Goal: Task Accomplishment & Management: Manage account settings

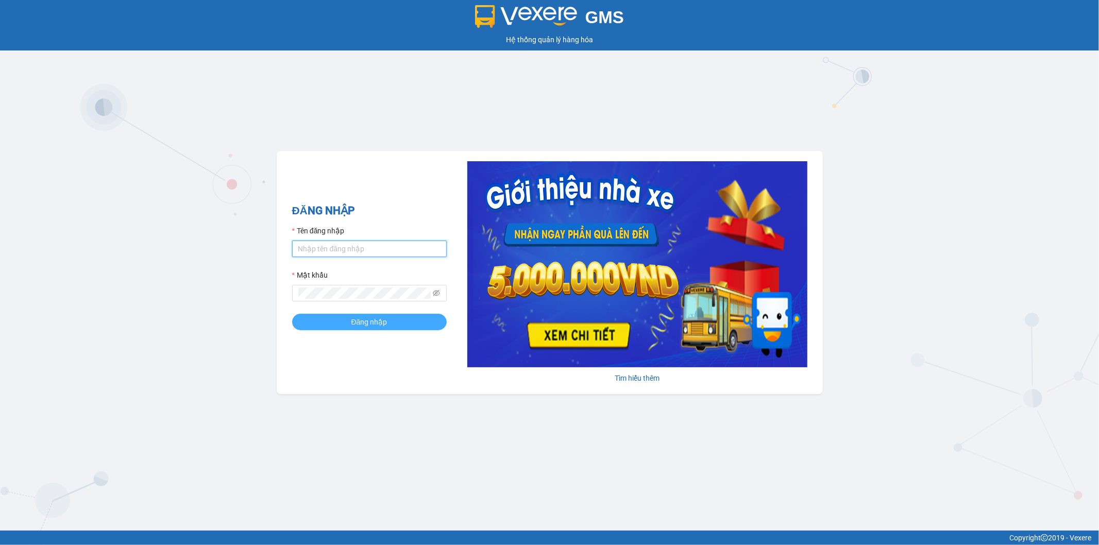
type input "nguyenthanhchung.xevn"
click at [368, 326] on span "Đăng nhập" at bounding box center [369, 321] width 36 height 11
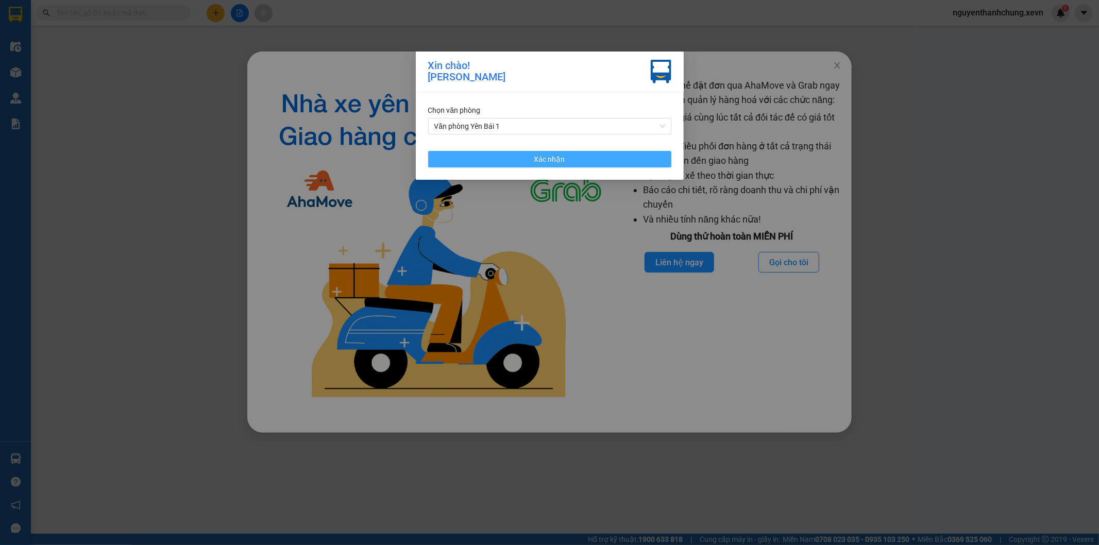
click at [571, 167] on button "Xác nhận" at bounding box center [549, 159] width 243 height 16
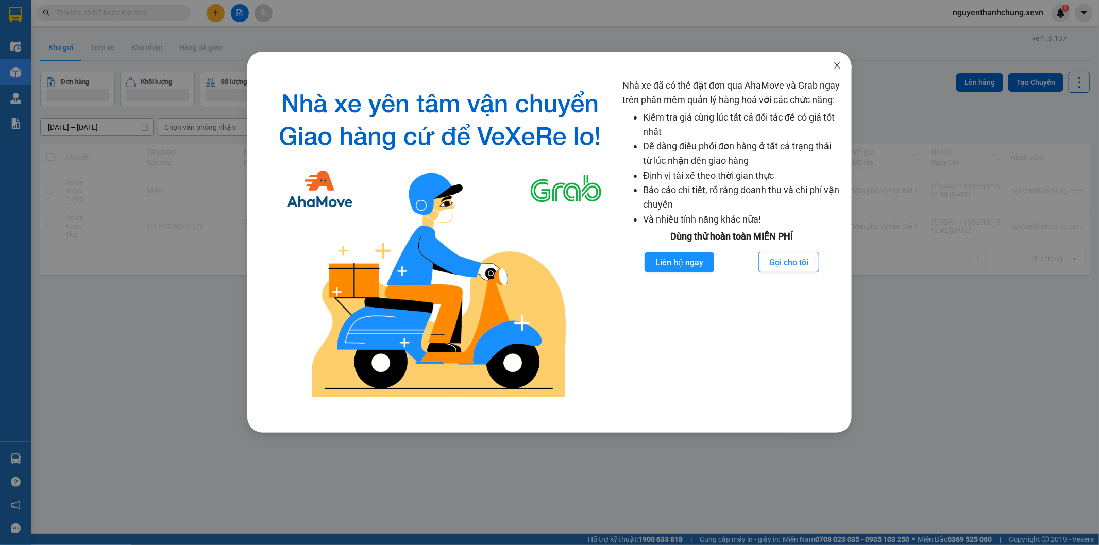
click at [847, 65] on span "Close" at bounding box center [837, 66] width 29 height 29
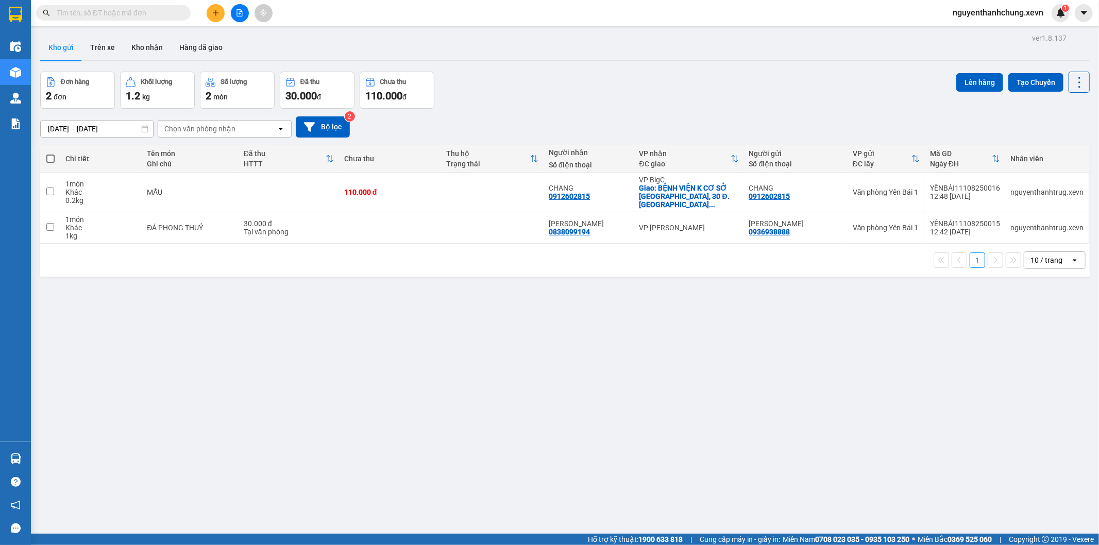
drag, startPoint x: 1027, startPoint y: 8, endPoint x: 1022, endPoint y: 13, distance: 6.6
click at [1027, 9] on span "nguyenthanhchung.xevn" at bounding box center [997, 12] width 107 height 13
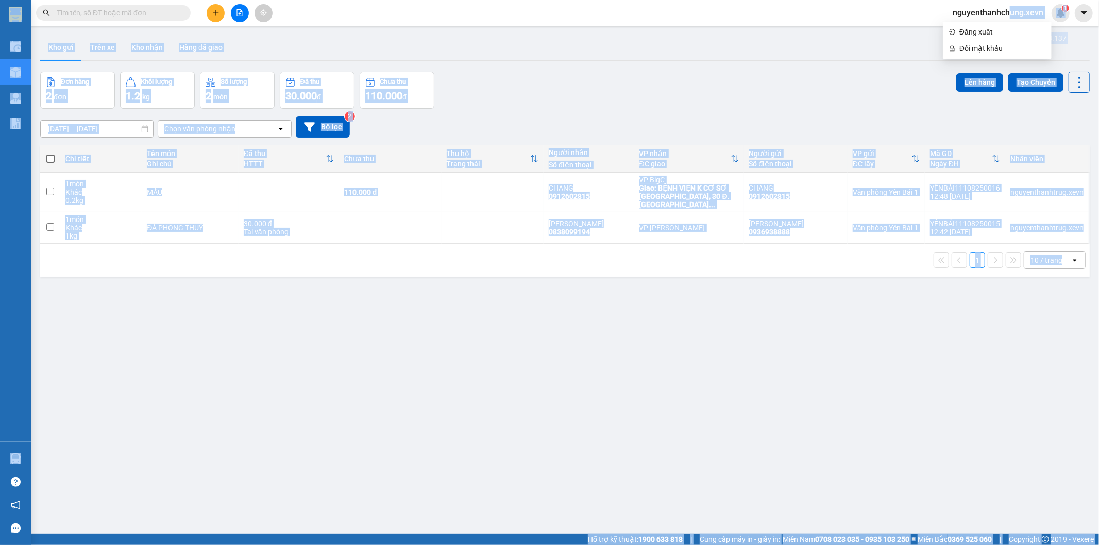
drag, startPoint x: 1008, startPoint y: 19, endPoint x: 1003, endPoint y: 22, distance: 6.0
click at [1004, 21] on body "Kết quả tìm kiếm ( 0 ) Bộ lọc No Data nguyenthanhchung.xevn 1 Điều hành xe Kho …" at bounding box center [549, 272] width 1099 height 545
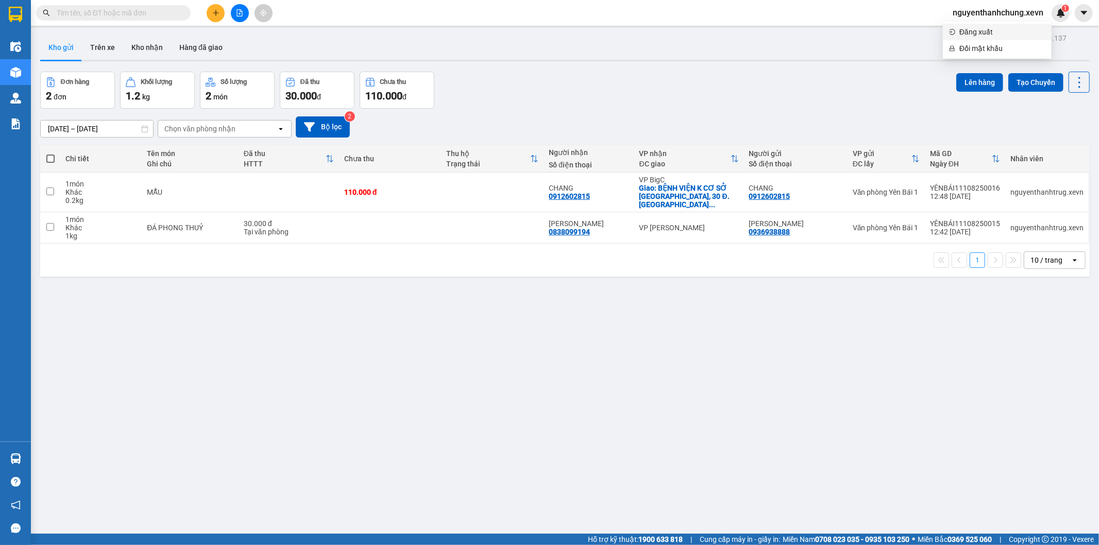
click at [983, 26] on span "Đăng xuất" at bounding box center [1002, 31] width 86 height 11
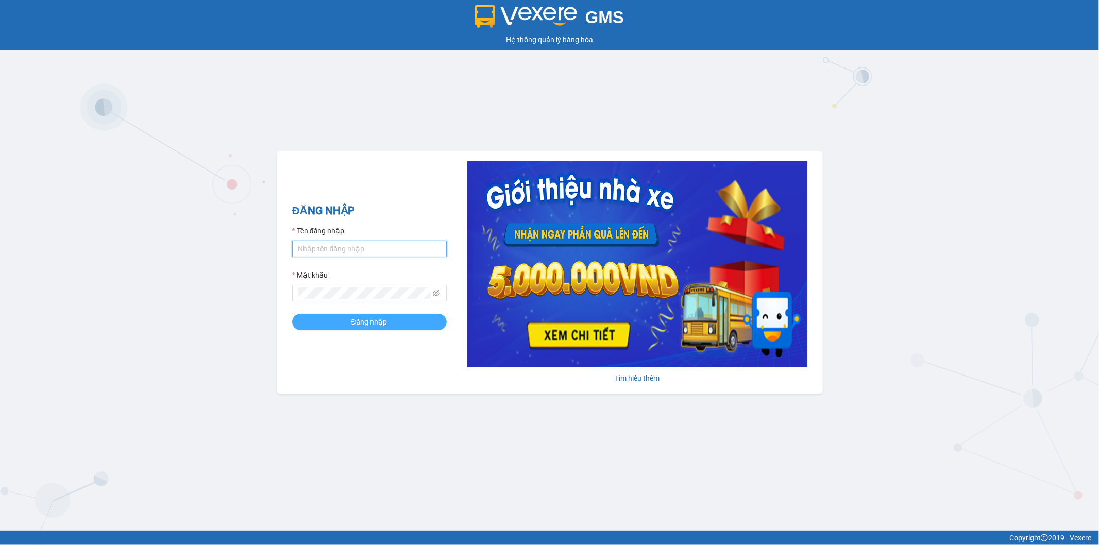
type input "nguyenthanhchung.xevn"
click at [394, 329] on button "Đăng nhập" at bounding box center [369, 322] width 155 height 16
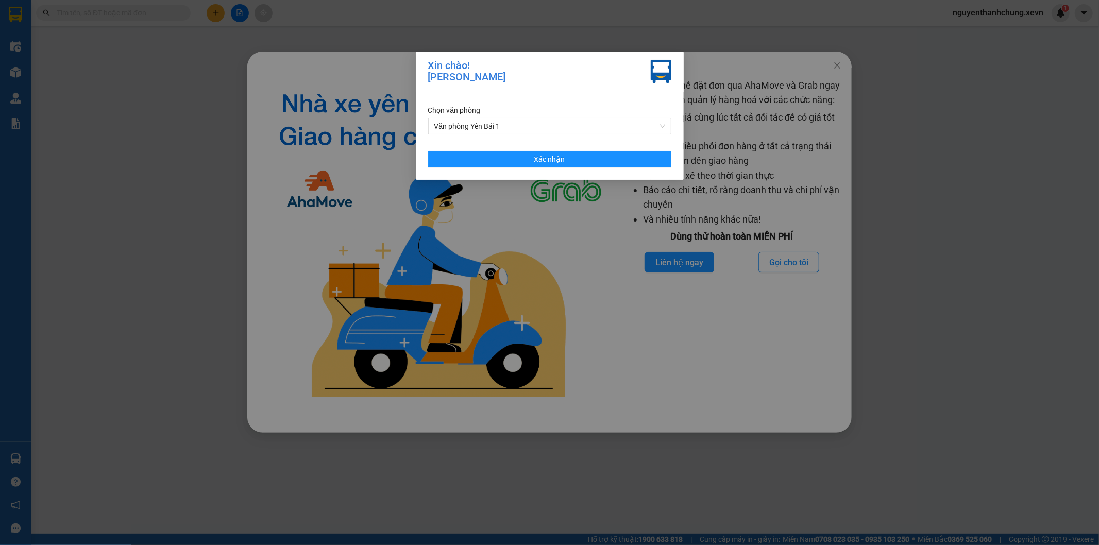
click at [550, 135] on div "Chọn văn phòng Văn phòng Yên Bái 1 Xác nhận" at bounding box center [550, 136] width 268 height 88
click at [547, 131] on span "Văn phòng Yên Bái 1" at bounding box center [549, 126] width 231 height 15
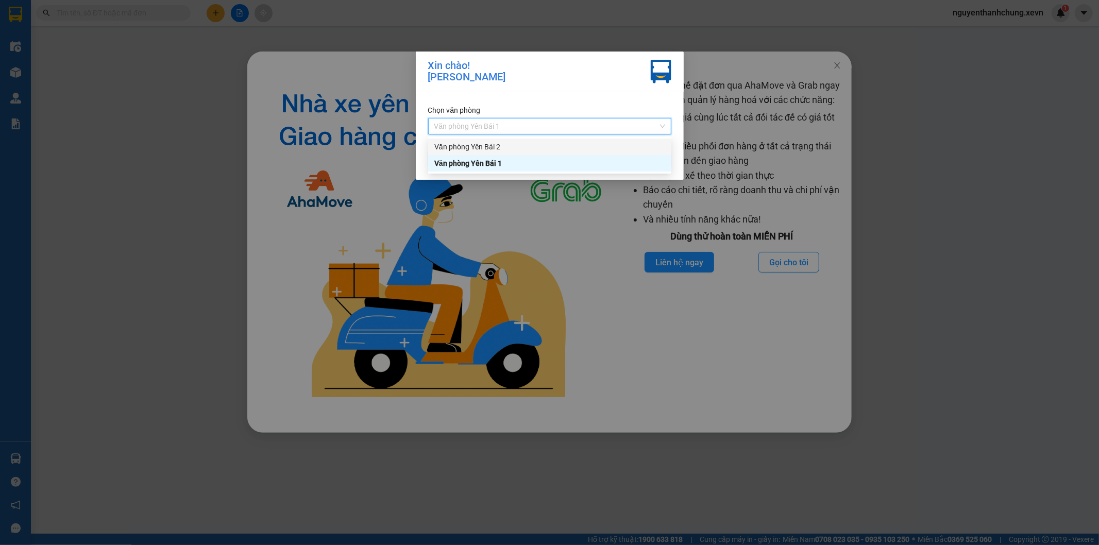
click at [539, 145] on div "Văn phòng Yên Bái 2" at bounding box center [549, 146] width 231 height 11
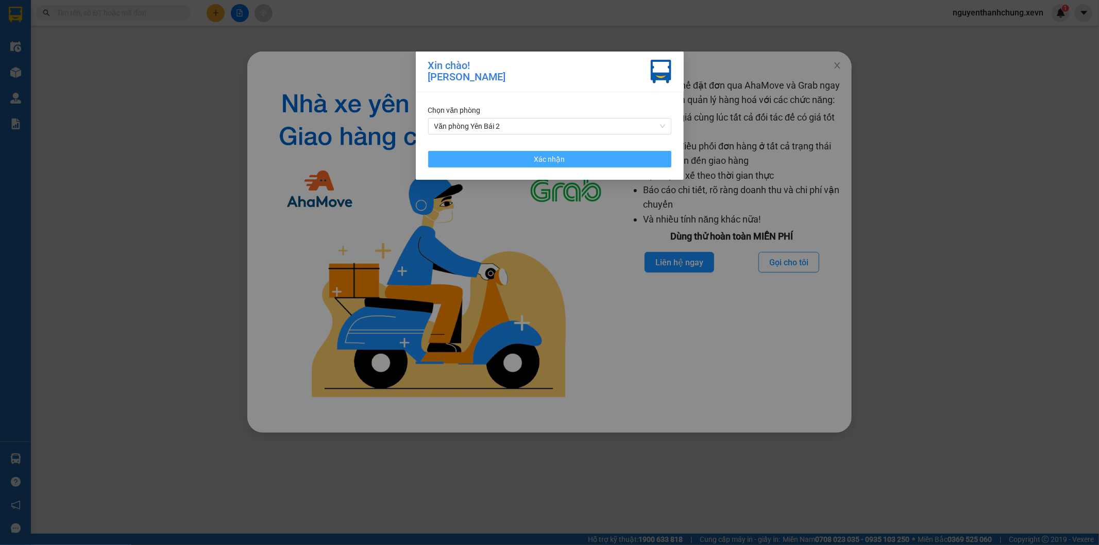
click at [530, 154] on button "Xác nhận" at bounding box center [549, 159] width 243 height 16
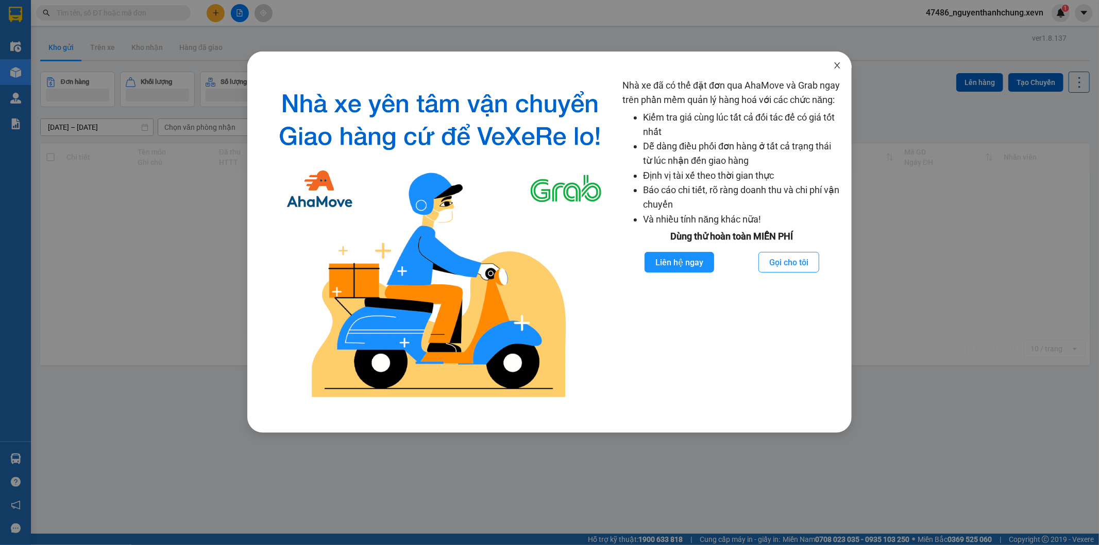
click at [842, 65] on span "Close" at bounding box center [837, 66] width 29 height 29
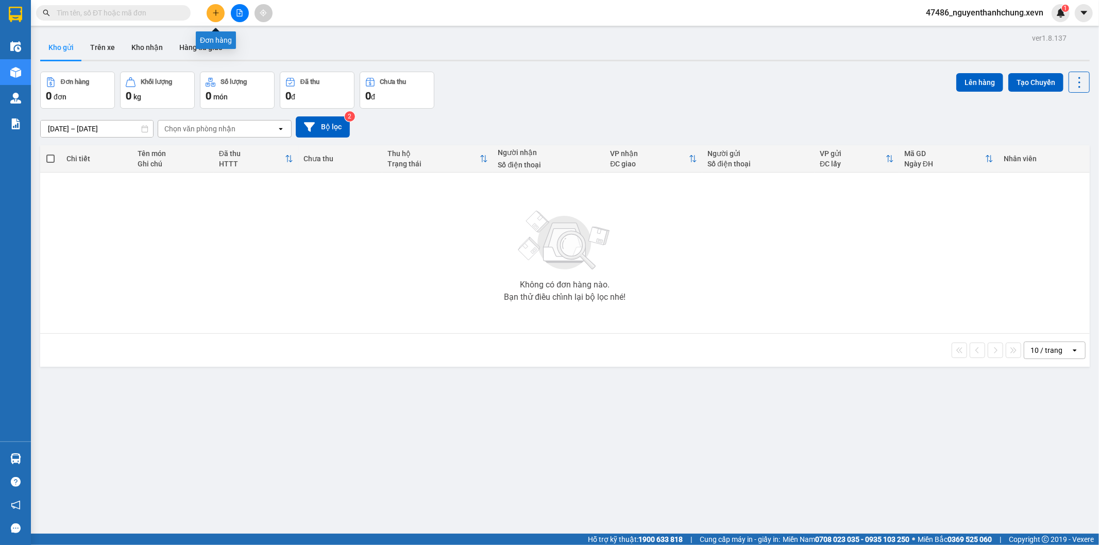
click at [216, 12] on icon "plus" at bounding box center [216, 12] width 6 height 1
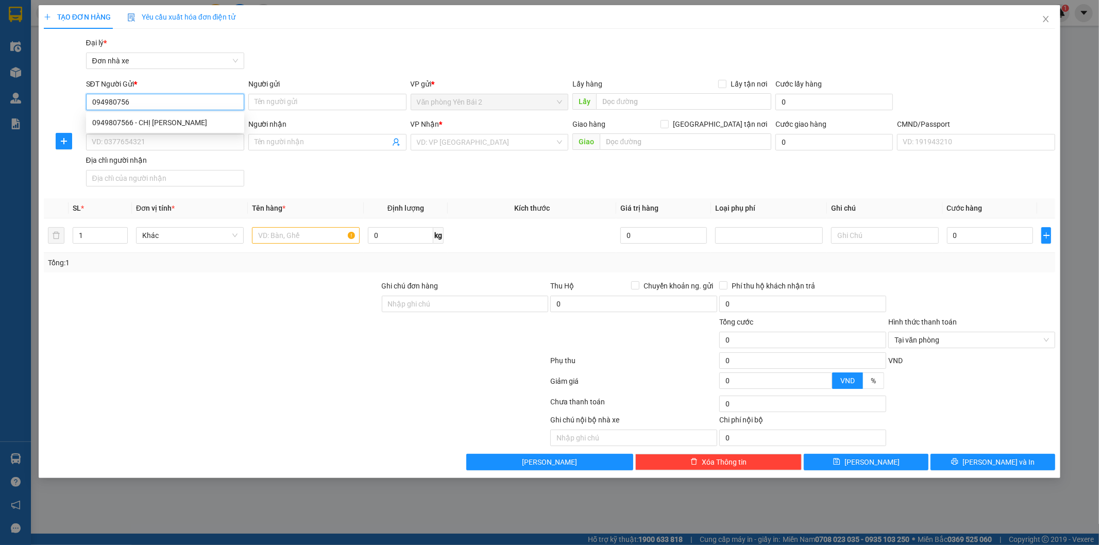
type input "0949807566"
click at [197, 122] on div "0949807566 - CHỊ [PERSON_NAME]" at bounding box center [165, 122] width 146 height 11
type input "CHỊ [PERSON_NAME]"
type input "0911807506"
type input "[PERSON_NAME]"
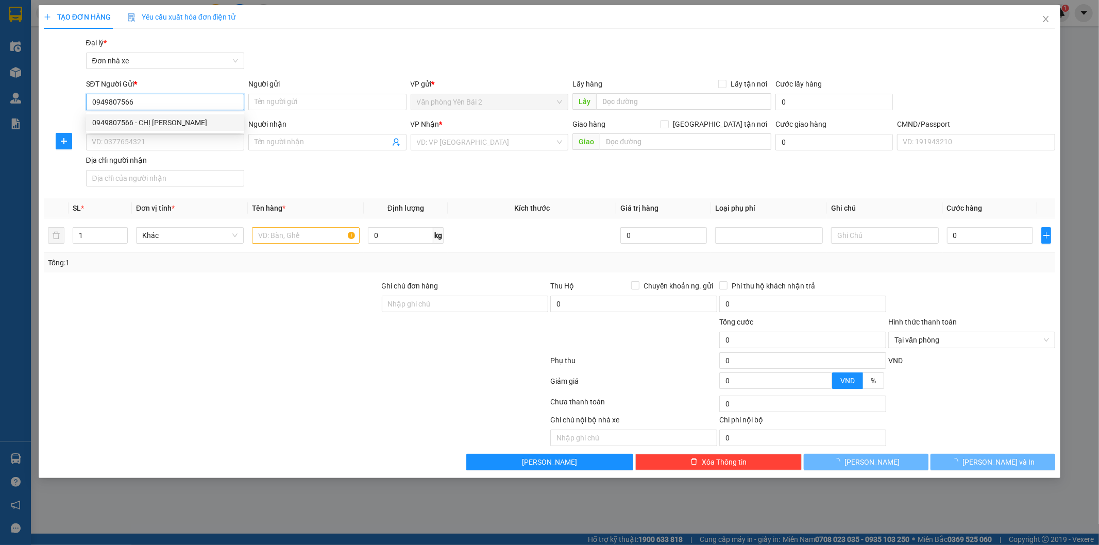
type input "QUỲNH"
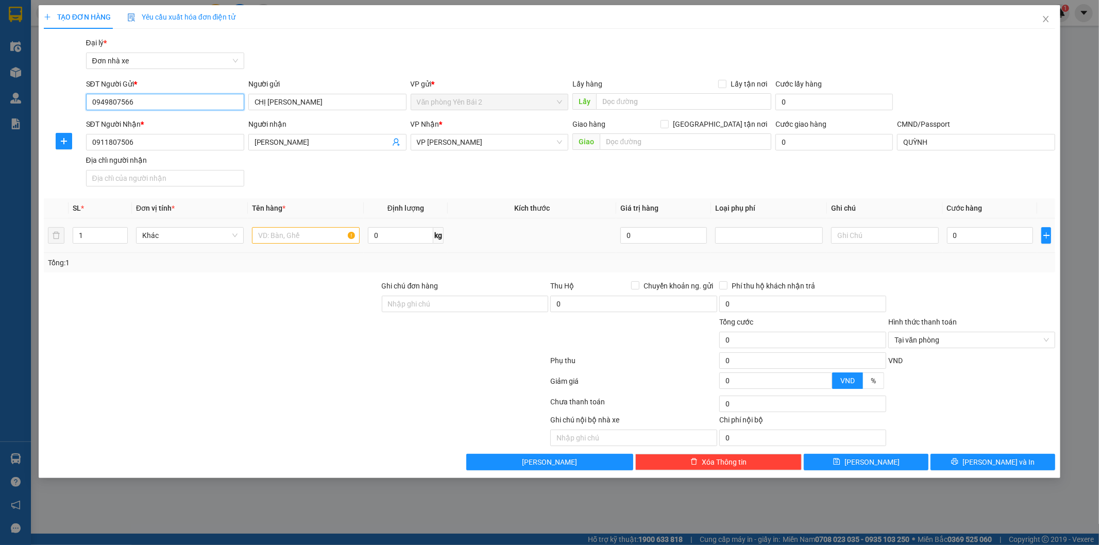
type input "0949807566"
click at [321, 240] on input "text" at bounding box center [306, 235] width 108 height 16
type input "d"
type input "đồ ăn"
click at [382, 233] on input "0" at bounding box center [400, 235] width 65 height 16
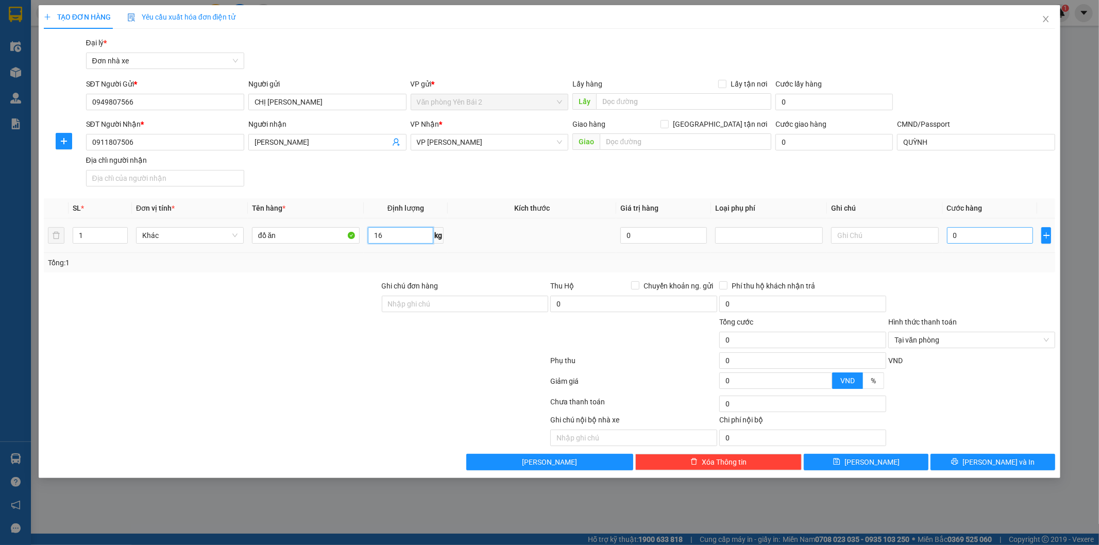
type input "16"
click at [968, 238] on input "0" at bounding box center [990, 235] width 87 height 16
type input "4"
type input "45"
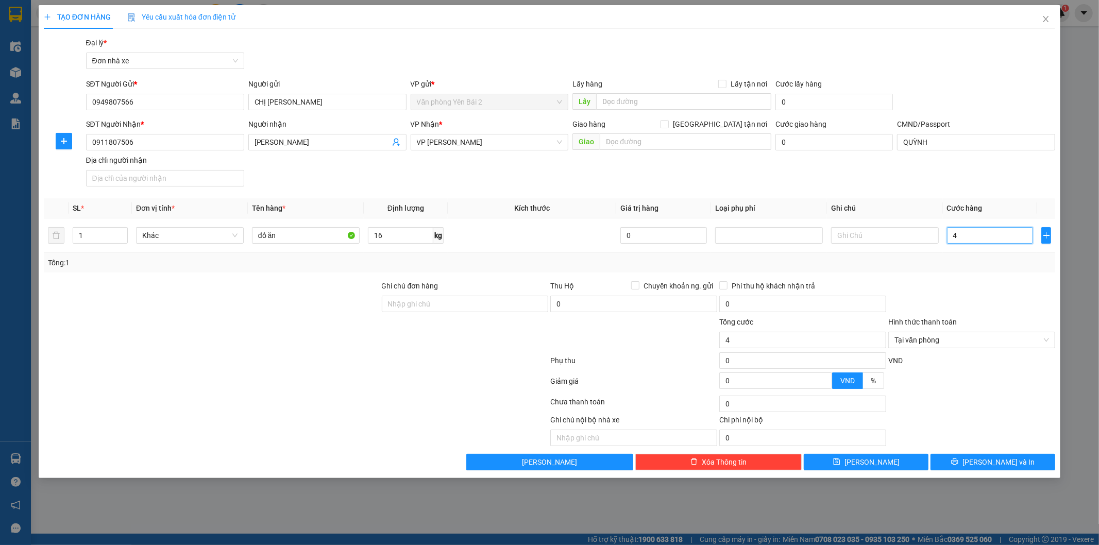
type input "45"
click at [966, 273] on div "Transit Pickup Surcharge Ids Transit Deliver Surcharge Ids Transit Deliver Surc…" at bounding box center [550, 253] width 1012 height 433
type input "45.000"
drag, startPoint x: 1019, startPoint y: 462, endPoint x: 1005, endPoint y: 444, distance: 22.5
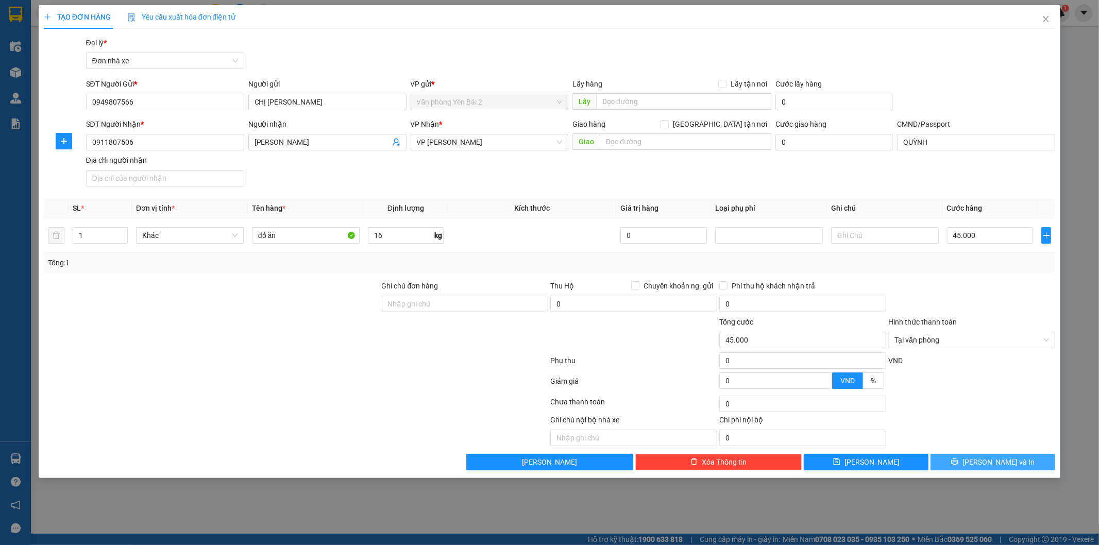
click at [1003, 434] on div "Transit Pickup Surcharge Ids Transit Deliver Surcharge Ids Transit Deliver Surc…" at bounding box center [550, 253] width 1012 height 433
drag, startPoint x: 1000, startPoint y: 464, endPoint x: 1015, endPoint y: 463, distance: 15.5
click at [999, 464] on span "[PERSON_NAME] và In" at bounding box center [999, 462] width 72 height 11
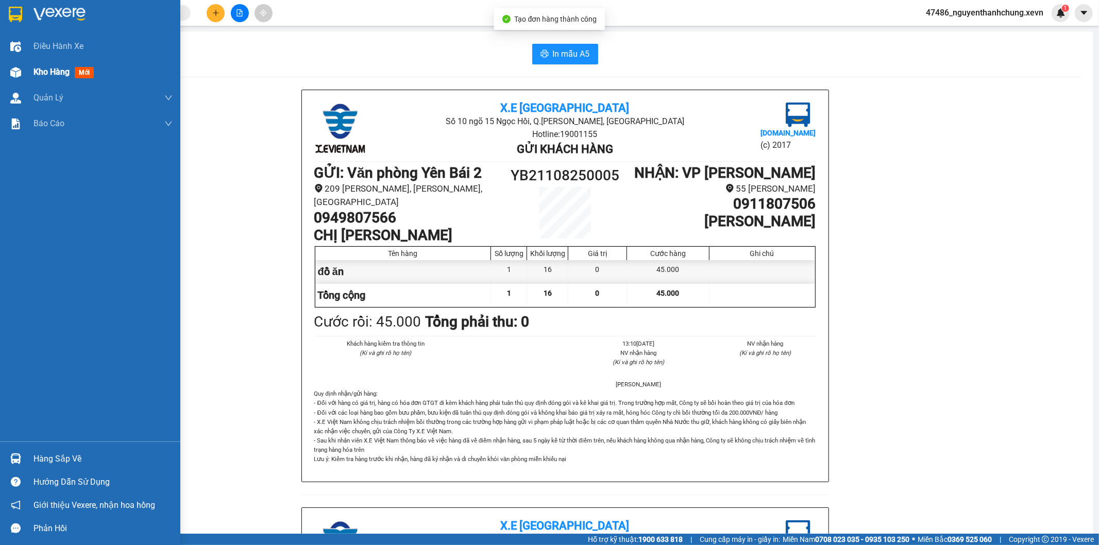
click at [15, 75] on img at bounding box center [15, 72] width 11 height 11
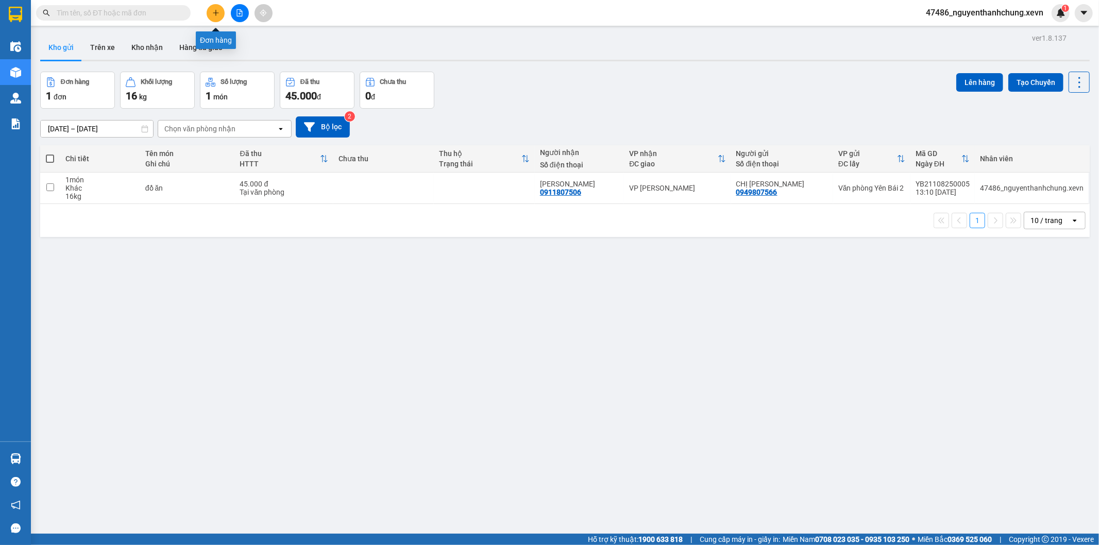
click at [223, 8] on button at bounding box center [216, 13] width 18 height 18
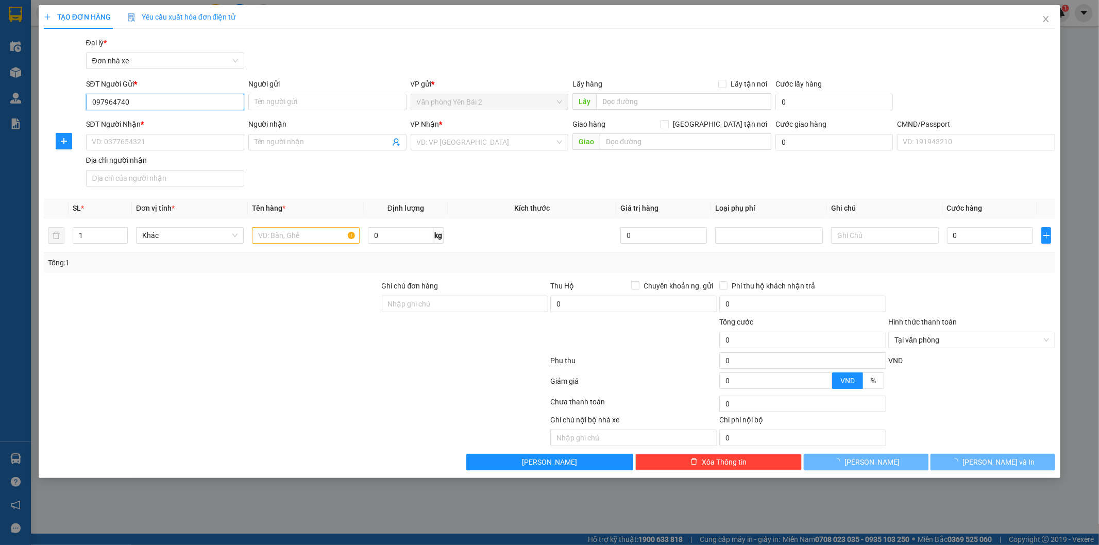
type input "0979647405"
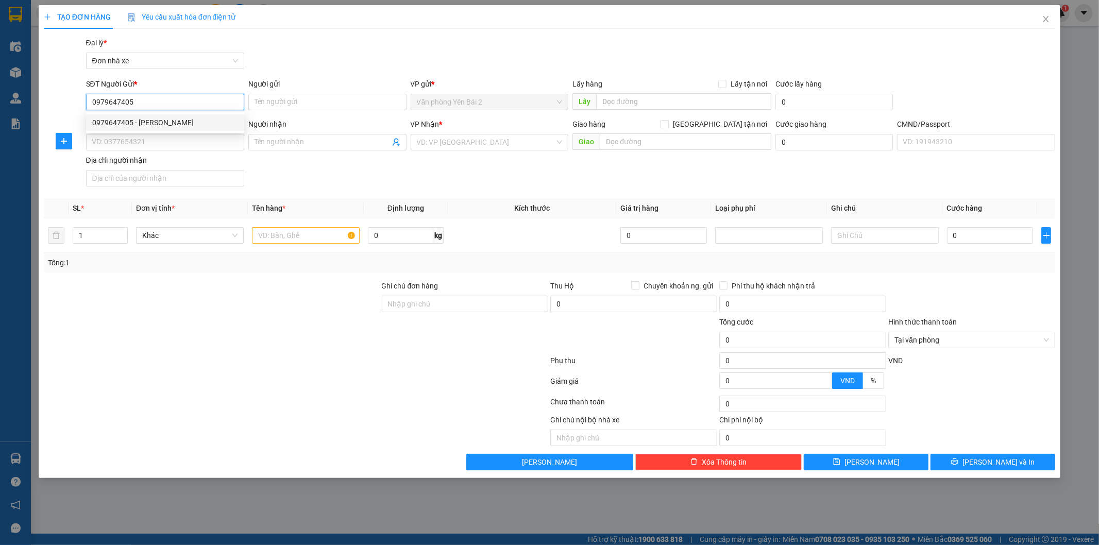
drag, startPoint x: 190, startPoint y: 123, endPoint x: 193, endPoint y: 111, distance: 11.7
click at [191, 122] on div "0979647405 - [PERSON_NAME]" at bounding box center [165, 122] width 146 height 11
type input "[PERSON_NAME]"
type input "0977606550"
type input "HÀ"
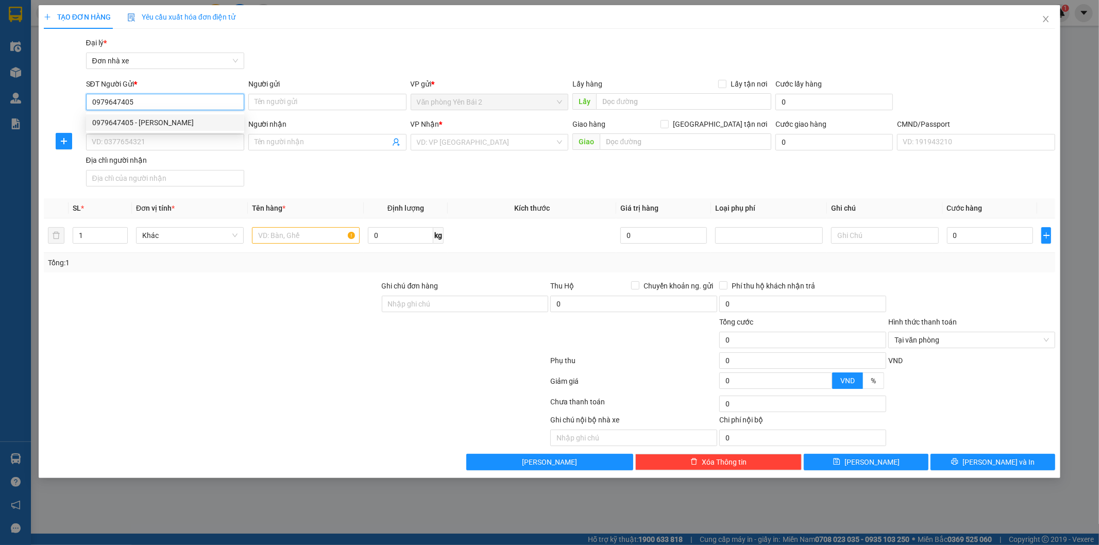
checkbox input "true"
type input "108 Đ. [GEOGRAPHIC_DATA], P. [GEOGRAPHIC_DATA], [GEOGRAPHIC_DATA], [GEOGRAPHIC_…"
type input "1"
type input "80.000"
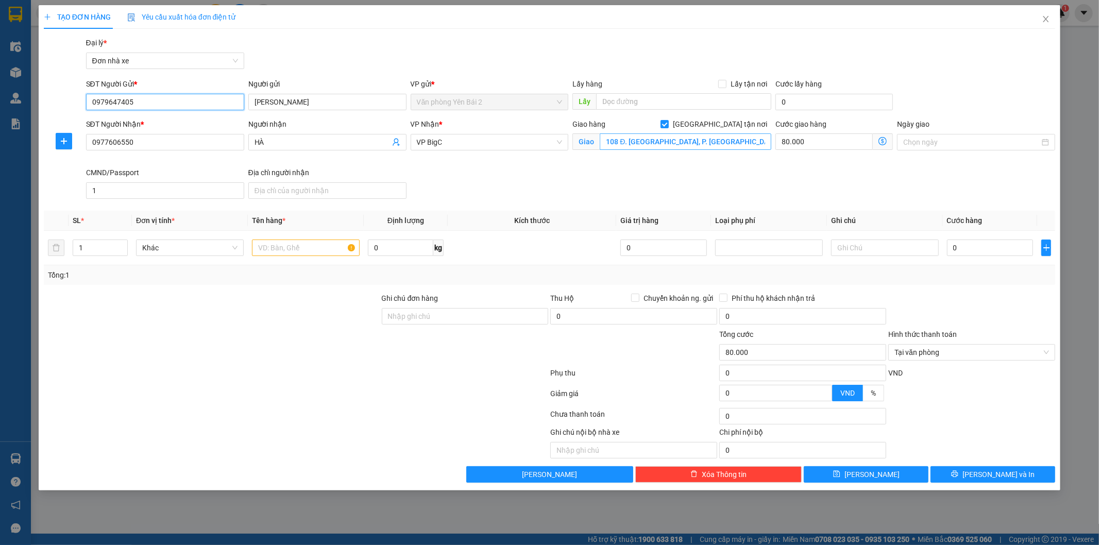
type input "0979647405"
click at [687, 141] on input "108 Đ. [GEOGRAPHIC_DATA], P. [GEOGRAPHIC_DATA], [GEOGRAPHIC_DATA], [GEOGRAPHIC_…" at bounding box center [686, 141] width 172 height 16
click at [311, 249] on input "text" at bounding box center [306, 248] width 108 height 16
type input "d"
type input "đồ ăn"
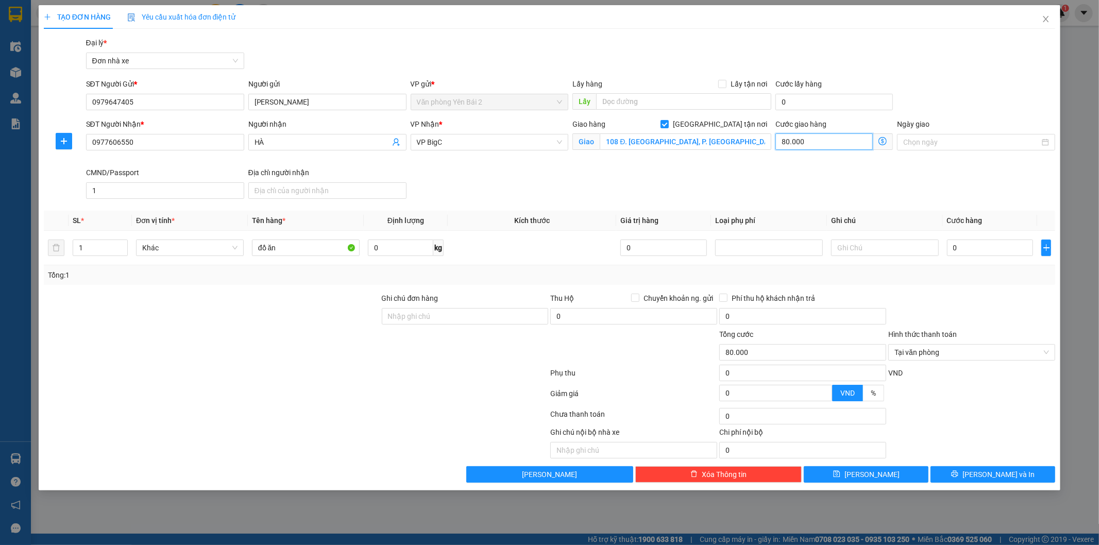
click at [826, 141] on input "80.000" at bounding box center [823, 141] width 97 height 16
type input "8"
type input "85"
click at [402, 251] on input "0" at bounding box center [400, 248] width 65 height 16
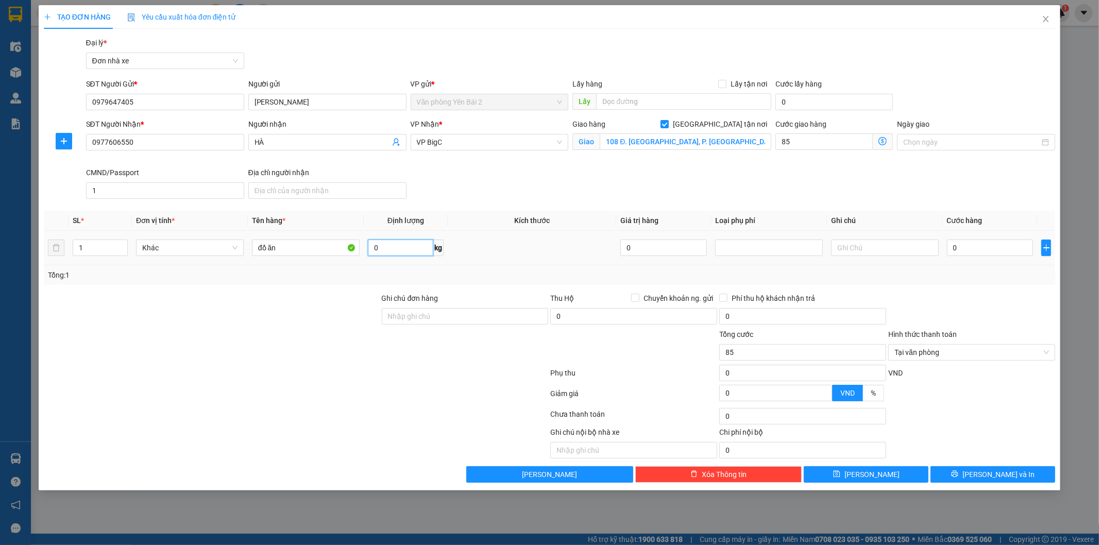
type input "85.000"
type input "15"
click at [988, 249] on input "0" at bounding box center [990, 248] width 87 height 16
type input "4"
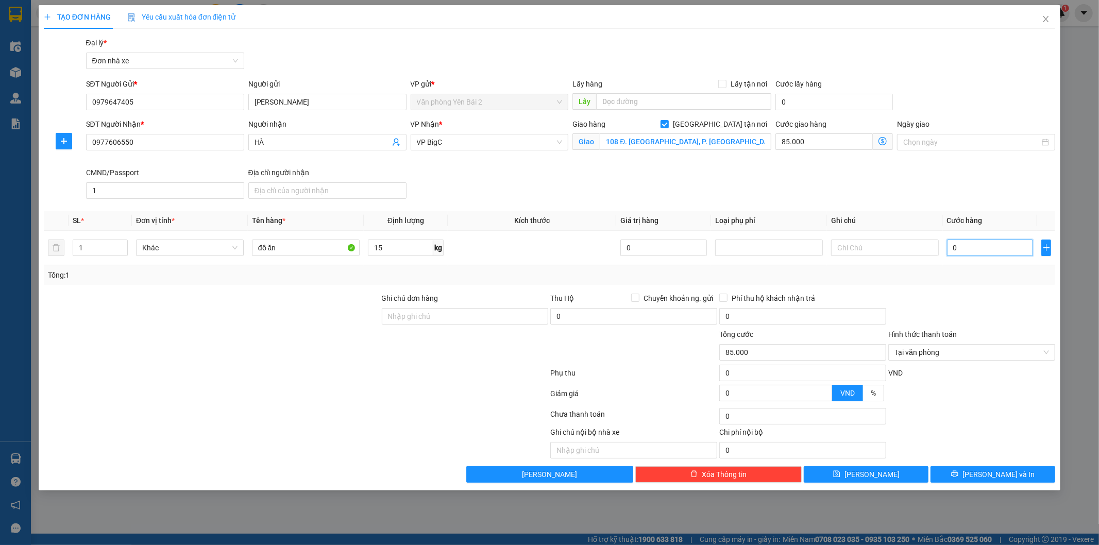
type input "85.004"
type input "40"
type input "85.040"
type input "40.000"
type input "125.000"
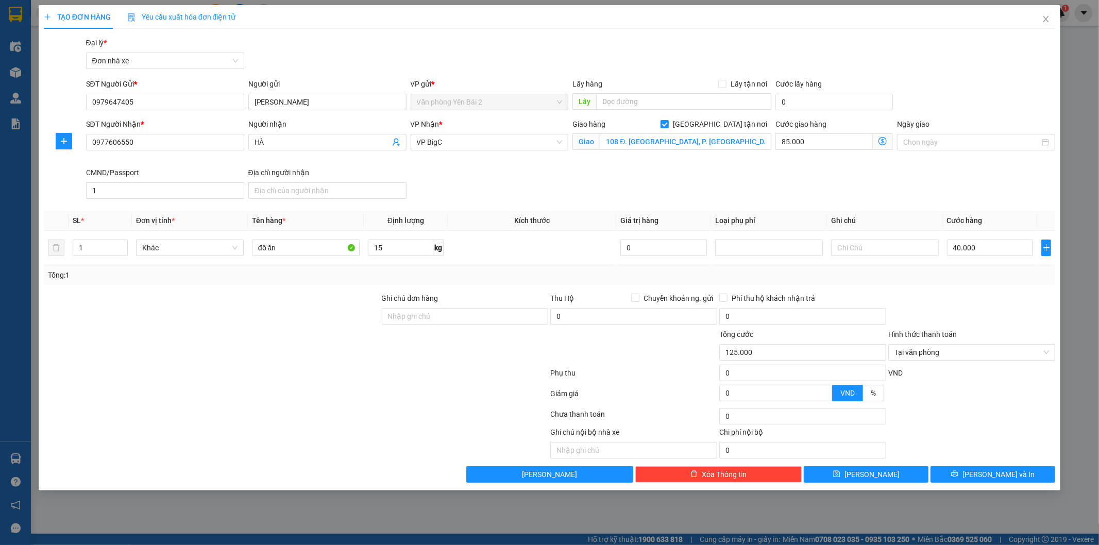
click at [1004, 305] on div at bounding box center [971, 311] width 169 height 36
click at [991, 477] on span "[PERSON_NAME] và In" at bounding box center [999, 474] width 72 height 11
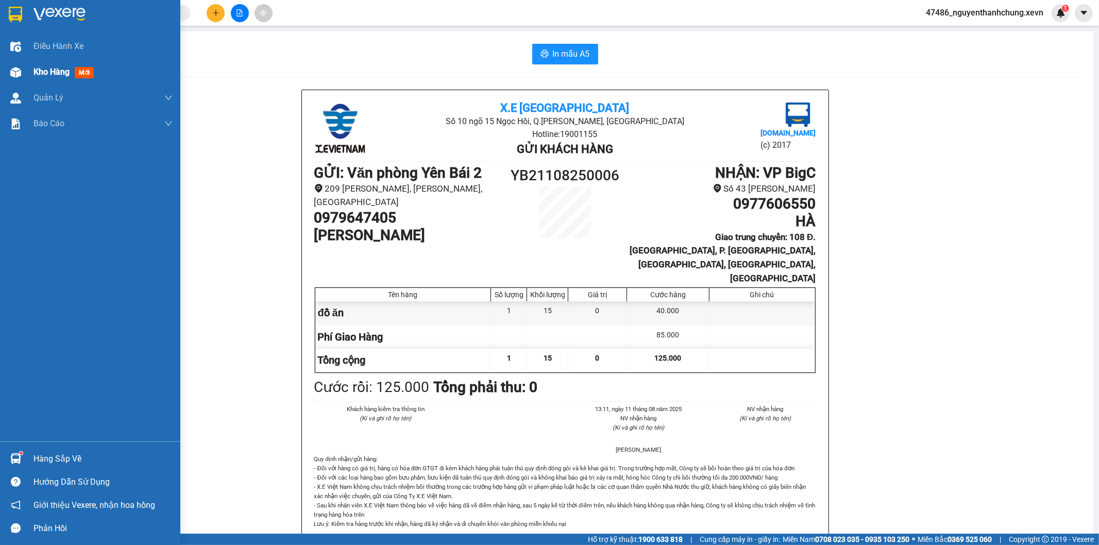
click at [22, 70] on div at bounding box center [16, 72] width 18 height 18
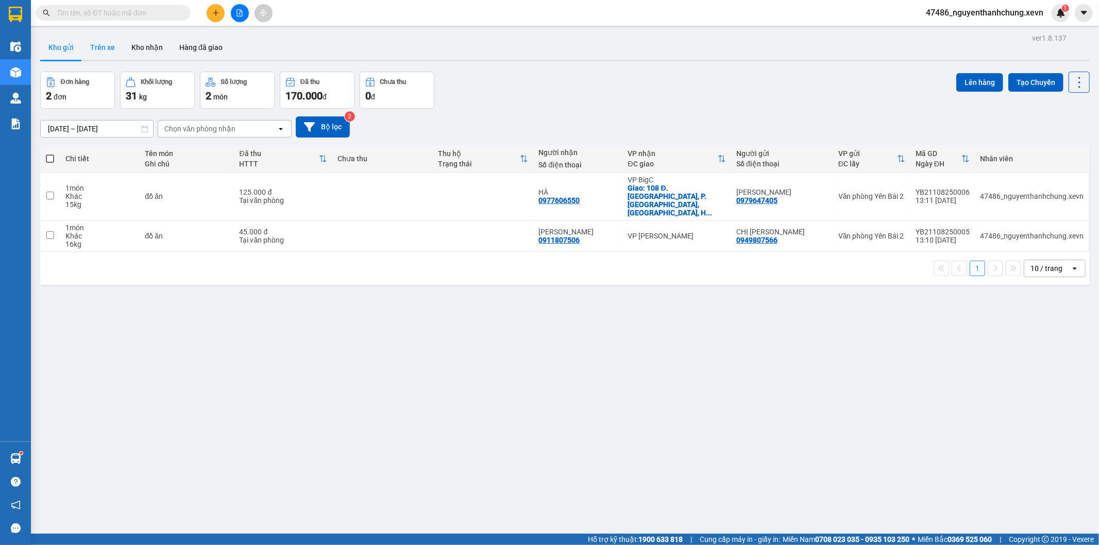
click at [109, 49] on button "Trên xe" at bounding box center [102, 47] width 41 height 25
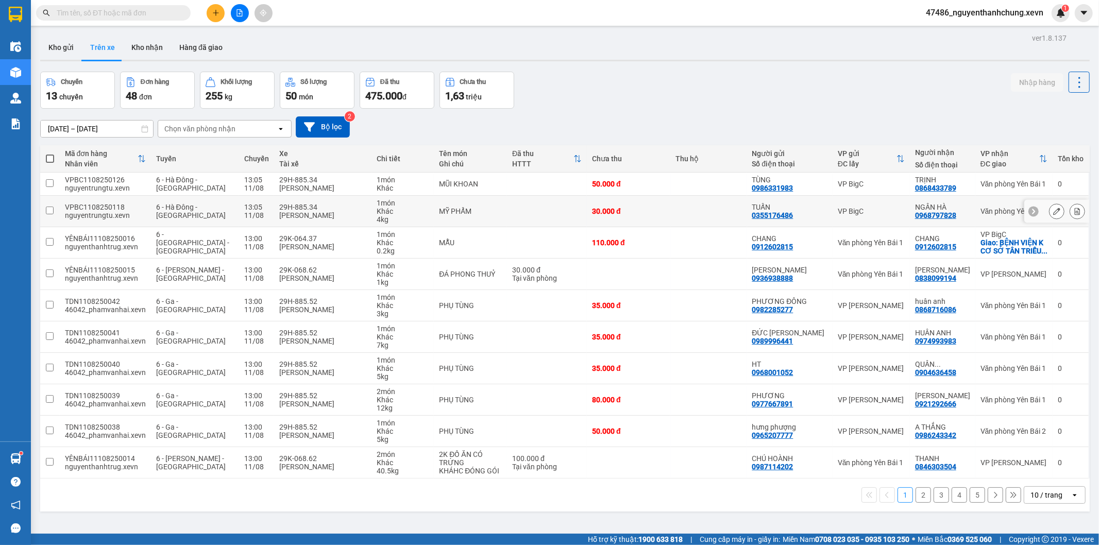
scroll to position [47, 0]
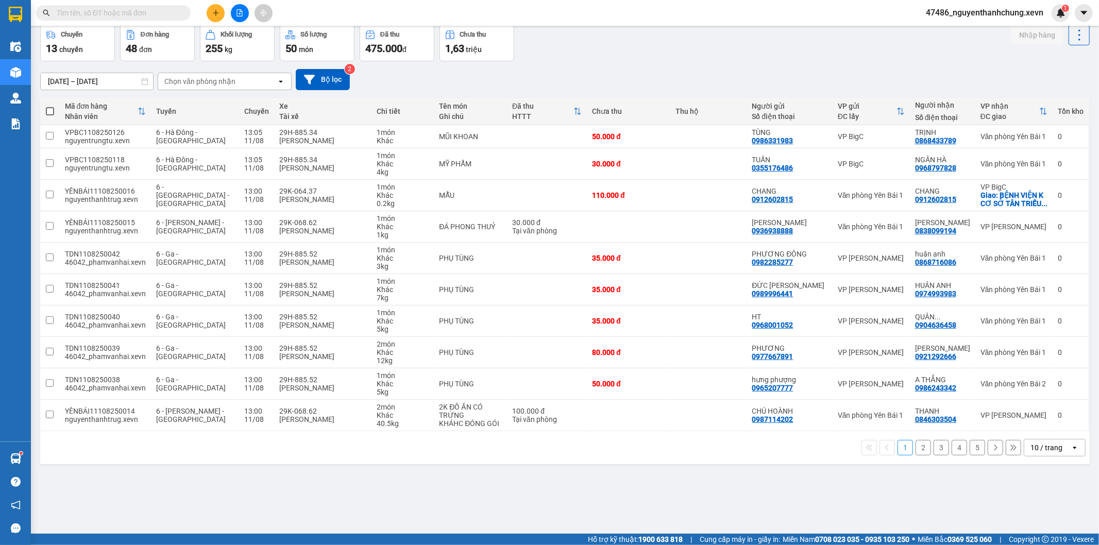
click at [233, 84] on div "Chọn văn phòng nhận" at bounding box center [199, 81] width 71 height 10
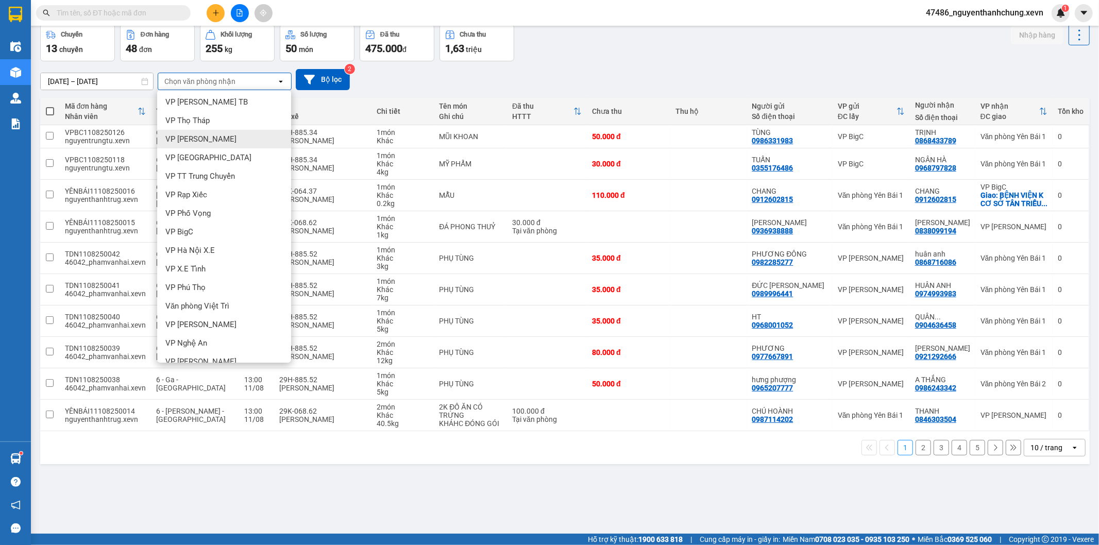
scroll to position [0, 0]
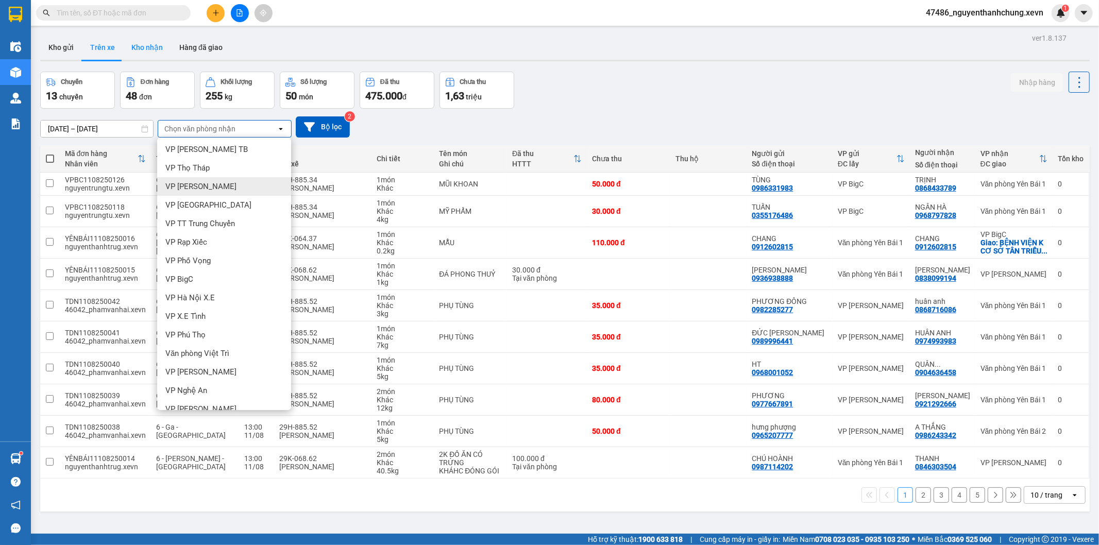
drag, startPoint x: 136, startPoint y: 48, endPoint x: 146, endPoint y: 47, distance: 9.8
click at [142, 47] on button "Kho nhận" at bounding box center [147, 47] width 48 height 25
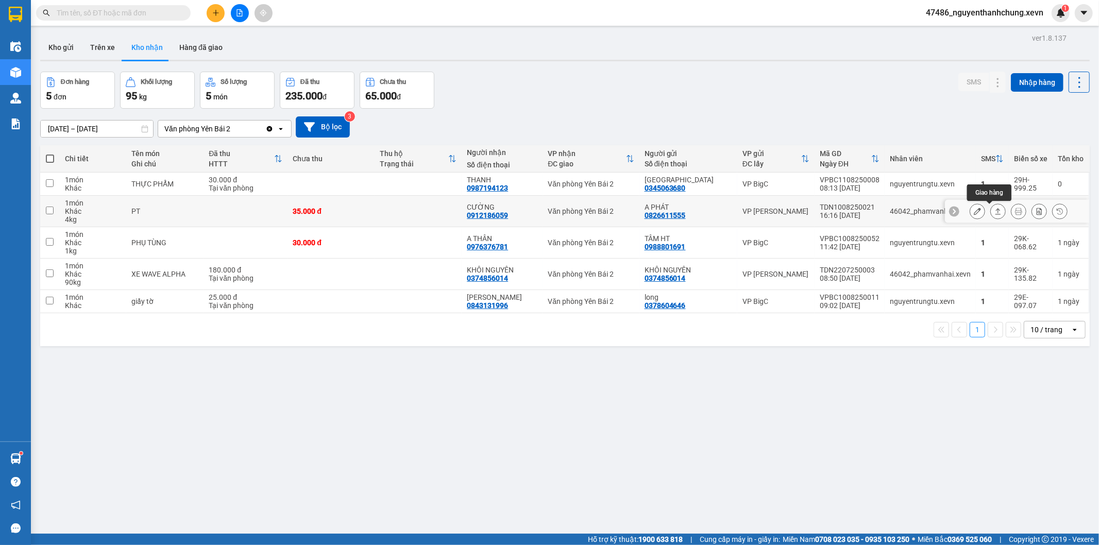
click at [992, 205] on div at bounding box center [997, 211] width 15 height 15
click at [991, 207] on button at bounding box center [998, 211] width 14 height 18
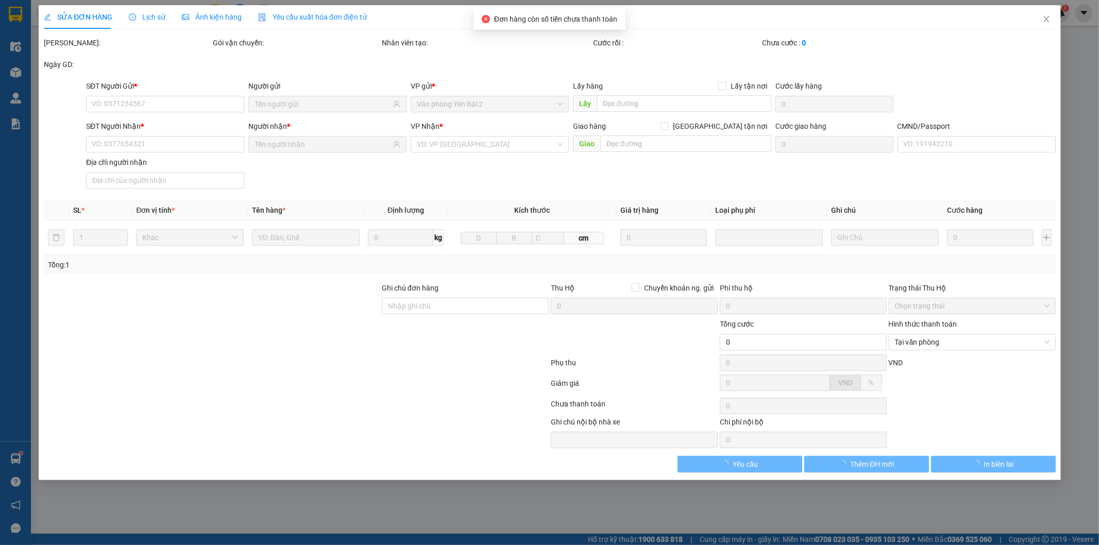
type input "0826611555"
type input "A PHÁT"
type input "0912186059"
type input "CƯỜNG"
type input "0912186059 [PERSON_NAME]"
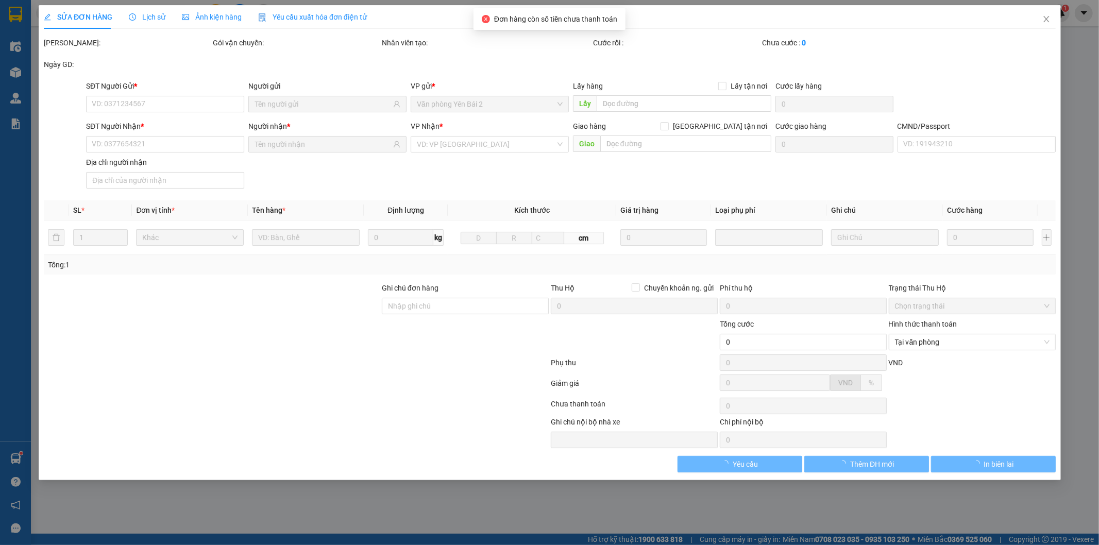
type input "35.000"
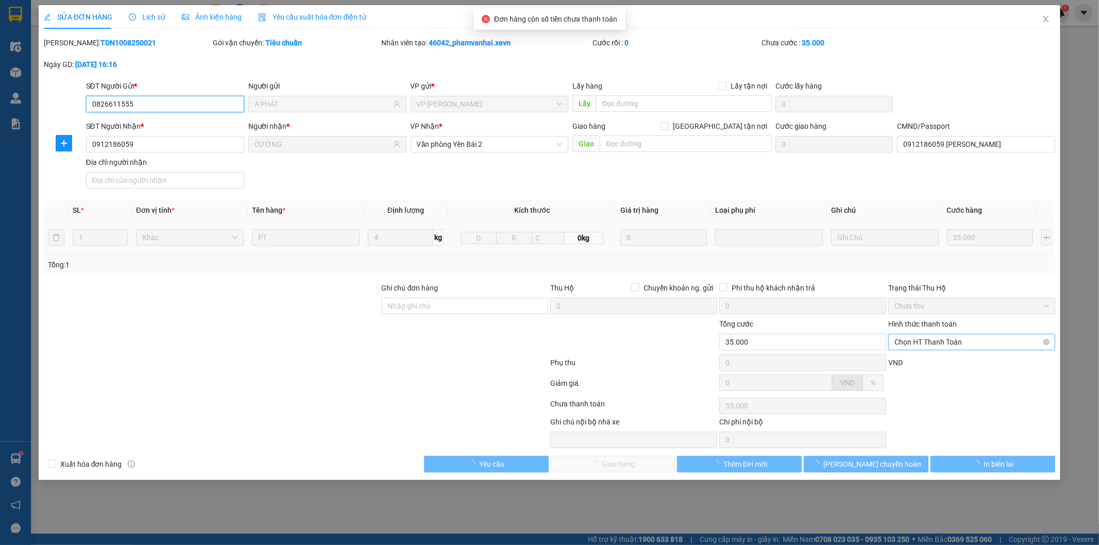
click at [930, 346] on span "Chọn HT Thanh Toán" at bounding box center [971, 341] width 155 height 15
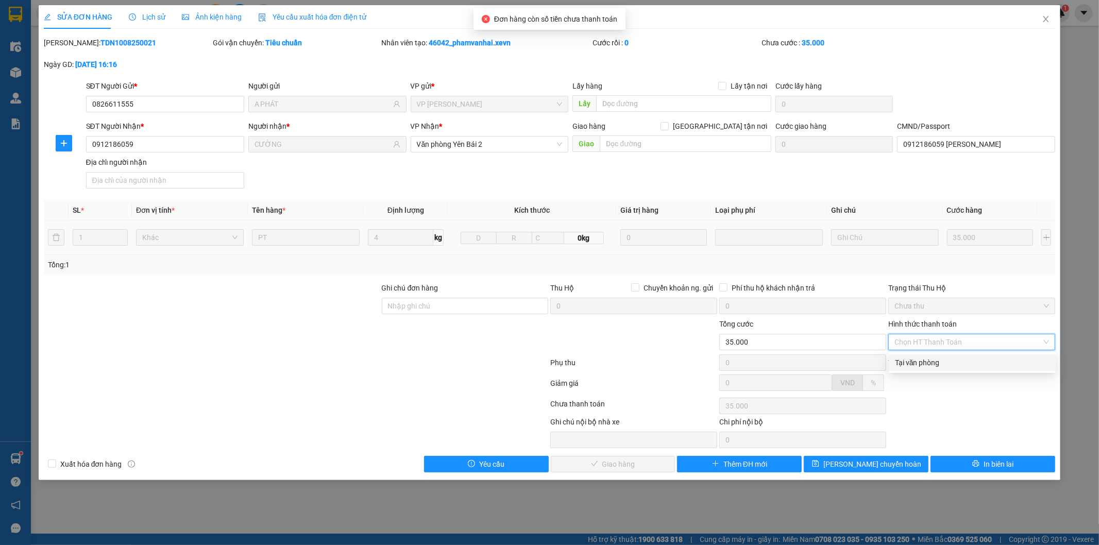
click at [925, 364] on div "Tại văn phòng" at bounding box center [972, 362] width 155 height 11
type input "0"
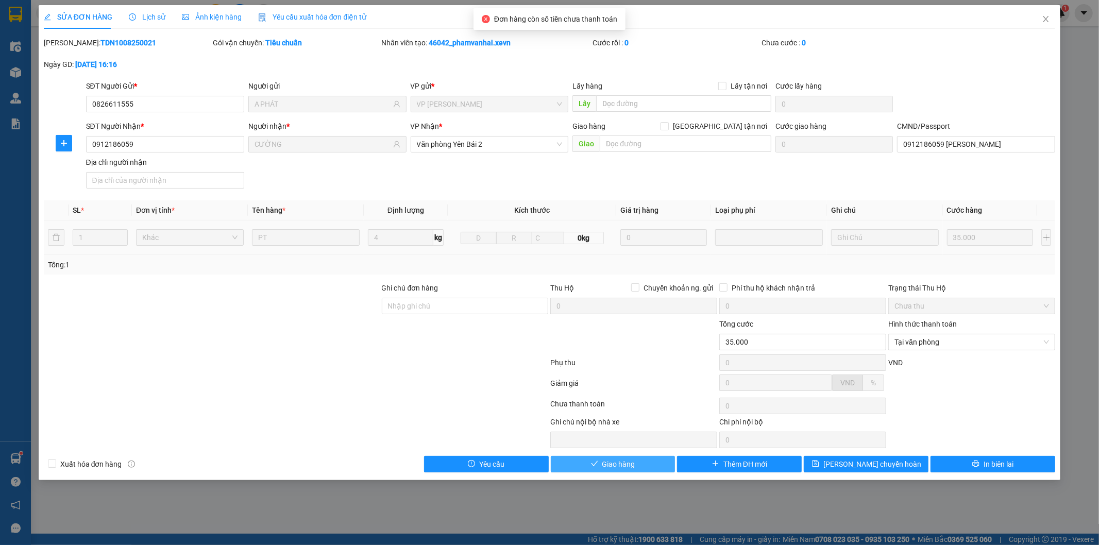
click at [610, 460] on span "Giao hàng" at bounding box center [618, 464] width 33 height 11
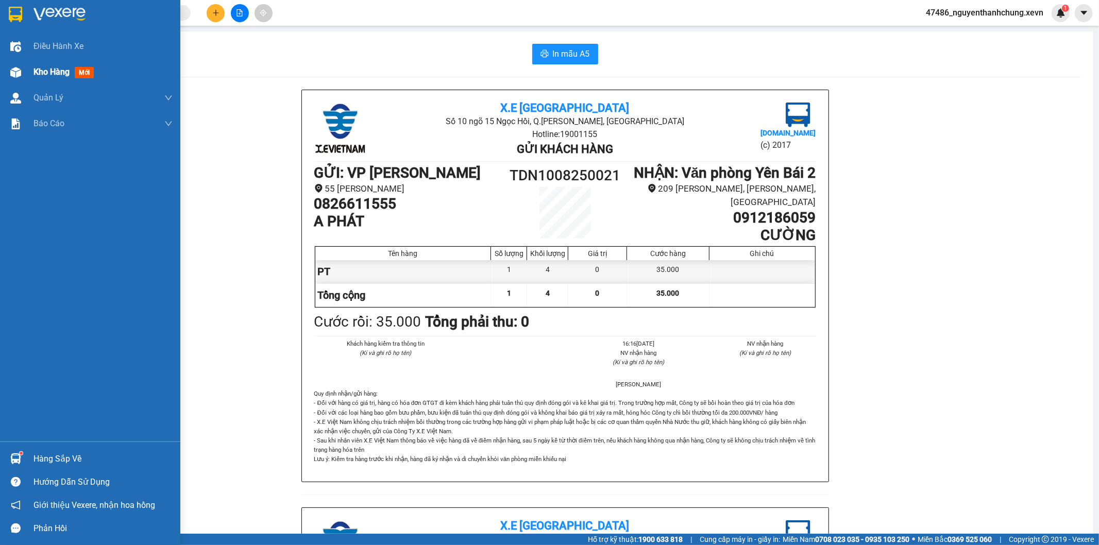
click at [21, 73] on div at bounding box center [16, 72] width 18 height 18
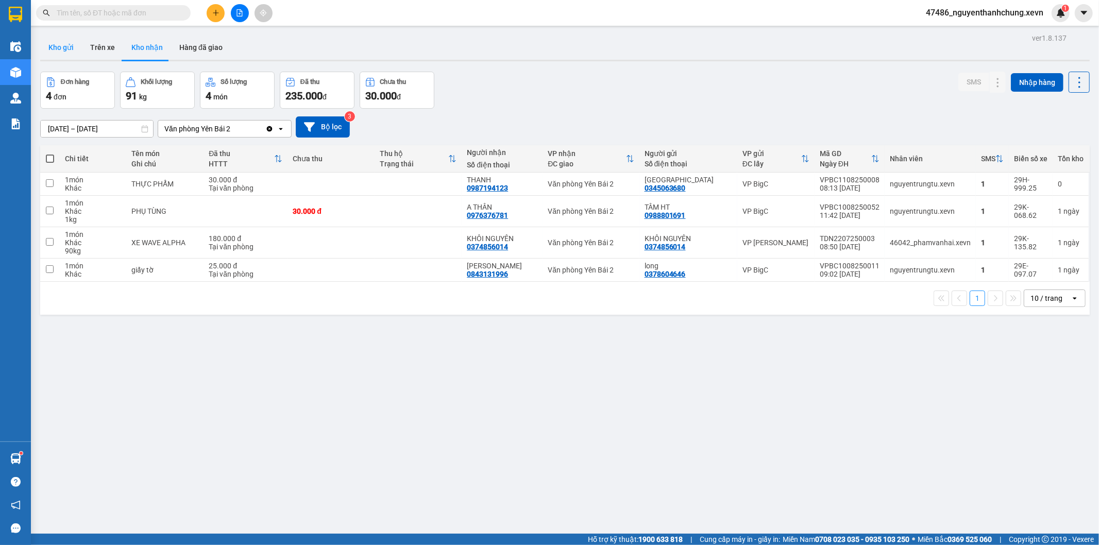
click at [64, 50] on button "Kho gửi" at bounding box center [61, 47] width 42 height 25
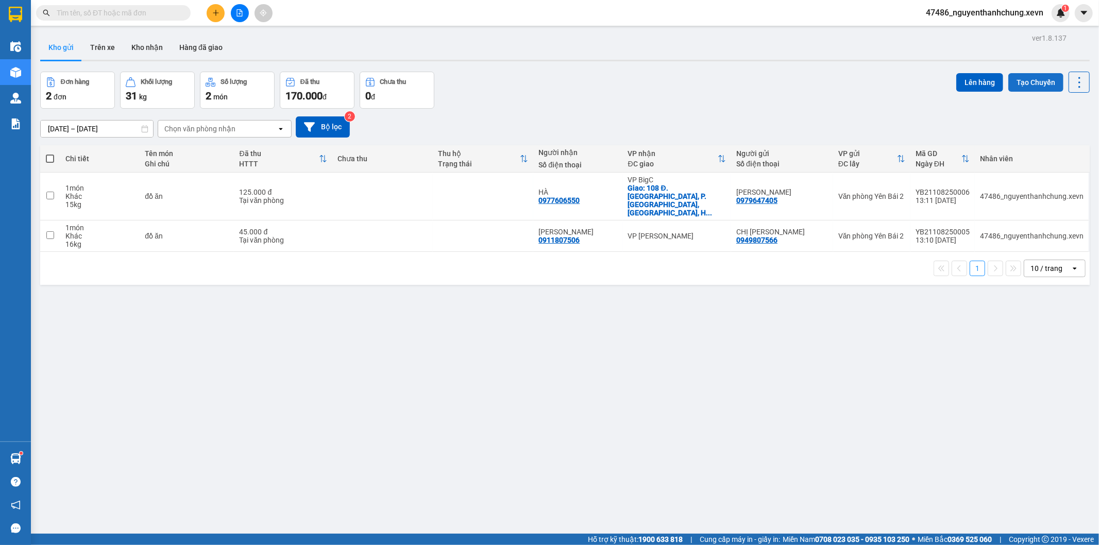
click at [1027, 86] on button "Tạo Chuyến" at bounding box center [1035, 82] width 55 height 19
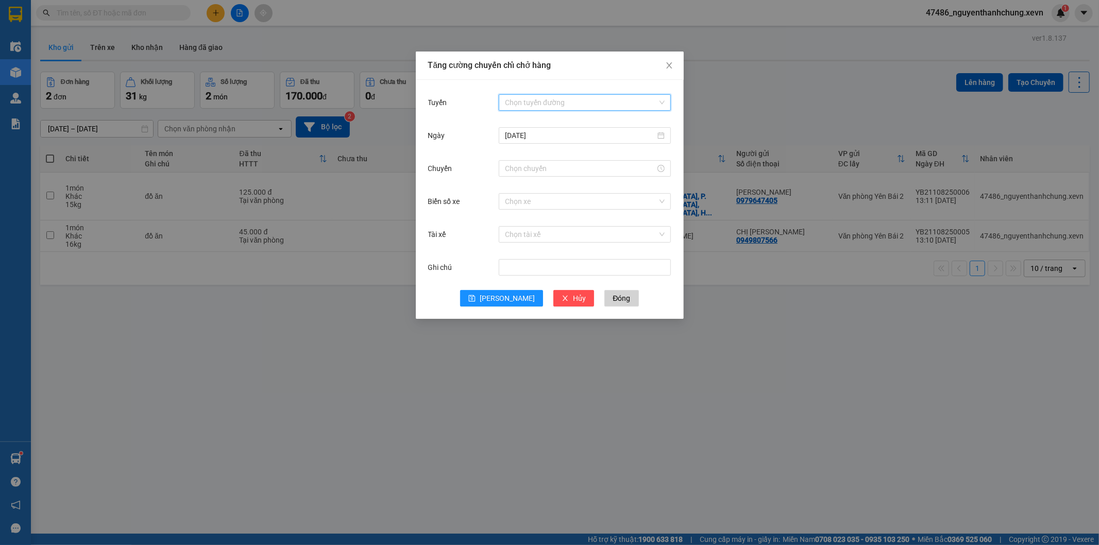
click at [539, 98] on input "Tuyến" at bounding box center [581, 102] width 153 height 15
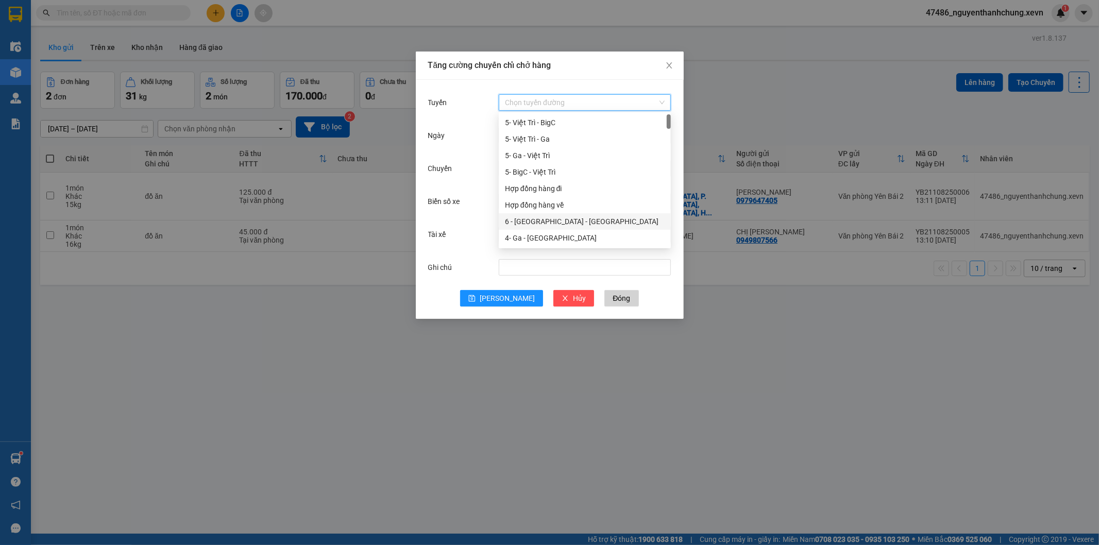
click at [542, 217] on div "6 - [GEOGRAPHIC_DATA] - [GEOGRAPHIC_DATA]" at bounding box center [585, 221] width 160 height 11
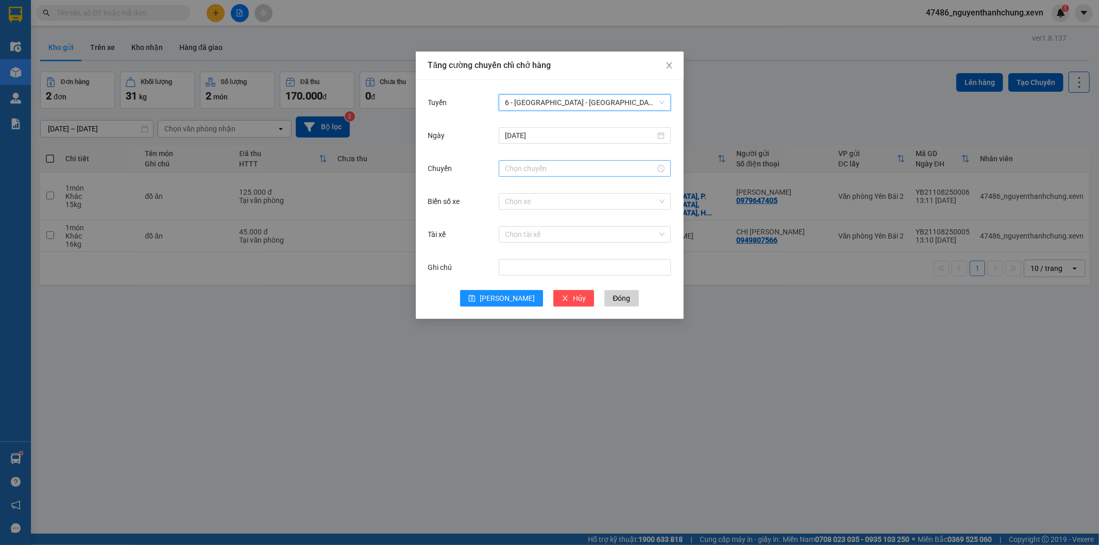
click at [528, 166] on input "Chuyến" at bounding box center [580, 168] width 150 height 11
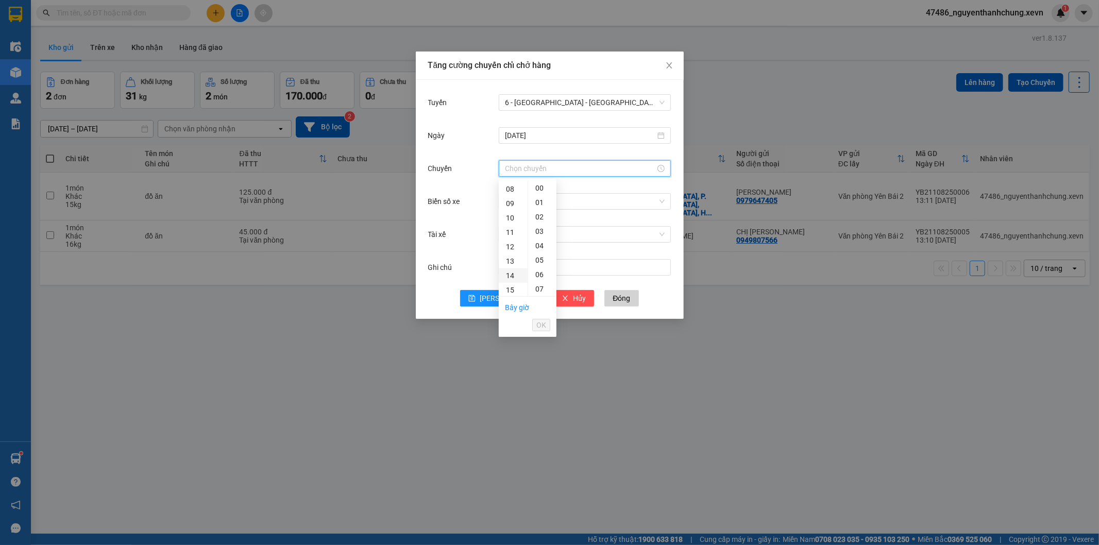
click at [509, 275] on div "14" at bounding box center [513, 275] width 29 height 14
type input "14:00"
click at [546, 324] on button "OK" at bounding box center [541, 325] width 18 height 12
click at [548, 202] on input "Biển số xe" at bounding box center [581, 201] width 153 height 15
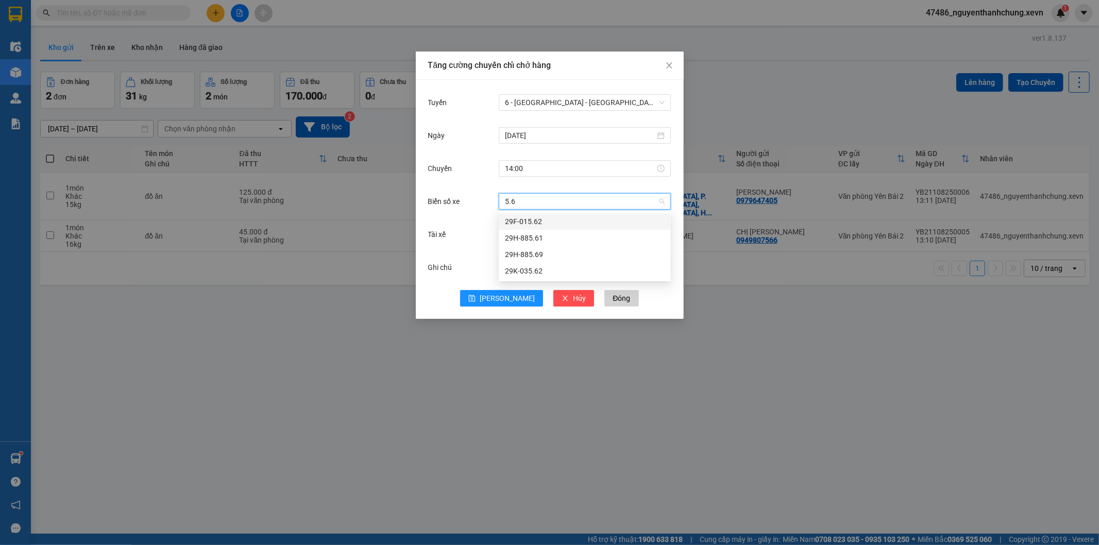
type input "5.61"
click at [550, 220] on div "29H-885.61" at bounding box center [585, 221] width 160 height 11
click at [553, 229] on input "Tài xế" at bounding box center [581, 234] width 153 height 15
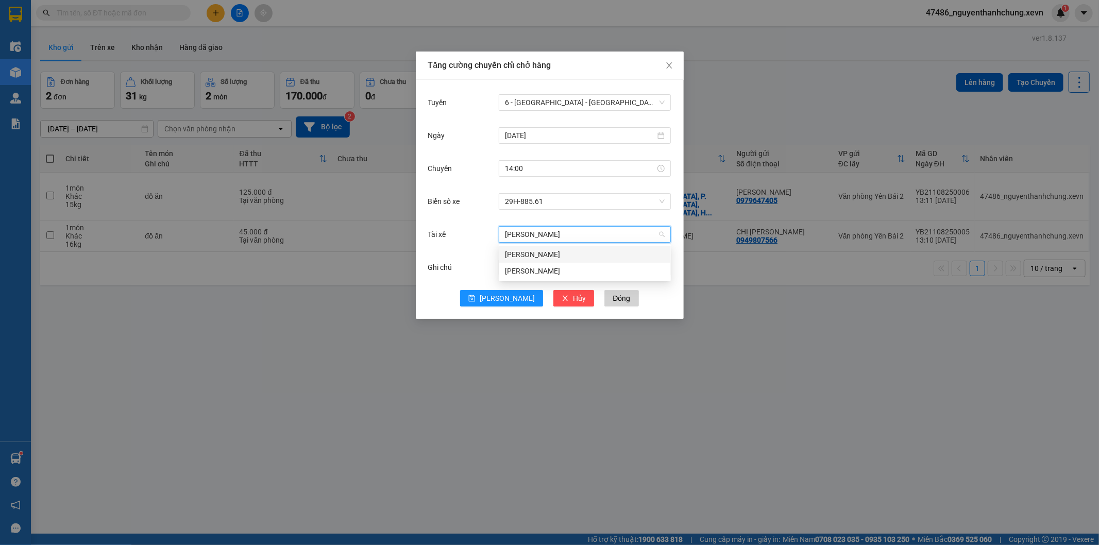
type input "[PERSON_NAME]"
click at [553, 257] on div "[PERSON_NAME]" at bounding box center [585, 254] width 160 height 11
click at [508, 298] on span "[PERSON_NAME]" at bounding box center [507, 298] width 55 height 11
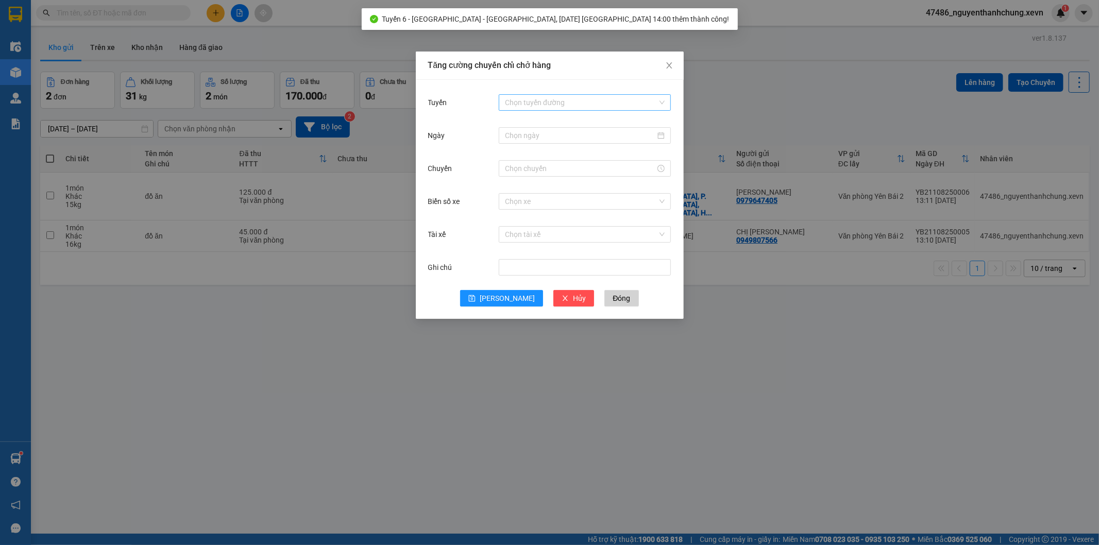
click at [542, 99] on input "Tuyến" at bounding box center [581, 102] width 153 height 15
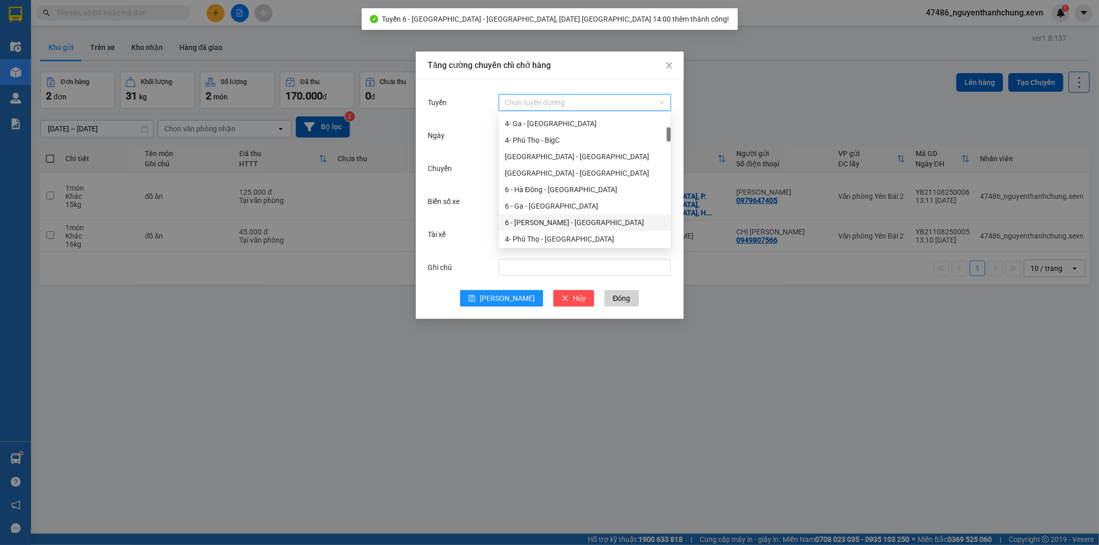
click at [539, 221] on div "6 - [PERSON_NAME] - [GEOGRAPHIC_DATA]" at bounding box center [585, 222] width 160 height 11
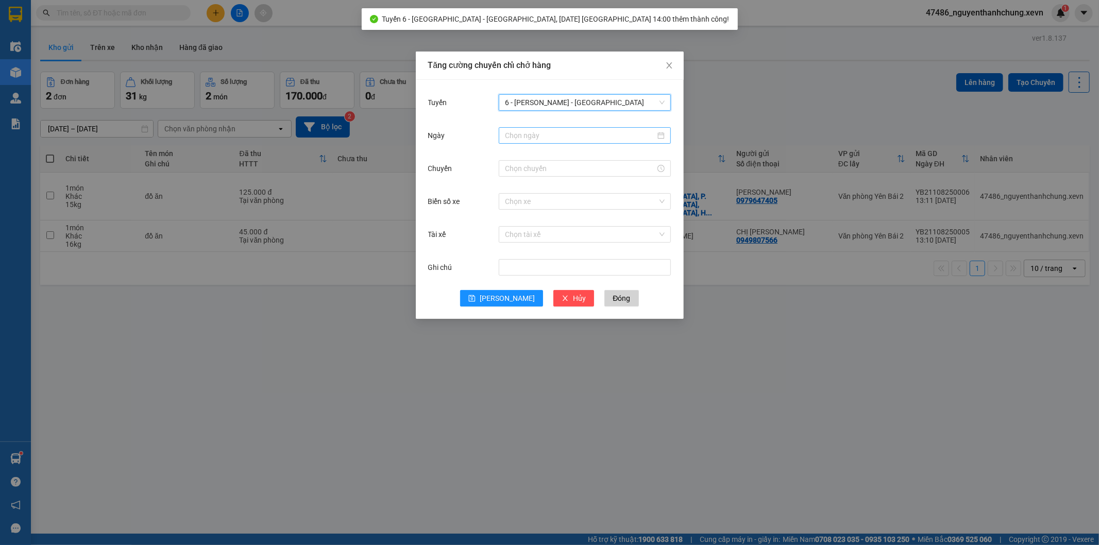
click at [527, 132] on input "Ngày" at bounding box center [580, 135] width 150 height 11
type input "[DATE]"
click at [528, 223] on div "11" at bounding box center [533, 226] width 12 height 12
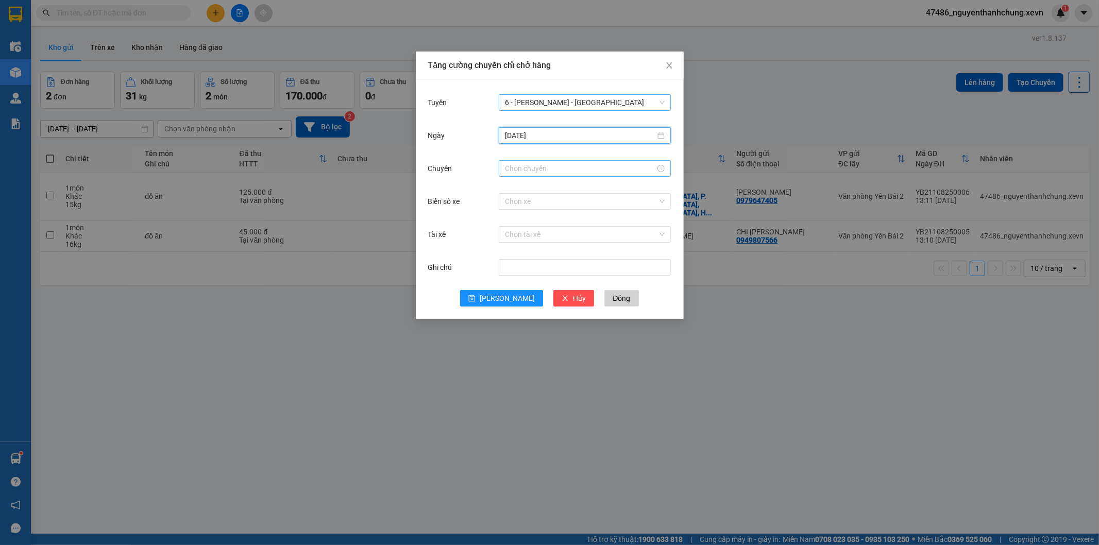
click at [522, 164] on input "Chuyến" at bounding box center [580, 168] width 150 height 11
click at [509, 189] on div "14" at bounding box center [513, 188] width 29 height 14
type input "14:00"
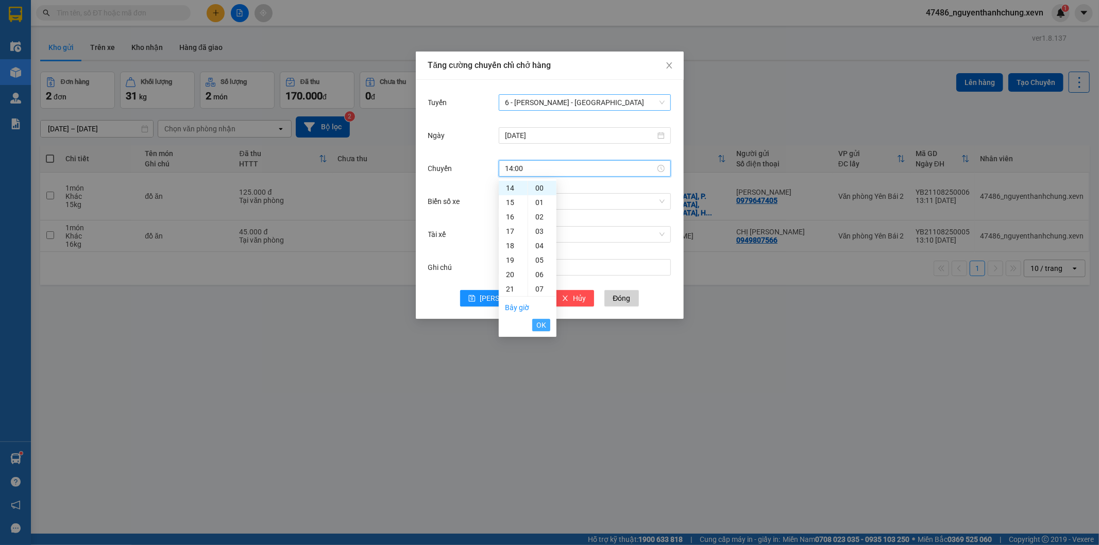
click at [543, 319] on span "OK" at bounding box center [541, 324] width 10 height 11
click at [522, 207] on input "Biển số xe" at bounding box center [581, 201] width 153 height 15
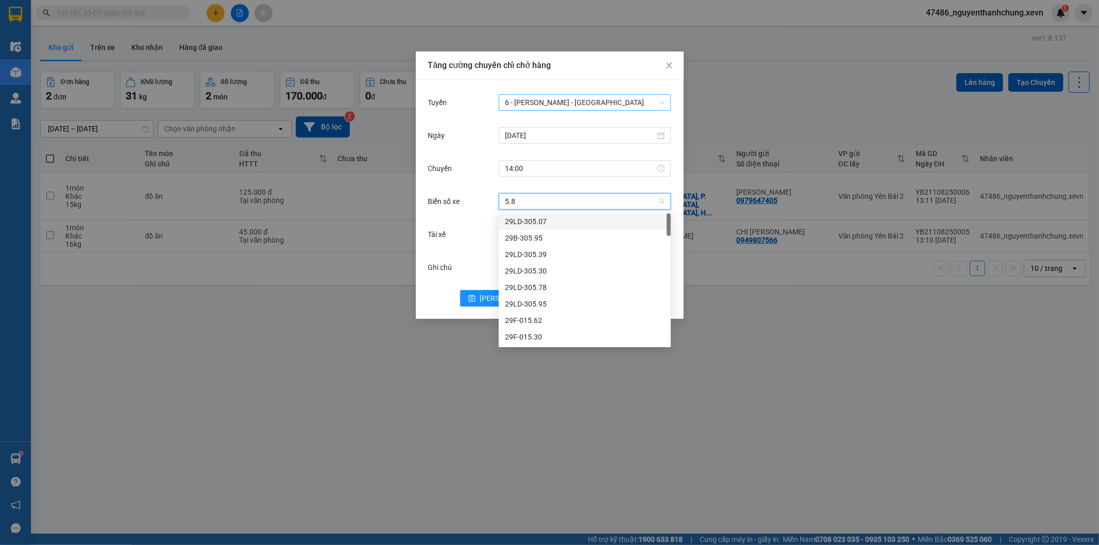
type input "5.84"
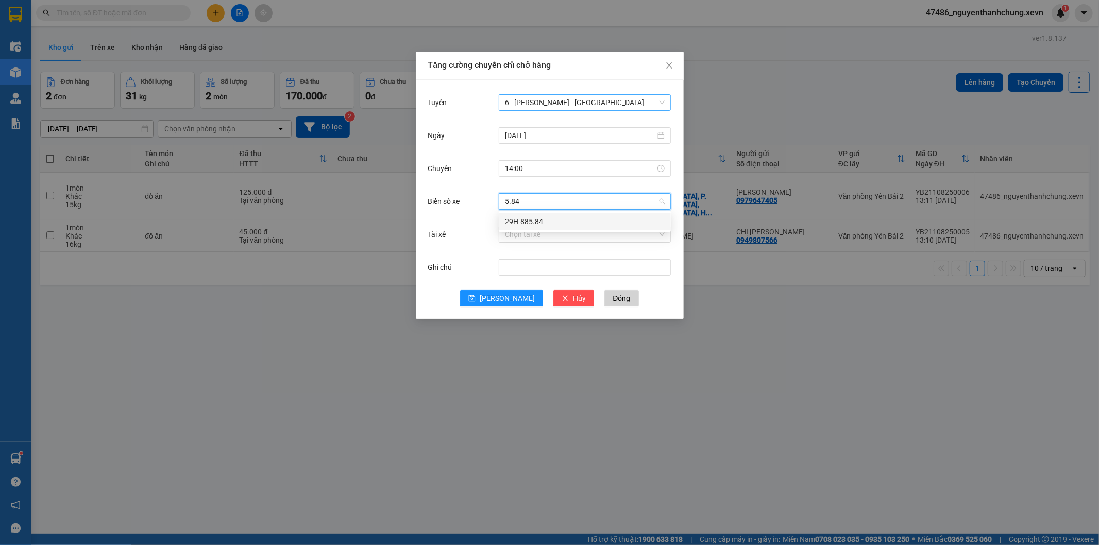
click at [542, 220] on div "29H-885.84" at bounding box center [585, 221] width 160 height 11
click at [536, 233] on input "Tài xế" at bounding box center [581, 234] width 153 height 15
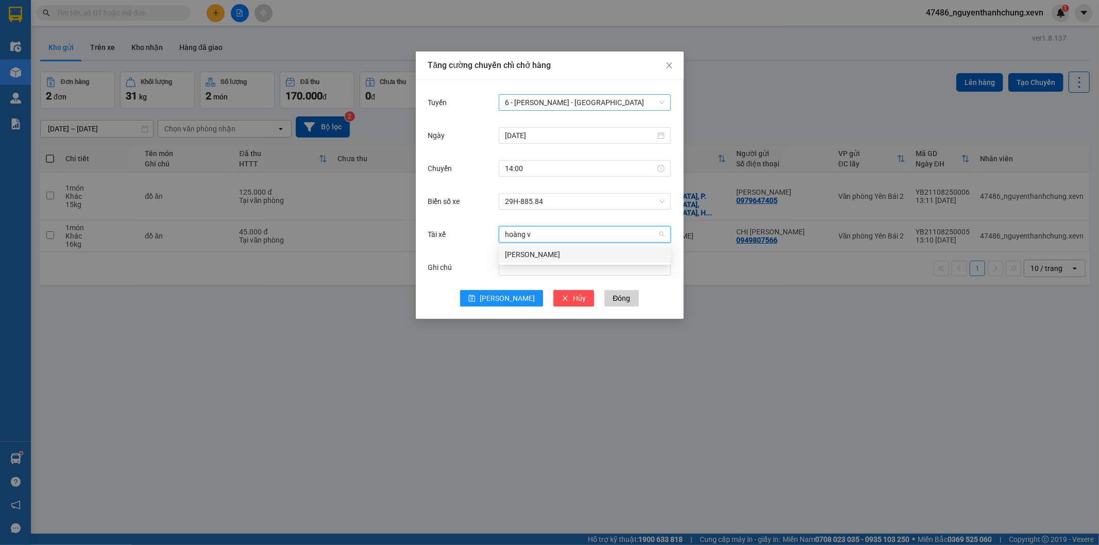
type input "[PERSON_NAME]"
drag, startPoint x: 548, startPoint y: 254, endPoint x: 513, endPoint y: 289, distance: 49.6
click at [547, 255] on div "[PERSON_NAME]" at bounding box center [585, 254] width 160 height 11
click at [503, 304] on span "[PERSON_NAME]" at bounding box center [507, 298] width 55 height 11
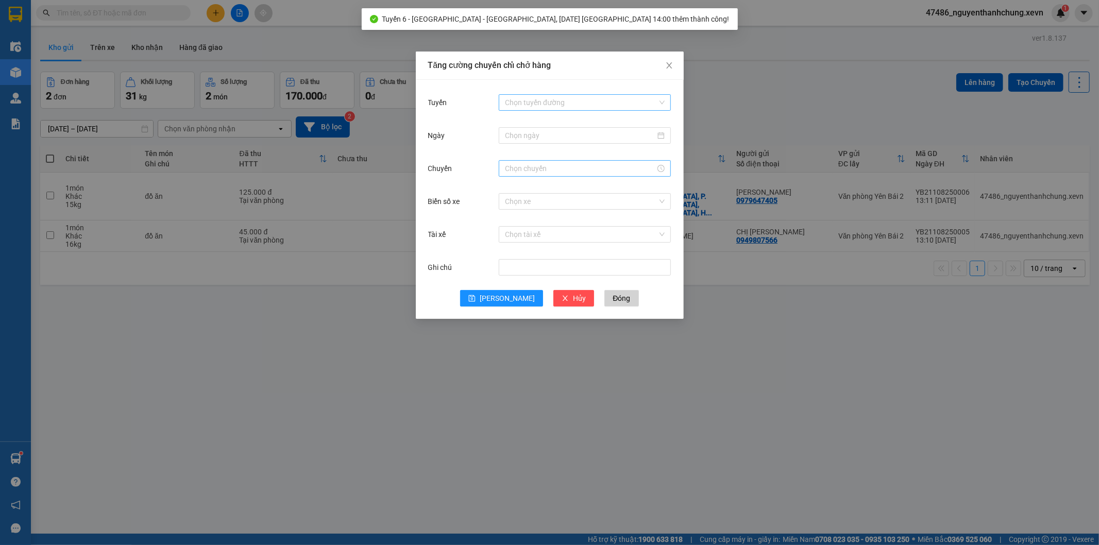
drag, startPoint x: 747, startPoint y: 101, endPoint x: 748, endPoint y: 142, distance: 41.2
click at [748, 100] on div "Tăng cường chuyến chỉ chở hàng Tuyến Chọn tuyến đường Ngày Chuyến Biển số xe Ch…" at bounding box center [549, 272] width 1099 height 545
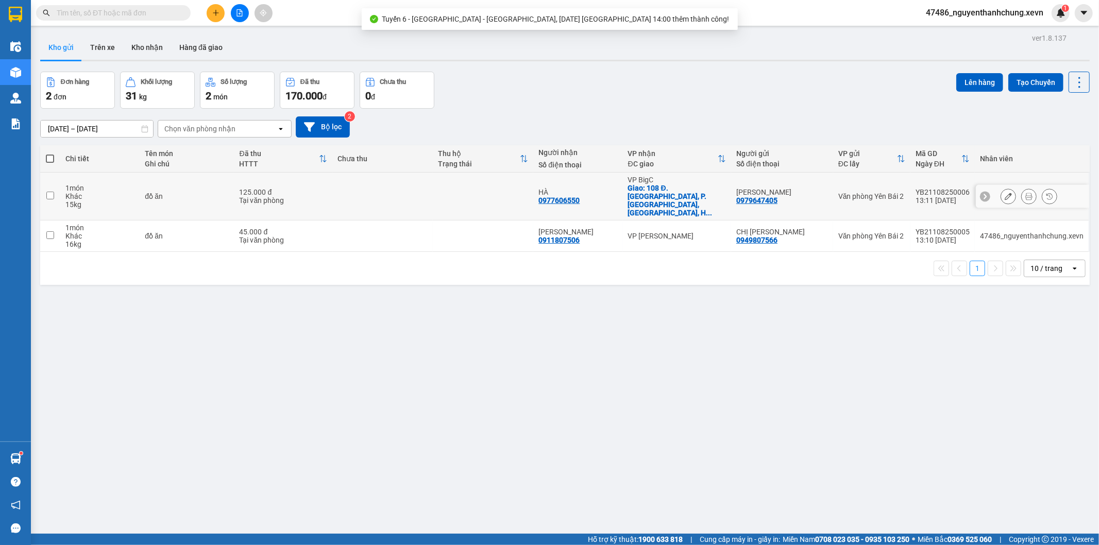
click at [675, 174] on td "VP BigC Giao: 108 Đ. [GEOGRAPHIC_DATA], P. [GEOGRAPHIC_DATA], [GEOGRAPHIC_DATA]…" at bounding box center [677, 197] width 108 height 48
checkbox input "true"
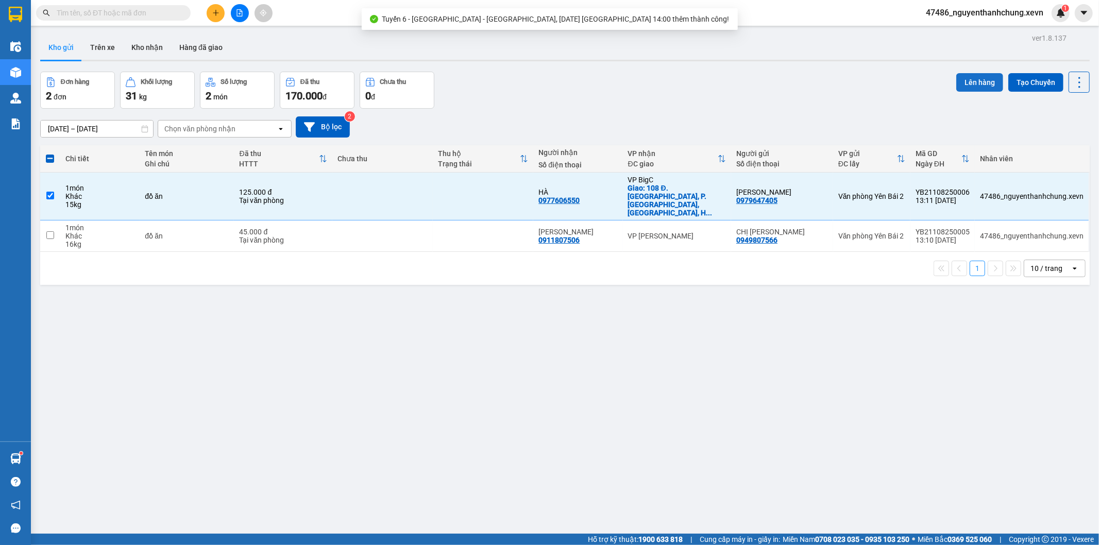
click at [967, 83] on button "Lên hàng" at bounding box center [979, 82] width 47 height 19
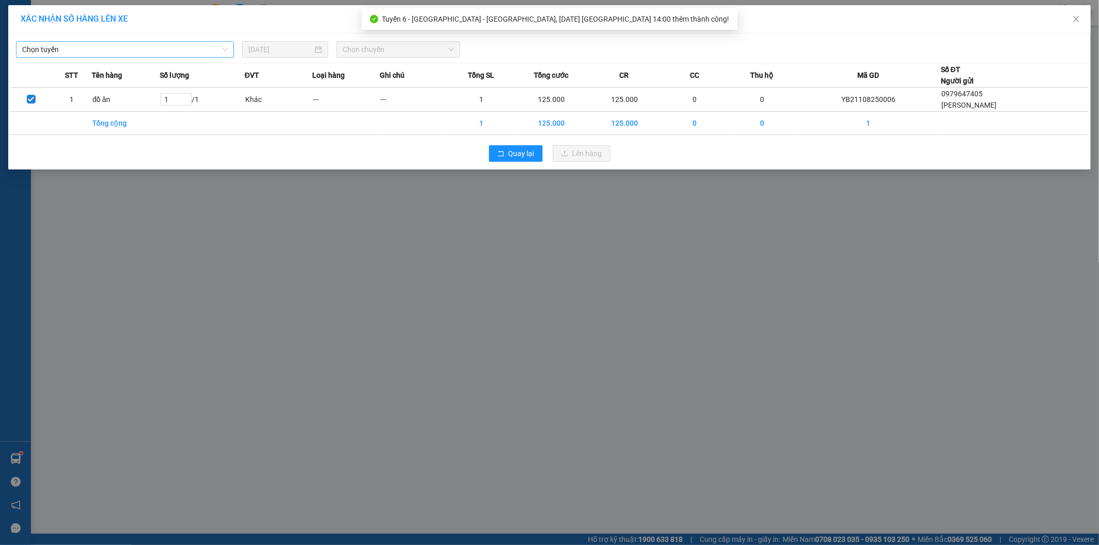
click at [80, 44] on div "Chọn tuyến" at bounding box center [125, 49] width 218 height 16
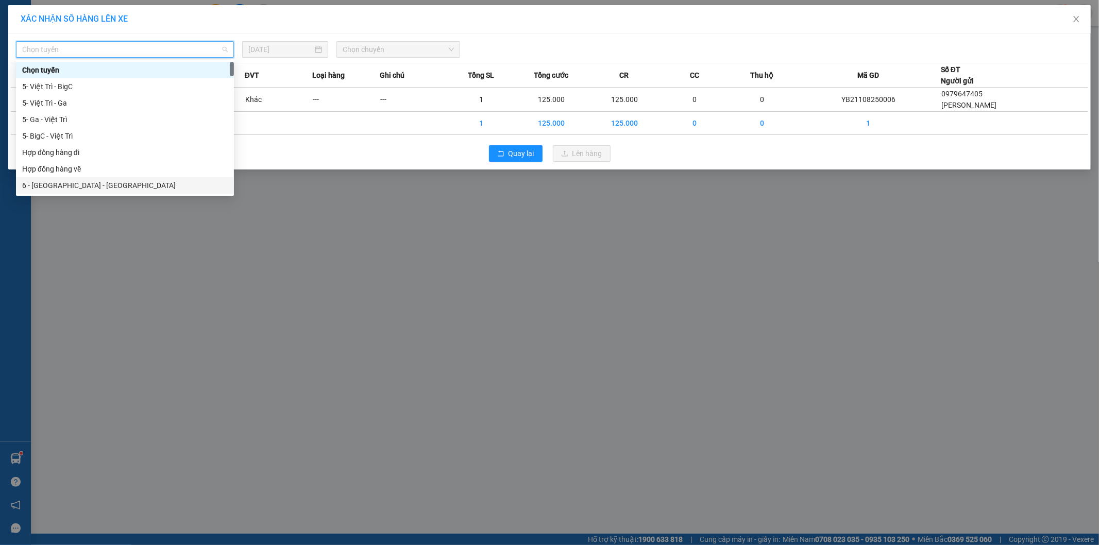
drag, startPoint x: 78, startPoint y: 183, endPoint x: 375, endPoint y: 63, distance: 320.6
click at [78, 183] on div "6 - [GEOGRAPHIC_DATA] - [GEOGRAPHIC_DATA]" at bounding box center [125, 185] width 206 height 11
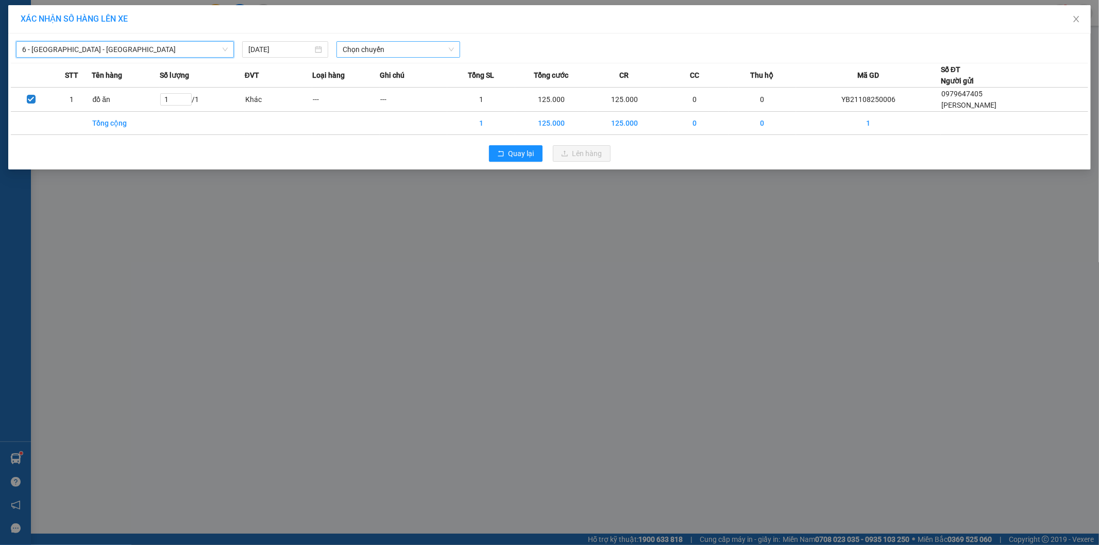
click at [408, 47] on span "Chọn chuyến" at bounding box center [398, 49] width 111 height 15
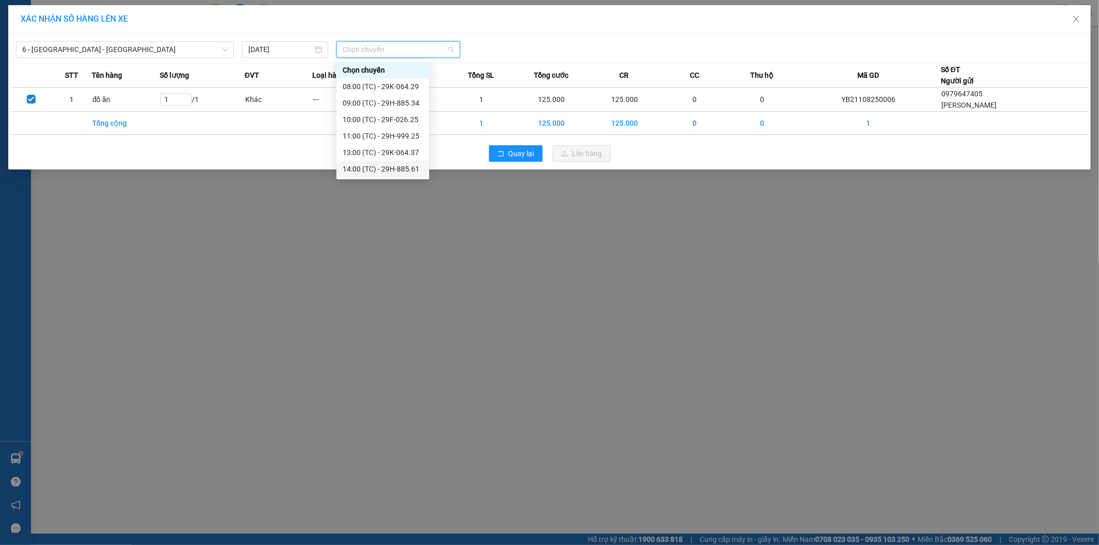
click at [413, 167] on div "14:00 (TC) - 29H-885.61" at bounding box center [383, 168] width 80 height 11
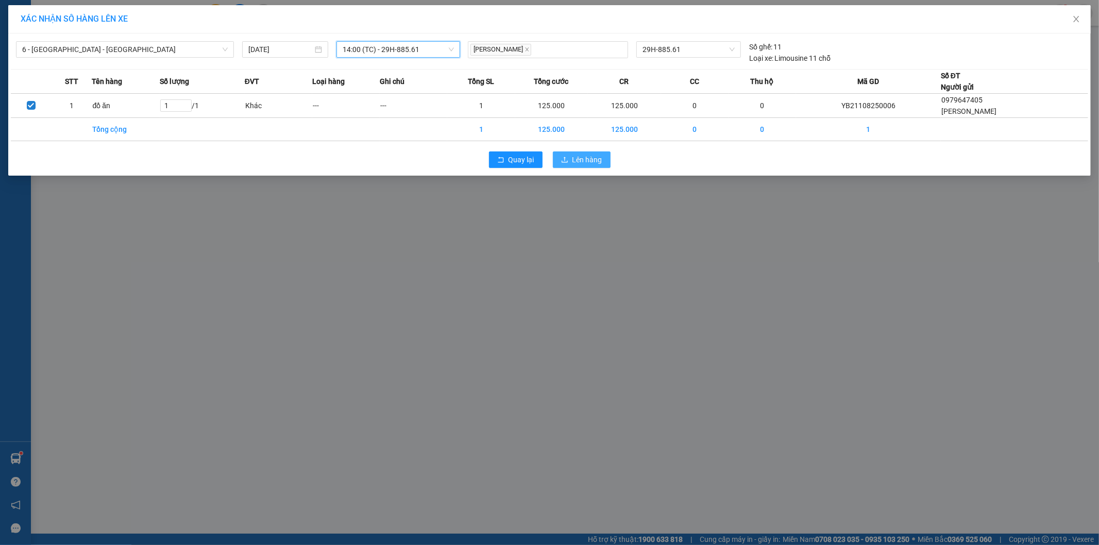
click at [561, 155] on button "Lên hàng" at bounding box center [582, 159] width 58 height 16
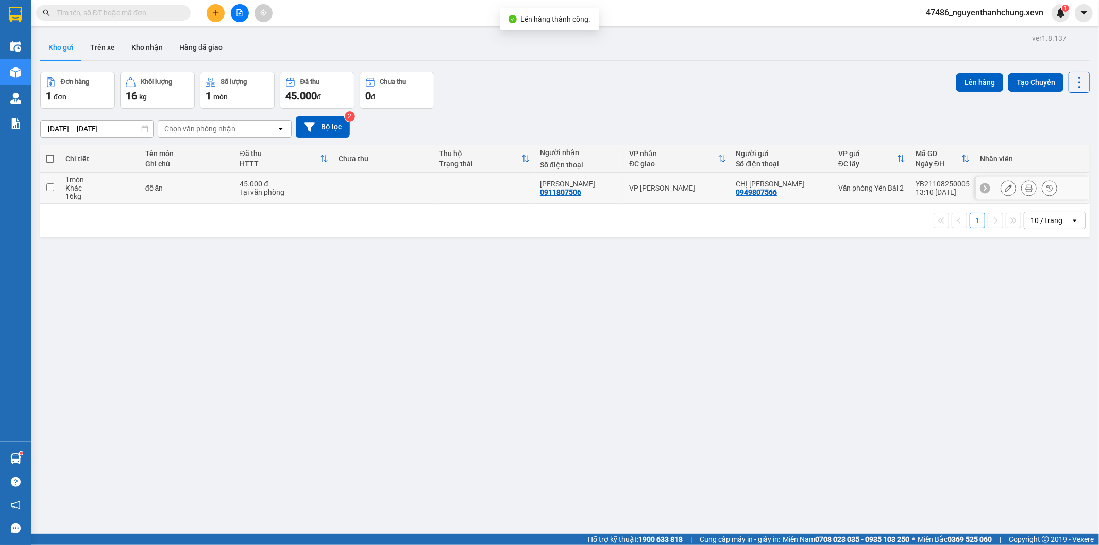
click at [754, 184] on div "CHỊ [PERSON_NAME]" at bounding box center [782, 184] width 92 height 8
checkbox input "true"
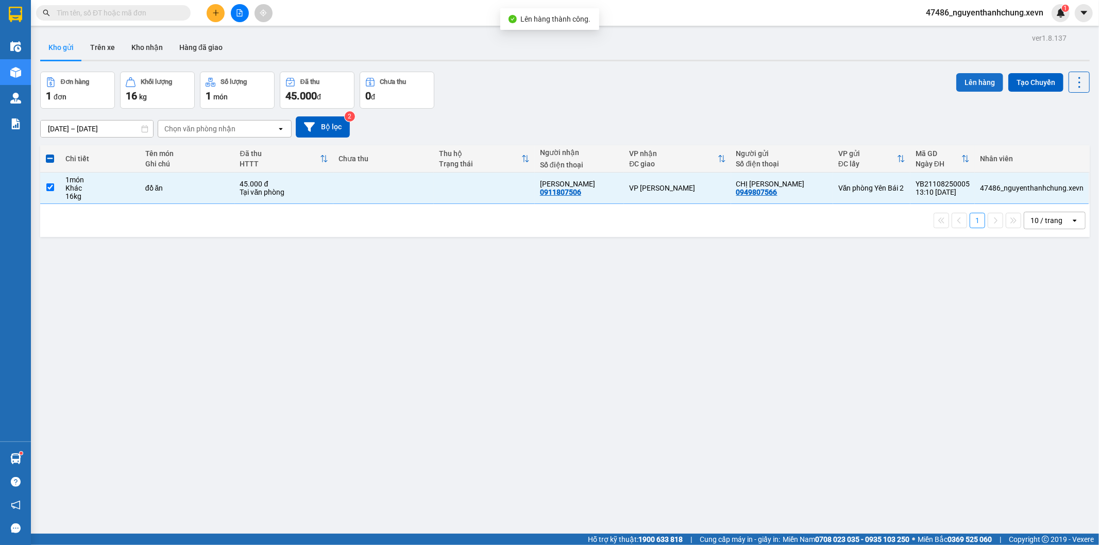
click at [961, 81] on button "Lên hàng" at bounding box center [979, 82] width 47 height 19
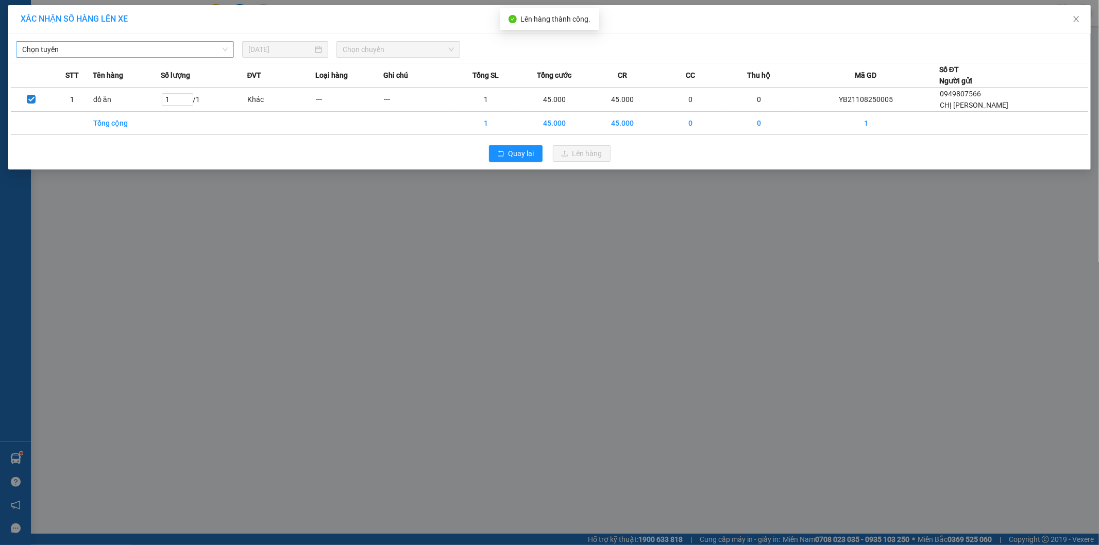
click at [64, 52] on span "Chọn tuyến" at bounding box center [125, 49] width 206 height 15
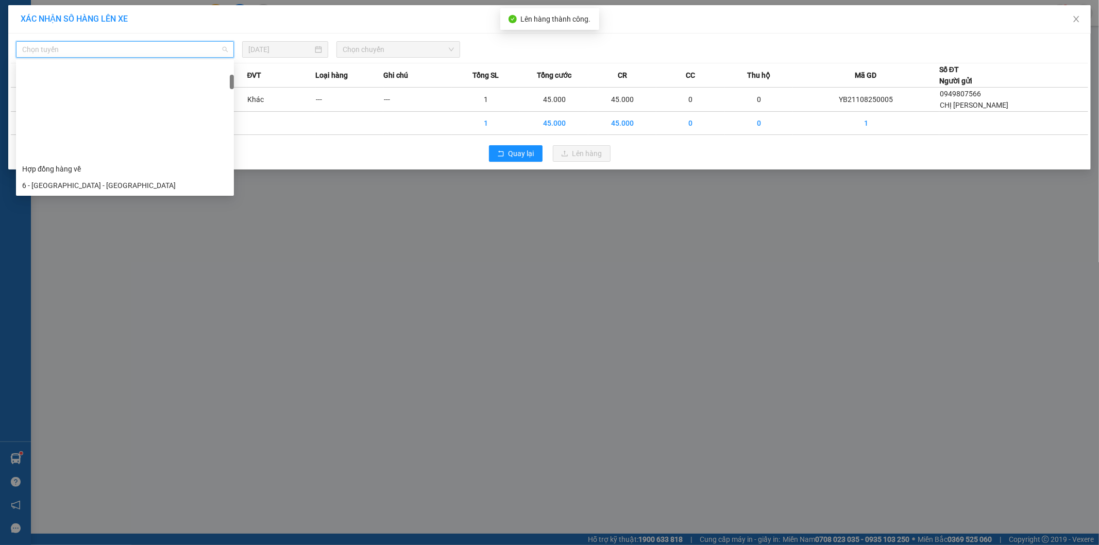
scroll to position [114, 0]
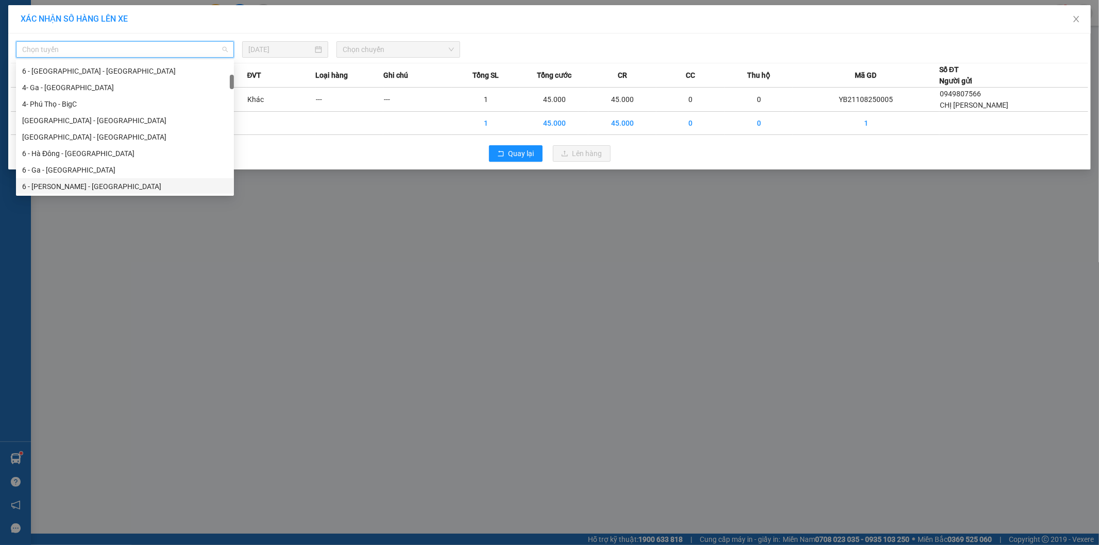
click at [67, 184] on div "6 - [PERSON_NAME] - [GEOGRAPHIC_DATA]" at bounding box center [125, 186] width 206 height 11
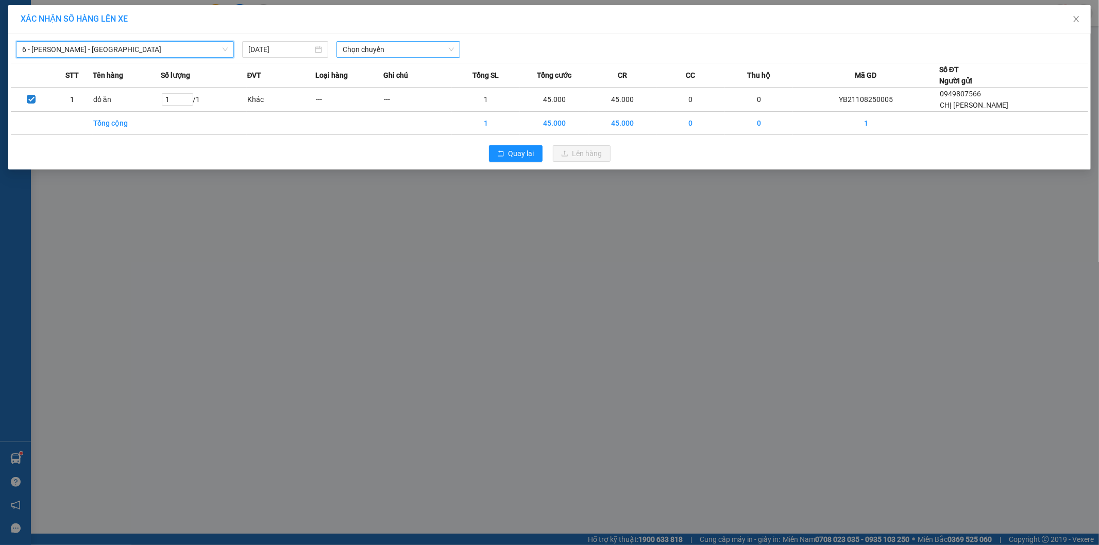
click at [429, 45] on span "Chọn chuyến" at bounding box center [398, 49] width 111 height 15
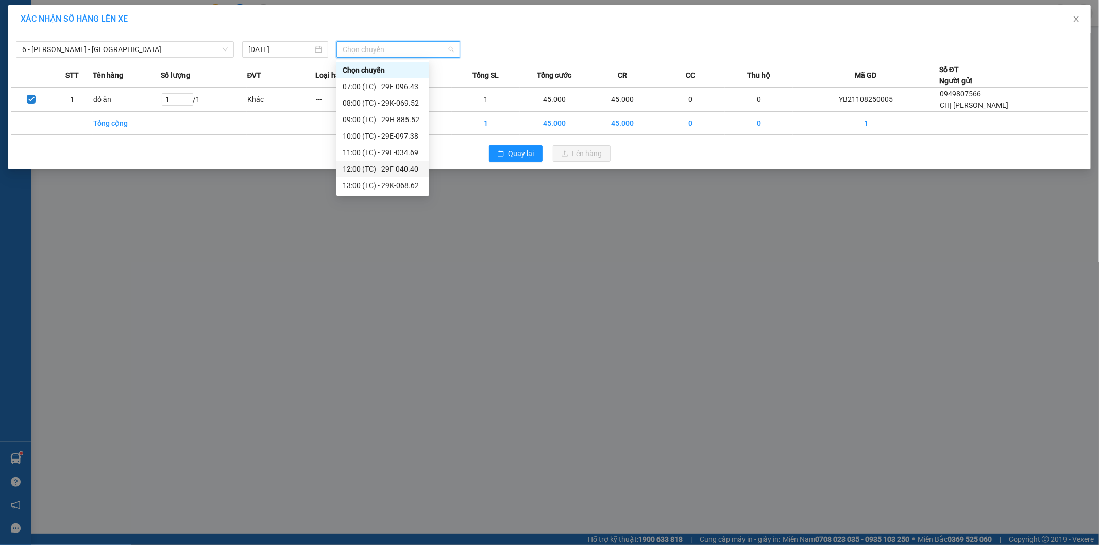
scroll to position [16, 0]
click at [411, 187] on div "14:00 (TC) - 29H-885.84" at bounding box center [383, 185] width 80 height 11
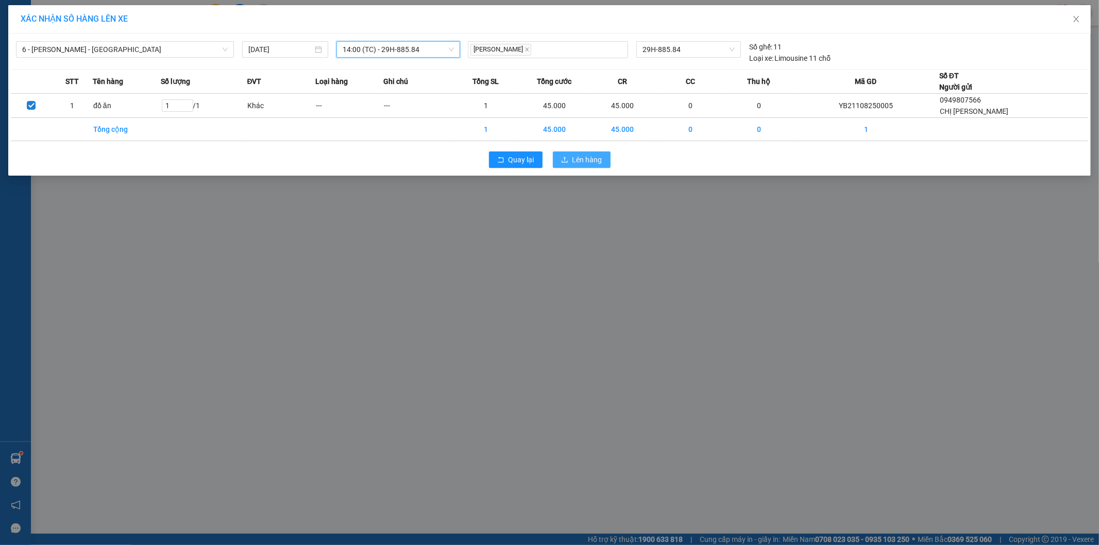
click at [562, 164] on span "upload" at bounding box center [564, 160] width 7 height 8
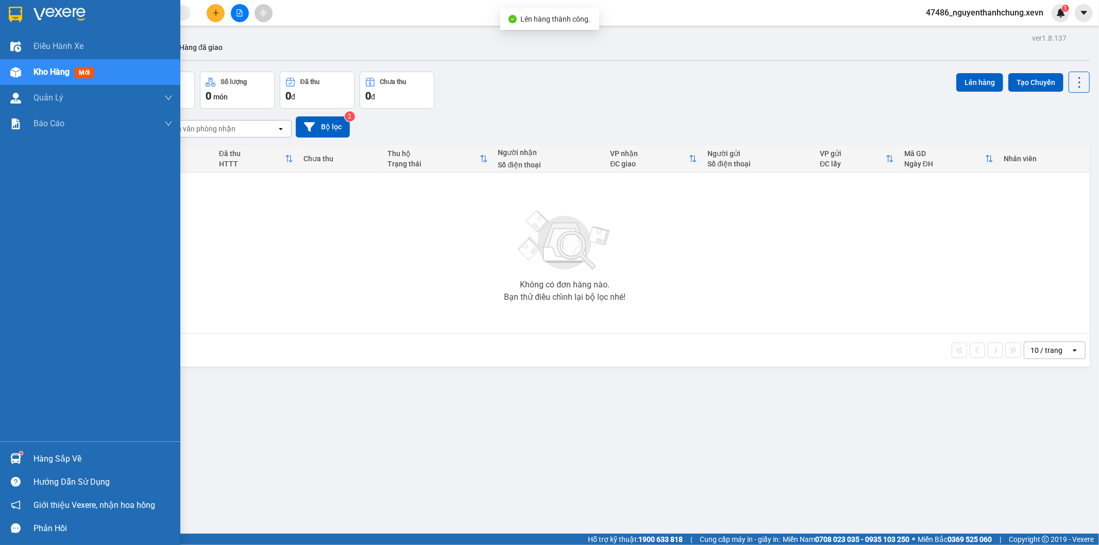
click at [13, 449] on div "Hàng sắp về" at bounding box center [90, 458] width 180 height 23
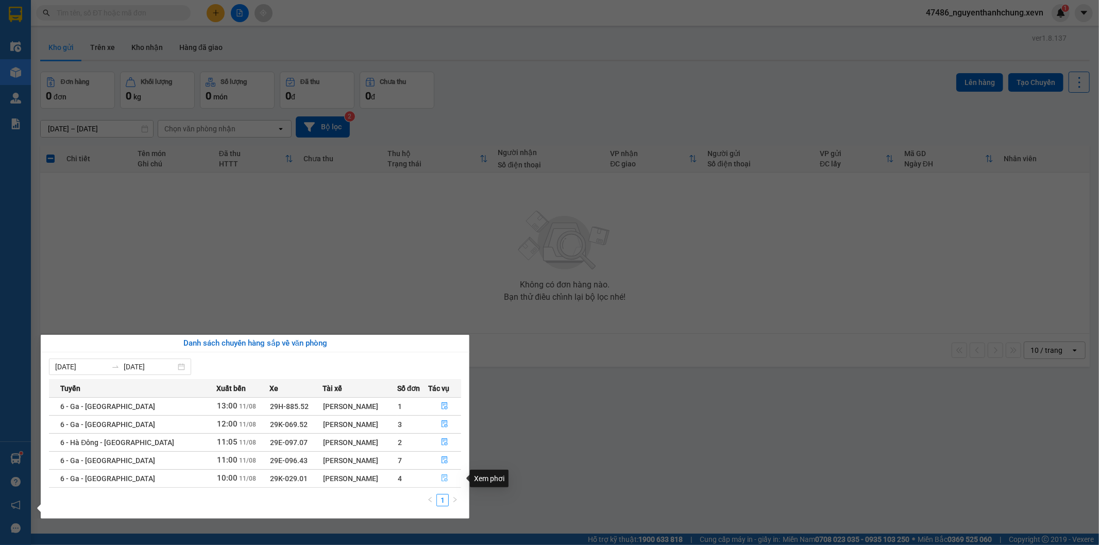
click at [441, 477] on icon "file-done" at bounding box center [444, 478] width 7 height 7
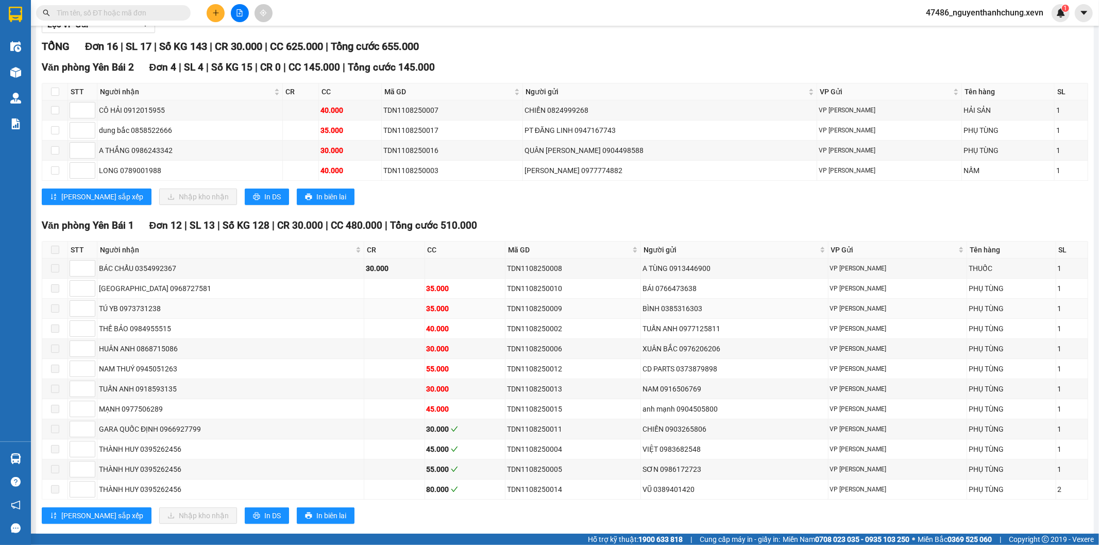
scroll to position [136, 0]
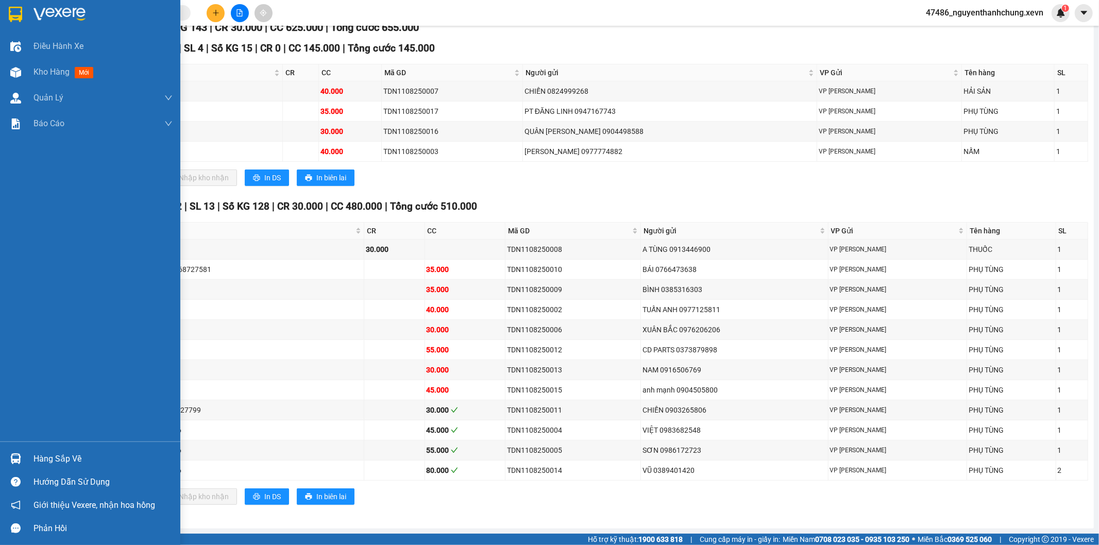
click at [28, 464] on div "Hàng sắp về" at bounding box center [90, 458] width 180 height 23
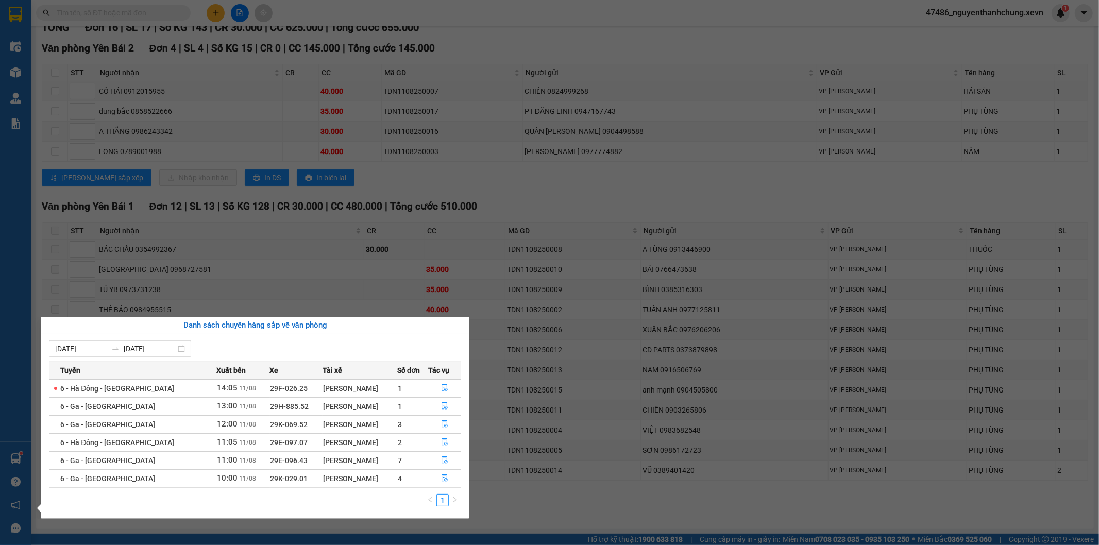
click at [0, 183] on div "Điều hành xe Kho hàng mới Quản [PERSON_NAME] lý chuyến Quản lý giao nhận mới Qu…" at bounding box center [15, 272] width 31 height 545
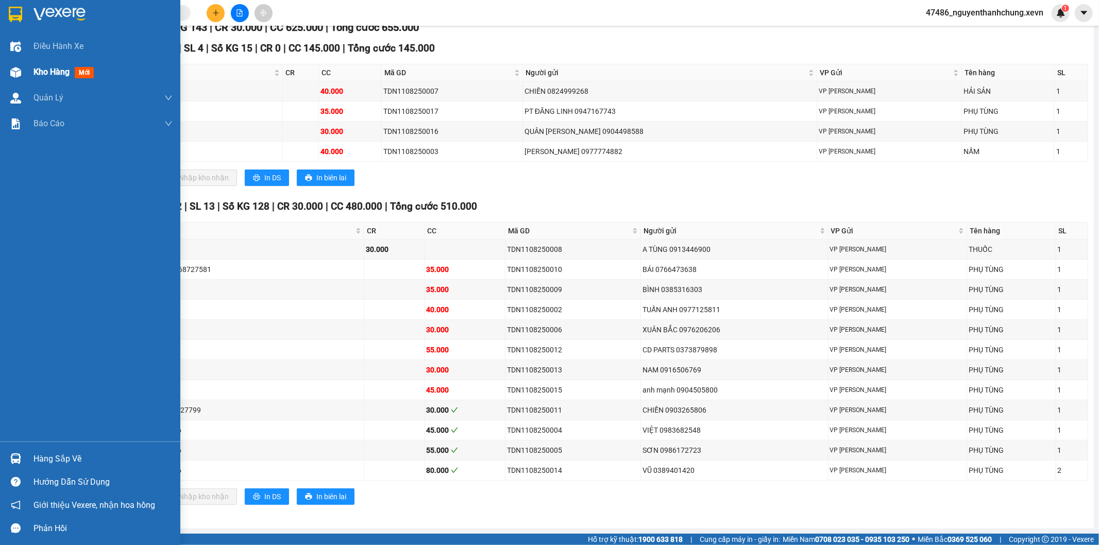
click at [70, 69] on span "Kho hàng" at bounding box center [51, 72] width 36 height 10
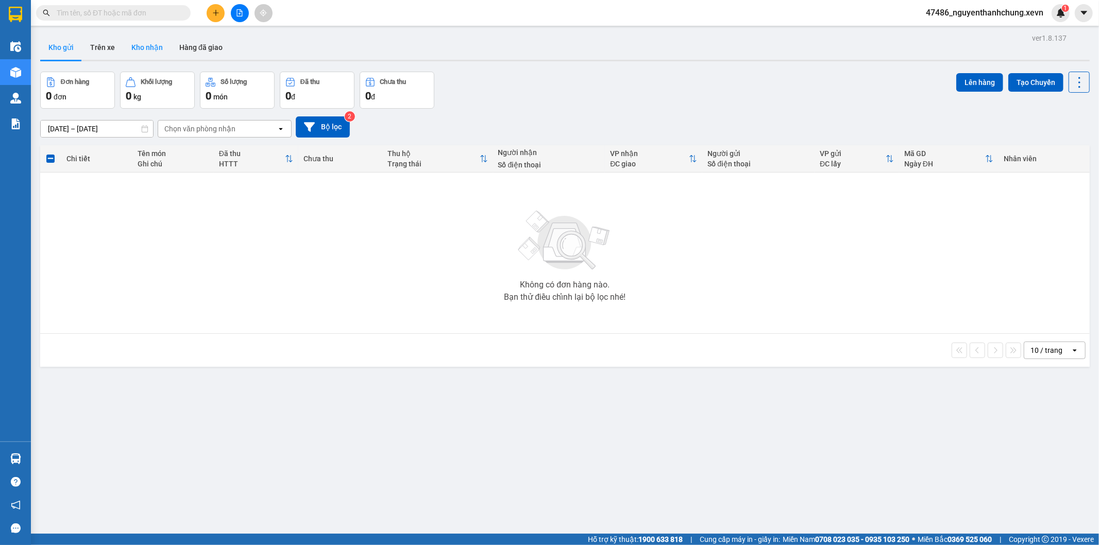
click at [151, 58] on button "Kho nhận" at bounding box center [147, 47] width 48 height 25
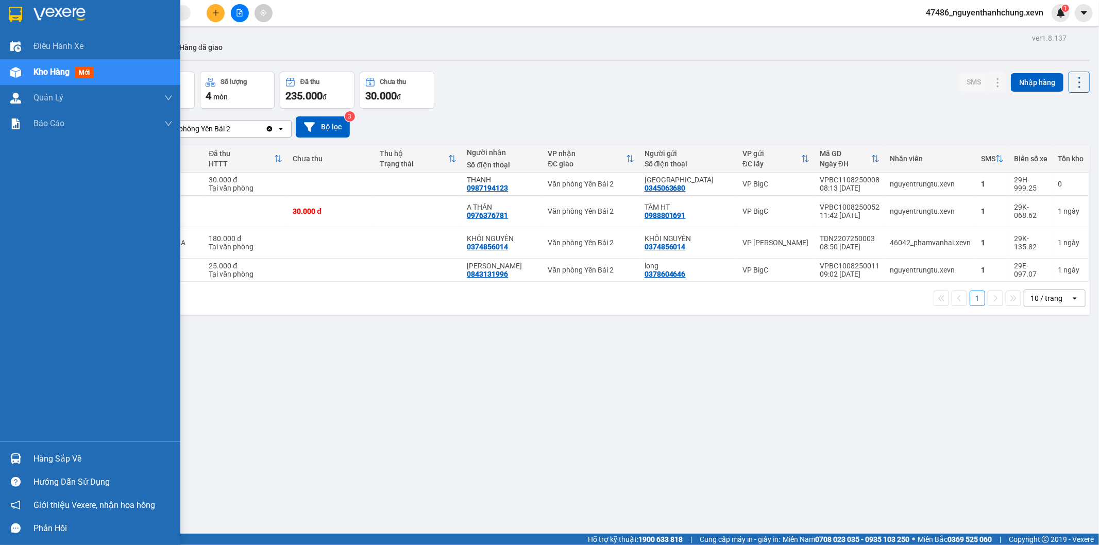
click at [26, 461] on div "Hàng sắp về" at bounding box center [90, 458] width 180 height 23
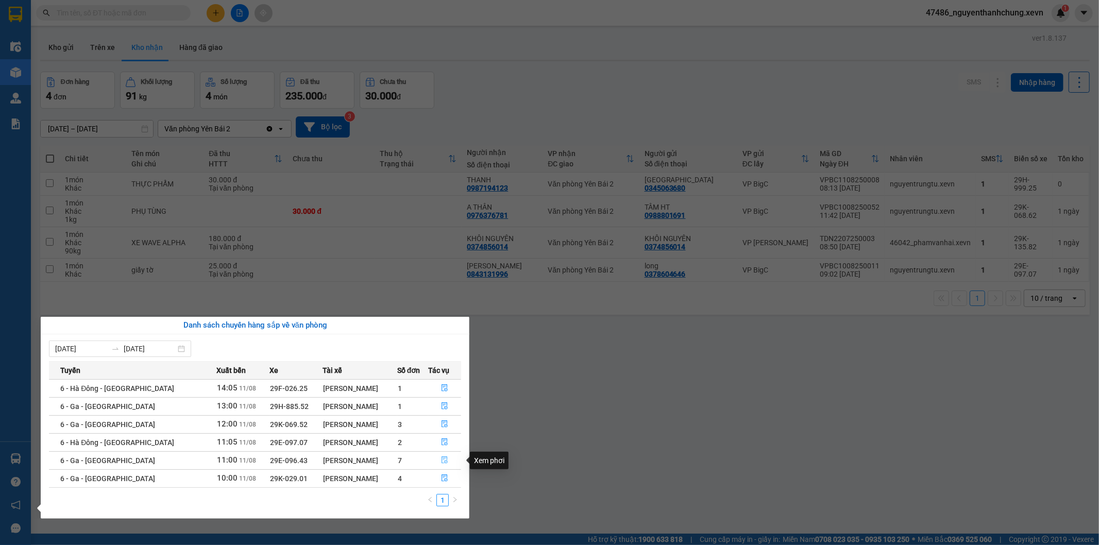
click at [438, 466] on button "button" at bounding box center [445, 460] width 32 height 16
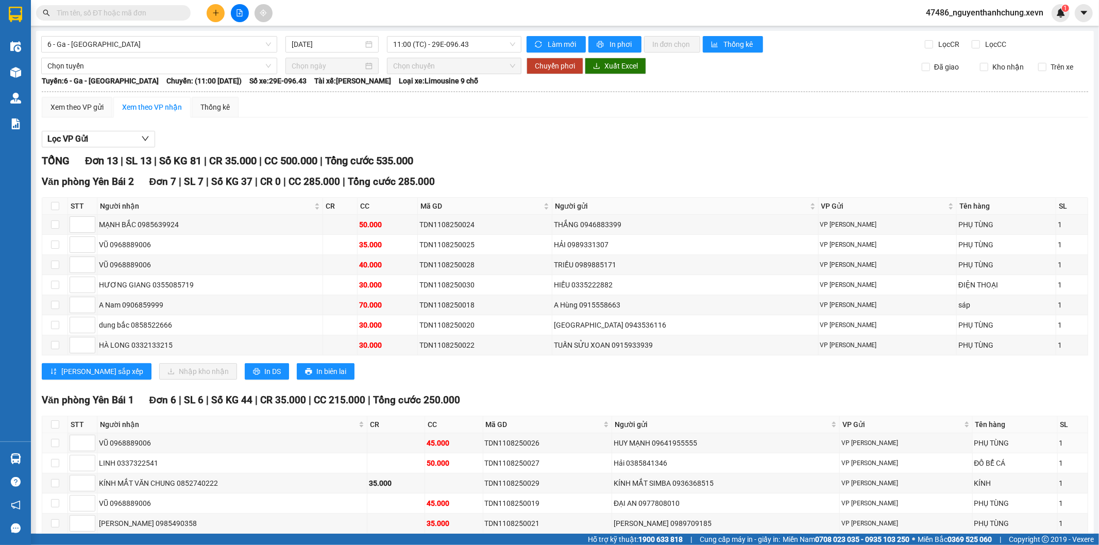
scroll to position [75, 0]
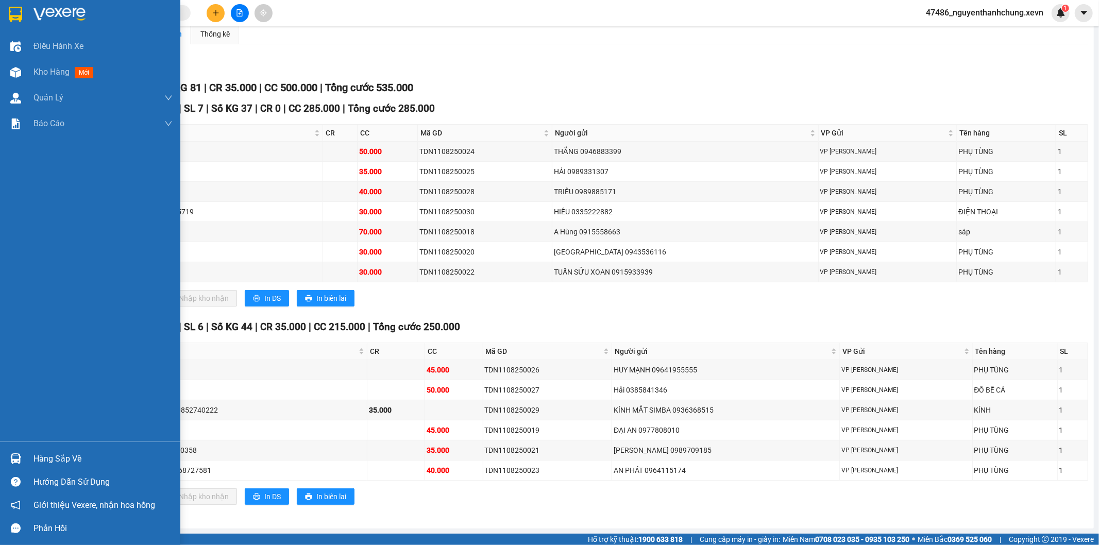
click at [24, 459] on div at bounding box center [16, 459] width 18 height 18
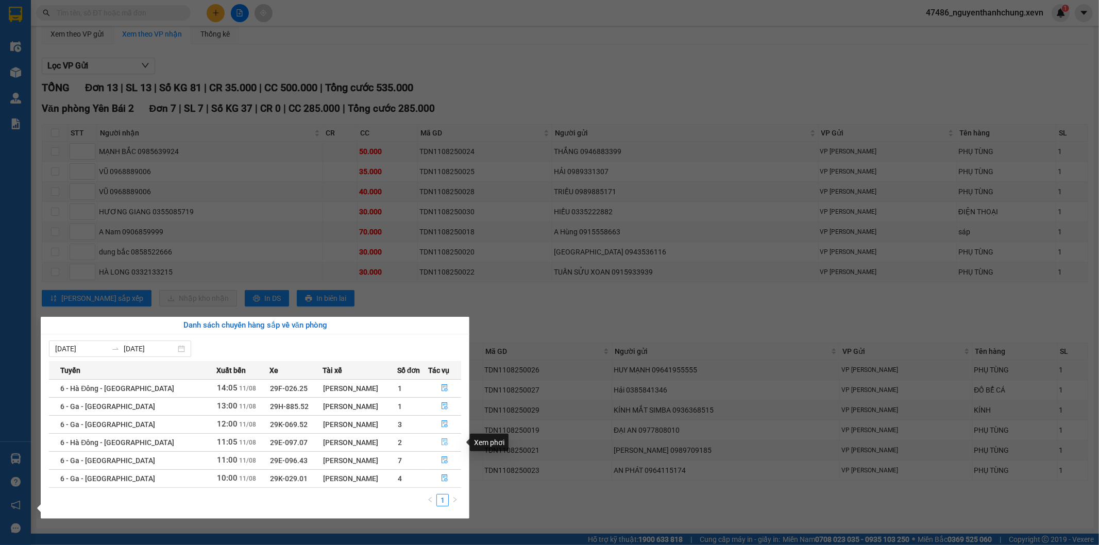
click at [442, 447] on button "button" at bounding box center [445, 442] width 32 height 16
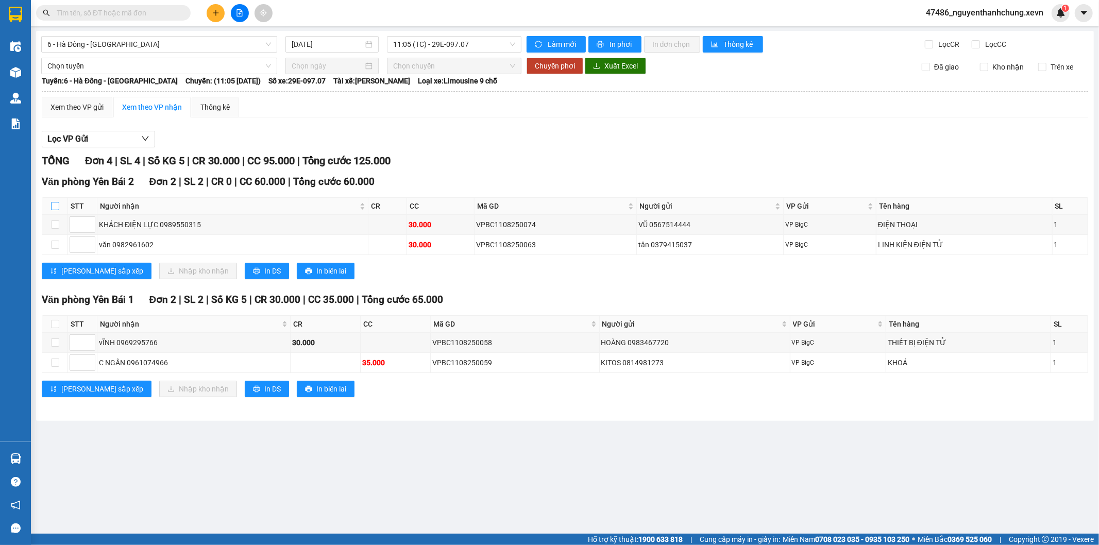
click at [53, 201] on label at bounding box center [55, 205] width 8 height 11
click at [53, 202] on input "checkbox" at bounding box center [55, 206] width 8 height 8
checkbox input "true"
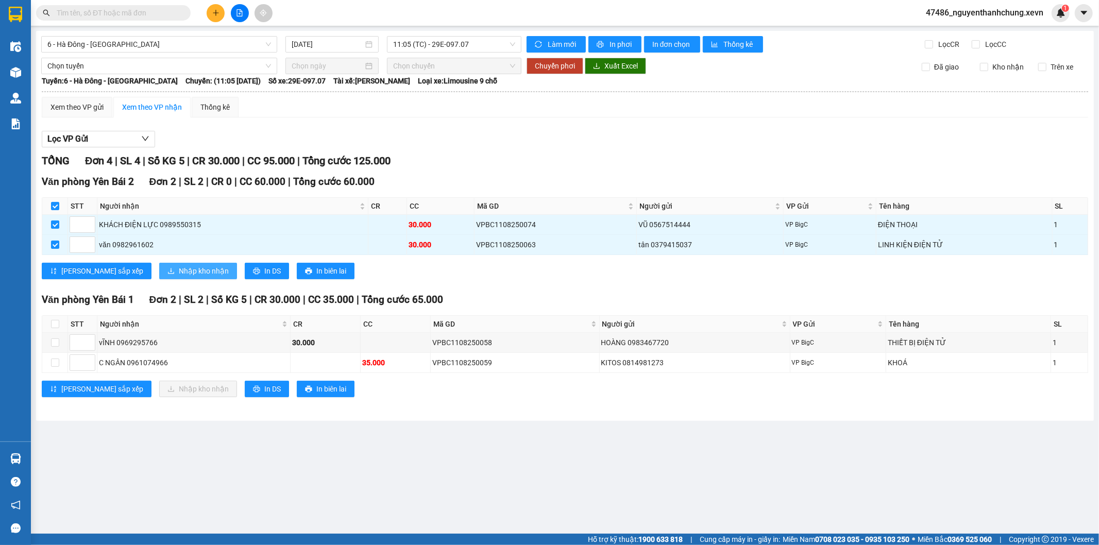
click at [179, 275] on span "Nhập kho nhận" at bounding box center [204, 270] width 50 height 11
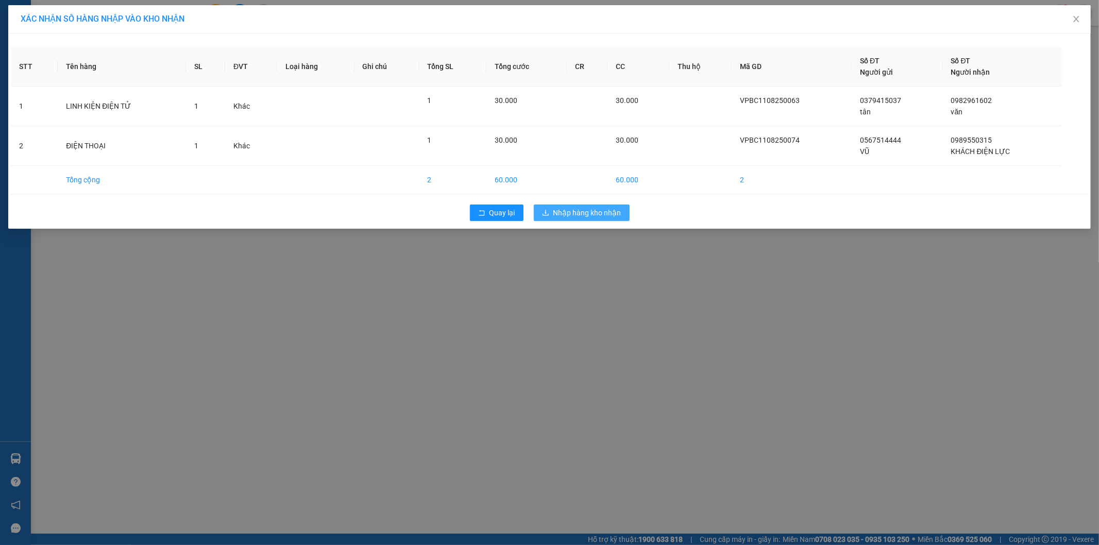
click at [577, 215] on span "Nhập hàng kho nhận" at bounding box center [587, 212] width 68 height 11
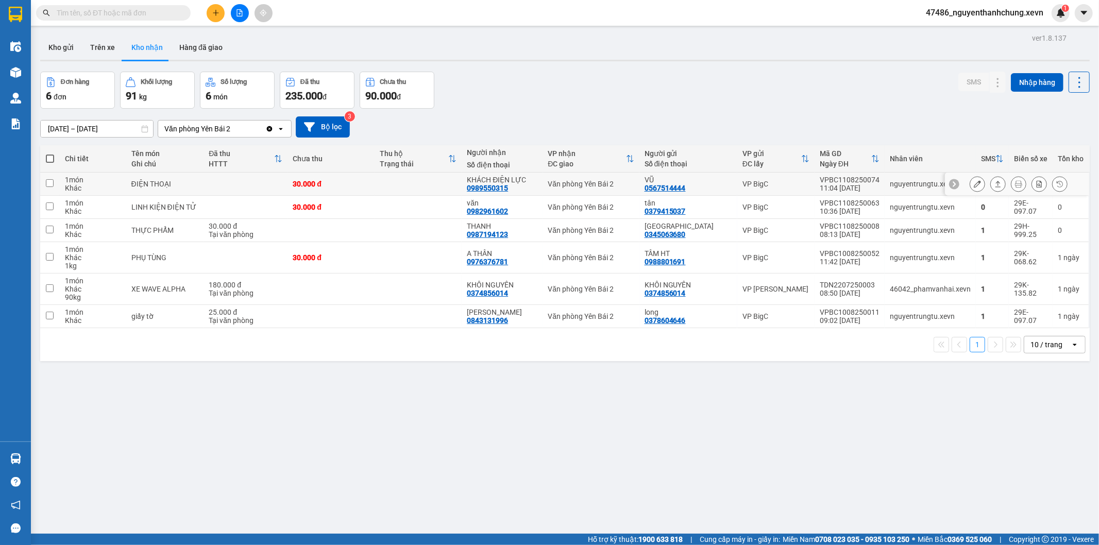
click at [475, 186] on td "KHÁCH ĐIỆN LỰC 0989550315" at bounding box center [502, 184] width 81 height 23
checkbox input "true"
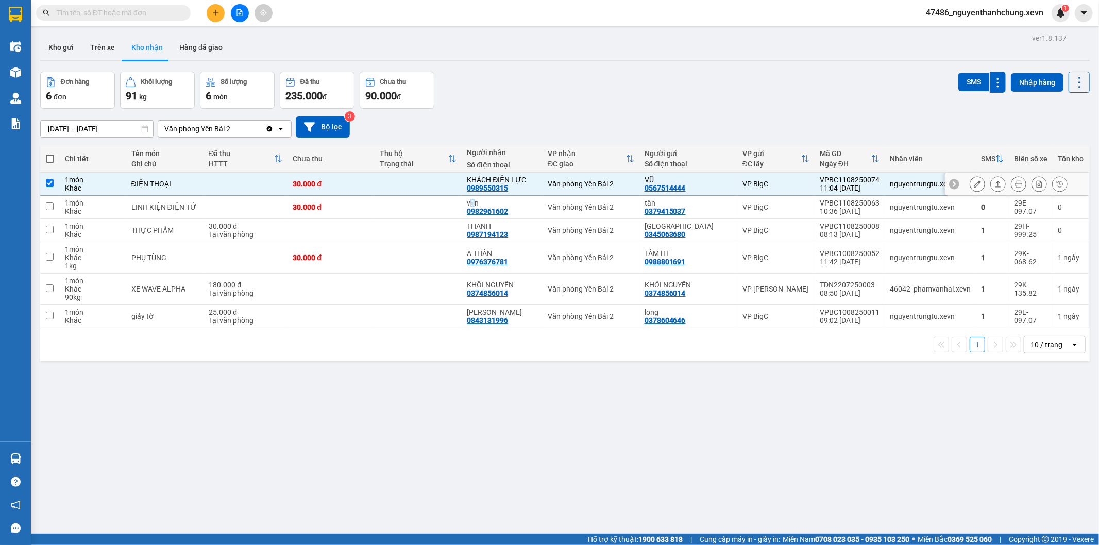
click at [484, 199] on div "văn" at bounding box center [502, 203] width 71 height 8
checkbox input "true"
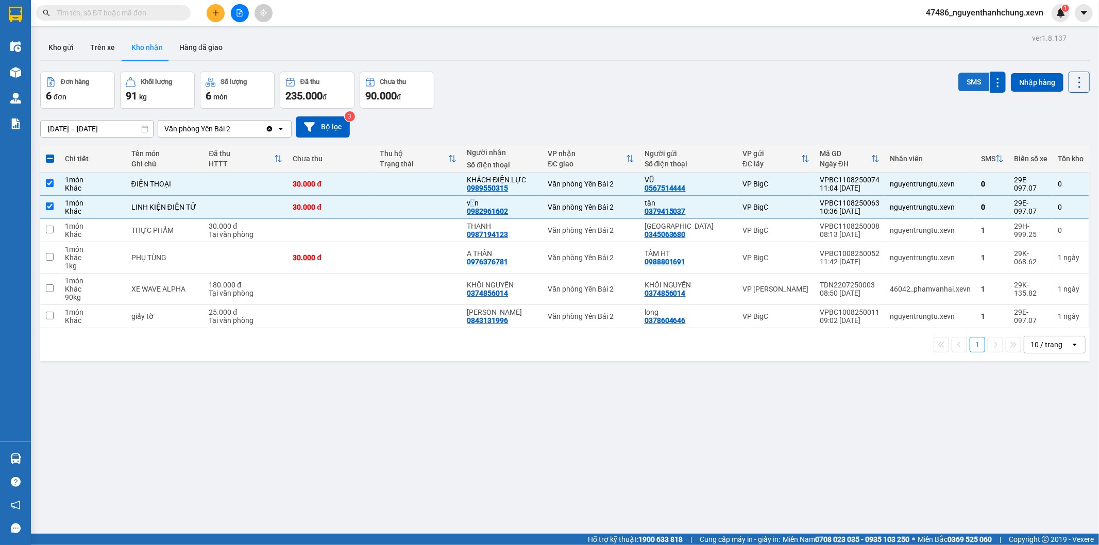
drag, startPoint x: 961, startPoint y: 81, endPoint x: 952, endPoint y: 104, distance: 24.7
click at [961, 80] on button "SMS" at bounding box center [973, 82] width 31 height 19
click at [100, 47] on button "Trên xe" at bounding box center [102, 47] width 41 height 25
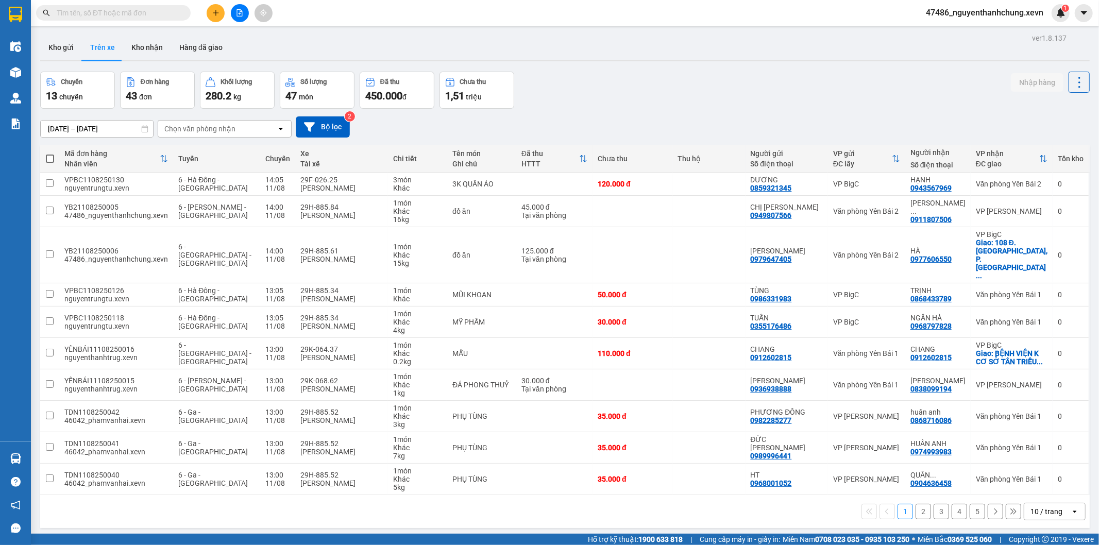
click at [215, 130] on div "Chọn văn phòng nhận" at bounding box center [199, 129] width 71 height 10
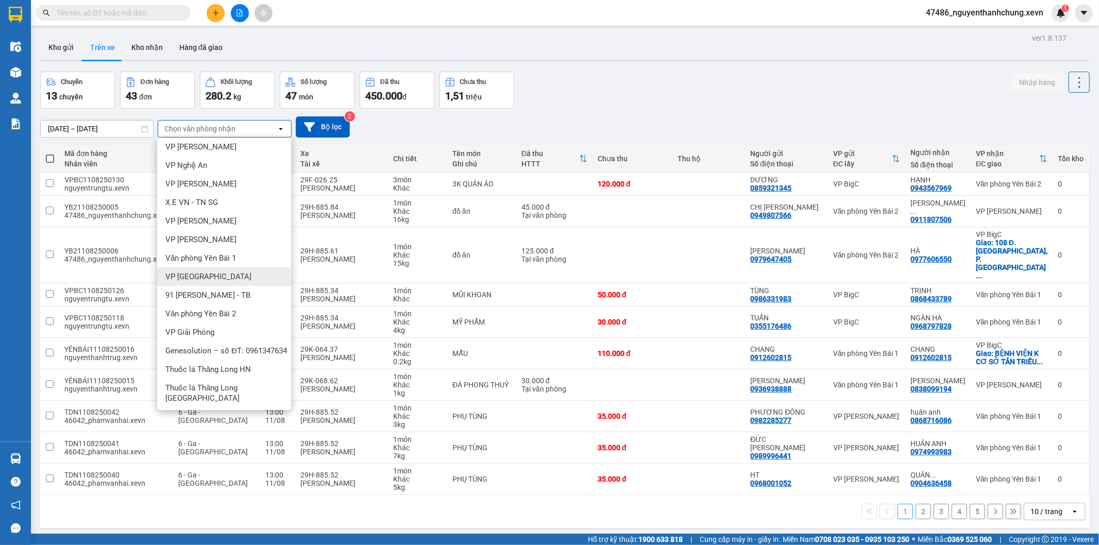
scroll to position [47, 0]
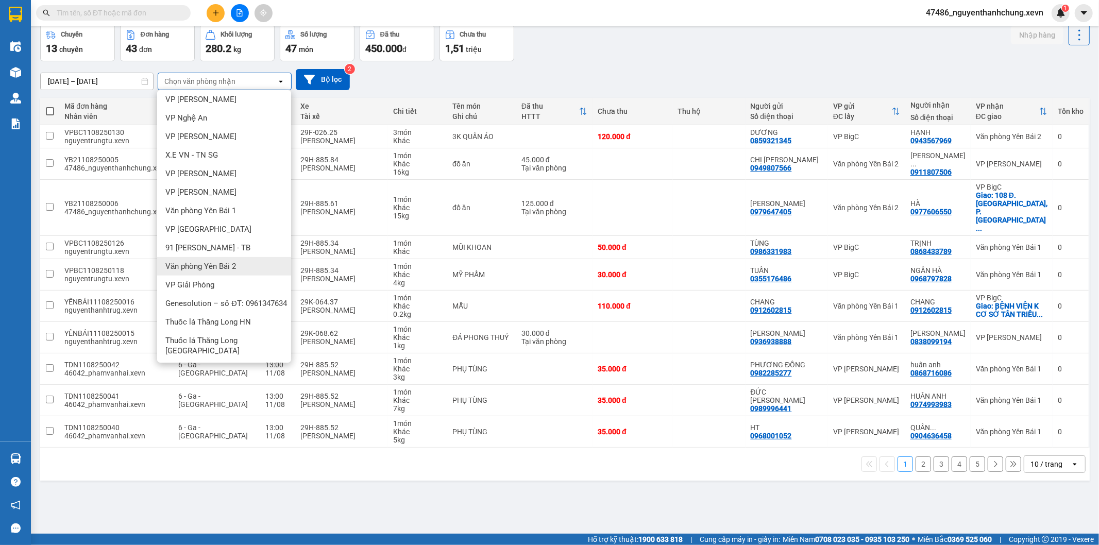
click at [224, 257] on div "Văn phòng Yên Bái 2" at bounding box center [224, 266] width 134 height 19
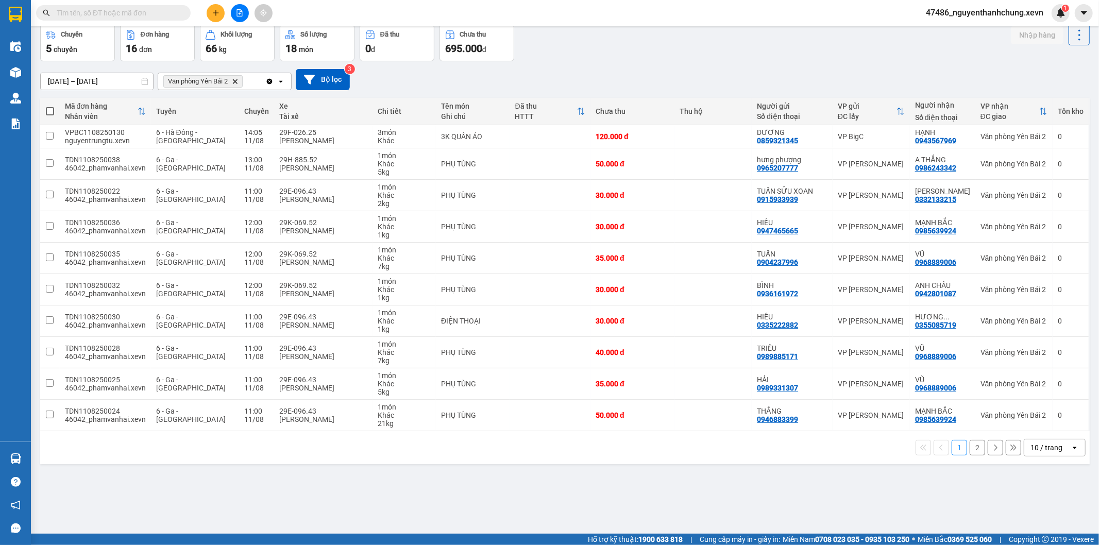
click at [964, 440] on div "1 2 10 / trang open" at bounding box center [564, 448] width 1041 height 18
click at [970, 449] on button "2" at bounding box center [977, 447] width 15 height 15
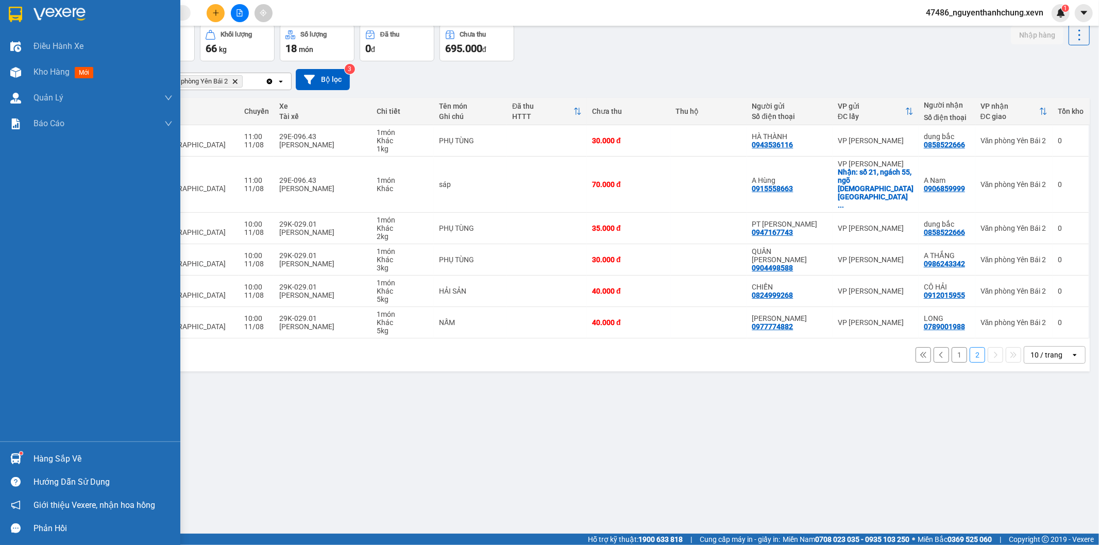
click at [18, 457] on img at bounding box center [15, 458] width 11 height 11
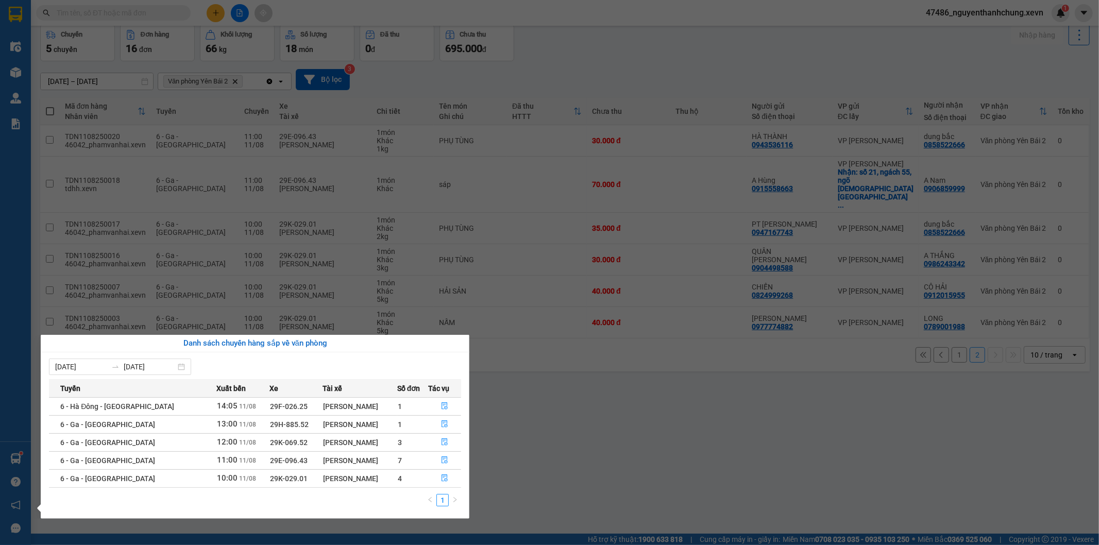
click at [253, 49] on section "Kết quả tìm kiếm ( 0 ) Bộ lọc No Data 47486_nguyenthanhchung.xevn 1 Điều hành x…" at bounding box center [549, 272] width 1099 height 545
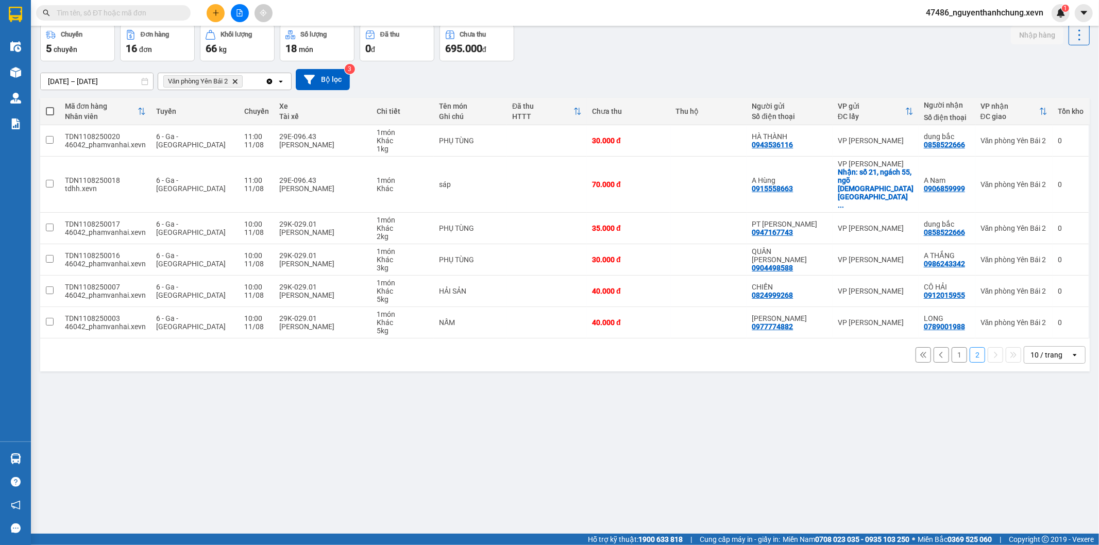
click at [212, 5] on div "Kết quả tìm kiếm ( 0 ) Bộ lọc No Data 47486_nguyenthanhchung.xevn 1" at bounding box center [549, 13] width 1099 height 26
drag, startPoint x: 208, startPoint y: 10, endPoint x: 213, endPoint y: 13, distance: 6.2
click at [213, 13] on button at bounding box center [216, 13] width 18 height 18
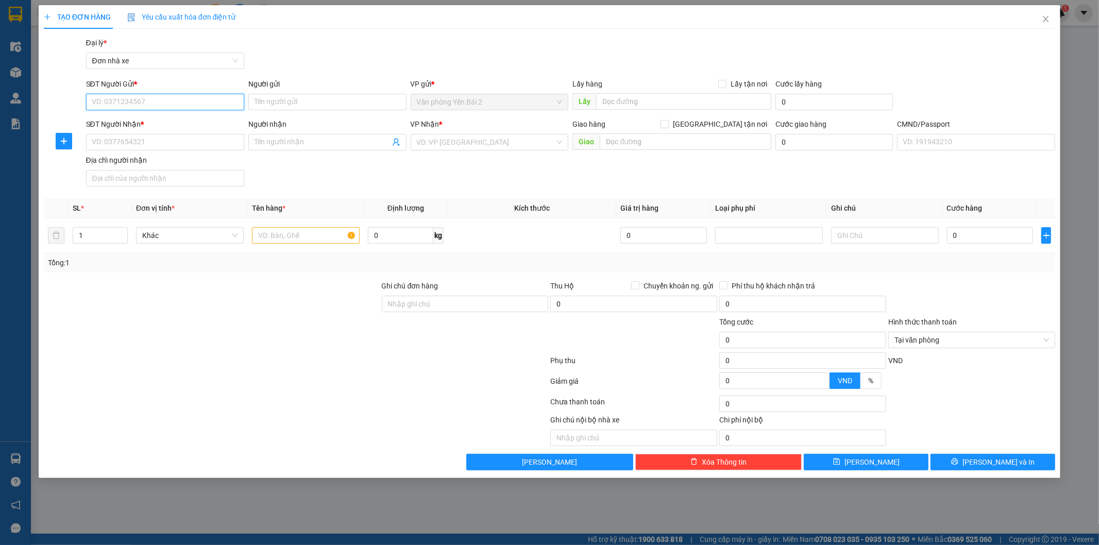
type input "8"
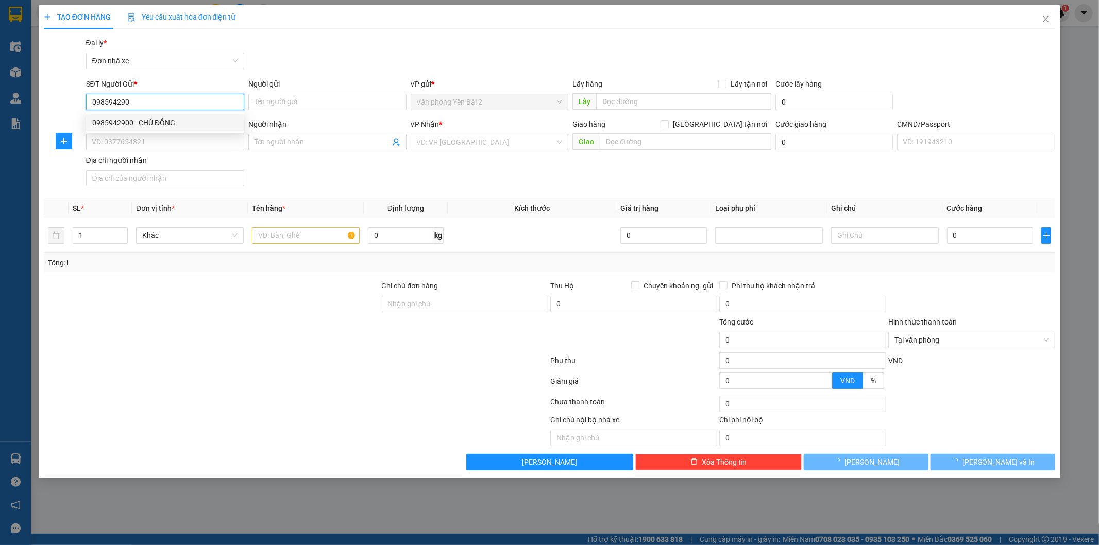
click at [179, 114] on div "0985942900 - CHÚ ĐÔNG" at bounding box center [165, 122] width 158 height 16
type input "0985942900"
type input "CHÚ ĐÔNG"
type input "0889984109"
type input "TOÀN"
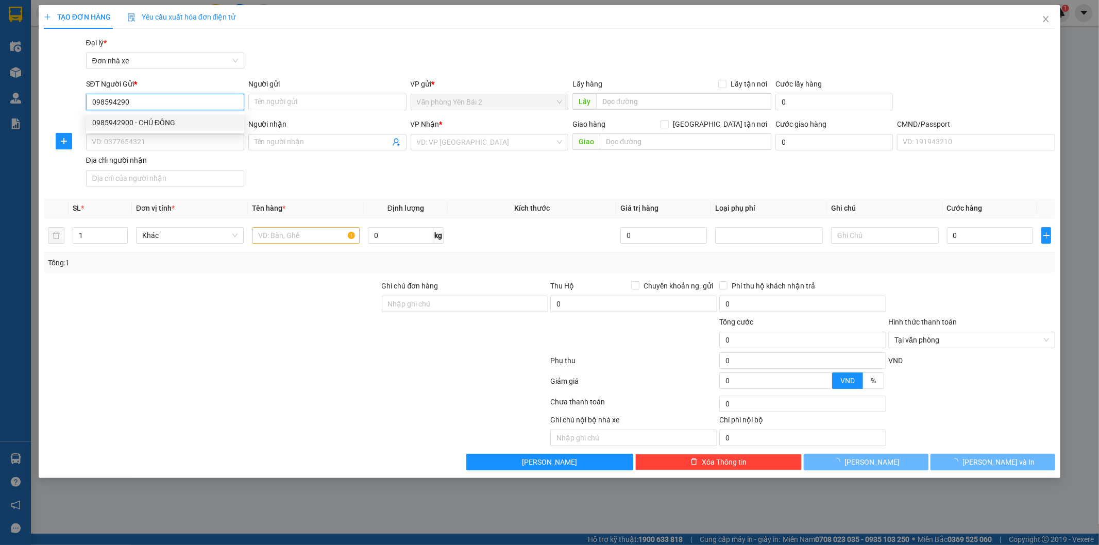
type input "LINH"
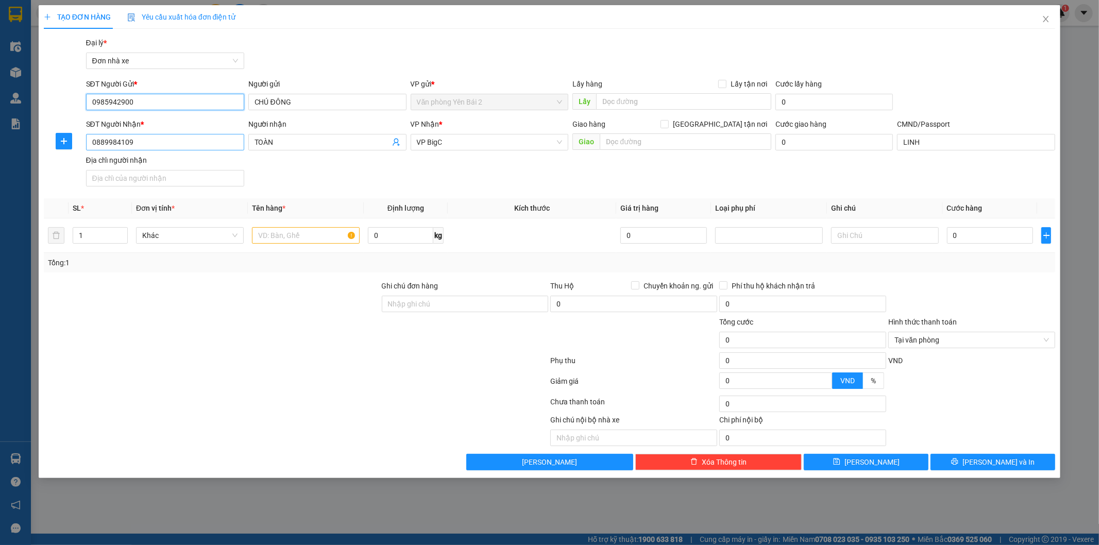
type input "0985942900"
click at [214, 147] on input "0889984109" at bounding box center [165, 142] width 158 height 16
click at [319, 239] on input "text" at bounding box center [306, 235] width 108 height 16
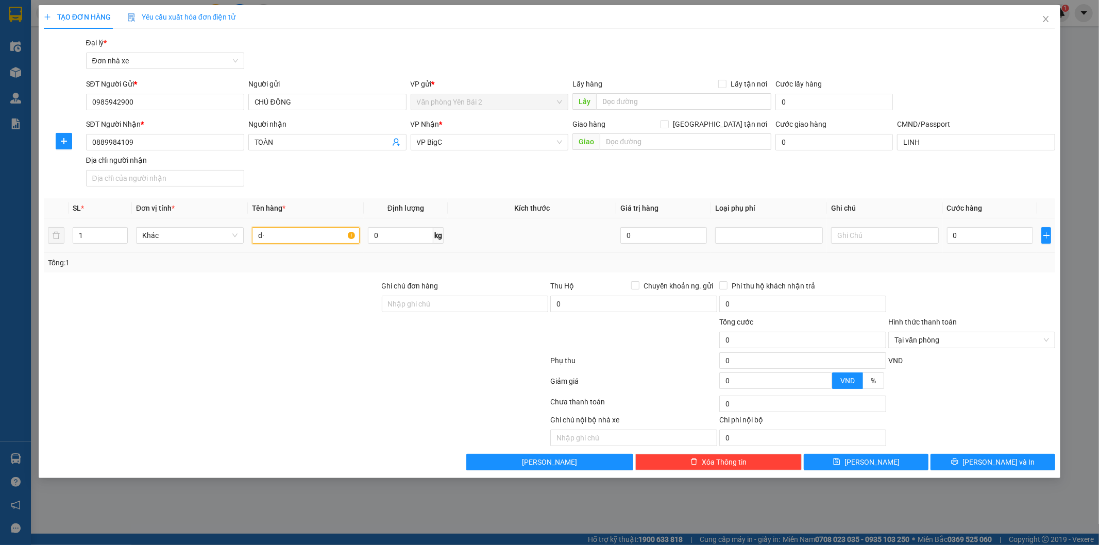
type input "d"
type input "đồ ăn"
click at [397, 239] on input "0" at bounding box center [400, 235] width 65 height 16
type input "21"
click at [1006, 238] on input "0" at bounding box center [990, 235] width 87 height 16
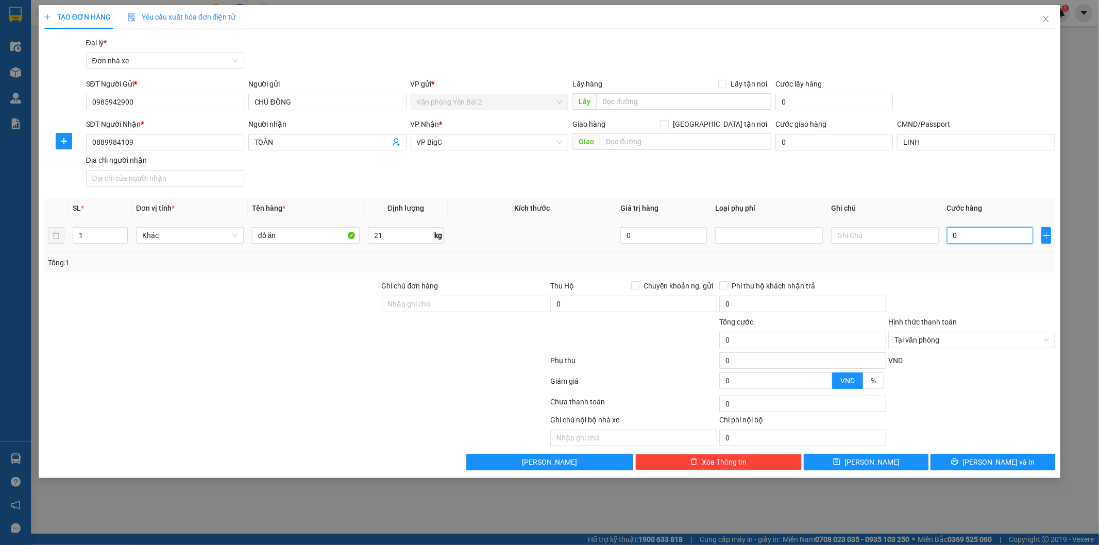
type input "5"
type input "50"
click at [975, 272] on div "Tổng: 1" at bounding box center [550, 263] width 1012 height 20
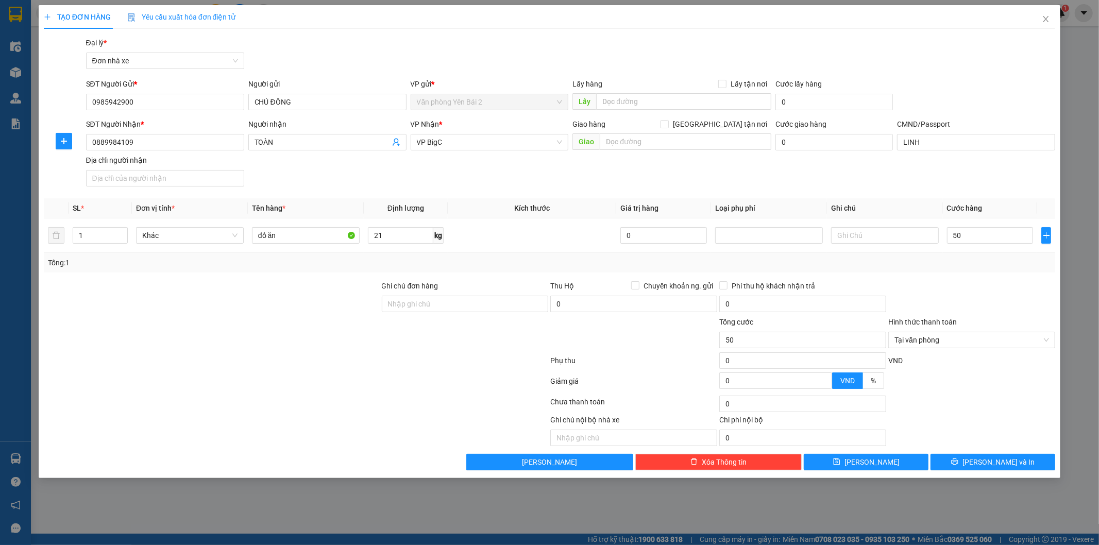
type input "50.000"
click at [867, 233] on input "text" at bounding box center [885, 235] width 108 height 16
type input "khách đóng gói"
click at [292, 229] on input "đồ ăn" at bounding box center [306, 235] width 108 height 16
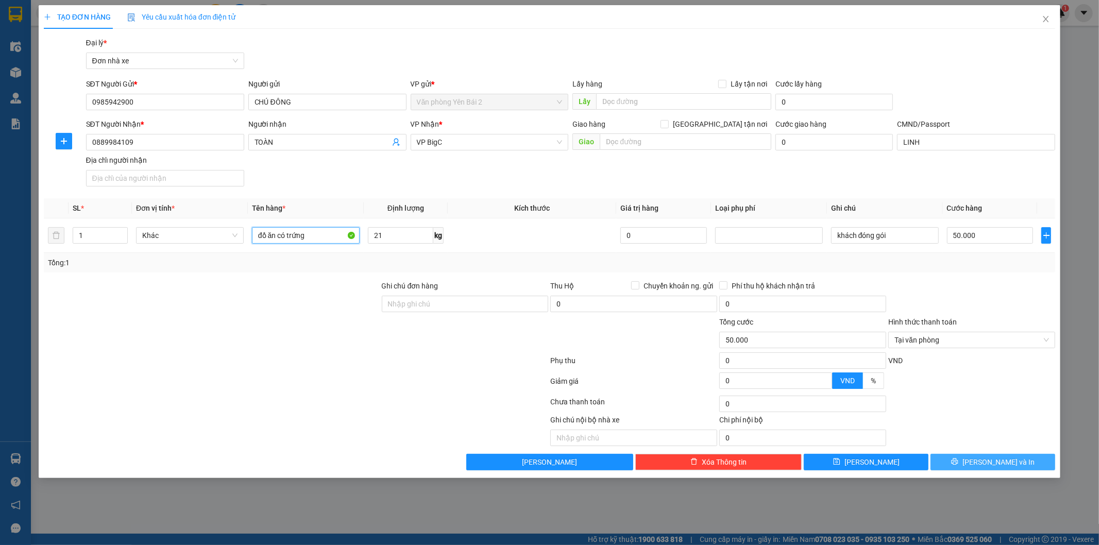
type input "đồ ăn có trứng"
drag, startPoint x: 967, startPoint y: 457, endPoint x: 972, endPoint y: 458, distance: 5.3
click at [968, 457] on button "[PERSON_NAME] và In" at bounding box center [993, 462] width 125 height 16
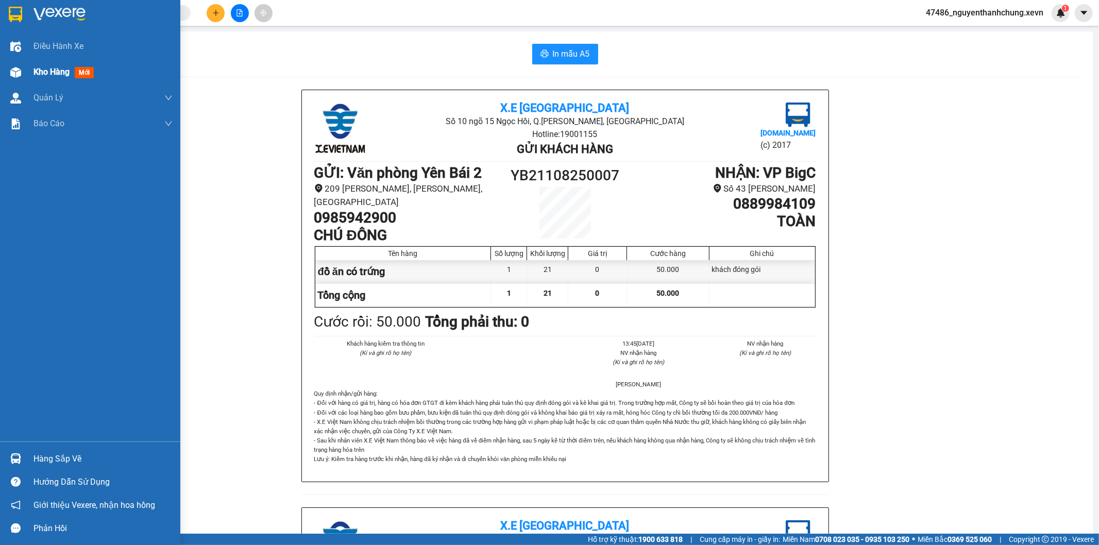
click at [37, 71] on span "Kho hàng" at bounding box center [51, 72] width 36 height 10
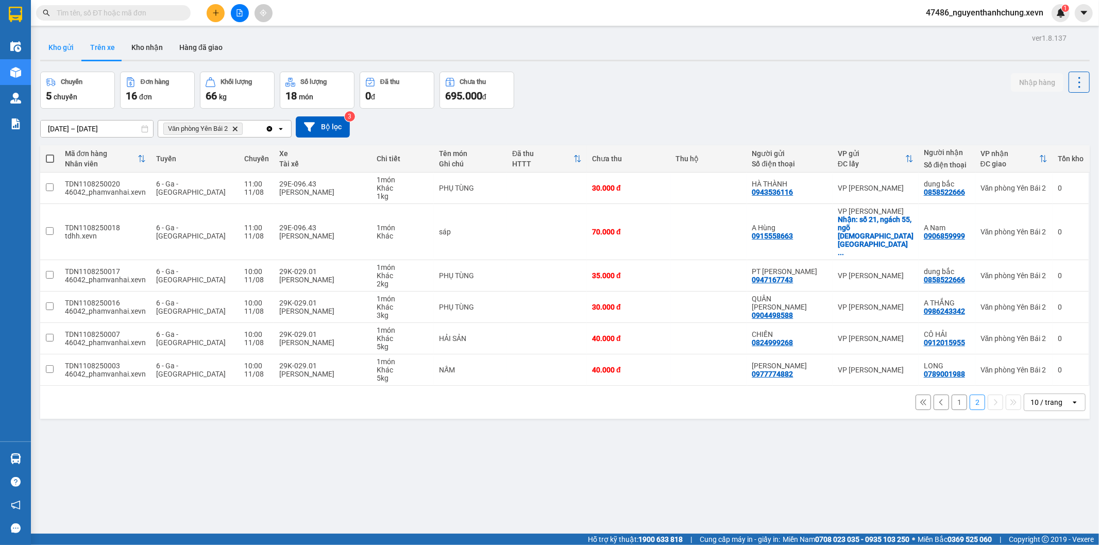
click at [55, 52] on button "Kho gửi" at bounding box center [61, 47] width 42 height 25
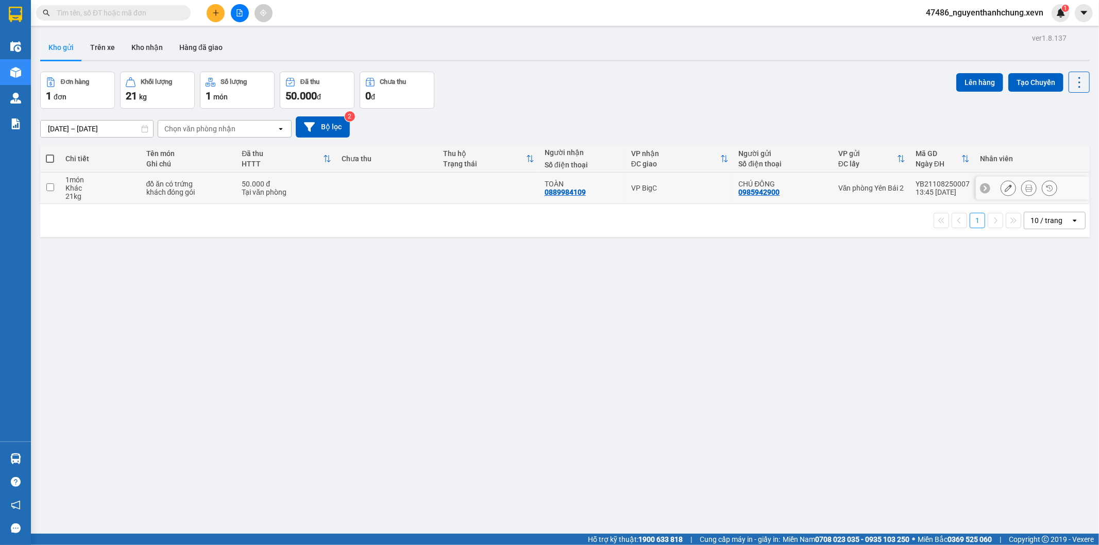
click at [611, 196] on div "TOÀN 0889984109" at bounding box center [583, 188] width 76 height 16
checkbox input "true"
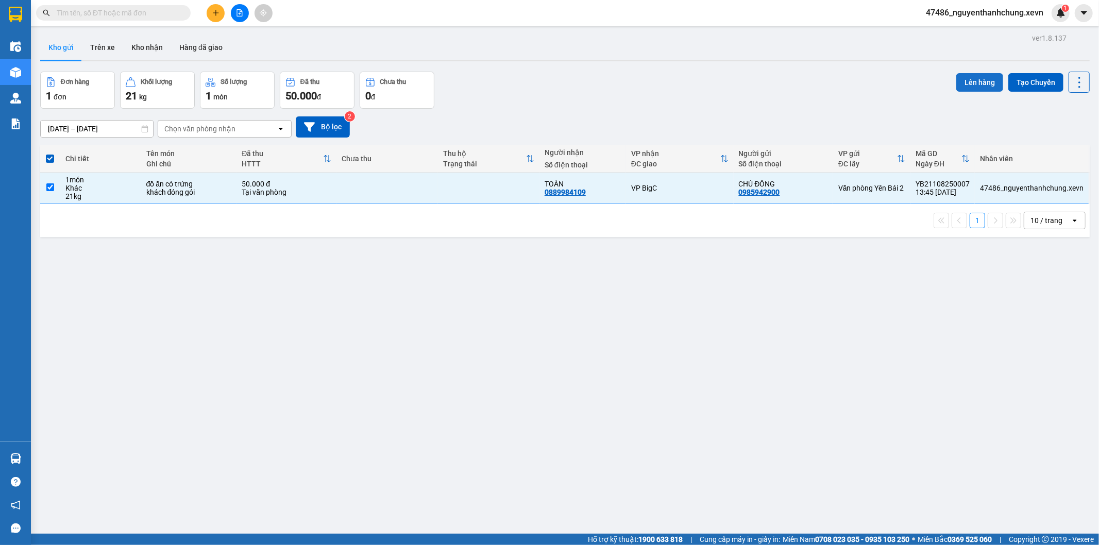
click at [970, 83] on button "Lên hàng" at bounding box center [979, 82] width 47 height 19
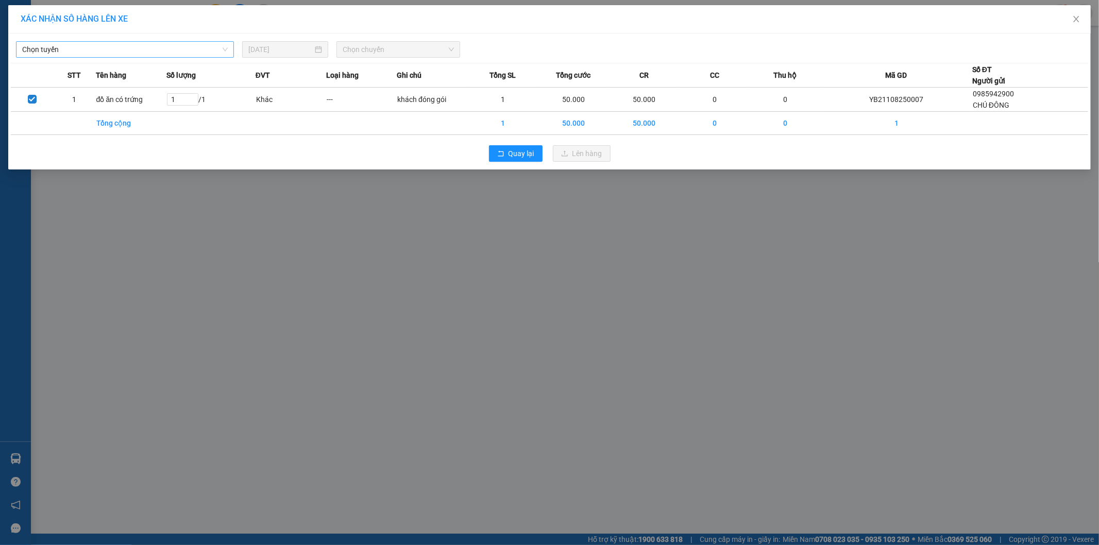
click at [159, 50] on span "Chọn tuyến" at bounding box center [125, 49] width 206 height 15
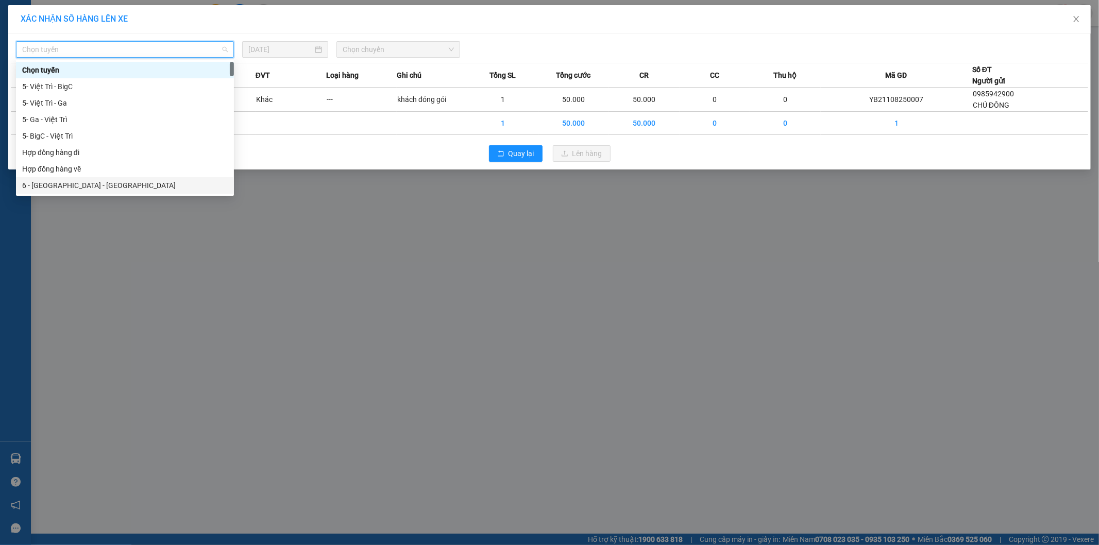
click at [109, 182] on div "6 - [GEOGRAPHIC_DATA] - [GEOGRAPHIC_DATA]" at bounding box center [125, 185] width 206 height 11
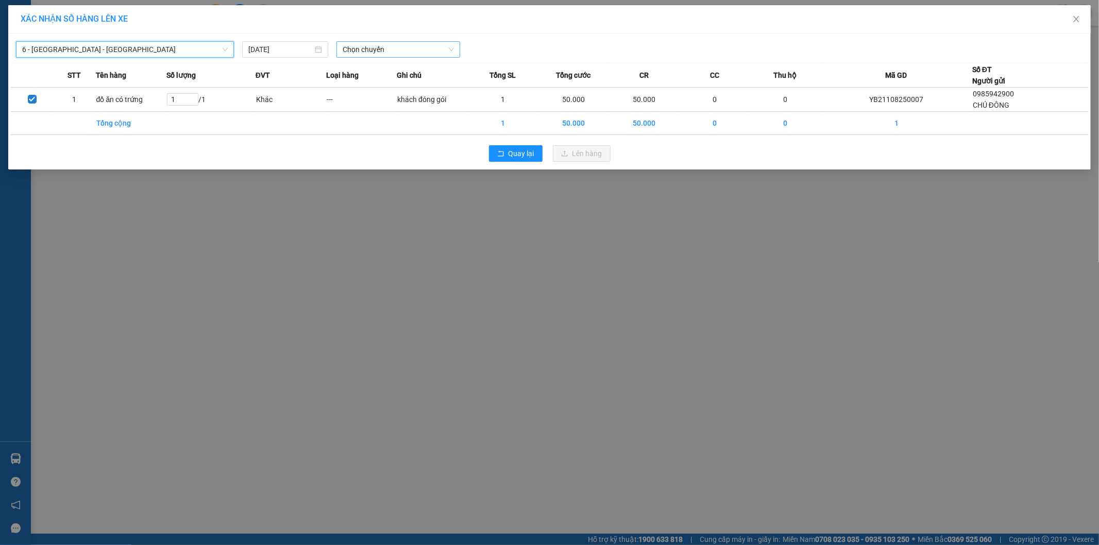
click at [386, 46] on span "Chọn chuyến" at bounding box center [398, 49] width 111 height 15
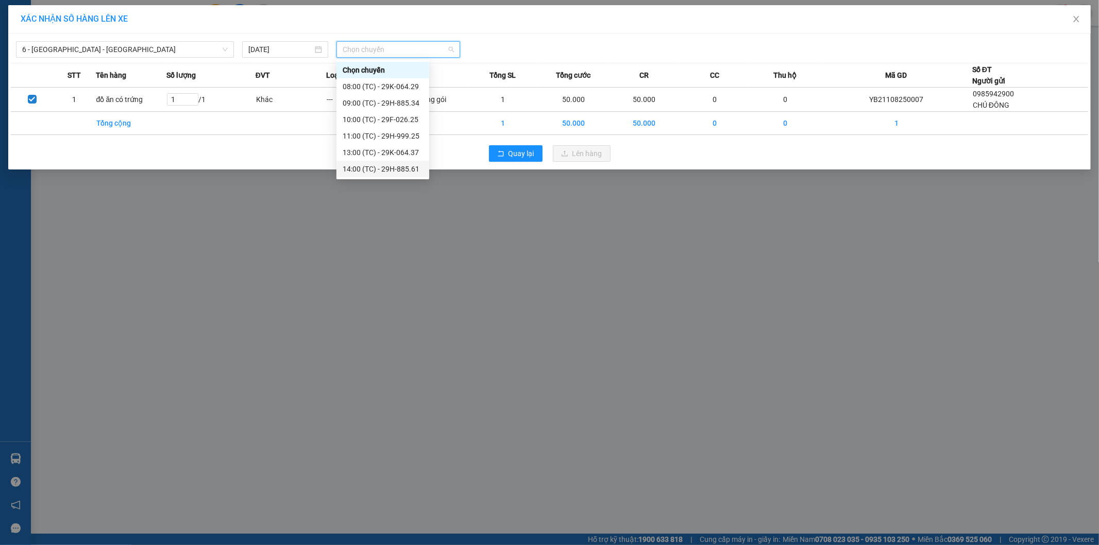
click at [380, 163] on div "14:00 (TC) - 29H-885.61" at bounding box center [383, 168] width 80 height 11
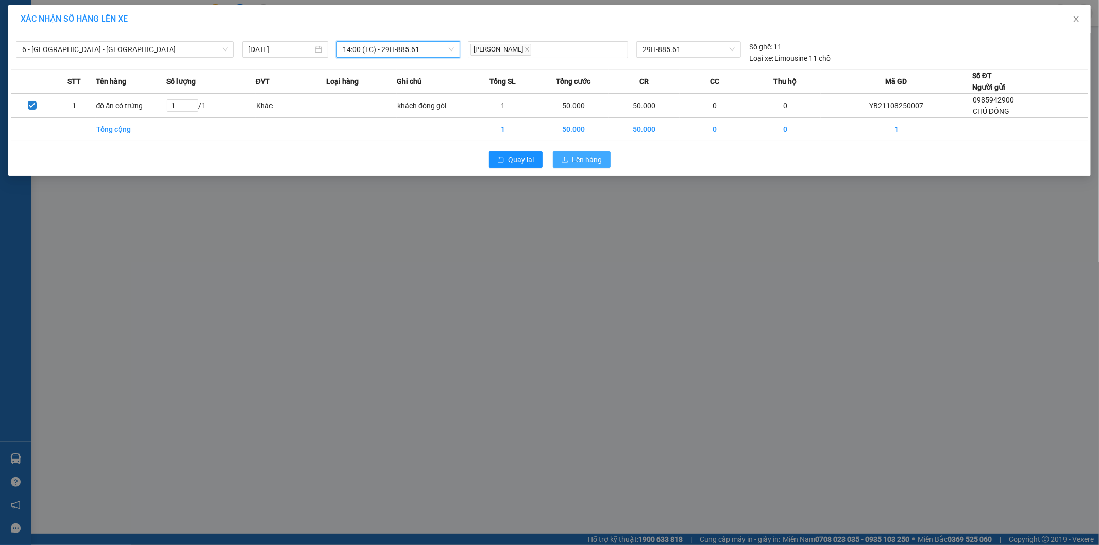
click at [595, 161] on span "Lên hàng" at bounding box center [587, 159] width 30 height 11
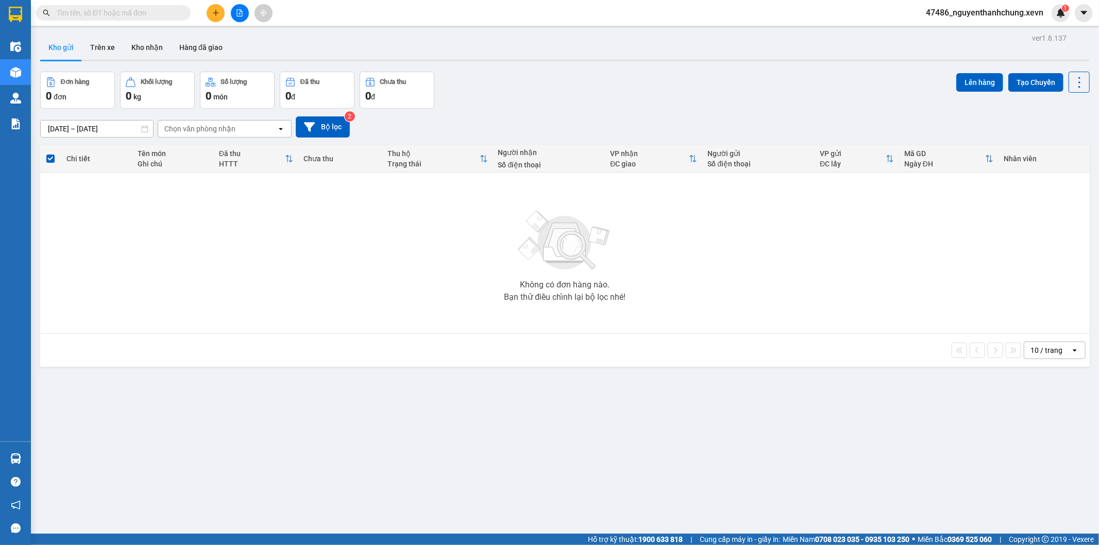
click at [123, 19] on span at bounding box center [113, 12] width 155 height 15
click at [123, 13] on input "text" at bounding box center [118, 12] width 122 height 11
click at [99, 49] on button "Trên xe" at bounding box center [102, 47] width 41 height 25
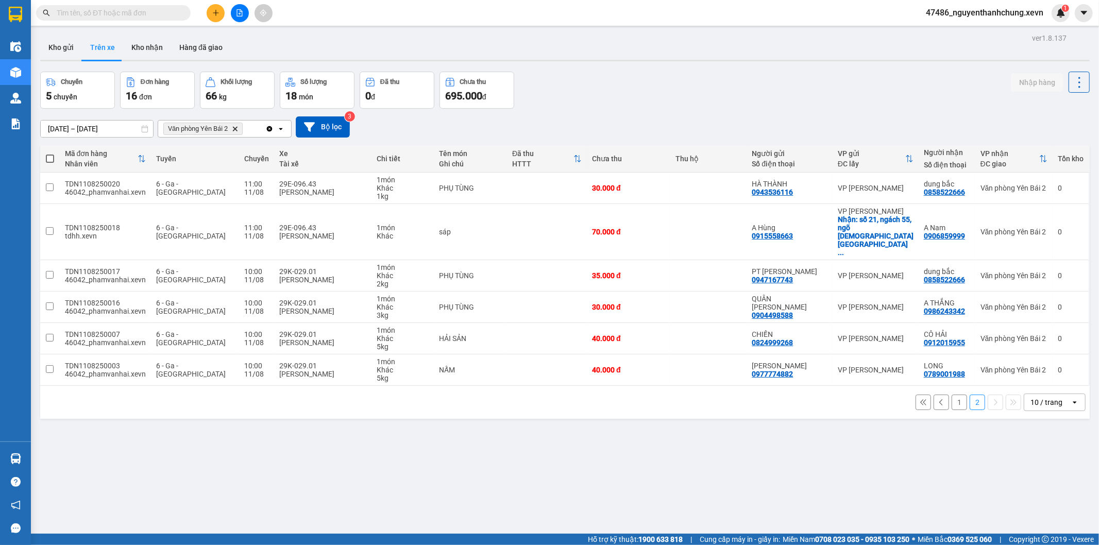
click at [952, 395] on button "1" at bounding box center [959, 402] width 15 height 15
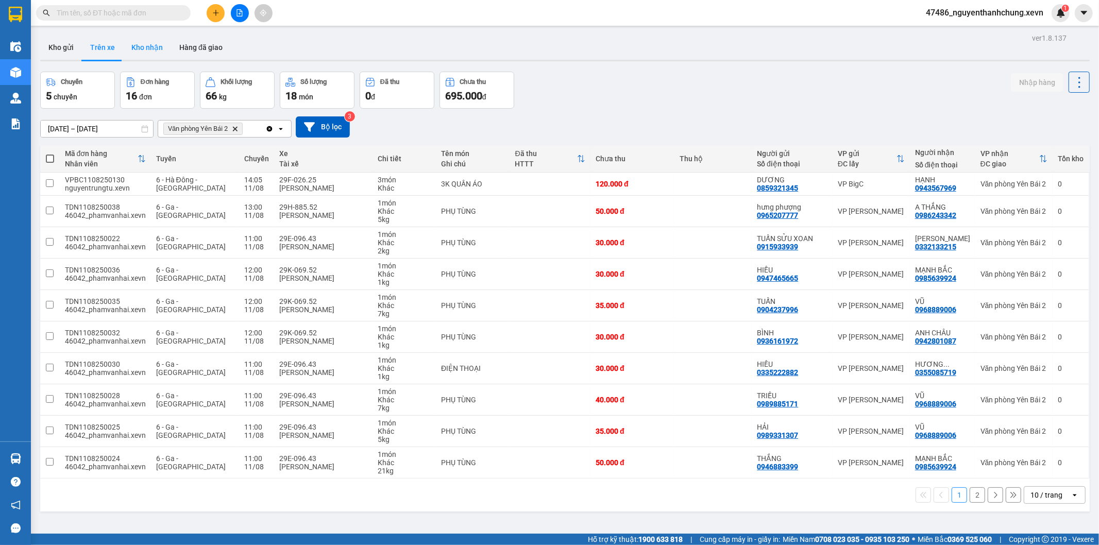
click at [155, 36] on button "Kho nhận" at bounding box center [147, 47] width 48 height 25
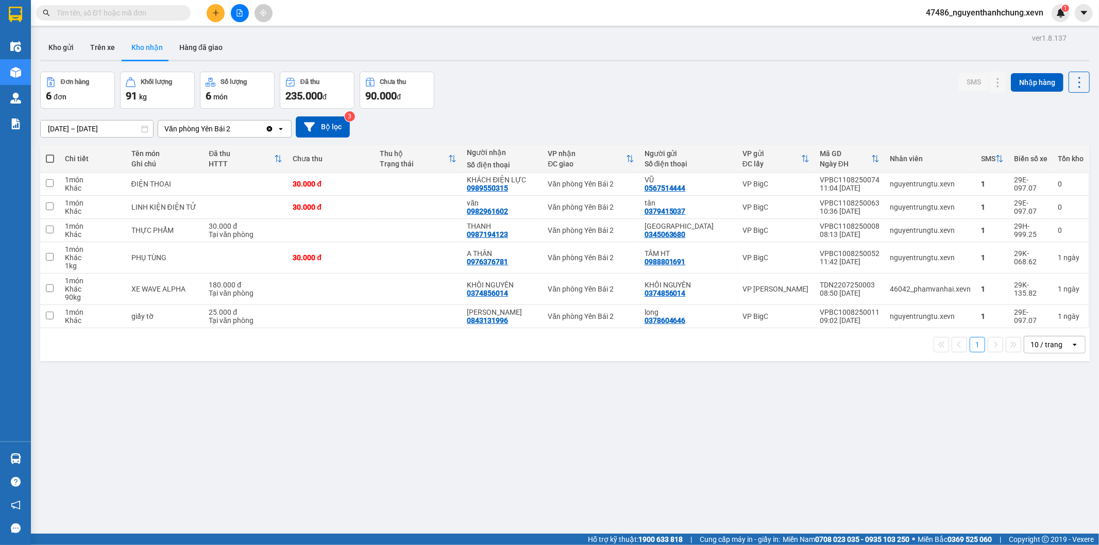
click at [108, 13] on input "text" at bounding box center [118, 12] width 122 height 11
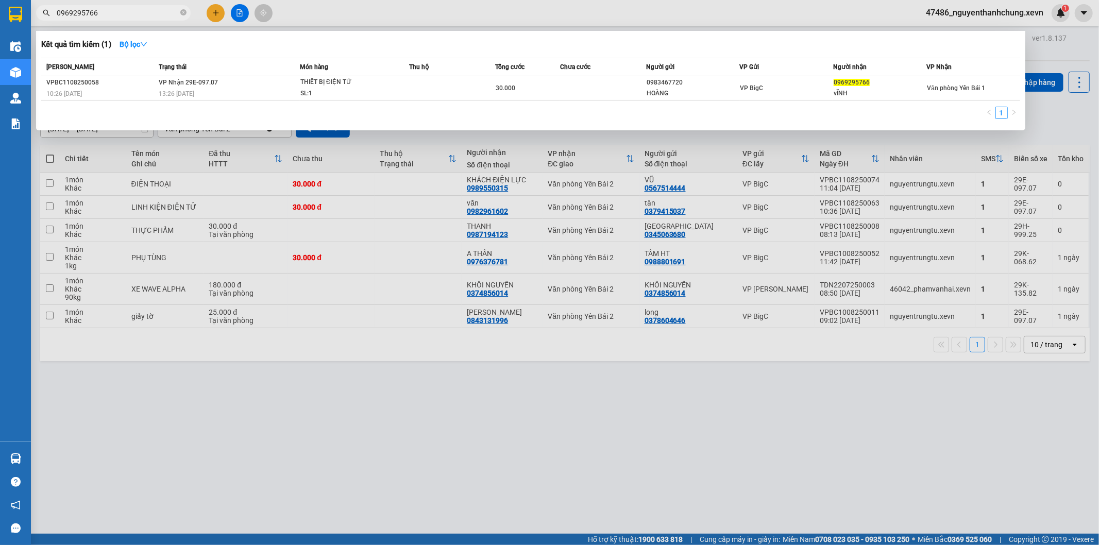
type input "0969295766"
click at [214, 19] on div at bounding box center [549, 272] width 1099 height 545
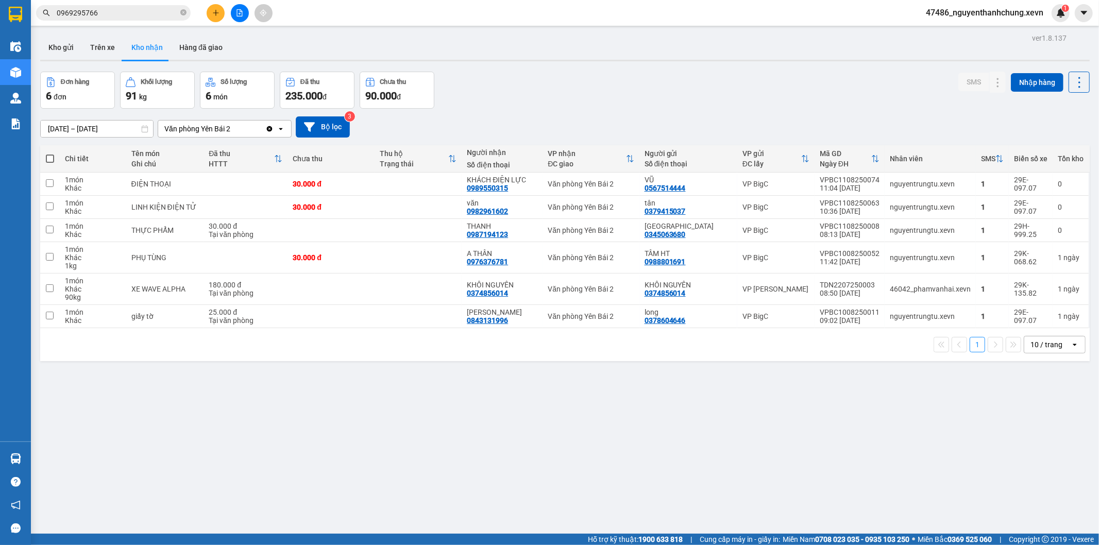
click at [214, 18] on button at bounding box center [216, 13] width 18 height 18
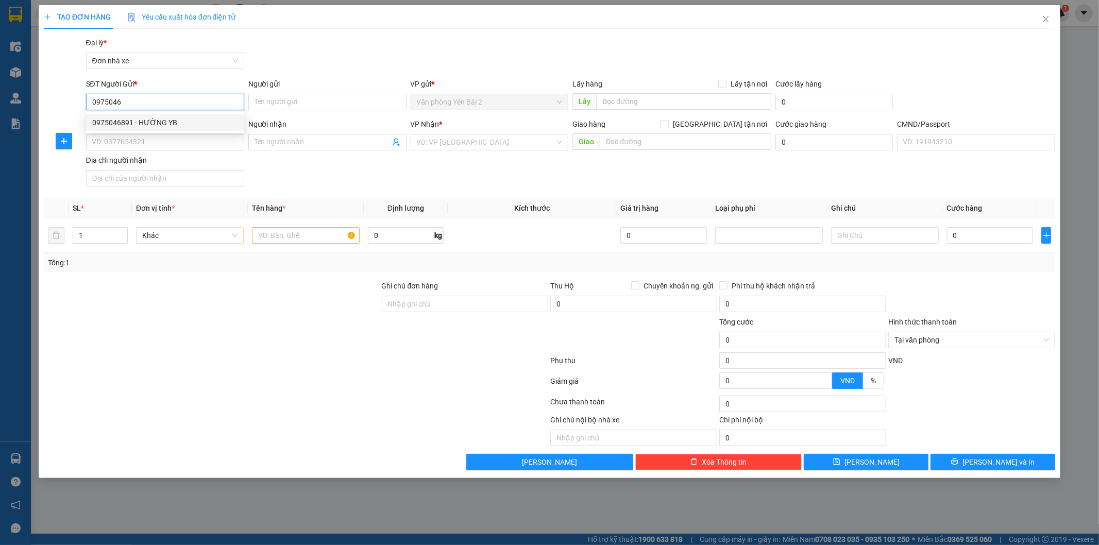
click at [201, 121] on div "0975046891 - HƯỜNG YB" at bounding box center [165, 122] width 146 height 11
type input "0975046891"
type input "HƯỜNG YB"
type input "0388796912"
type input "[PERSON_NAME]"
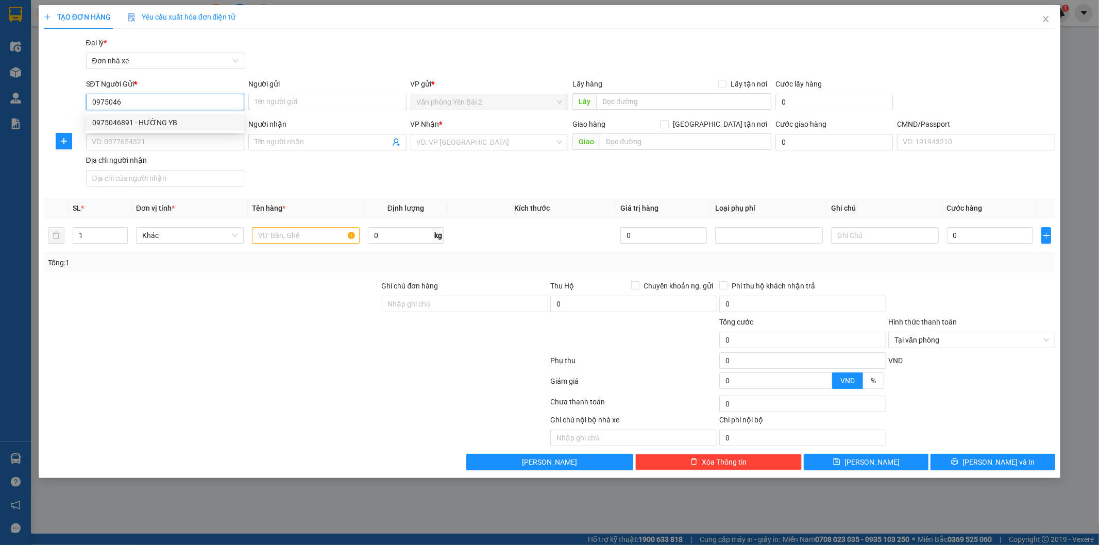
type input "1"
type input "0975046891"
click at [298, 234] on input "text" at bounding box center [306, 235] width 108 height 16
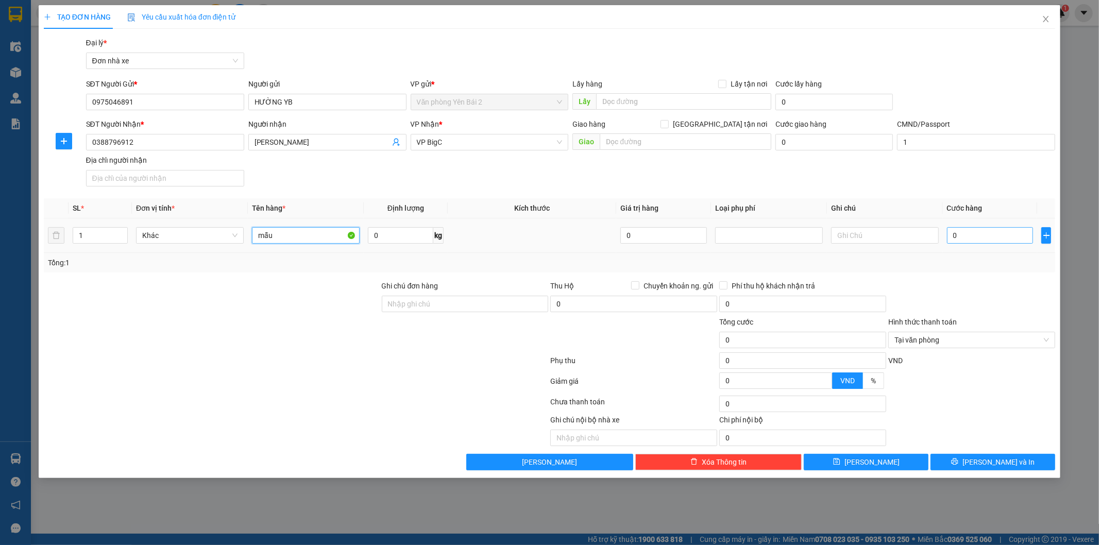
type input "mẫu"
click at [980, 238] on input "0" at bounding box center [990, 235] width 87 height 16
type input "3"
type input "30"
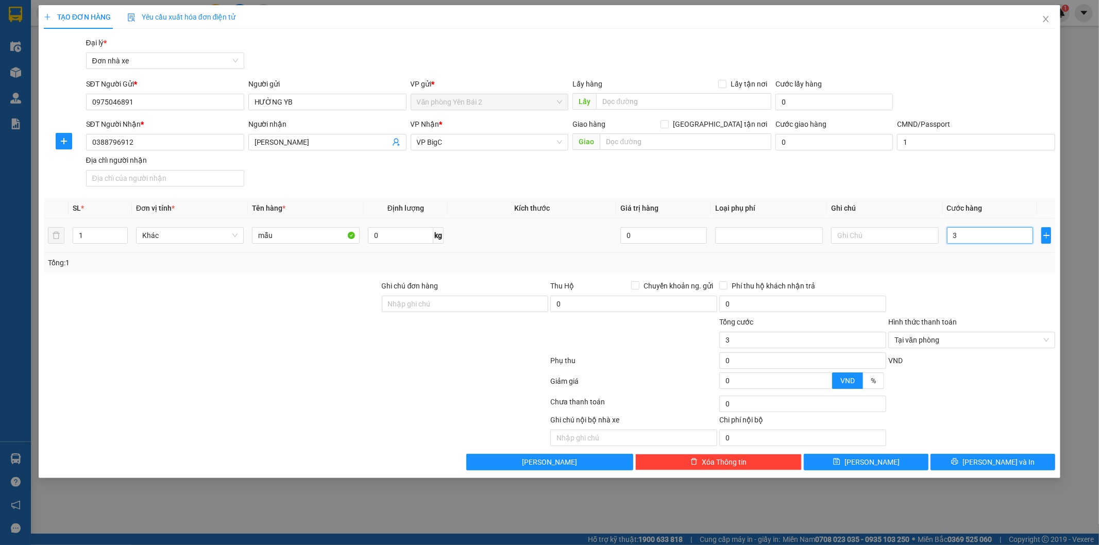
type input "30"
click at [986, 410] on div "Chọn HT Thanh Toán" at bounding box center [971, 404] width 169 height 21
type input "30.000"
click at [958, 465] on icon "printer" at bounding box center [954, 461] width 7 height 7
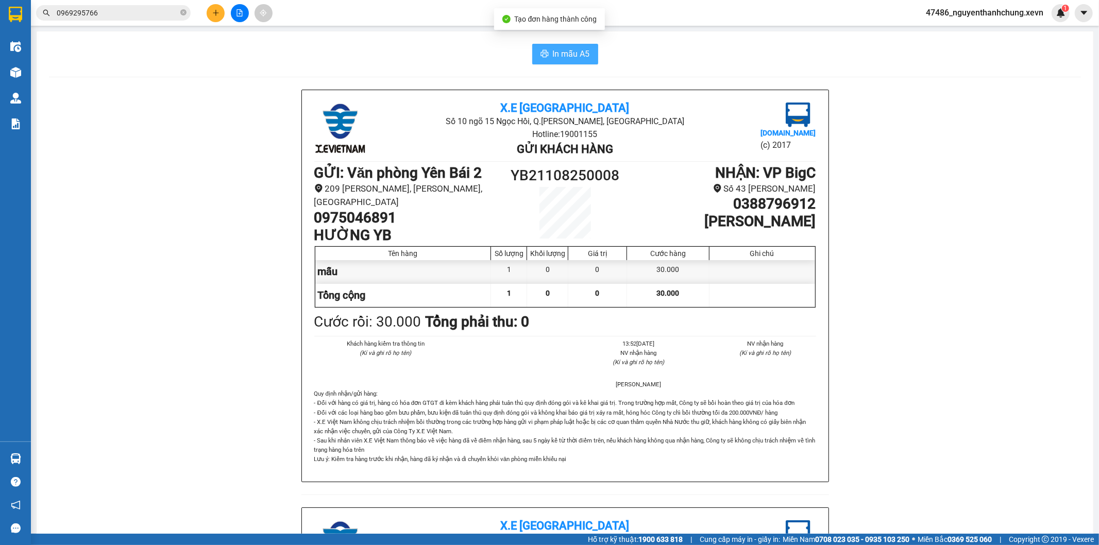
click at [545, 54] on button "In mẫu A5" at bounding box center [565, 54] width 66 height 21
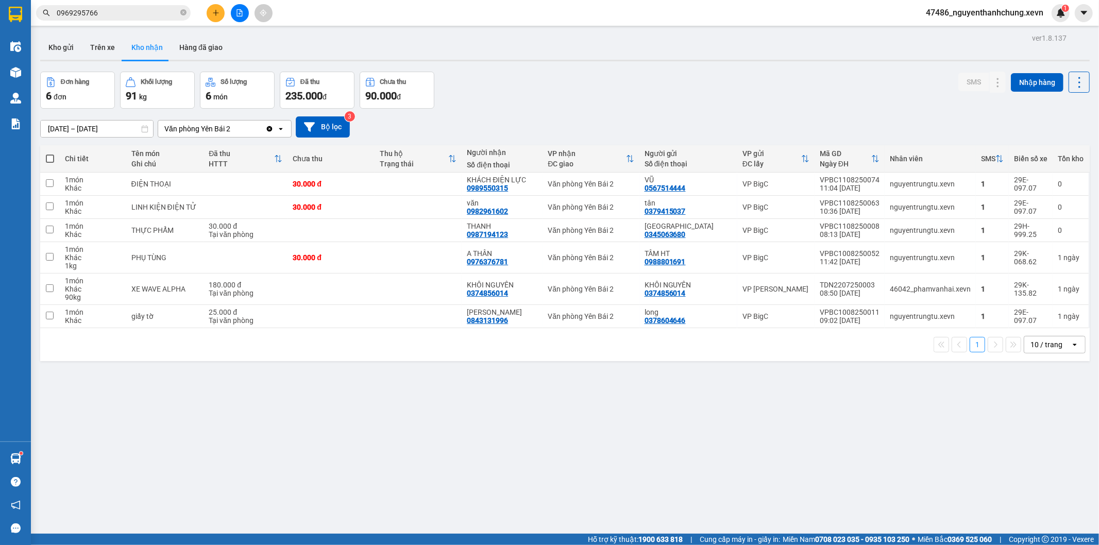
click at [27, 452] on section "Kết quả tìm kiếm ( 1 ) Bộ lọc Mã ĐH Trạng thái Món hàng Thu hộ Tổng cước Chưa c…" at bounding box center [549, 272] width 1099 height 545
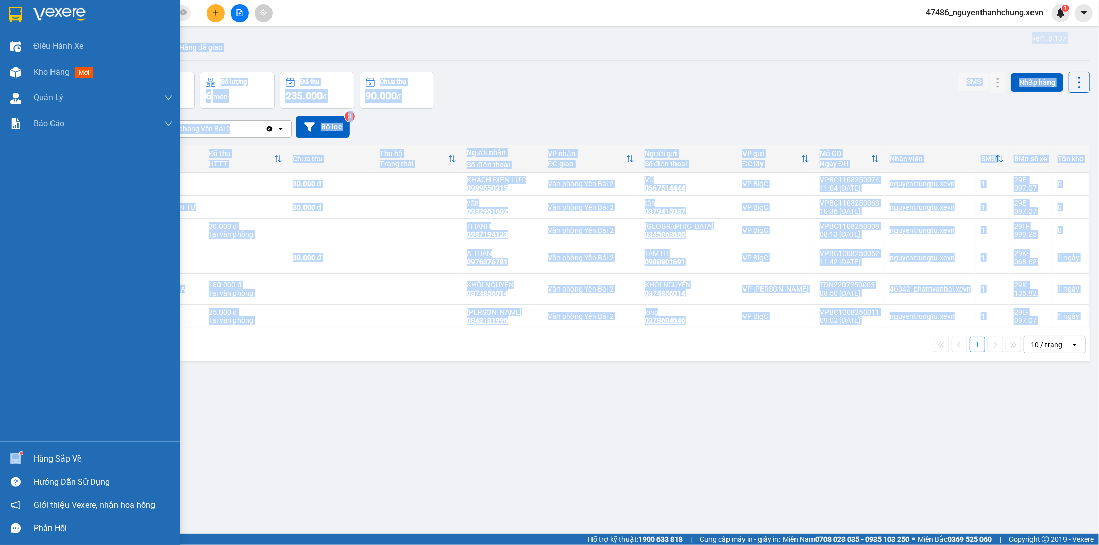
click at [24, 456] on div at bounding box center [16, 459] width 18 height 18
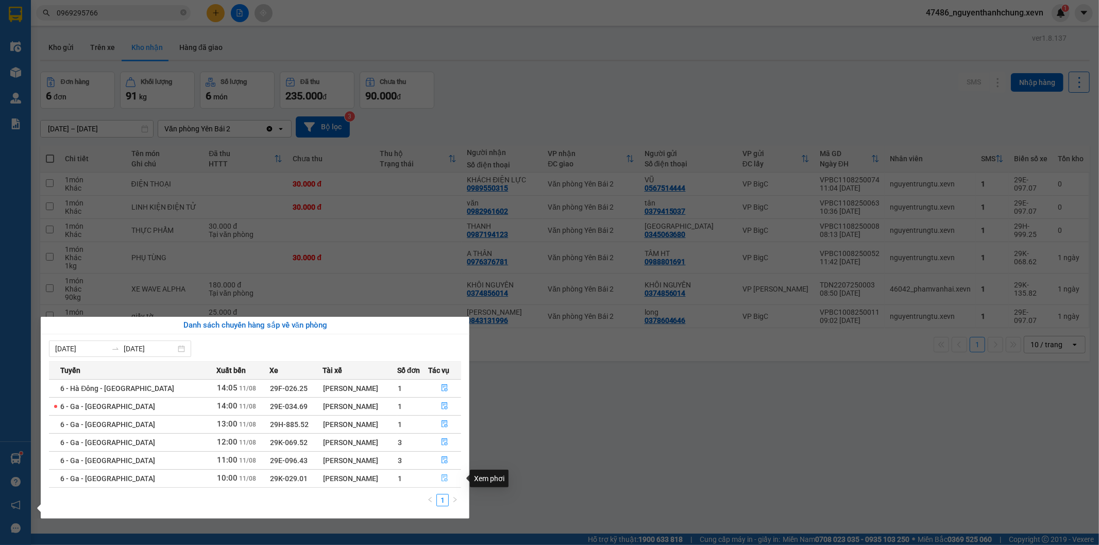
click at [445, 480] on icon "file-done" at bounding box center [445, 478] width 6 height 7
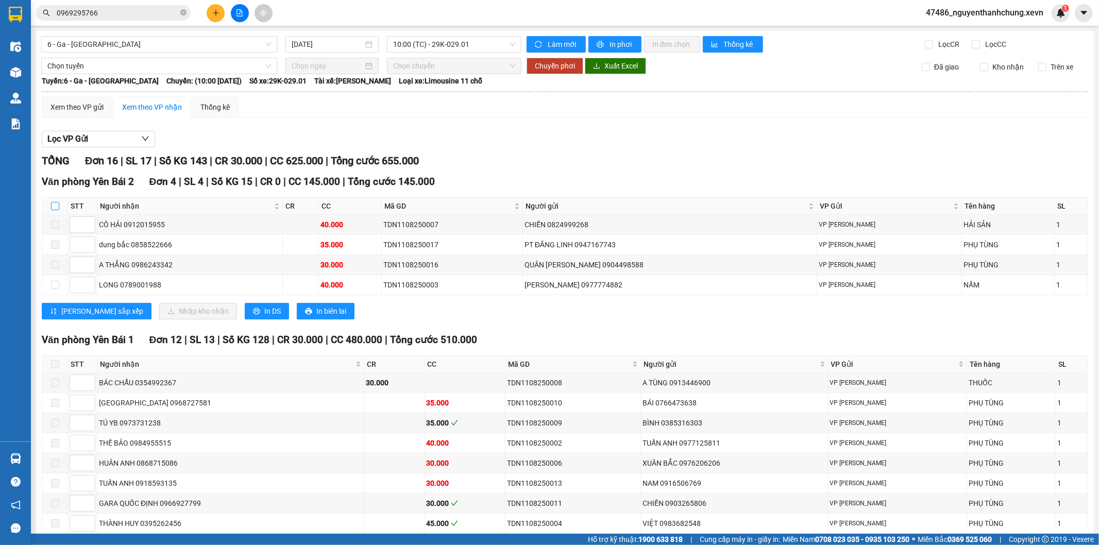
click at [58, 208] on input "checkbox" at bounding box center [55, 206] width 8 height 8
checkbox input "true"
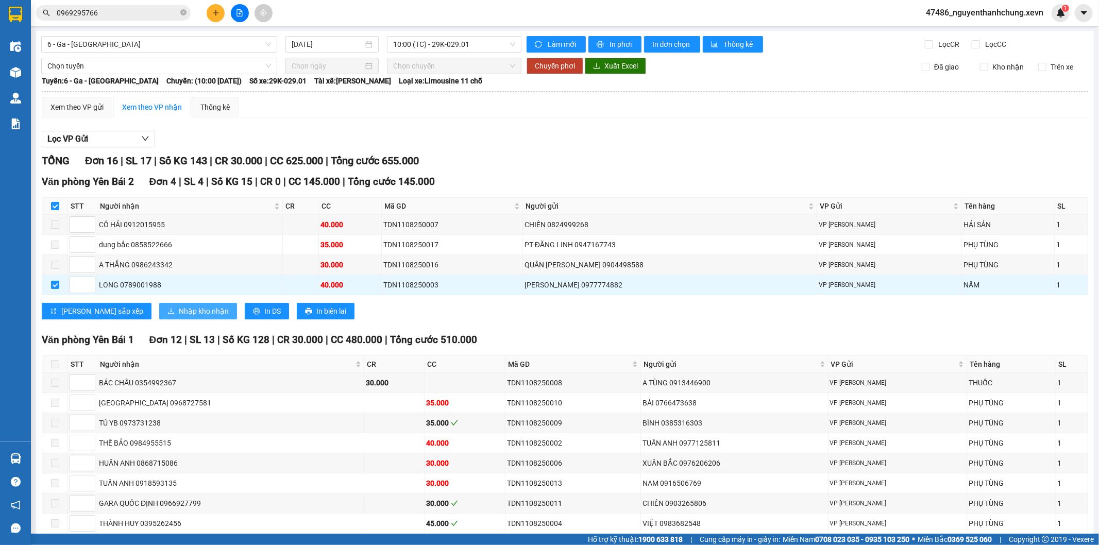
click at [179, 310] on span "Nhập kho nhận" at bounding box center [204, 311] width 50 height 11
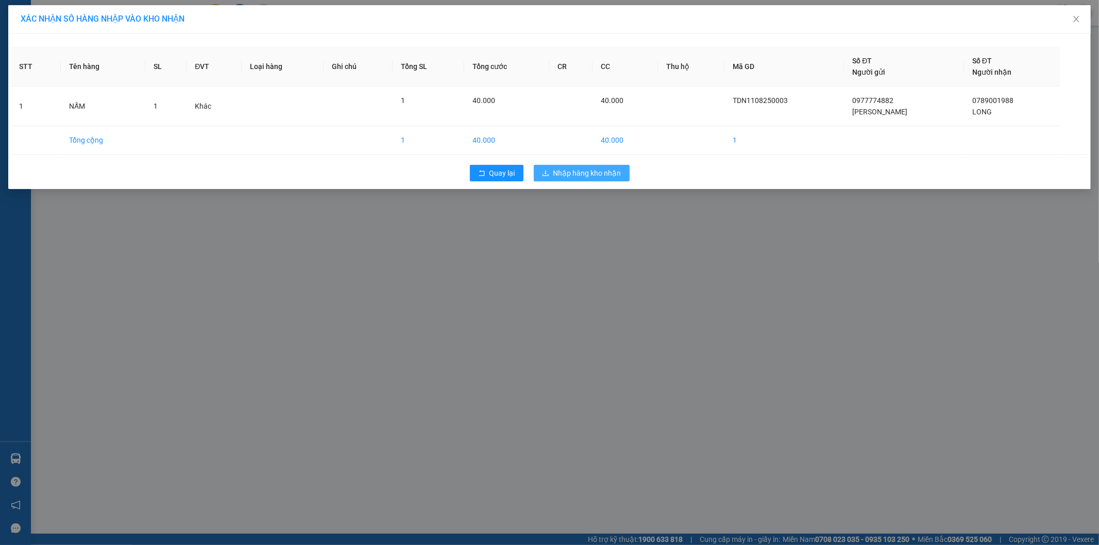
click at [597, 179] on button "Nhập hàng kho nhận" at bounding box center [582, 173] width 96 height 16
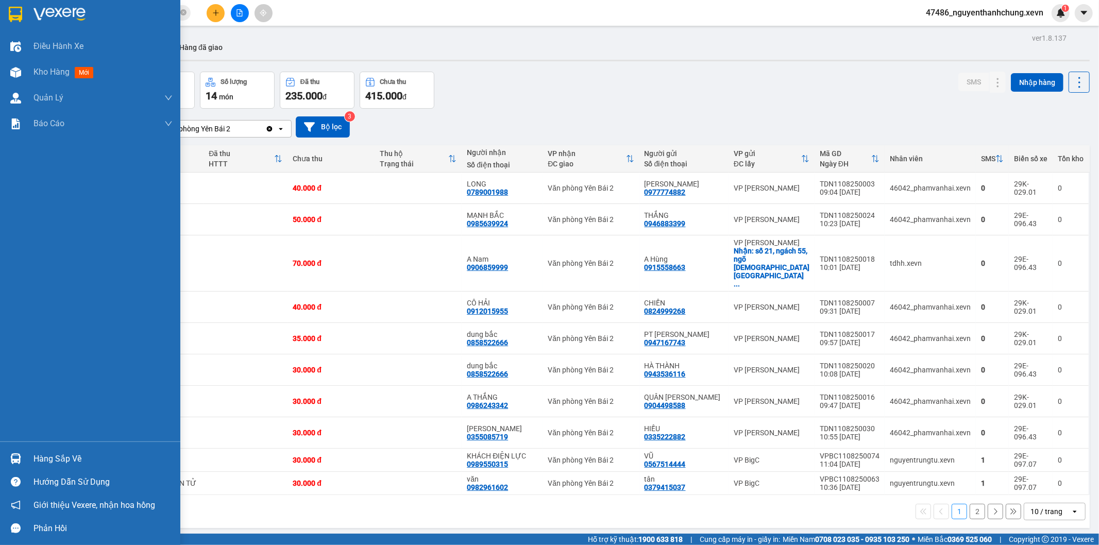
click at [3, 453] on div "Hàng sắp về" at bounding box center [90, 458] width 180 height 23
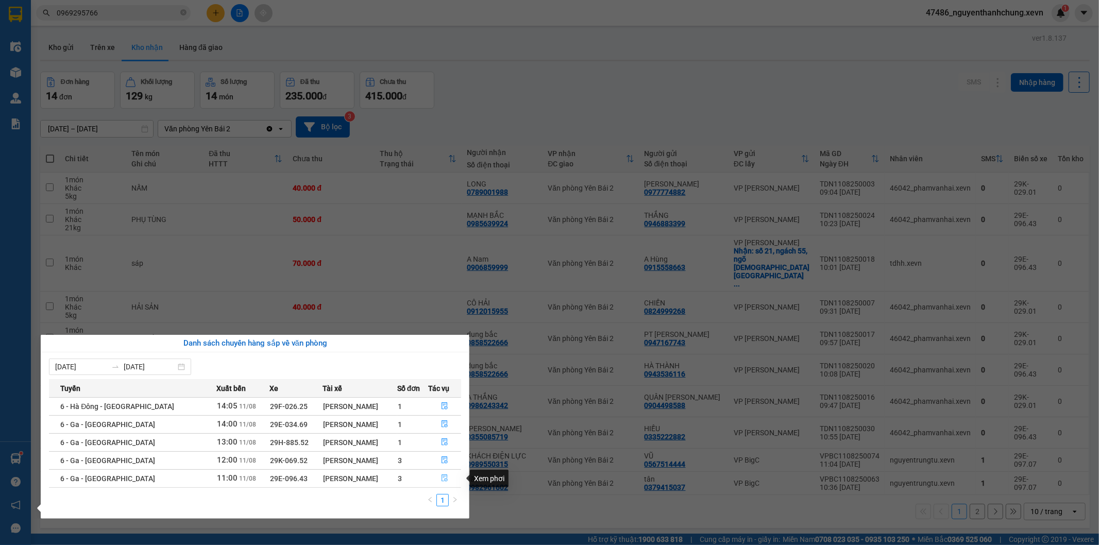
click at [439, 481] on button "button" at bounding box center [445, 478] width 32 height 16
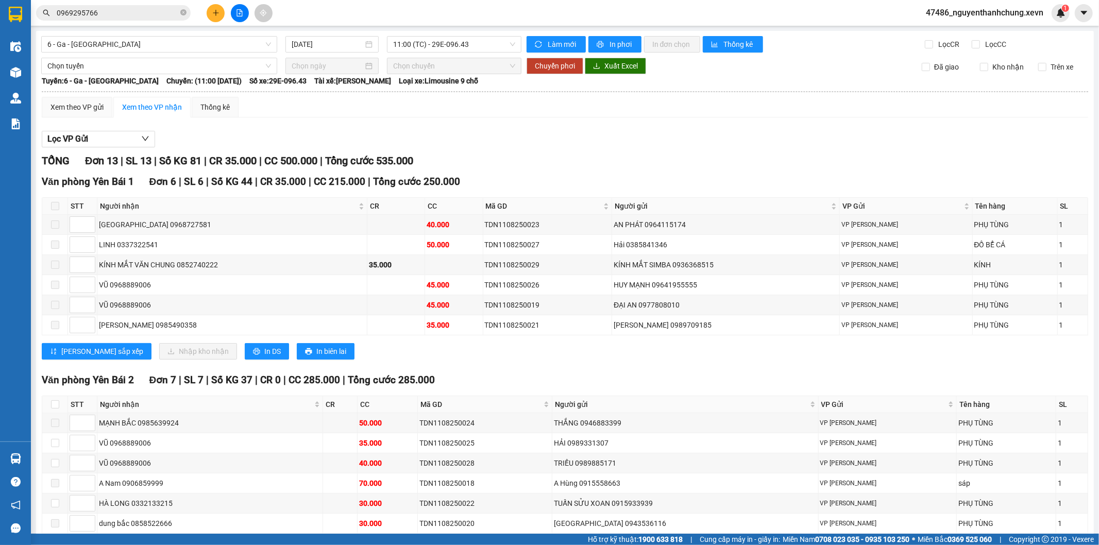
drag, startPoint x: 53, startPoint y: 204, endPoint x: 61, endPoint y: 209, distance: 9.6
click at [58, 208] on span at bounding box center [55, 206] width 8 height 8
click at [62, 210] on th at bounding box center [55, 206] width 26 height 17
click at [54, 207] on span at bounding box center [55, 206] width 8 height 8
click at [53, 407] on input "checkbox" at bounding box center [55, 404] width 8 height 8
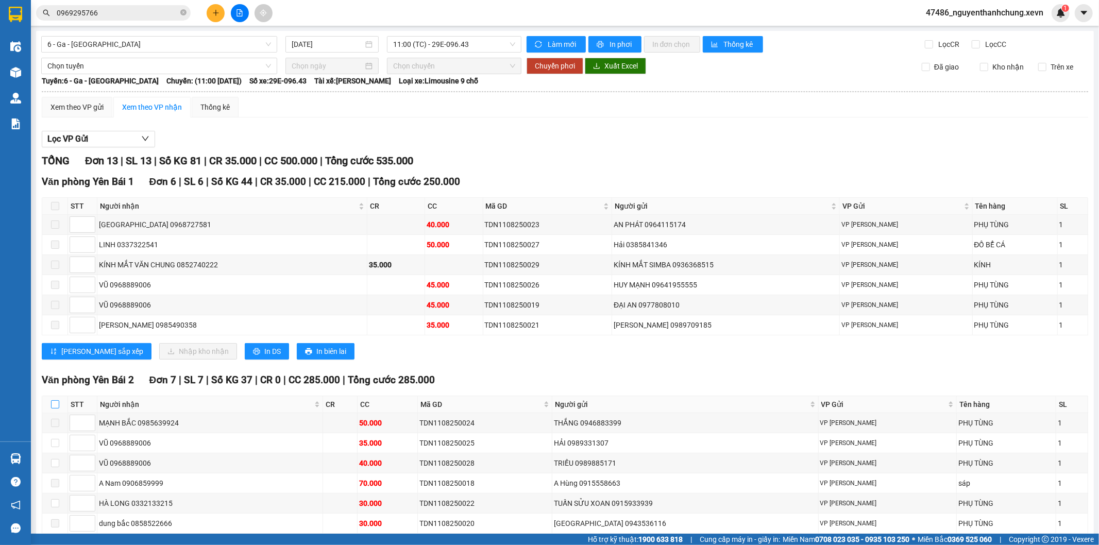
checkbox input "true"
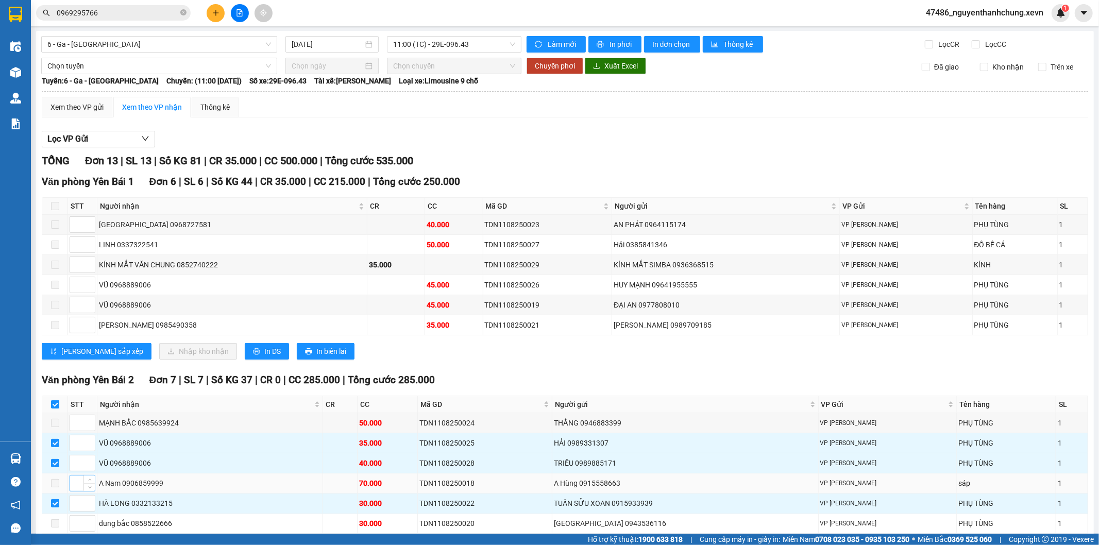
scroll to position [75, 0]
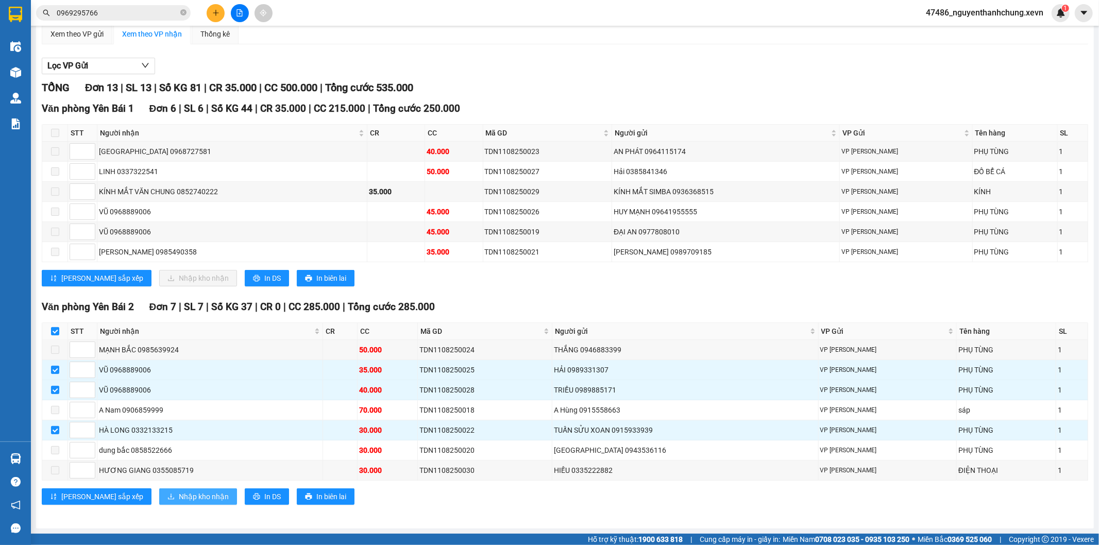
click at [179, 499] on span "Nhập kho nhận" at bounding box center [204, 496] width 50 height 11
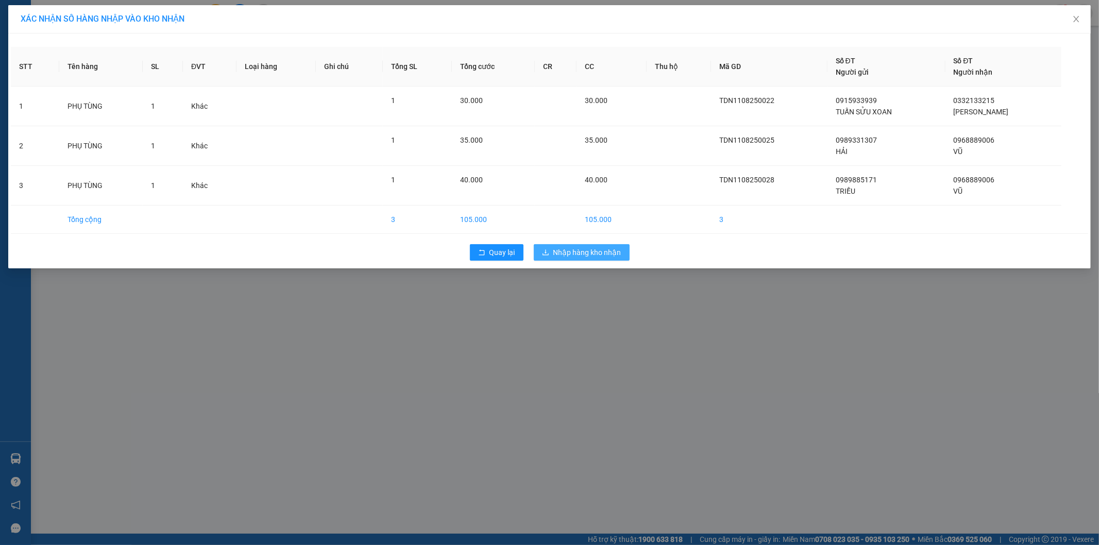
click at [599, 259] on button "Nhập hàng kho nhận" at bounding box center [582, 252] width 96 height 16
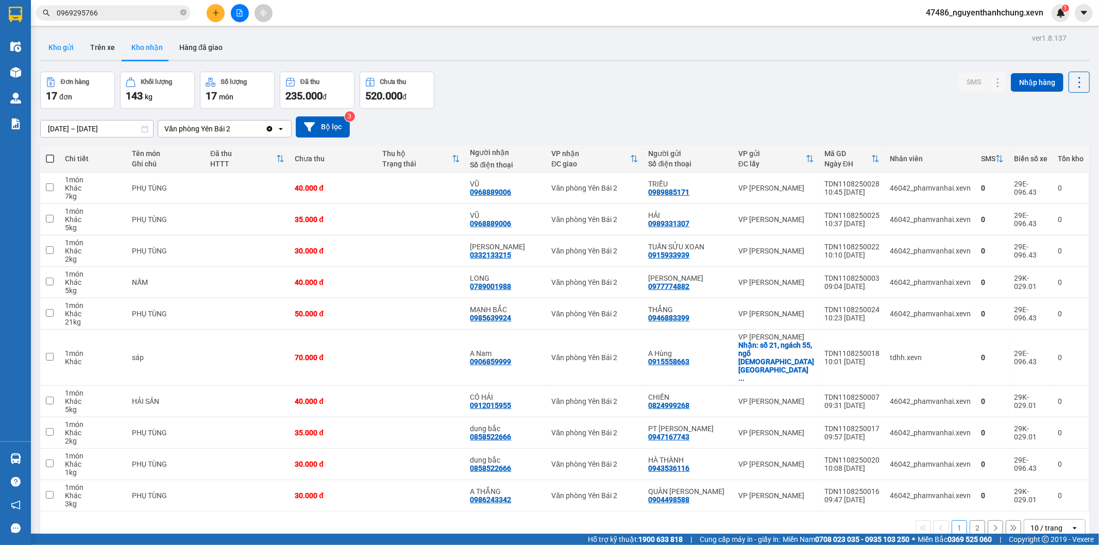
click at [59, 46] on button "Kho gửi" at bounding box center [61, 47] width 42 height 25
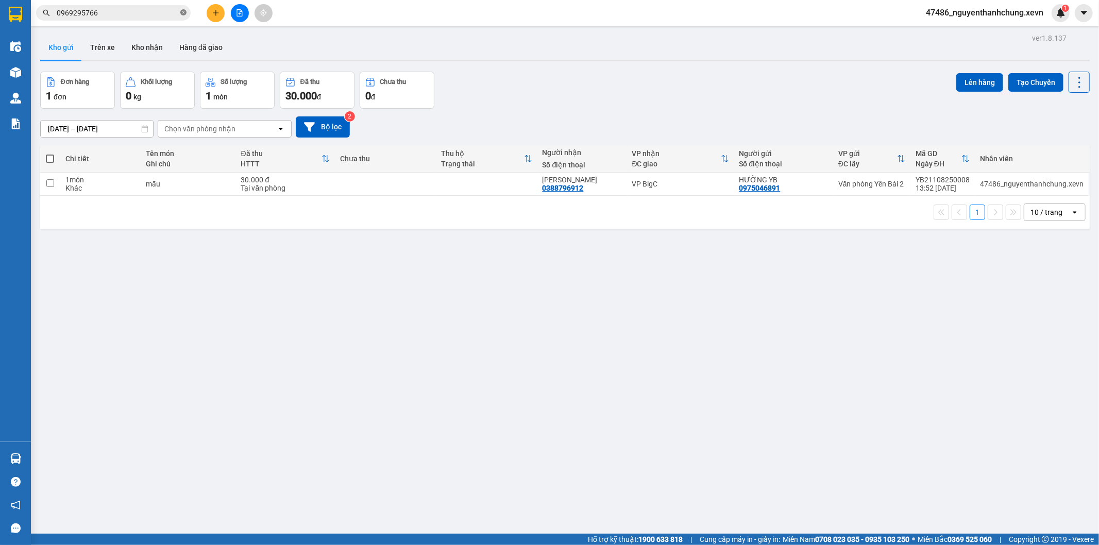
click at [182, 11] on icon "close-circle" at bounding box center [183, 12] width 6 height 6
click at [219, 11] on icon "plus" at bounding box center [215, 12] width 7 height 7
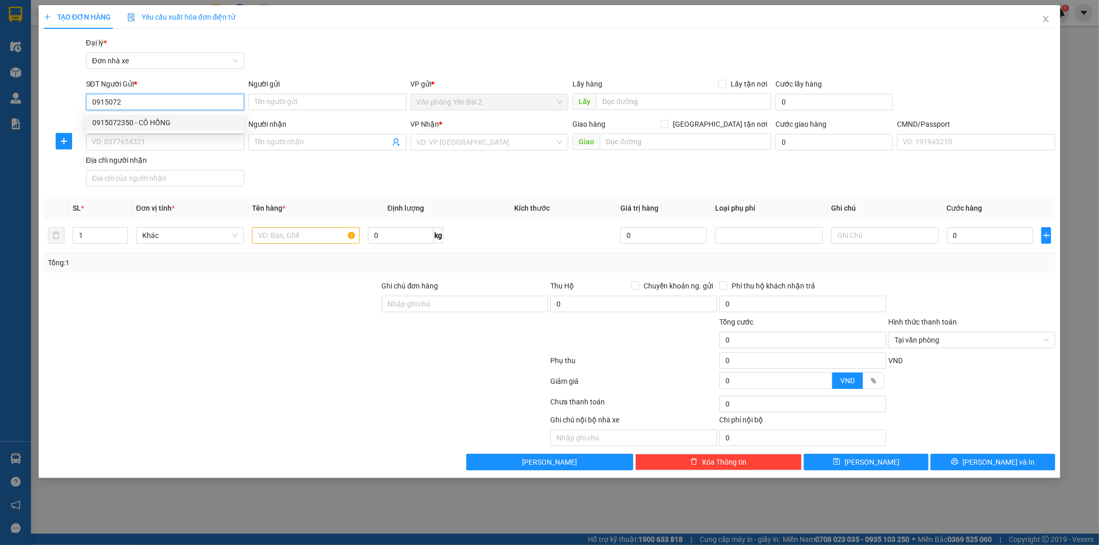
click at [146, 119] on div "0915072350 - CÔ HỒNG" at bounding box center [165, 122] width 146 height 11
type input "0915072350"
type input "CÔ HỒNG"
type input "0948069717"
type input "CHỊ HƯỜNG"
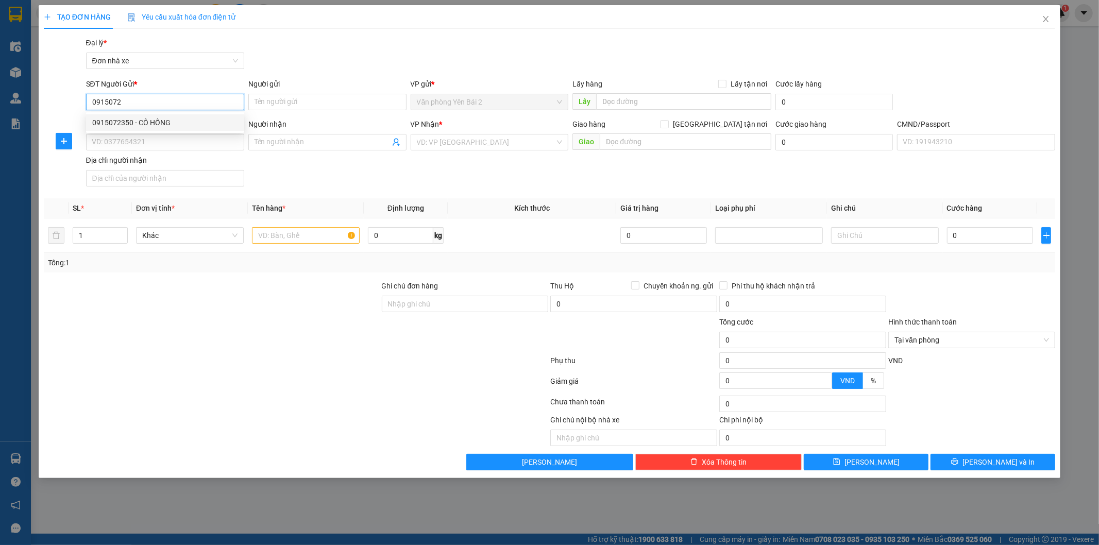
type input "015192009745 ĐOÀN THỊ THU HƯỜNG"
type input "0915072350"
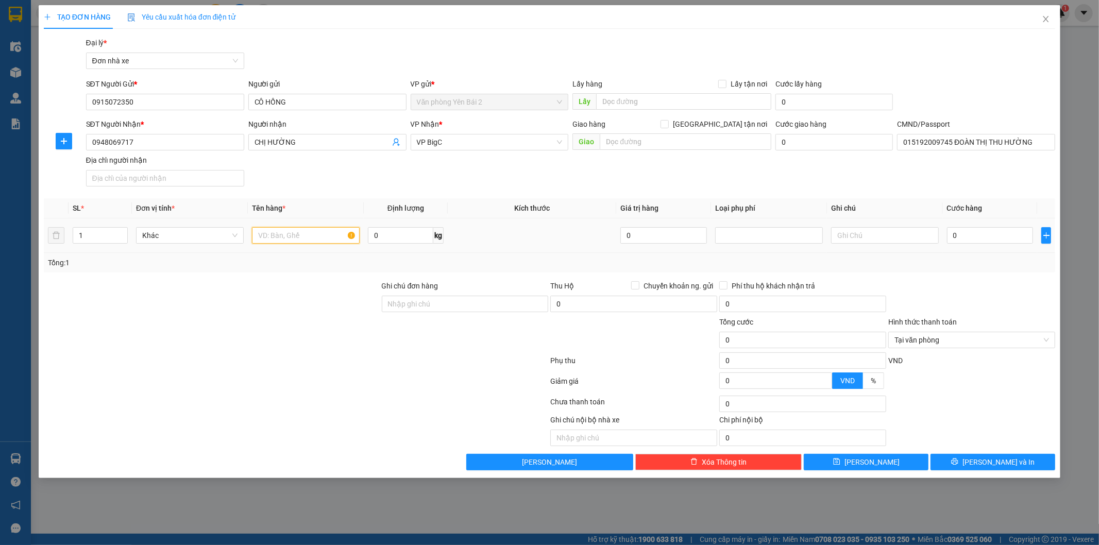
click at [321, 242] on input "text" at bounding box center [306, 235] width 108 height 16
type input "dồ ăn"
click at [386, 232] on input "0" at bounding box center [400, 235] width 65 height 16
type input "7"
click at [1007, 233] on input "0" at bounding box center [990, 235] width 87 height 16
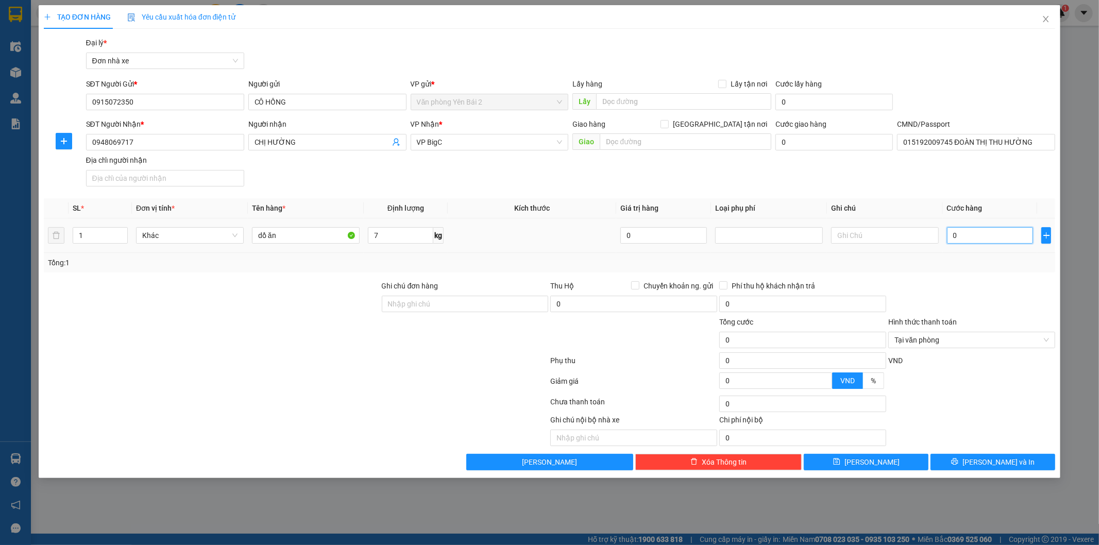
type input "3"
type input "35"
click at [1006, 289] on div at bounding box center [971, 298] width 169 height 36
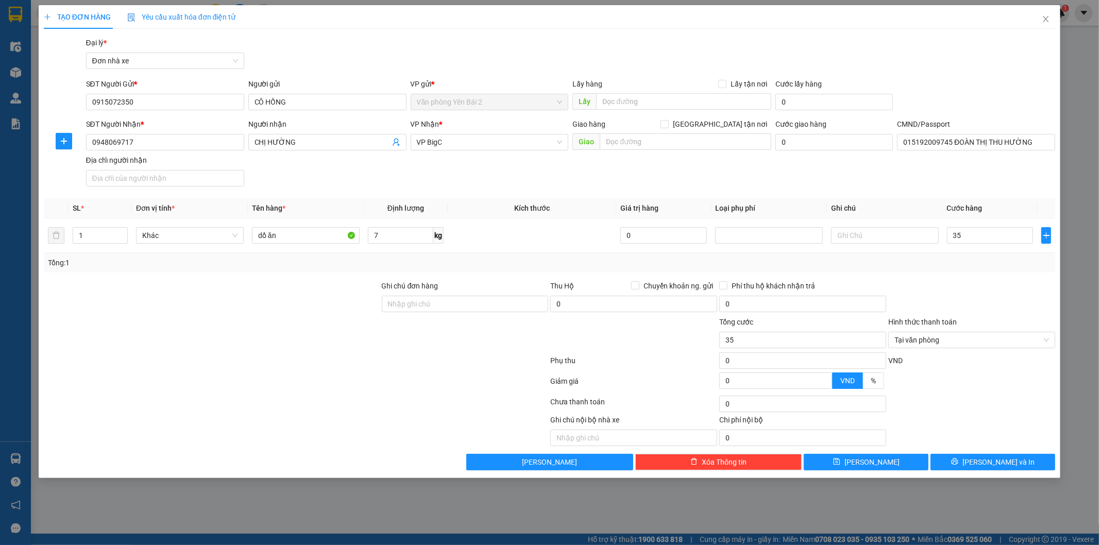
type input "35.000"
drag, startPoint x: 1027, startPoint y: 462, endPoint x: 1018, endPoint y: 461, distance: 9.3
click at [1027, 463] on button "[PERSON_NAME] và In" at bounding box center [993, 462] width 125 height 16
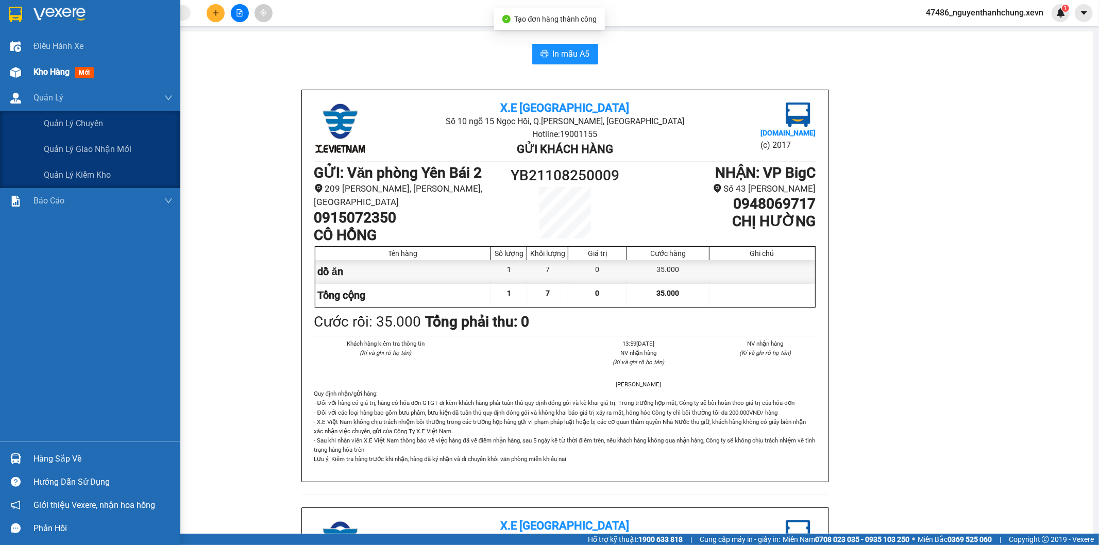
click at [12, 73] on img at bounding box center [15, 72] width 11 height 11
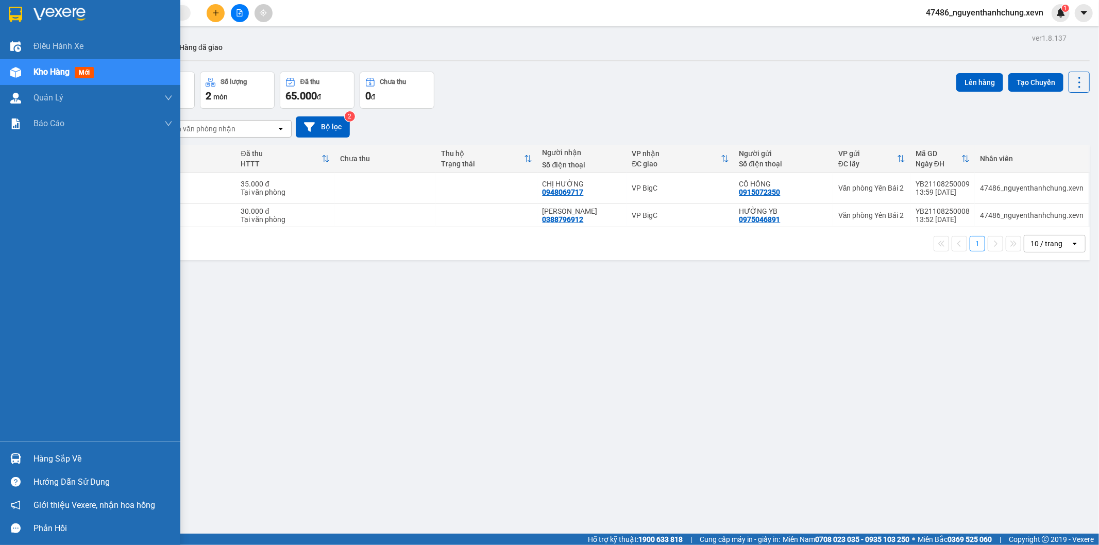
click at [20, 451] on div at bounding box center [16, 459] width 18 height 18
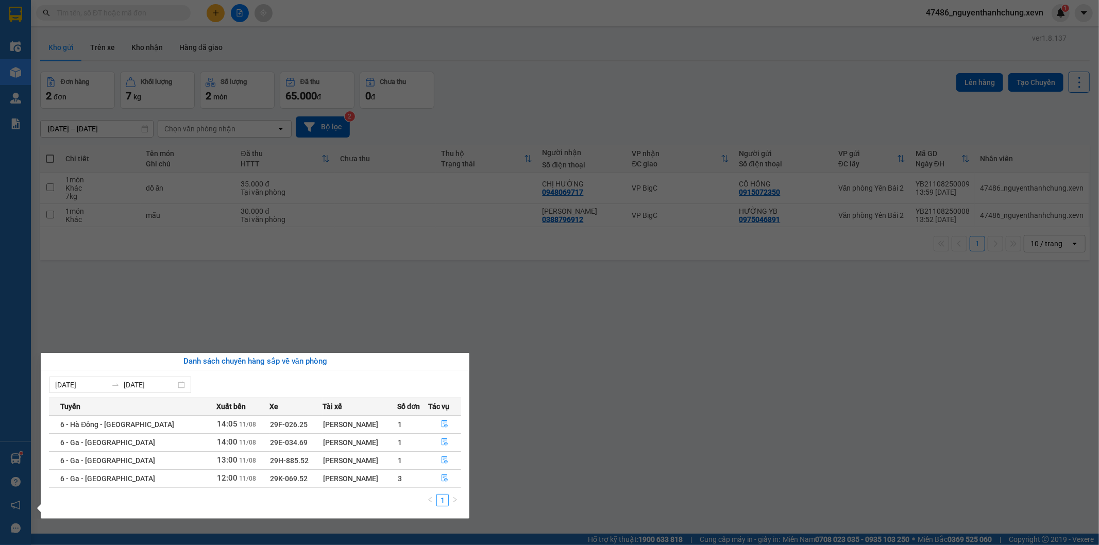
click at [139, 45] on section "Kết quả tìm kiếm ( 1 ) Bộ lọc Mã ĐH Trạng thái Món hàng Thu hộ Tổng cước Chưa c…" at bounding box center [549, 272] width 1099 height 545
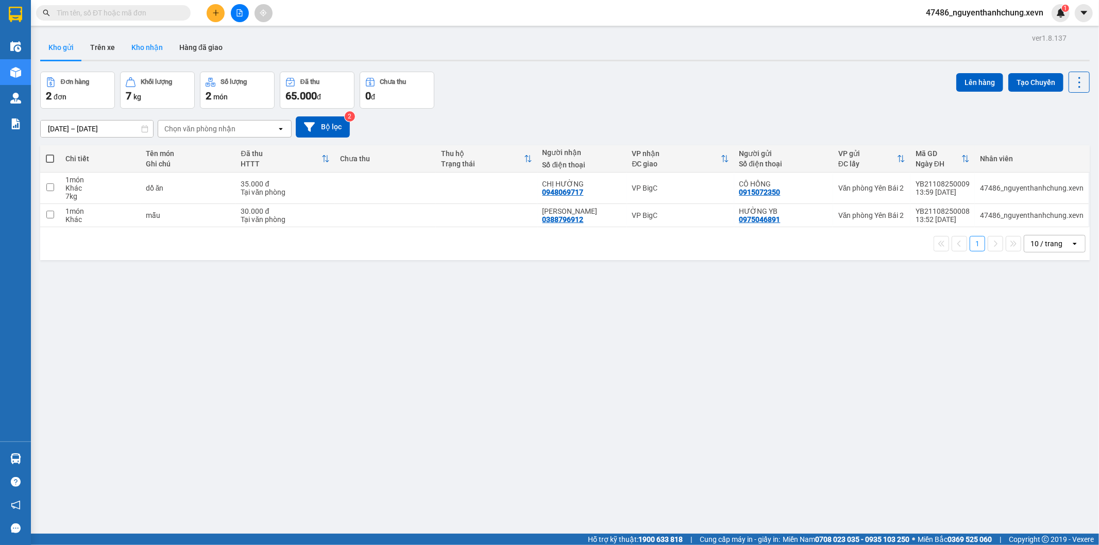
click at [140, 45] on button "Kho nhận" at bounding box center [147, 47] width 48 height 25
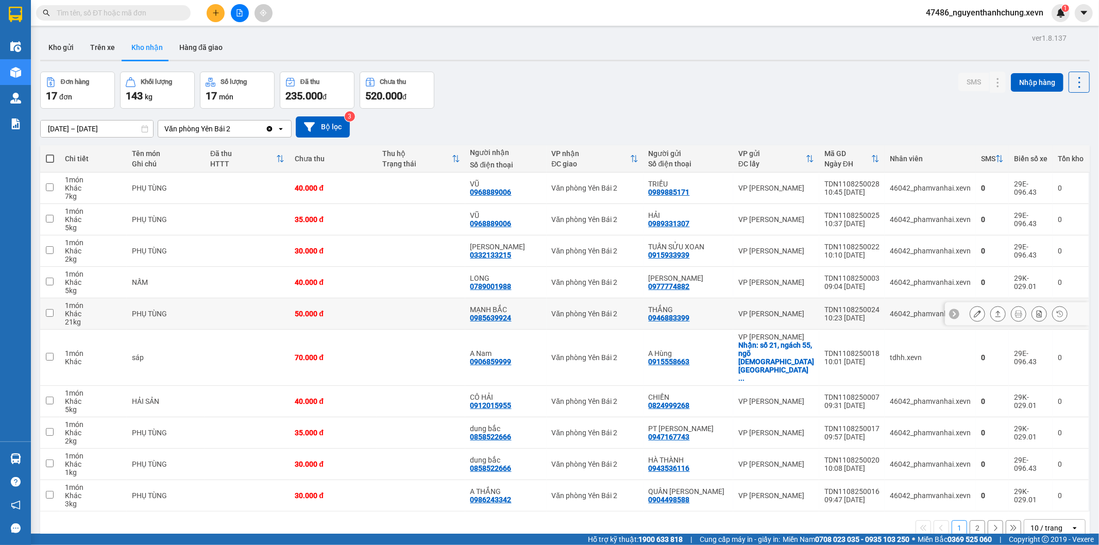
click at [527, 308] on div "MẠNH BẮC" at bounding box center [505, 310] width 71 height 8
checkbox input "true"
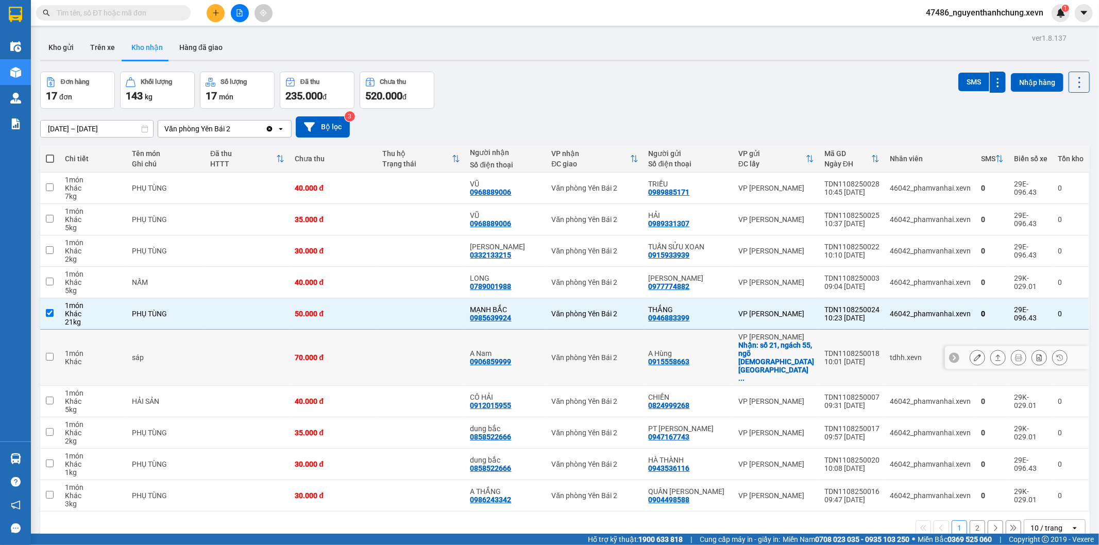
click at [542, 349] on div "A Nam" at bounding box center [505, 353] width 71 height 8
checkbox input "true"
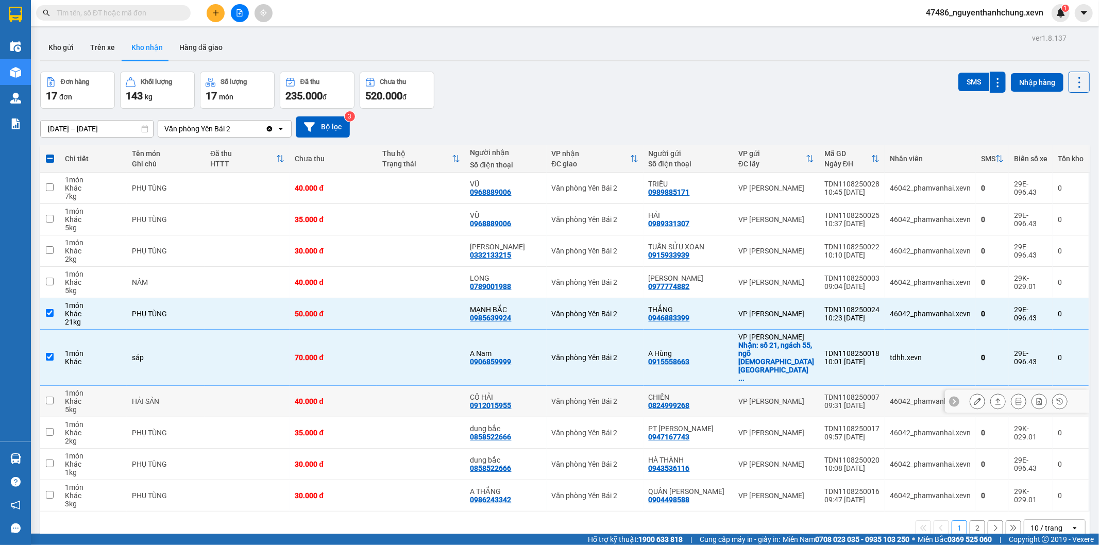
drag, startPoint x: 522, startPoint y: 373, endPoint x: 527, endPoint y: 392, distance: 20.1
click at [522, 393] on div "CÔ HẢI" at bounding box center [505, 397] width 71 height 8
checkbox input "true"
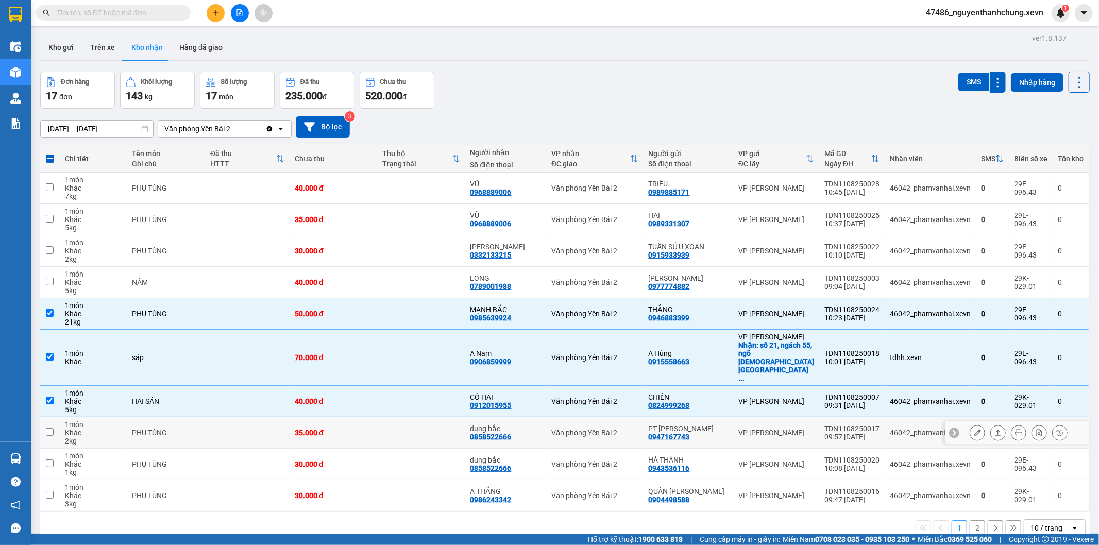
drag, startPoint x: 524, startPoint y: 398, endPoint x: 522, endPoint y: 406, distance: 7.5
click at [522, 417] on td "dung bắc 0858522666" at bounding box center [505, 432] width 81 height 31
checkbox input "true"
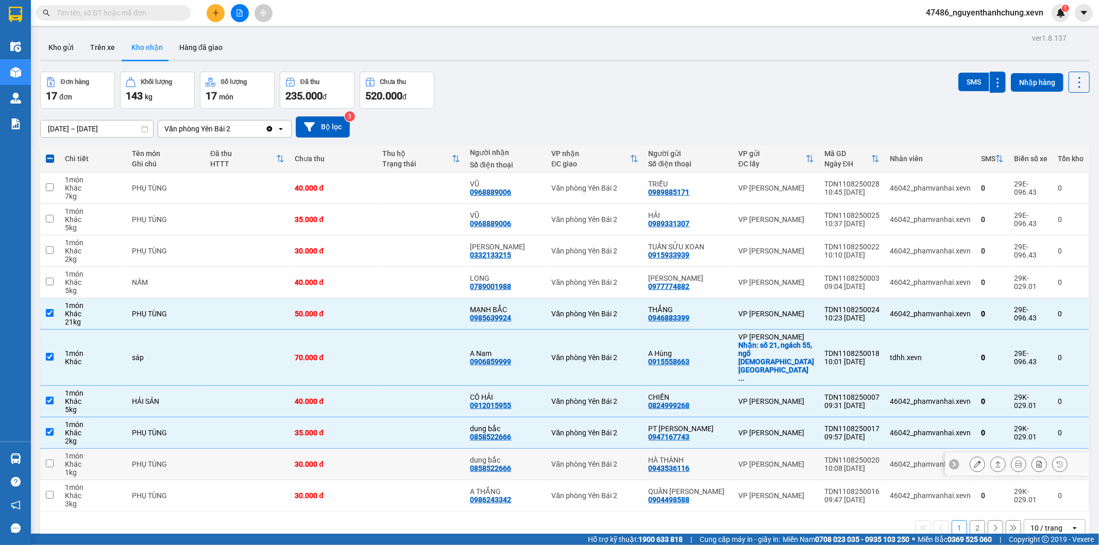
click at [514, 456] on div "dung bắc" at bounding box center [505, 460] width 71 height 8
checkbox input "true"
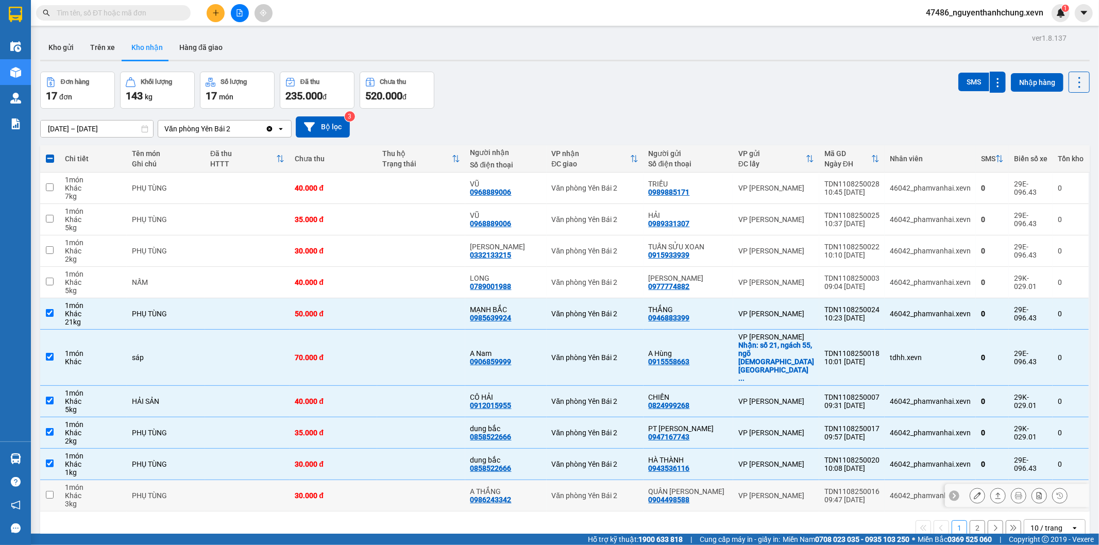
click at [599, 492] on div "Văn phòng Yên Bái 2" at bounding box center [595, 496] width 87 height 8
checkbox input "true"
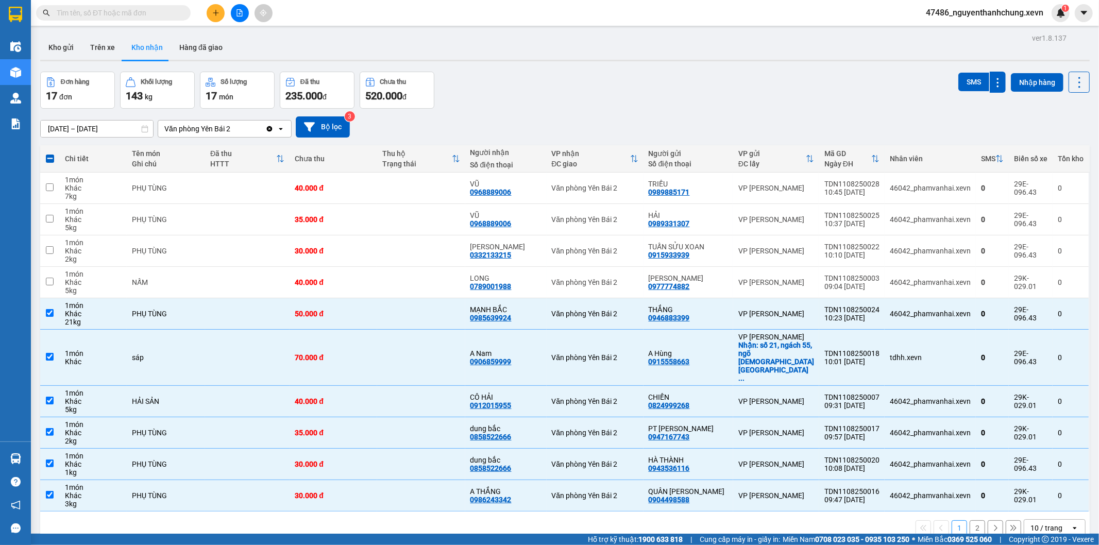
scroll to position [47, 0]
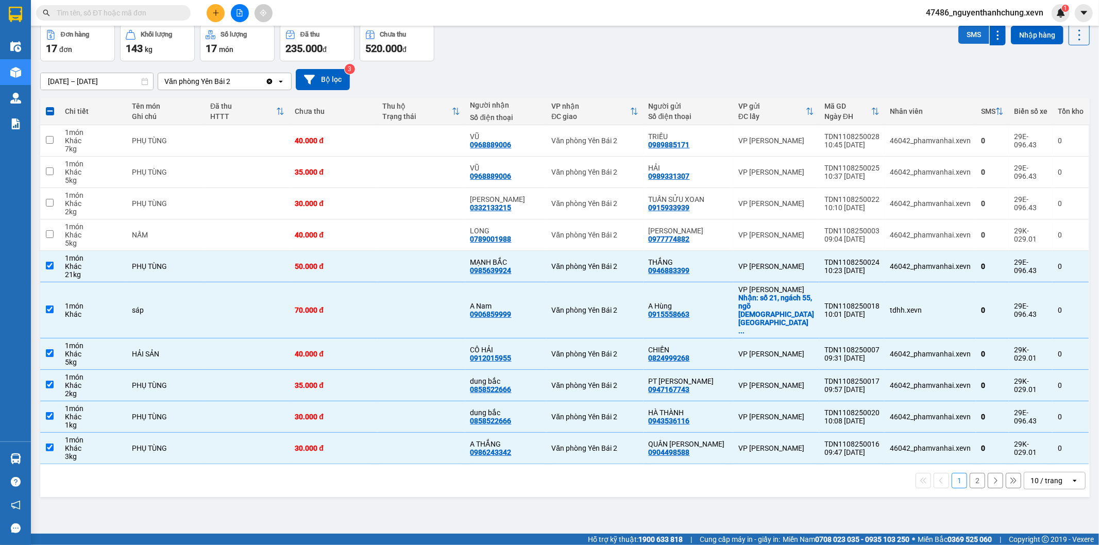
click at [964, 33] on button "SMS" at bounding box center [973, 34] width 31 height 19
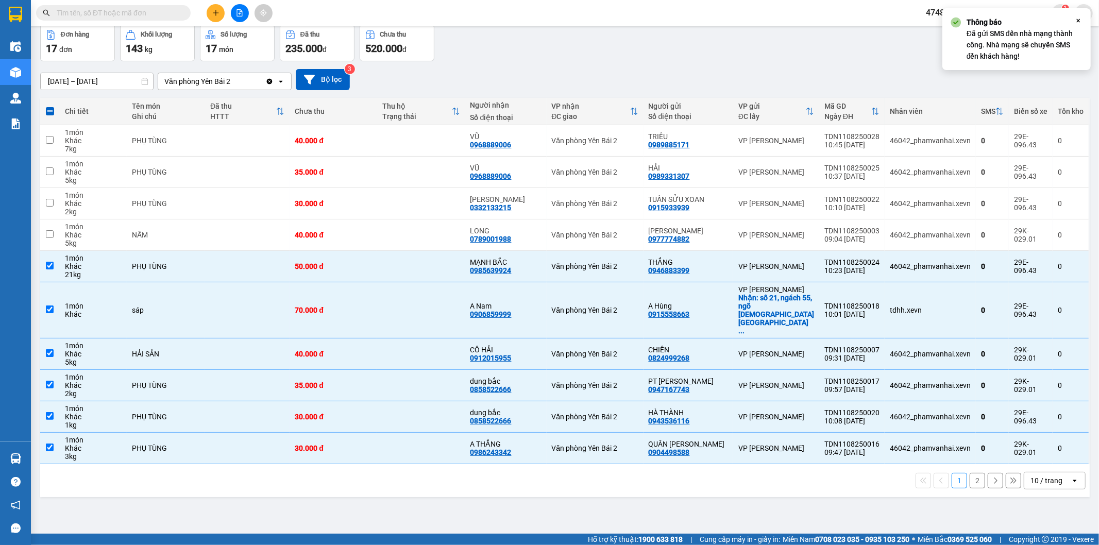
click at [970, 473] on button "2" at bounding box center [977, 480] width 15 height 15
checkbox input "false"
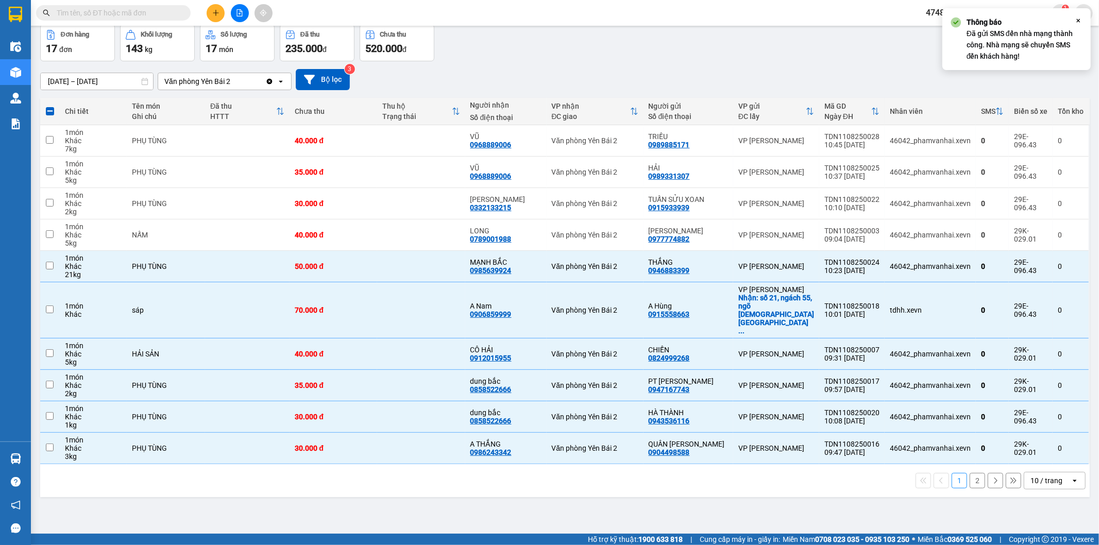
checkbox input "false"
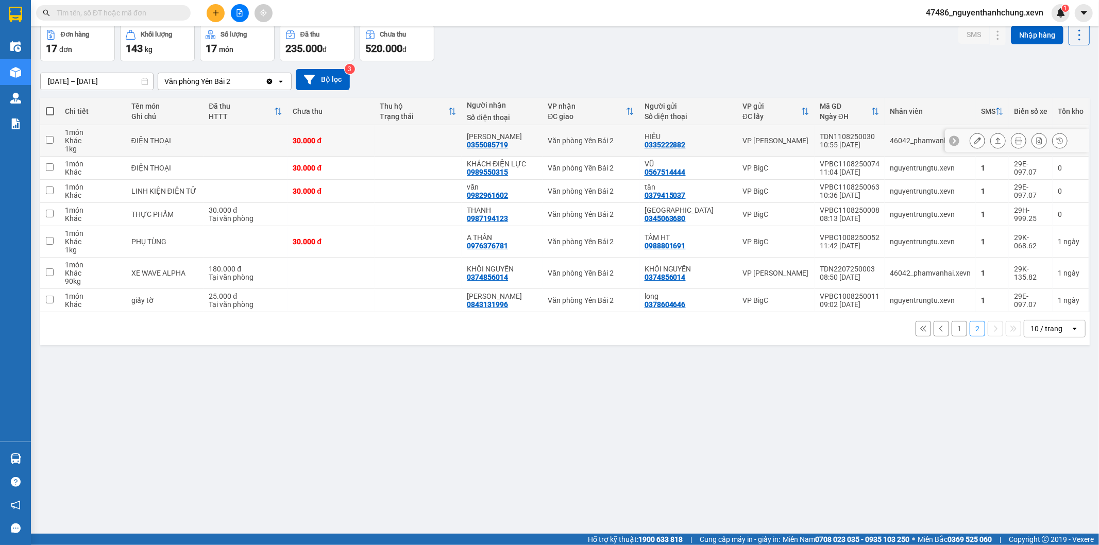
click at [570, 135] on td "Văn phòng Yên Bái 2" at bounding box center [591, 140] width 96 height 31
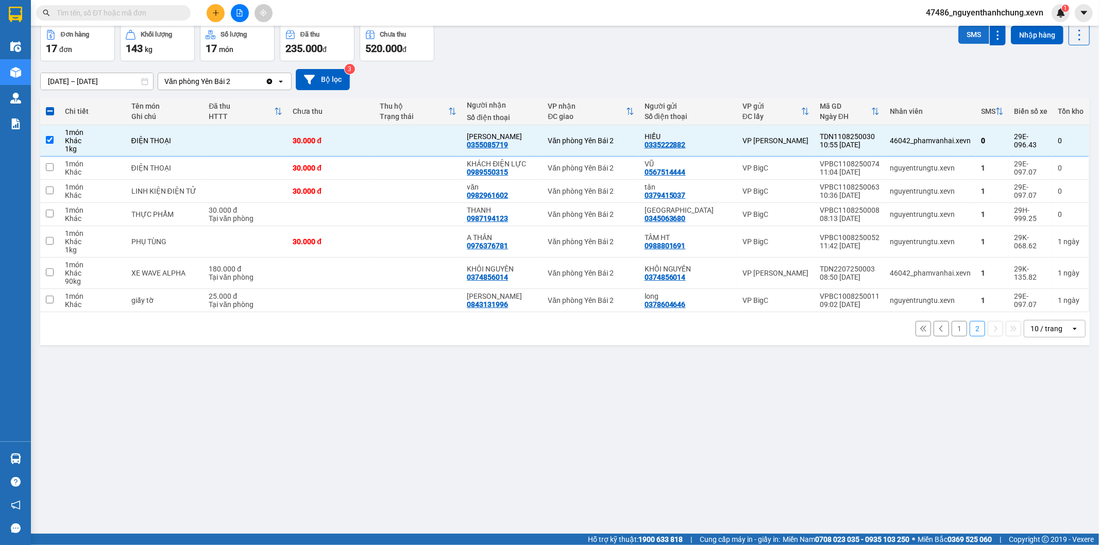
click at [971, 43] on button "SMS" at bounding box center [973, 34] width 31 height 19
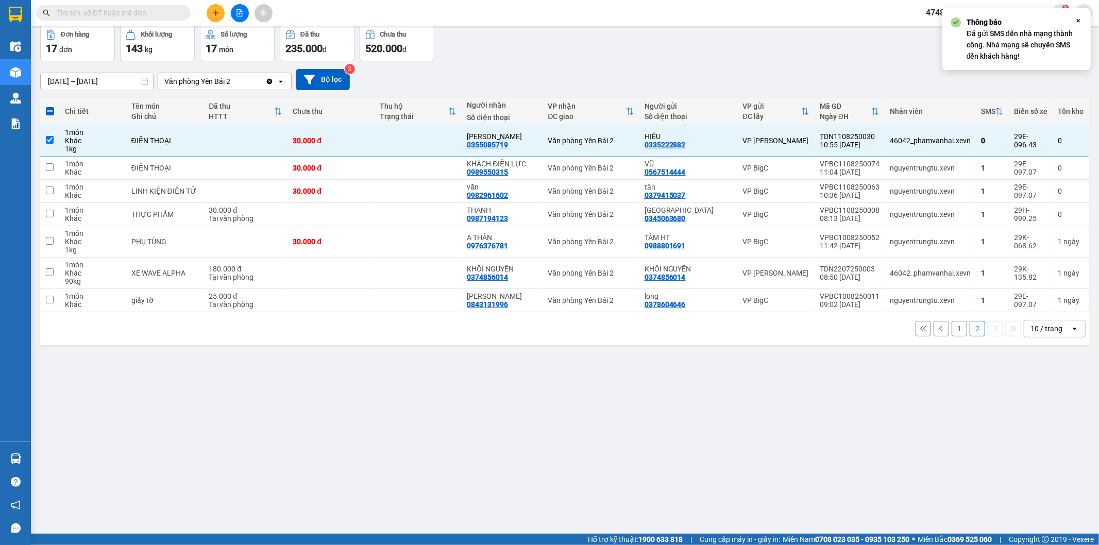
click at [952, 331] on button "1" at bounding box center [959, 328] width 15 height 15
checkbox input "false"
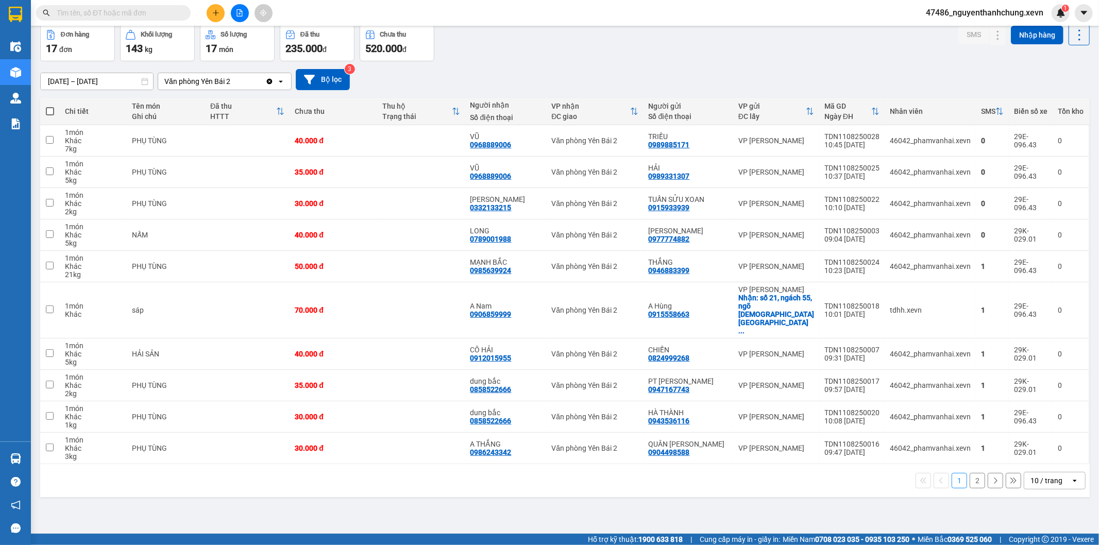
scroll to position [0, 0]
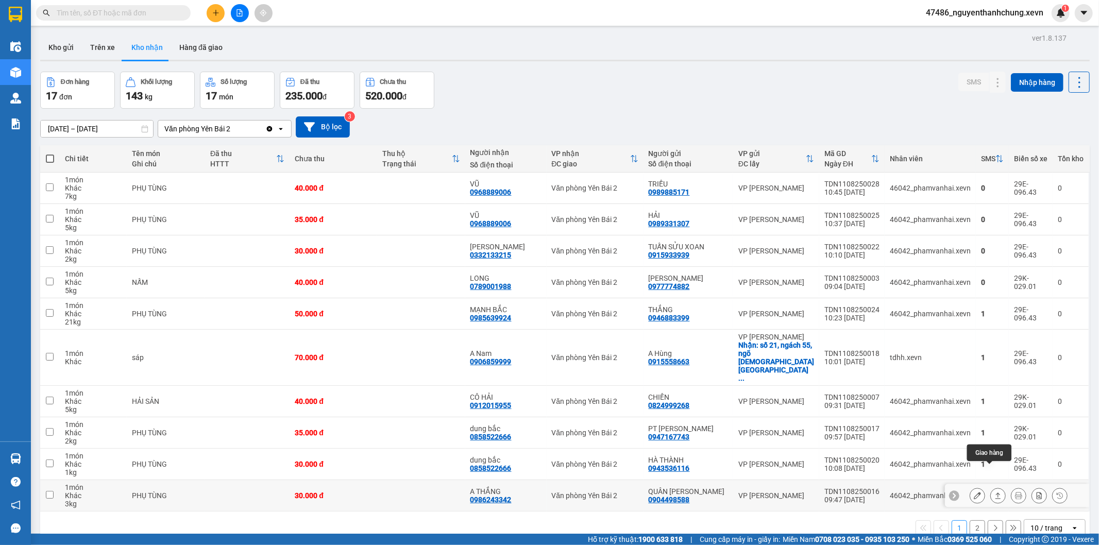
click at [994, 492] on icon at bounding box center [997, 495] width 7 height 7
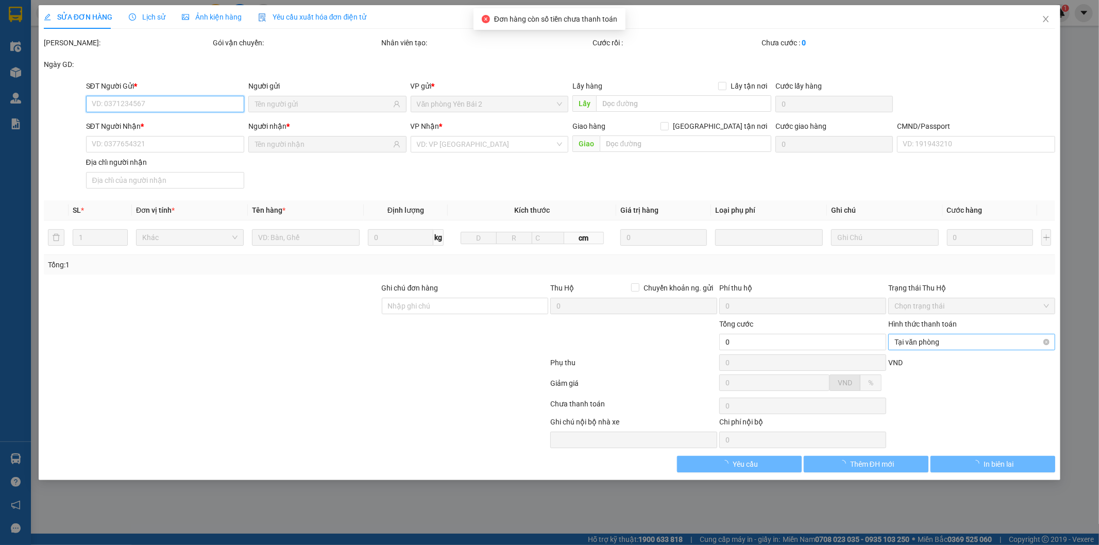
drag, startPoint x: 963, startPoint y: 341, endPoint x: 955, endPoint y: 345, distance: 8.6
click at [960, 343] on span "Tại văn phòng" at bounding box center [971, 341] width 155 height 15
click at [910, 376] on div "Giảm giá 0 VND %" at bounding box center [550, 385] width 1014 height 21
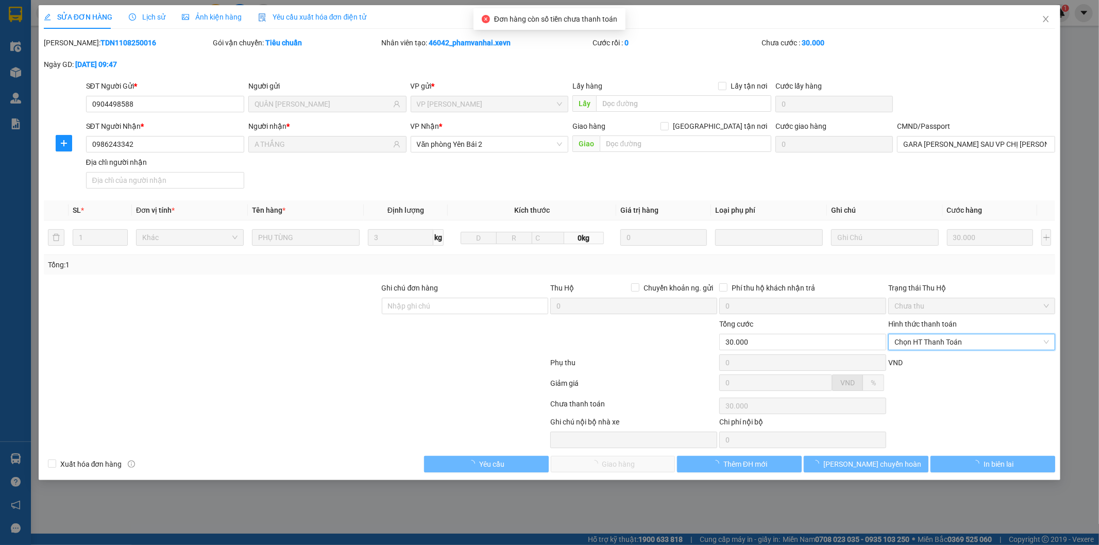
type input "0904498588"
type input "QUÂN [PERSON_NAME]"
type input "0986243342"
type input "A THẮNG"
type input "GARA [PERSON_NAME] SAU VP CHỊ [PERSON_NAME]"
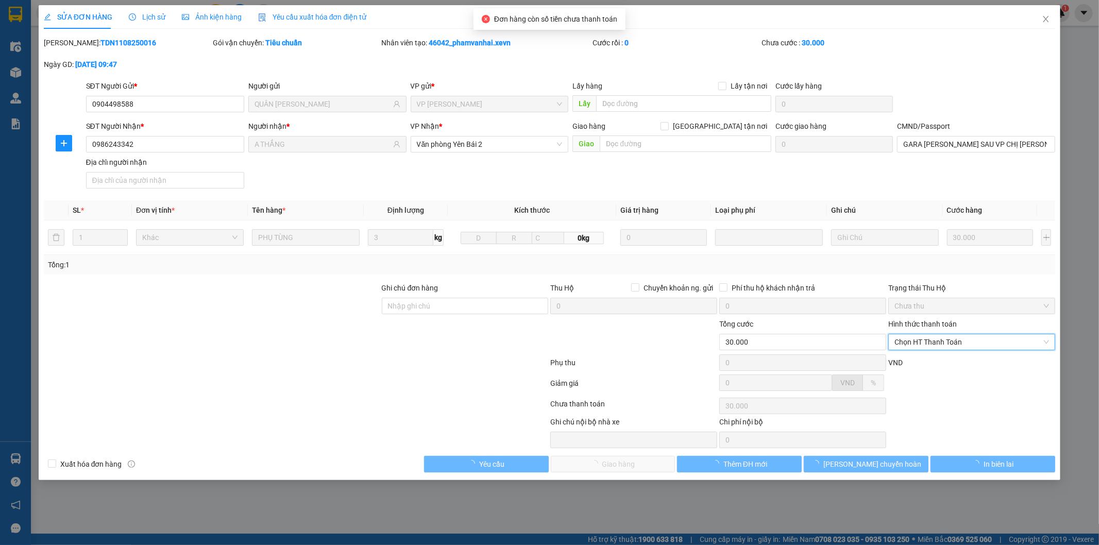
type input "30.000"
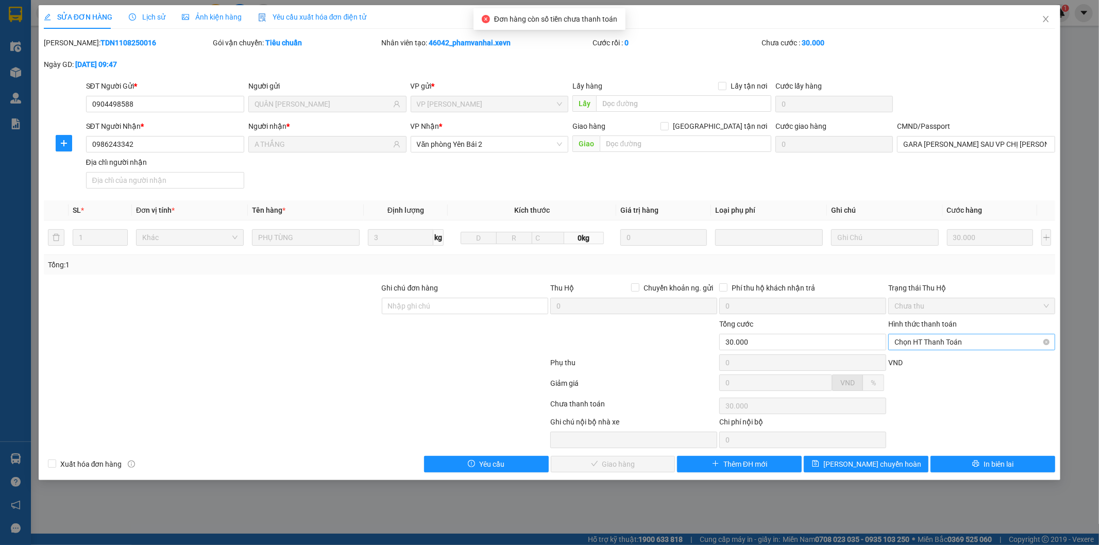
click at [951, 348] on span "Chọn HT Thanh Toán" at bounding box center [971, 341] width 155 height 15
drag, startPoint x: 934, startPoint y: 362, endPoint x: 865, endPoint y: 383, distance: 72.7
click at [933, 363] on div "Tại văn phòng" at bounding box center [972, 362] width 155 height 11
type input "0"
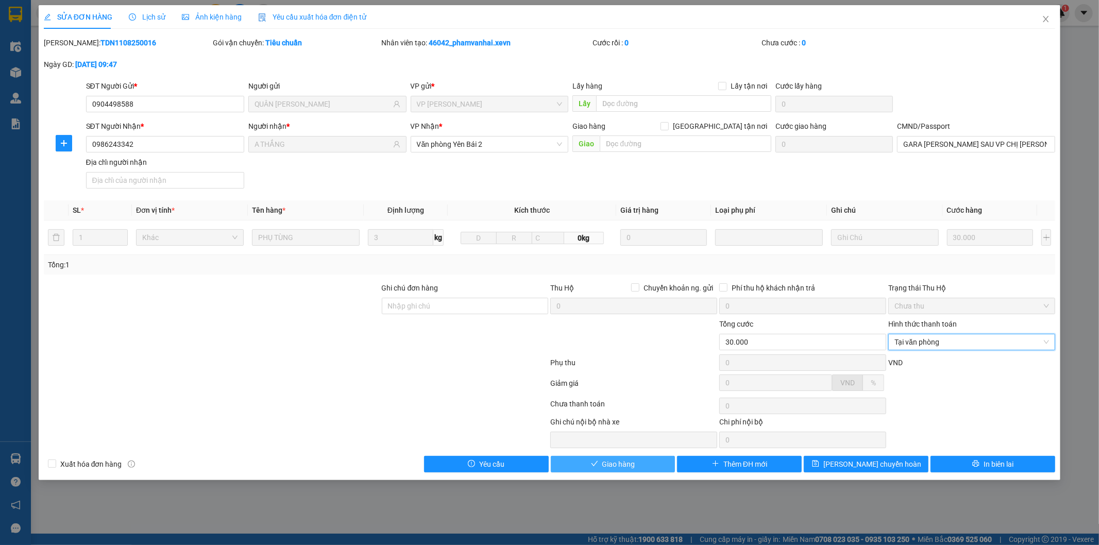
click at [642, 470] on button "Giao hàng" at bounding box center [613, 464] width 125 height 16
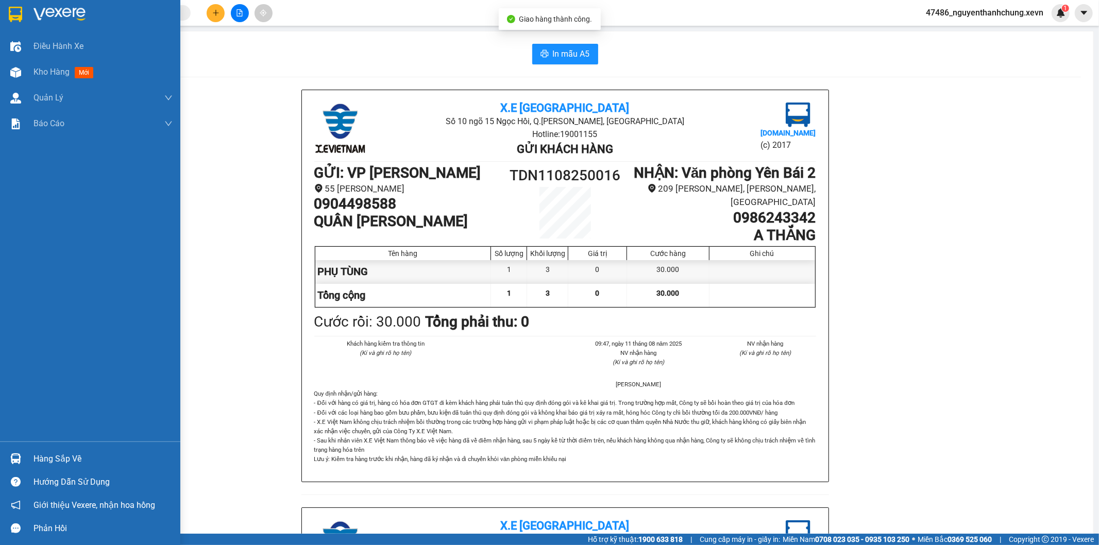
click at [36, 72] on div "In mẫu A5 X.E Việt Nam Số 10 ngõ 15 Ngọc Hồi, Q.[PERSON_NAME], [GEOGRAPHIC_DATA…" at bounding box center [565, 485] width 1058 height 908
drag, startPoint x: 30, startPoint y: 73, endPoint x: 201, endPoint y: 1, distance: 186.1
click at [31, 73] on div "Kho hàng mới" at bounding box center [90, 72] width 180 height 26
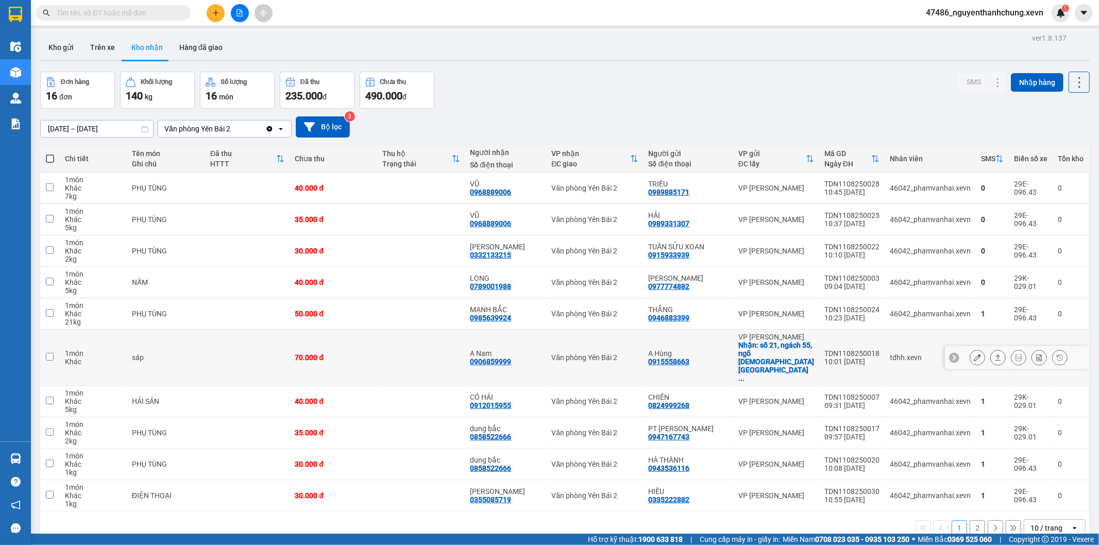
click at [991, 349] on button at bounding box center [998, 358] width 14 height 18
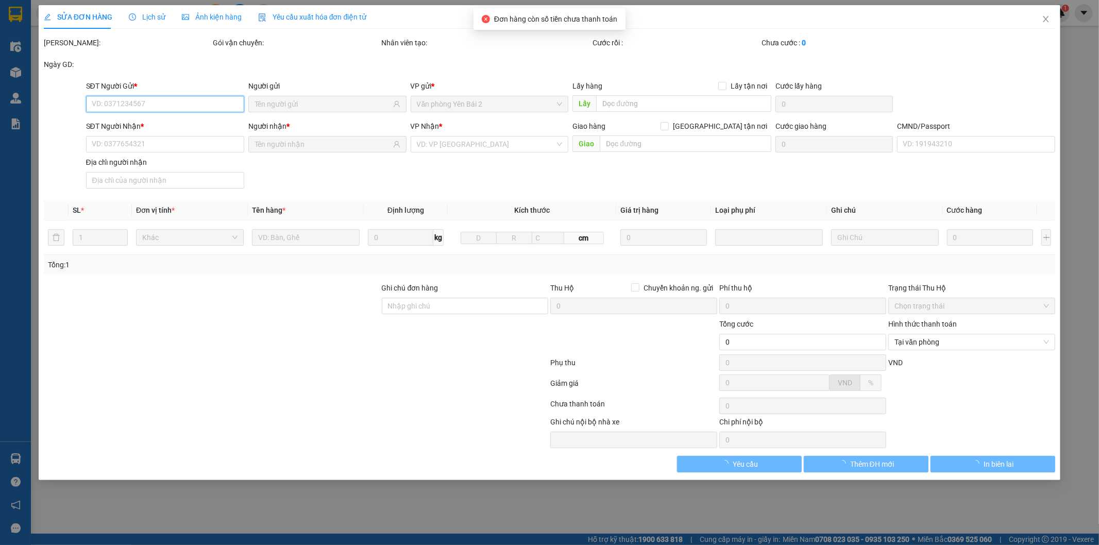
click at [923, 341] on span "Tại văn phòng" at bounding box center [971, 341] width 155 height 15
type input "0915558663"
type input "A Hùng"
checkbox input "true"
type input "số 21, ngách 55, ngõ chùa liên phái, [GEOGRAPHIC_DATA], [GEOGRAPHIC_DATA]"
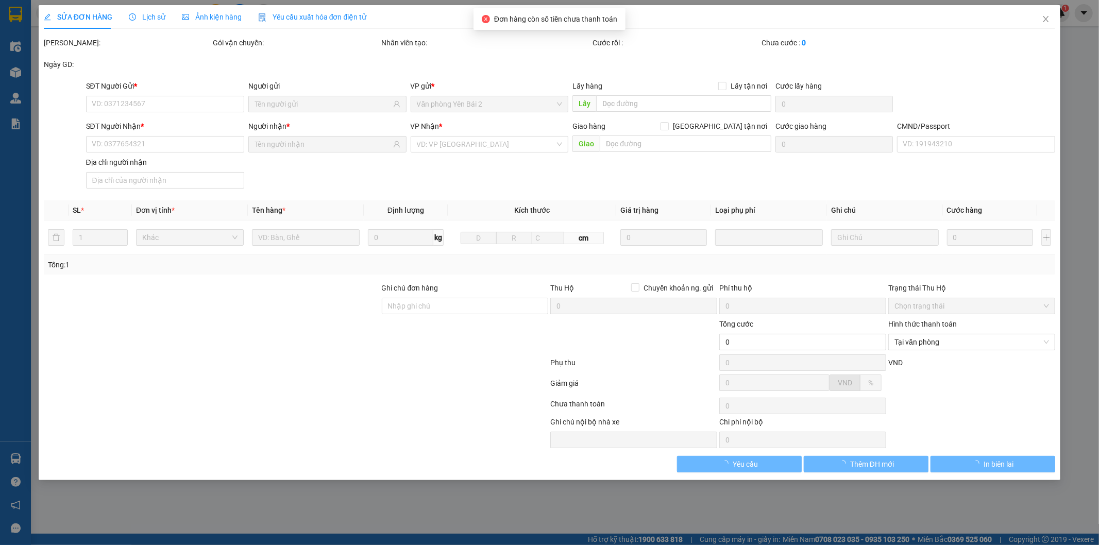
type input "40.000"
type input "0906859999"
type input "A Nam"
type input "015085011405 NAM"
type input "123"
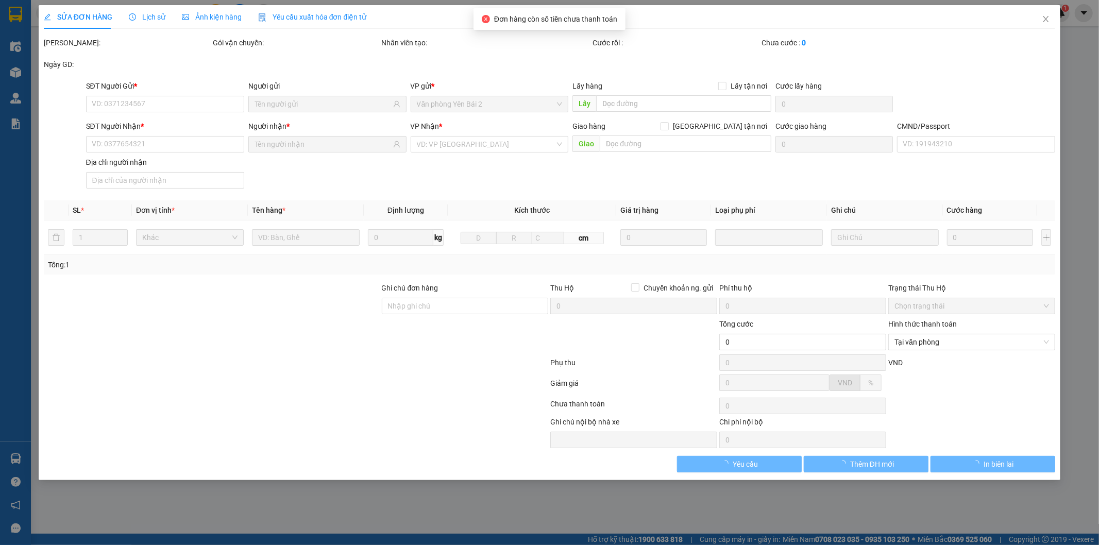
type input "70.000"
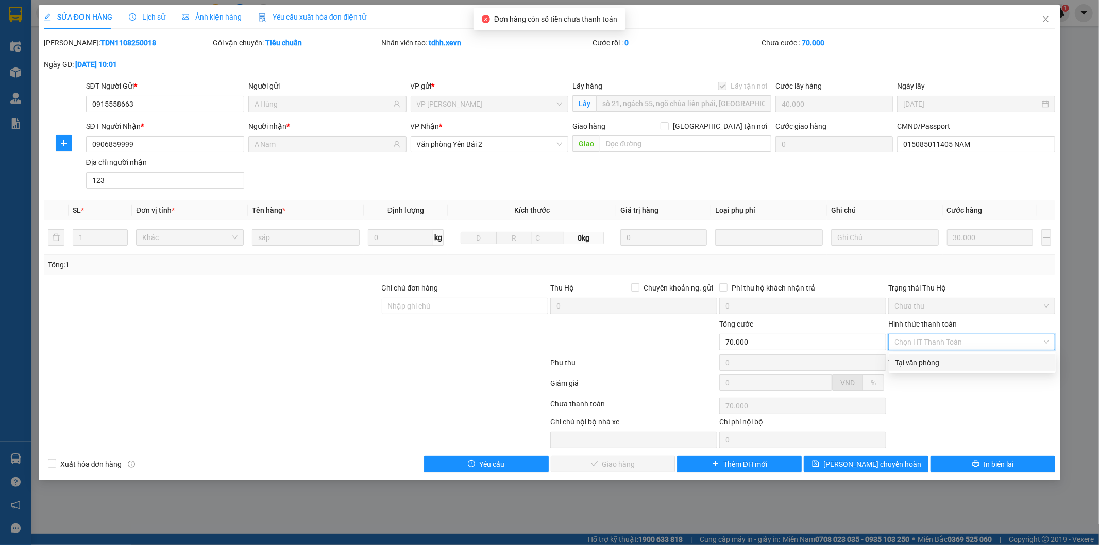
click at [919, 362] on div "Tại văn phòng" at bounding box center [972, 362] width 155 height 11
type input "0"
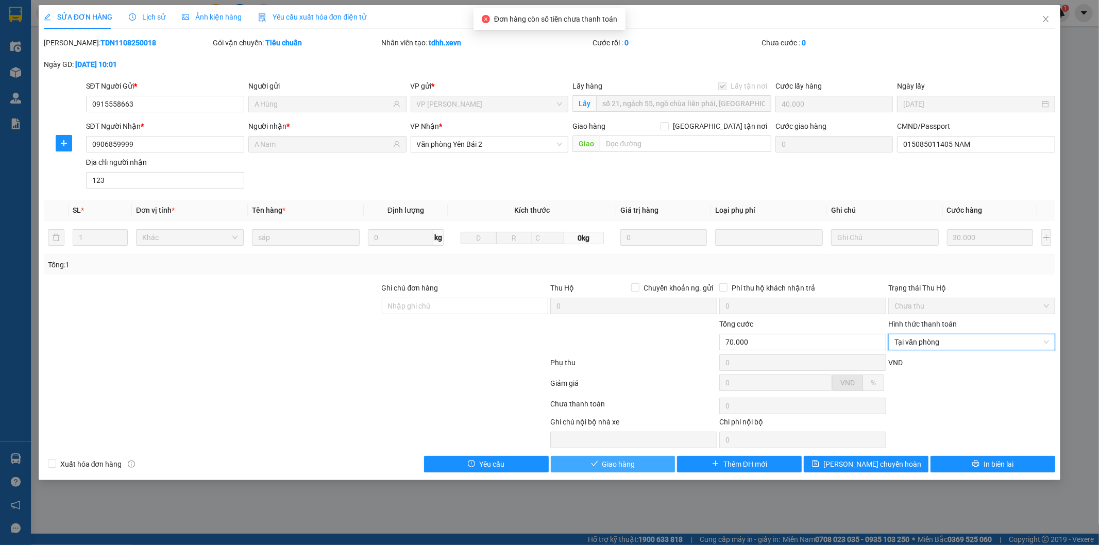
click at [653, 462] on button "Giao hàng" at bounding box center [613, 464] width 125 height 16
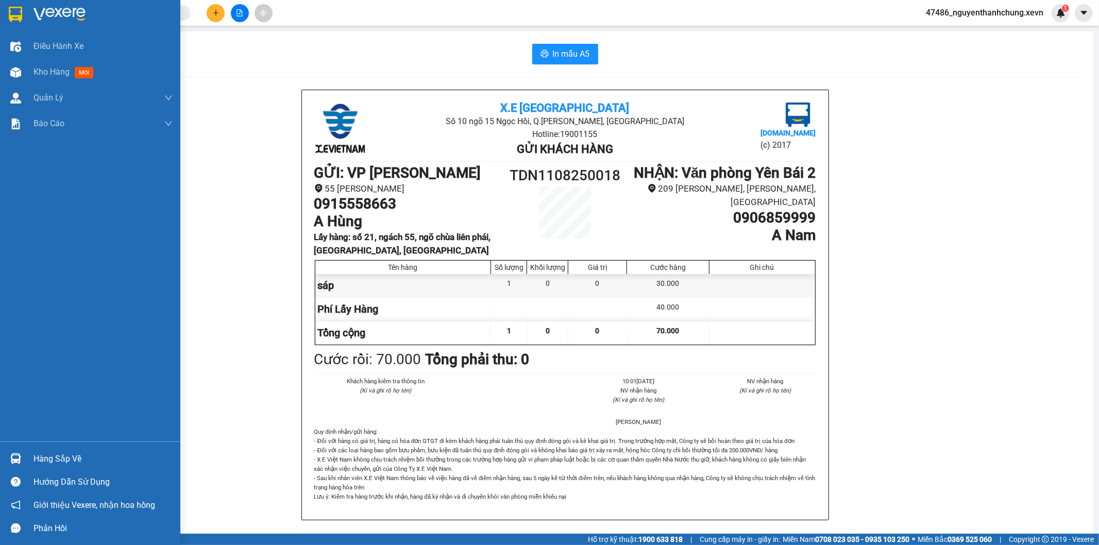
click at [16, 451] on div at bounding box center [16, 459] width 18 height 18
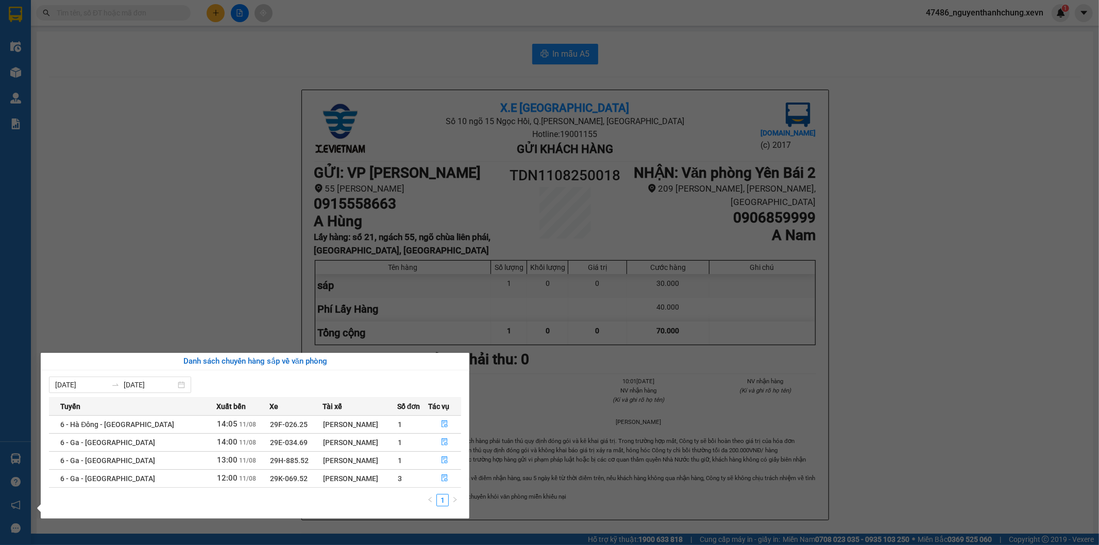
click at [133, 5] on section "Kết quả tìm kiếm ( 1 ) Bộ lọc Mã ĐH Trạng thái Món hàng Thu hộ Tổng cước Chưa c…" at bounding box center [549, 272] width 1099 height 545
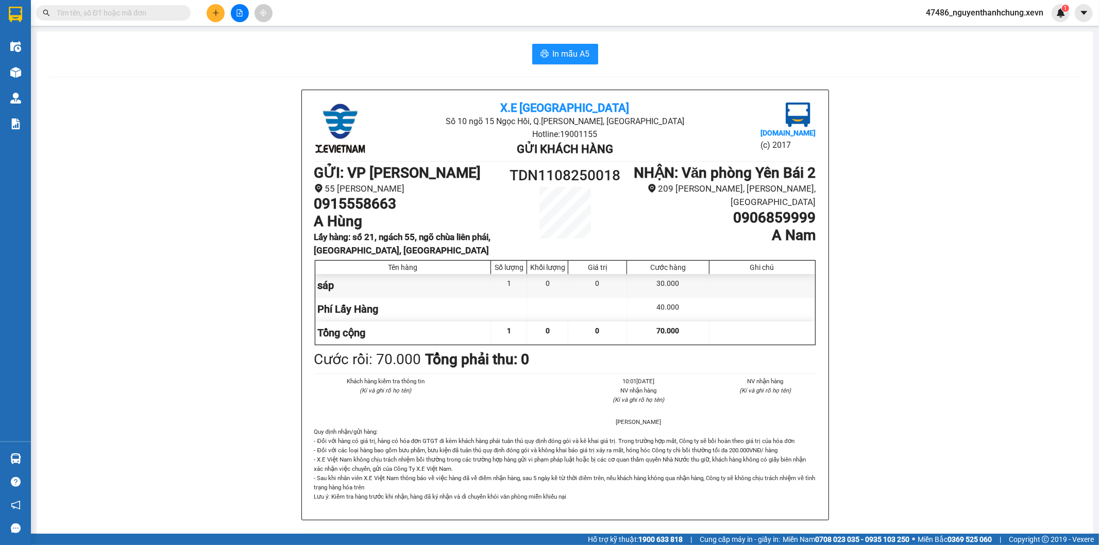
click at [132, 9] on input "text" at bounding box center [118, 12] width 122 height 11
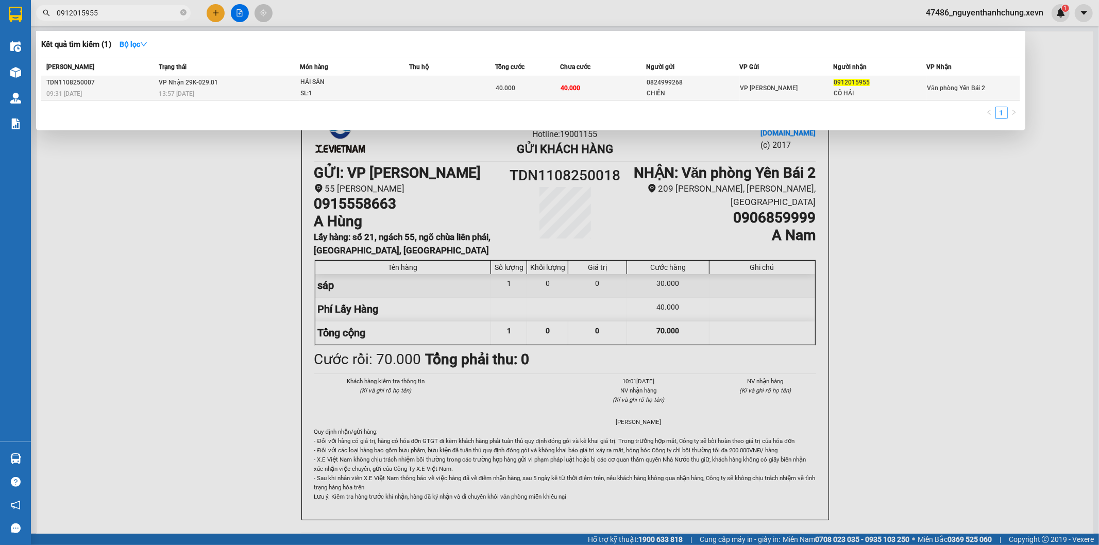
type input "0912015955"
click at [418, 80] on td at bounding box center [452, 88] width 86 height 24
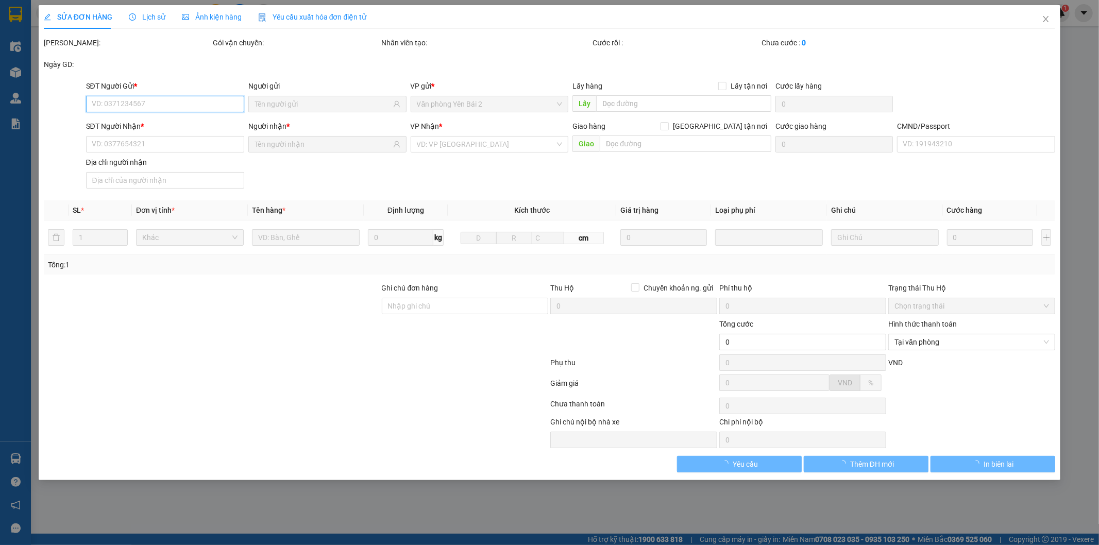
type input "0824999268"
type input "CHIẾN"
type input "0912015955"
type input "CÔ HẢI"
type input "0917891226 [PERSON_NAME]"
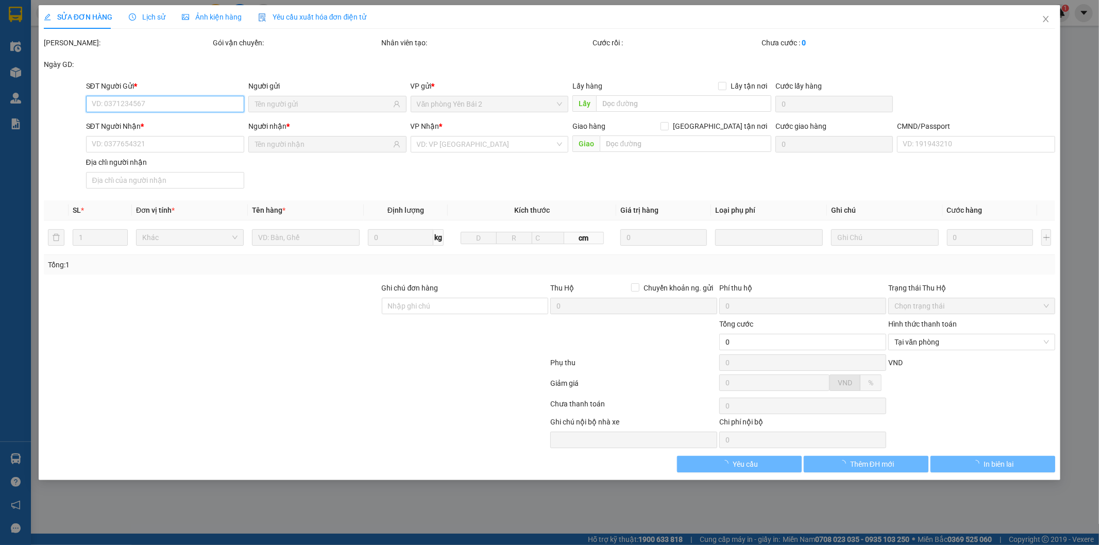
type input "40.000"
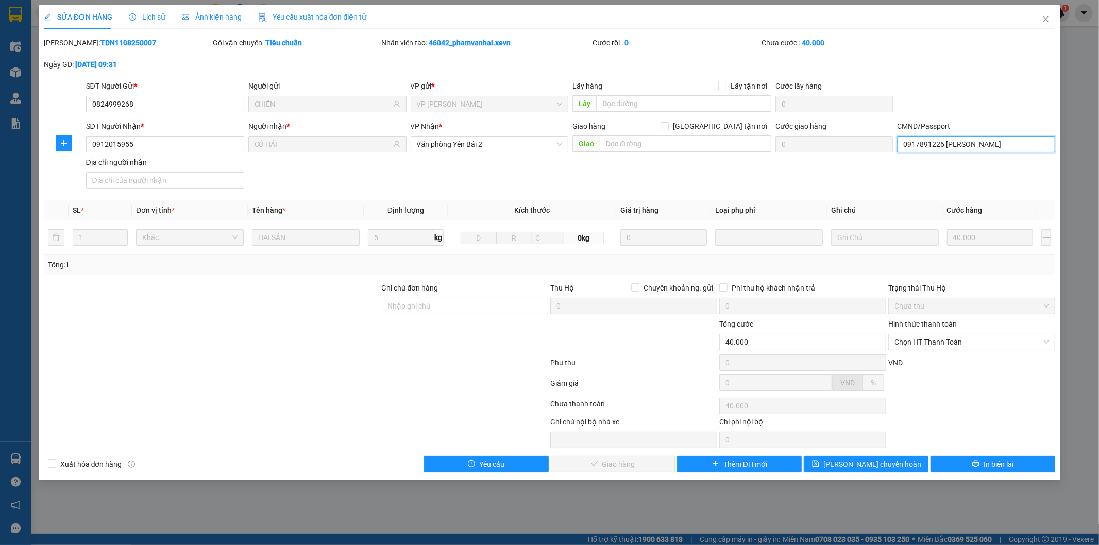
click at [1011, 143] on input "0917891226 [PERSON_NAME]" at bounding box center [976, 144] width 158 height 16
type input "0973307295 [PERSON_NAME]"
click at [986, 352] on div "Hình thức thanh toán Chọn HT Thanh Toán" at bounding box center [971, 336] width 167 height 36
click at [944, 342] on span "Chọn HT Thanh Toán" at bounding box center [971, 341] width 155 height 15
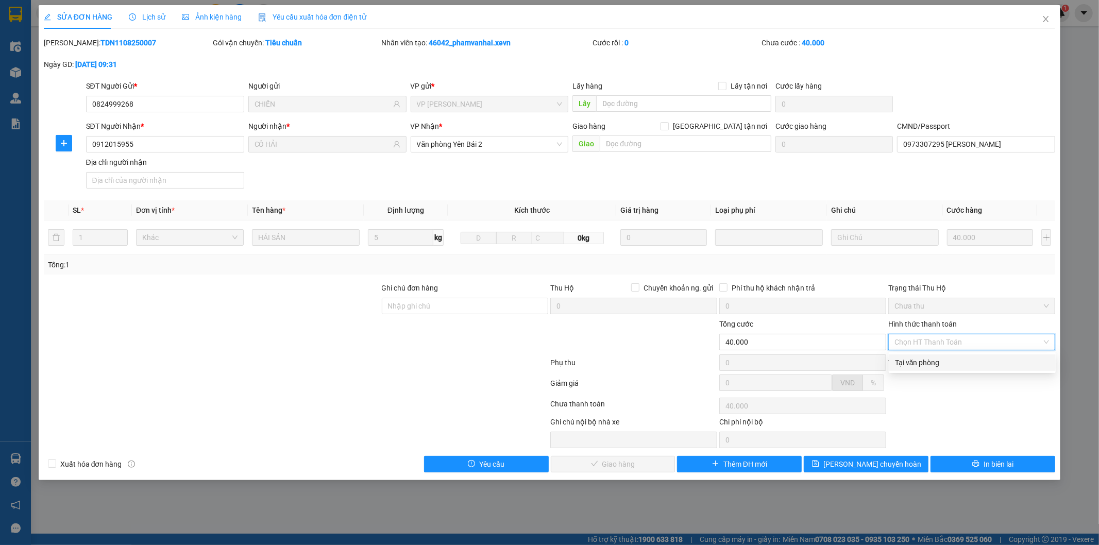
click at [923, 361] on div "Tại văn phòng" at bounding box center [972, 362] width 155 height 11
type input "0"
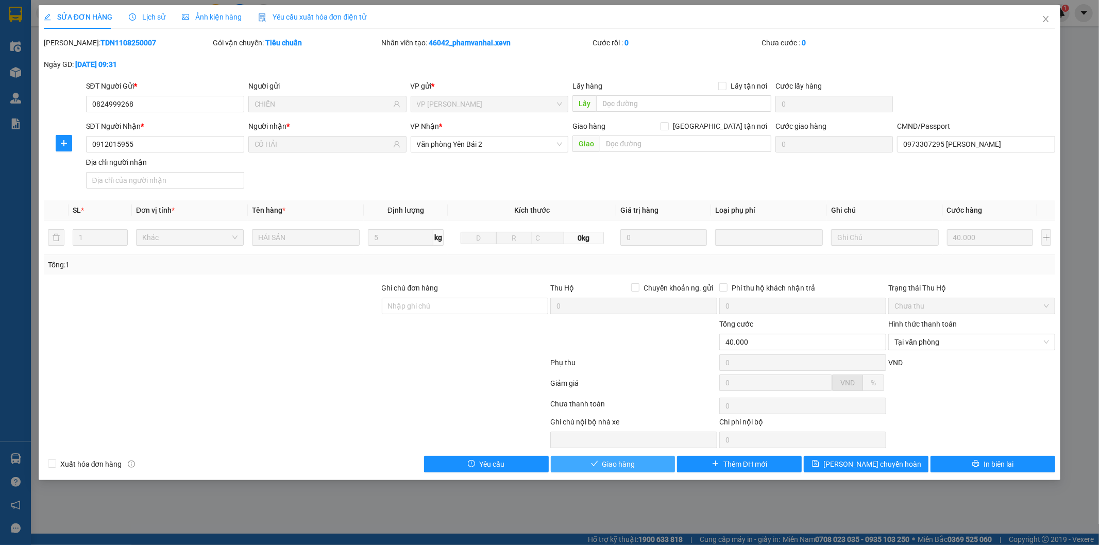
click at [636, 466] on button "Giao hàng" at bounding box center [613, 464] width 125 height 16
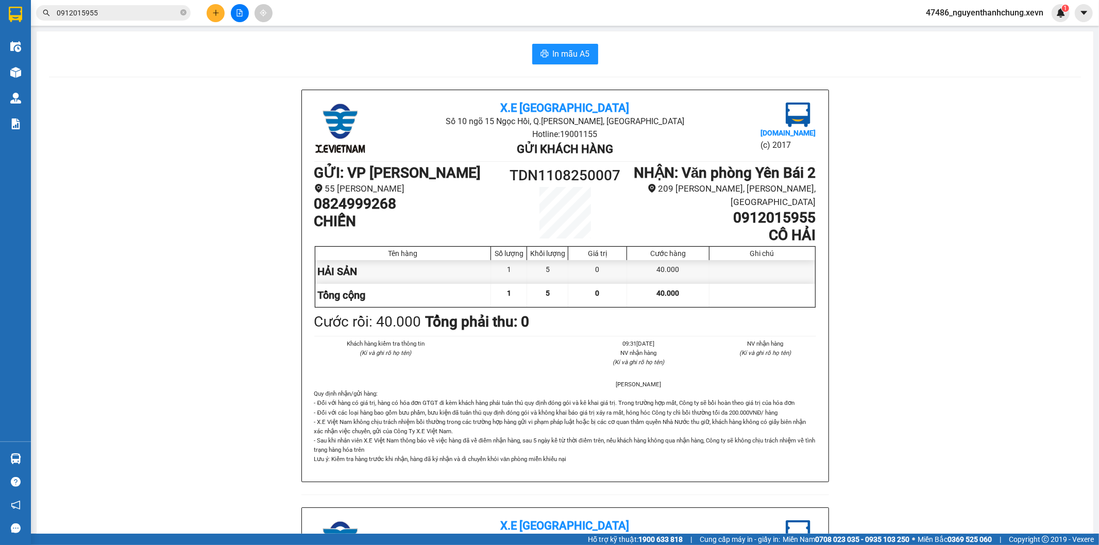
click at [124, 14] on input "0912015955" at bounding box center [118, 12] width 122 height 11
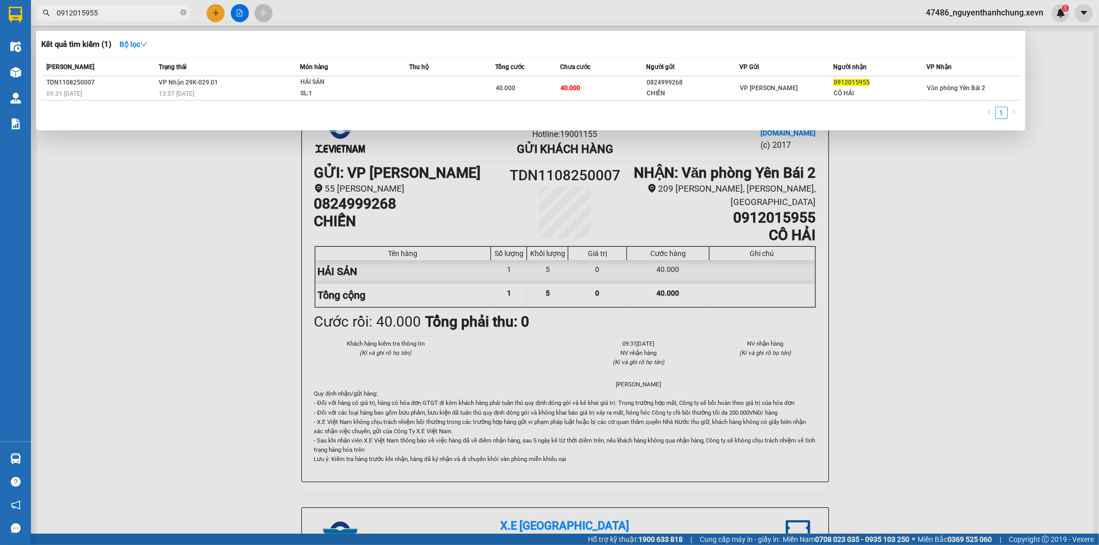
click at [124, 14] on input "0912015955" at bounding box center [118, 12] width 122 height 11
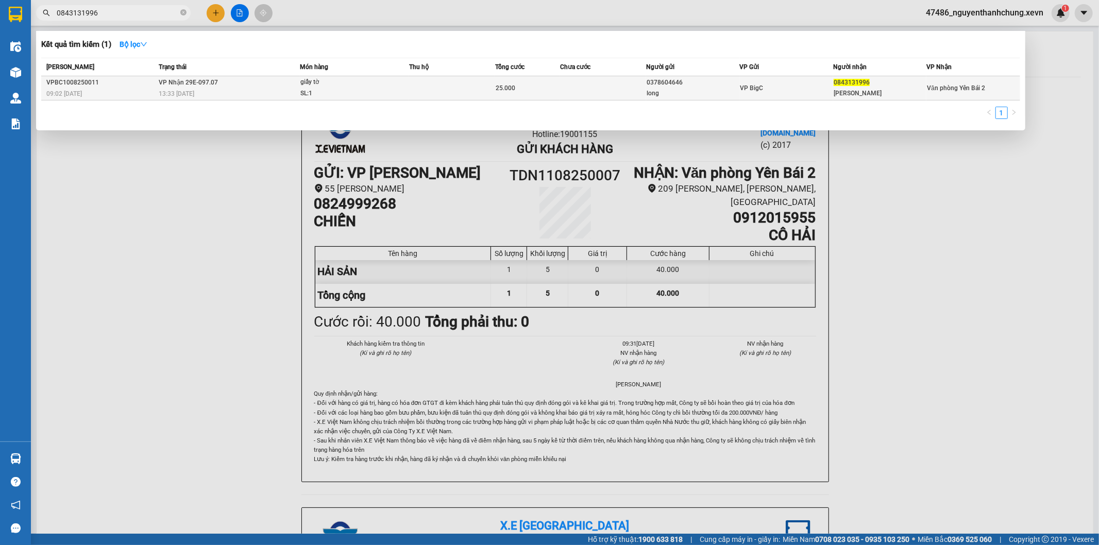
type input "0843131996"
click at [872, 99] on td "0843131996 [PERSON_NAME]" at bounding box center [879, 88] width 93 height 24
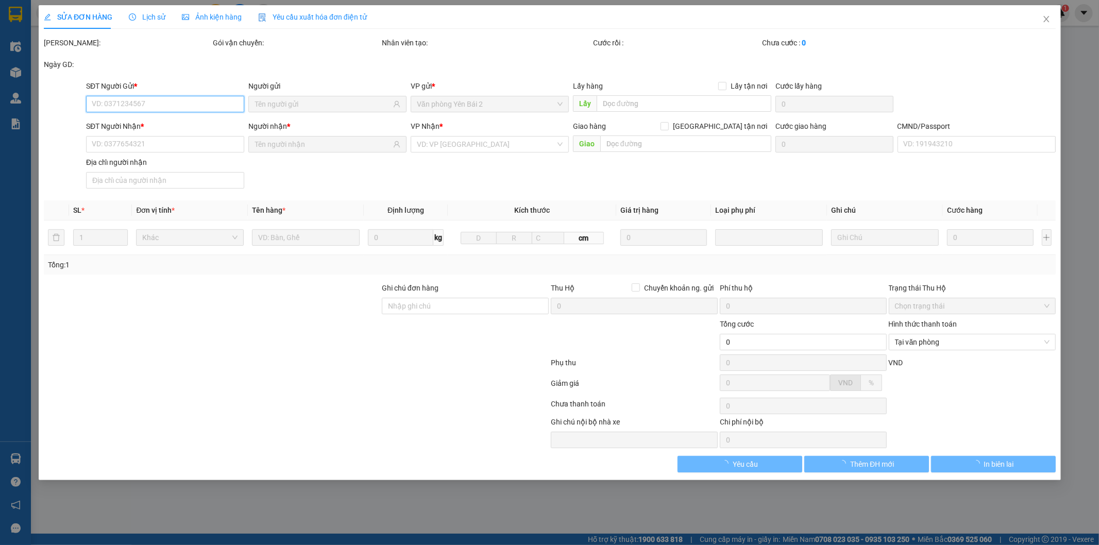
type input "0378604646"
type input "long"
type input "0843131996"
type input "[PERSON_NAME]"
type input "25.000"
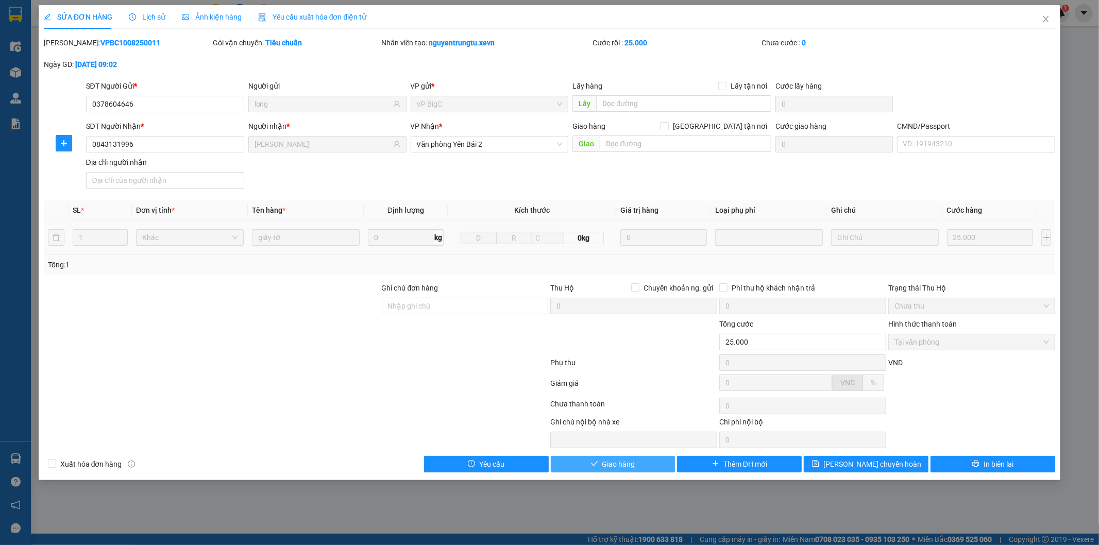
click at [637, 467] on button "Giao hàng" at bounding box center [613, 464] width 125 height 16
click at [617, 463] on span "Giao hàng" at bounding box center [618, 464] width 33 height 11
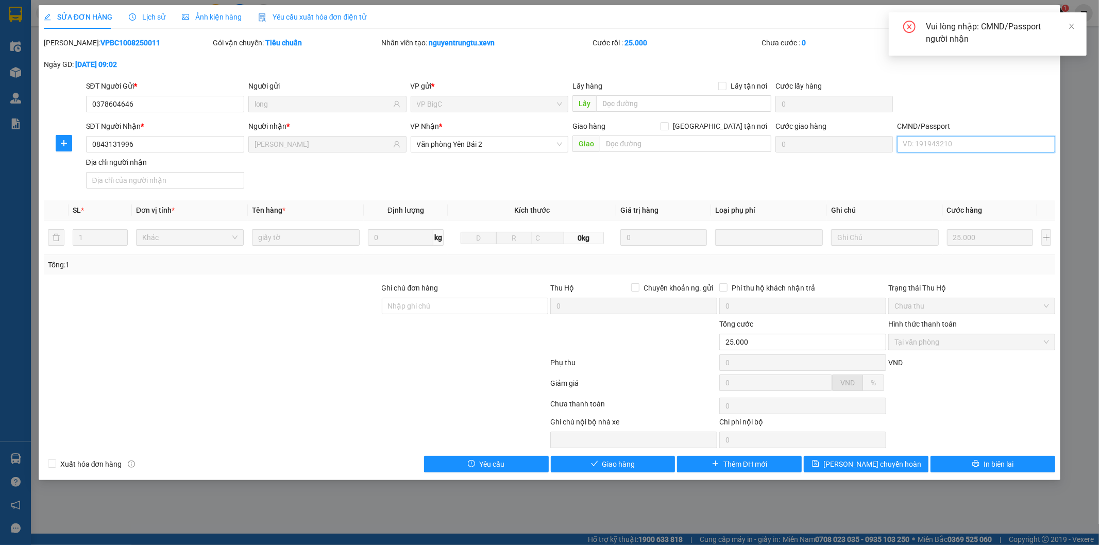
click at [986, 149] on input "CMND/Passport" at bounding box center [976, 144] width 158 height 16
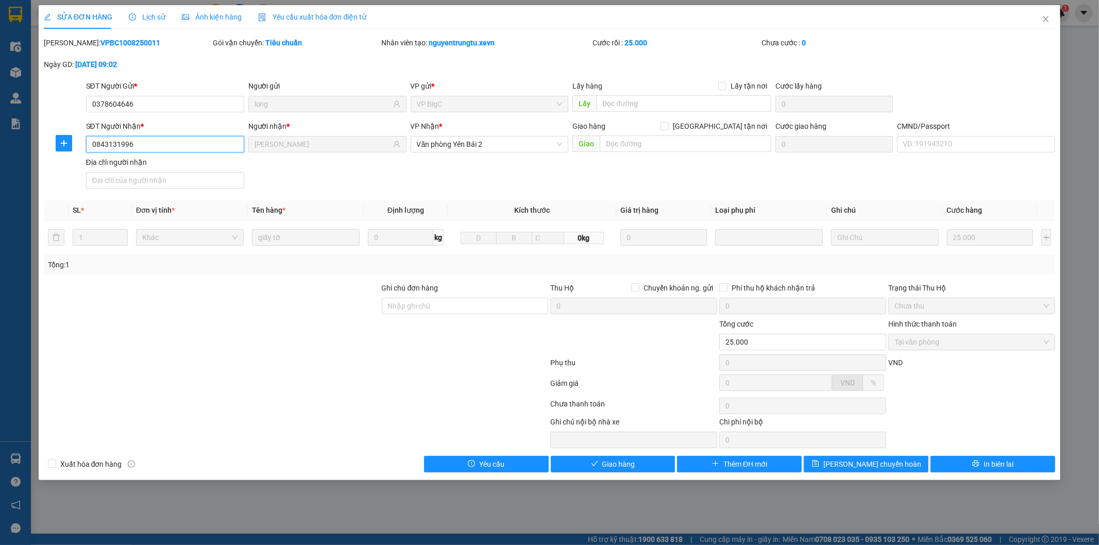
click at [186, 142] on input "0843131996" at bounding box center [165, 144] width 158 height 16
click at [961, 138] on input "CMND/Passport" at bounding box center [976, 144] width 158 height 16
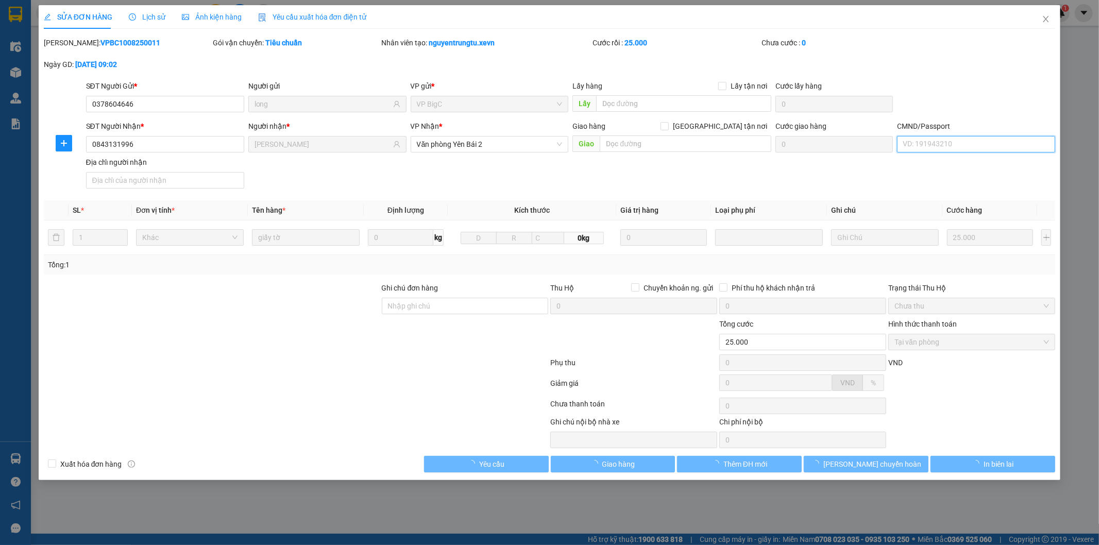
paste input "0843131996"
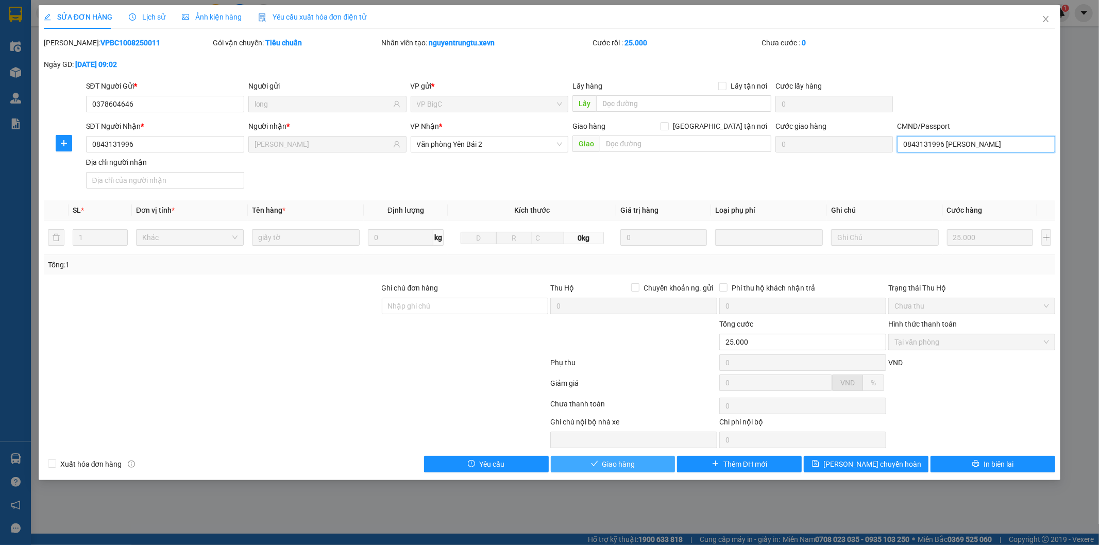
type input "0843131996 [PERSON_NAME]"
click at [603, 470] on button "Giao hàng" at bounding box center [613, 464] width 125 height 16
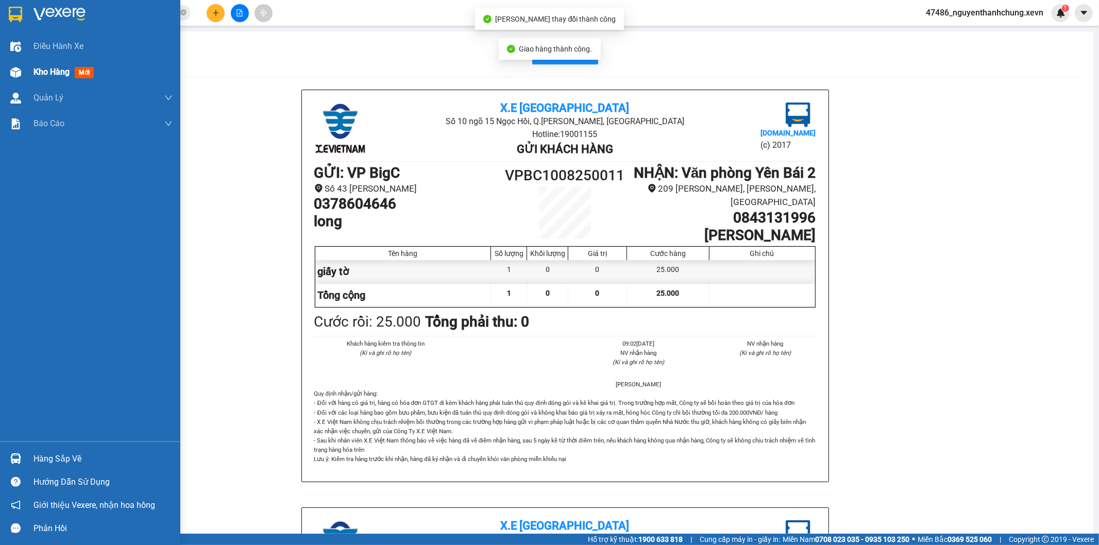
click at [8, 73] on div at bounding box center [16, 72] width 18 height 18
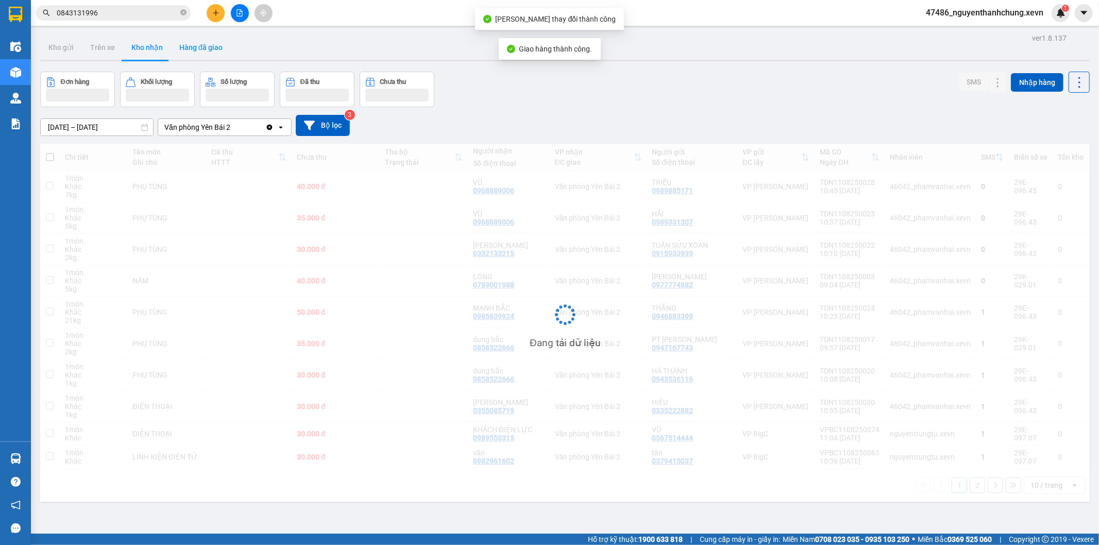
click at [206, 54] on button "Hàng đã giao" at bounding box center [201, 47] width 60 height 25
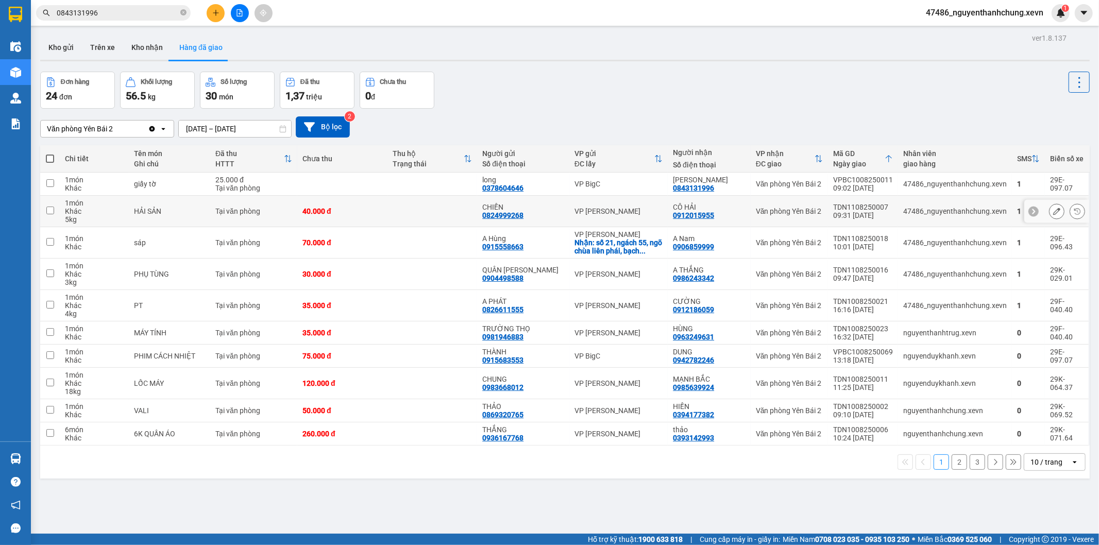
click at [1053, 210] on button at bounding box center [1057, 211] width 14 height 18
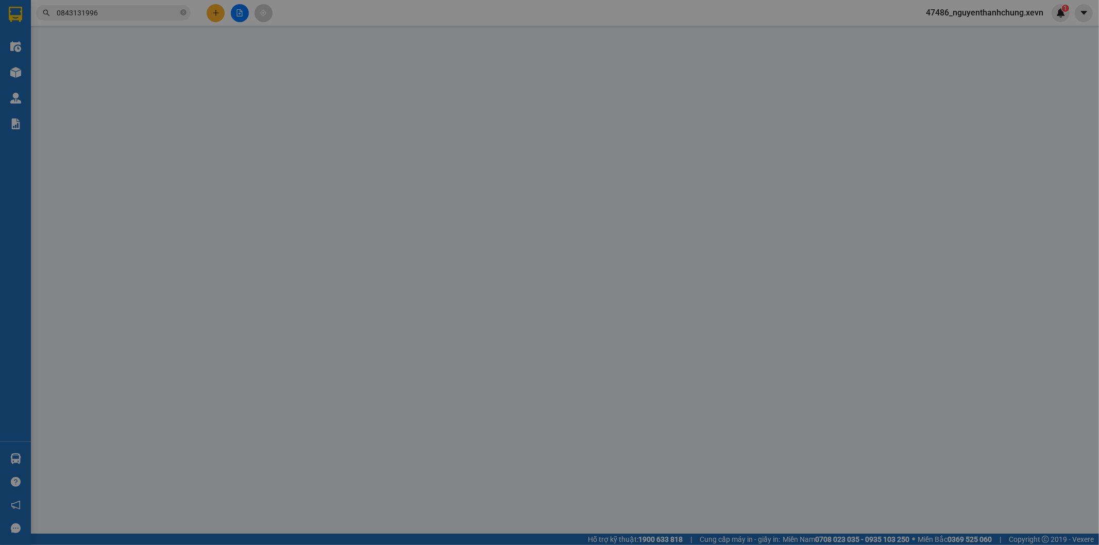
type input "0824999268"
type input "CHIẾN"
type input "0912015955"
type input "CÔ HẢI"
type input "0973307295 [PERSON_NAME]"
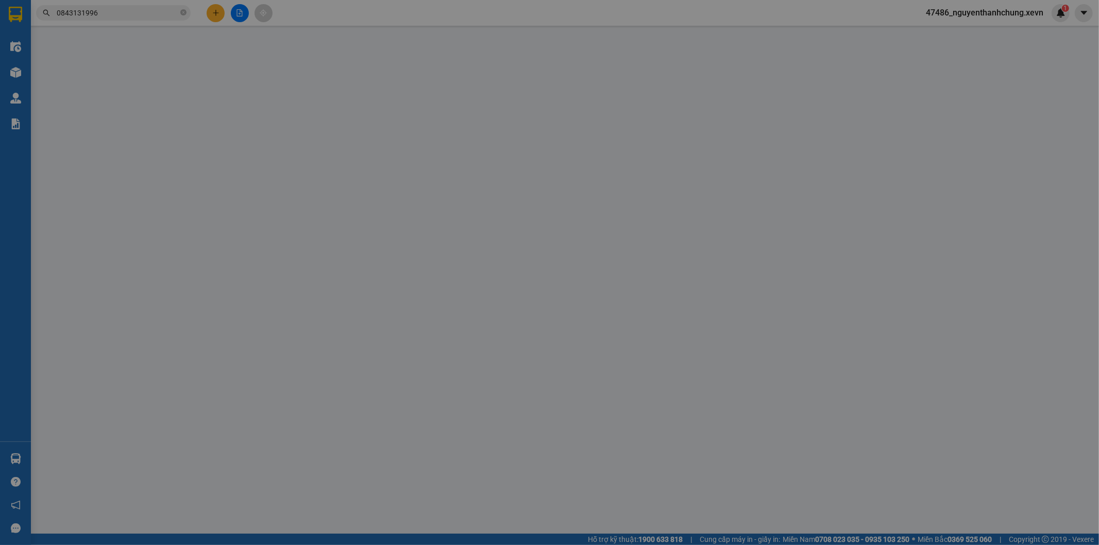
type input "40.000"
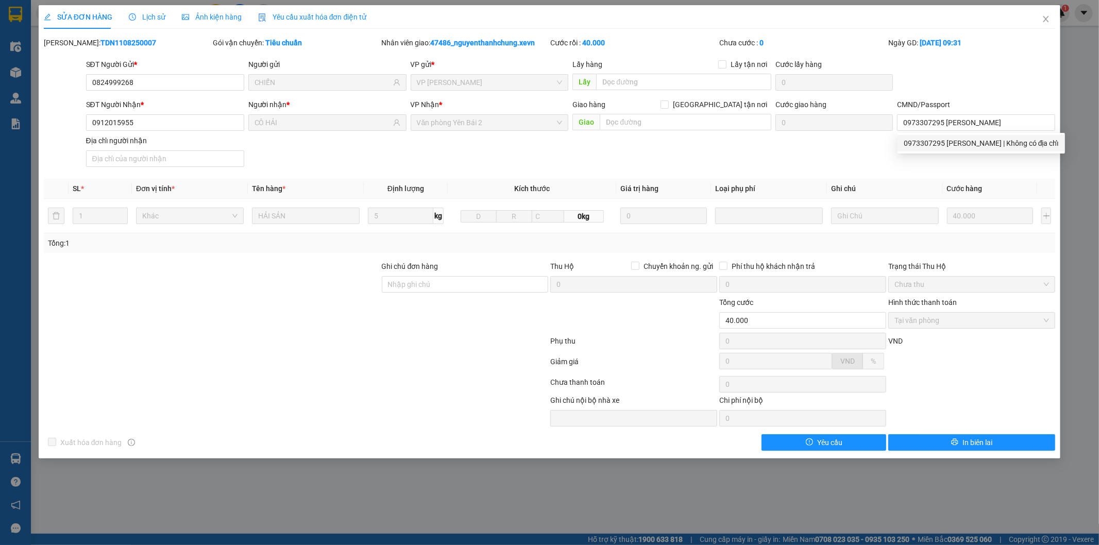
click at [929, 151] on body "Kết quả tìm kiếm ( 1 ) Bộ lọc Mã ĐH Trạng thái Món hàng Thu hộ Tổng cước Chưa c…" at bounding box center [549, 272] width 1099 height 545
click at [932, 142] on div "SĐT Người Nhận * 0912015955 Người nhận * CÔ HẢI VP Nhận * Văn phòng Yên Bái 2 G…" at bounding box center [571, 135] width 974 height 72
click at [1044, 19] on icon "close" at bounding box center [1046, 19] width 8 height 8
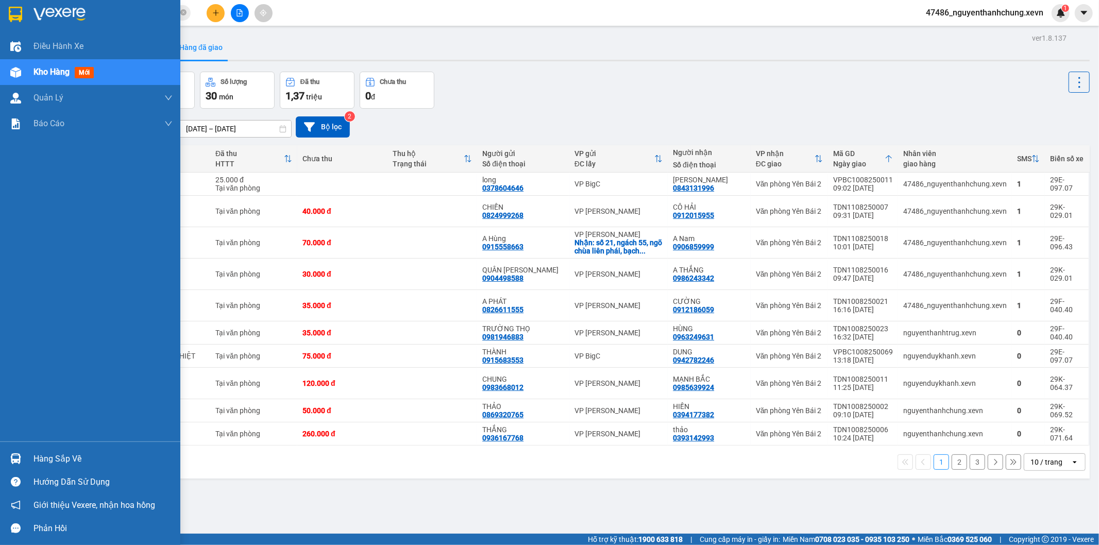
click at [27, 459] on div "Hàng sắp về" at bounding box center [90, 458] width 180 height 23
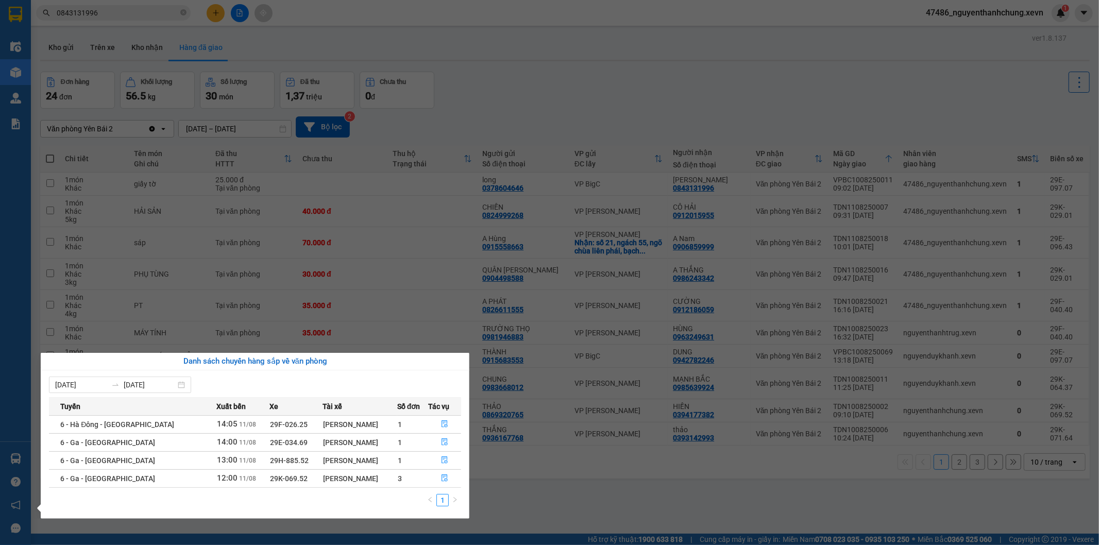
click at [618, 115] on section "Kết quả tìm kiếm ( 1 ) Bộ lọc Mã ĐH Trạng thái Món hàng Thu hộ Tổng cước Chưa c…" at bounding box center [549, 272] width 1099 height 545
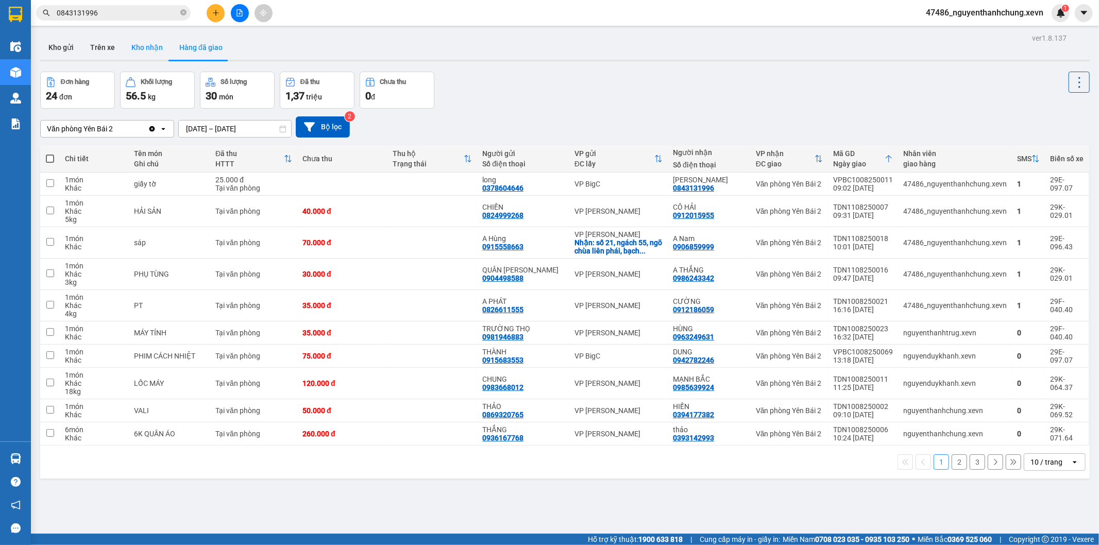
click at [147, 54] on button "Kho nhận" at bounding box center [147, 47] width 48 height 25
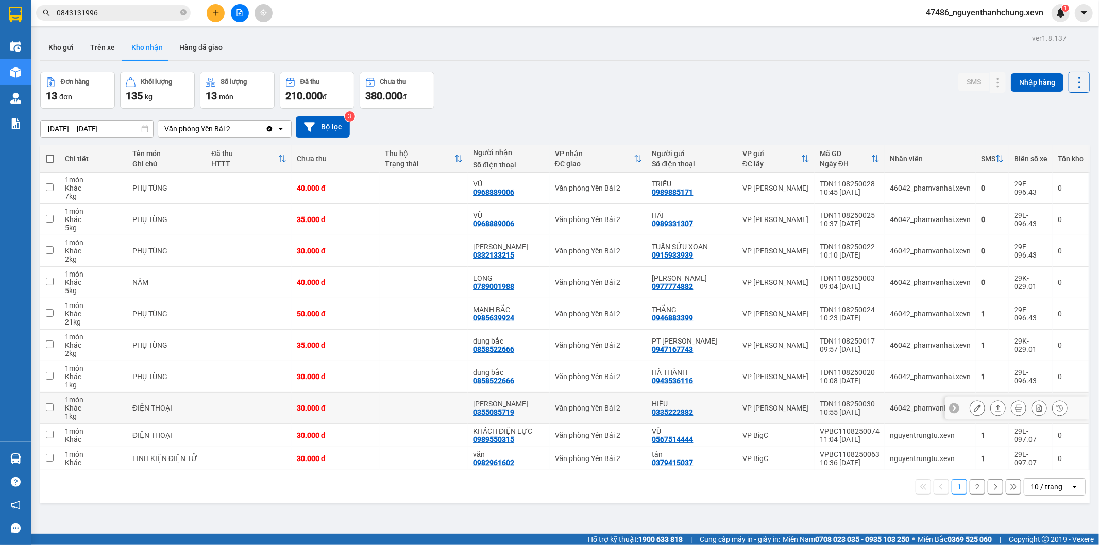
click at [995, 411] on icon at bounding box center [998, 408] width 6 height 6
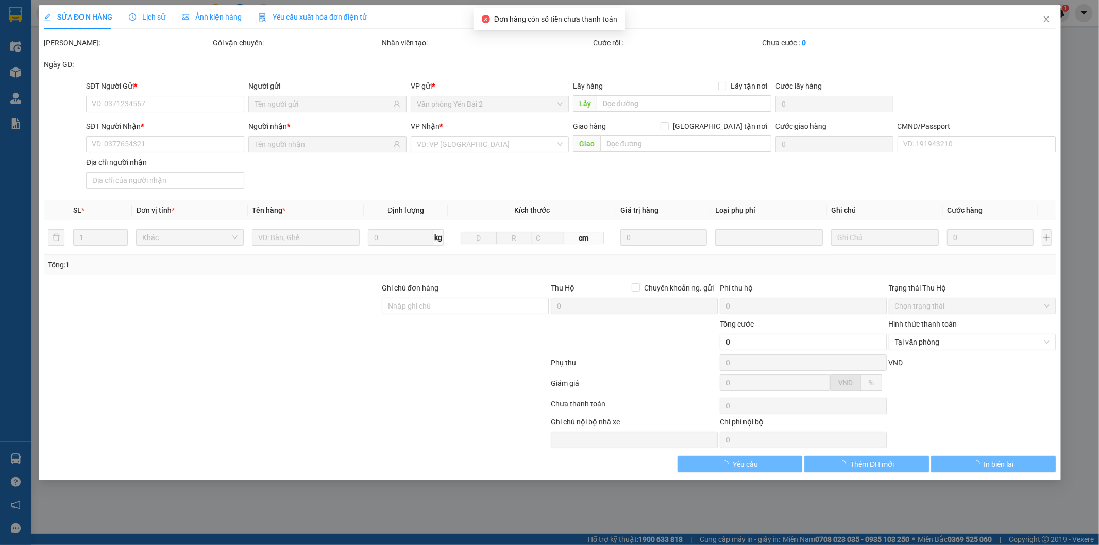
type input "0335222882"
type input "HIẾU"
type input "0355085719"
type input "[PERSON_NAME]"
type input "015185003204 [PERSON_NAME][GEOGRAPHIC_DATA]"
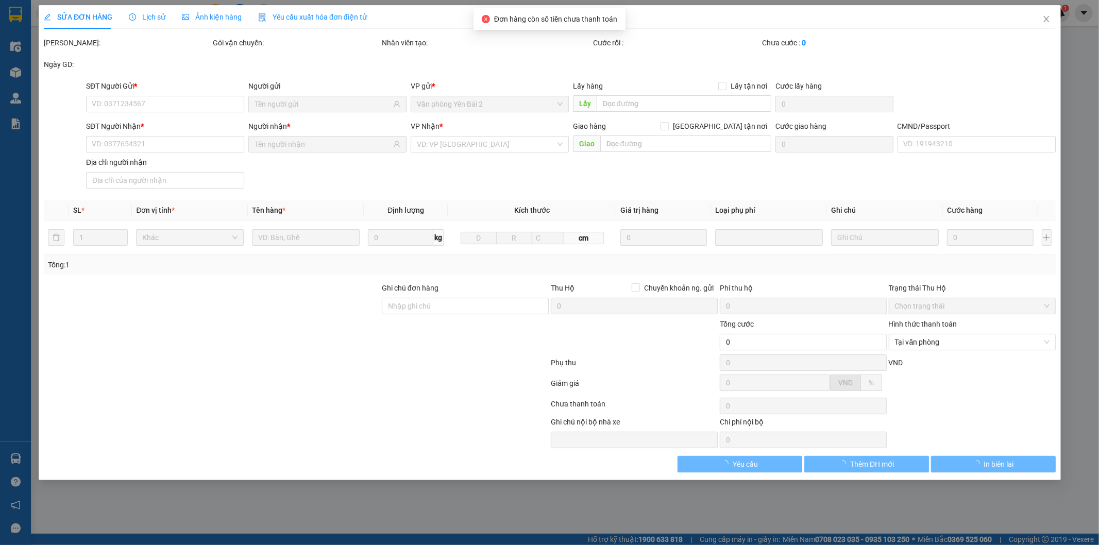
type input "30.000"
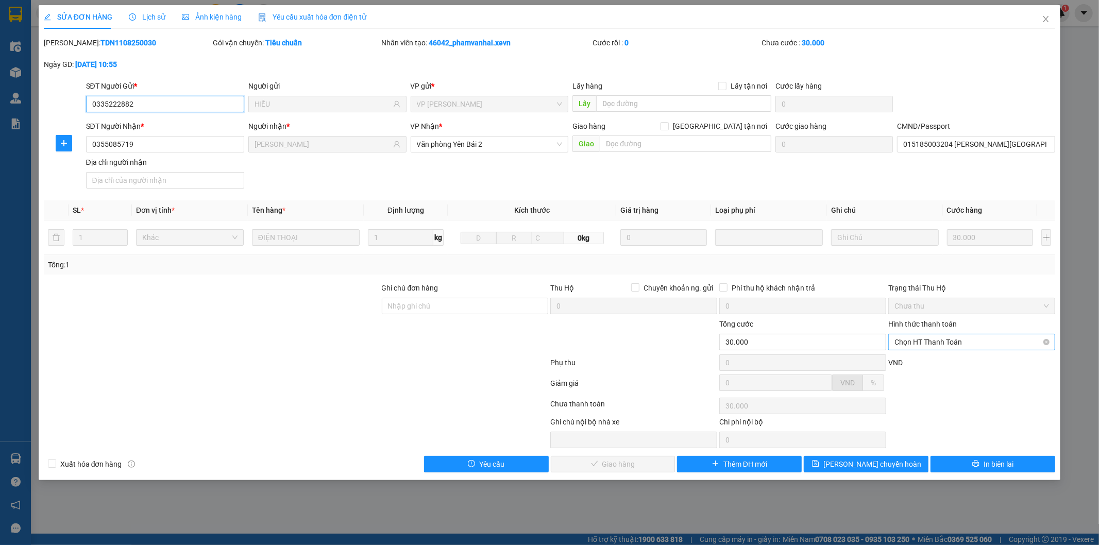
click at [936, 350] on div "Chọn HT Thanh Toán" at bounding box center [971, 342] width 167 height 16
click at [931, 363] on div "Tại văn phòng" at bounding box center [972, 362] width 155 height 11
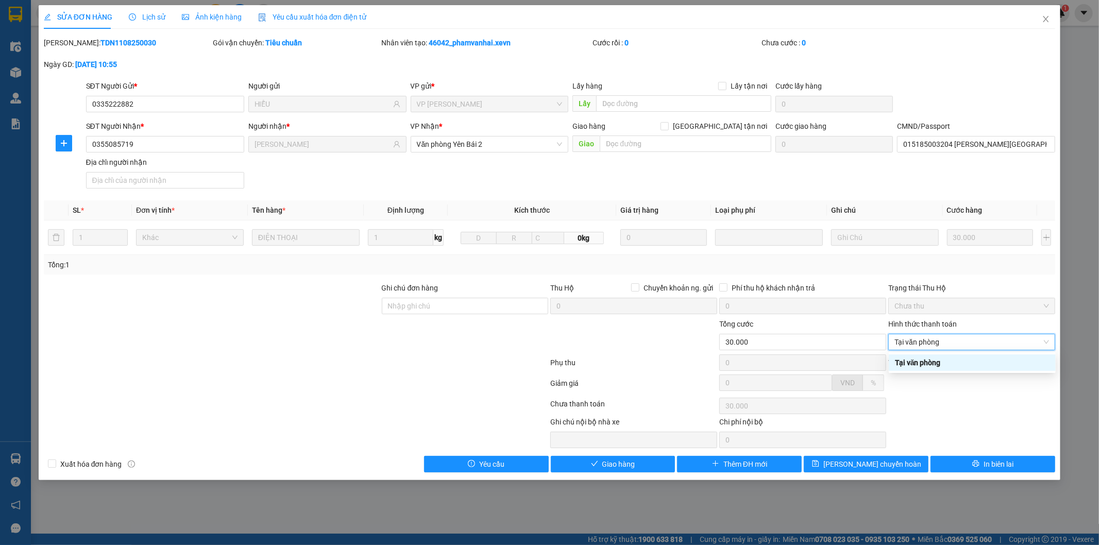
type input "0"
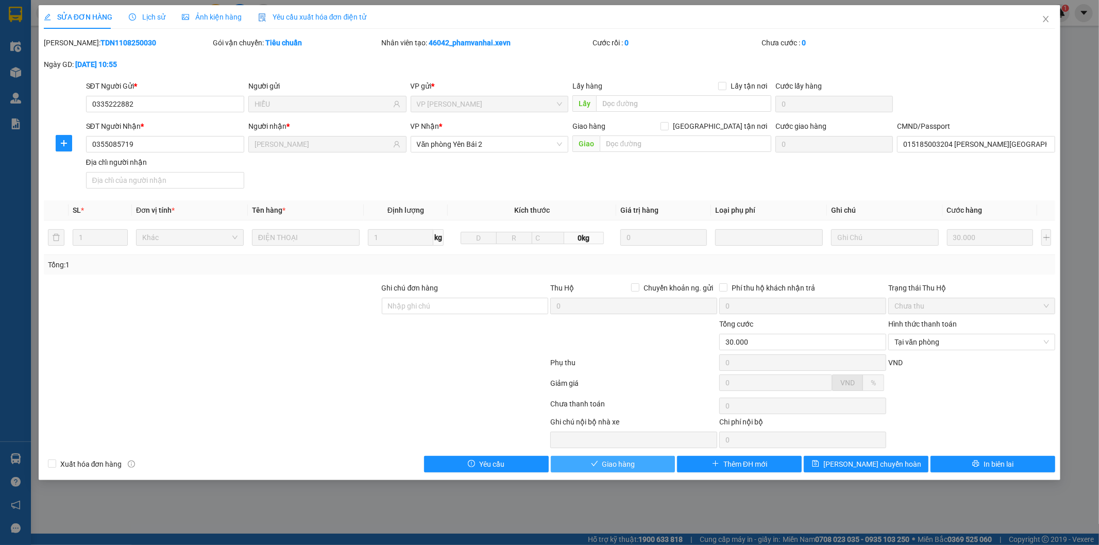
click at [601, 461] on button "Giao hàng" at bounding box center [613, 464] width 125 height 16
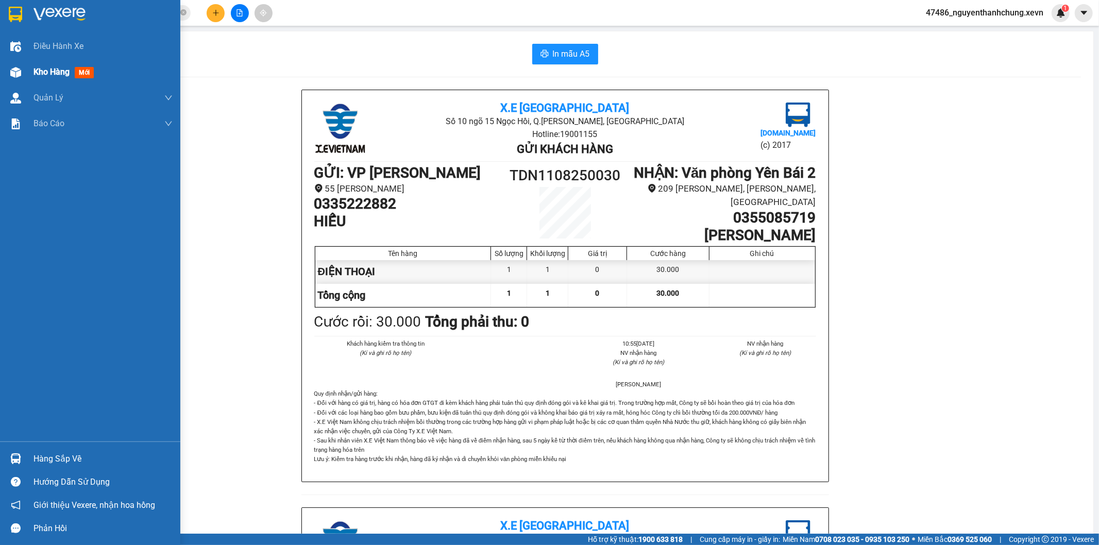
click at [28, 78] on div "Kho hàng mới" at bounding box center [90, 72] width 180 height 26
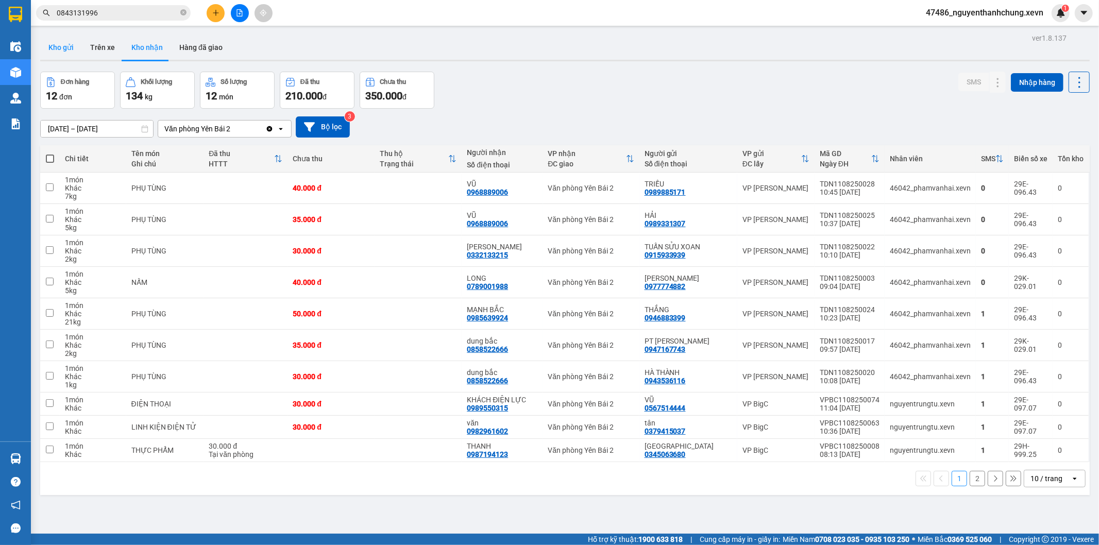
click at [63, 45] on button "Kho gửi" at bounding box center [61, 47] width 42 height 25
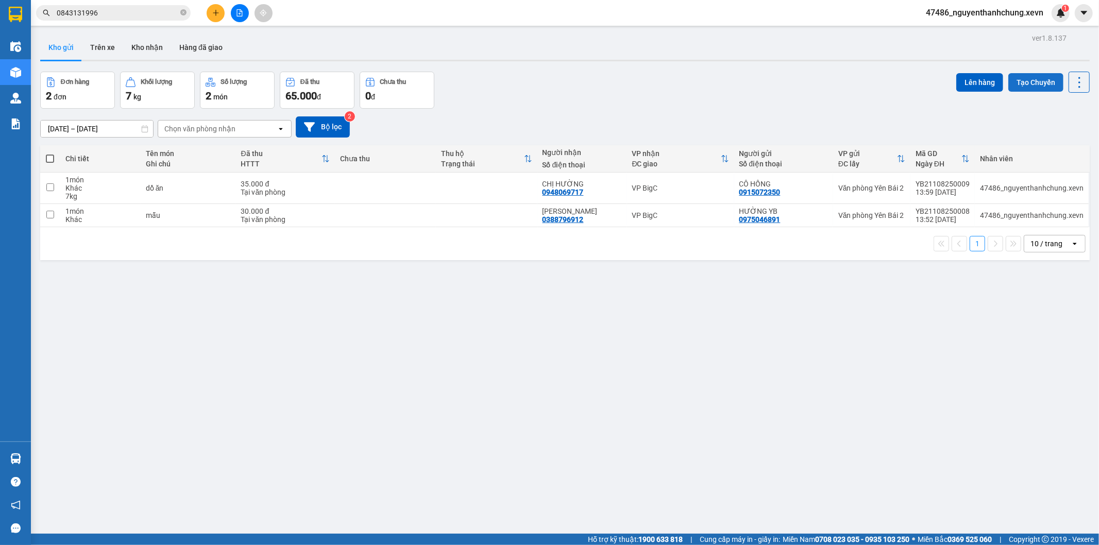
click at [1039, 89] on button "Tạo Chuyến" at bounding box center [1035, 82] width 55 height 19
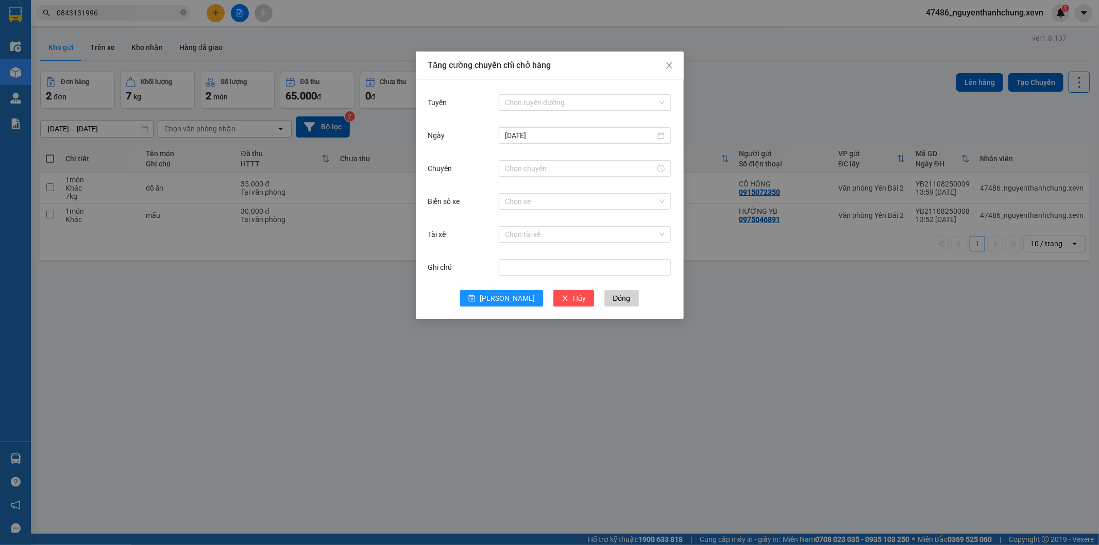
click at [572, 110] on div "Chọn tuyến đường" at bounding box center [585, 102] width 172 height 21
click at [572, 106] on input "Tuyến" at bounding box center [581, 102] width 153 height 15
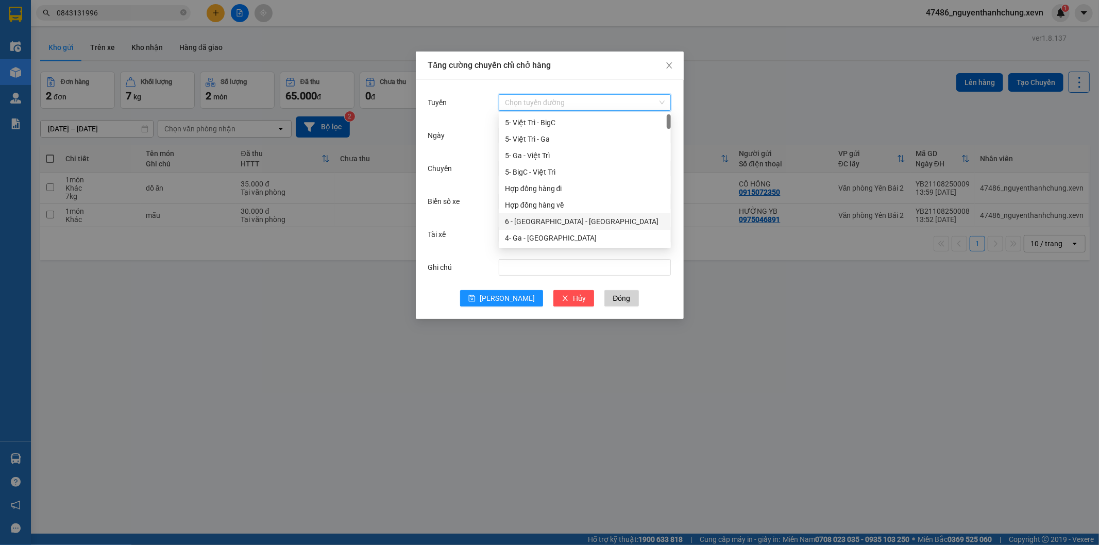
click at [584, 219] on div "6 - [GEOGRAPHIC_DATA] - [GEOGRAPHIC_DATA]" at bounding box center [585, 221] width 160 height 11
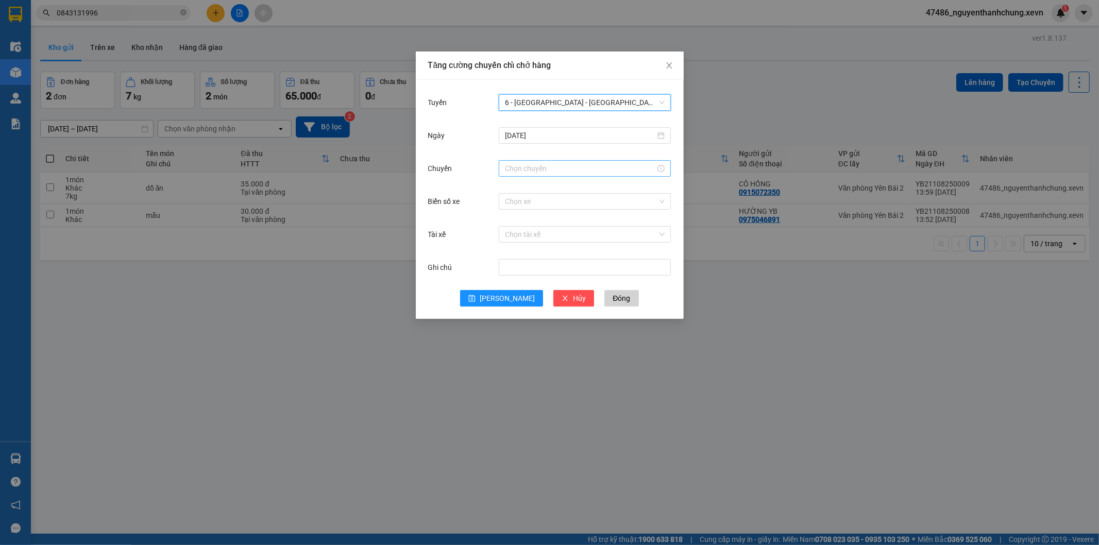
drag, startPoint x: 562, startPoint y: 162, endPoint x: 567, endPoint y: 163, distance: 5.3
click at [564, 162] on div at bounding box center [585, 168] width 172 height 16
click at [512, 294] on div "15" at bounding box center [513, 290] width 29 height 14
type input "15:00"
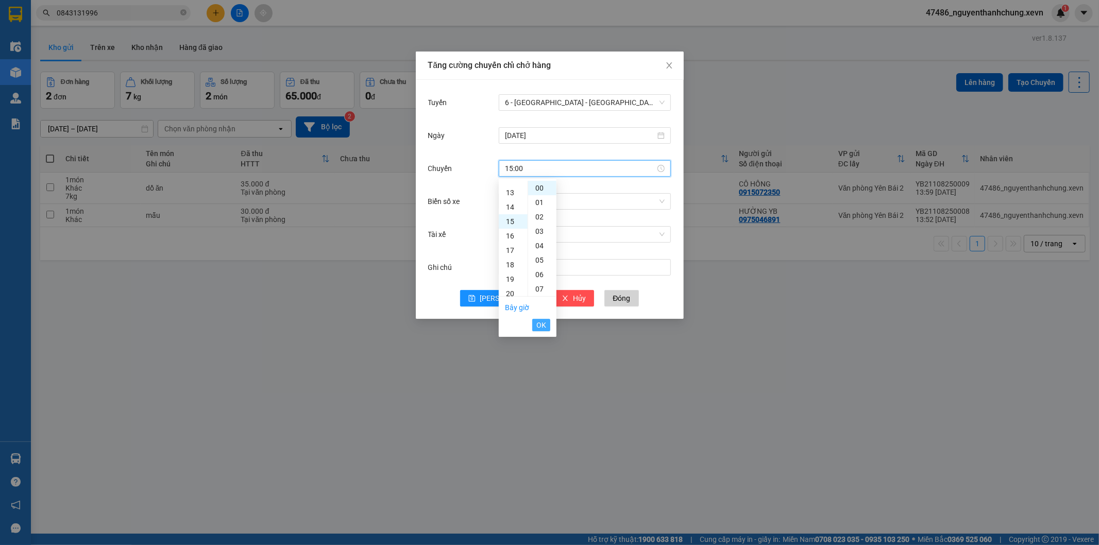
scroll to position [216, 0]
click at [543, 325] on span "OK" at bounding box center [541, 324] width 10 height 11
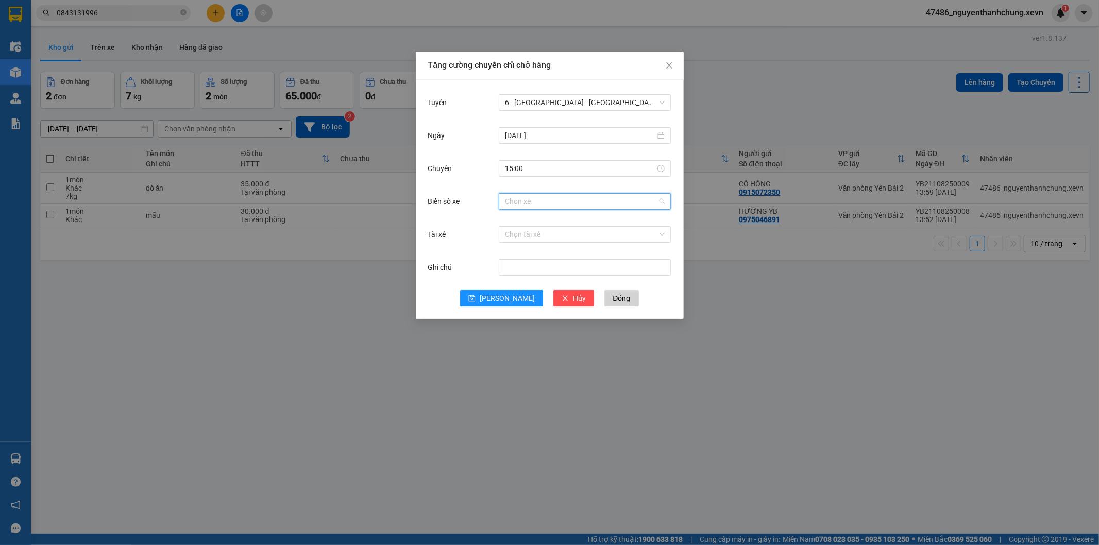
click at [542, 207] on input "Biển số xe" at bounding box center [581, 201] width 153 height 15
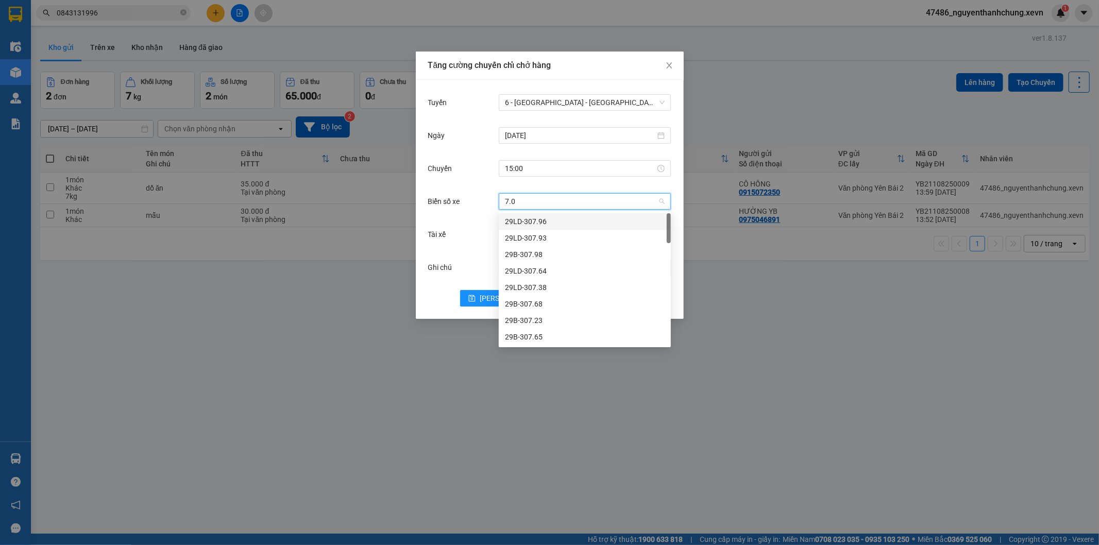
type input "7.07"
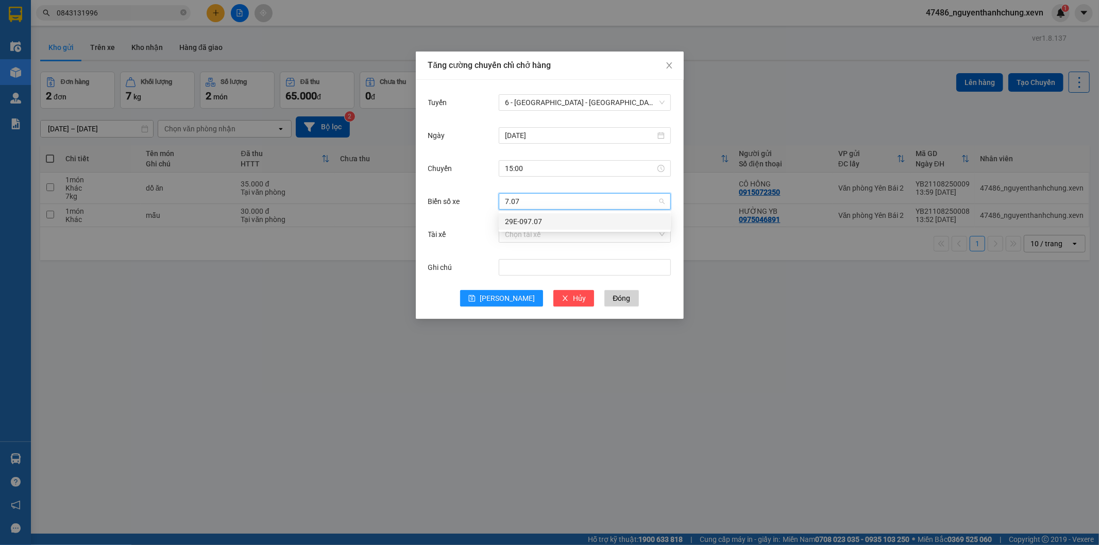
click at [545, 222] on div "29E-097.07" at bounding box center [585, 221] width 160 height 11
click at [550, 238] on input "Tài xế" at bounding box center [581, 234] width 153 height 15
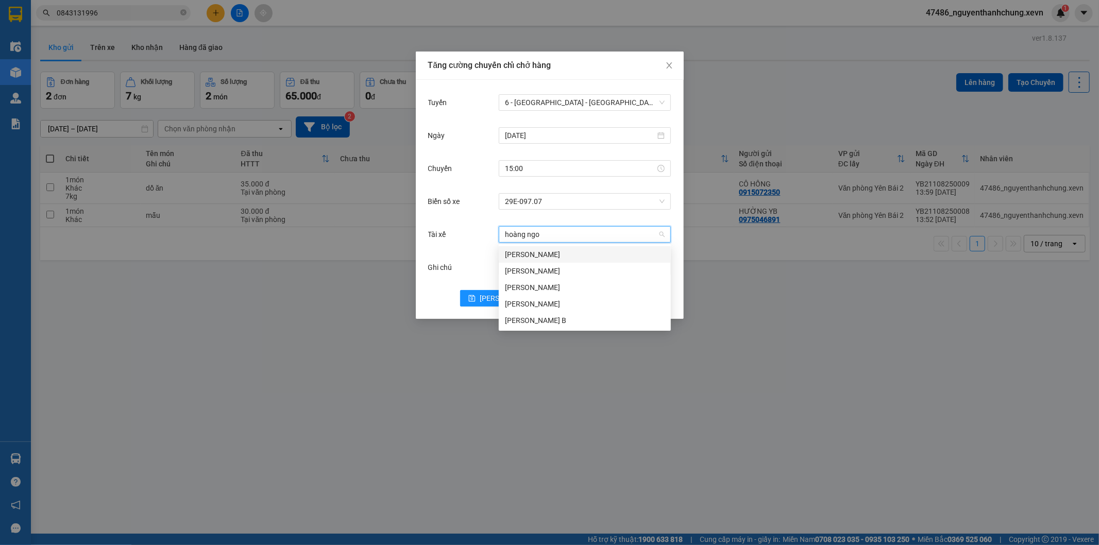
type input "hoàng ngoc"
click at [556, 271] on div "[PERSON_NAME]" at bounding box center [585, 270] width 160 height 11
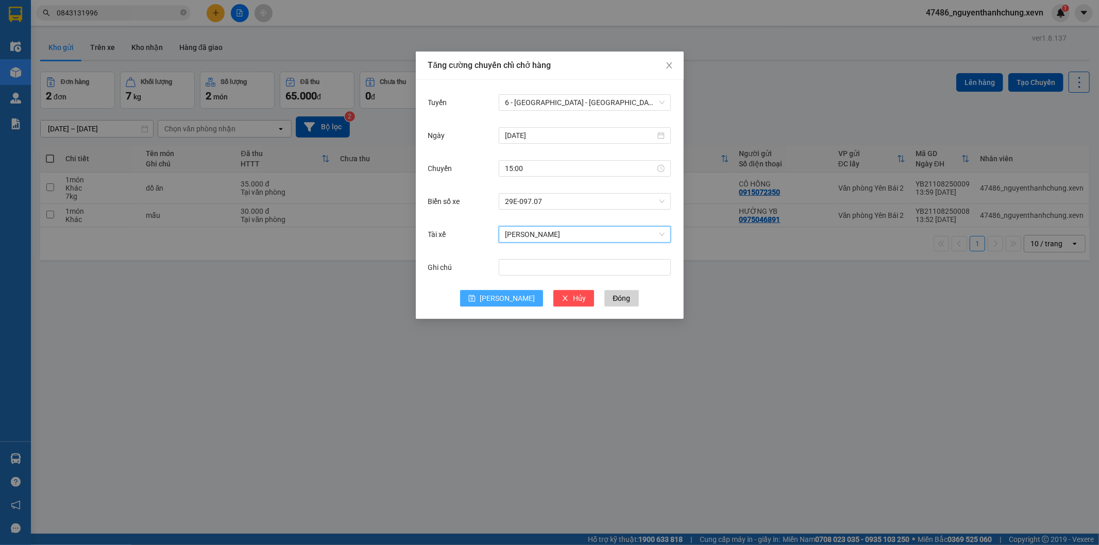
click at [503, 303] on span "[PERSON_NAME]" at bounding box center [507, 298] width 55 height 11
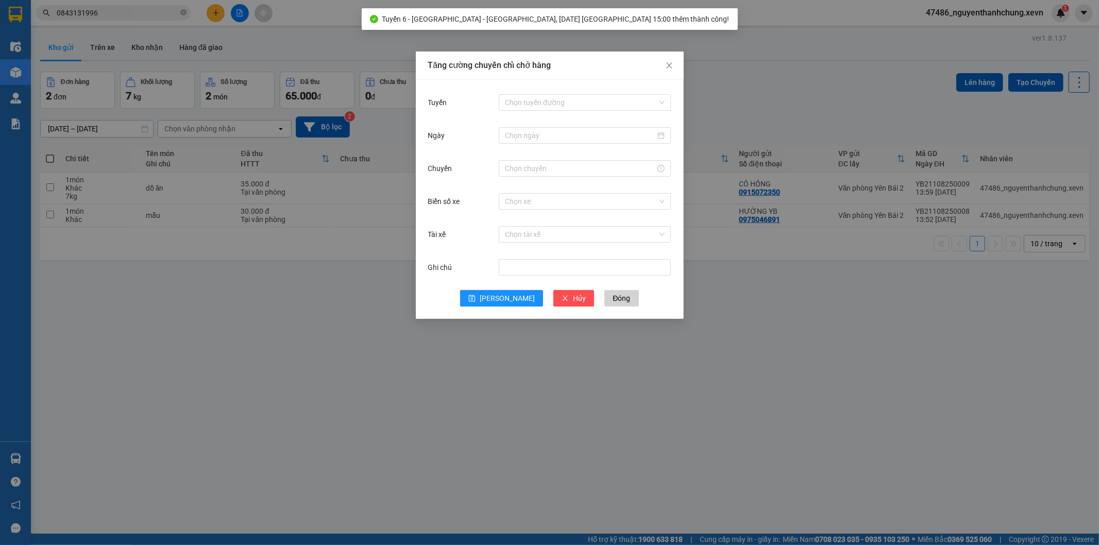
drag, startPoint x: 754, startPoint y: 78, endPoint x: 763, endPoint y: 85, distance: 11.3
click at [755, 78] on div "Tăng cường chuyến chỉ chở hàng Tuyến Chọn tuyến đường Ngày Chuyến Biển số xe Ch…" at bounding box center [549, 272] width 1099 height 545
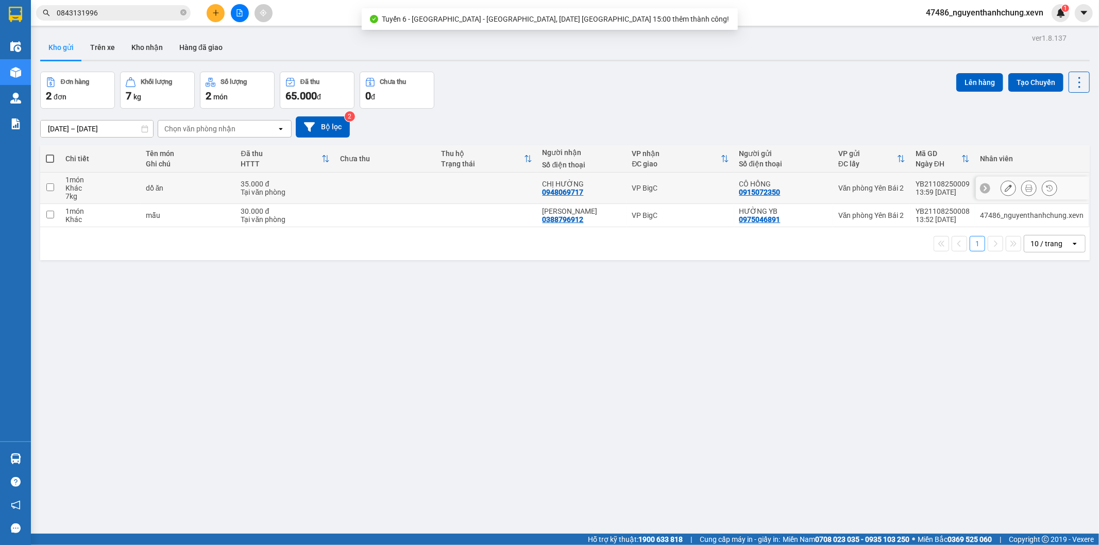
click at [536, 176] on td at bounding box center [486, 188] width 101 height 31
checkbox input "true"
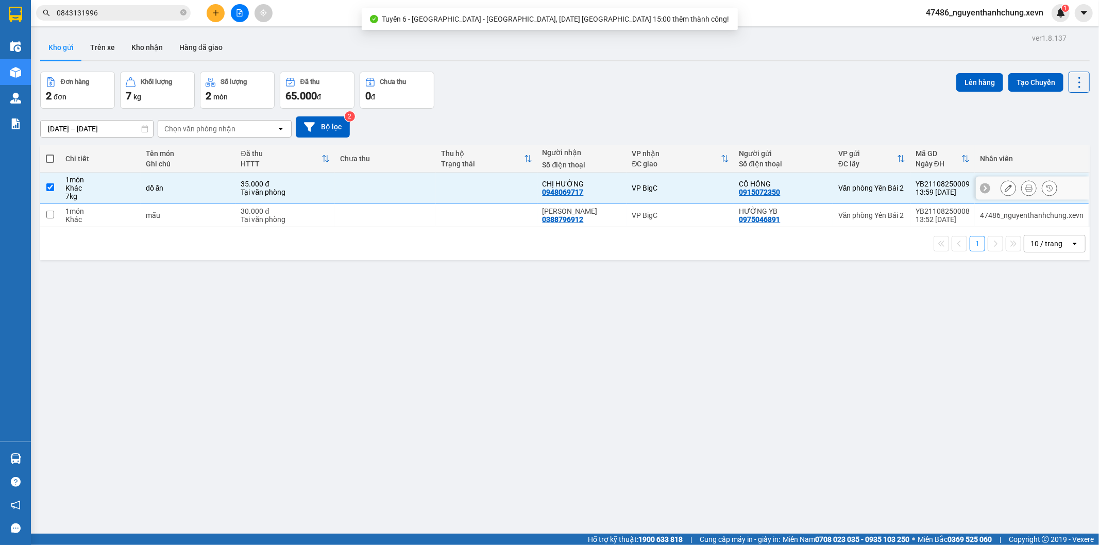
click at [531, 208] on td at bounding box center [486, 215] width 101 height 23
checkbox input "true"
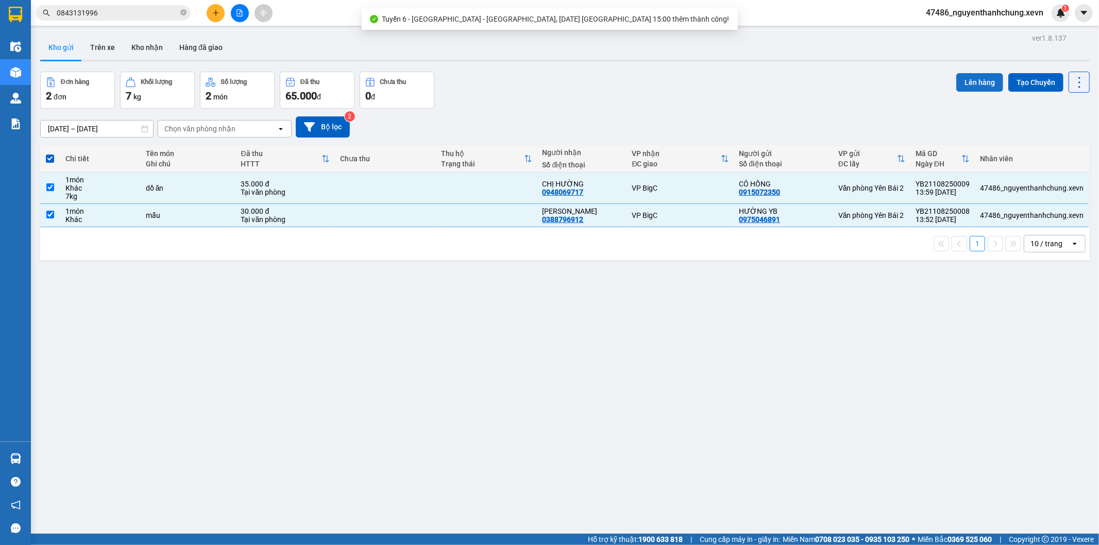
click at [961, 79] on button "Lên hàng" at bounding box center [979, 82] width 47 height 19
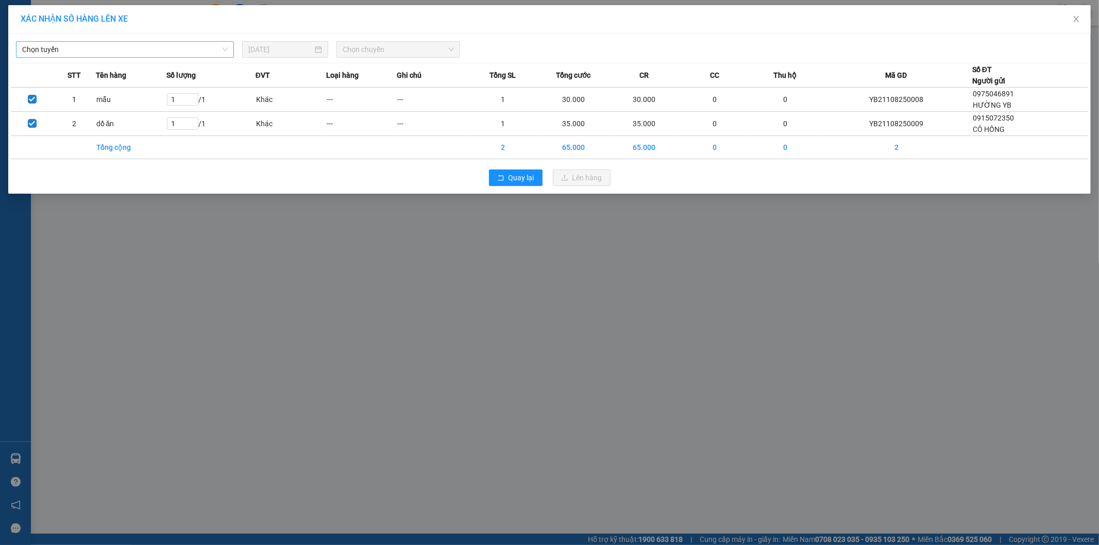
click at [201, 57] on span "Chọn tuyến" at bounding box center [125, 49] width 206 height 15
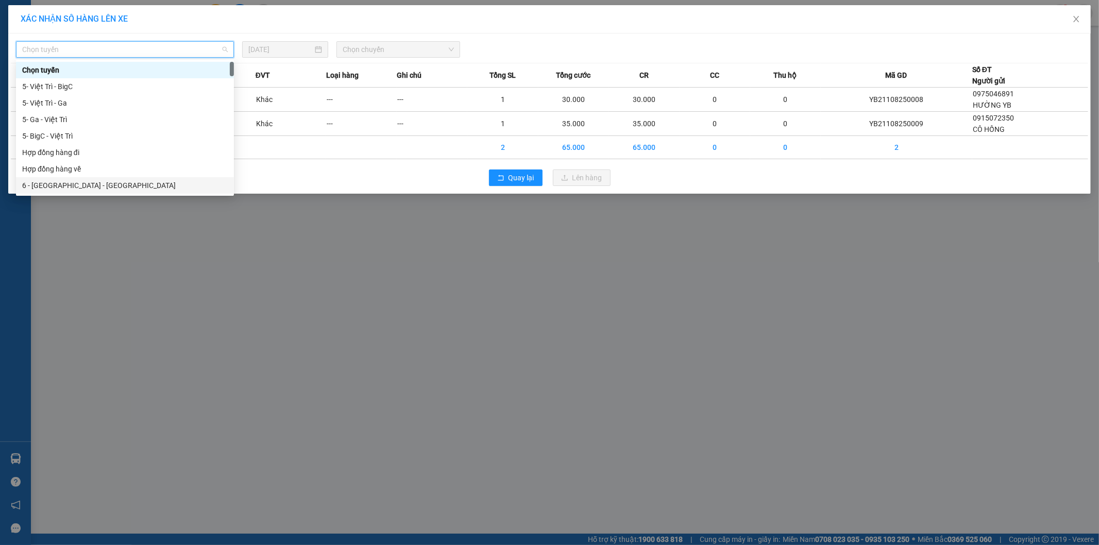
click at [105, 190] on div "6 - [GEOGRAPHIC_DATA] - [GEOGRAPHIC_DATA]" at bounding box center [125, 185] width 206 height 11
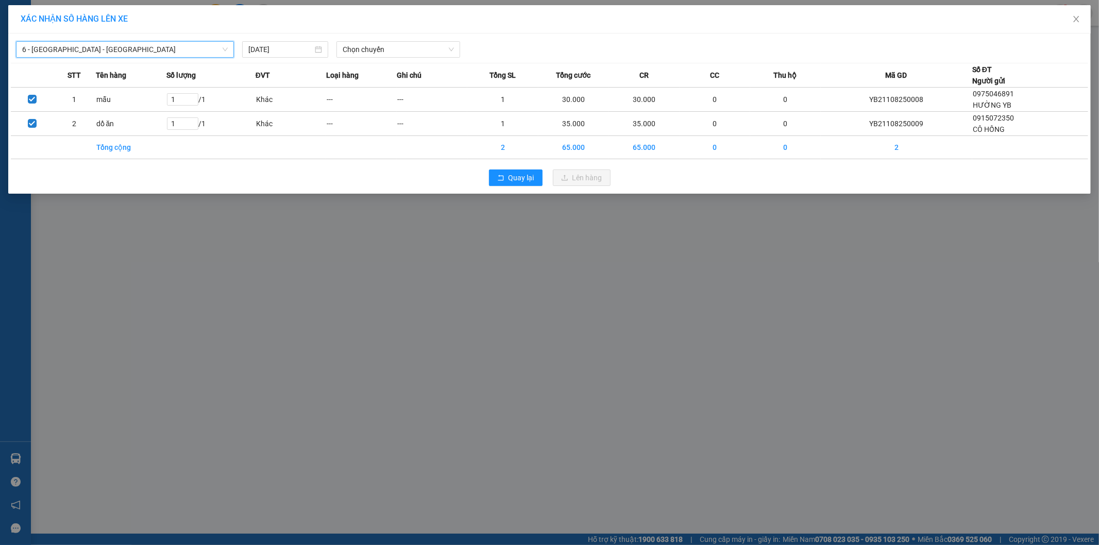
click at [368, 69] on body "Kết quả tìm kiếm ( 1 ) Bộ lọc Mã ĐH Trạng thái Món hàng Thu hộ Tổng cước Chưa c…" at bounding box center [549, 272] width 1099 height 545
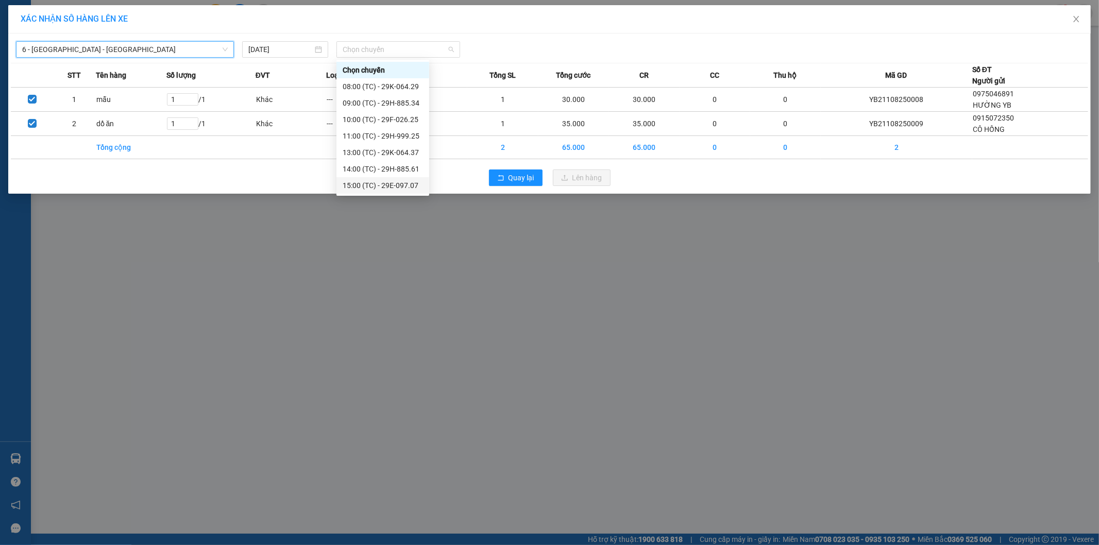
drag, startPoint x: 410, startPoint y: 184, endPoint x: 533, endPoint y: 203, distance: 124.6
click at [410, 184] on div "15:00 (TC) - 29E-097.07" at bounding box center [383, 185] width 80 height 11
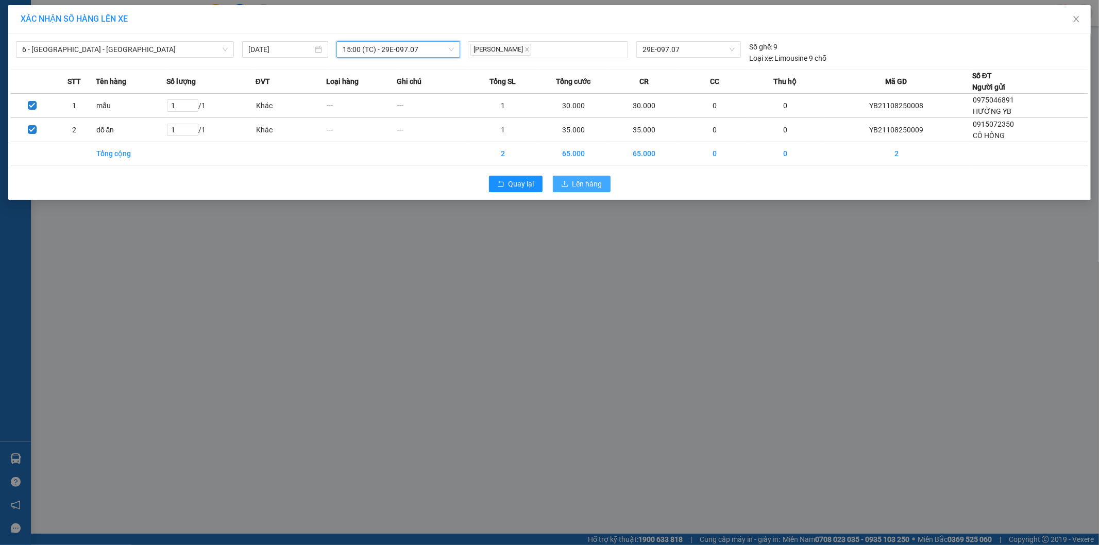
click at [571, 178] on button "Lên hàng" at bounding box center [582, 184] width 58 height 16
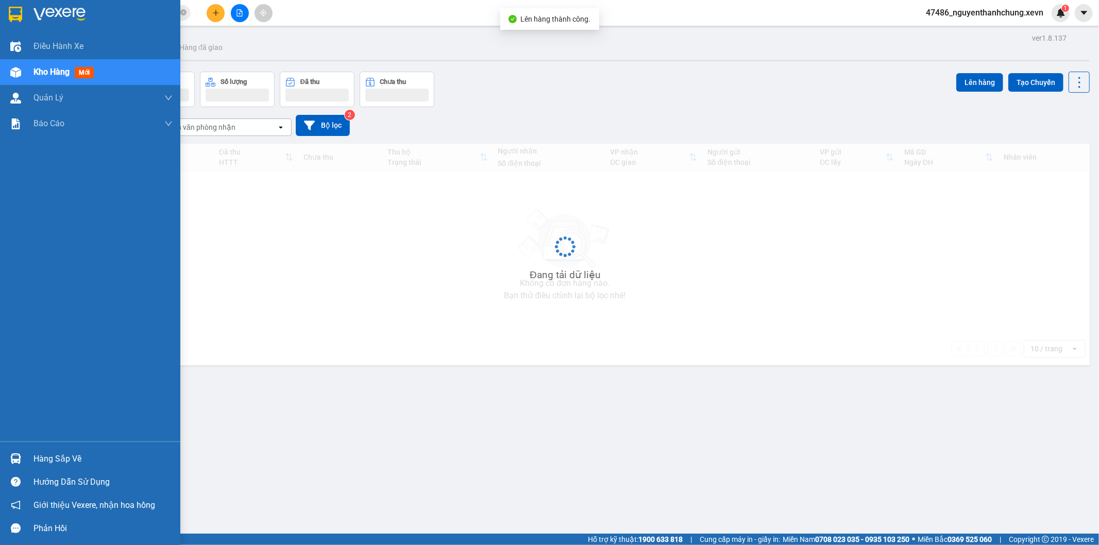
click at [22, 459] on div at bounding box center [16, 459] width 18 height 18
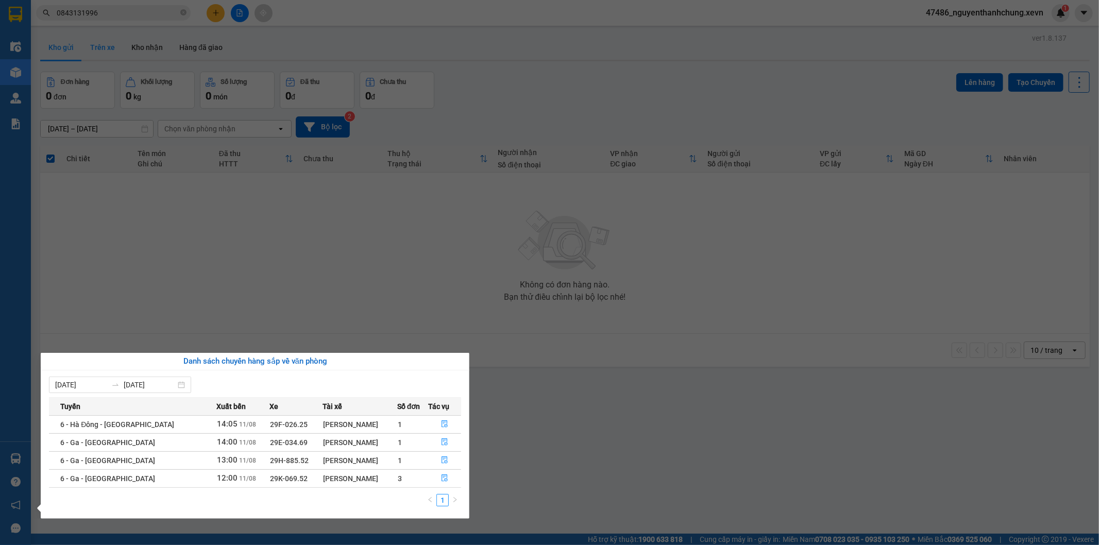
click at [121, 55] on section "Kết quả tìm kiếm ( 1 ) Bộ lọc Mã ĐH Trạng thái Món hàng Thu hộ Tổng cước Chưa c…" at bounding box center [549, 272] width 1099 height 545
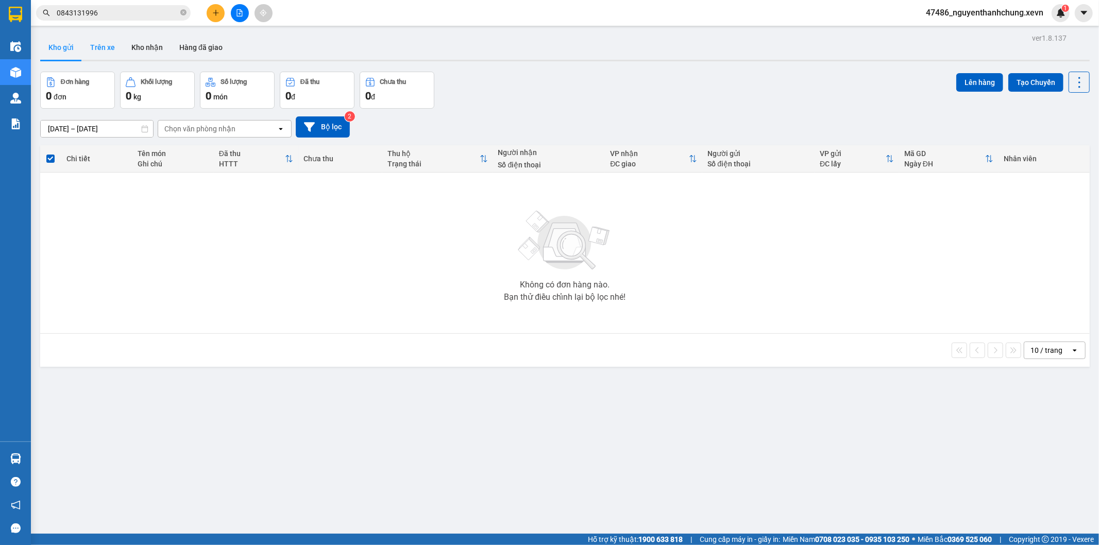
click at [103, 53] on button "Trên xe" at bounding box center [102, 47] width 41 height 25
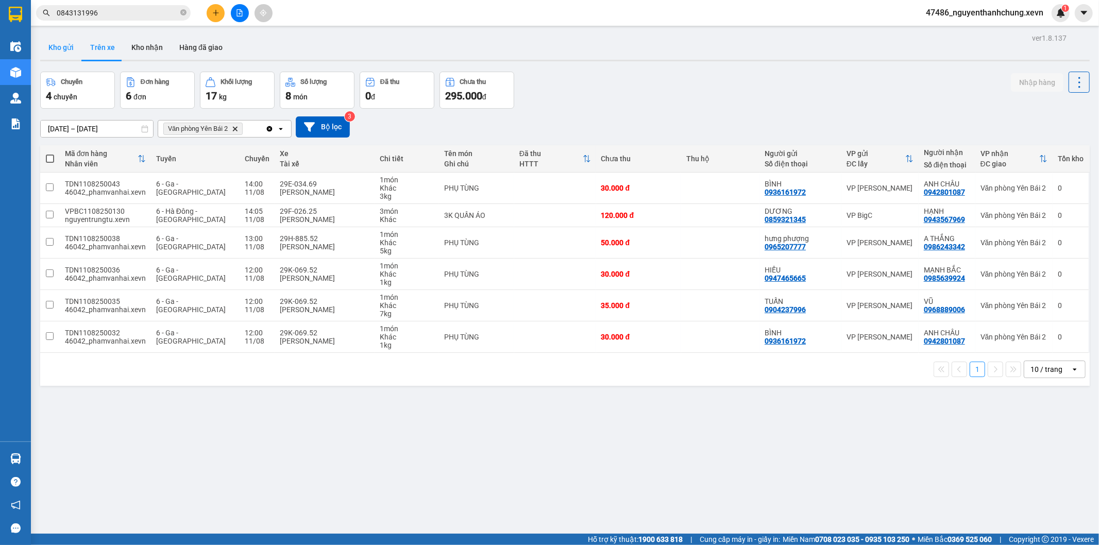
click at [69, 50] on button "Kho gửi" at bounding box center [61, 47] width 42 height 25
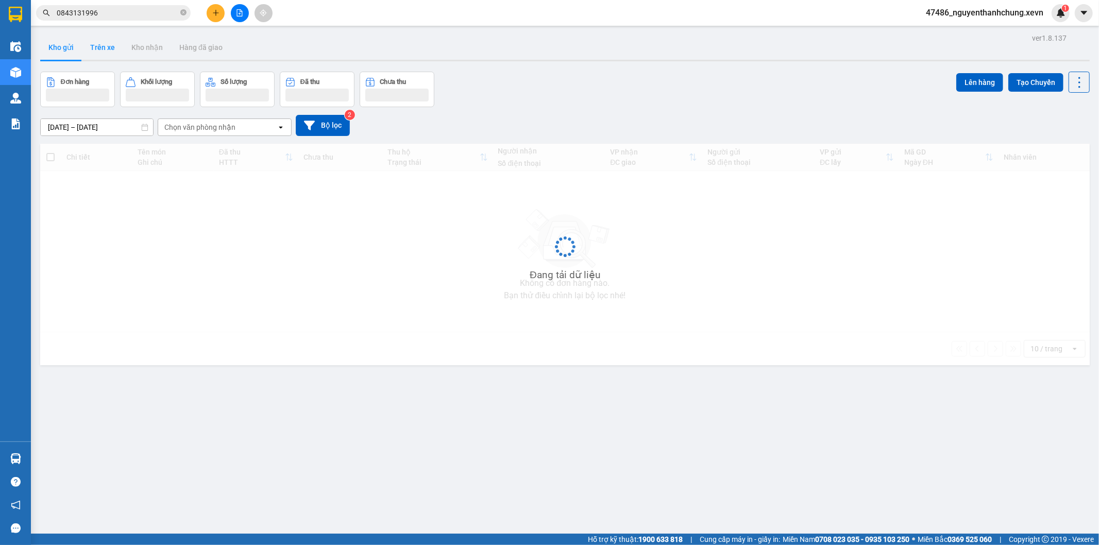
click at [104, 55] on button "Trên xe" at bounding box center [102, 47] width 41 height 25
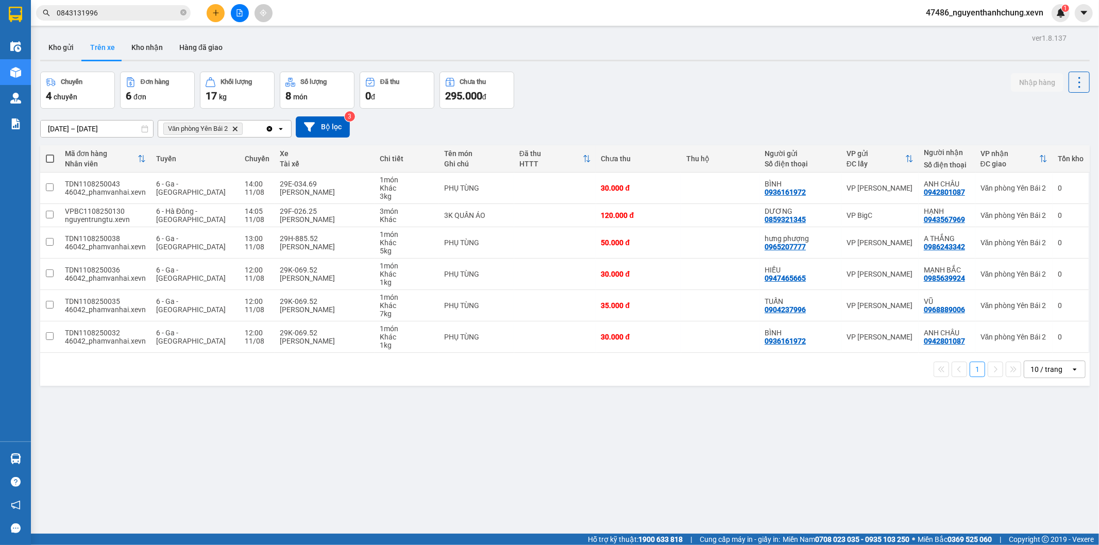
click at [276, 130] on div "Clear all open" at bounding box center [278, 129] width 26 height 16
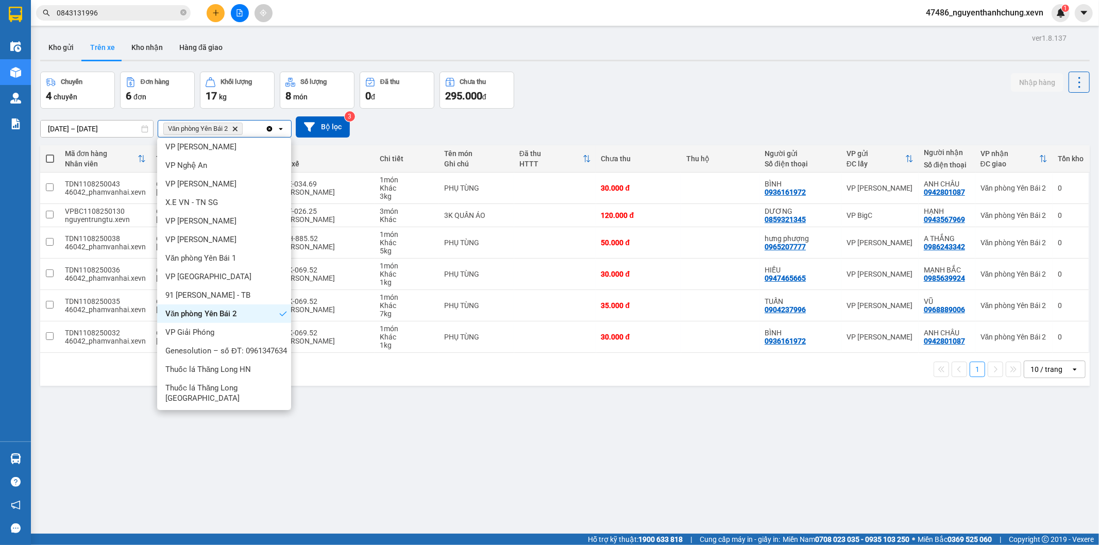
click at [267, 130] on icon "Clear all" at bounding box center [270, 129] width 6 height 6
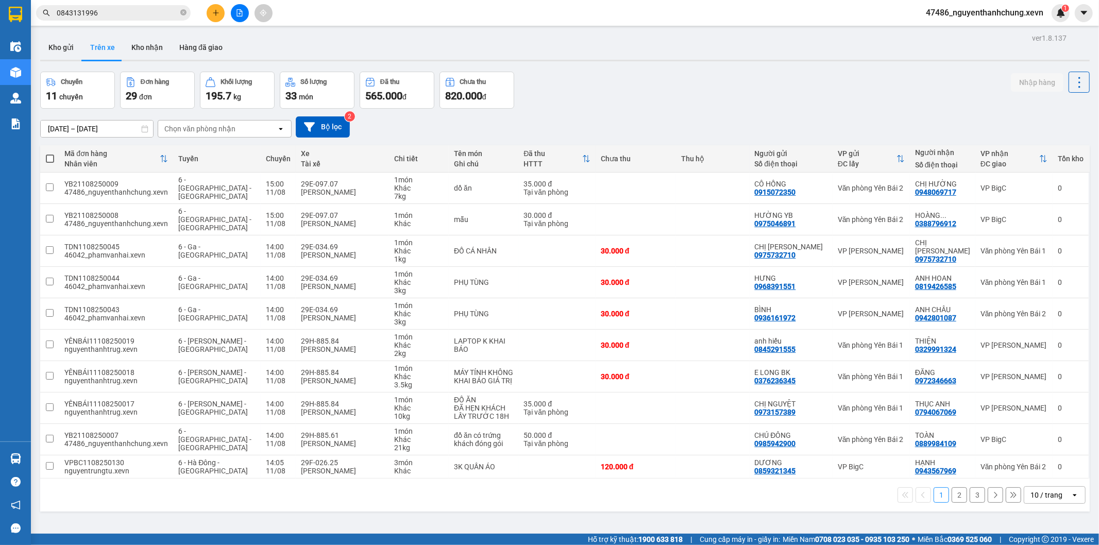
click at [952, 487] on button "2" at bounding box center [959, 494] width 15 height 15
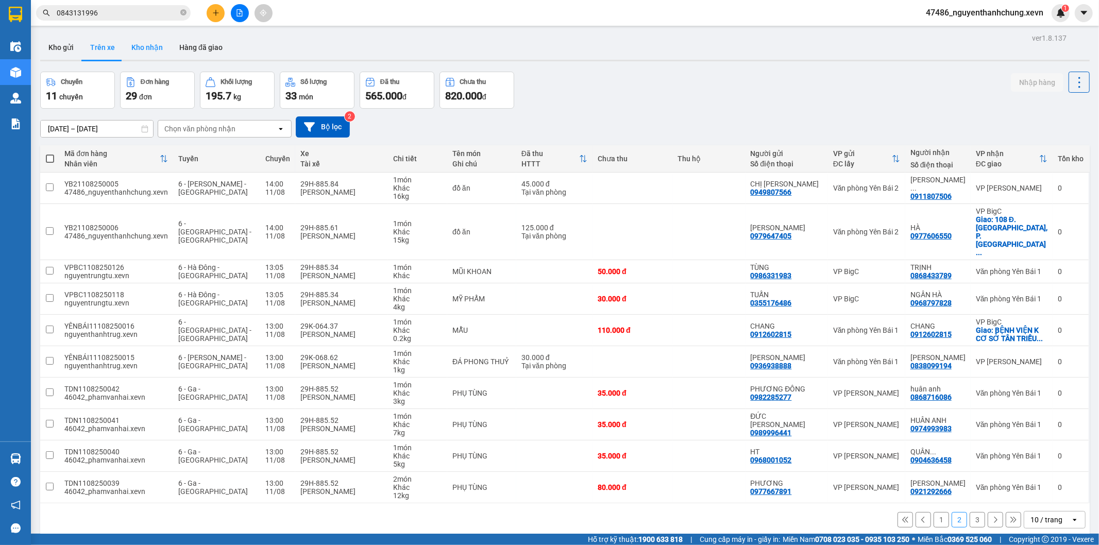
click at [145, 58] on button "Kho nhận" at bounding box center [147, 47] width 48 height 25
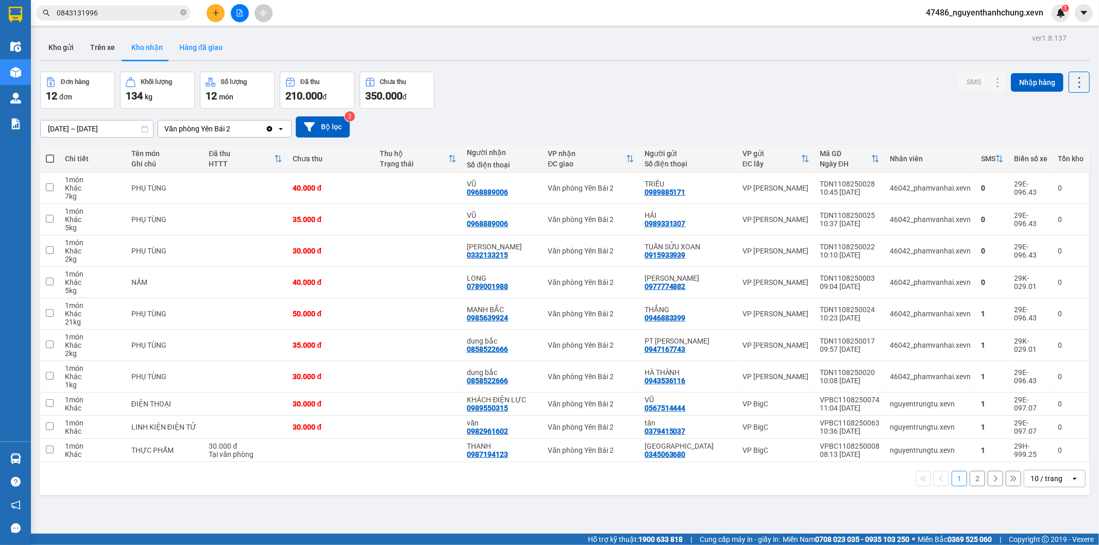
click at [215, 53] on button "Hàng đã giao" at bounding box center [201, 47] width 60 height 25
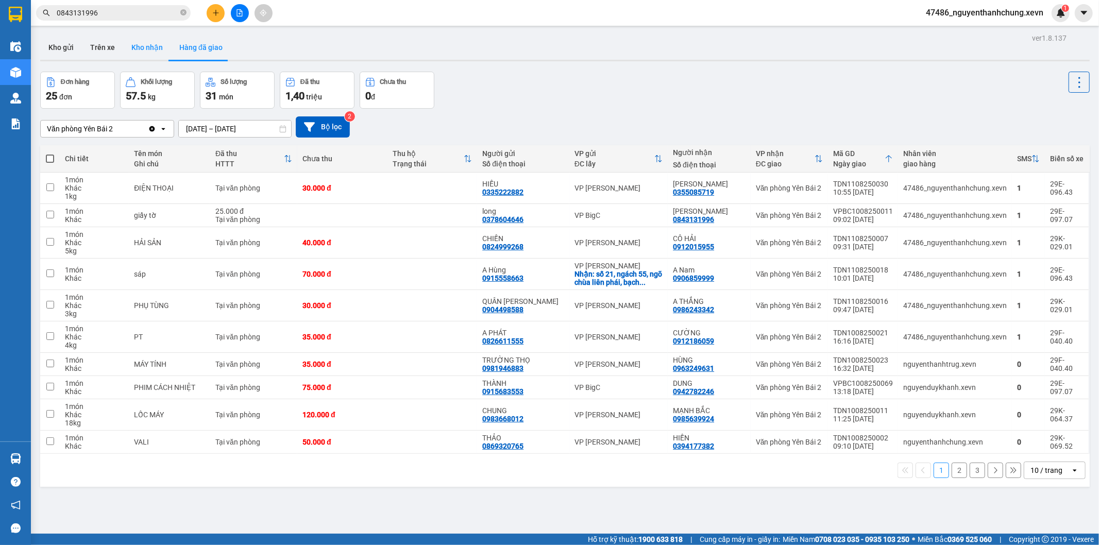
click at [152, 45] on button "Kho nhận" at bounding box center [147, 47] width 48 height 25
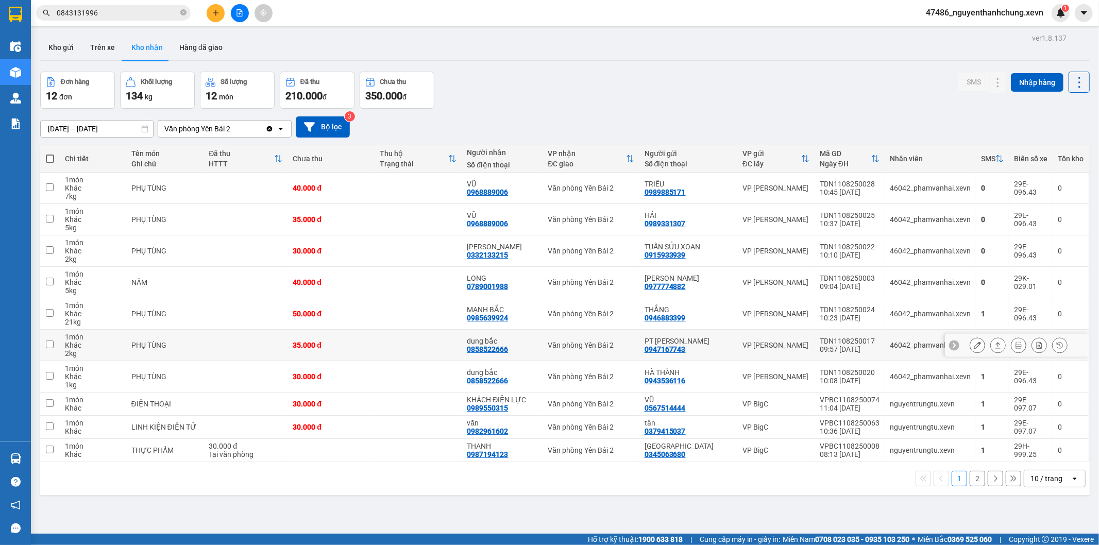
click at [498, 348] on div "0858522666" at bounding box center [487, 349] width 41 height 8
copy div "0858522666"
click at [122, 14] on input "0843131996" at bounding box center [118, 12] width 122 height 11
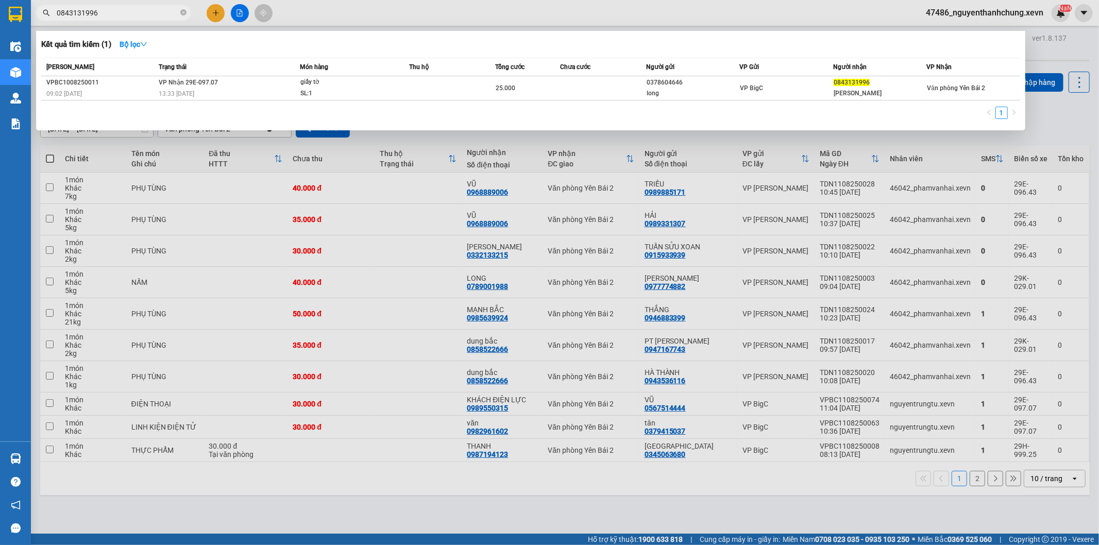
click at [122, 14] on input "0843131996" at bounding box center [118, 12] width 122 height 11
paste input "5852266"
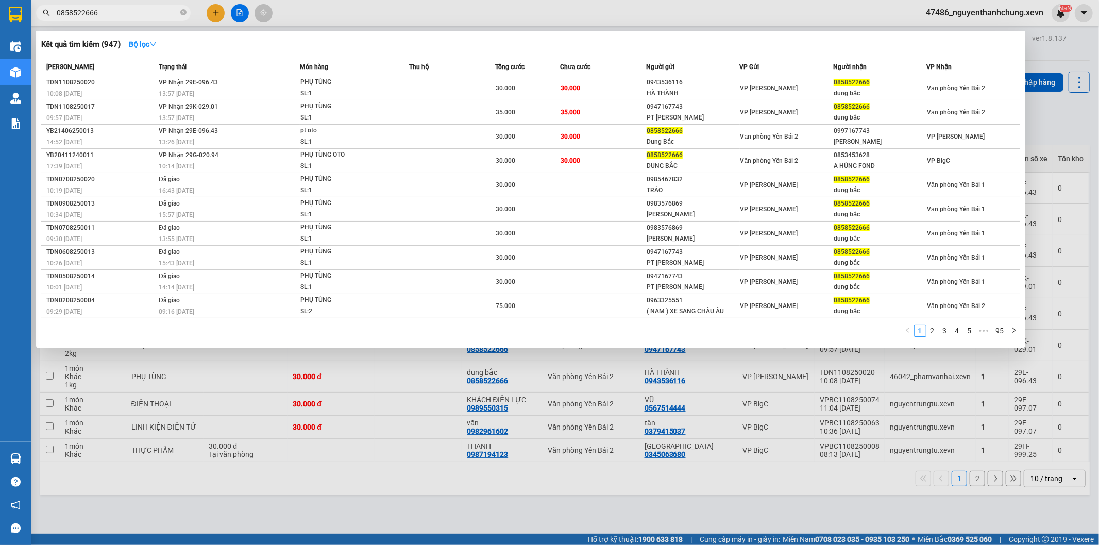
type input "0858522666"
click at [534, 460] on div at bounding box center [549, 272] width 1099 height 545
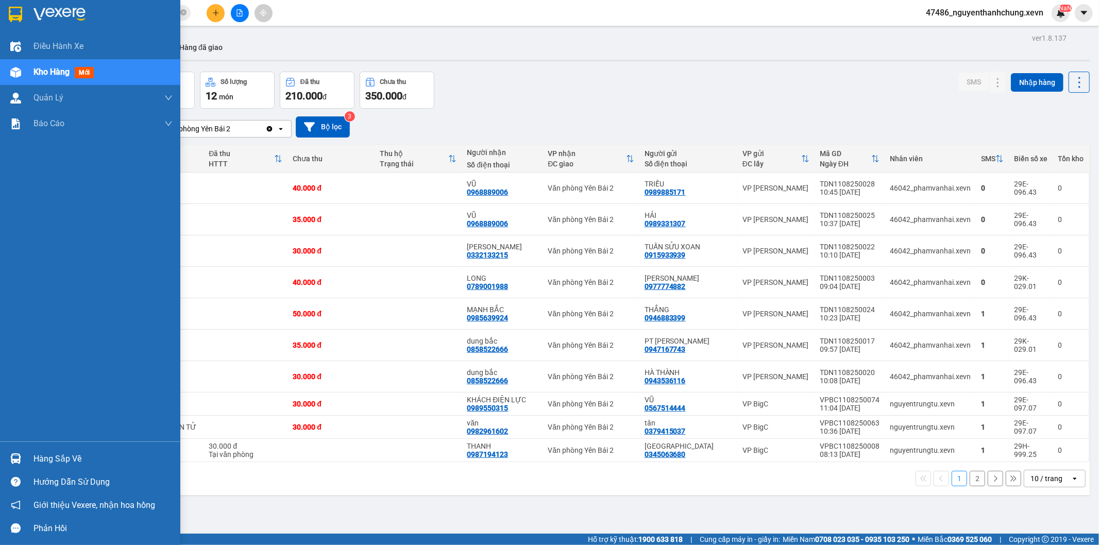
drag, startPoint x: 24, startPoint y: 451, endPoint x: 28, endPoint y: 442, distance: 10.6
click at [24, 451] on div "Hàng sắp về" at bounding box center [90, 458] width 180 height 23
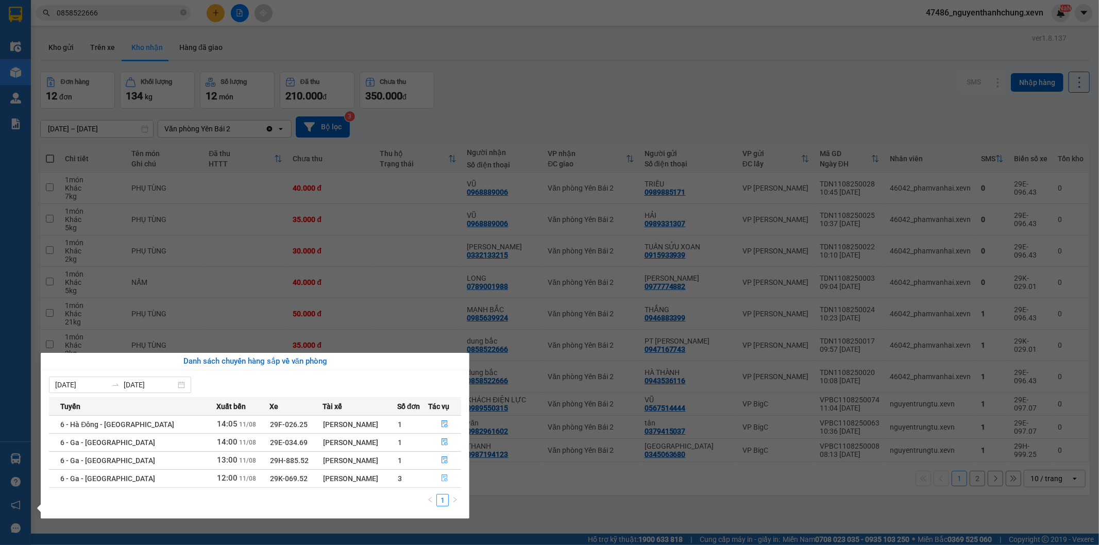
click at [447, 480] on button "button" at bounding box center [445, 478] width 32 height 16
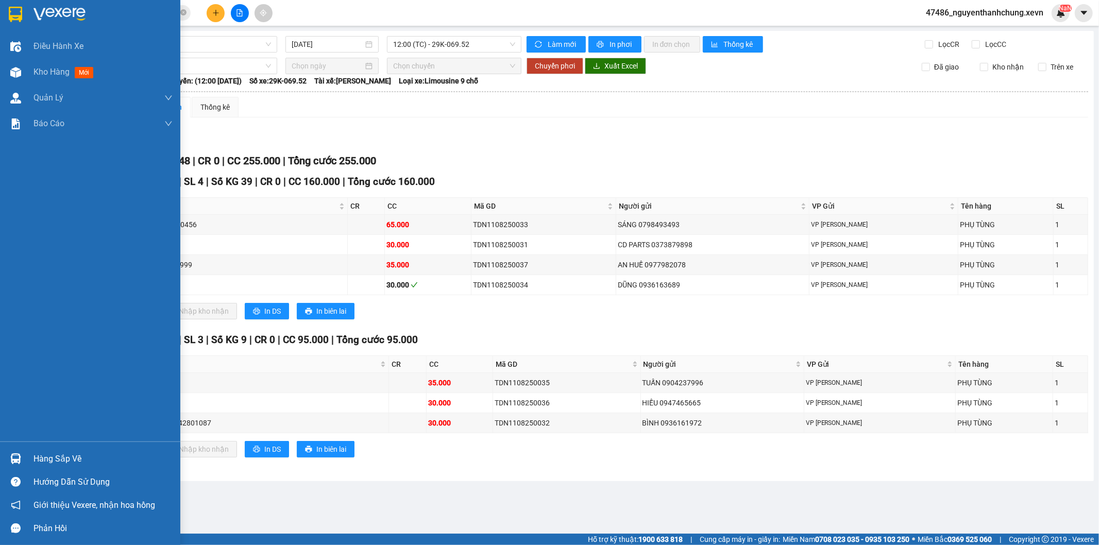
click at [25, 449] on div "Hàng sắp về" at bounding box center [90, 458] width 180 height 23
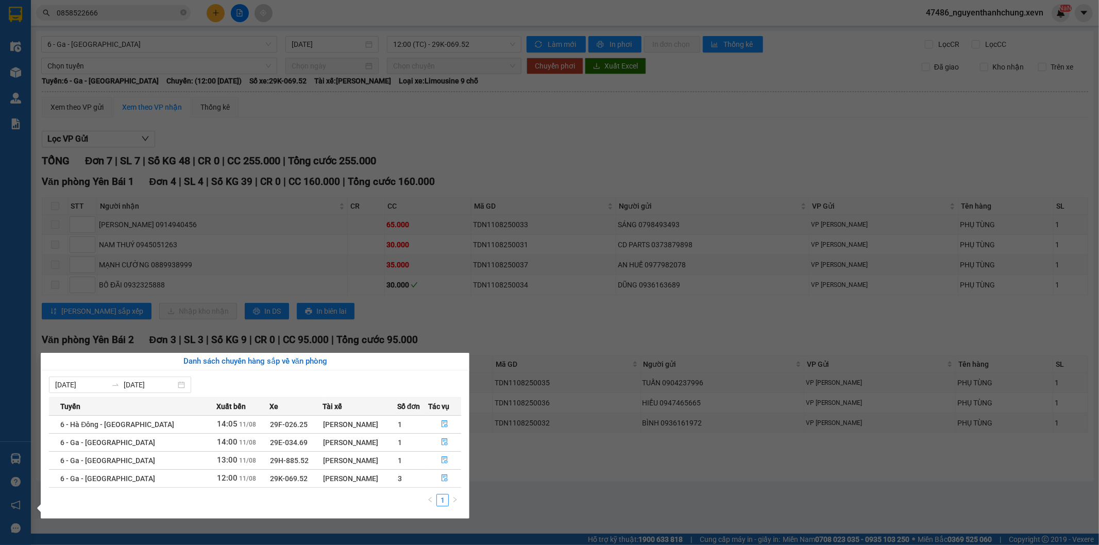
click at [147, 24] on section "Kết quả tìm kiếm ( 947 ) Bộ lọc Mã ĐH Trạng thái Món hàng Thu hộ Tổng cước Chưa…" at bounding box center [549, 272] width 1099 height 545
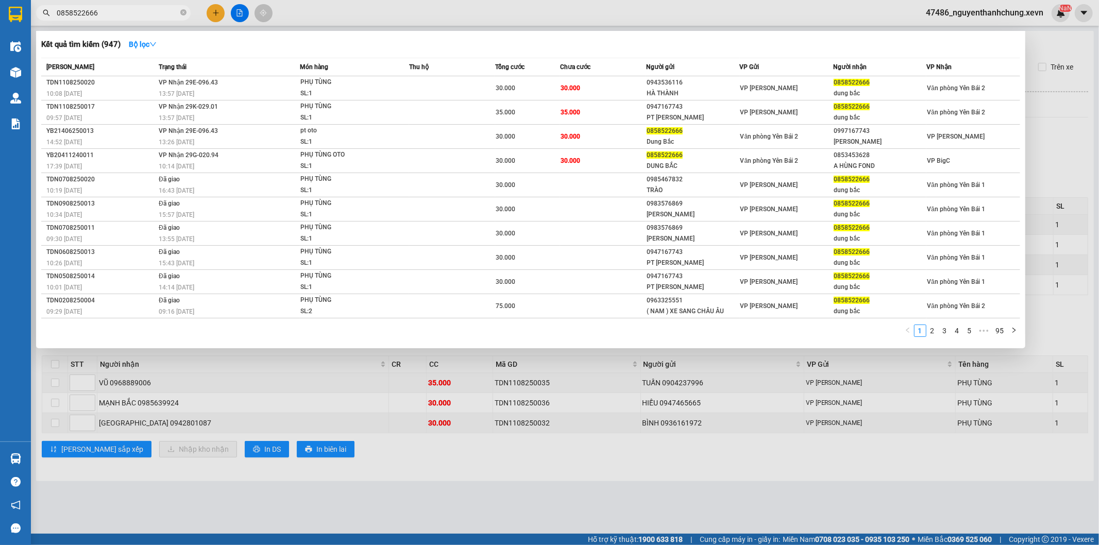
click at [163, 12] on input "0858522666" at bounding box center [118, 12] width 122 height 11
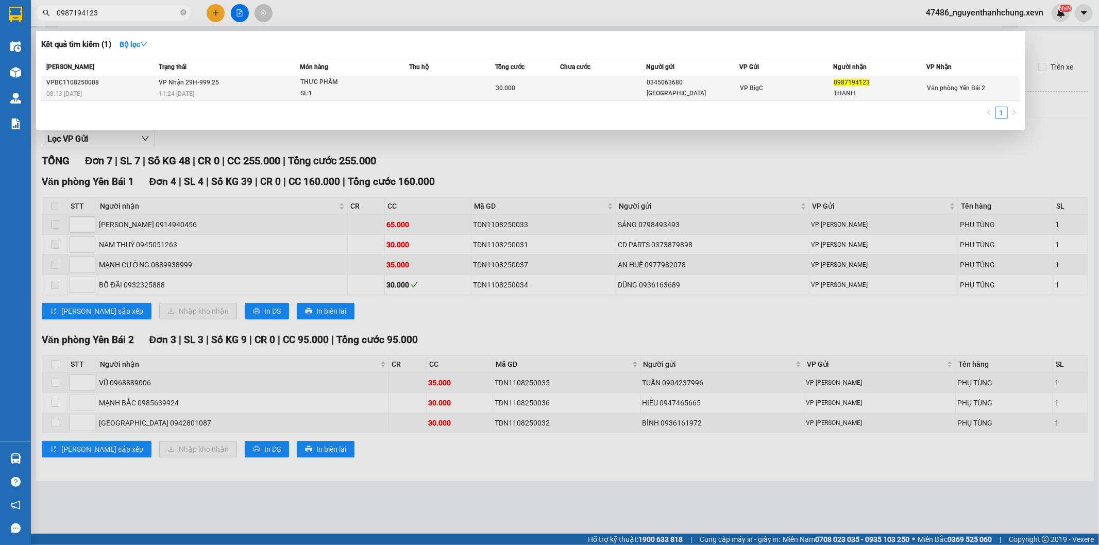
type input "0987194123"
click at [655, 89] on div "[GEOGRAPHIC_DATA]" at bounding box center [693, 93] width 92 height 11
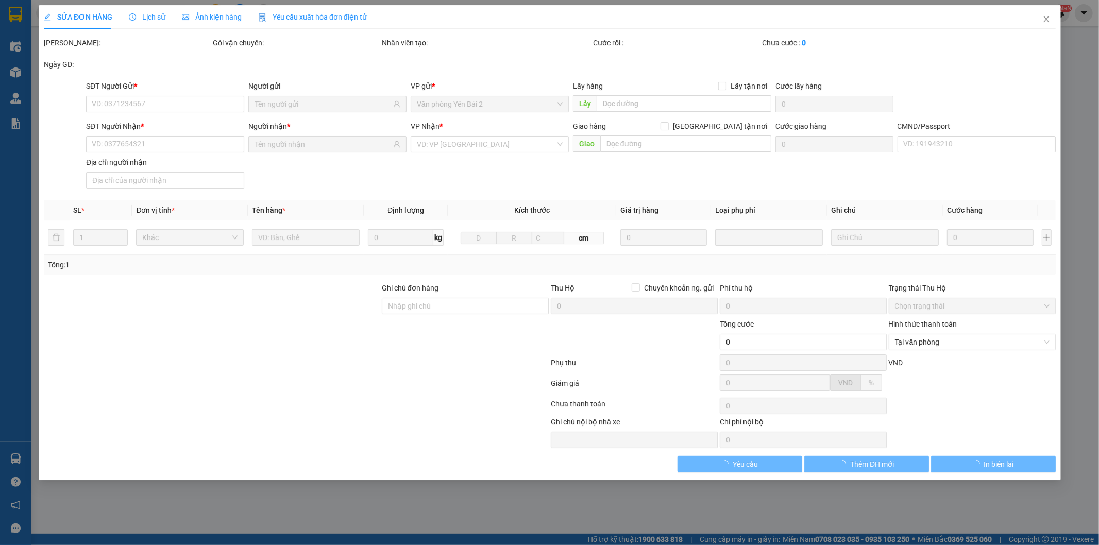
type input "0345063680"
type input "[GEOGRAPHIC_DATA]"
type input "0987194123"
type input "THANH"
type input "015069000551 VŨ NGỌC CƯƠNG"
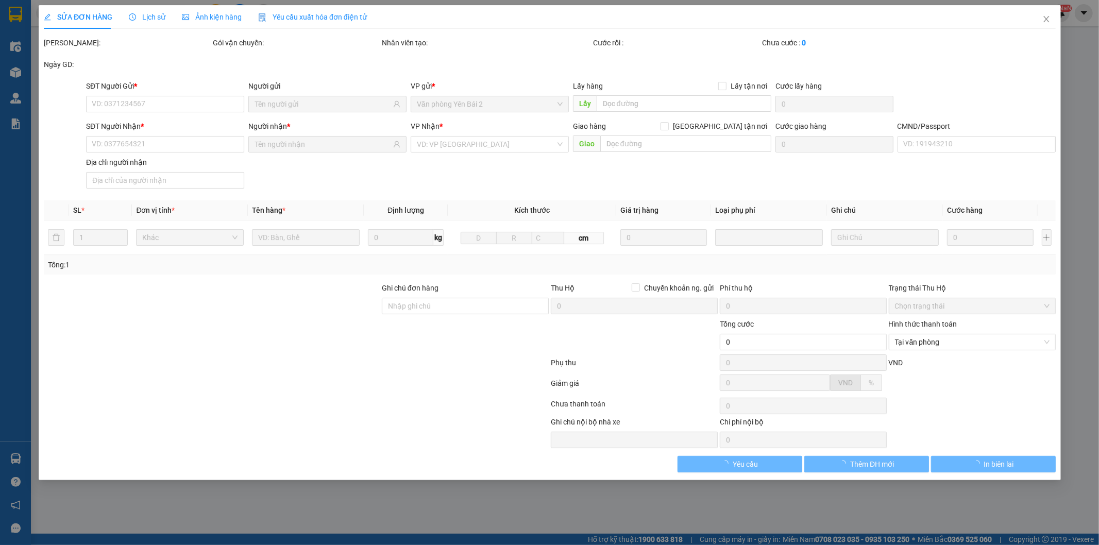
type input "30.000"
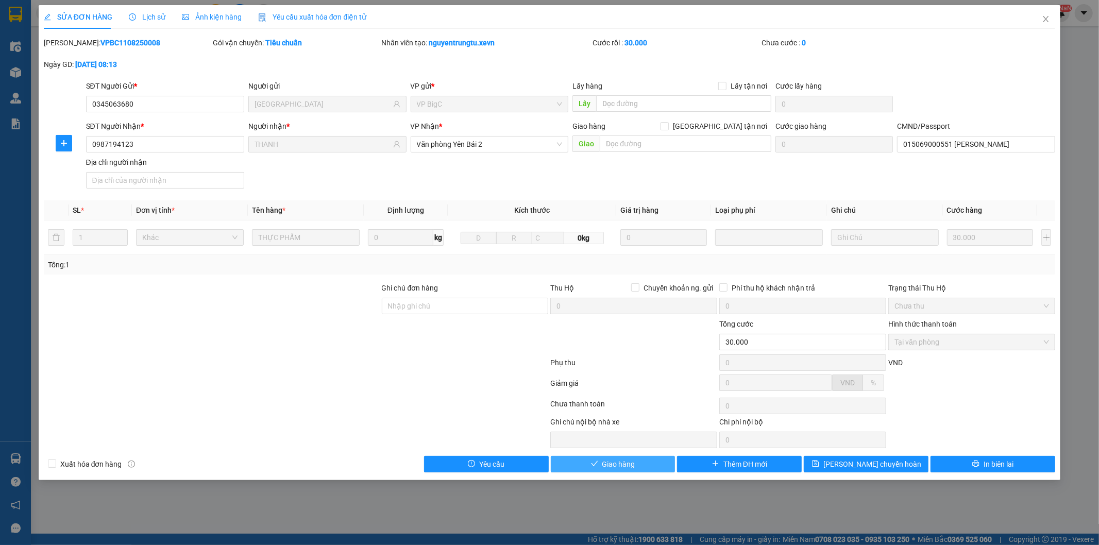
click at [614, 469] on span "Giao hàng" at bounding box center [618, 464] width 33 height 11
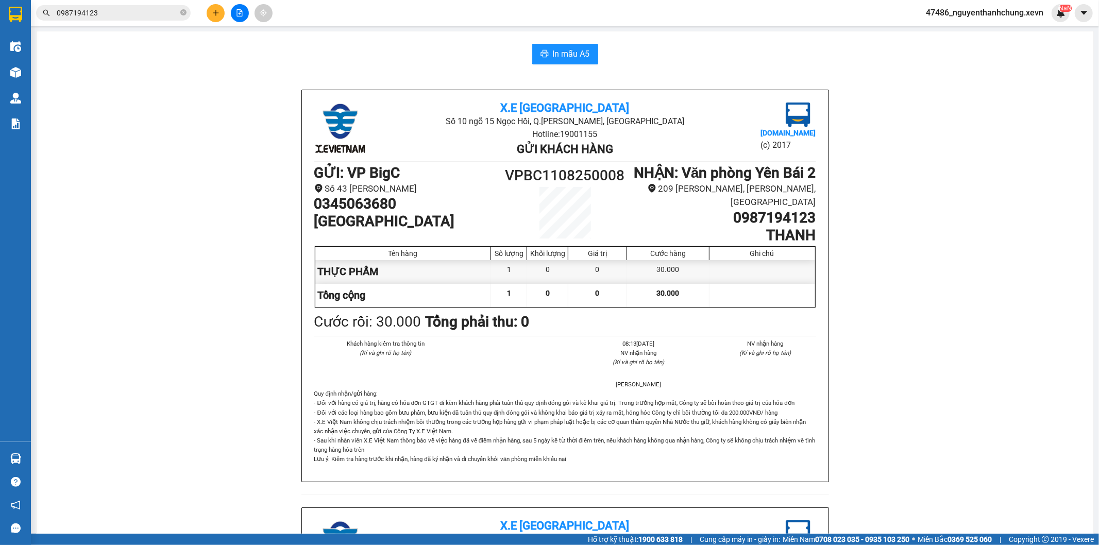
scroll to position [114, 0]
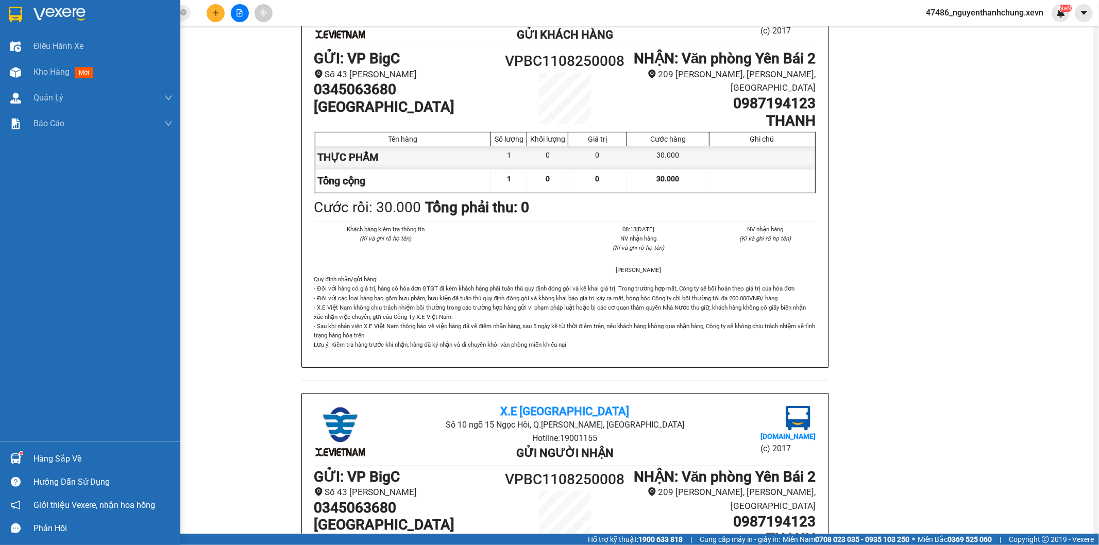
click at [39, 461] on div "Hàng sắp về" at bounding box center [102, 458] width 139 height 15
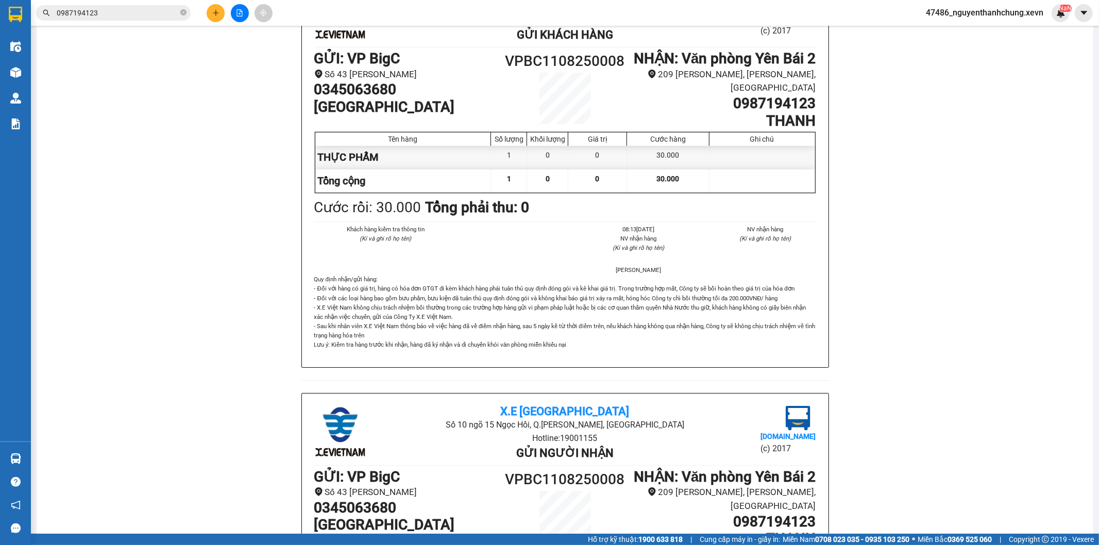
drag, startPoint x: 179, startPoint y: 162, endPoint x: 166, endPoint y: 250, distance: 88.5
click at [182, 173] on section "Kết quả tìm kiếm ( 1 ) Bộ lọc Mã ĐH Trạng thái Món hàng Thu hộ Tổng cước Chưa c…" at bounding box center [549, 272] width 1099 height 545
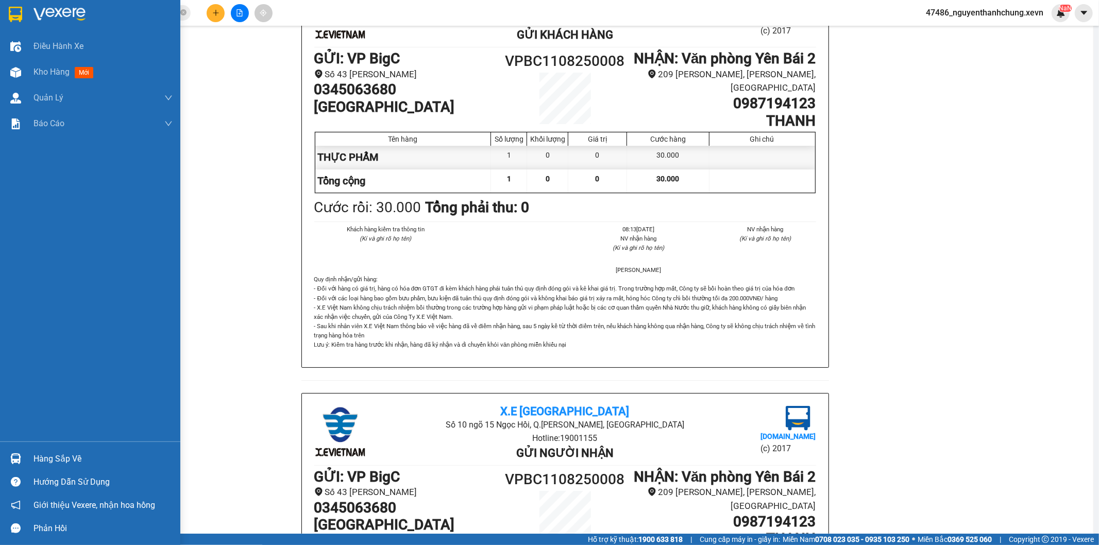
click at [10, 457] on img at bounding box center [15, 458] width 11 height 11
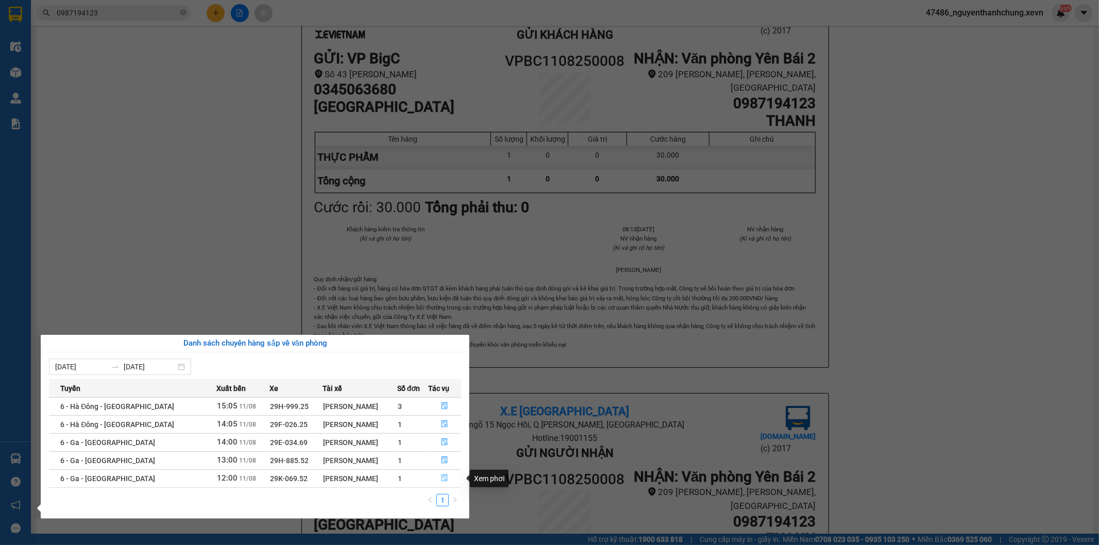
click at [441, 477] on icon "file-done" at bounding box center [444, 478] width 7 height 7
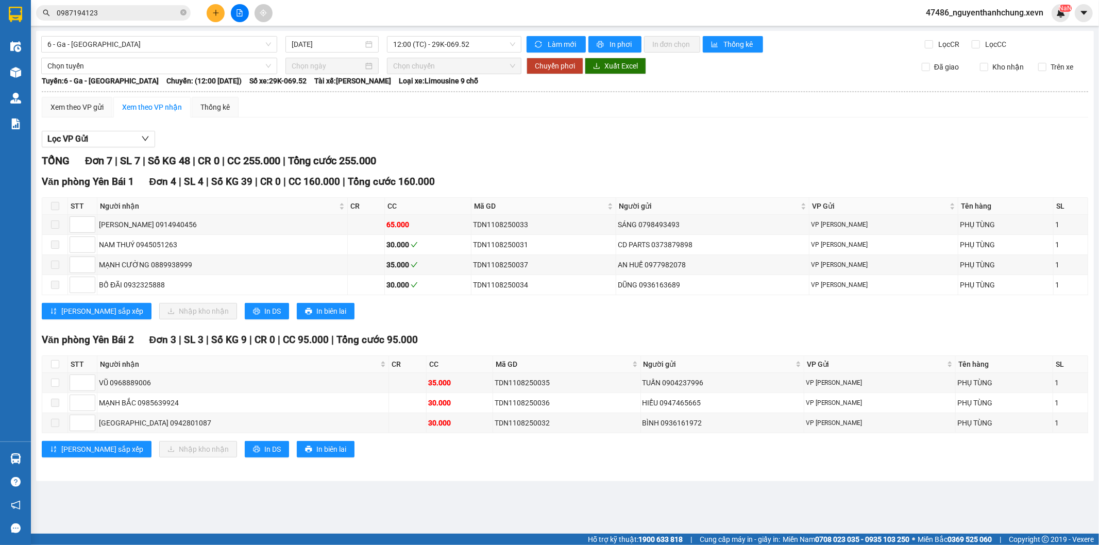
click at [57, 209] on span at bounding box center [55, 206] width 8 height 8
click at [57, 361] on input "checkbox" at bounding box center [55, 364] width 8 height 8
checkbox input "true"
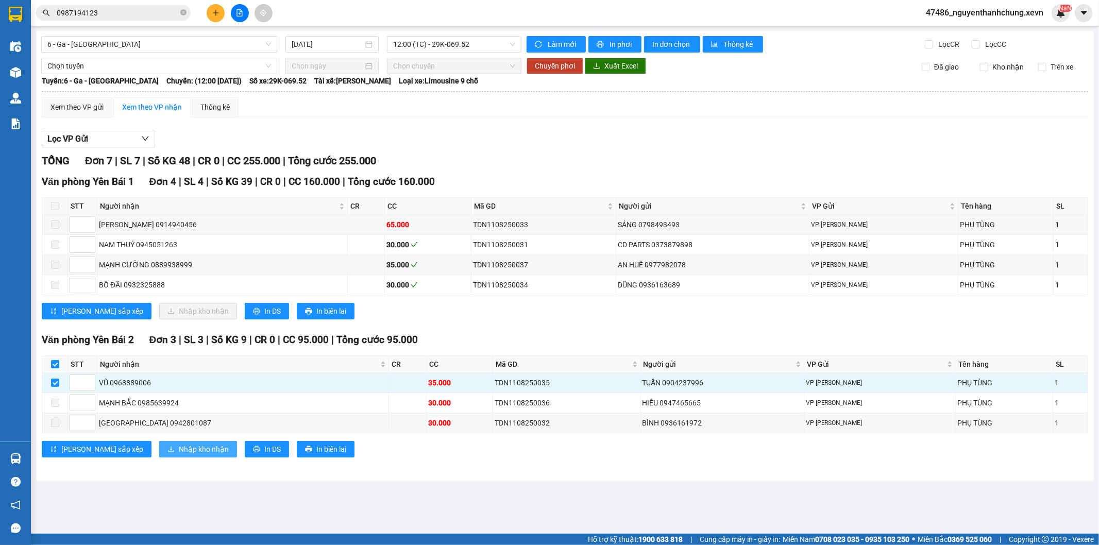
click at [179, 450] on span "Nhập kho nhận" at bounding box center [204, 449] width 50 height 11
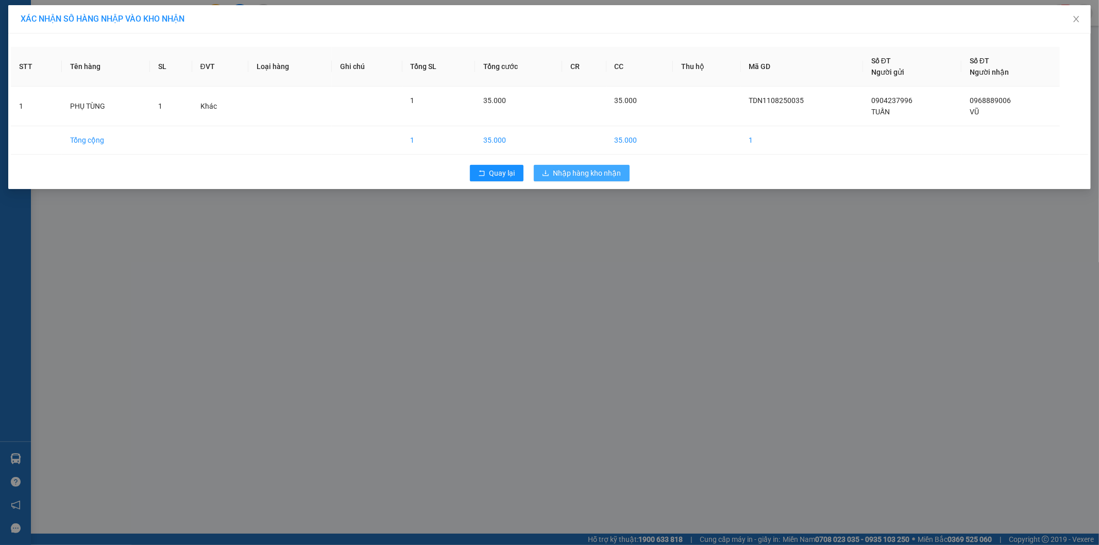
click at [596, 181] on button "Nhập hàng kho nhận" at bounding box center [582, 173] width 96 height 16
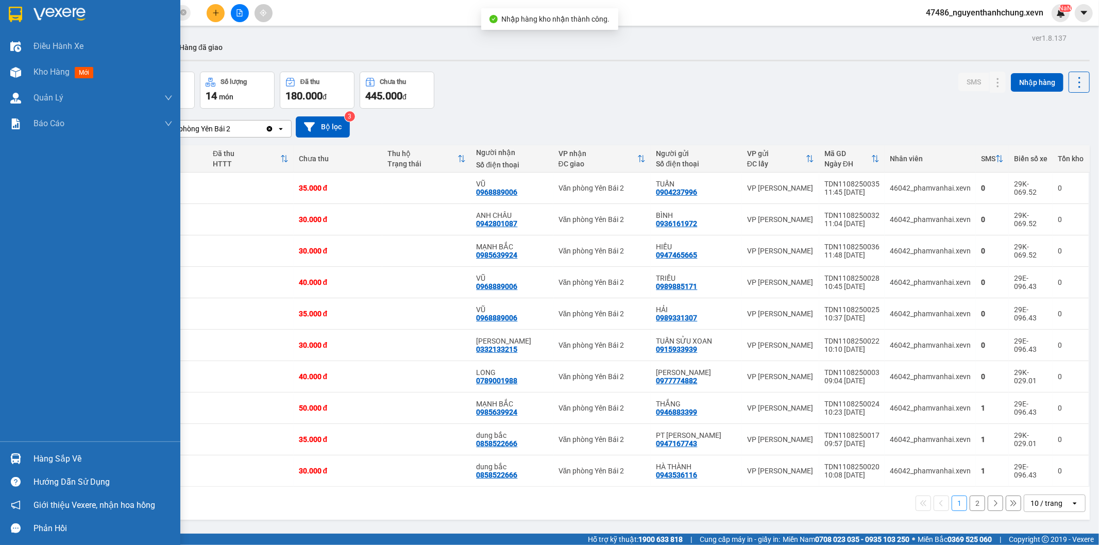
click at [18, 450] on div at bounding box center [16, 459] width 18 height 18
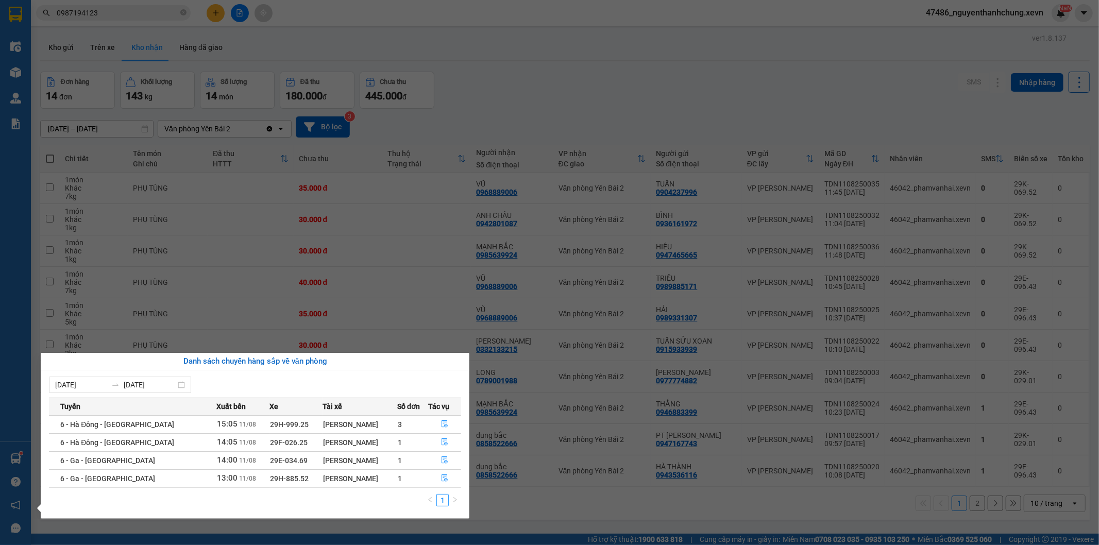
click at [542, 95] on section "Kết quả tìm kiếm ( 1 ) Bộ lọc Mã ĐH Trạng thái Món hàng Thu hộ Tổng cước Chưa c…" at bounding box center [549, 272] width 1099 height 545
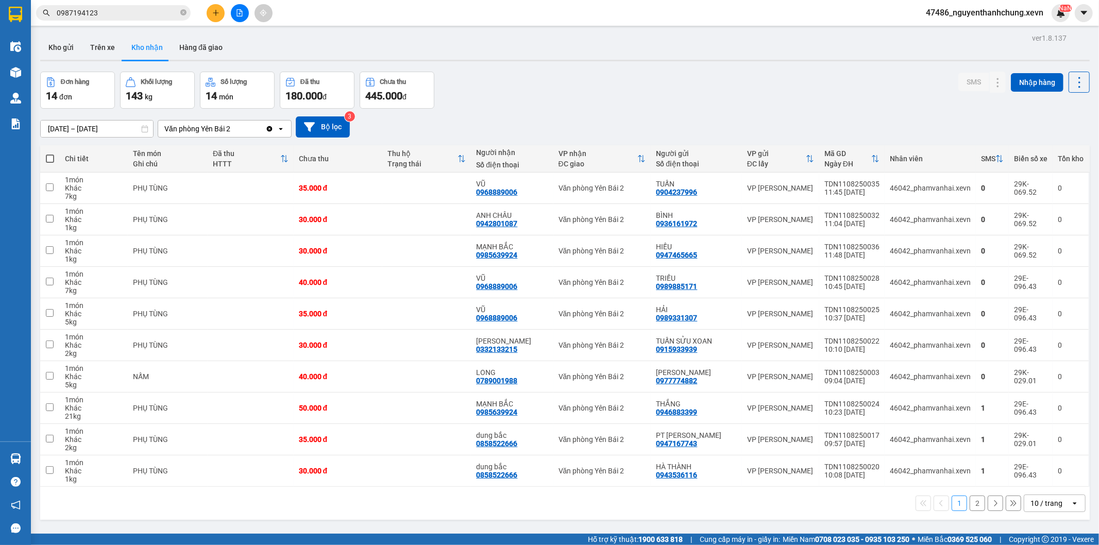
click at [264, 131] on div "Văn phòng Yên Bái 2" at bounding box center [211, 129] width 107 height 16
click at [253, 145] on div "Văn phòng Yên Bái 1" at bounding box center [224, 151] width 134 height 19
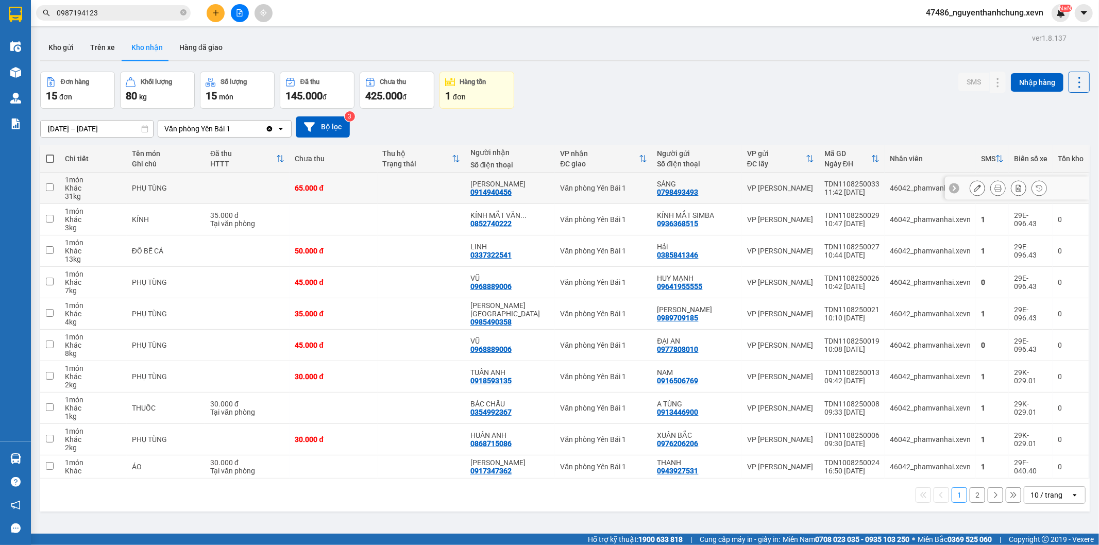
click at [497, 191] on div "0914940456" at bounding box center [490, 192] width 41 height 8
copy div "0914940456"
click at [60, 47] on button "Kho gửi" at bounding box center [61, 47] width 42 height 25
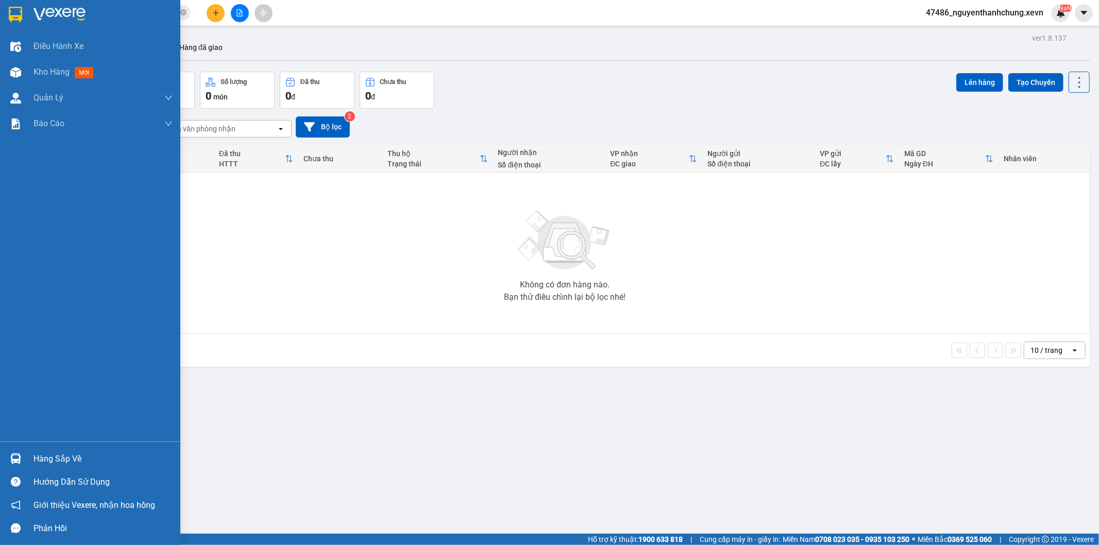
drag, startPoint x: 105, startPoint y: 445, endPoint x: 104, endPoint y: 453, distance: 8.9
click at [104, 447] on div "Hàng sắp về Hướng dẫn sử dụng Giới thiệu Vexere, nhận hoa hồng Phản hồi" at bounding box center [90, 491] width 180 height 98
click at [104, 457] on div "Hàng sắp về" at bounding box center [102, 458] width 139 height 15
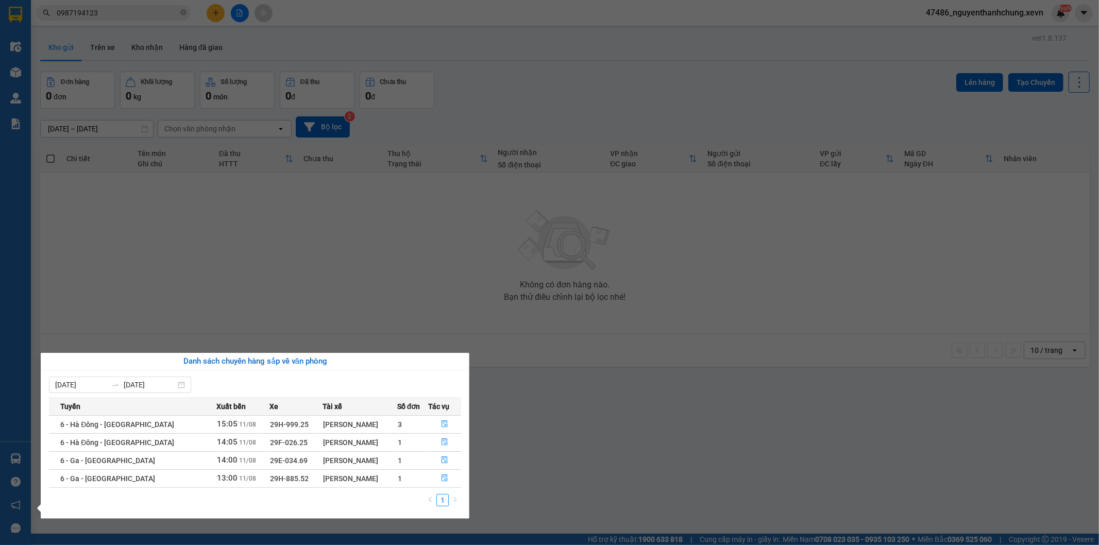
click at [347, 263] on section "Kết quả tìm kiếm ( 1 ) Bộ lọc Mã ĐH Trạng thái Món hàng Thu hộ Tổng cước Chưa c…" at bounding box center [549, 272] width 1099 height 545
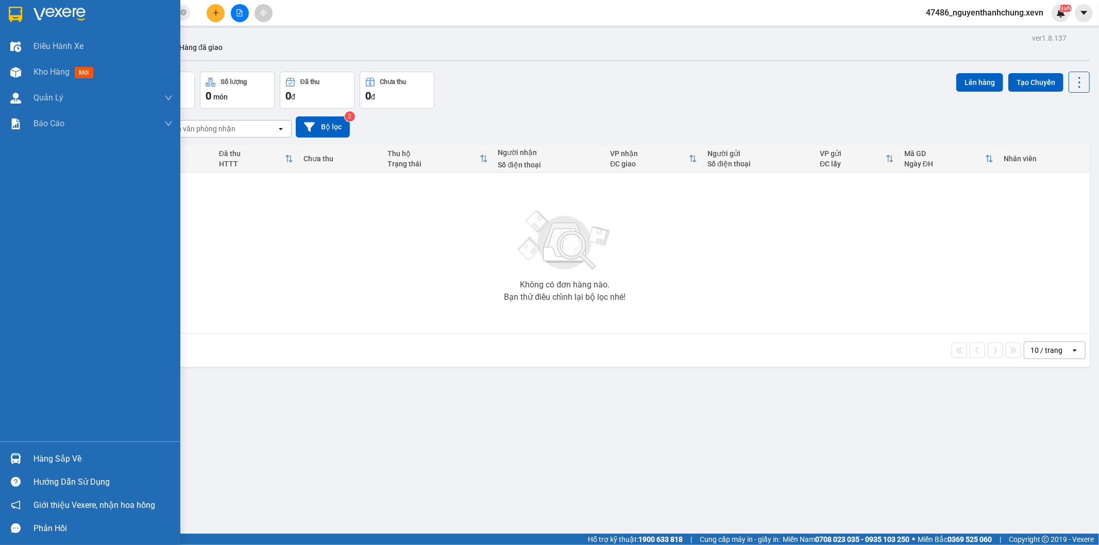
click at [22, 455] on div at bounding box center [16, 459] width 18 height 18
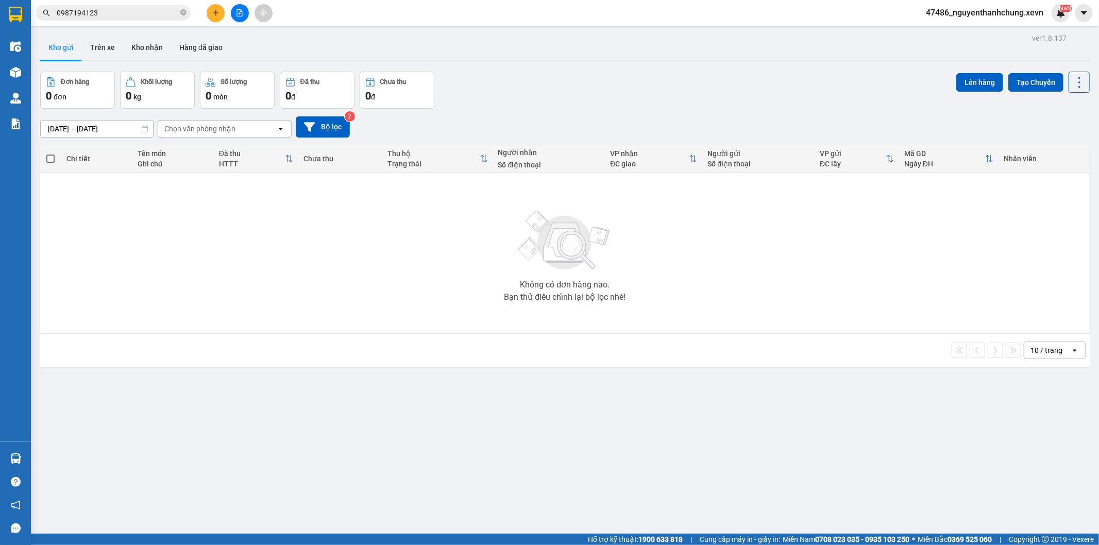
drag, startPoint x: 547, startPoint y: 310, endPoint x: 554, endPoint y: 305, distance: 8.6
click at [554, 305] on section "Kết quả tìm kiếm ( 1 ) Bộ lọc Mã ĐH Trạng thái Món hàng Thu hộ Tổng cước Chưa c…" at bounding box center [549, 272] width 1099 height 545
click at [134, 50] on button "Kho nhận" at bounding box center [147, 47] width 48 height 25
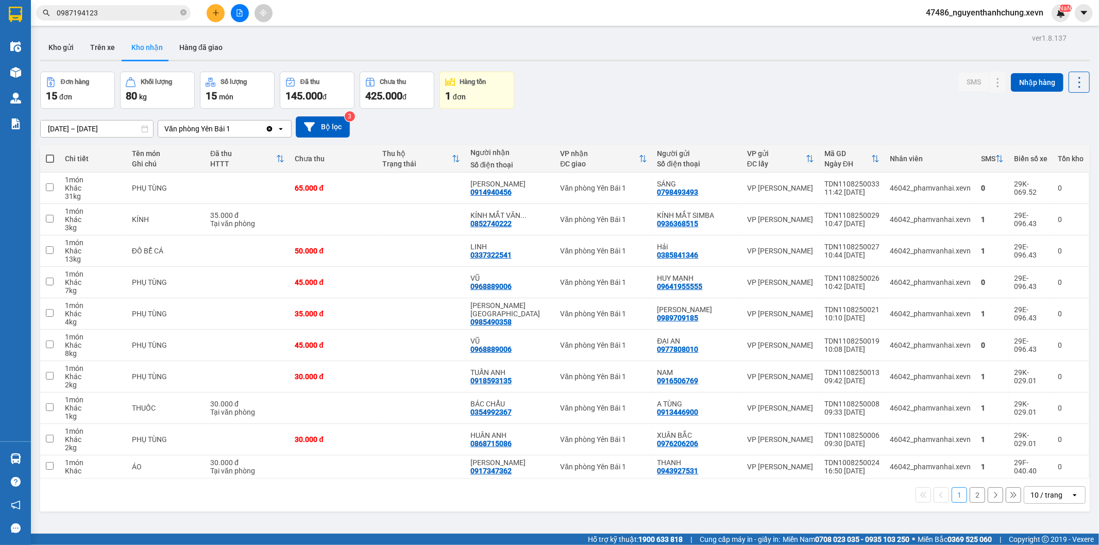
click at [975, 497] on button "2" at bounding box center [977, 494] width 15 height 15
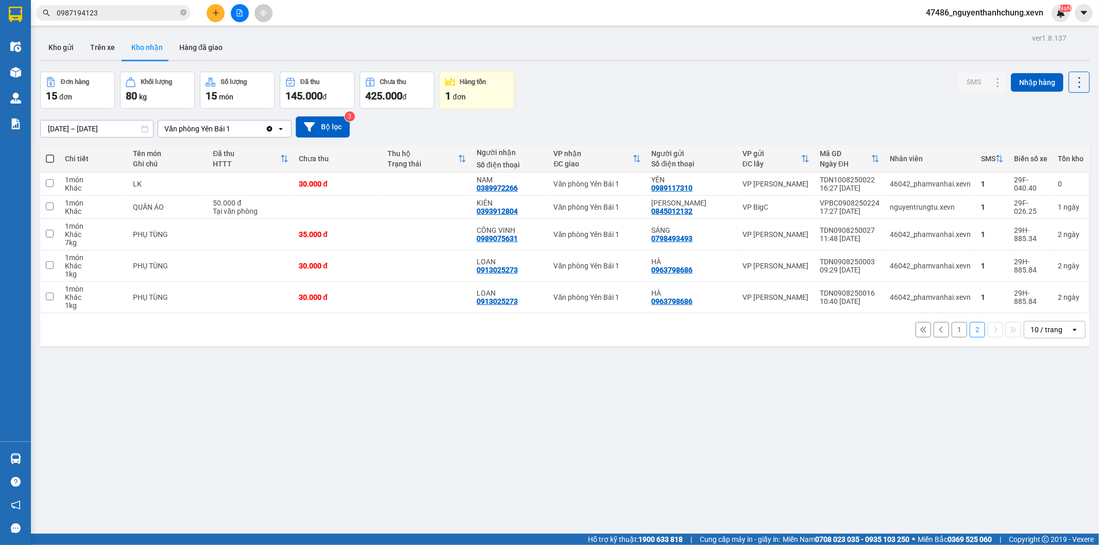
click at [268, 129] on icon "Clear value" at bounding box center [270, 129] width 6 height 6
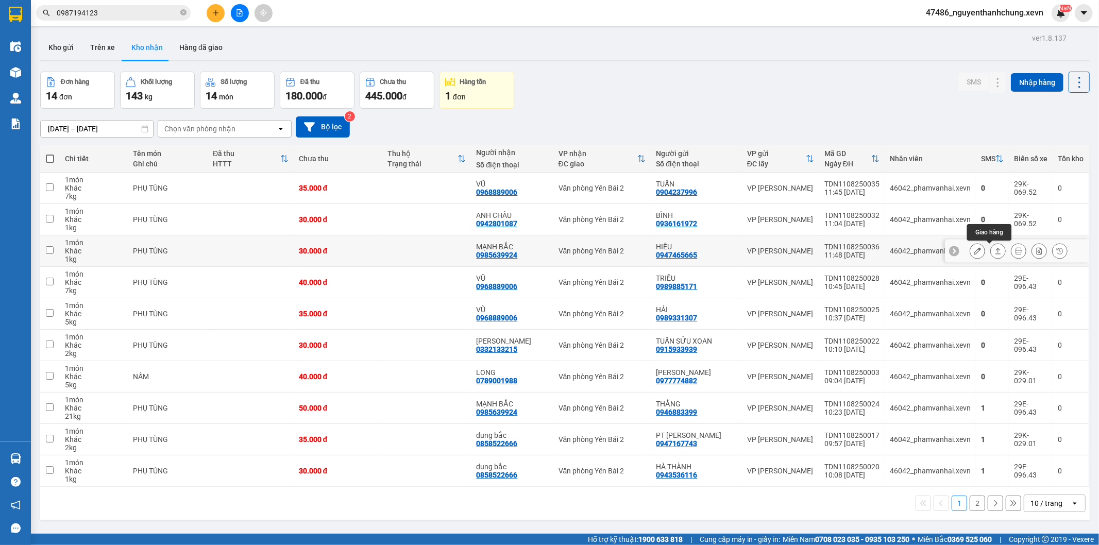
click at [991, 249] on button at bounding box center [998, 251] width 14 height 18
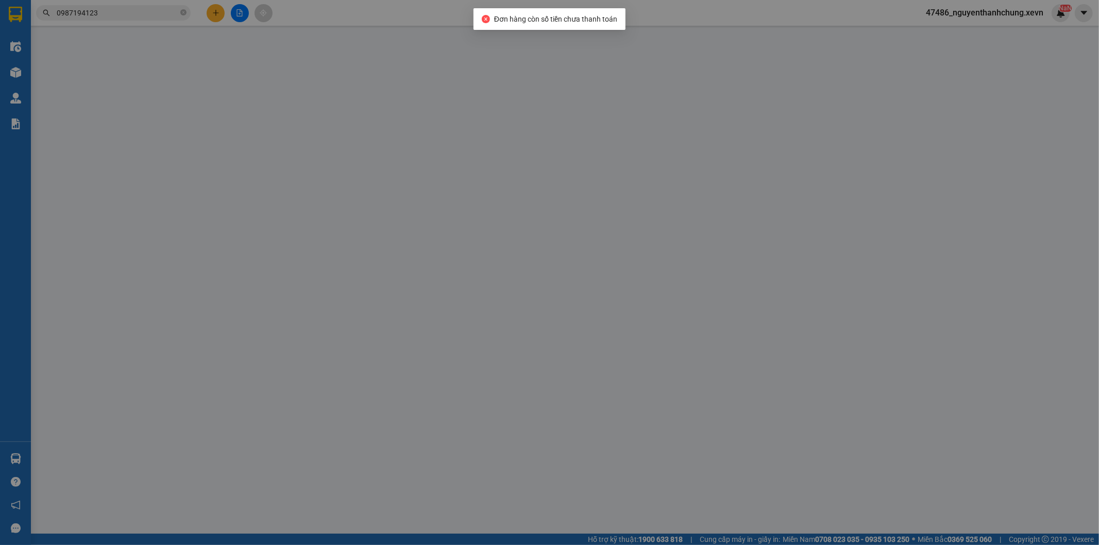
type input "0947465665"
type input "HIẾU"
type input "0985639924"
type input "MẠNH BẮC"
type input "025087000947 HÀ MẠNH BẮC"
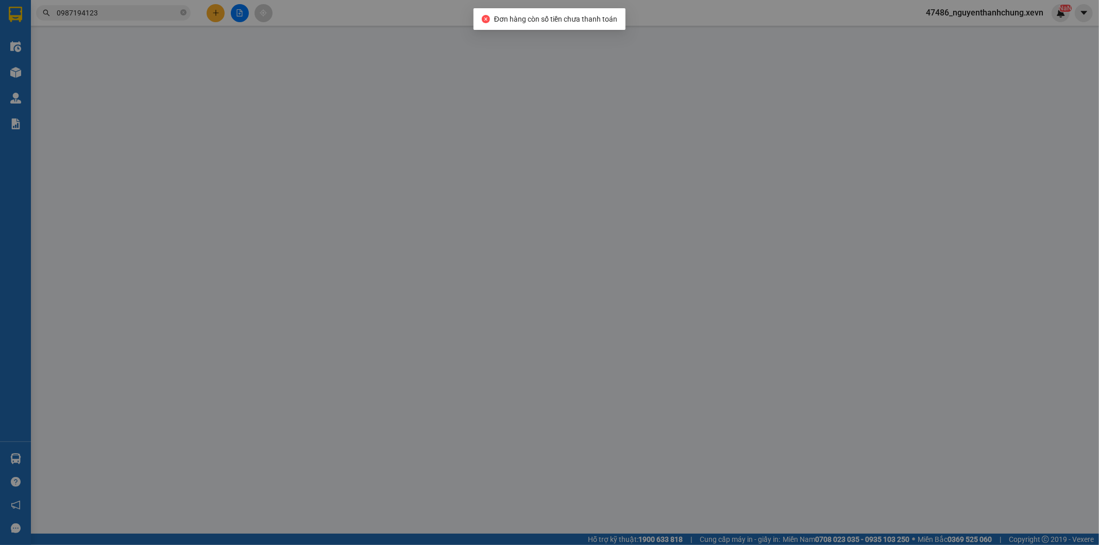
type input "30.000"
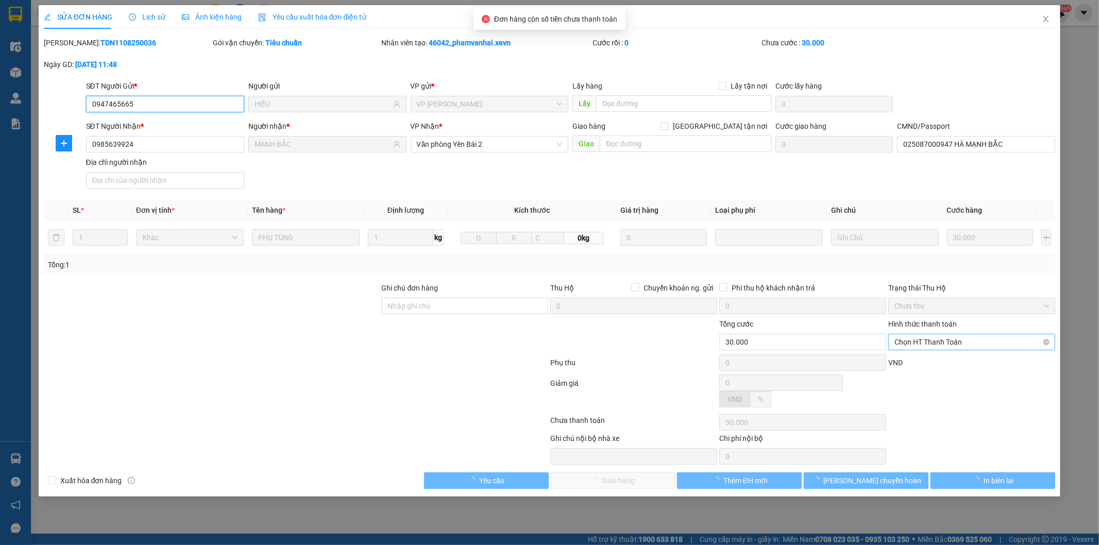
click at [918, 341] on span "Chọn HT Thanh Toán" at bounding box center [971, 341] width 155 height 15
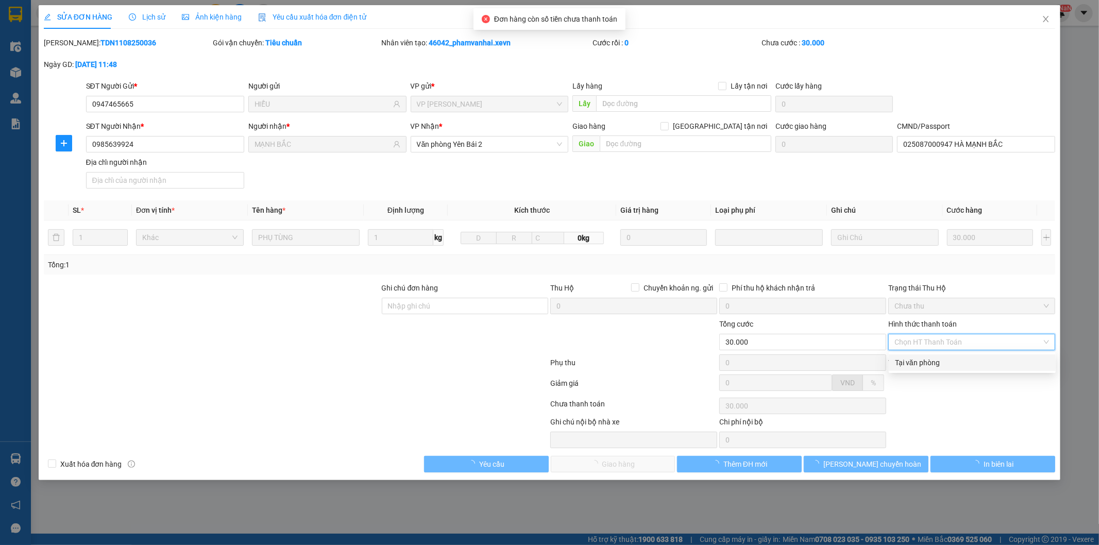
click at [922, 356] on div "Tại văn phòng" at bounding box center [972, 363] width 167 height 16
type input "0"
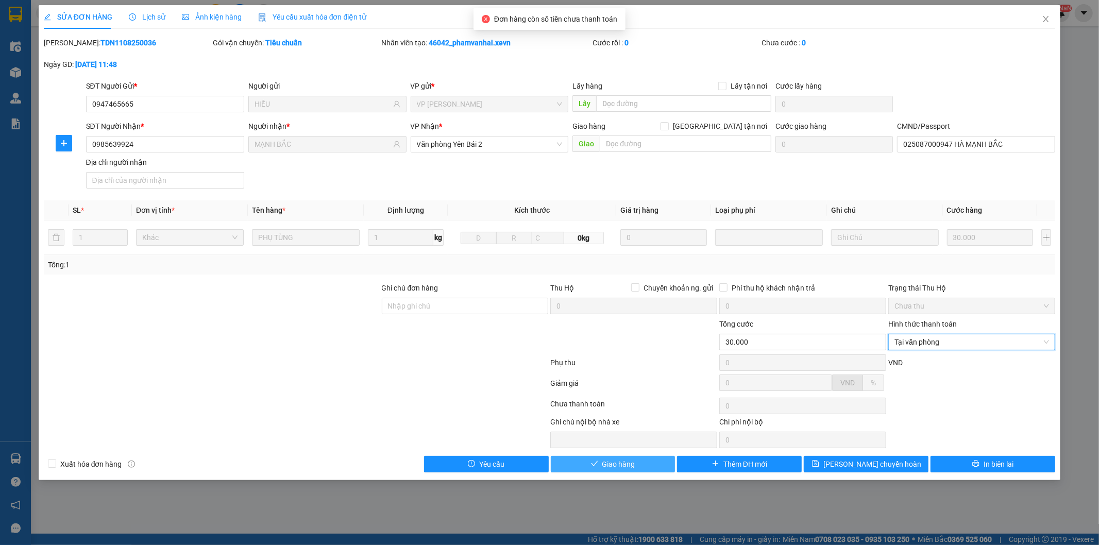
click at [653, 466] on button "Giao hàng" at bounding box center [613, 464] width 125 height 16
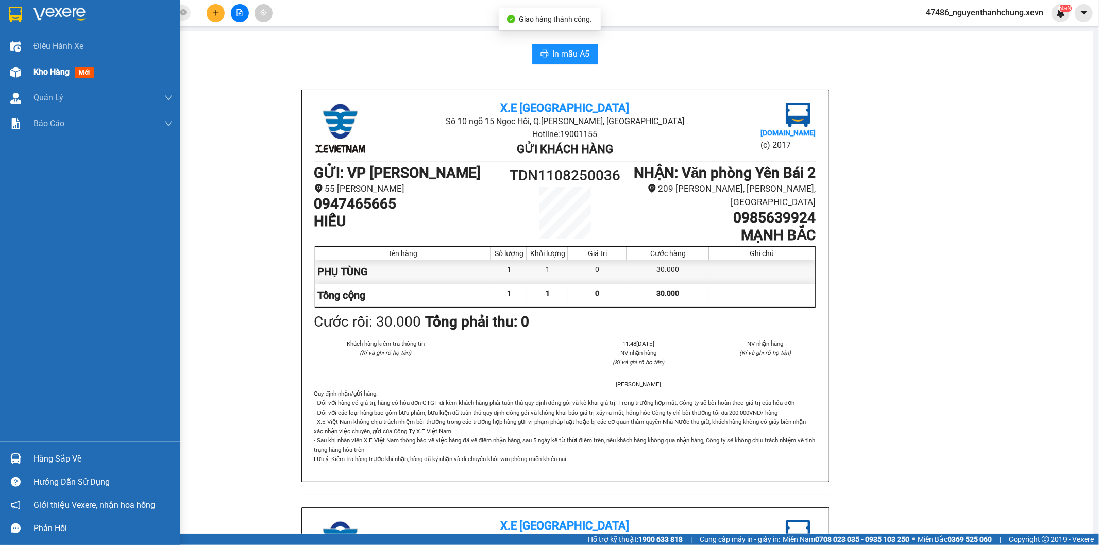
click at [13, 70] on img at bounding box center [15, 72] width 11 height 11
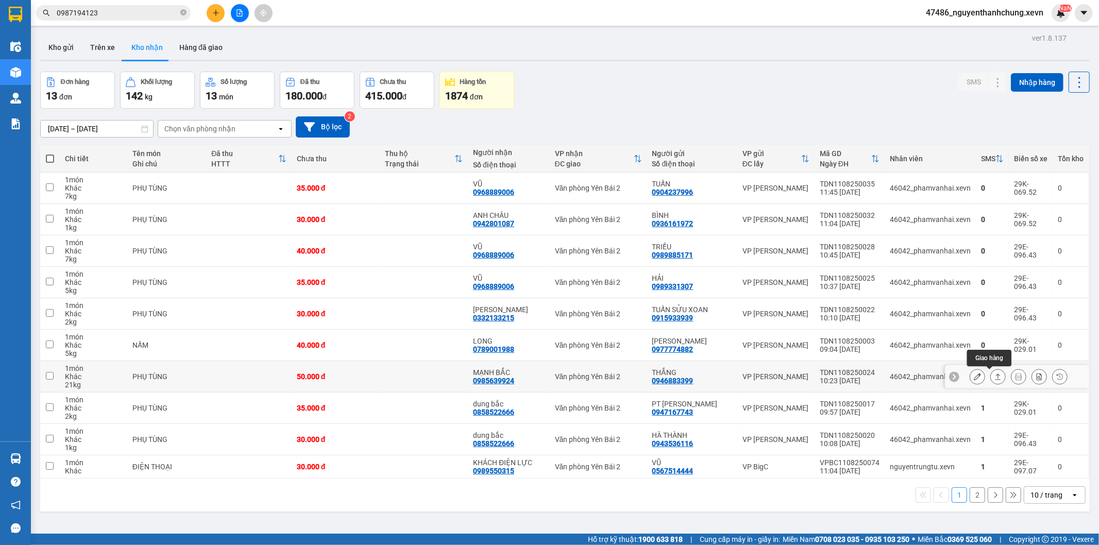
click at [994, 374] on icon at bounding box center [997, 376] width 7 height 7
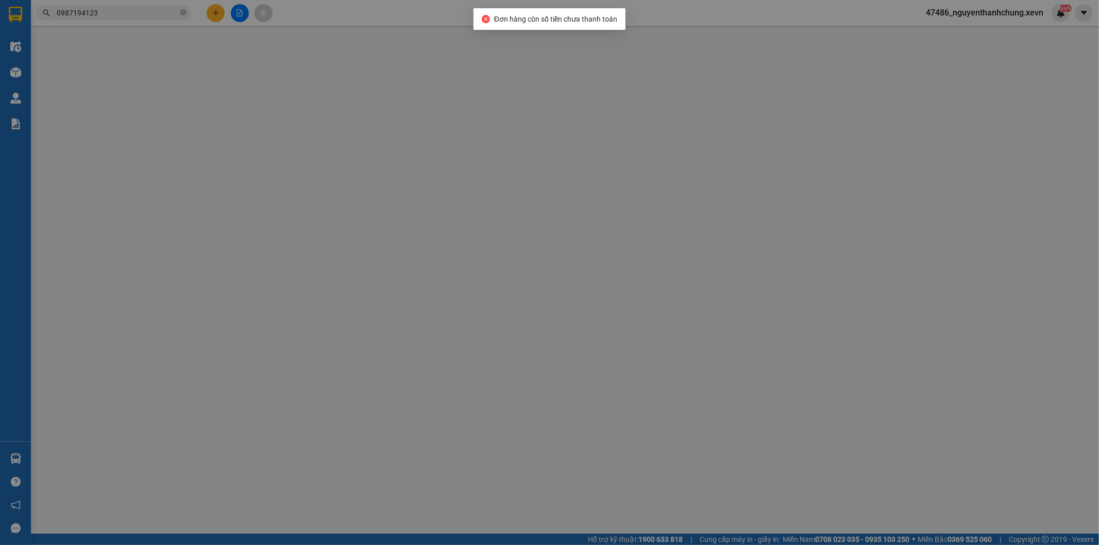
type input "0946883399"
type input "THẮNG"
type input "0985639924"
type input "MẠNH BẮC"
type input "025087000947 HÀ MẠNH BẮC"
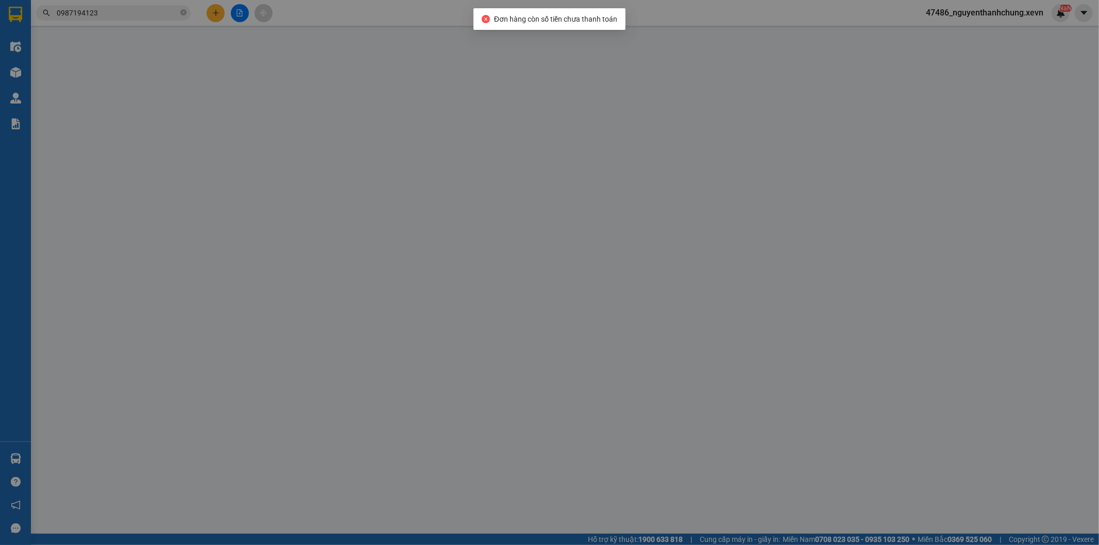
type input "50.000"
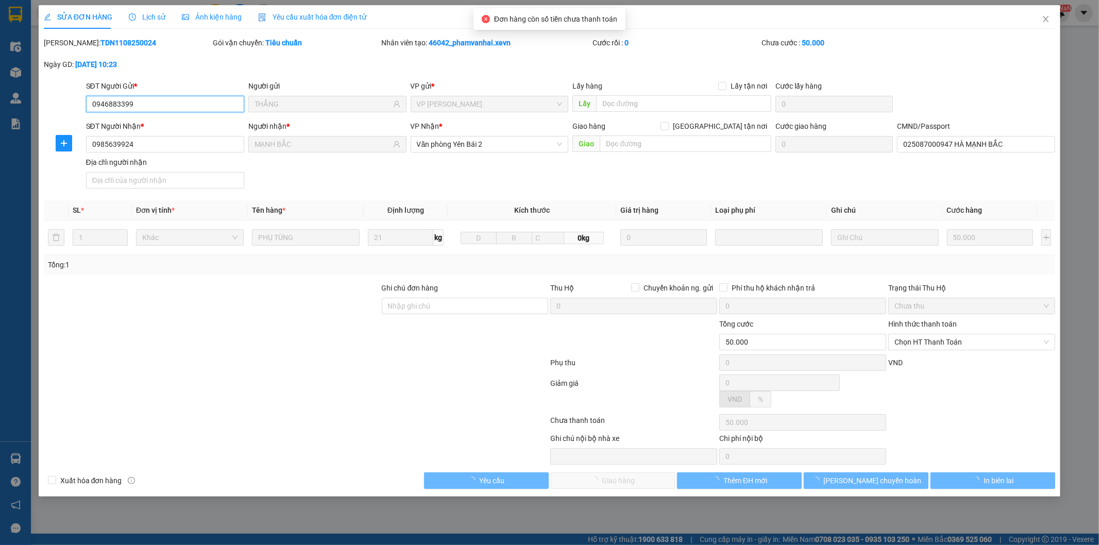
click at [955, 347] on span "Chọn HT Thanh Toán" at bounding box center [971, 341] width 155 height 15
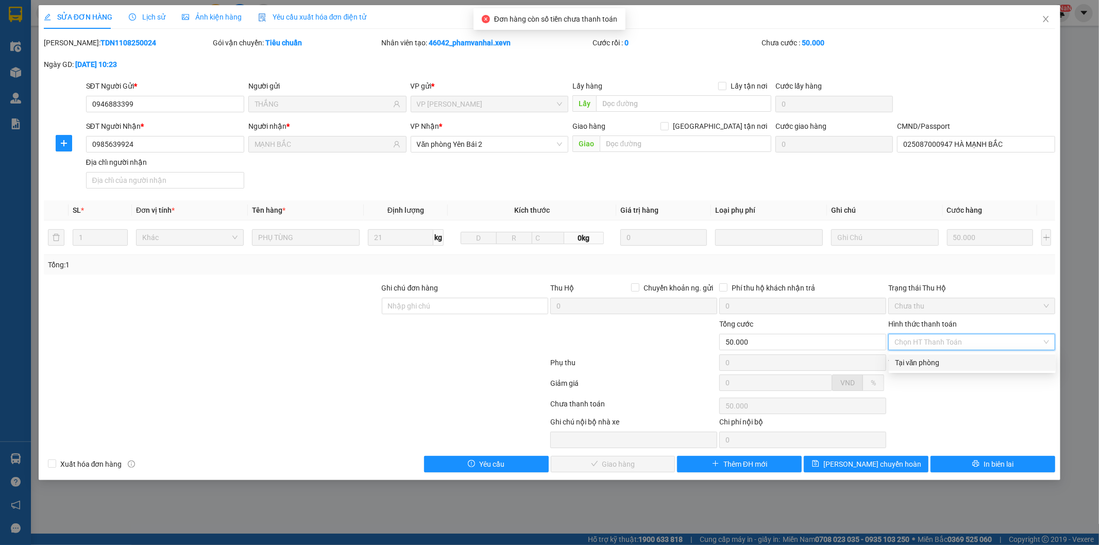
drag, startPoint x: 943, startPoint y: 362, endPoint x: 812, endPoint y: 419, distance: 143.8
click at [943, 362] on div "Tại văn phòng" at bounding box center [972, 362] width 155 height 11
type input "0"
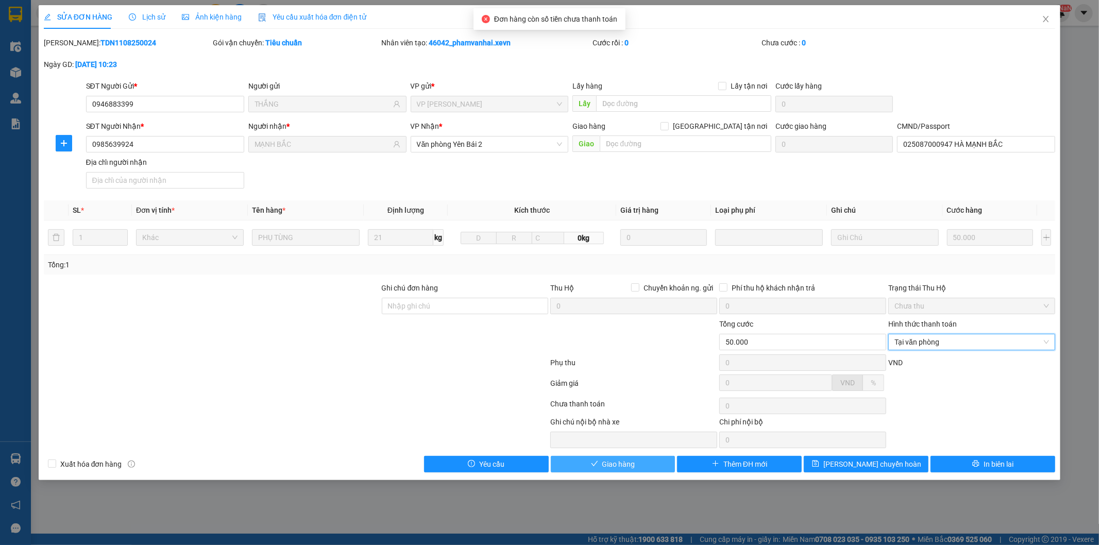
click at [648, 466] on button "Giao hàng" at bounding box center [613, 464] width 125 height 16
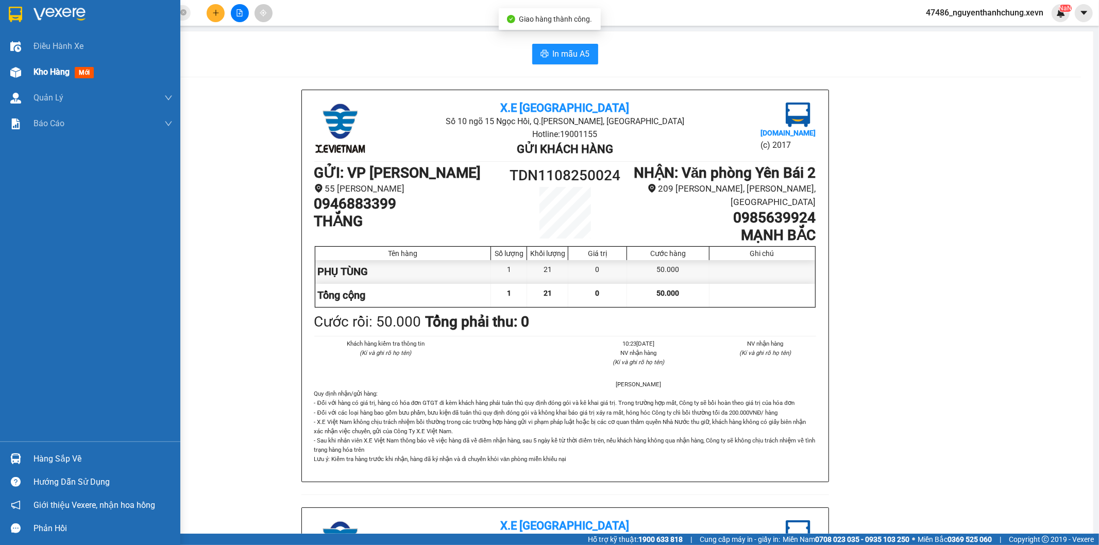
click at [21, 77] on div at bounding box center [16, 72] width 18 height 18
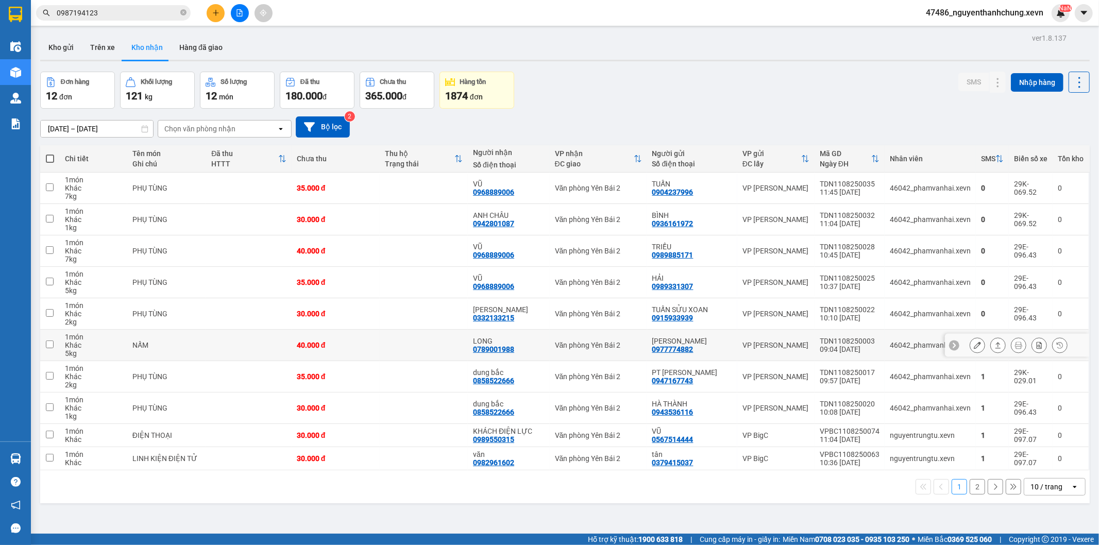
click at [551, 347] on td "Văn phòng Yên Bái 2" at bounding box center [598, 345] width 97 height 31
checkbox input "true"
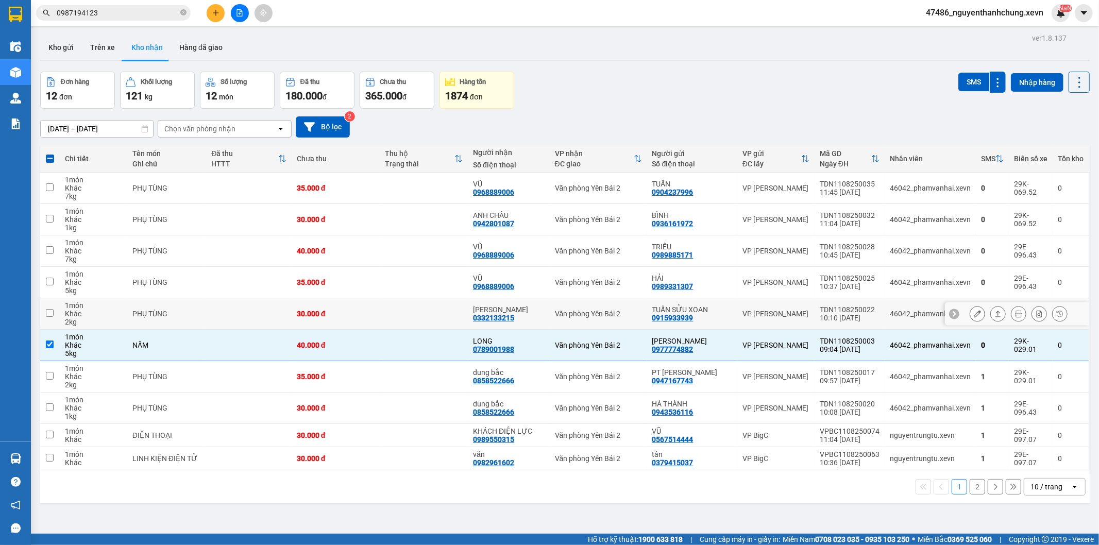
click at [543, 309] on div "[PERSON_NAME]" at bounding box center [509, 310] width 72 height 8
checkbox input "true"
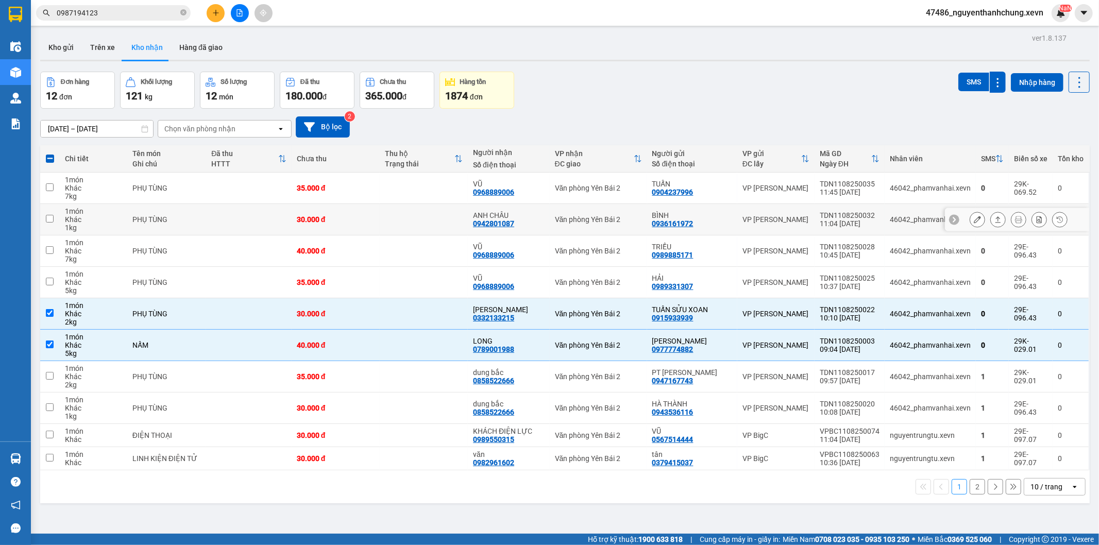
click at [544, 212] on div "ANH CHÂU" at bounding box center [509, 215] width 72 height 8
checkbox input "true"
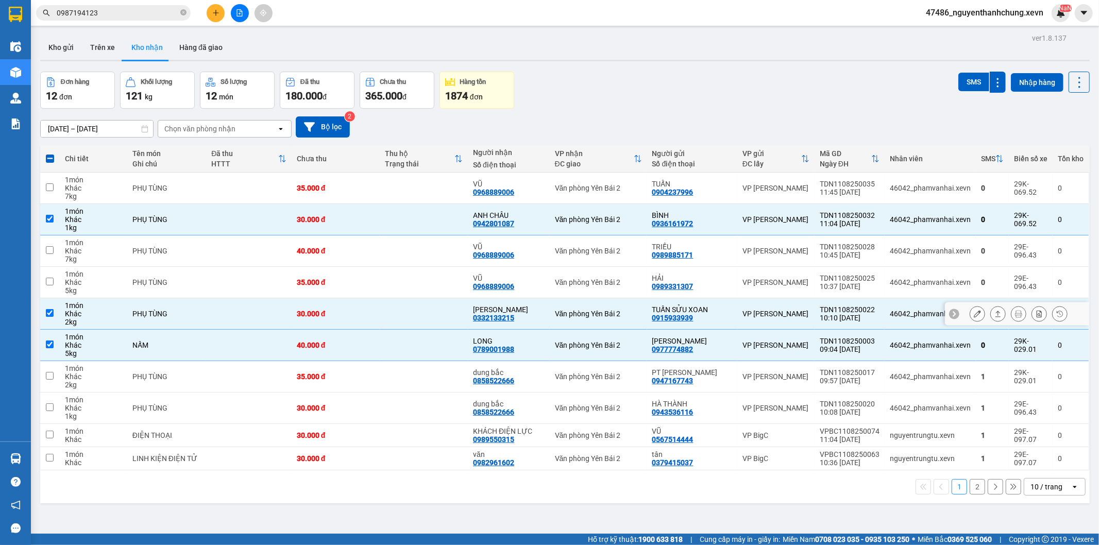
click at [560, 316] on div "Văn phòng Yên Bái 2" at bounding box center [598, 314] width 87 height 8
checkbox input "false"
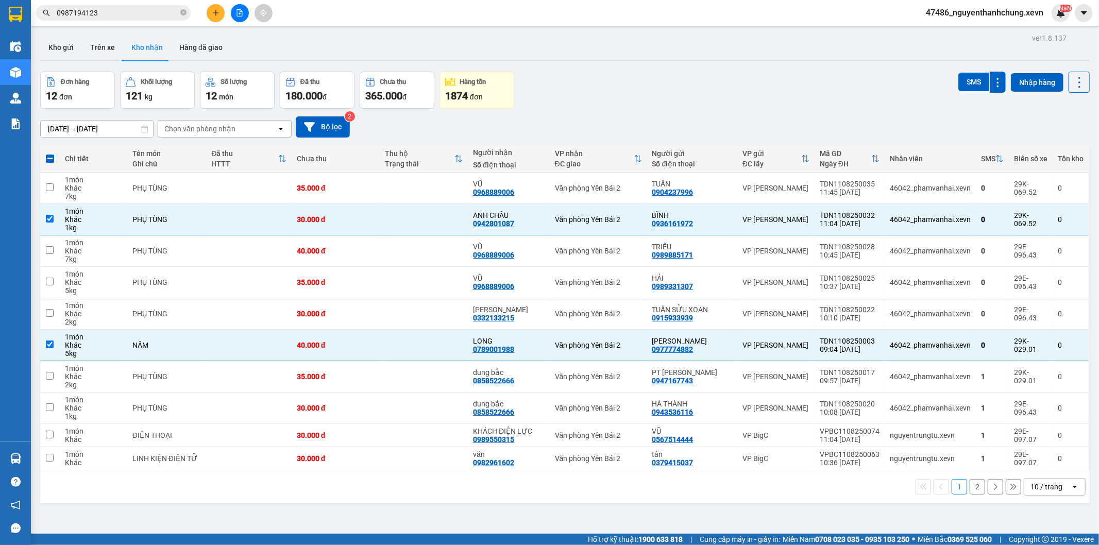
drag, startPoint x: 965, startPoint y: 86, endPoint x: 789, endPoint y: 76, distance: 175.4
click at [962, 87] on button "SMS" at bounding box center [973, 82] width 31 height 19
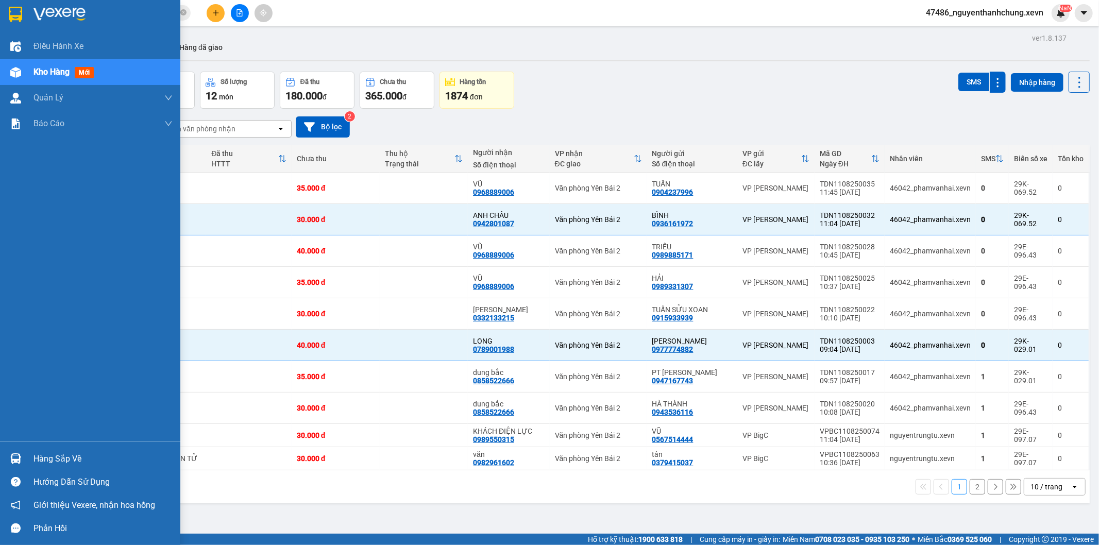
click at [44, 452] on div "Hàng sắp về Hướng dẫn sử dụng Giới thiệu Vexere, nhận hoa hồng Phản hồi" at bounding box center [90, 491] width 180 height 98
click at [45, 452] on div "Hàng sắp về" at bounding box center [102, 458] width 139 height 15
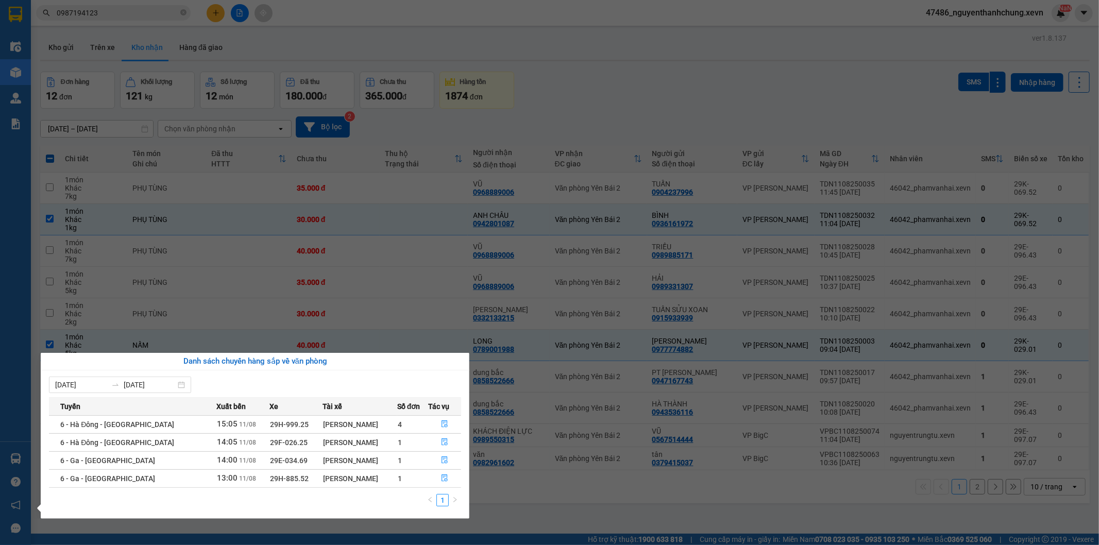
click at [722, 83] on section "Kết quả tìm kiếm ( 1 ) Bộ lọc Mã ĐH Trạng thái Món hàng Thu hộ Tổng cước Chưa c…" at bounding box center [549, 272] width 1099 height 545
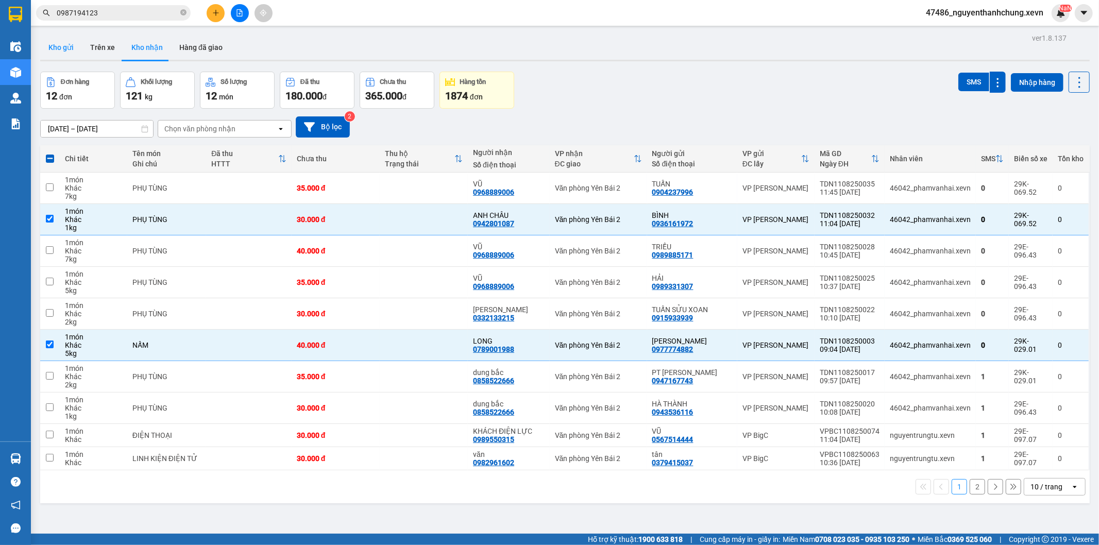
click at [57, 50] on button "Kho gửi" at bounding box center [61, 47] width 42 height 25
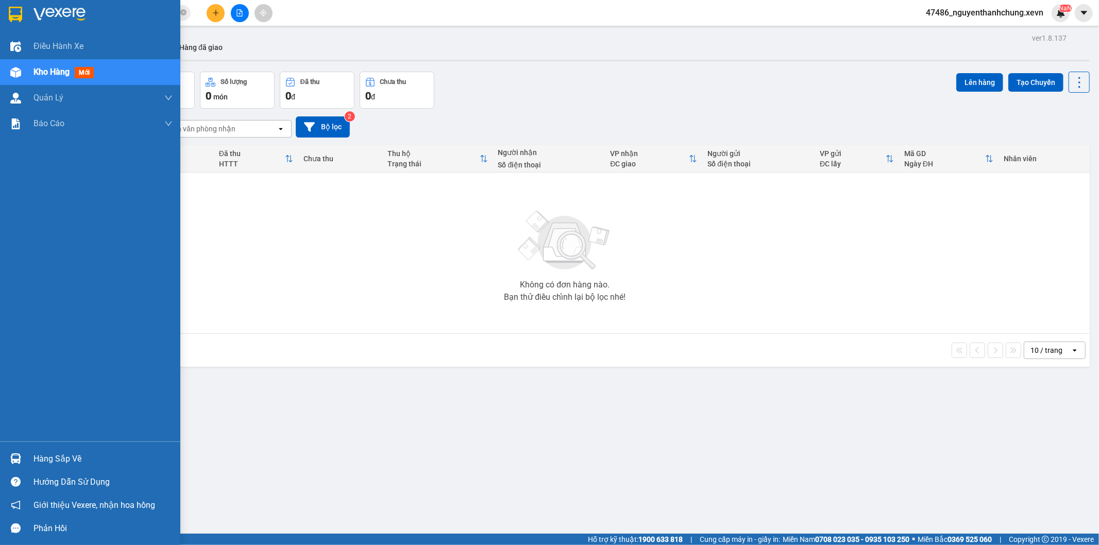
drag, startPoint x: 18, startPoint y: 464, endPoint x: 24, endPoint y: 462, distance: 7.0
click at [18, 463] on img at bounding box center [15, 458] width 11 height 11
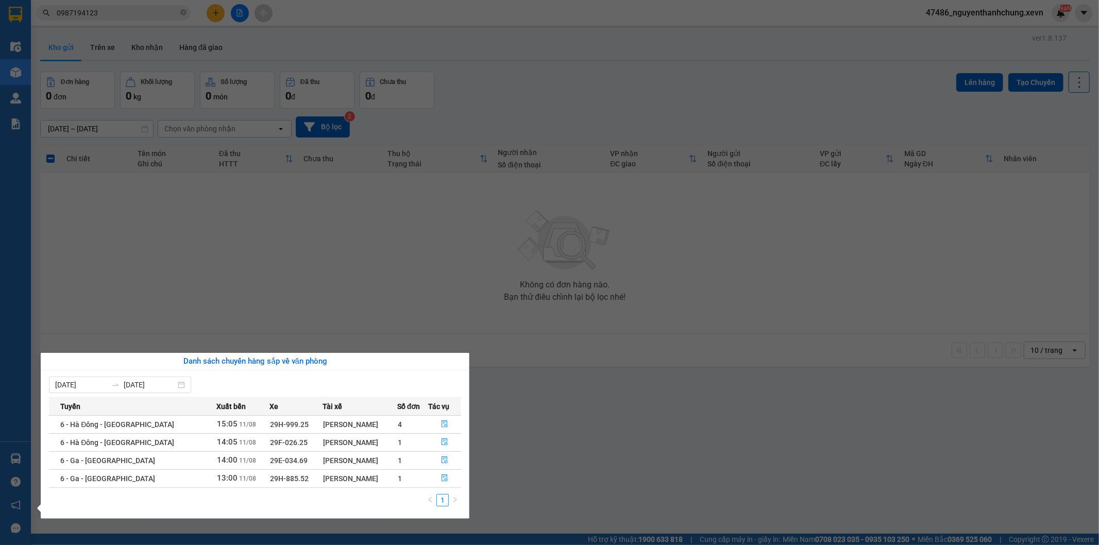
click at [516, 495] on section "Kết quả tìm kiếm ( 1 ) Bộ lọc Mã ĐH Trạng thái Món hàng Thu hộ Tổng cước Chưa c…" at bounding box center [549, 272] width 1099 height 545
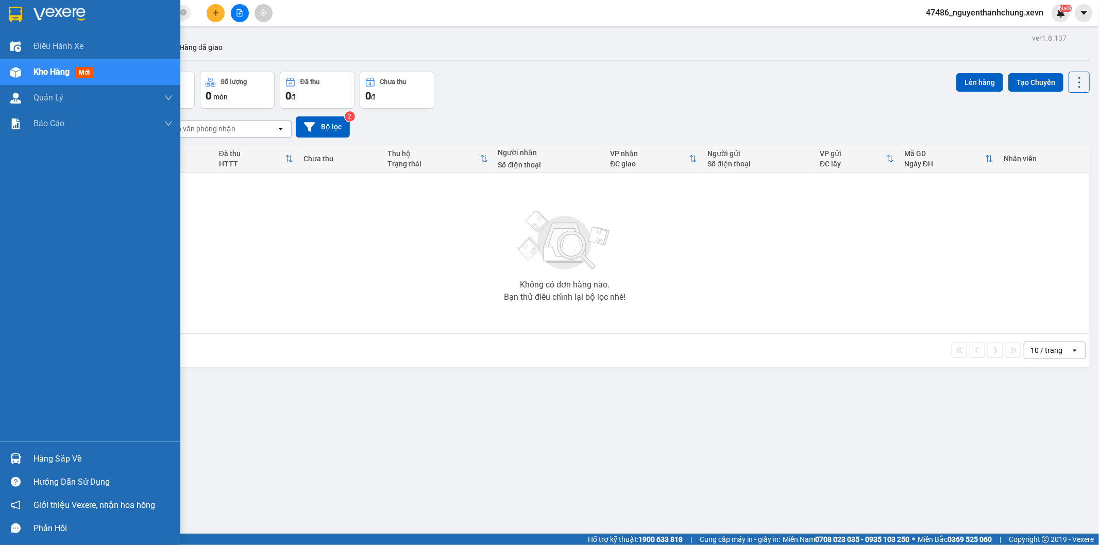
click at [34, 450] on div "Hàng sắp về" at bounding box center [90, 458] width 180 height 23
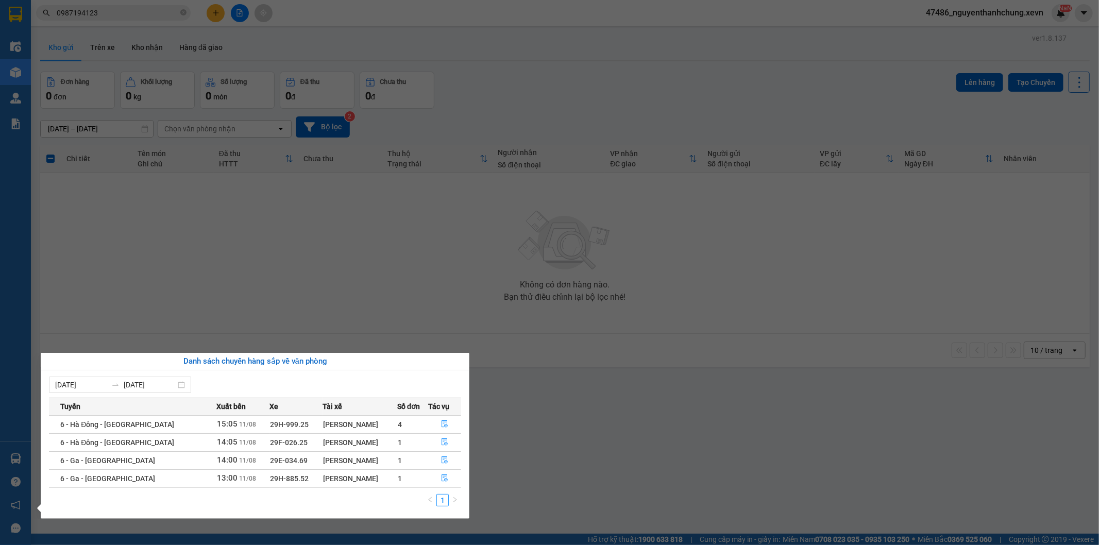
click at [377, 228] on section "Kết quả tìm kiếm ( 1 ) Bộ lọc Mã ĐH Trạng thái Món hàng Thu hộ Tổng cước Chưa c…" at bounding box center [549, 272] width 1099 height 545
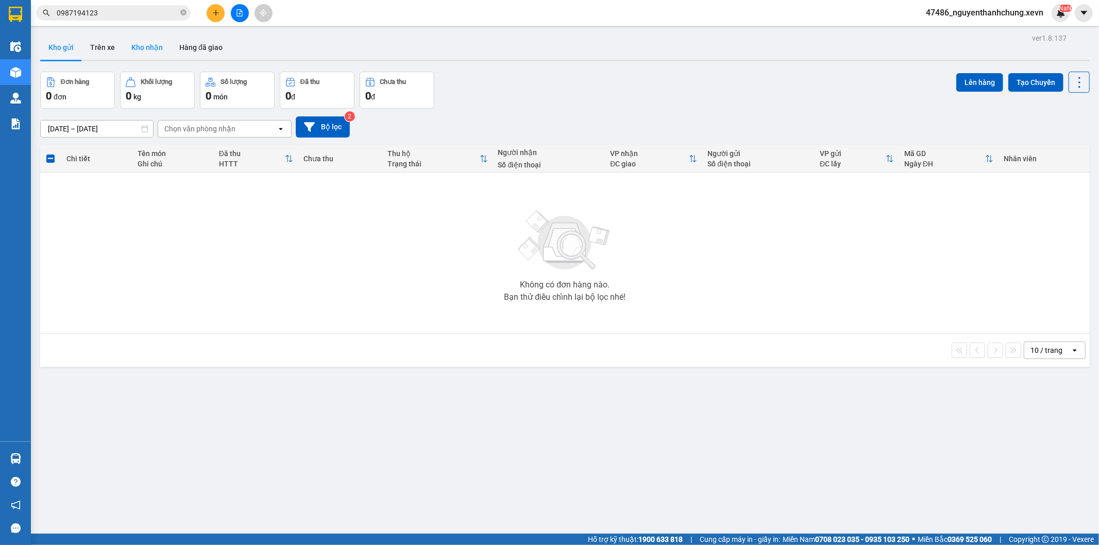
click at [150, 40] on button "Kho nhận" at bounding box center [147, 47] width 48 height 25
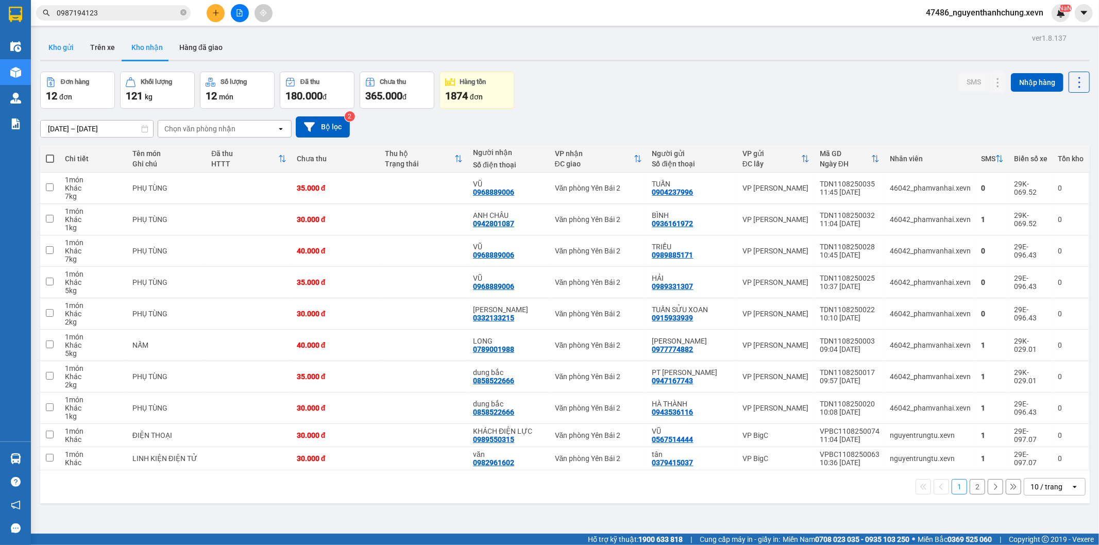
click at [61, 43] on button "Kho gửi" at bounding box center [61, 47] width 42 height 25
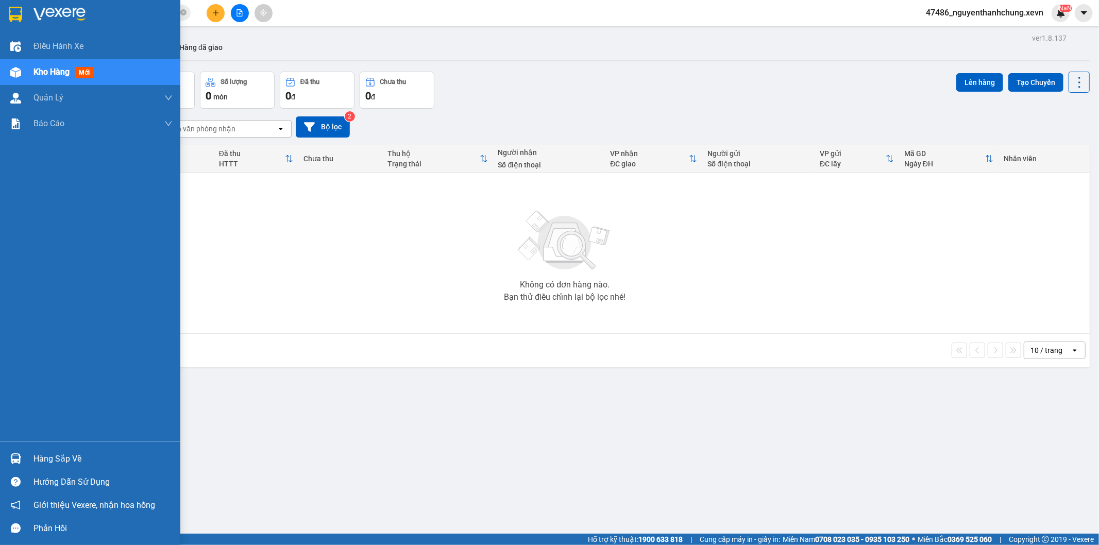
click at [14, 460] on img at bounding box center [15, 458] width 11 height 11
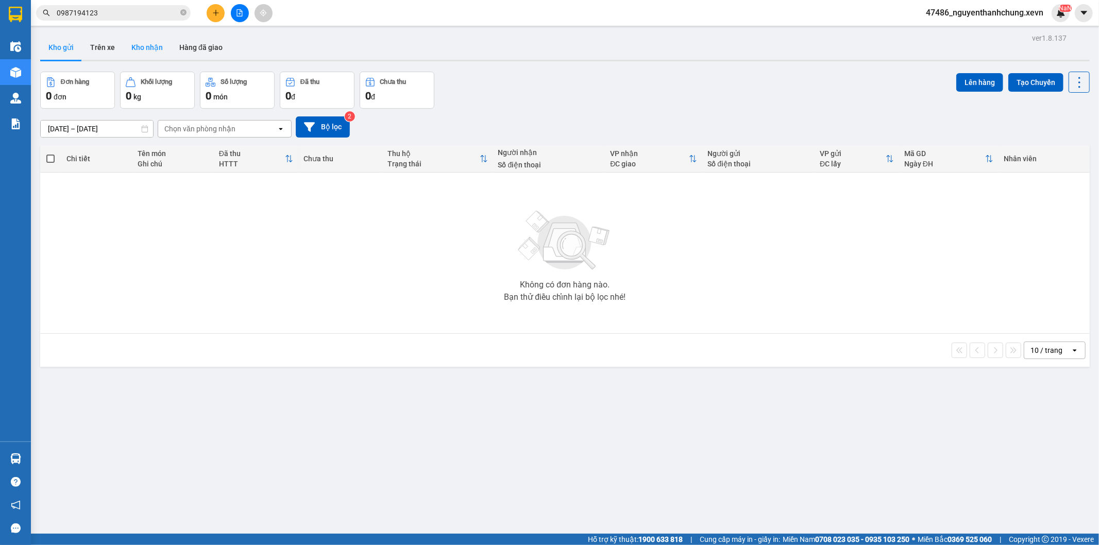
click at [147, 47] on button "Kho nhận" at bounding box center [147, 47] width 48 height 25
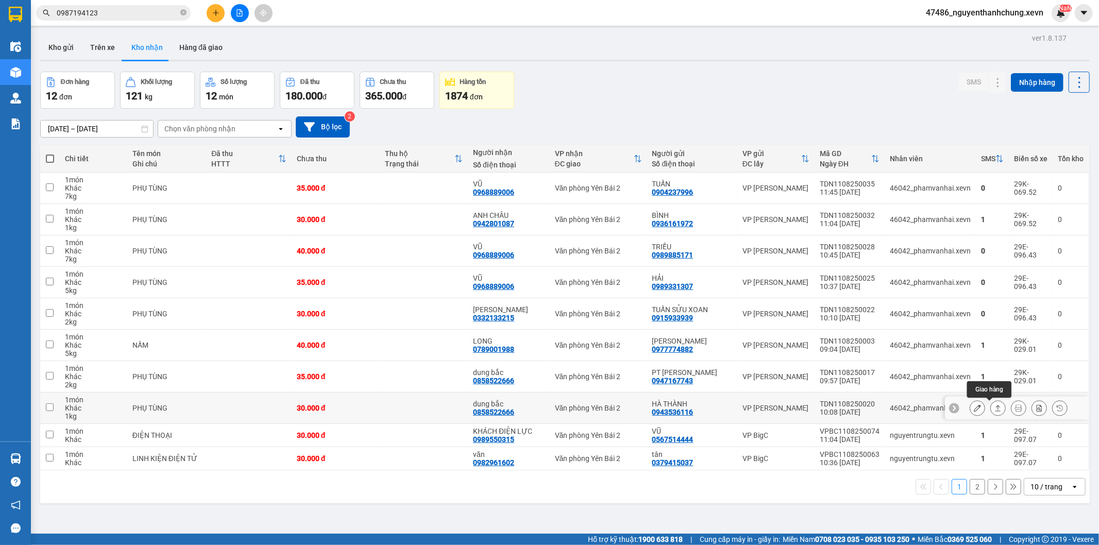
click at [994, 411] on icon at bounding box center [997, 407] width 7 height 7
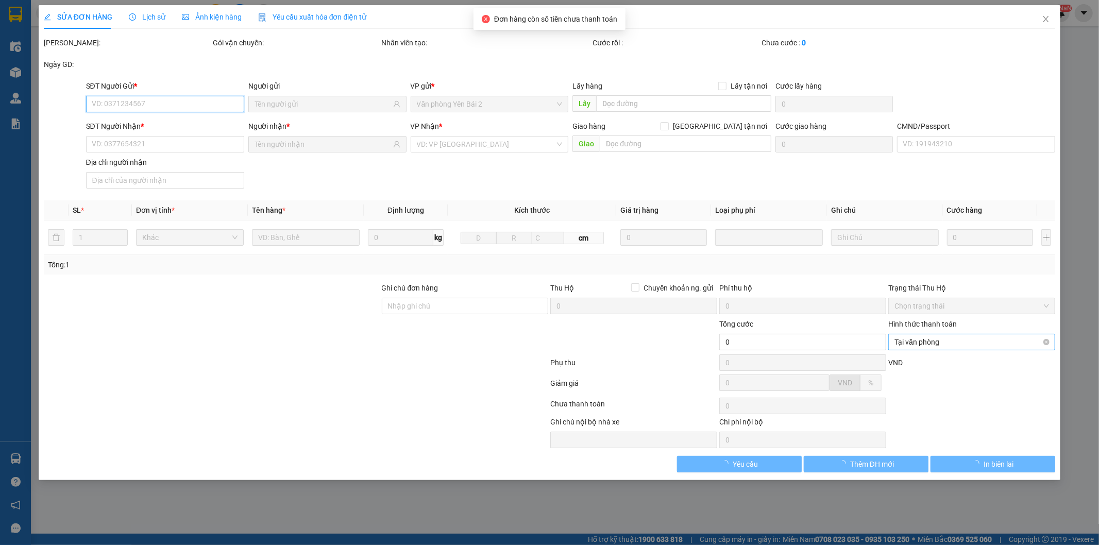
type input "0943536116"
type input "HÀ THÀNH"
type input "0858522666"
type input "dung bắc"
type input "GIAO TẬN NƠI"
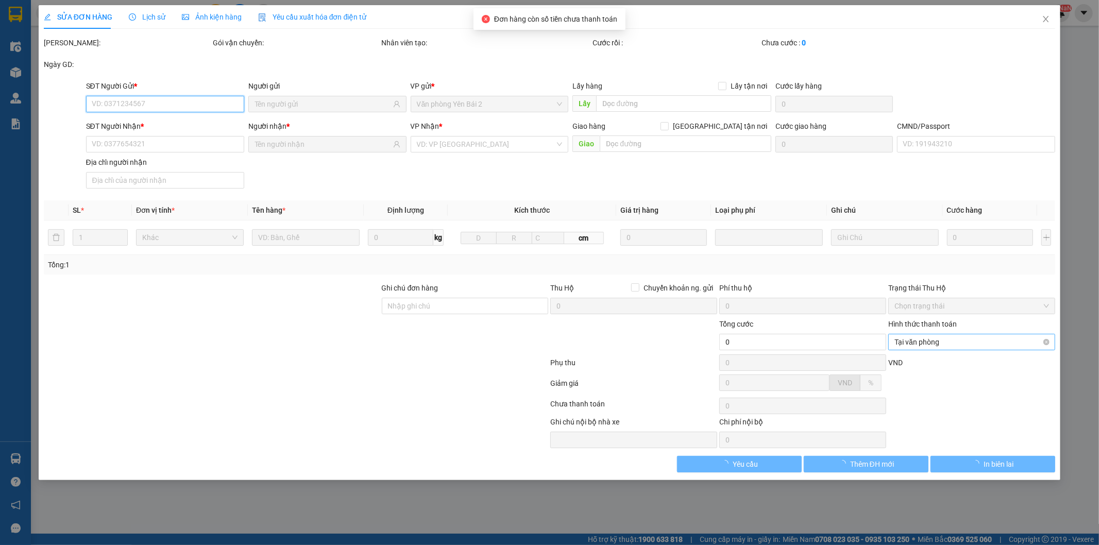
type input "30.000"
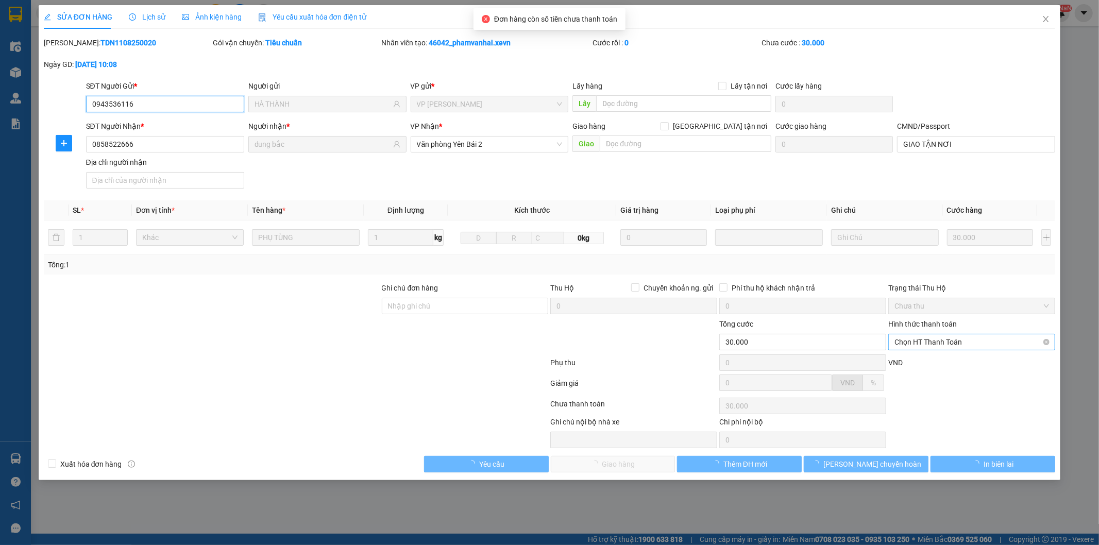
drag, startPoint x: 939, startPoint y: 341, endPoint x: 932, endPoint y: 349, distance: 11.7
click at [939, 341] on span "Chọn HT Thanh Toán" at bounding box center [971, 341] width 155 height 15
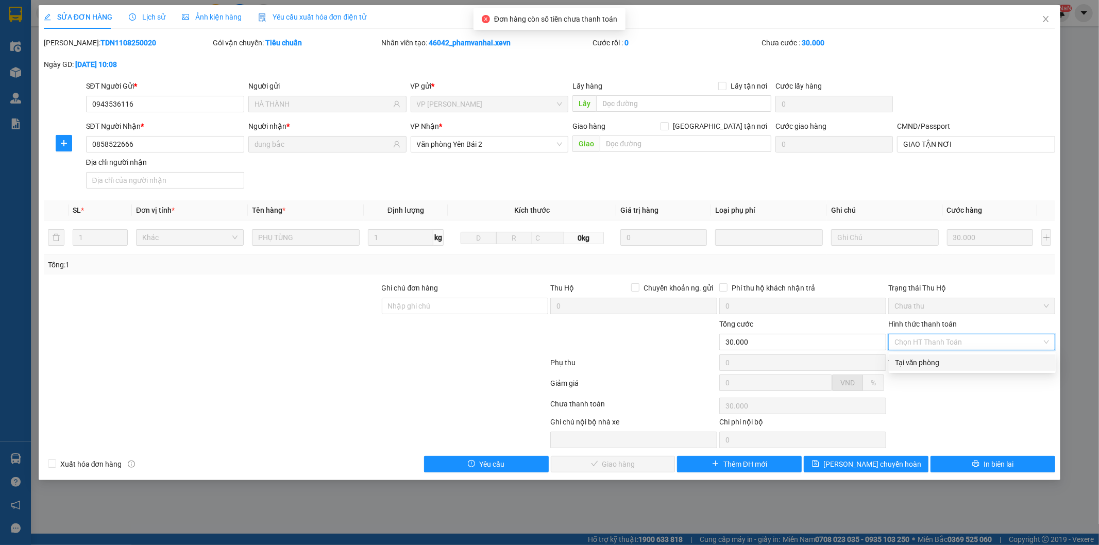
drag, startPoint x: 916, startPoint y: 357, endPoint x: 912, endPoint y: 361, distance: 5.8
click at [916, 358] on div "Tại văn phòng" at bounding box center [972, 362] width 155 height 11
type input "0"
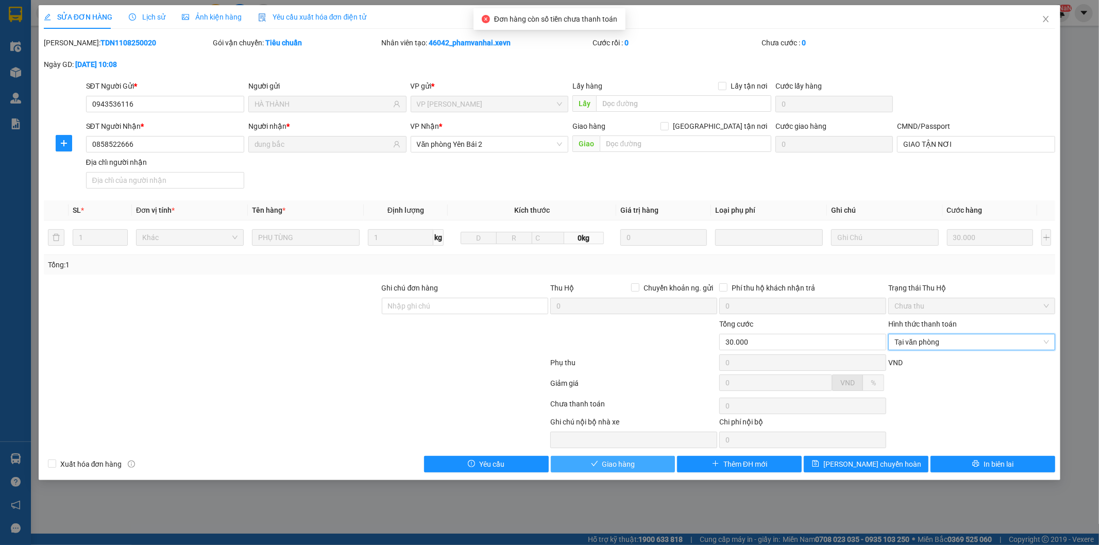
click at [613, 467] on span "Giao hàng" at bounding box center [618, 464] width 33 height 11
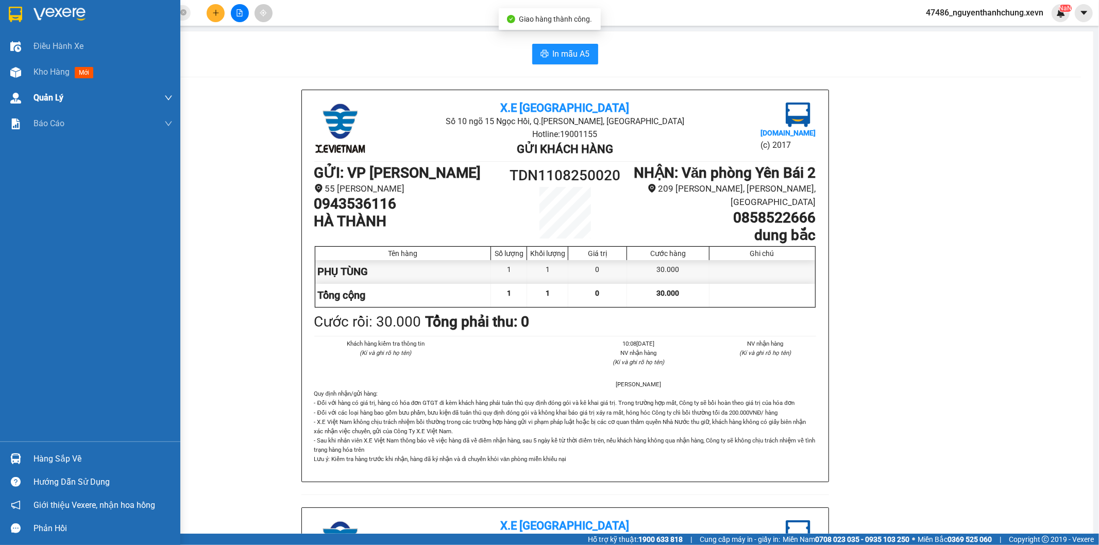
click at [24, 71] on div "Kho hàng mới" at bounding box center [90, 72] width 180 height 26
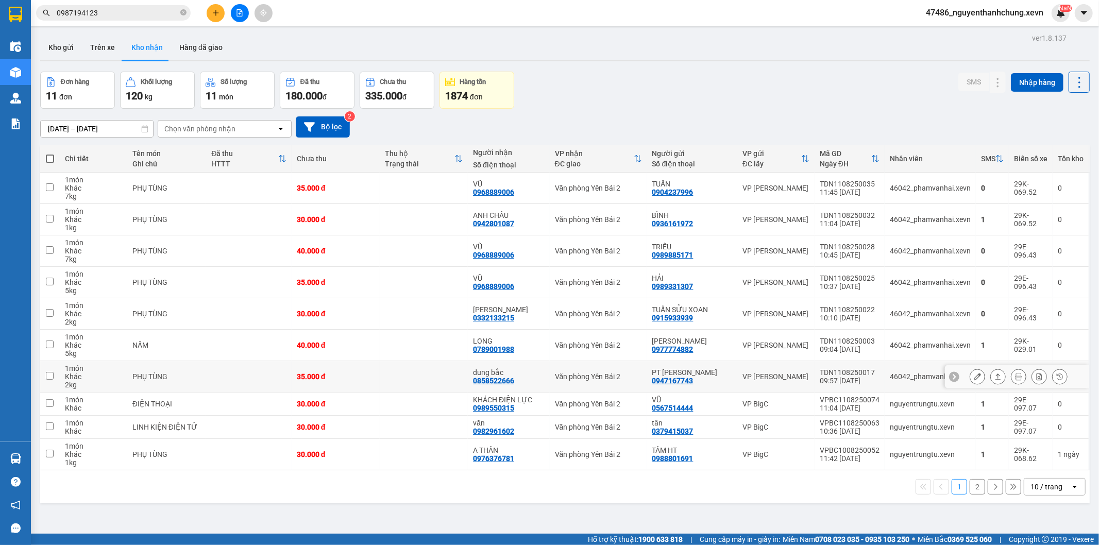
click at [994, 375] on icon at bounding box center [997, 376] width 7 height 7
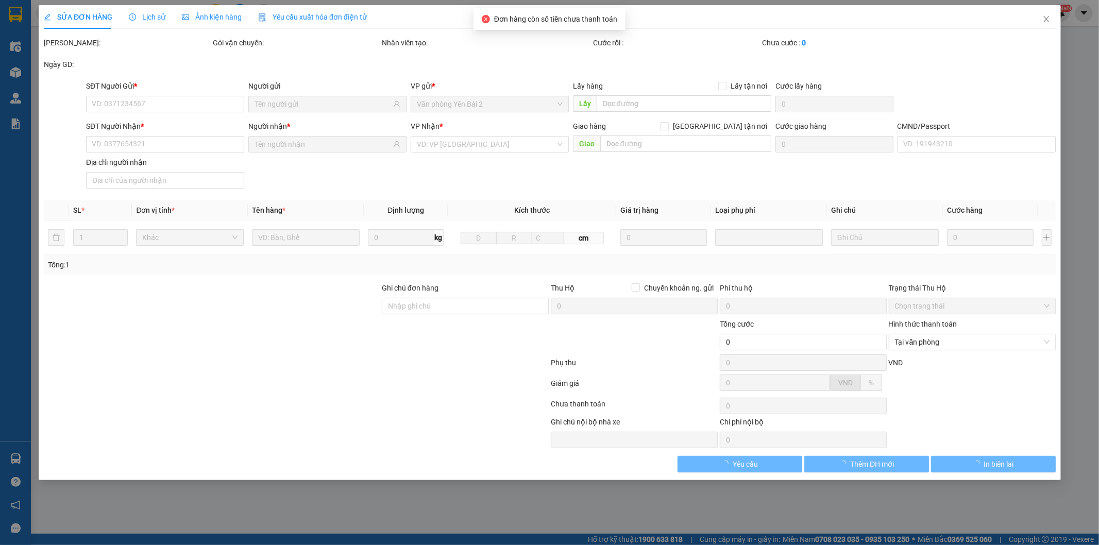
type input "0947167743"
type input "PT [PERSON_NAME]"
type input "0858522666"
type input "dung bắc"
type input "GIAO TẬN NƠI"
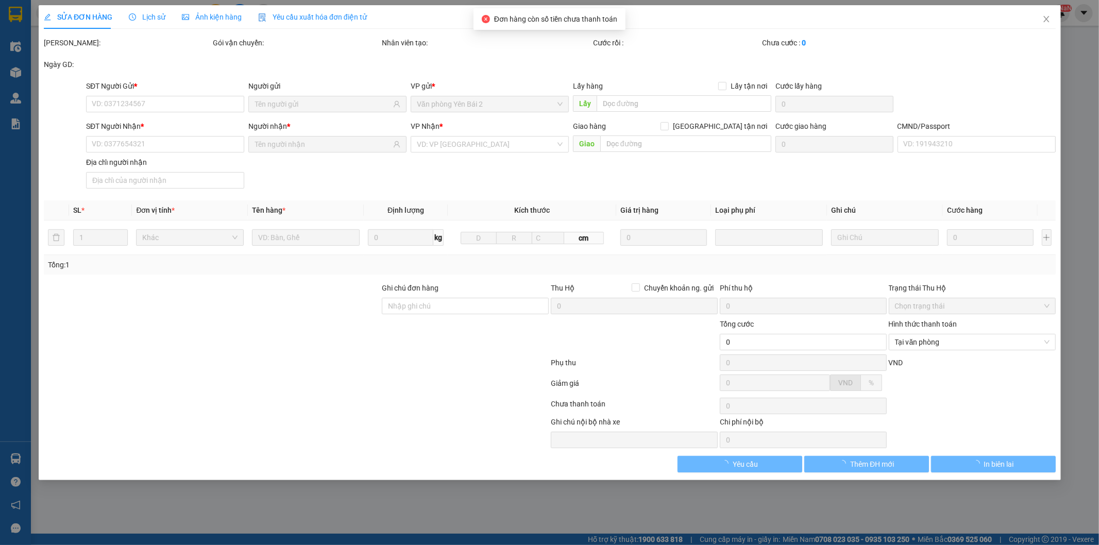
type input "123"
type input "35.000"
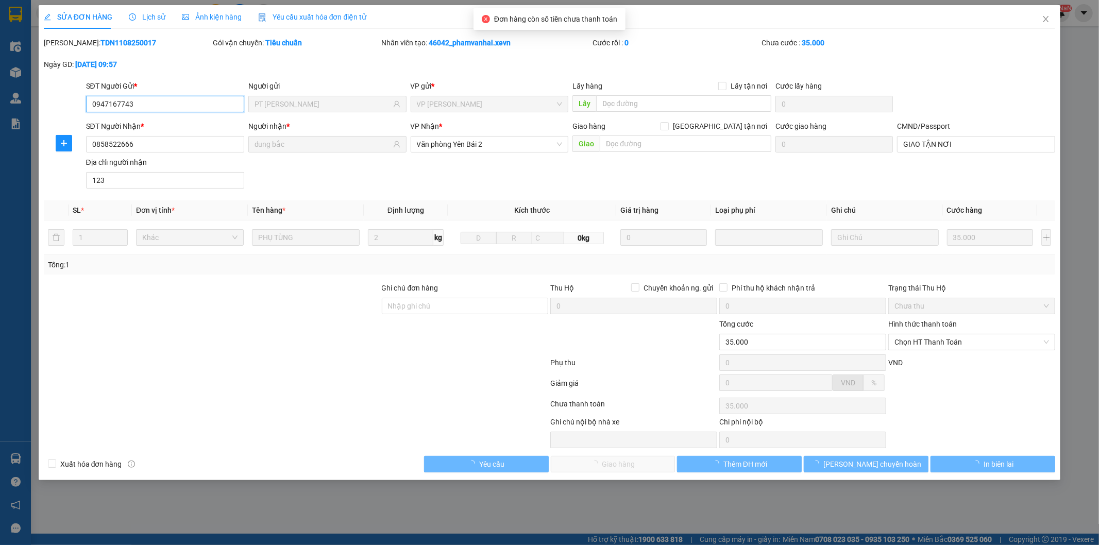
click at [935, 351] on div "Hình thức thanh toán Chọn HT Thanh Toán" at bounding box center [971, 336] width 167 height 36
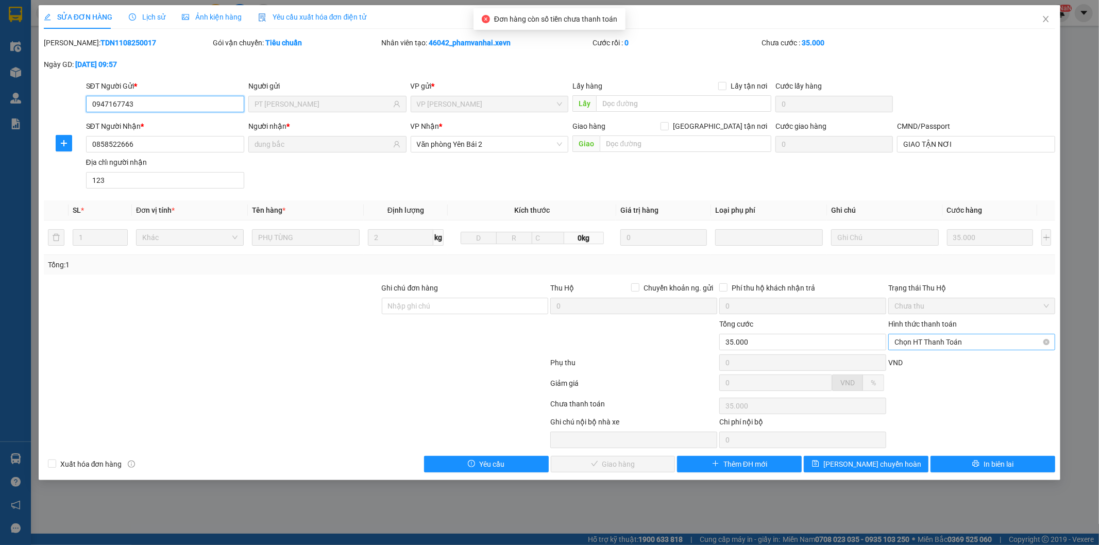
click at [927, 350] on div "Chọn HT Thanh Toán" at bounding box center [971, 342] width 167 height 16
drag, startPoint x: 926, startPoint y: 352, endPoint x: 739, endPoint y: 406, distance: 194.6
click at [923, 364] on div "Tại văn phòng" at bounding box center [972, 362] width 155 height 11
type input "0"
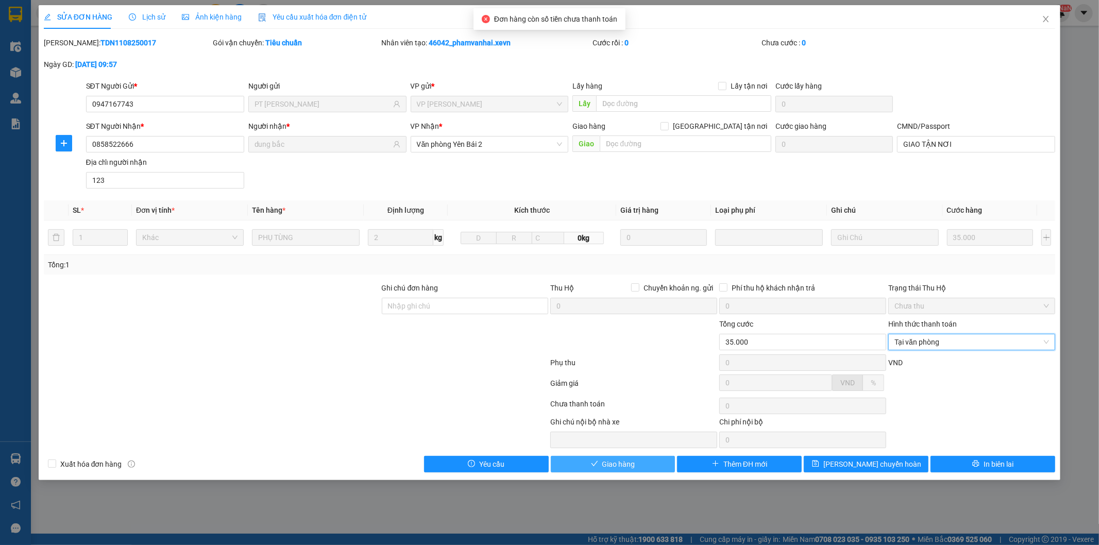
click at [620, 459] on span "Giao hàng" at bounding box center [618, 464] width 33 height 11
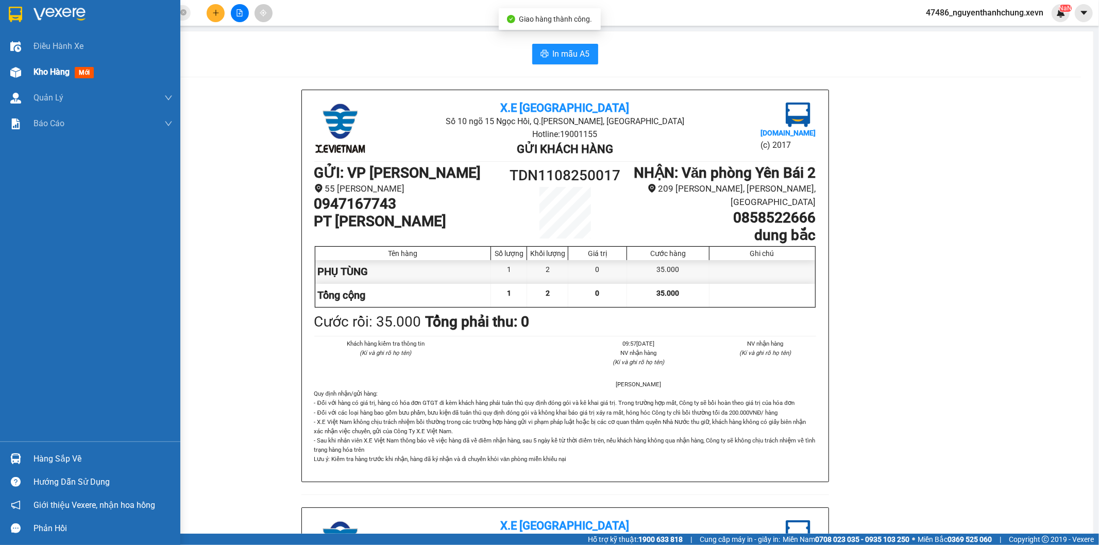
click at [13, 62] on div "Kho hàng mới" at bounding box center [90, 72] width 180 height 26
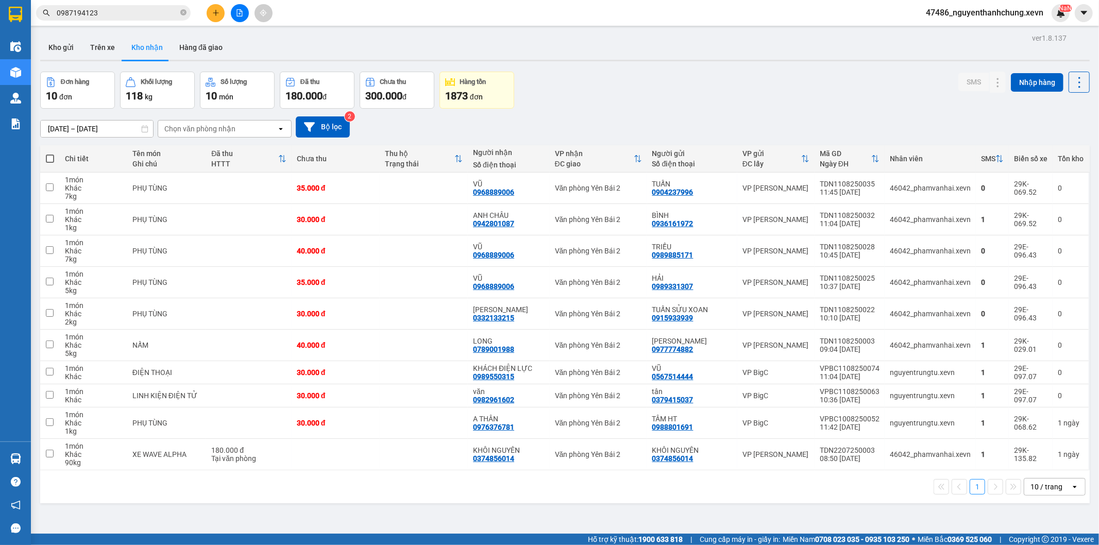
click at [661, 79] on div "Đơn hàng 10 đơn Khối lượng 118 kg Số lượng 10 món Đã thu 180.000 đ Chưa thu 300…" at bounding box center [565, 90] width 1050 height 37
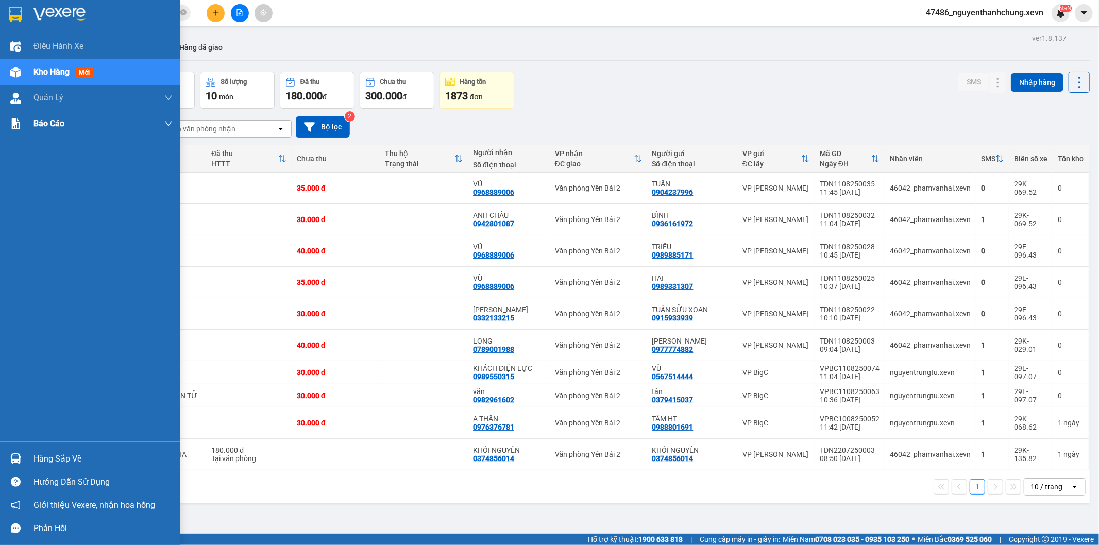
click at [58, 117] on span "Báo cáo" at bounding box center [48, 123] width 31 height 13
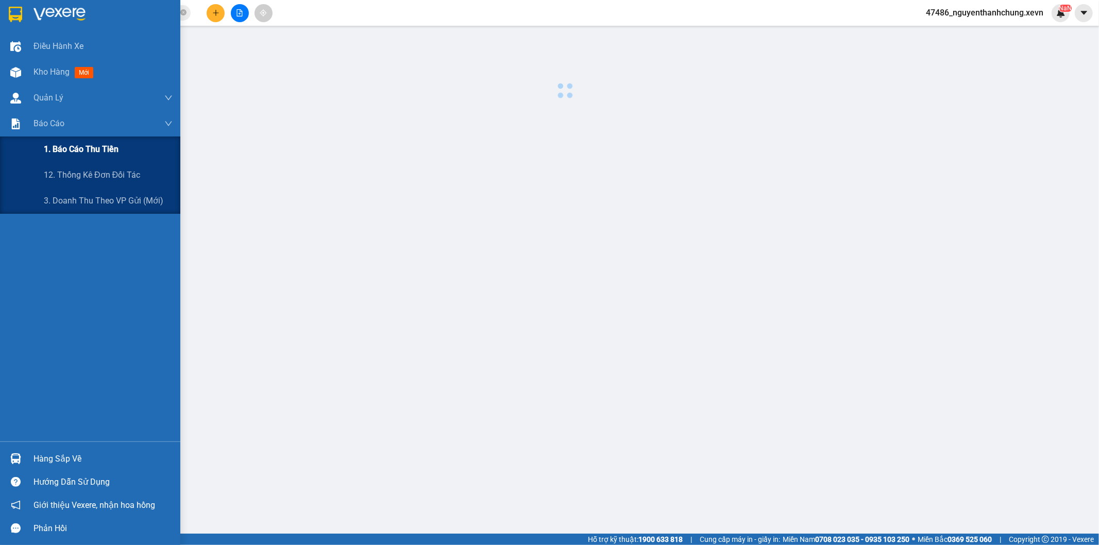
click at [67, 153] on span "1. Báo cáo thu tiền" at bounding box center [81, 149] width 75 height 13
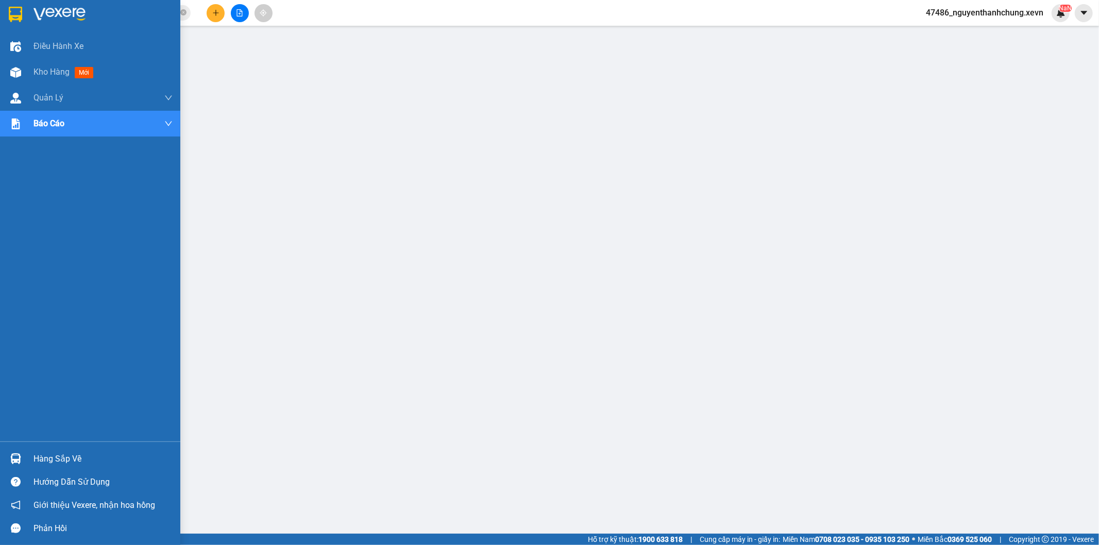
click at [44, 454] on div "Hàng sắp về" at bounding box center [102, 458] width 139 height 15
click at [19, 70] on img at bounding box center [15, 72] width 11 height 11
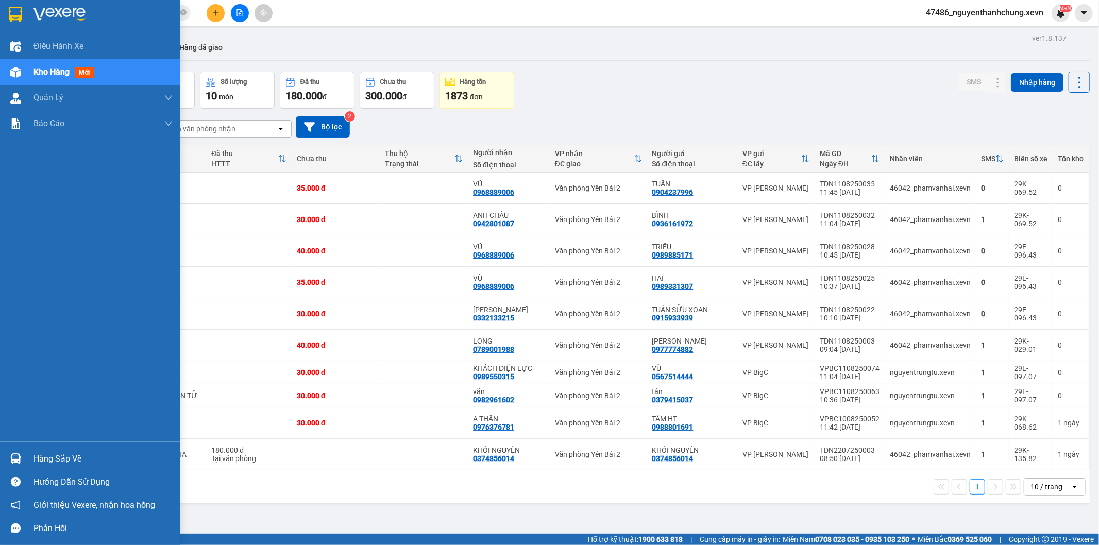
click at [26, 456] on div "Hàng sắp về" at bounding box center [90, 458] width 180 height 23
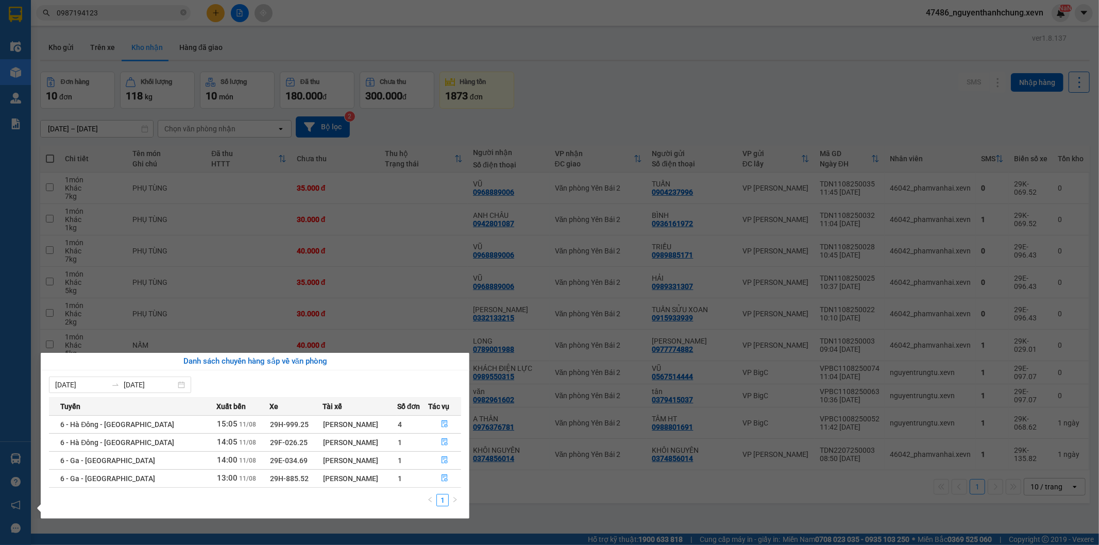
click at [101, 62] on section "Kết quả tìm kiếm ( 1 ) Bộ lọc Mã ĐH Trạng thái Món hàng Thu hộ Tổng cước Chưa c…" at bounding box center [549, 272] width 1099 height 545
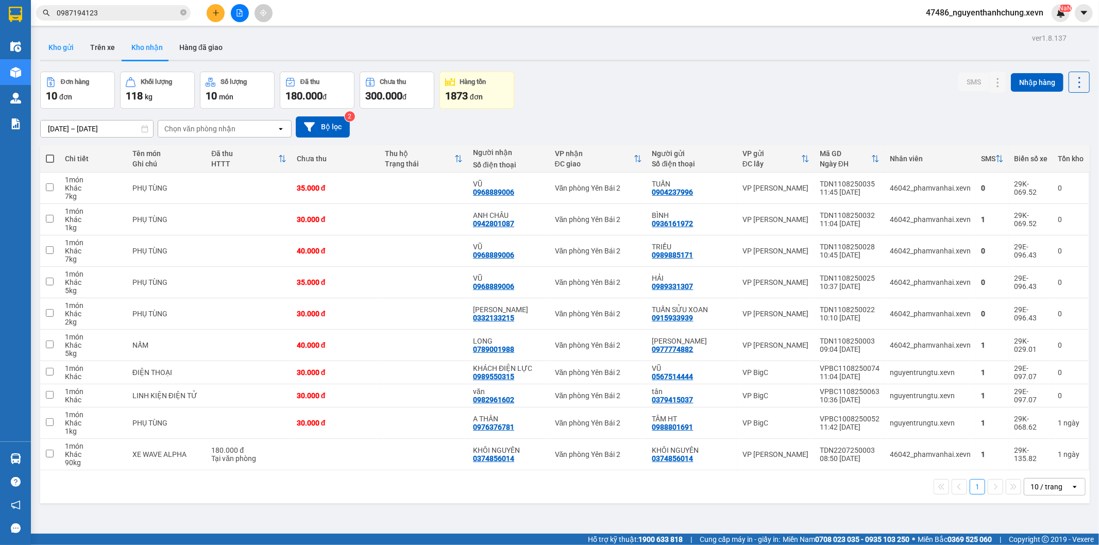
click at [49, 53] on button "Kho gửi" at bounding box center [61, 47] width 42 height 25
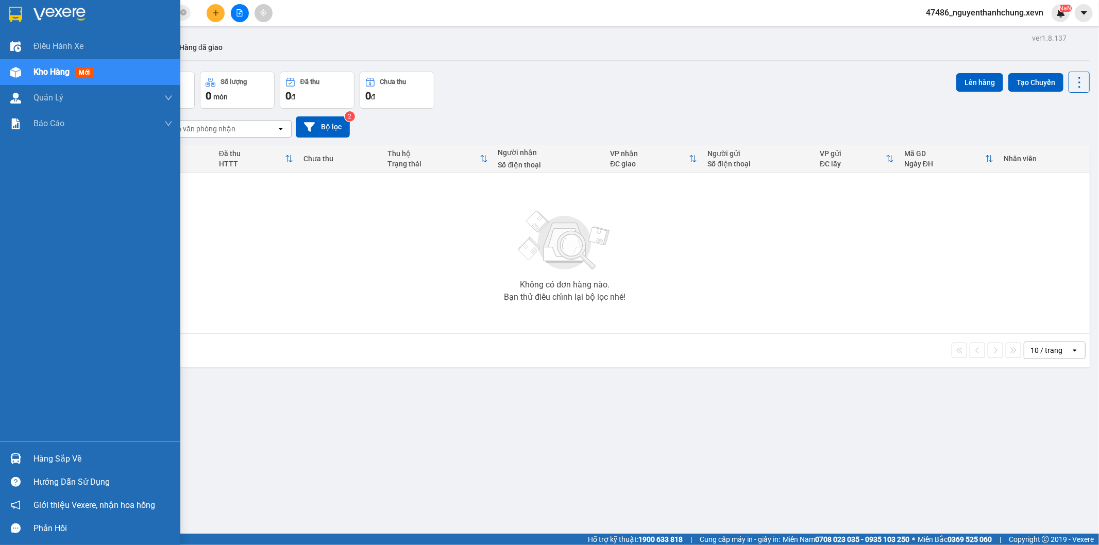
click at [18, 451] on div at bounding box center [16, 459] width 18 height 18
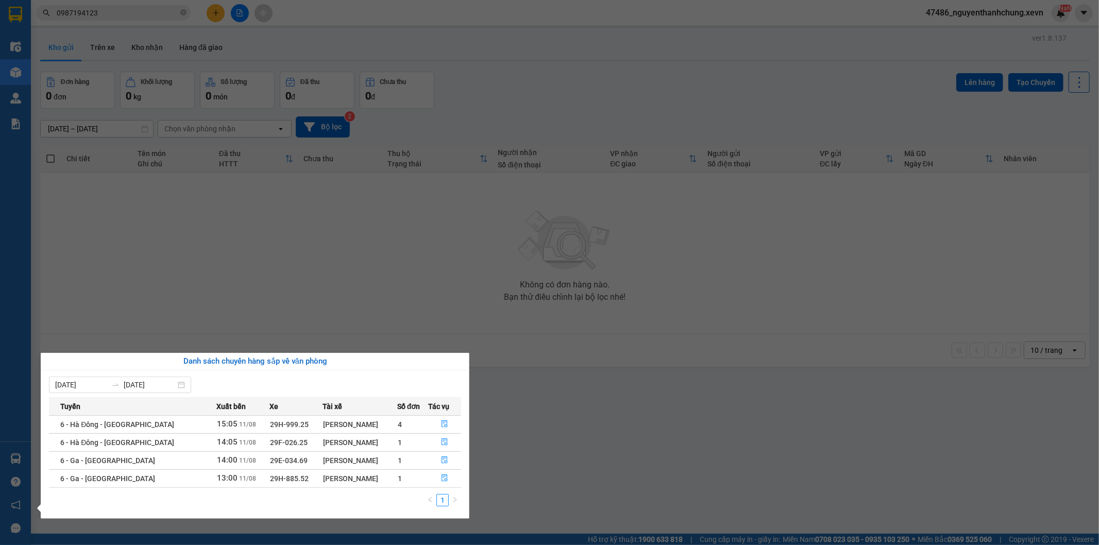
click at [196, 121] on section "Kết quả tìm kiếm ( 1 ) Bộ lọc Mã ĐH Trạng thái Món hàng Thu hộ Tổng cước Chưa c…" at bounding box center [549, 272] width 1099 height 545
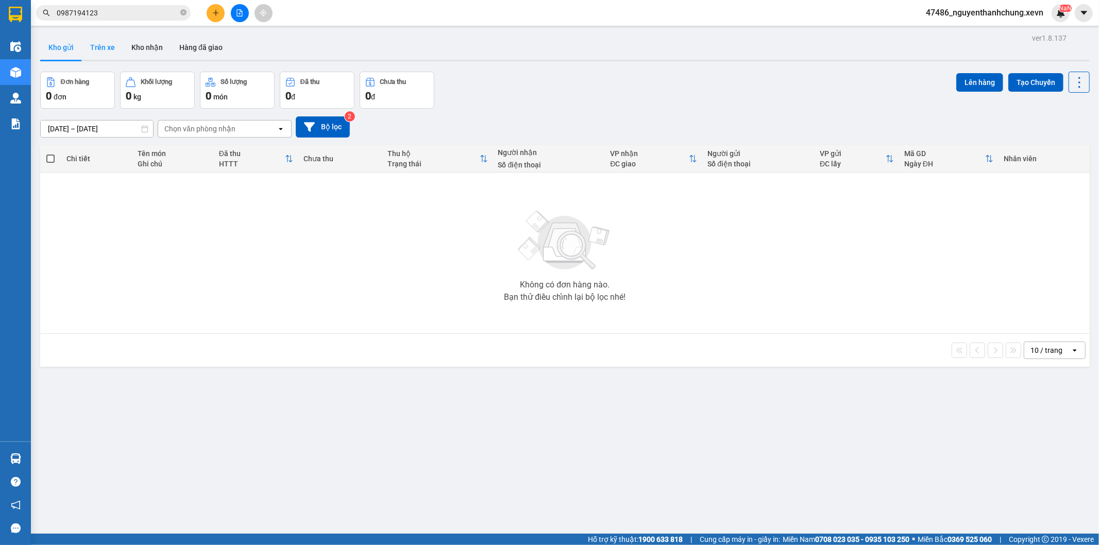
click at [110, 54] on button "Trên xe" at bounding box center [102, 47] width 41 height 25
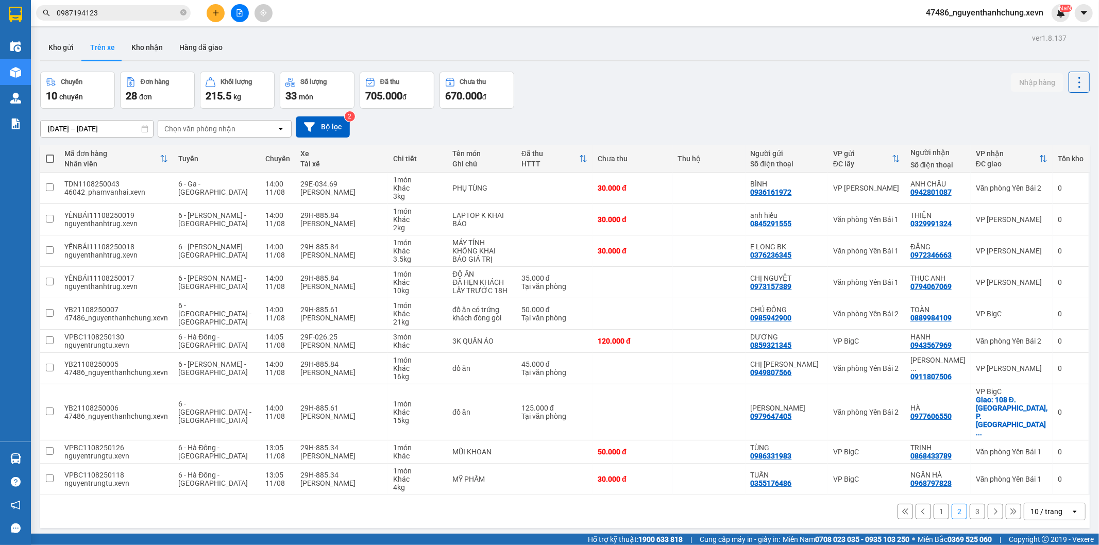
click at [973, 504] on button "3" at bounding box center [977, 511] width 15 height 15
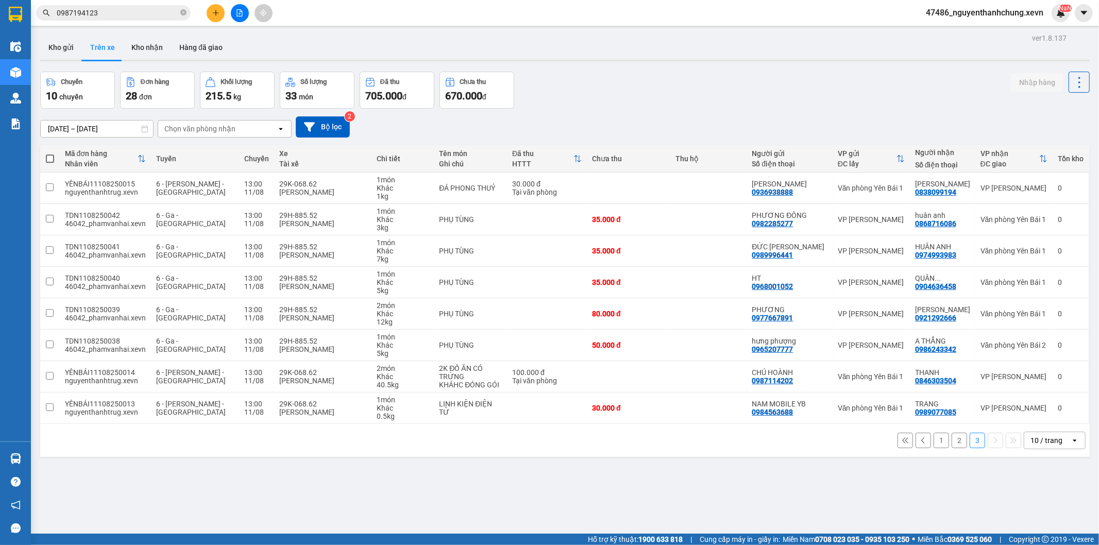
click at [193, 134] on div "Chọn văn phòng nhận" at bounding box center [217, 129] width 119 height 16
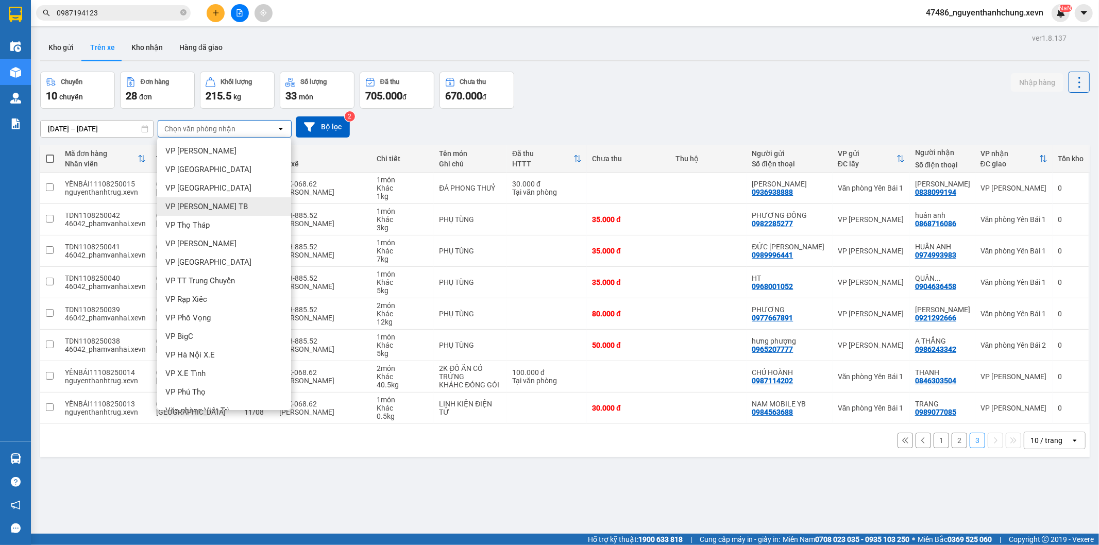
scroll to position [282, 0]
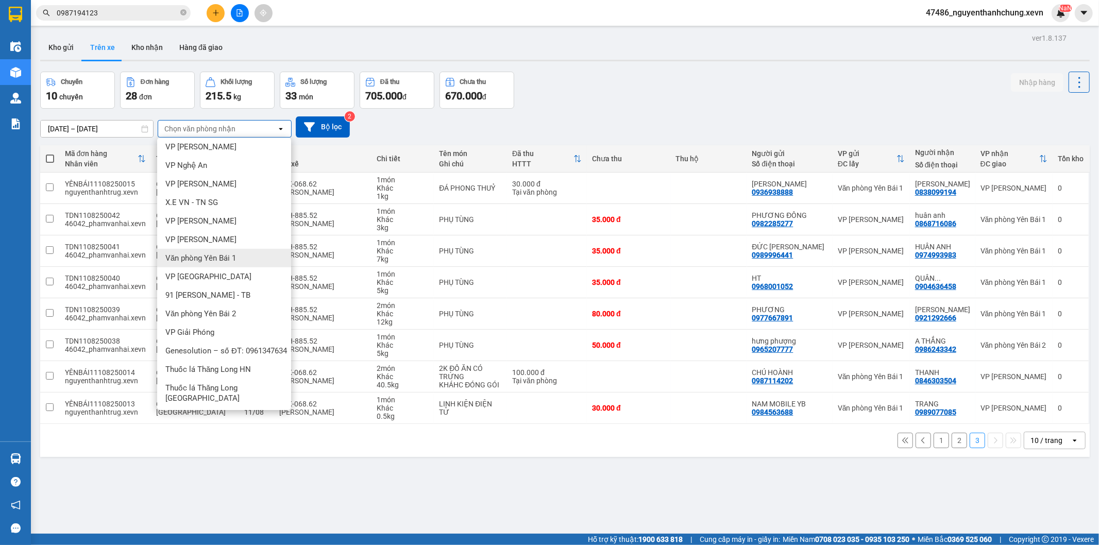
drag, startPoint x: 221, startPoint y: 258, endPoint x: 227, endPoint y: 243, distance: 15.9
click at [222, 257] on span "Văn phòng Yên Bái 1" at bounding box center [200, 258] width 71 height 10
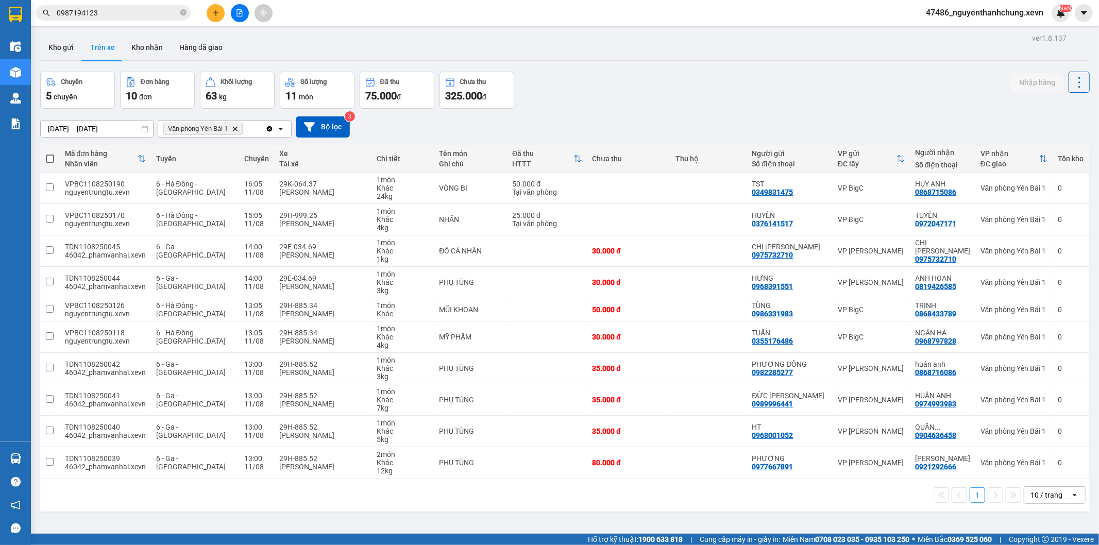
click at [235, 130] on icon "Delete" at bounding box center [235, 129] width 6 height 6
click at [235, 129] on div "Chọn văn phòng nhận" at bounding box center [217, 129] width 119 height 16
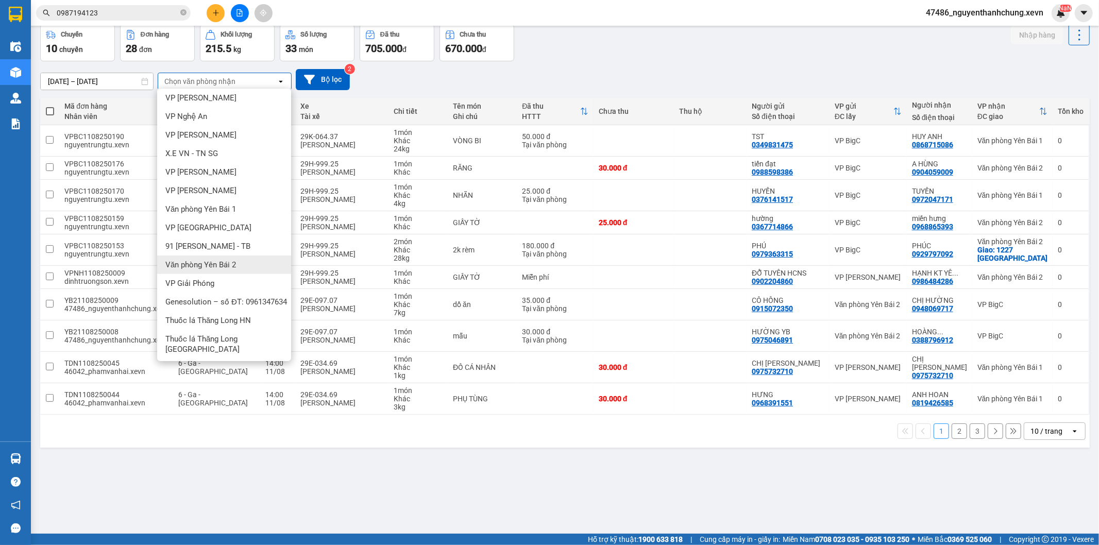
click at [237, 259] on div "Văn phòng Yên Bái 2" at bounding box center [224, 265] width 134 height 19
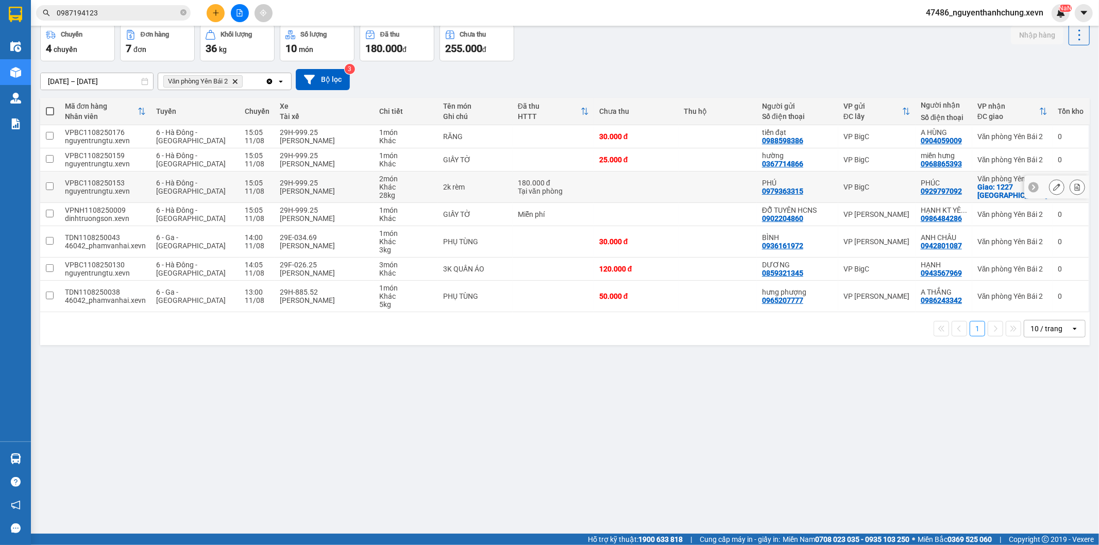
scroll to position [0, 0]
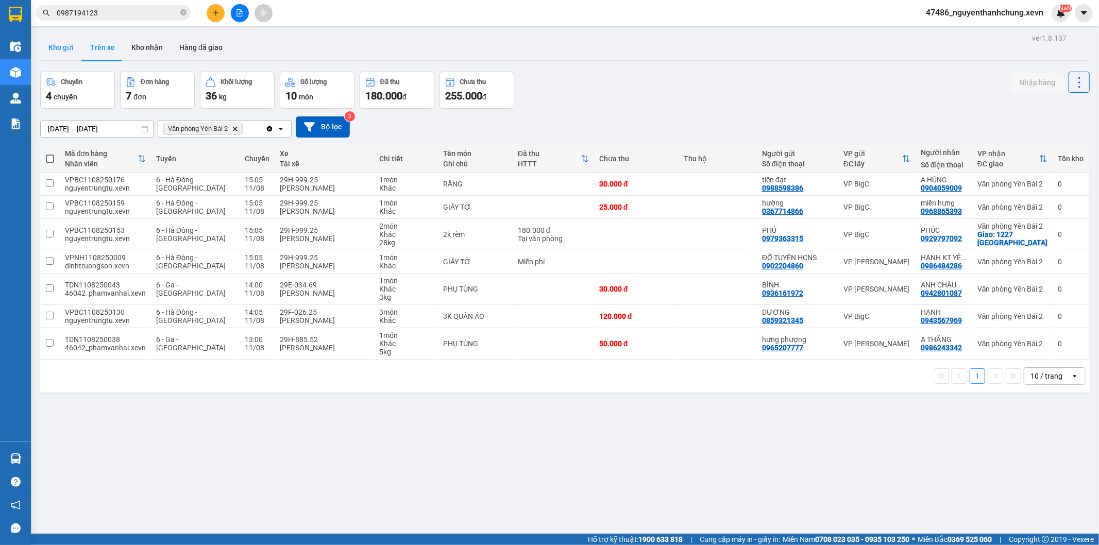
click at [55, 48] on button "Kho gửi" at bounding box center [61, 47] width 42 height 25
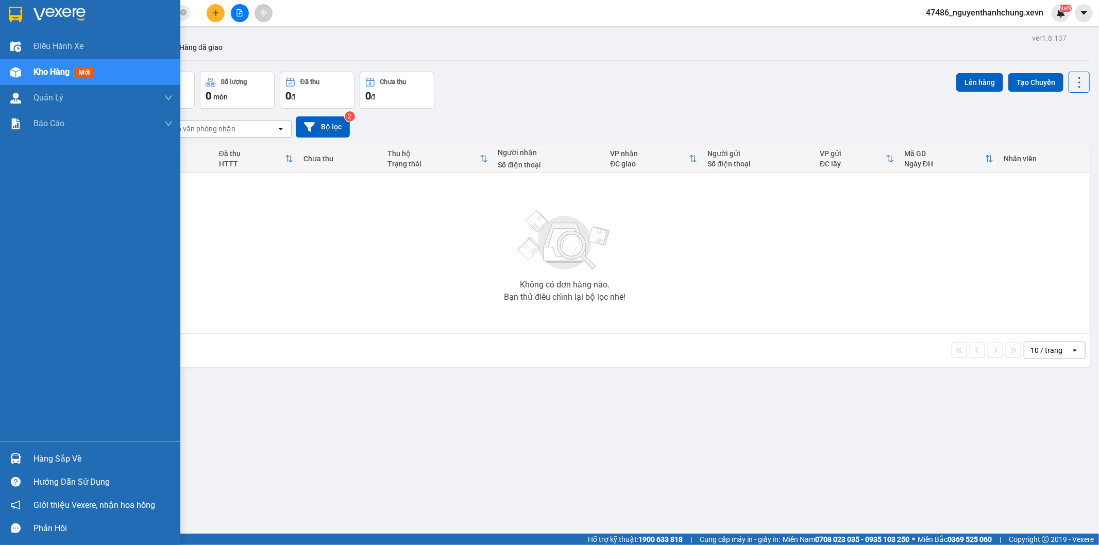
click at [33, 462] on div "Hàng sắp về" at bounding box center [102, 458] width 139 height 15
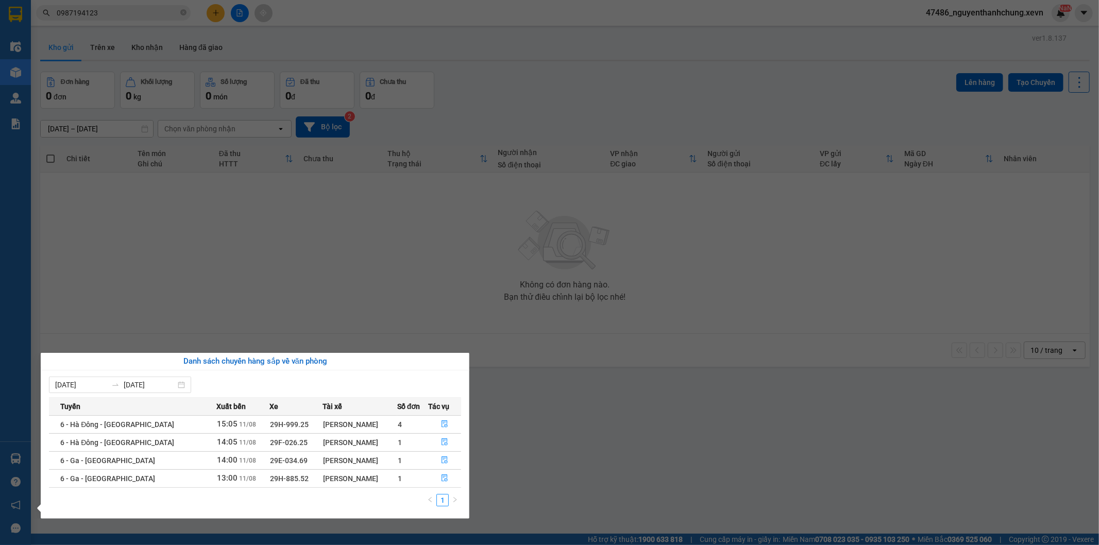
click at [605, 460] on section "Kết quả tìm kiếm ( 1 ) Bộ lọc Mã ĐH Trạng thái Món hàng Thu hộ Tổng cước Chưa c…" at bounding box center [549, 272] width 1099 height 545
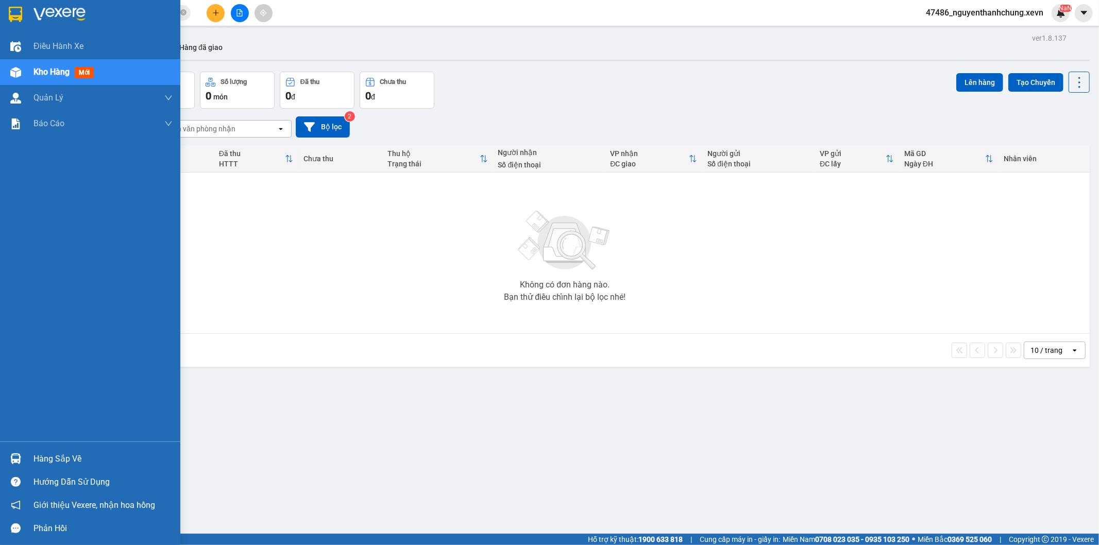
click at [1, 457] on div "Hàng sắp về" at bounding box center [90, 458] width 180 height 23
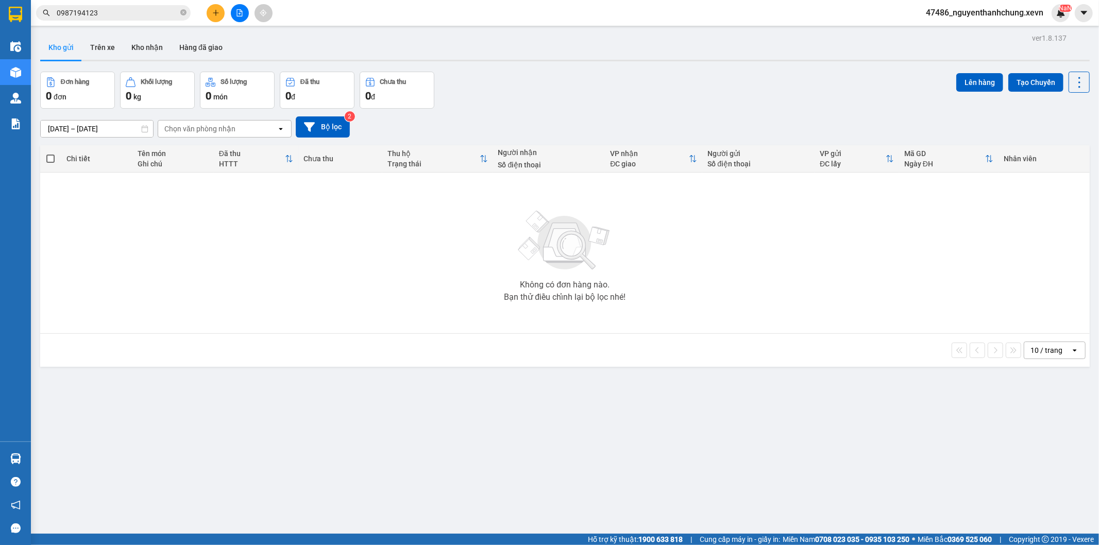
drag, startPoint x: 241, startPoint y: 222, endPoint x: 271, endPoint y: 219, distance: 30.0
click at [256, 222] on section "Kết quả tìm kiếm ( 1 ) Bộ lọc Mã ĐH Trạng thái Món hàng Thu hộ Tổng cước Chưa c…" at bounding box center [549, 272] width 1099 height 545
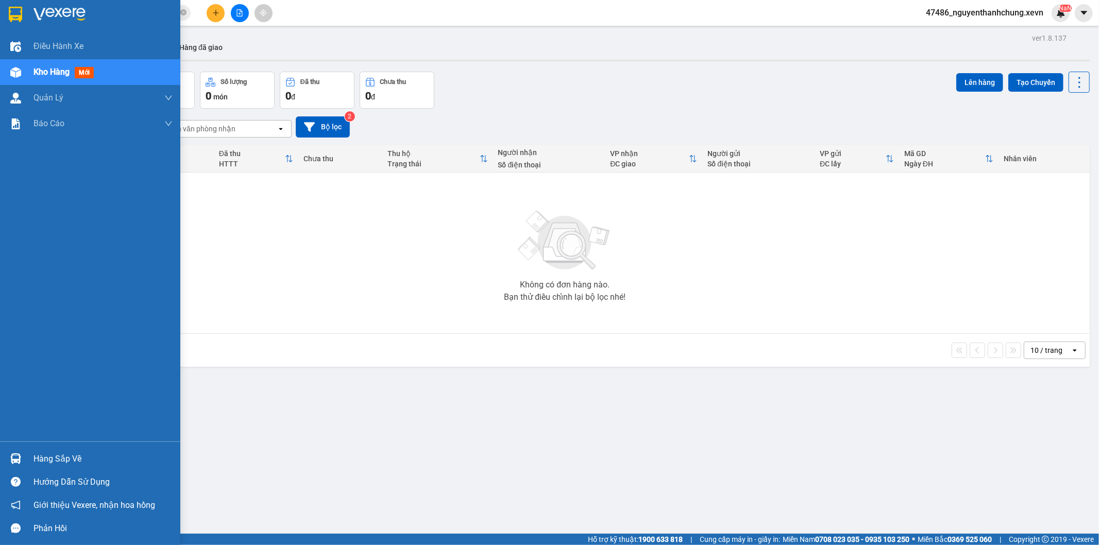
click at [24, 455] on div at bounding box center [16, 459] width 18 height 18
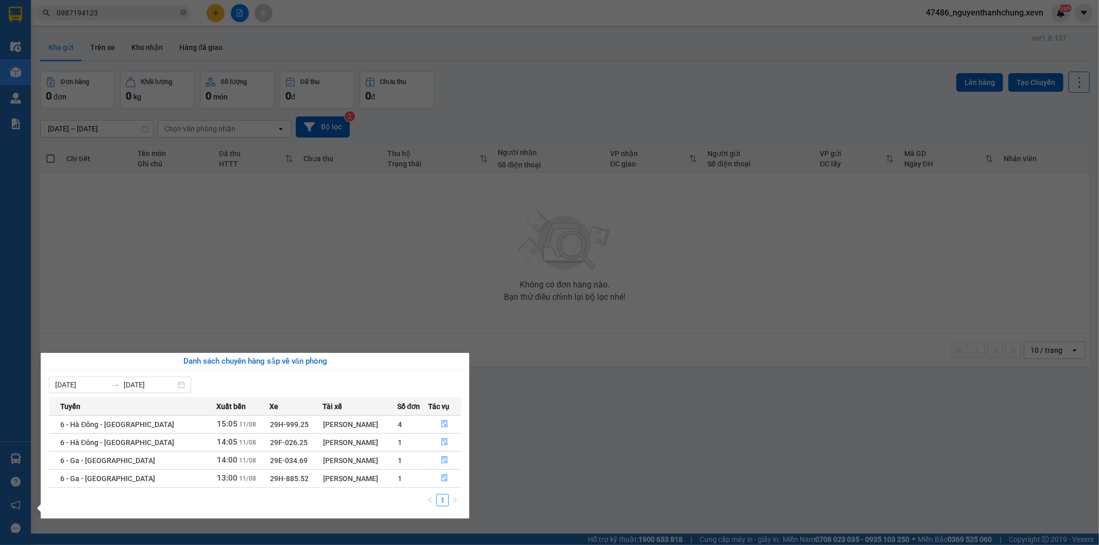
click at [620, 383] on section "Kết quả tìm kiếm ( 1 ) Bộ lọc Mã ĐH Trạng thái Món hàng Thu hộ Tổng cước Chưa c…" at bounding box center [549, 272] width 1099 height 545
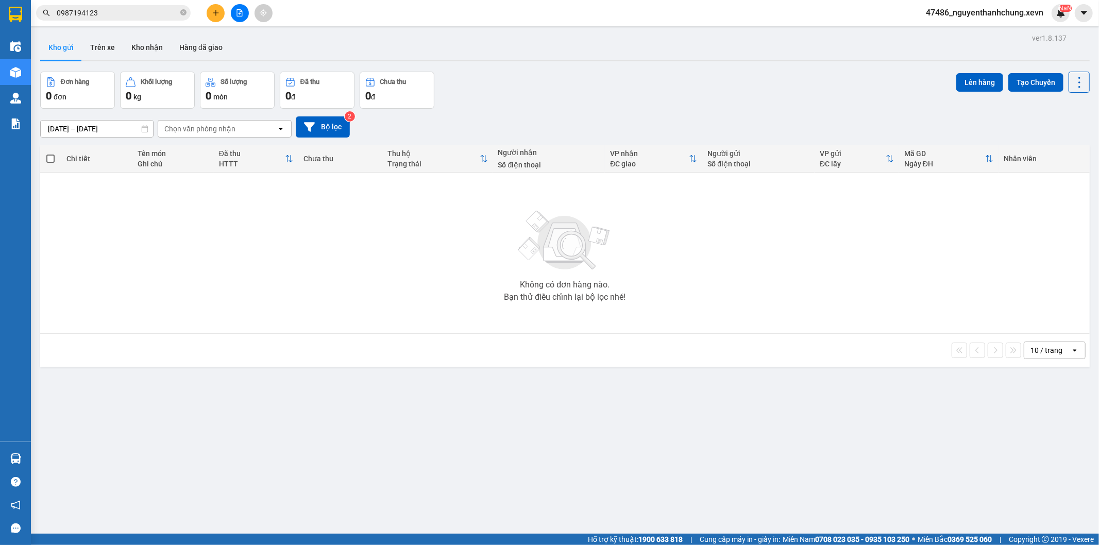
click at [222, 11] on button at bounding box center [216, 13] width 18 height 18
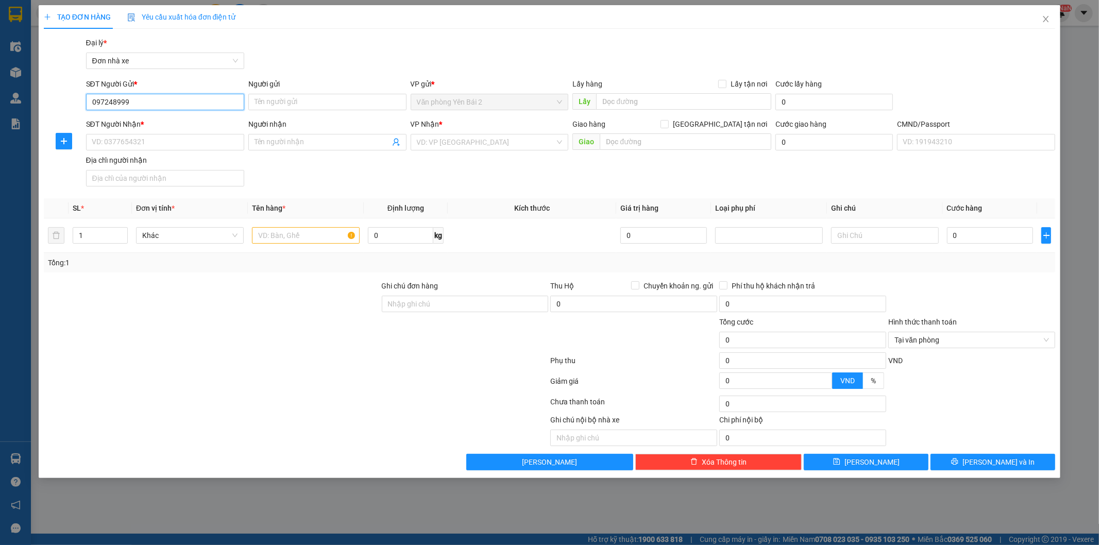
type input "0972489995"
click at [193, 124] on div "0972489995 - cô hoa" at bounding box center [165, 122] width 146 height 11
type input "cô hoa"
type input "0384965659"
type input "khánh"
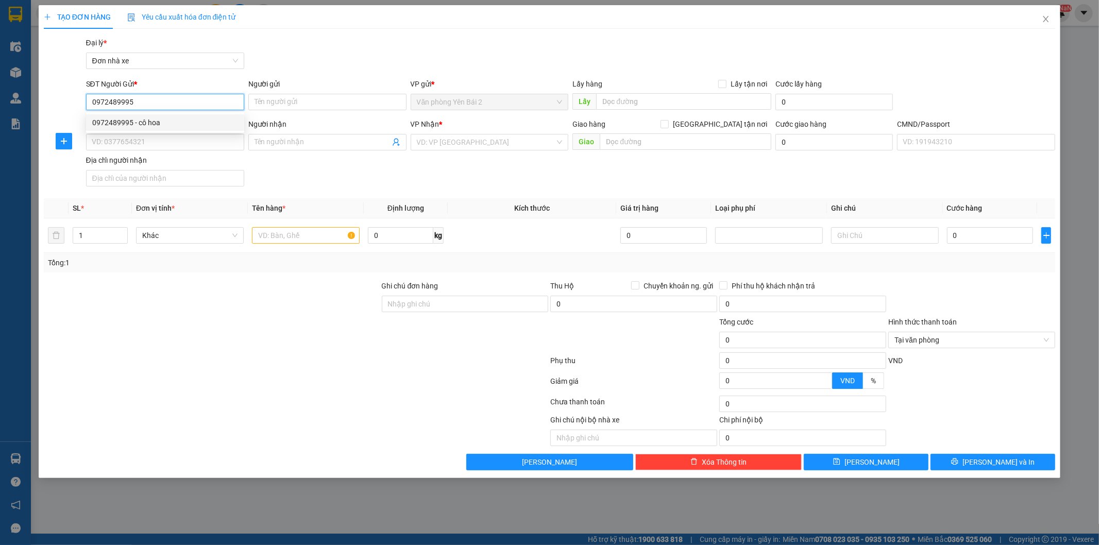
type input "1"
type input "0972489995"
click at [280, 231] on input "text" at bounding box center [306, 235] width 108 height 16
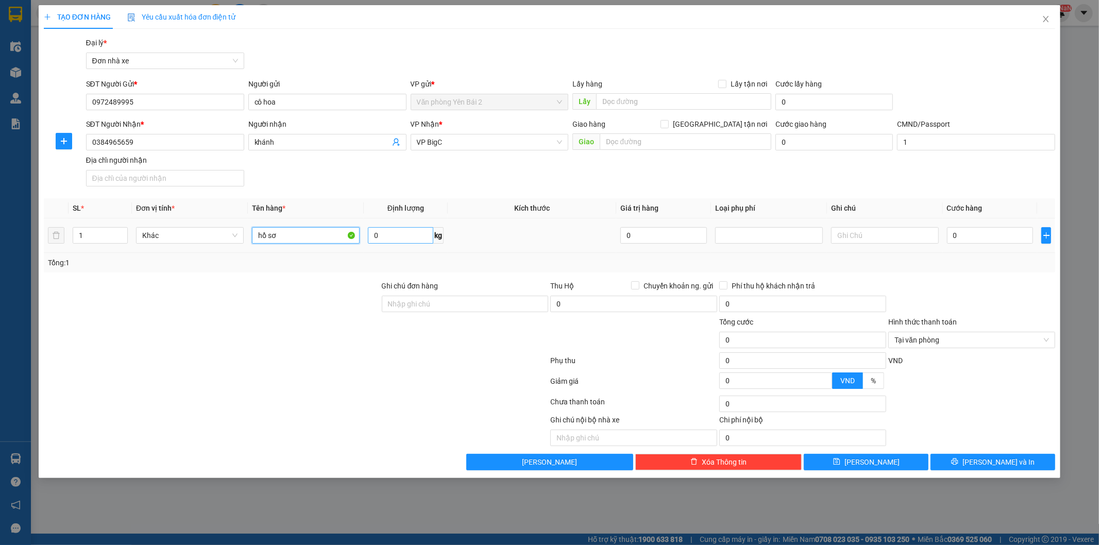
type input "hồ sơ"
click at [403, 238] on input "0" at bounding box center [400, 235] width 65 height 16
click at [991, 238] on input "0" at bounding box center [990, 235] width 87 height 16
type input "2"
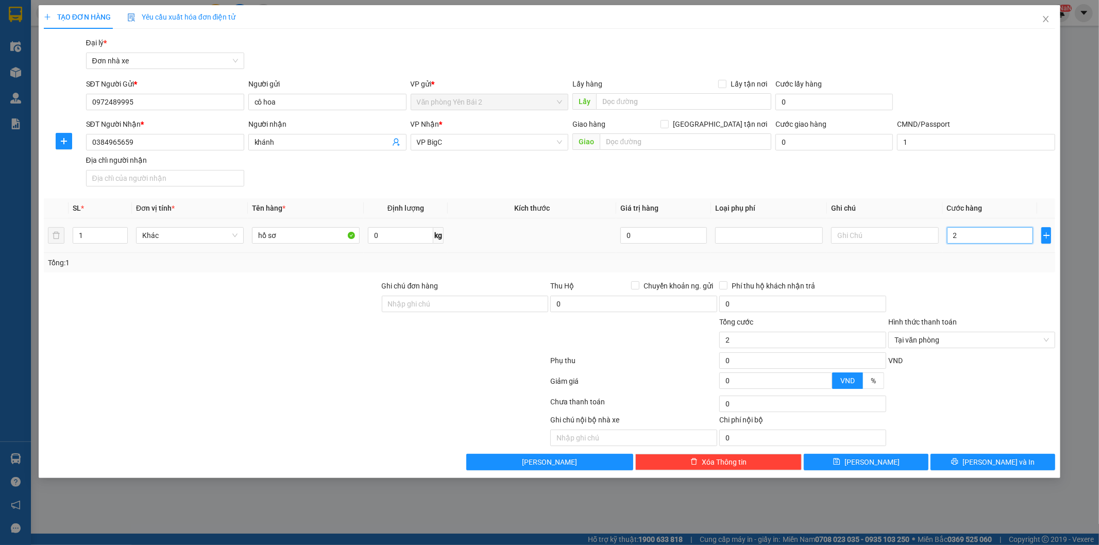
type input "25"
type input "25.000"
click at [1001, 296] on div at bounding box center [971, 298] width 169 height 36
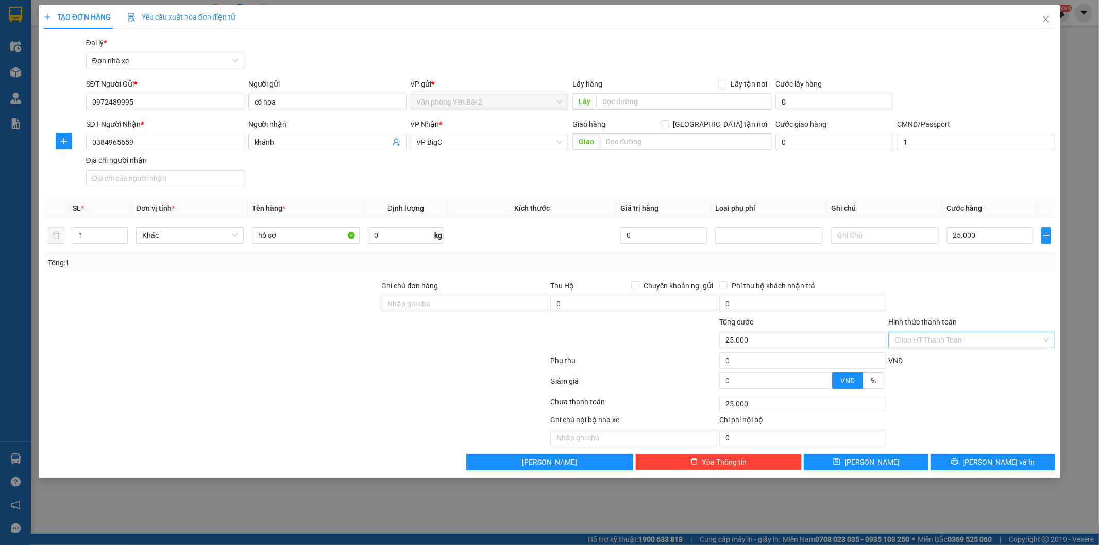
drag, startPoint x: 998, startPoint y: 342, endPoint x: 992, endPoint y: 349, distance: 9.5
click at [997, 342] on input "Hình thức thanh toán" at bounding box center [967, 339] width 147 height 15
click at [962, 360] on div "Tại văn phòng" at bounding box center [972, 360] width 155 height 11
type input "0"
drag, startPoint x: 979, startPoint y: 465, endPoint x: 971, endPoint y: 452, distance: 15.0
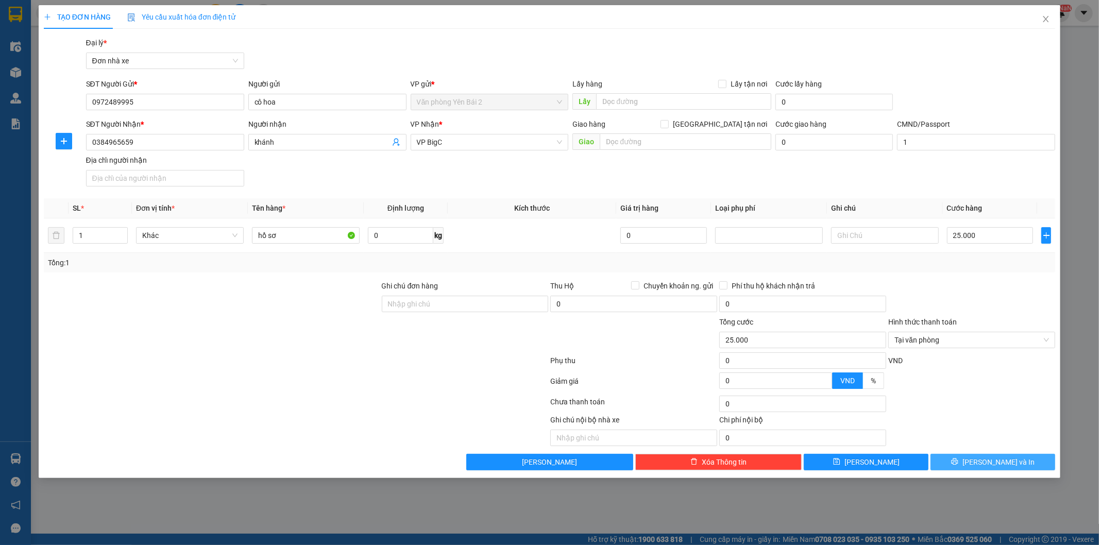
click at [971, 452] on div "Transit Pickup Surcharge Ids Transit Deliver Surcharge Ids Transit Deliver Surc…" at bounding box center [550, 253] width 1012 height 433
click at [962, 459] on button "[PERSON_NAME] và In" at bounding box center [993, 462] width 125 height 16
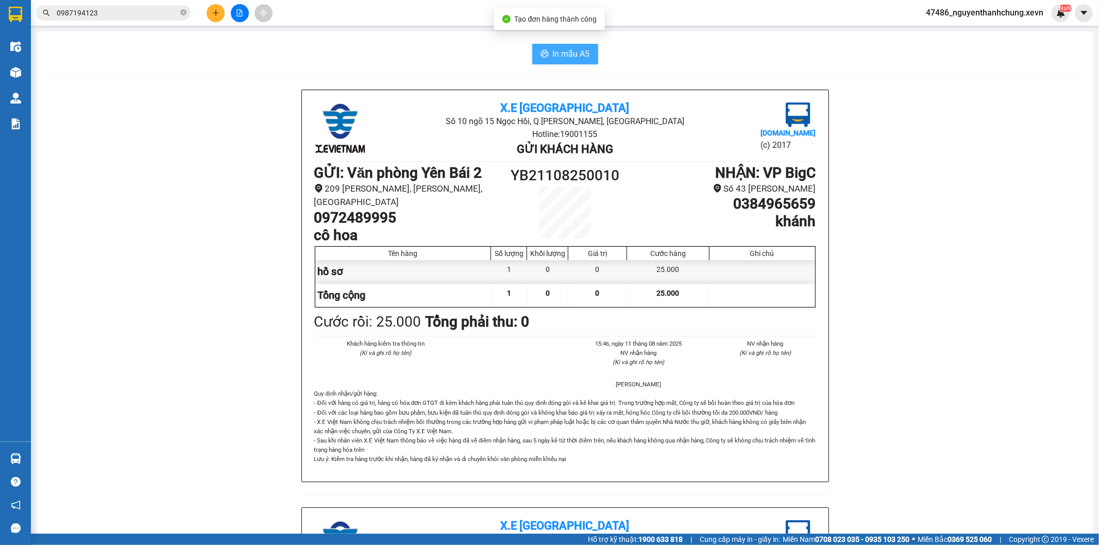
click at [541, 53] on icon "printer" at bounding box center [545, 53] width 8 height 8
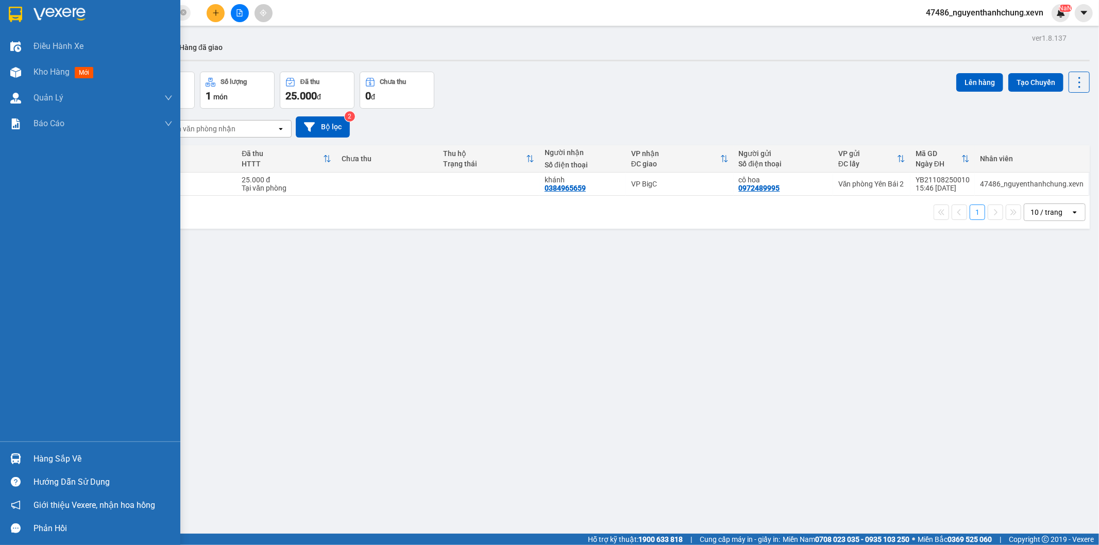
click at [14, 454] on img at bounding box center [15, 458] width 11 height 11
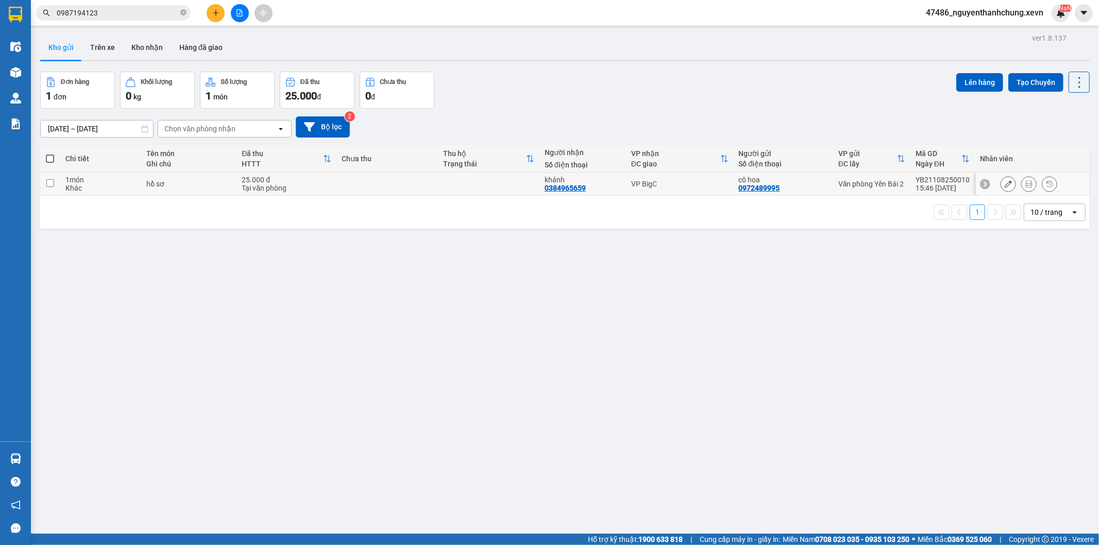
click at [526, 188] on section "Kết quả tìm kiếm ( 1 ) Bộ lọc Mã ĐH Trạng thái Món hàng Thu hộ Tổng cước Chưa c…" at bounding box center [549, 272] width 1099 height 545
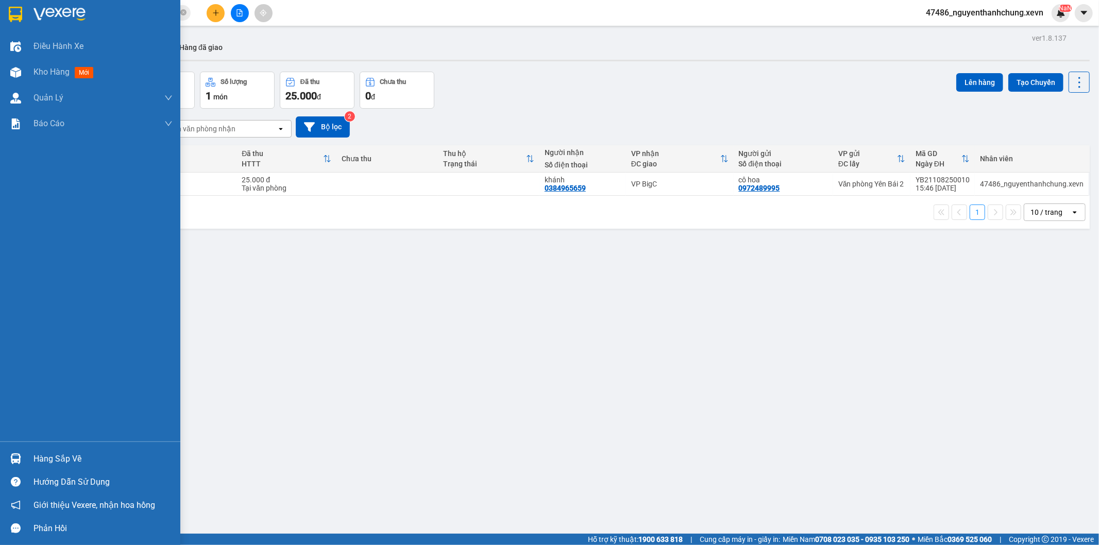
click at [54, 458] on div "Hàng sắp về" at bounding box center [102, 458] width 139 height 15
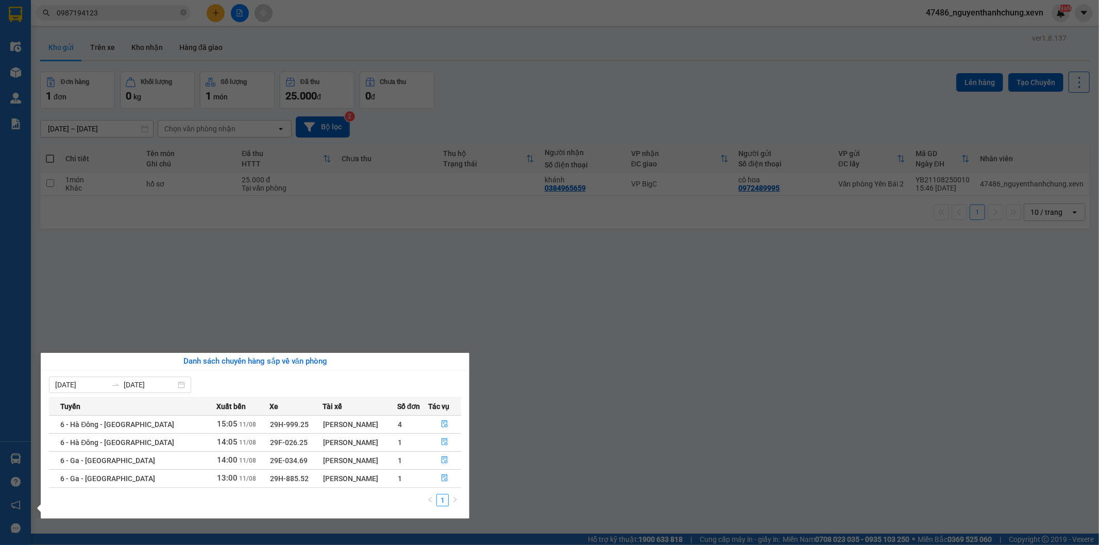
click at [399, 269] on section "Kết quả tìm kiếm ( 1 ) Bộ lọc Mã ĐH Trạng thái Món hàng Thu hộ Tổng cước Chưa c…" at bounding box center [549, 272] width 1099 height 545
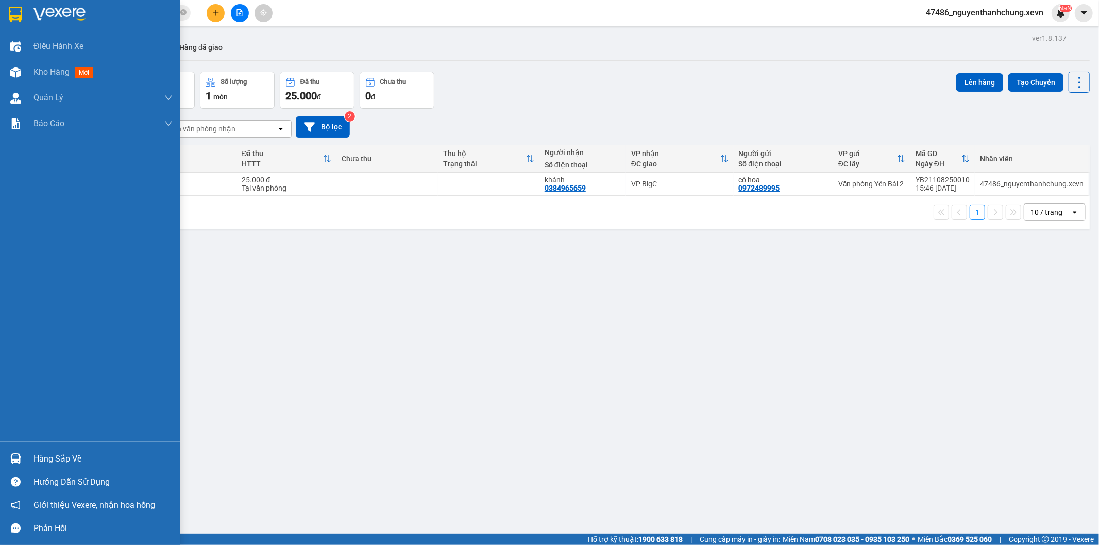
click at [16, 454] on img at bounding box center [15, 458] width 11 height 11
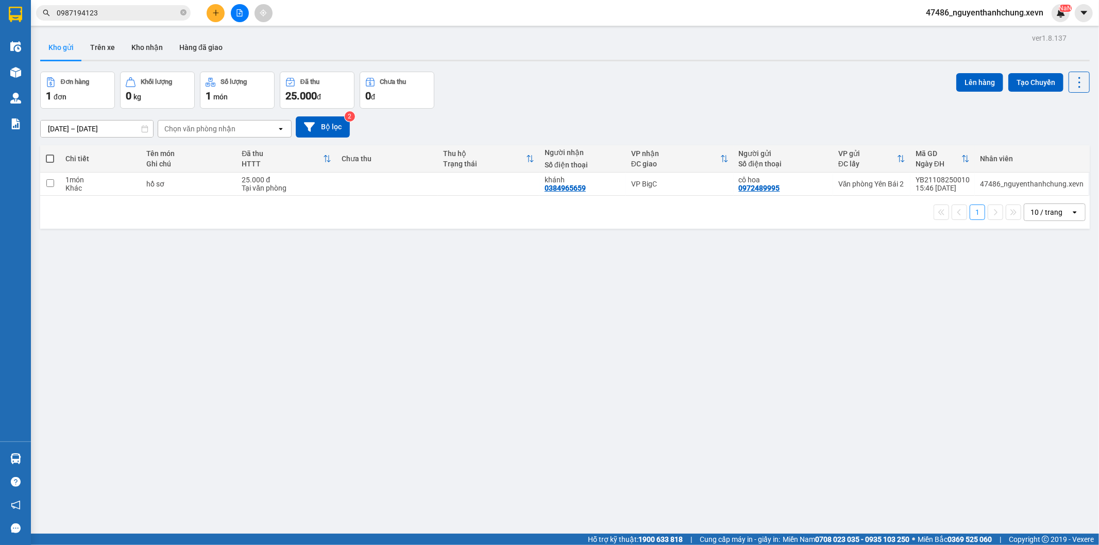
drag, startPoint x: 115, startPoint y: 105, endPoint x: 258, endPoint y: 10, distance: 171.1
click at [115, 104] on section "Kết quả tìm kiếm ( 1 ) Bộ lọc Mã ĐH Trạng thái Món hàng Thu hộ Tổng cước Chưa c…" at bounding box center [549, 272] width 1099 height 545
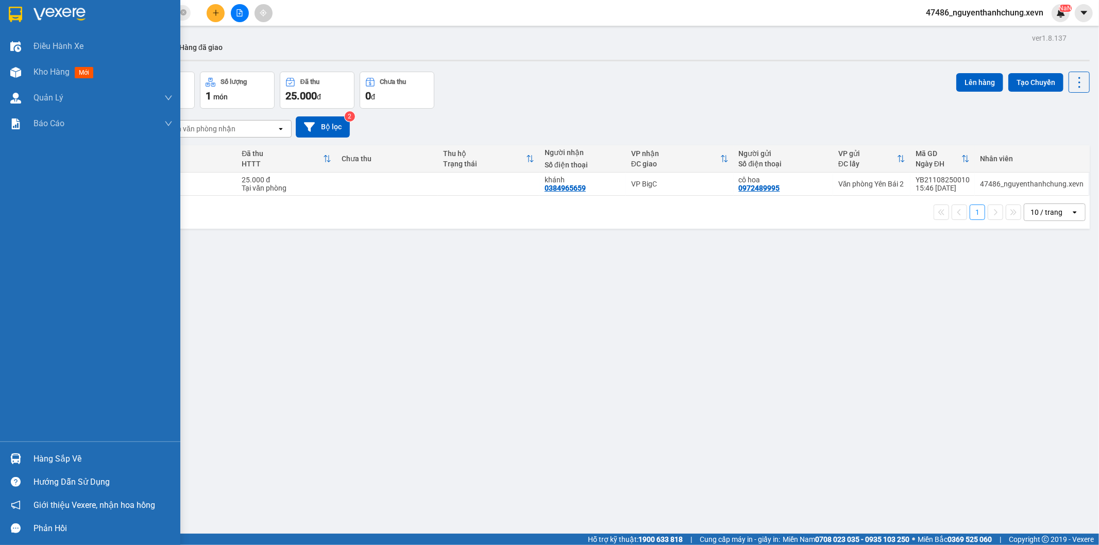
click at [26, 459] on div "Hàng sắp về" at bounding box center [90, 458] width 180 height 23
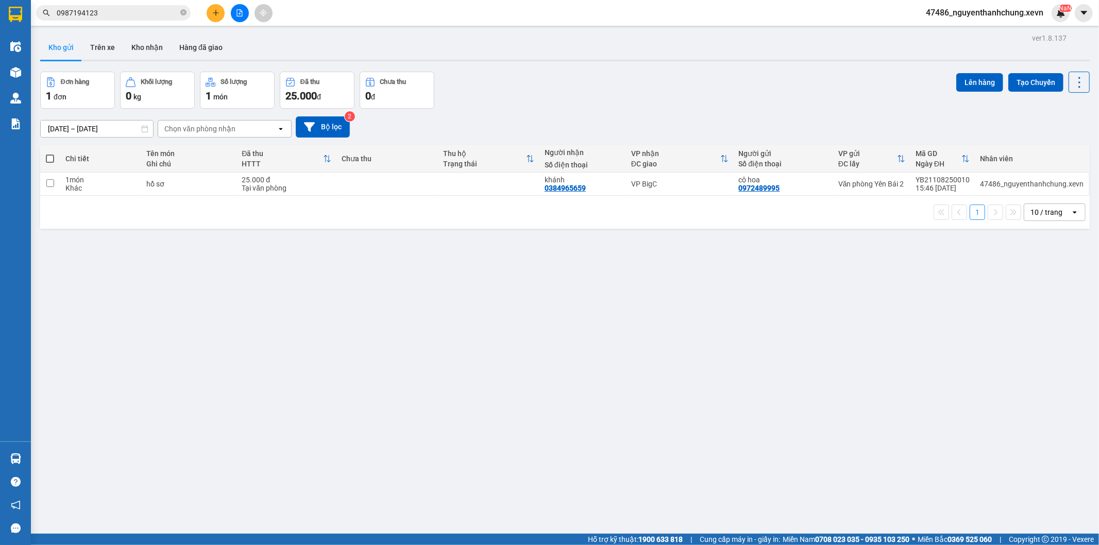
click at [531, 323] on section "Kết quả tìm kiếm ( 1 ) Bộ lọc Mã ĐH Trạng thái Món hàng Thu hộ Tổng cước Chưa c…" at bounding box center [549, 272] width 1099 height 545
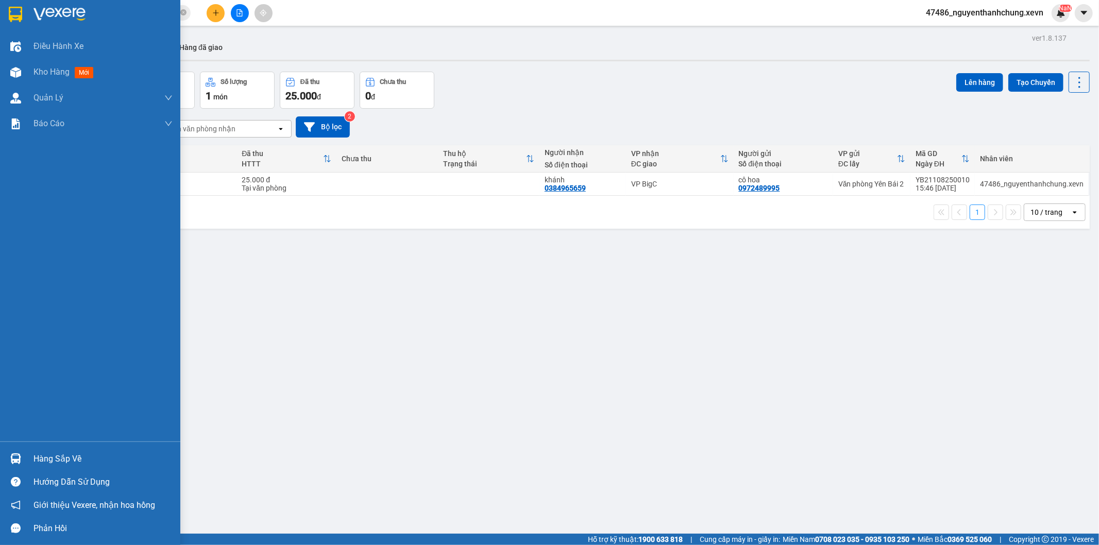
click at [19, 459] on img at bounding box center [15, 458] width 11 height 11
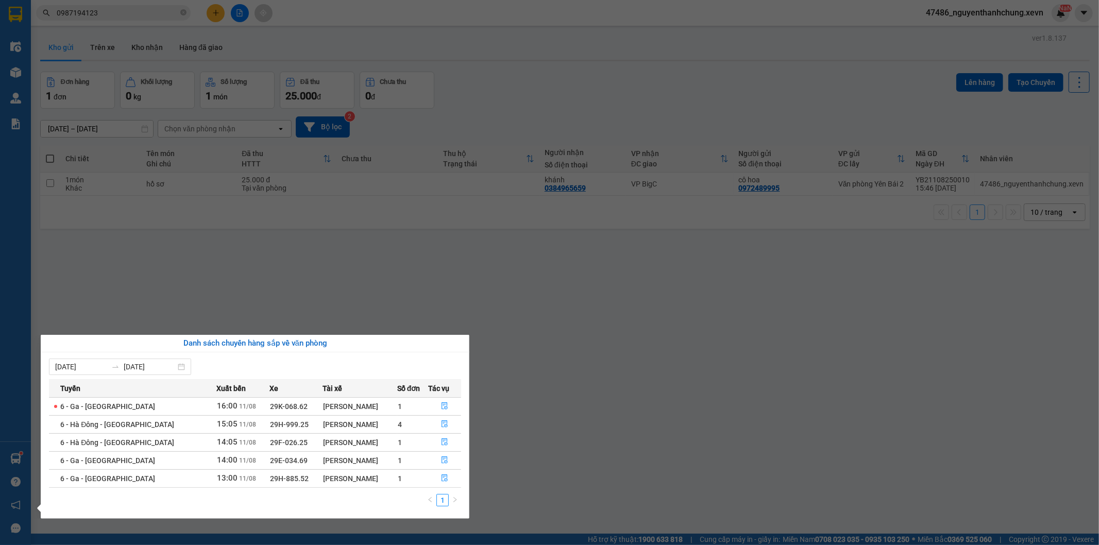
click at [110, 52] on section "Kết quả tìm kiếm ( 1 ) Bộ lọc Mã ĐH Trạng thái Món hàng Thu hộ Tổng cước Chưa c…" at bounding box center [549, 272] width 1099 height 545
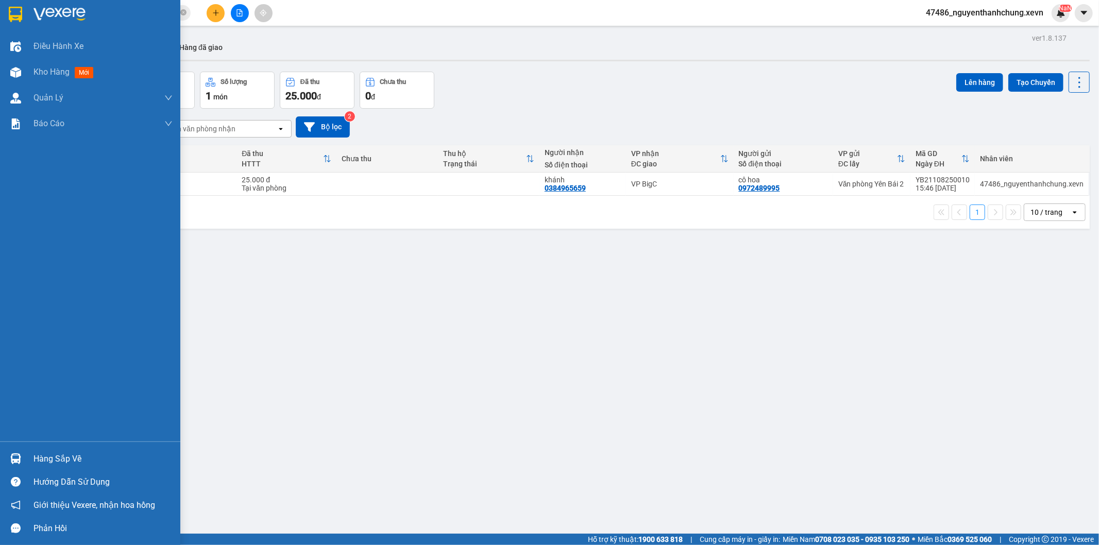
drag, startPoint x: 0, startPoint y: 432, endPoint x: 6, endPoint y: 446, distance: 15.0
click at [1, 434] on div "Điều hành xe Kho hàng mới Quản Lý Quản lý chuyến Quản lý giao nhận mới Quản lý …" at bounding box center [90, 237] width 180 height 408
click at [13, 449] on div "Hàng sắp về" at bounding box center [90, 458] width 180 height 23
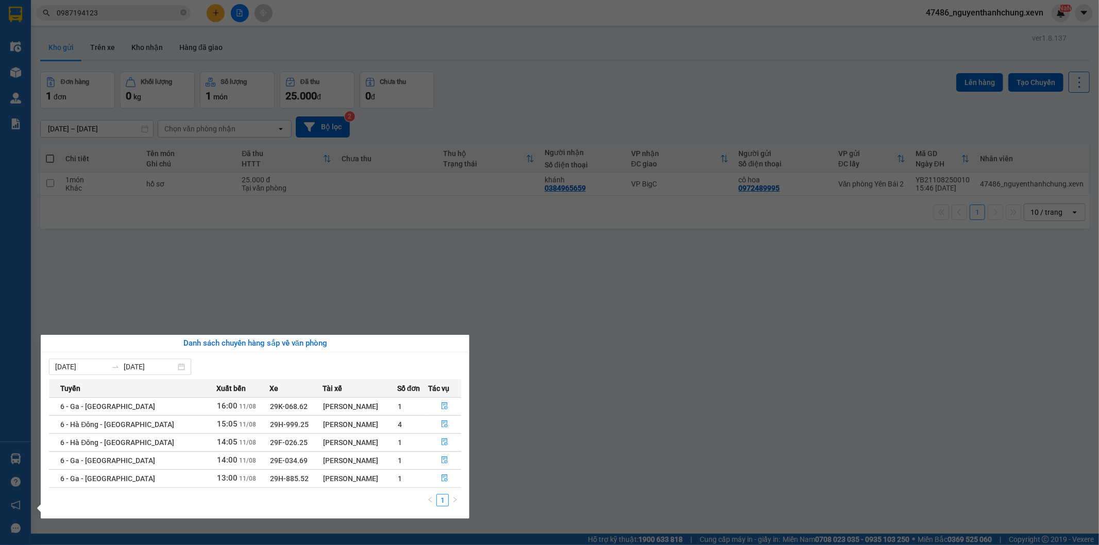
click at [542, 116] on section "Kết quả tìm kiếm ( 1 ) Bộ lọc Mã ĐH Trạng thái Món hàng Thu hộ Tổng cước Chưa c…" at bounding box center [549, 272] width 1099 height 545
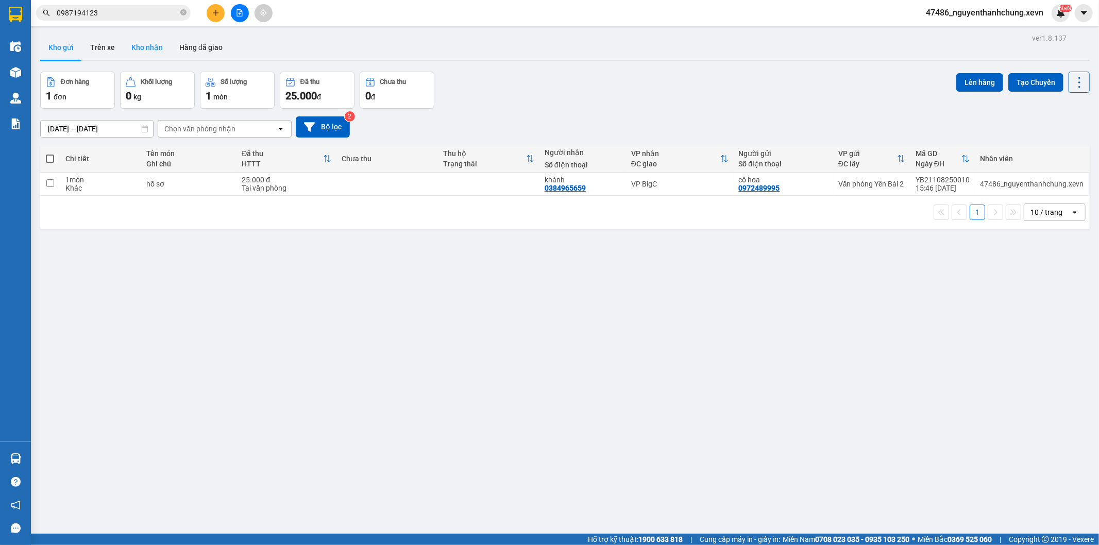
click at [147, 50] on button "Kho nhận" at bounding box center [147, 47] width 48 height 25
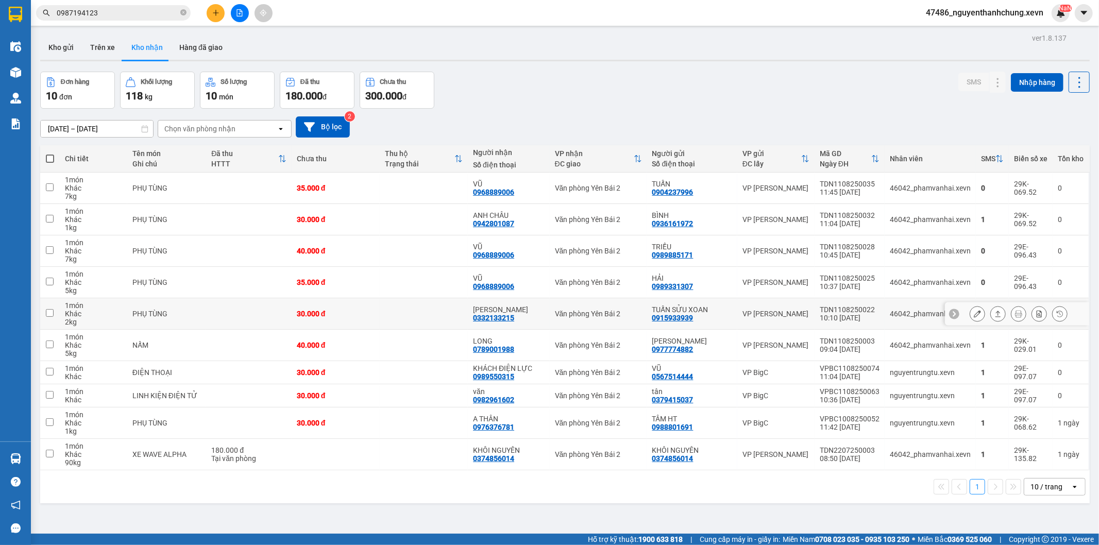
click at [994, 311] on icon at bounding box center [997, 313] width 7 height 7
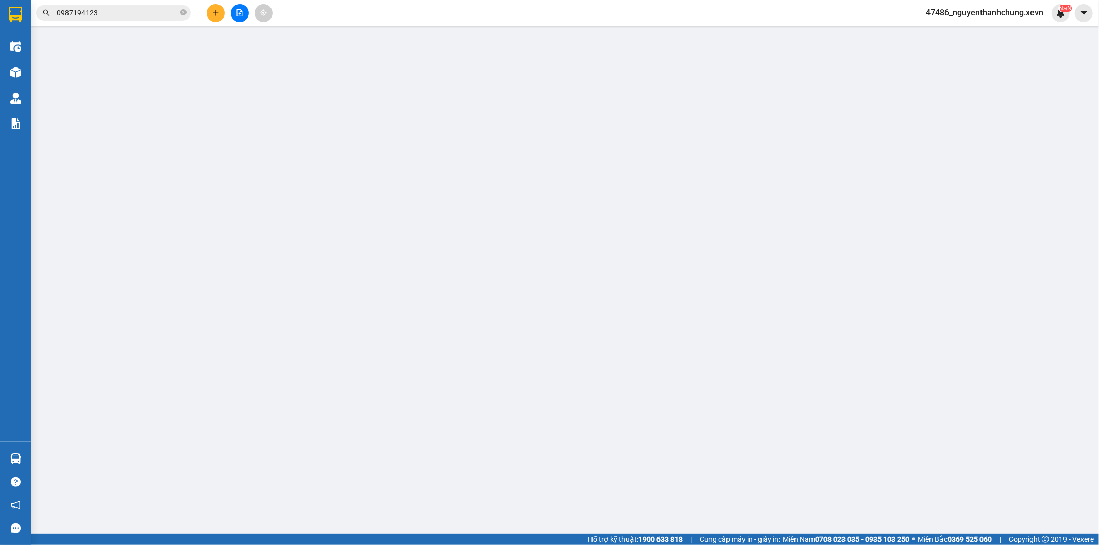
type input "0915933939"
type input "TUẤN SỬU XOAN"
type input "0332133215"
type input "[PERSON_NAME]"
type input "015184009540 NGUYỄN THỊ YÊN"
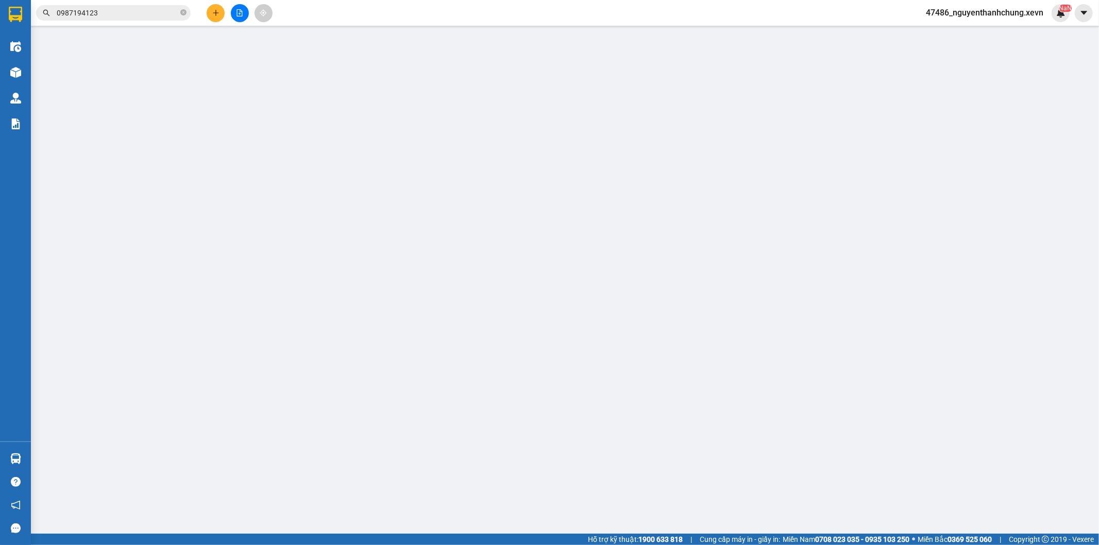
type input "30.000"
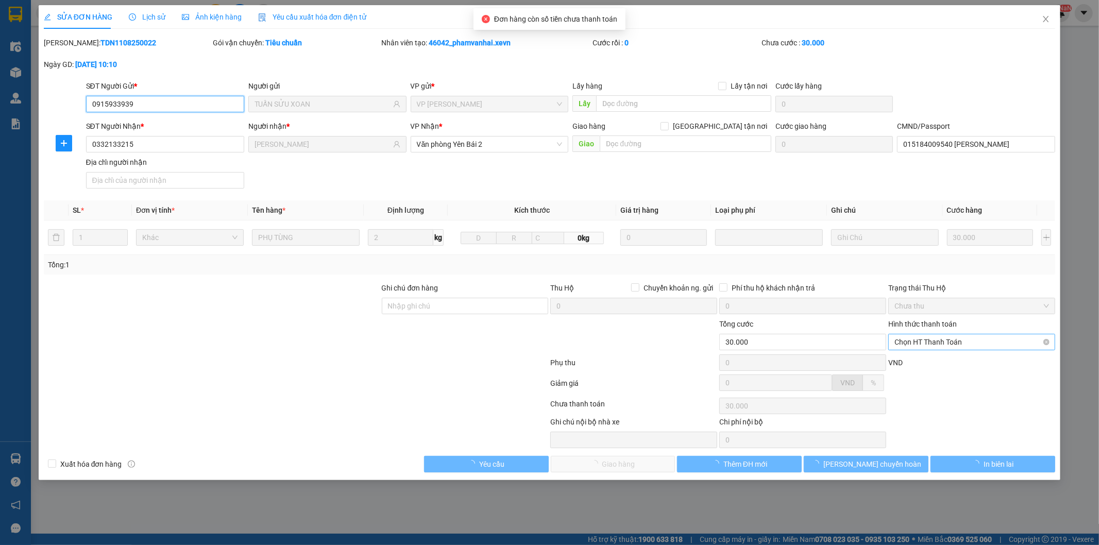
click at [929, 349] on span "Chọn HT Thanh Toán" at bounding box center [971, 341] width 155 height 15
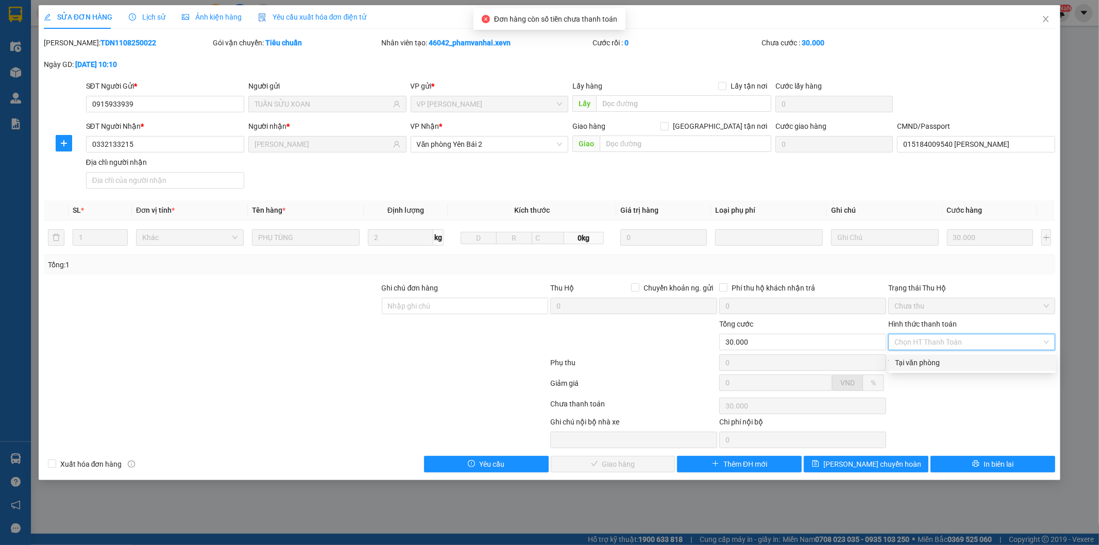
click at [929, 361] on div "Tại văn phòng" at bounding box center [972, 362] width 155 height 11
type input "0"
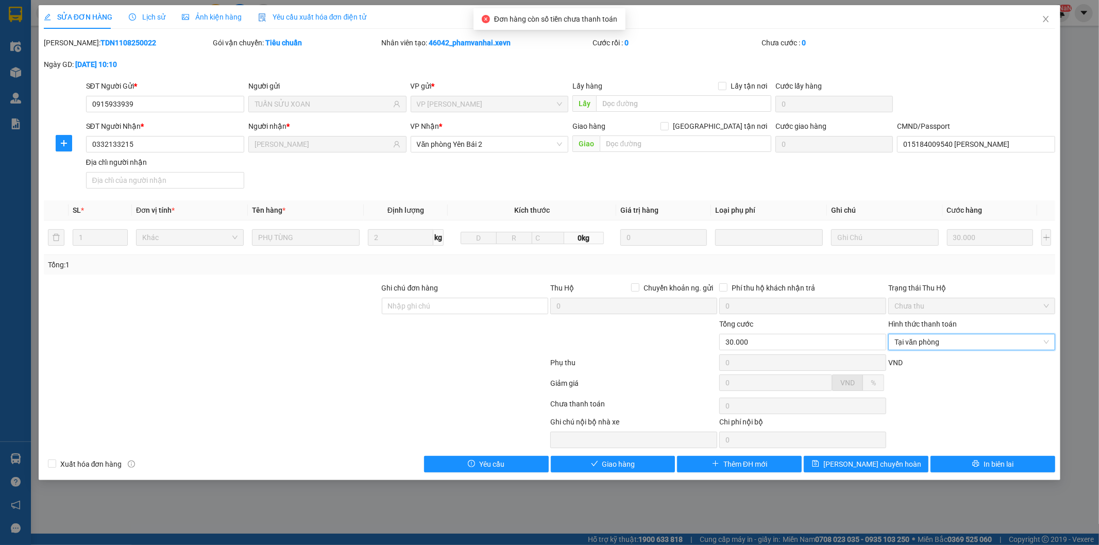
click at [605, 473] on div "SỬA ĐƠN HÀNG Lịch sử Ảnh kiện hàng Yêu cầu xuất hóa đơn điện tử Total Paid Fee …" at bounding box center [550, 242] width 1022 height 475
click at [612, 467] on span "Giao hàng" at bounding box center [618, 464] width 33 height 11
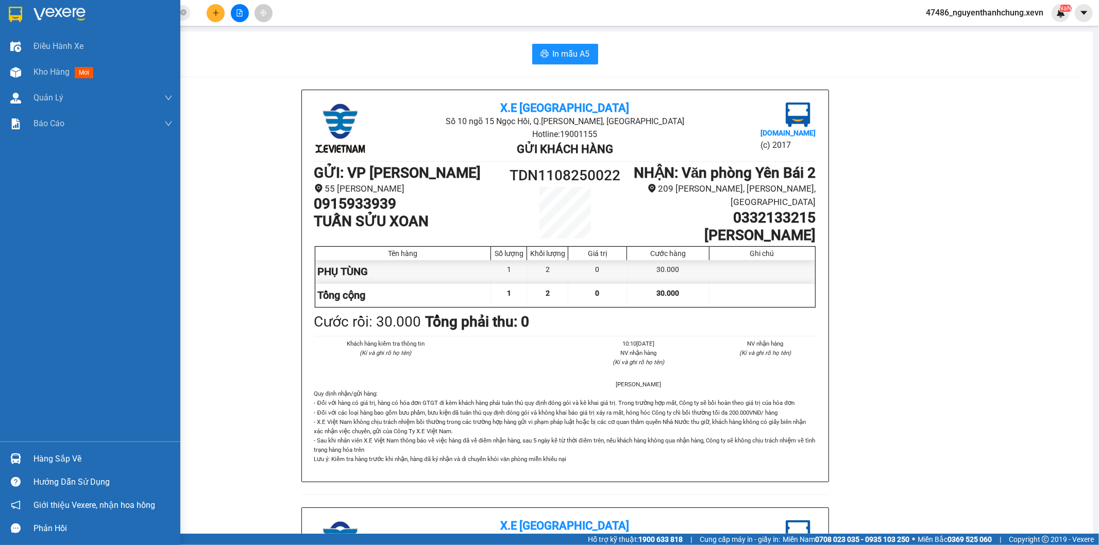
click at [34, 452] on div "Hàng sắp về" at bounding box center [102, 458] width 139 height 15
click at [19, 62] on div "Điều hành xe Kho hàng mới Quản [PERSON_NAME] lý chuyến Quản lý giao nhận mới Qu…" at bounding box center [90, 272] width 180 height 545
click at [29, 65] on div "Kho hàng mới" at bounding box center [90, 72] width 180 height 26
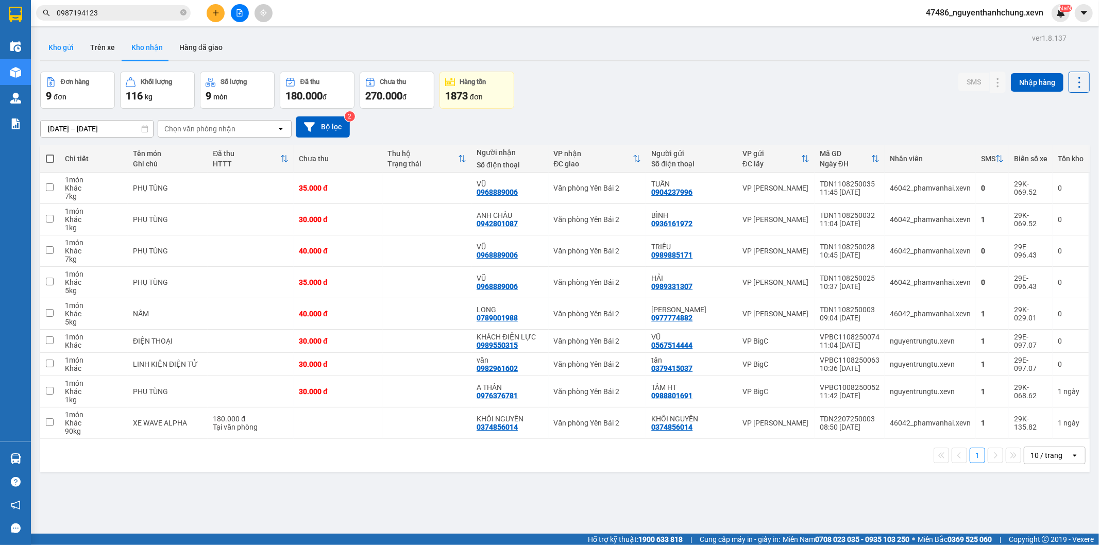
click at [49, 49] on button "Kho gửi" at bounding box center [61, 47] width 42 height 25
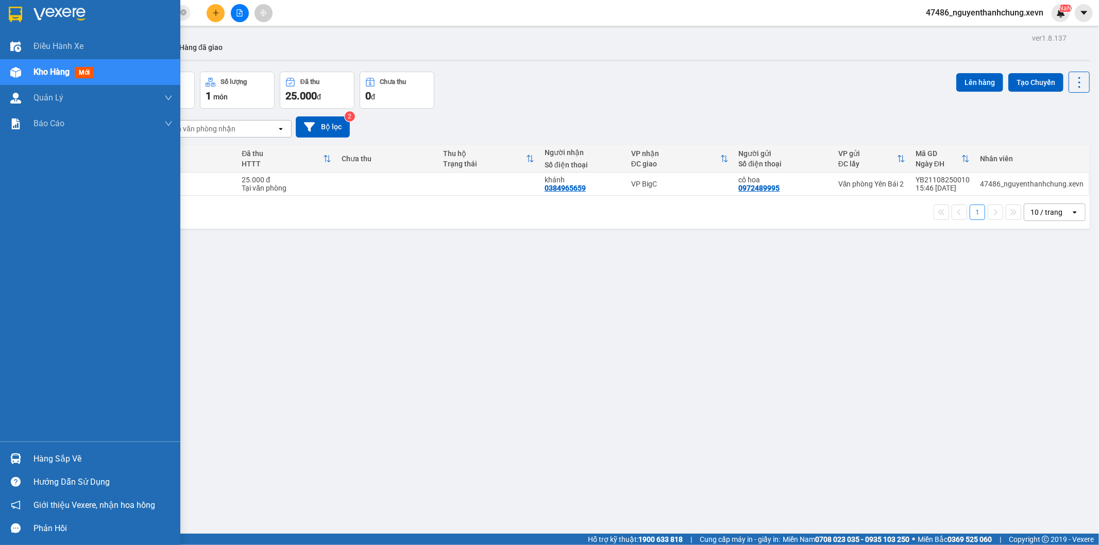
click at [11, 462] on img at bounding box center [15, 458] width 11 height 11
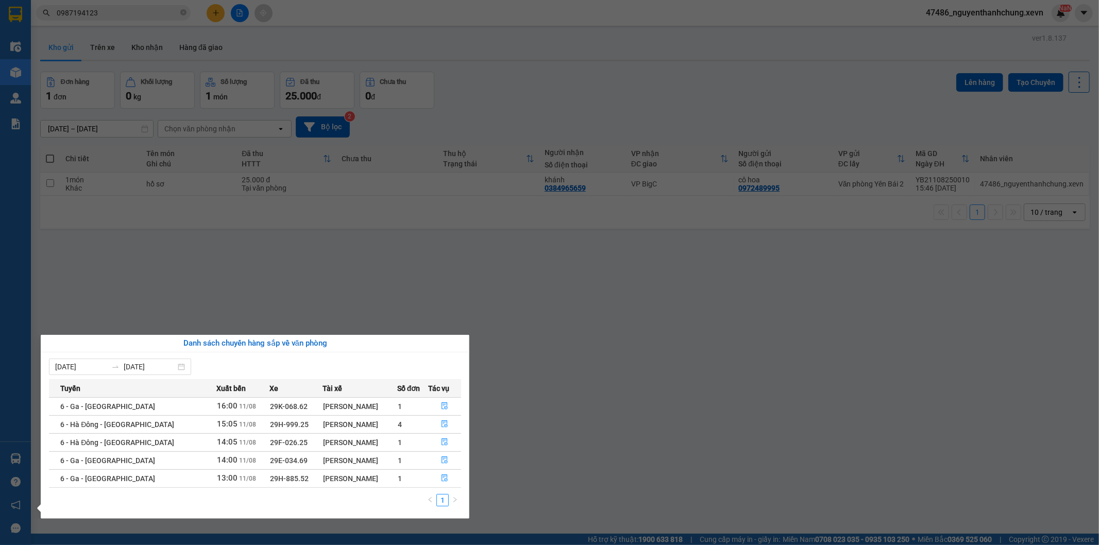
click at [122, 31] on section "Kết quả tìm kiếm ( 1 ) Bộ lọc Mã ĐH Trạng thái Món hàng Thu hộ Tổng cước Chưa c…" at bounding box center [549, 272] width 1099 height 545
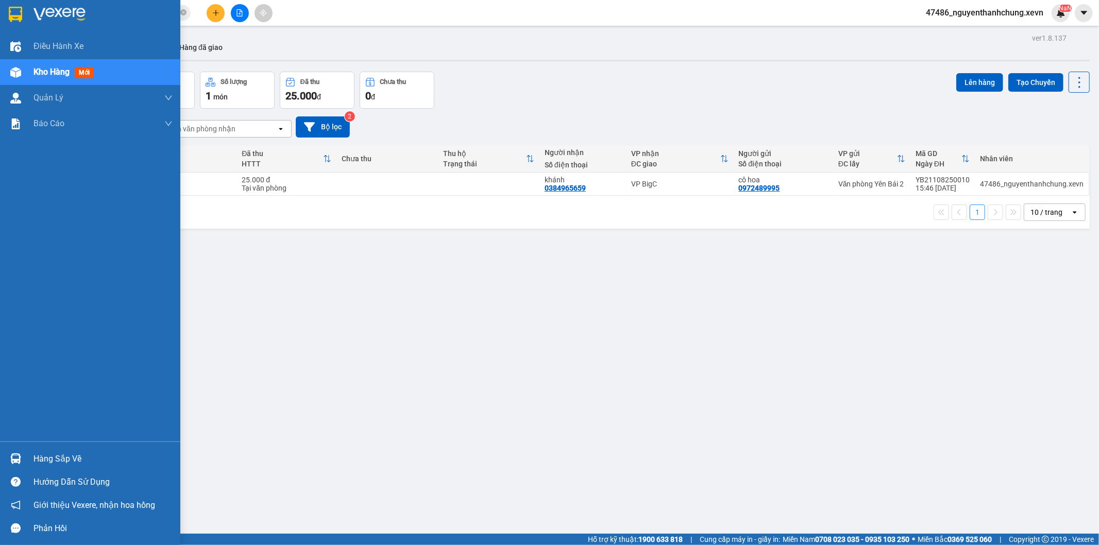
click at [44, 465] on div "Hàng sắp về" at bounding box center [102, 458] width 139 height 15
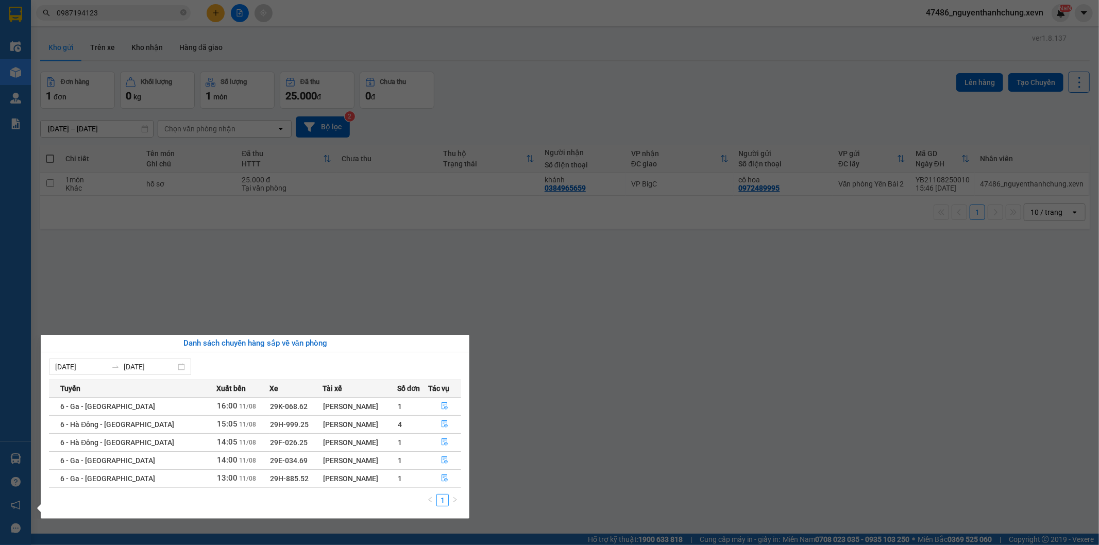
drag, startPoint x: 106, startPoint y: 73, endPoint x: 140, endPoint y: 64, distance: 35.6
click at [106, 73] on section "Kết quả tìm kiếm ( 1 ) Bộ lọc Mã ĐH Trạng thái Món hàng Thu hộ Tổng cước Chưa c…" at bounding box center [549, 272] width 1099 height 545
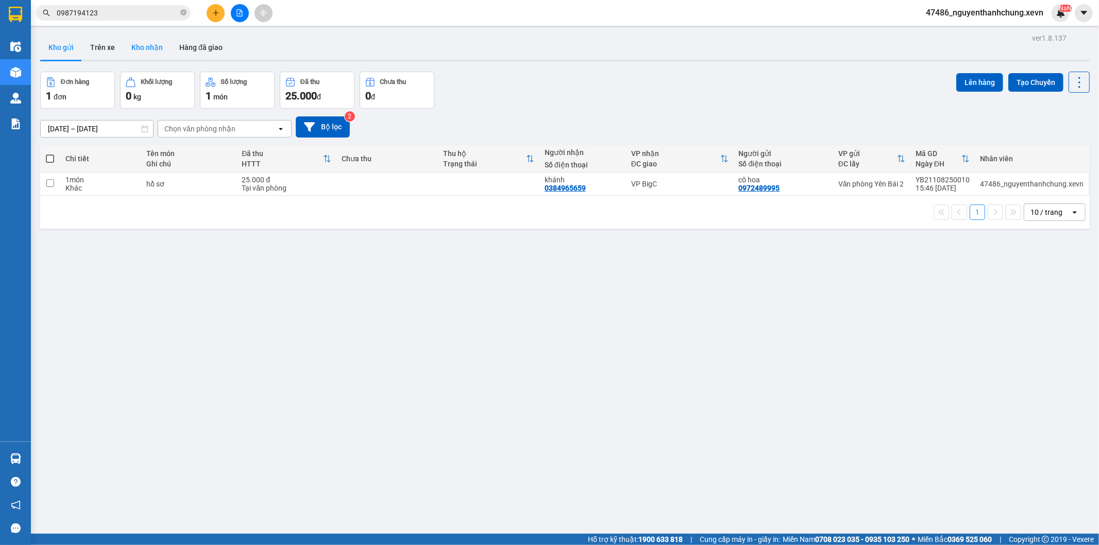
click at [153, 54] on button "Kho nhận" at bounding box center [147, 47] width 48 height 25
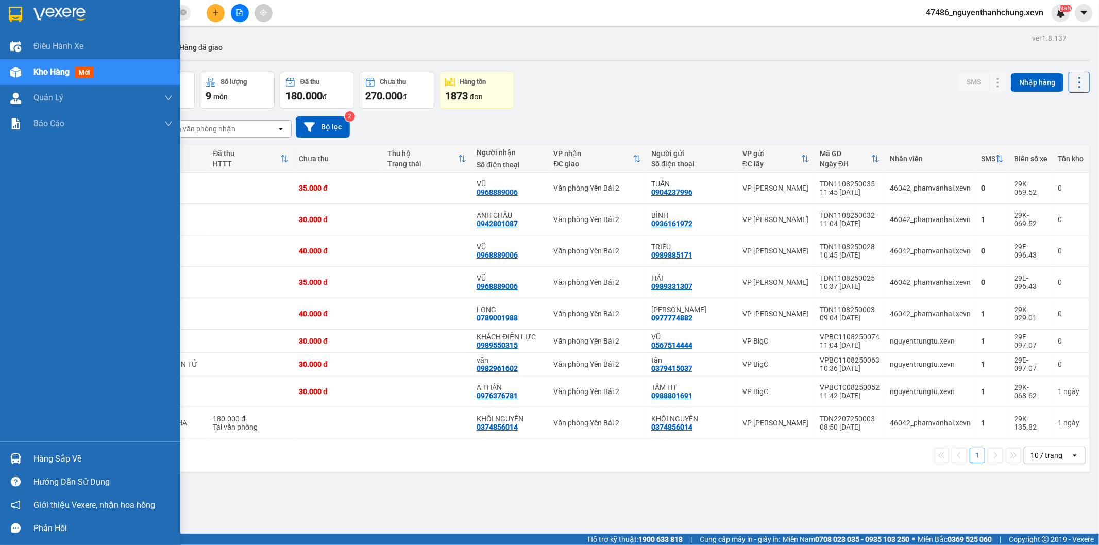
click at [28, 452] on div "Hàng sắp về" at bounding box center [90, 458] width 180 height 23
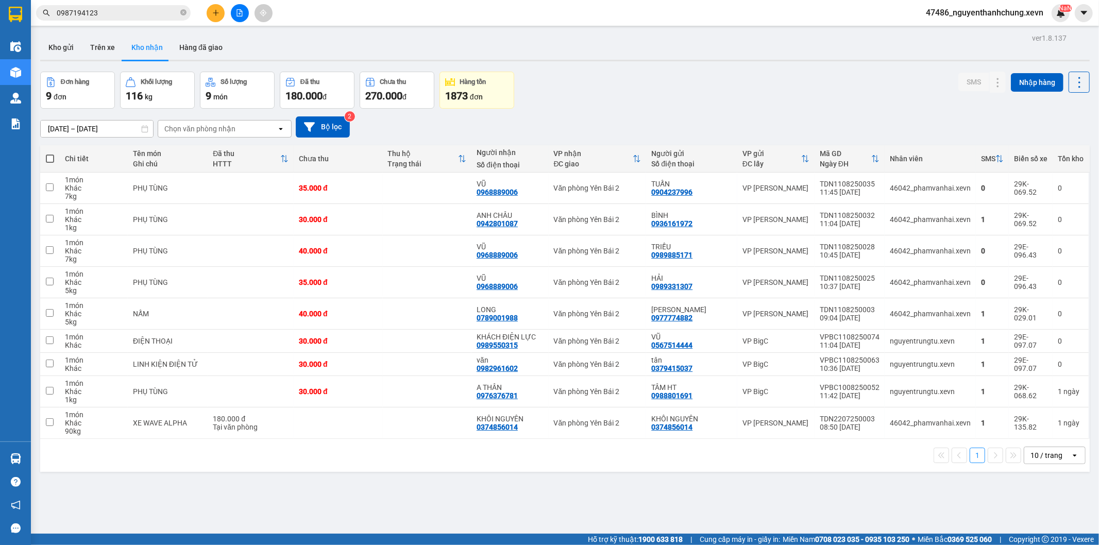
click at [69, 62] on section "Kết quả tìm kiếm ( 1 ) Bộ lọc Mã ĐH Trạng thái Món hàng Thu hộ Tổng cước Chưa c…" at bounding box center [549, 272] width 1099 height 545
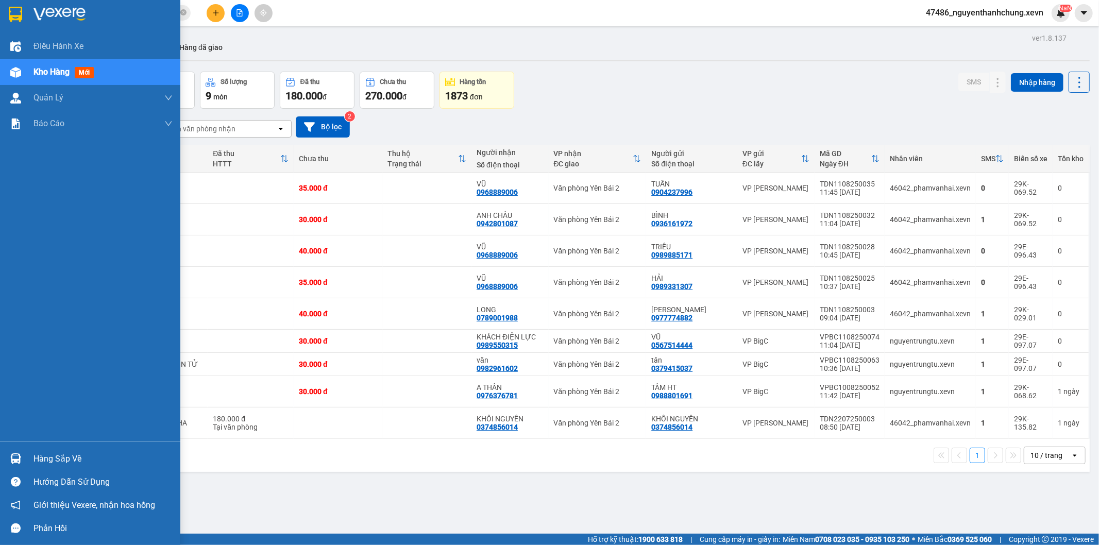
click at [39, 448] on div "Hàng sắp về" at bounding box center [90, 458] width 180 height 23
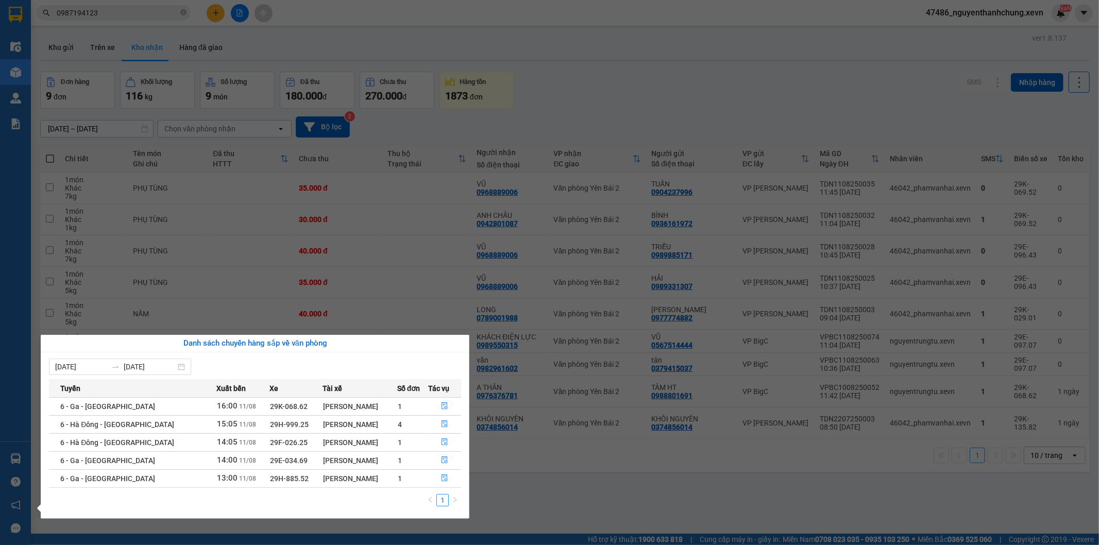
click at [0, 483] on div "Điều hành xe Kho hàng mới Quản [PERSON_NAME] lý chuyến Quản lý giao nhận mới Qu…" at bounding box center [15, 272] width 31 height 545
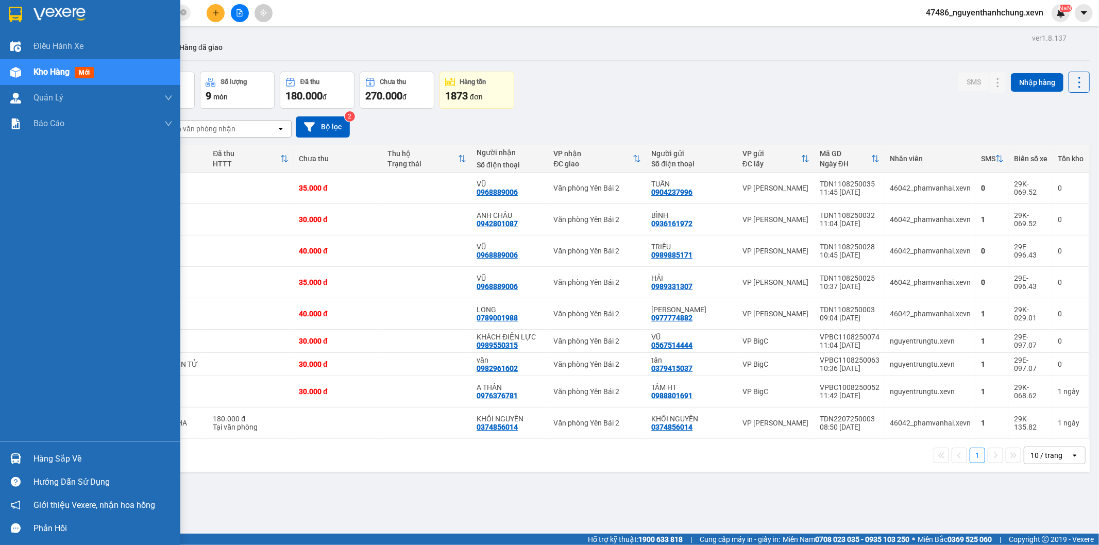
click at [1, 466] on div "Hàng sắp về" at bounding box center [90, 458] width 180 height 23
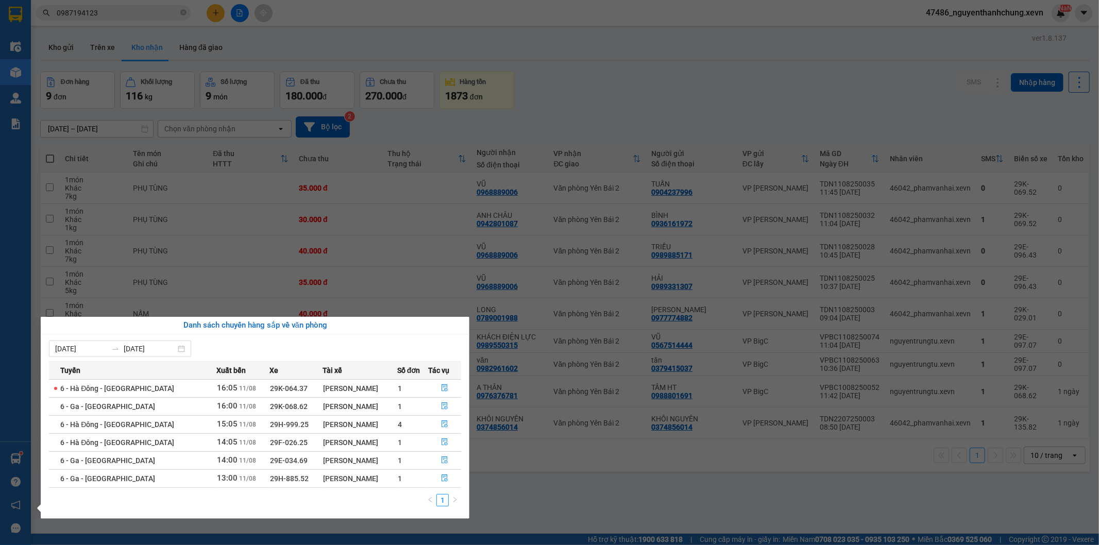
drag, startPoint x: 758, startPoint y: 150, endPoint x: 763, endPoint y: 149, distance: 5.2
click at [763, 150] on section "Kết quả tìm kiếm ( 1 ) Bộ lọc Mã ĐH Trạng thái Món hàng Thu hộ Tổng cước Chưa c…" at bounding box center [549, 272] width 1099 height 545
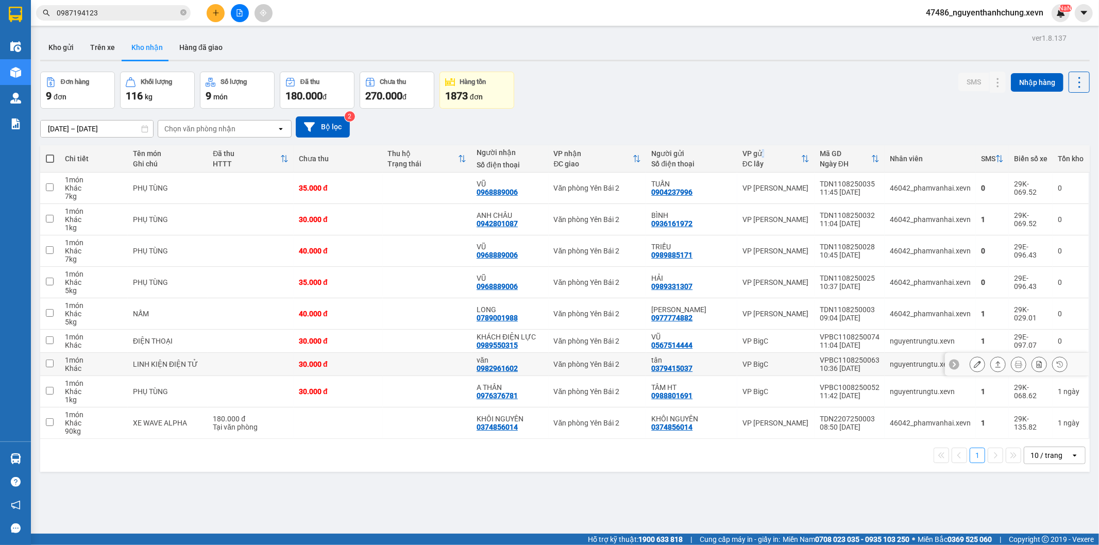
click at [995, 367] on button at bounding box center [998, 365] width 14 height 18
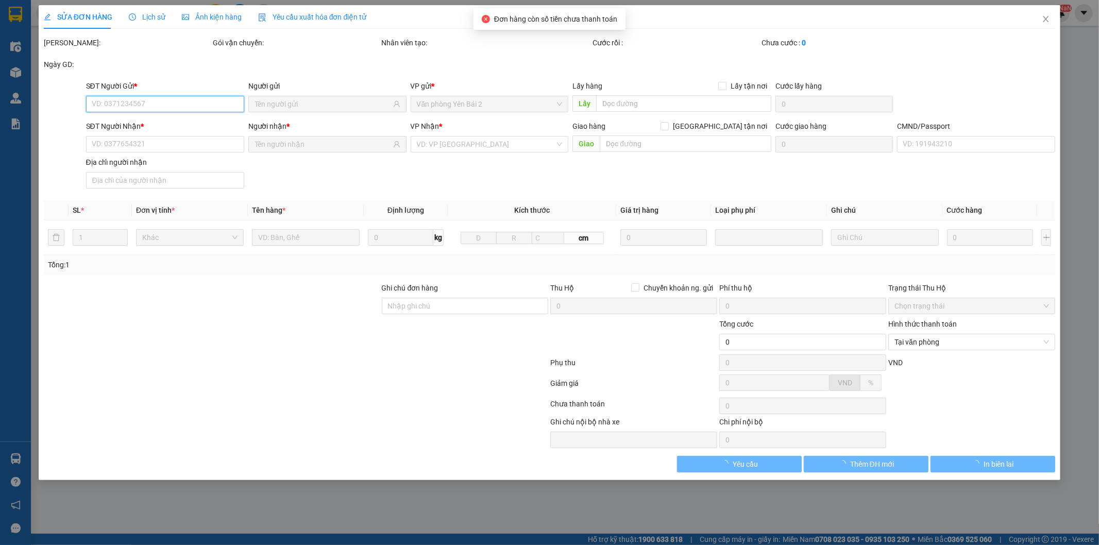
type input "0379415037"
type input "tân"
type input "0982961602"
type input "văn"
type input "015090000968 NGHUYỄN HỒNG VĂN"
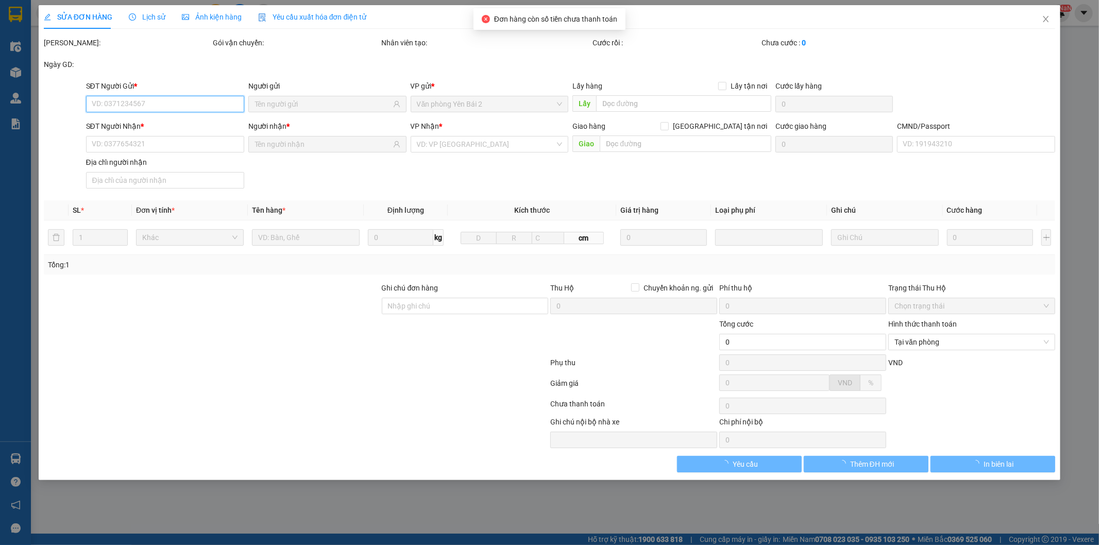
type input "30.000"
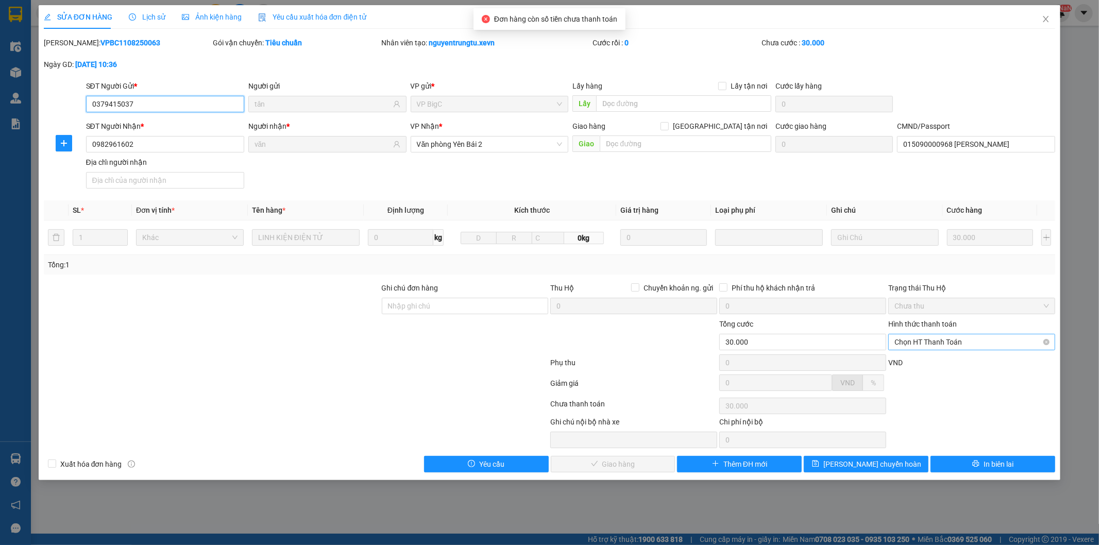
click at [969, 349] on span "Chọn HT Thanh Toán" at bounding box center [971, 341] width 155 height 15
click at [947, 357] on div "Tại văn phòng" at bounding box center [972, 362] width 155 height 11
type input "0"
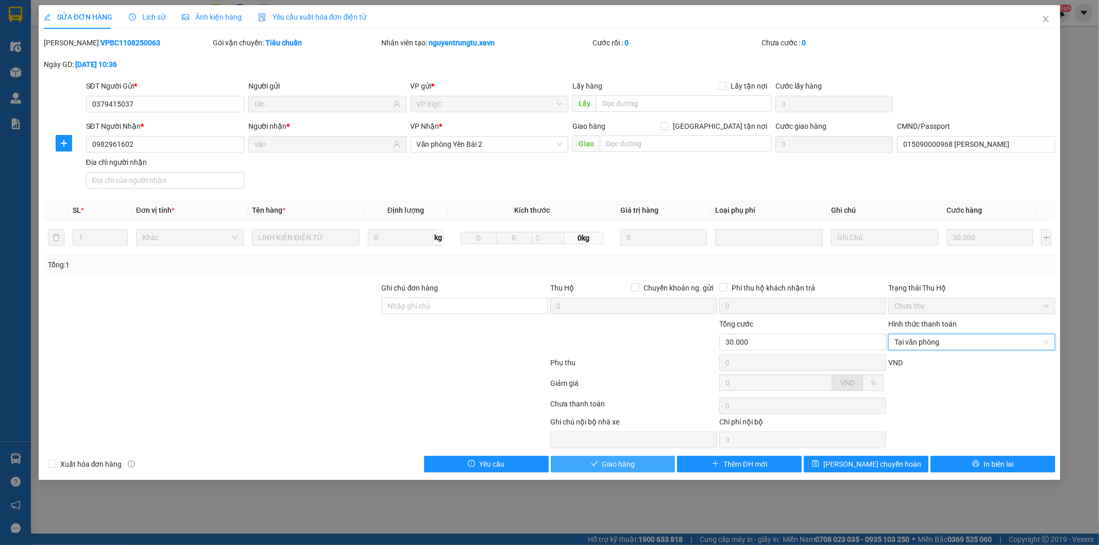
click at [624, 470] on span "Giao hàng" at bounding box center [618, 464] width 33 height 11
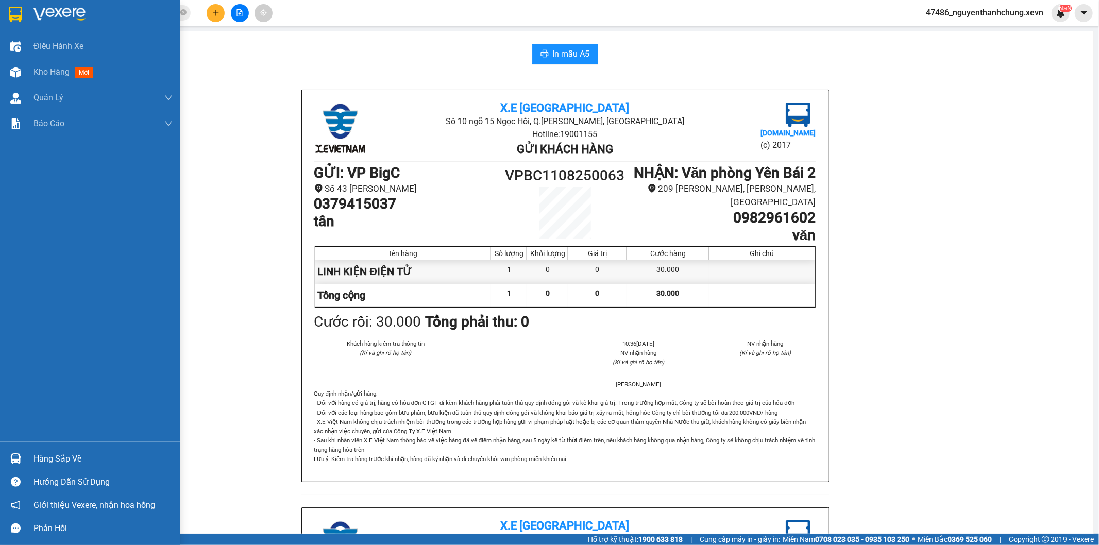
click at [26, 454] on div "Hàng sắp về" at bounding box center [90, 458] width 180 height 23
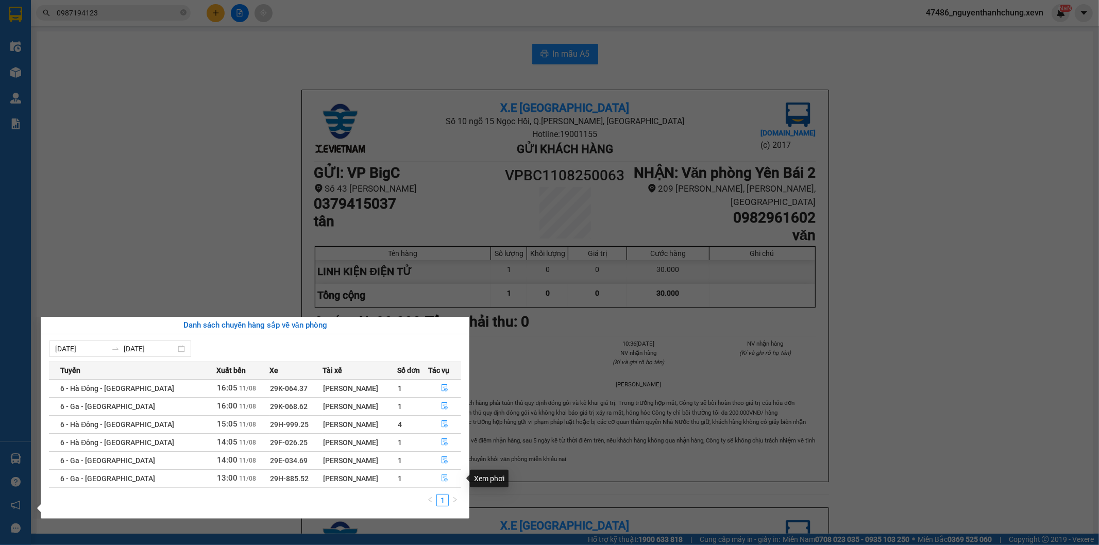
click at [431, 477] on button "button" at bounding box center [445, 478] width 32 height 16
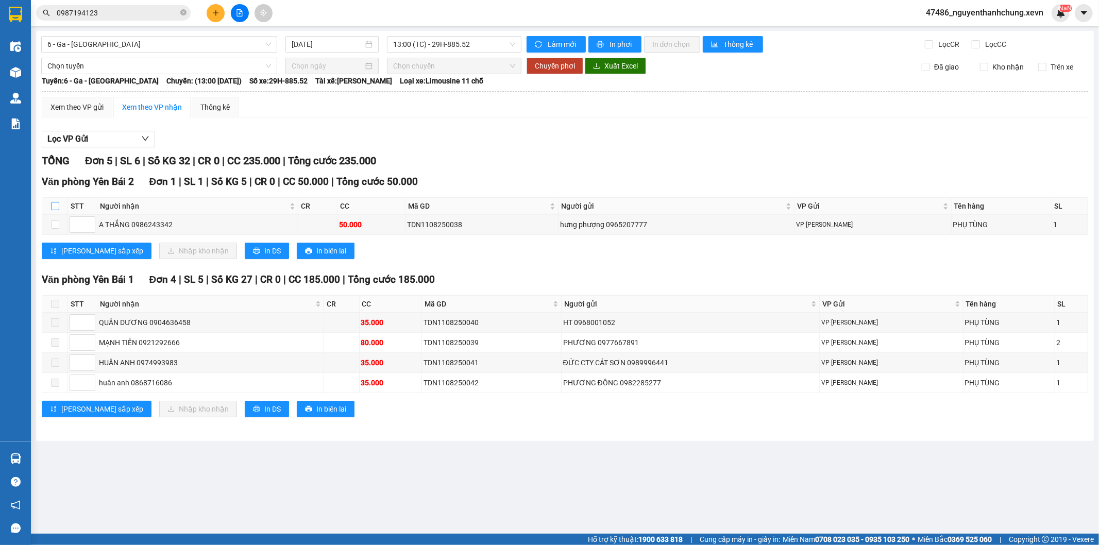
click at [59, 207] on input "checkbox" at bounding box center [55, 206] width 8 height 8
checkbox input "true"
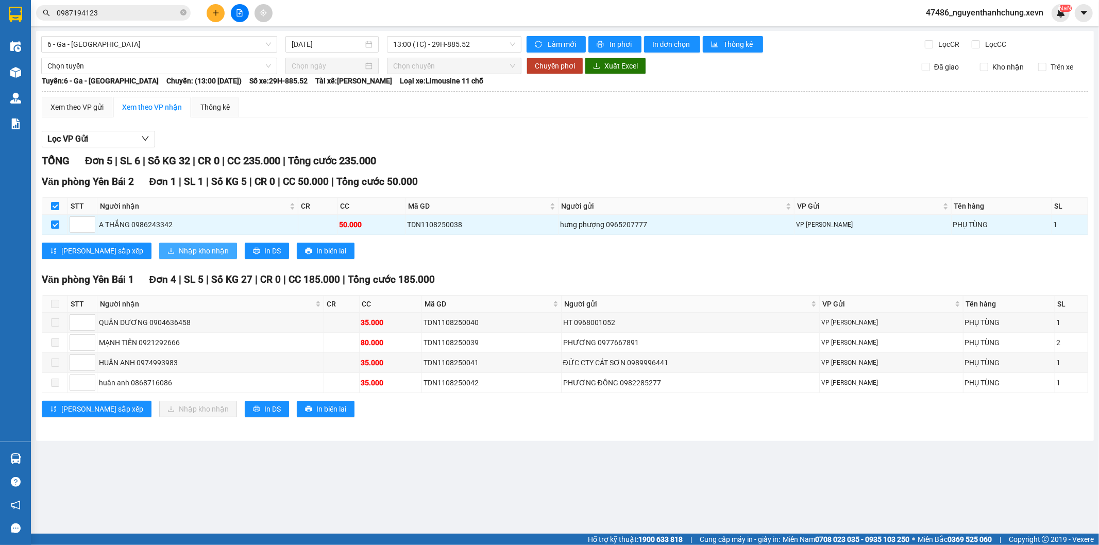
click at [159, 245] on button "Nhập kho nhận" at bounding box center [198, 251] width 78 height 16
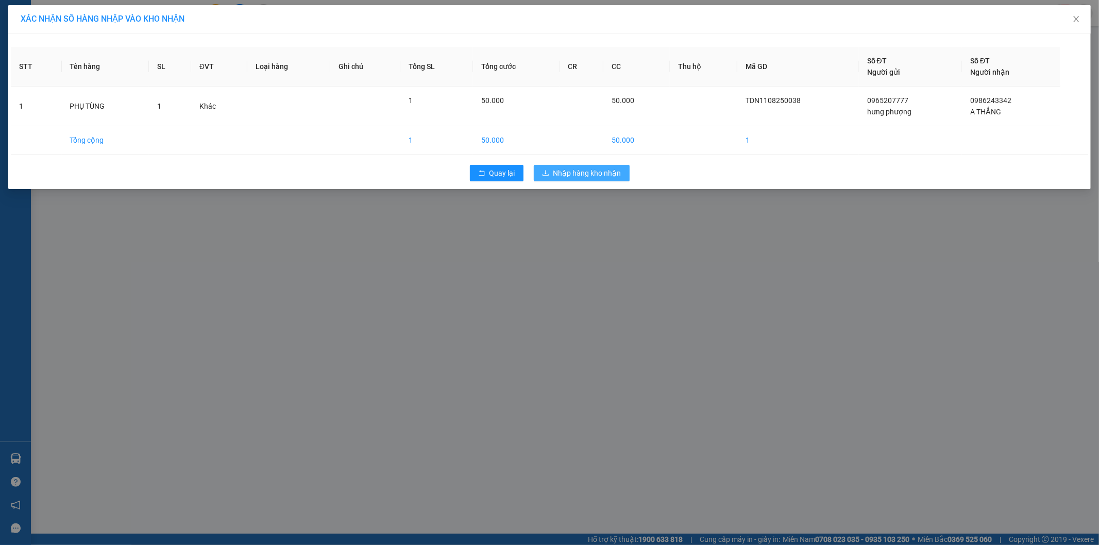
click at [596, 169] on span "Nhập hàng kho nhận" at bounding box center [587, 172] width 68 height 11
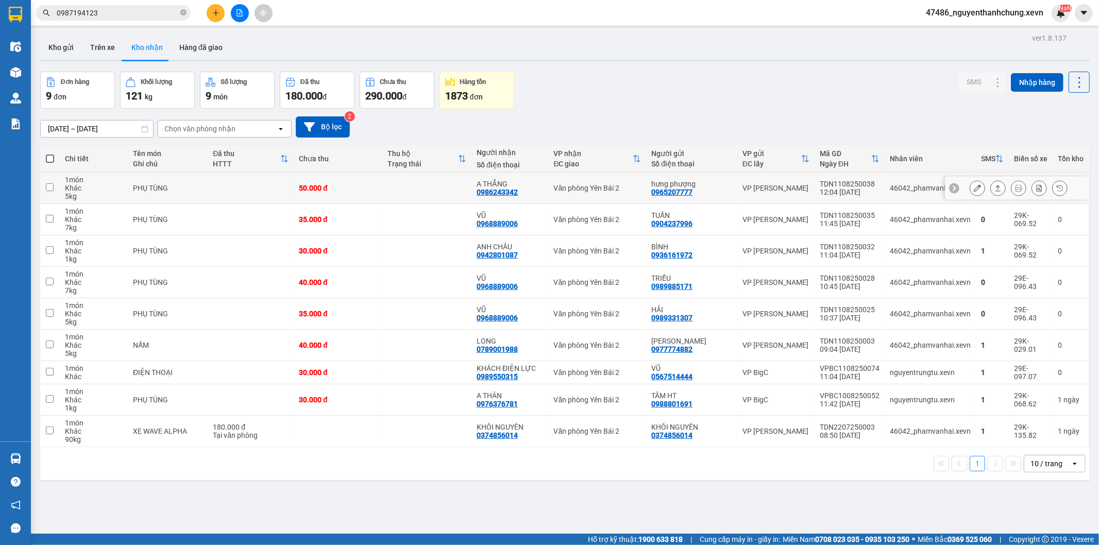
click at [588, 196] on td "Văn phòng Yên Bái 2" at bounding box center [598, 188] width 98 height 31
checkbox input "true"
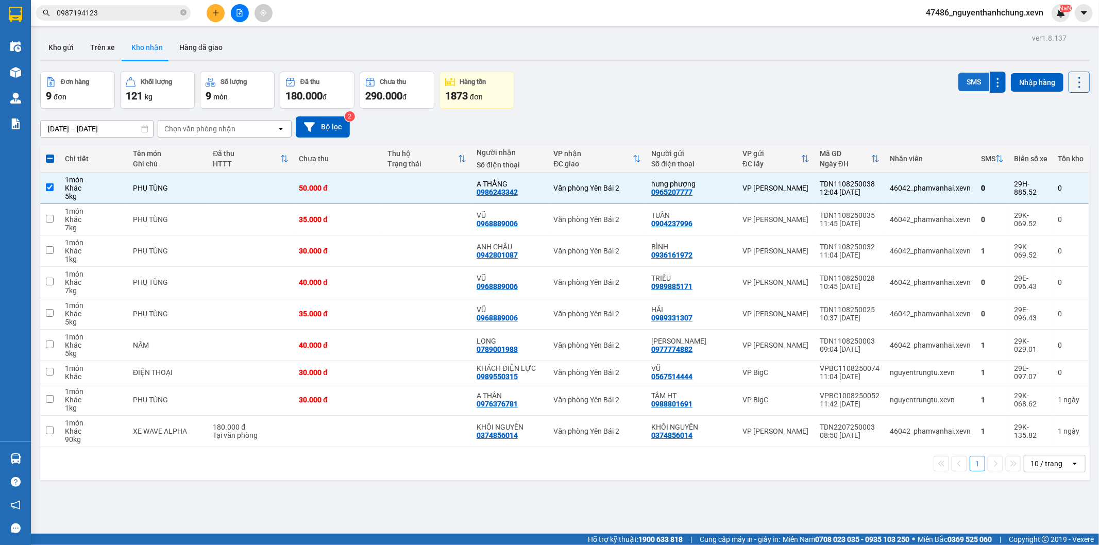
click at [959, 83] on button "SMS" at bounding box center [973, 82] width 31 height 19
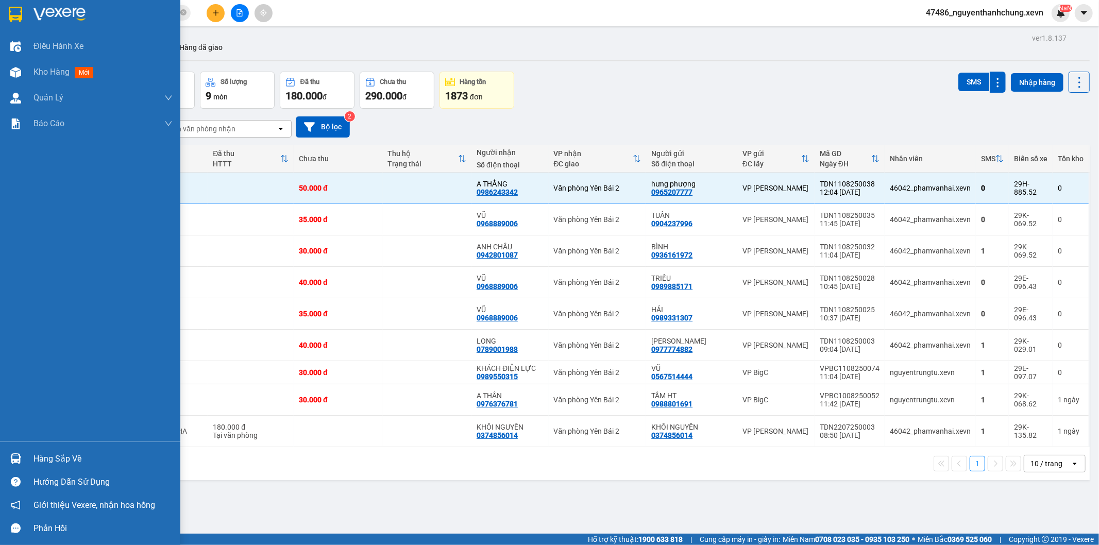
click at [24, 445] on div "Hàng sắp về Hướng dẫn sử dụng Giới thiệu Vexere, nhận hoa hồng Phản hồi" at bounding box center [90, 491] width 180 height 98
click at [35, 464] on div "Hàng sắp về" at bounding box center [102, 458] width 139 height 15
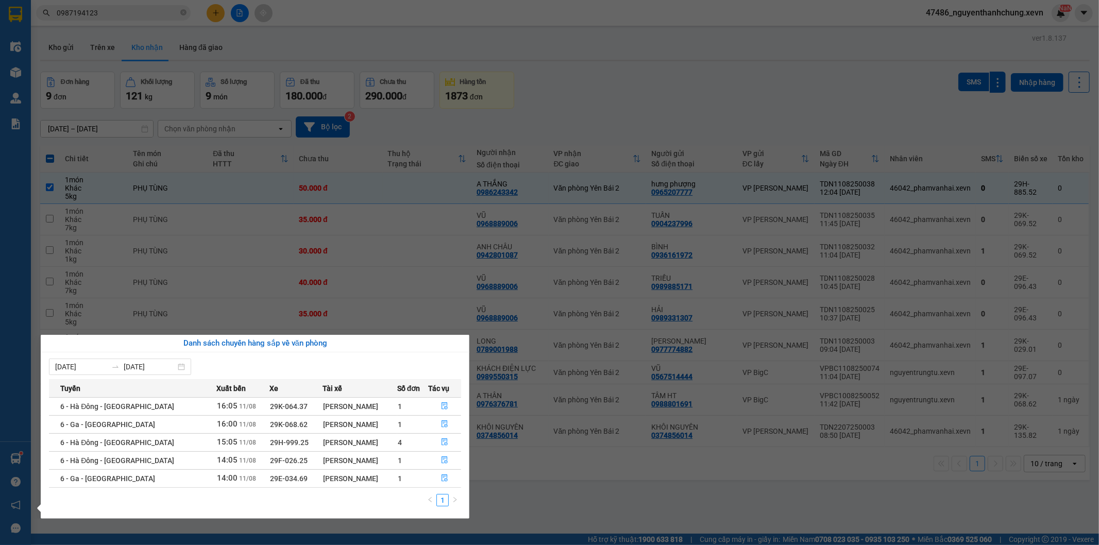
click at [289, 155] on section "Kết quả tìm kiếm ( 1 ) Bộ lọc Mã ĐH Trạng thái Món hàng Thu hộ Tổng cước Chưa c…" at bounding box center [549, 272] width 1099 height 545
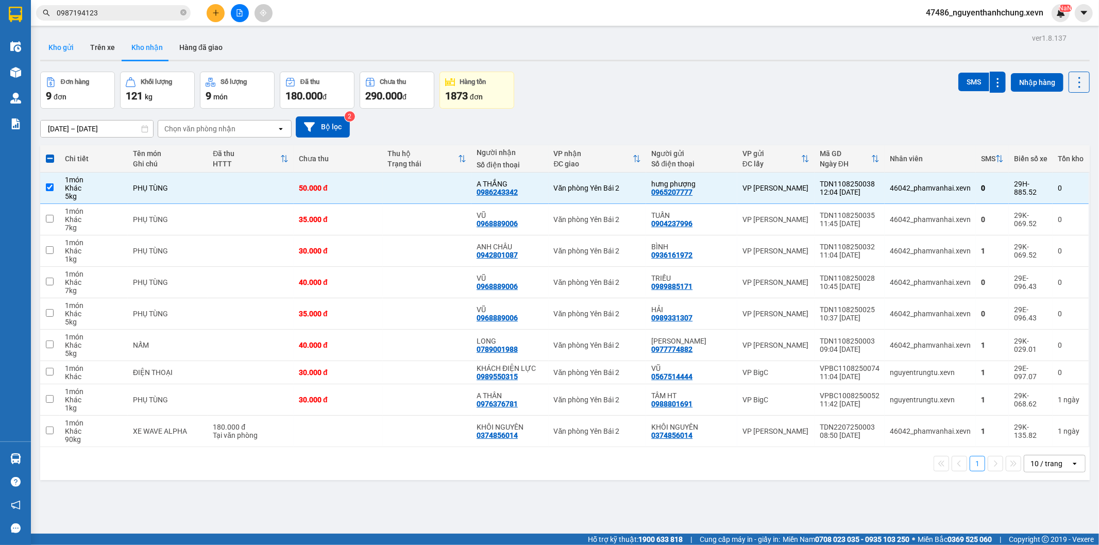
click at [58, 47] on button "Kho gửi" at bounding box center [61, 47] width 42 height 25
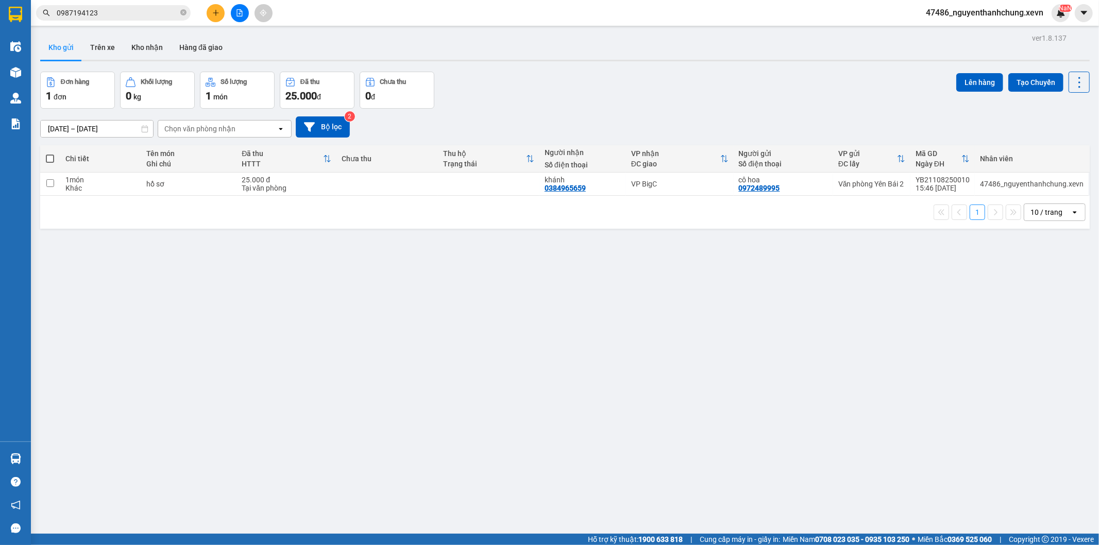
click at [678, 181] on div "VP BigC" at bounding box center [679, 184] width 97 height 8
checkbox input "true"
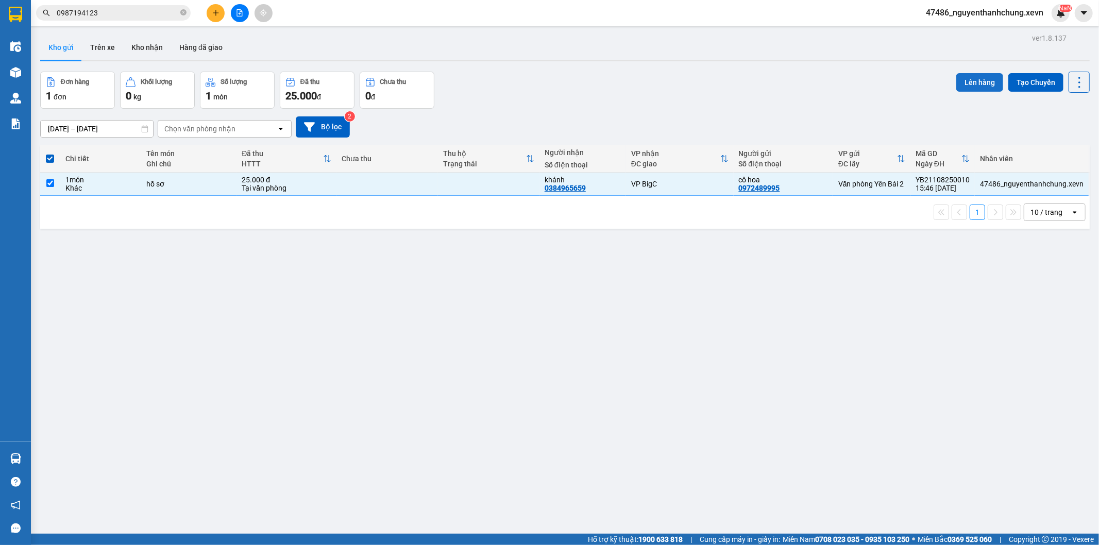
click at [968, 80] on button "Lên hàng" at bounding box center [979, 82] width 47 height 19
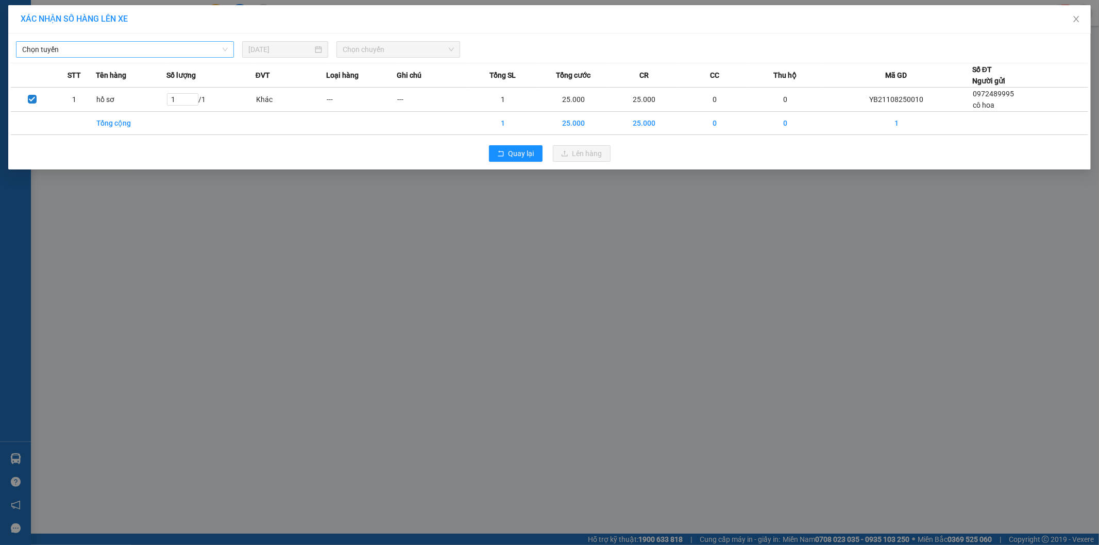
click at [193, 54] on span "Chọn tuyến" at bounding box center [125, 49] width 206 height 15
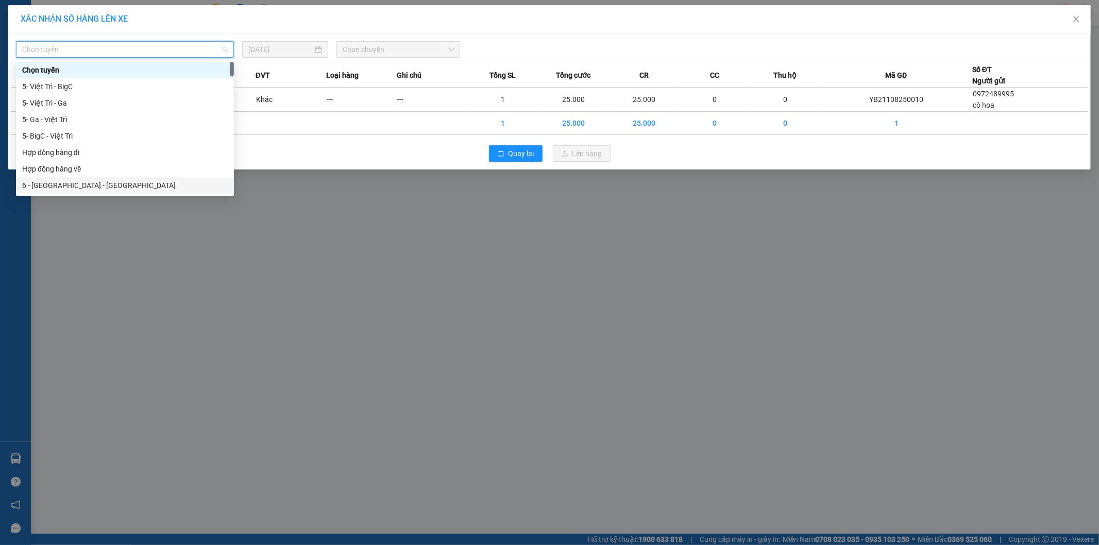
drag, startPoint x: 98, startPoint y: 185, endPoint x: 280, endPoint y: 113, distance: 195.7
click at [99, 184] on div "6 - [GEOGRAPHIC_DATA] - [GEOGRAPHIC_DATA]" at bounding box center [125, 185] width 206 height 11
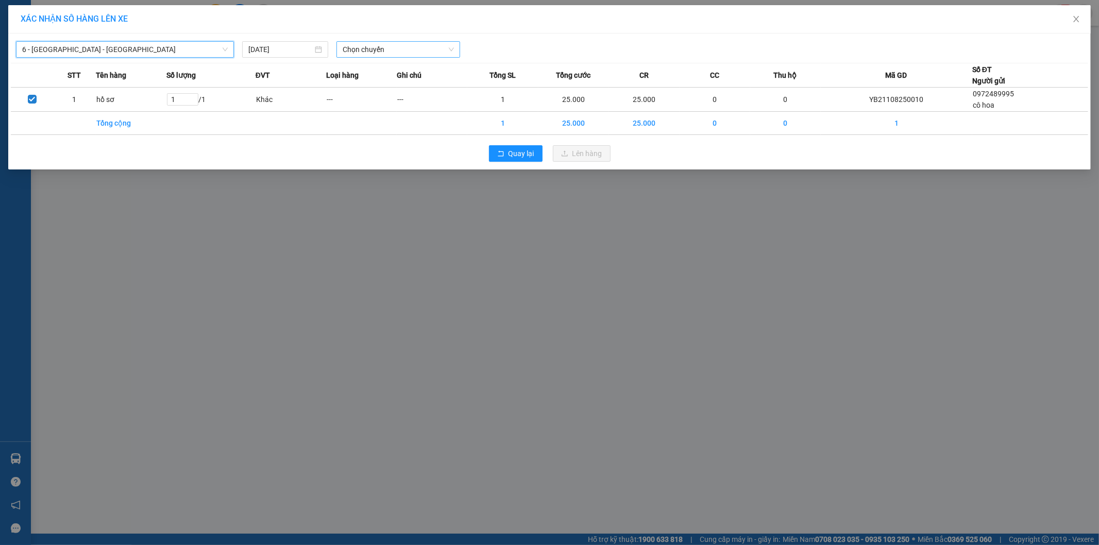
drag, startPoint x: 395, startPoint y: 35, endPoint x: 393, endPoint y: 49, distance: 14.1
click at [395, 40] on div "6 - Yên Bái - Hà Đông 6 - Yên Bái - Hà Đông 11/08/2025 Chọn chuyến STT Tên hàng…" at bounding box center [549, 101] width 1083 height 136
click at [394, 50] on span "Chọn chuyến" at bounding box center [398, 49] width 111 height 15
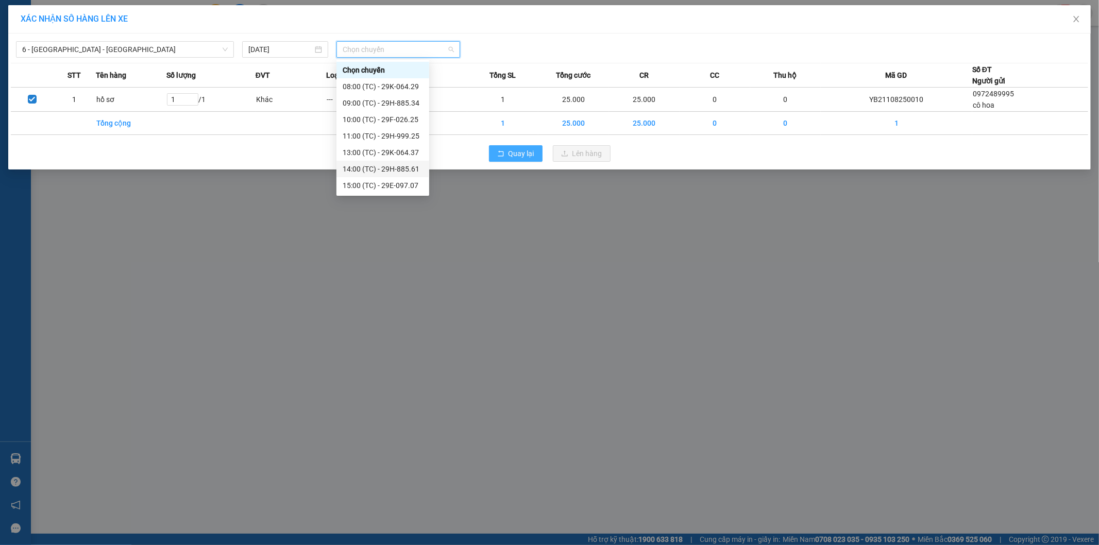
click at [518, 154] on span "Quay lại" at bounding box center [522, 153] width 26 height 11
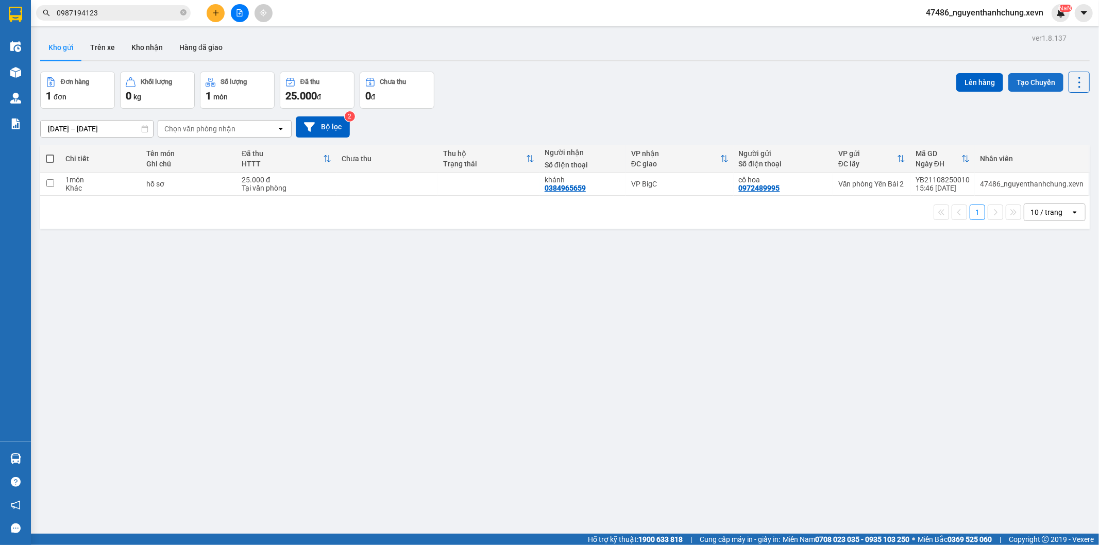
click at [1024, 81] on button "Tạo Chuyến" at bounding box center [1035, 82] width 55 height 19
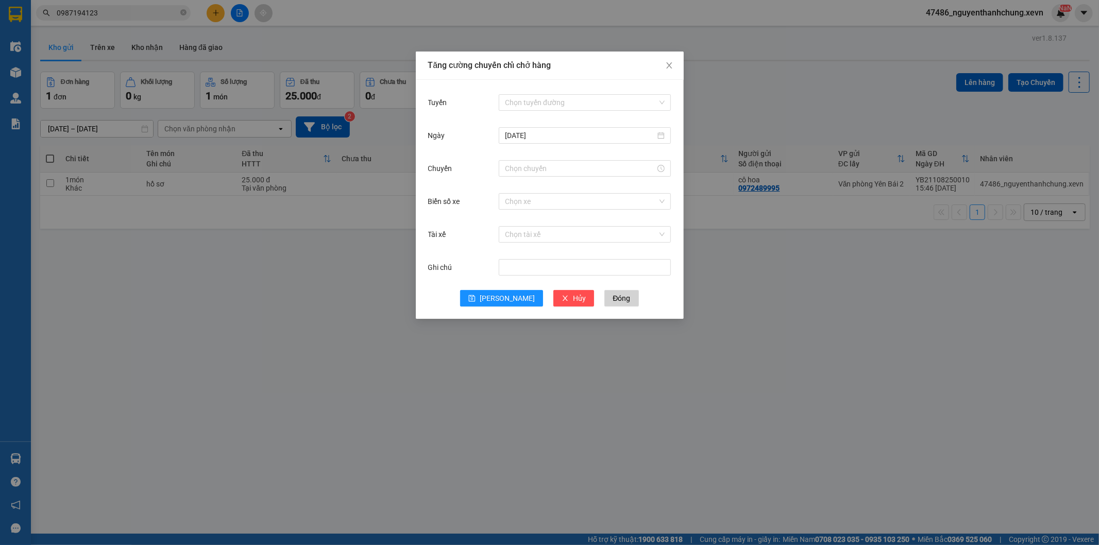
click at [536, 110] on input "Tuyến" at bounding box center [581, 102] width 153 height 15
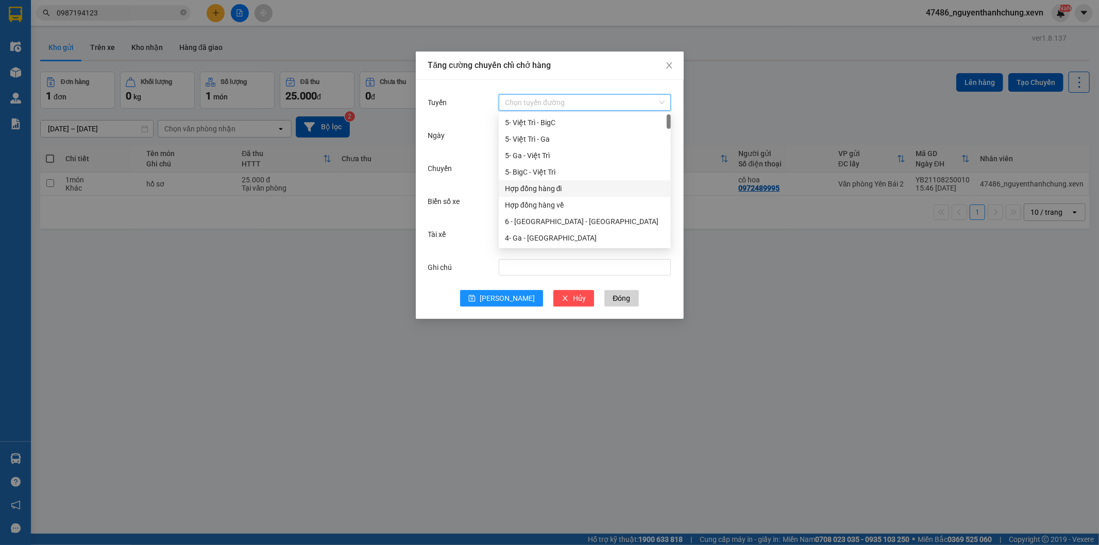
scroll to position [57, 0]
click at [547, 162] on div "6 - [GEOGRAPHIC_DATA] - [GEOGRAPHIC_DATA]" at bounding box center [585, 164] width 160 height 11
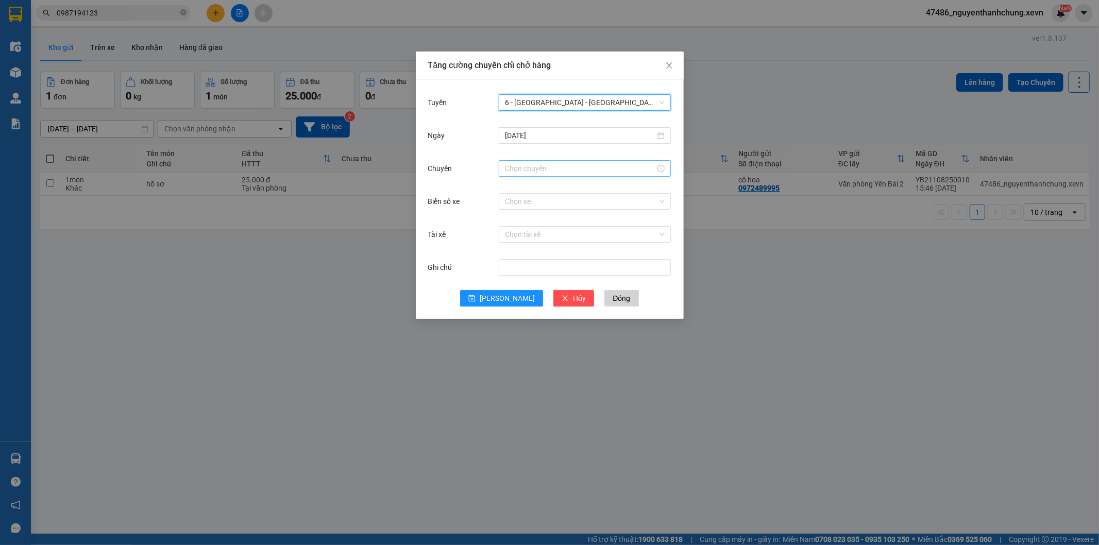
click at [521, 168] on input "Chuyến" at bounding box center [580, 168] width 150 height 11
click at [513, 258] on div "17" at bounding box center [513, 262] width 29 height 14
type input "17:00"
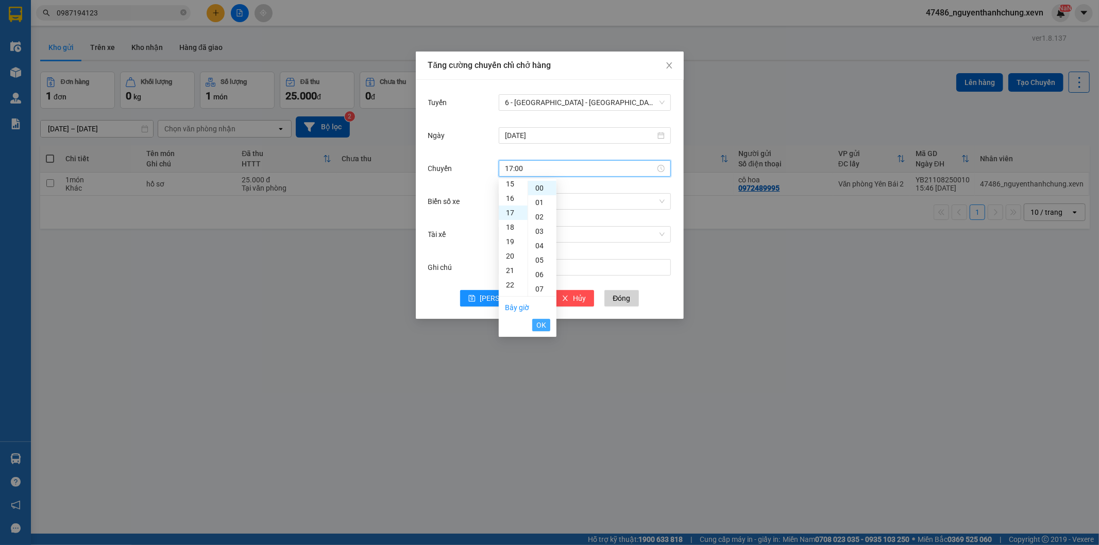
scroll to position [245, 0]
drag, startPoint x: 542, startPoint y: 323, endPoint x: 549, endPoint y: 308, distance: 16.6
click at [543, 323] on span "OK" at bounding box center [541, 324] width 10 height 11
click at [560, 196] on input "Biển số xe" at bounding box center [581, 201] width 153 height 15
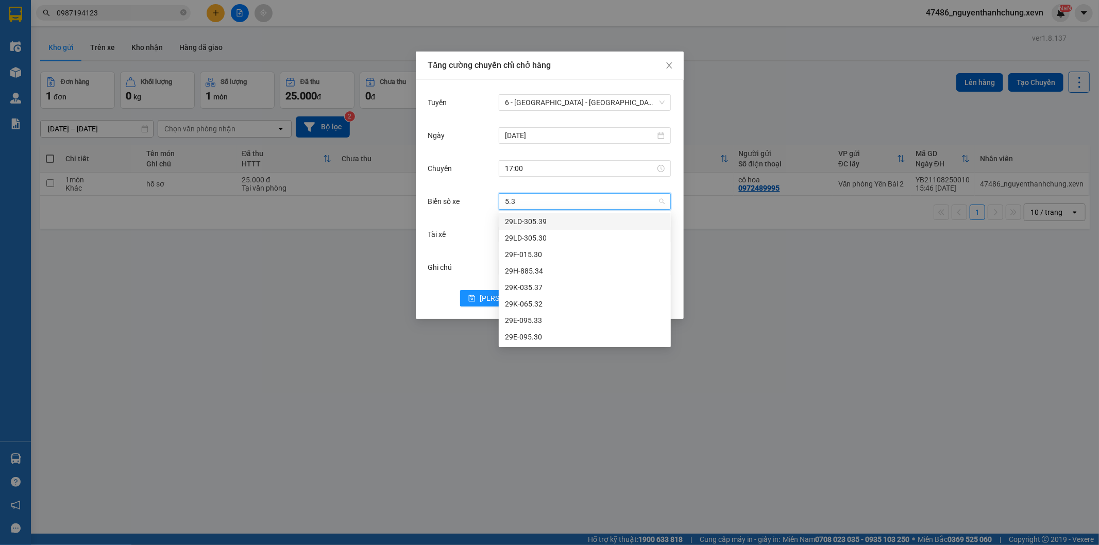
type input "5.34"
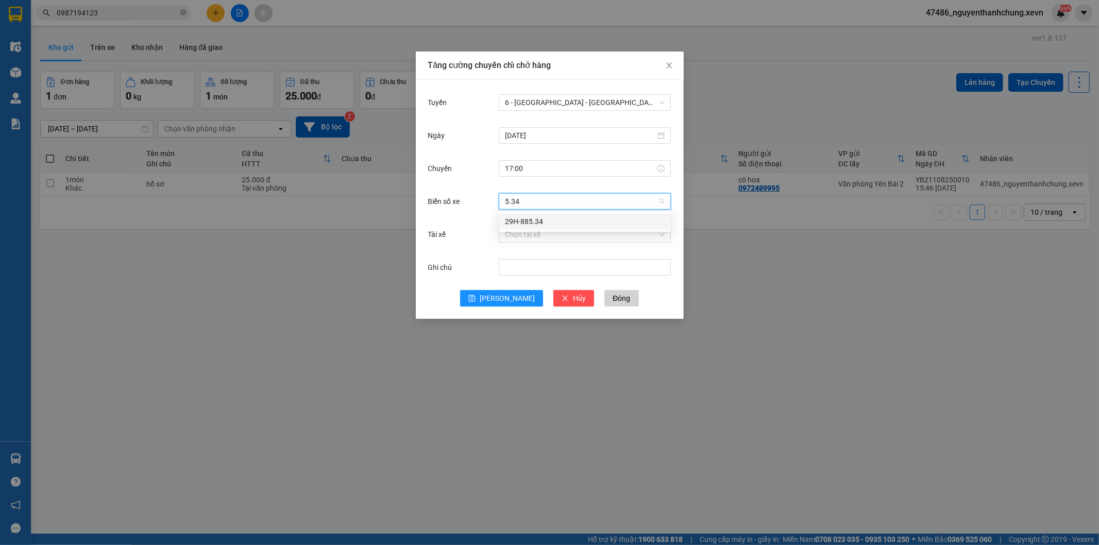
click at [547, 223] on div "29H-885.34" at bounding box center [585, 221] width 160 height 11
click at [548, 232] on input "Tài xế" at bounding box center [581, 234] width 153 height 15
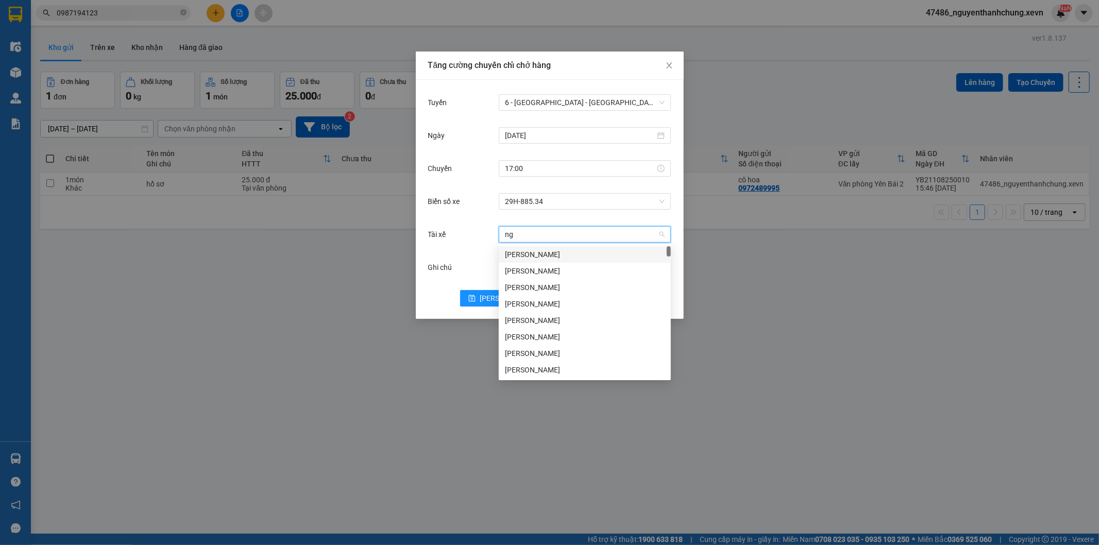
type input "n"
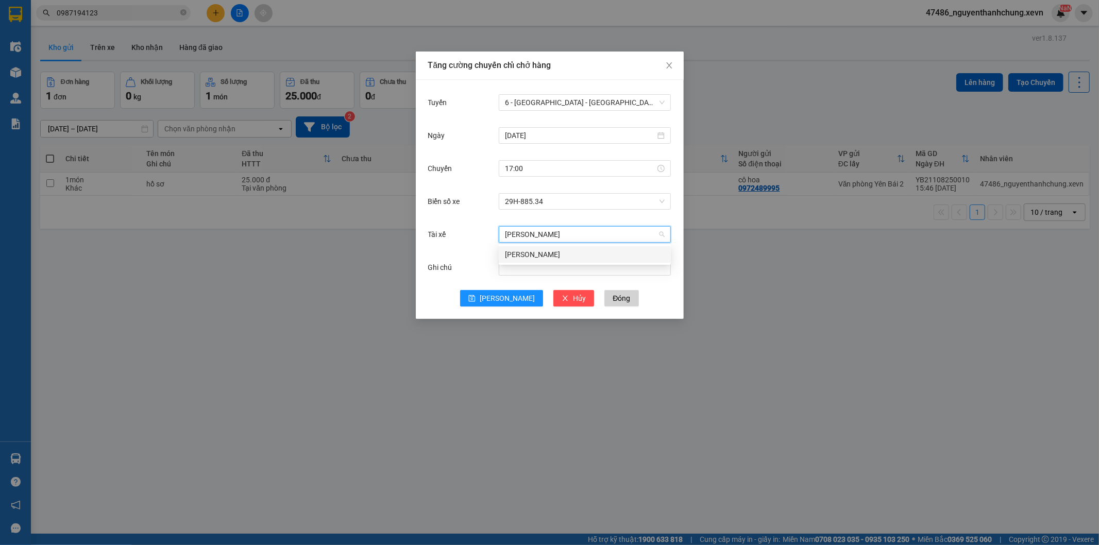
type input "lê viết t"
click at [532, 253] on div "[PERSON_NAME]" at bounding box center [585, 254] width 160 height 11
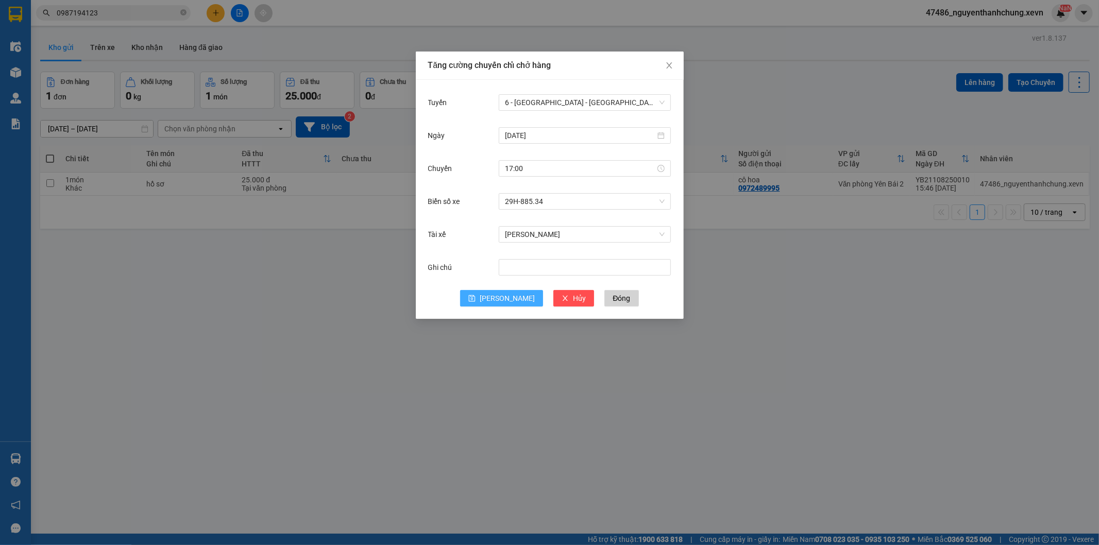
click at [492, 302] on button "[PERSON_NAME]" at bounding box center [501, 298] width 83 height 16
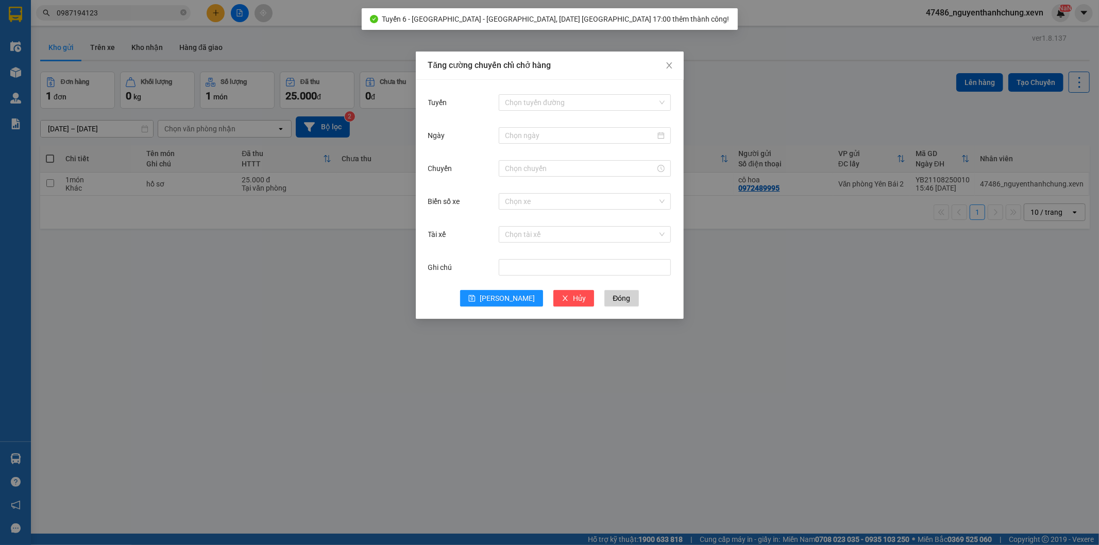
click at [762, 89] on div "Tăng cường chuyến chỉ chở hàng Tuyến Chọn tuyến đường Ngày Chuyến Biển số xe Ch…" at bounding box center [549, 272] width 1099 height 545
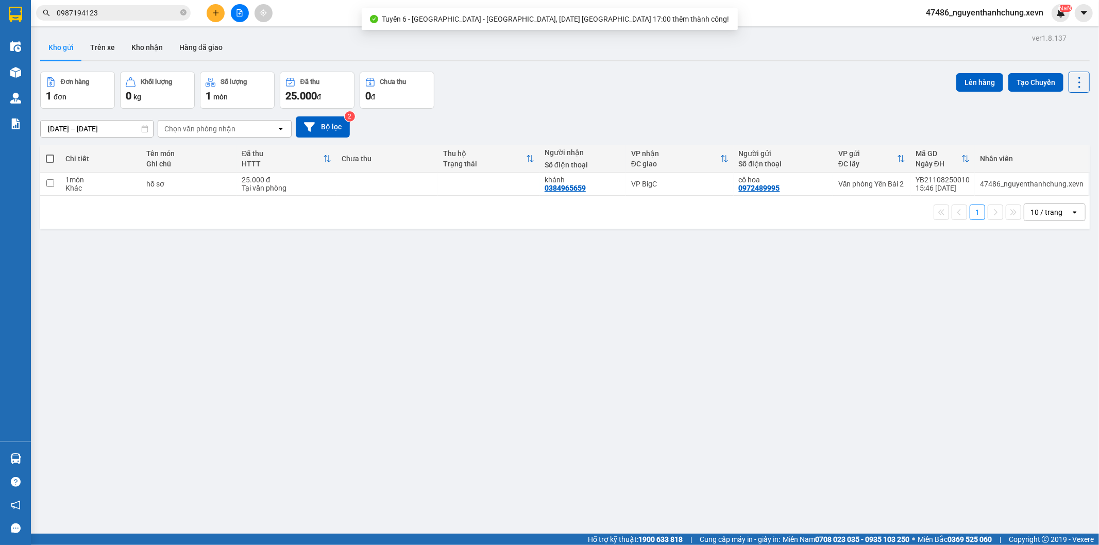
click at [783, 184] on div "cô hoa 0972489995" at bounding box center [783, 184] width 89 height 16
checkbox input "true"
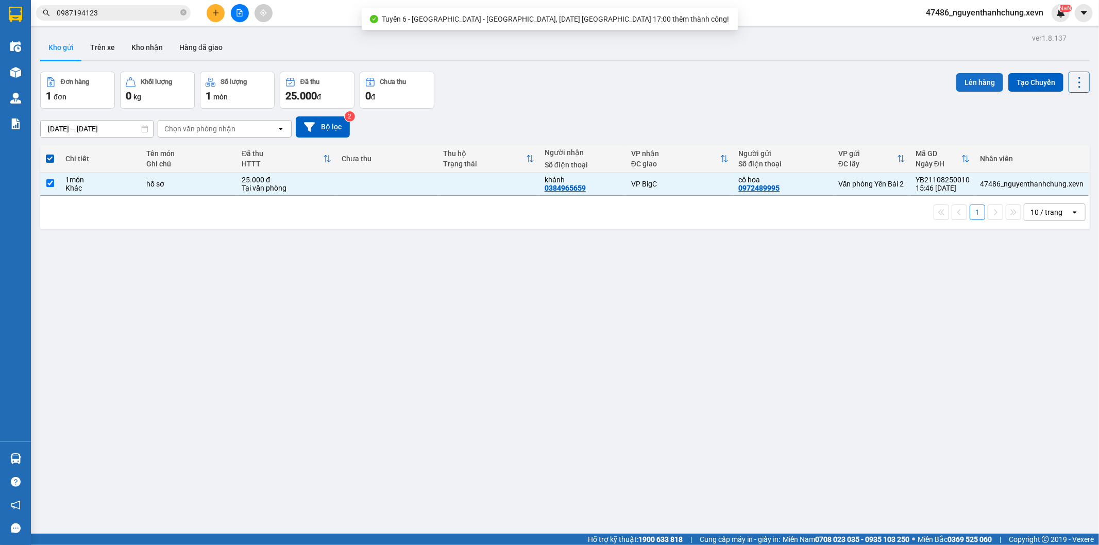
click at [967, 78] on button "Lên hàng" at bounding box center [979, 82] width 47 height 19
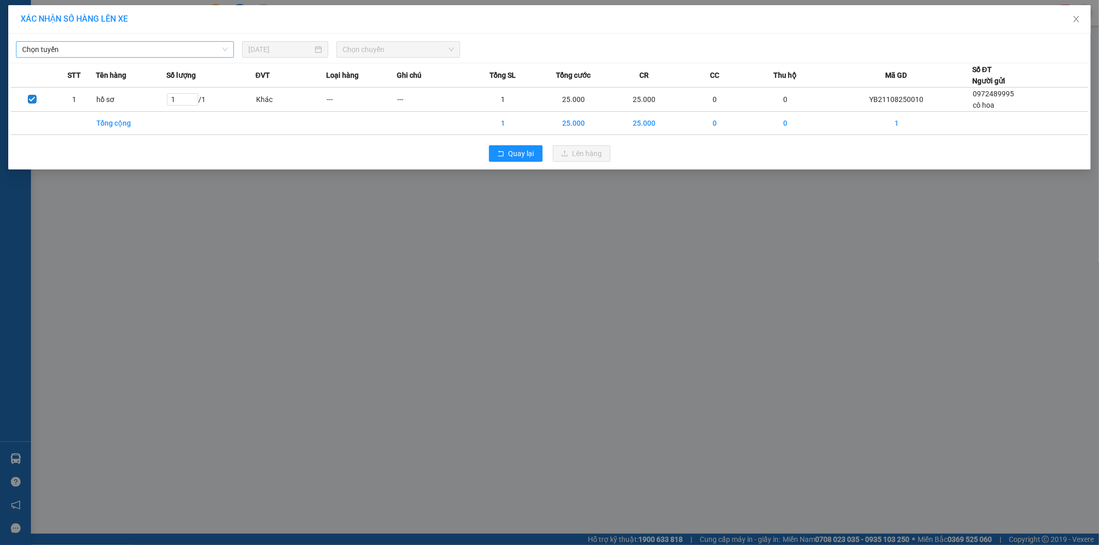
click at [150, 55] on span "Chọn tuyến" at bounding box center [125, 49] width 206 height 15
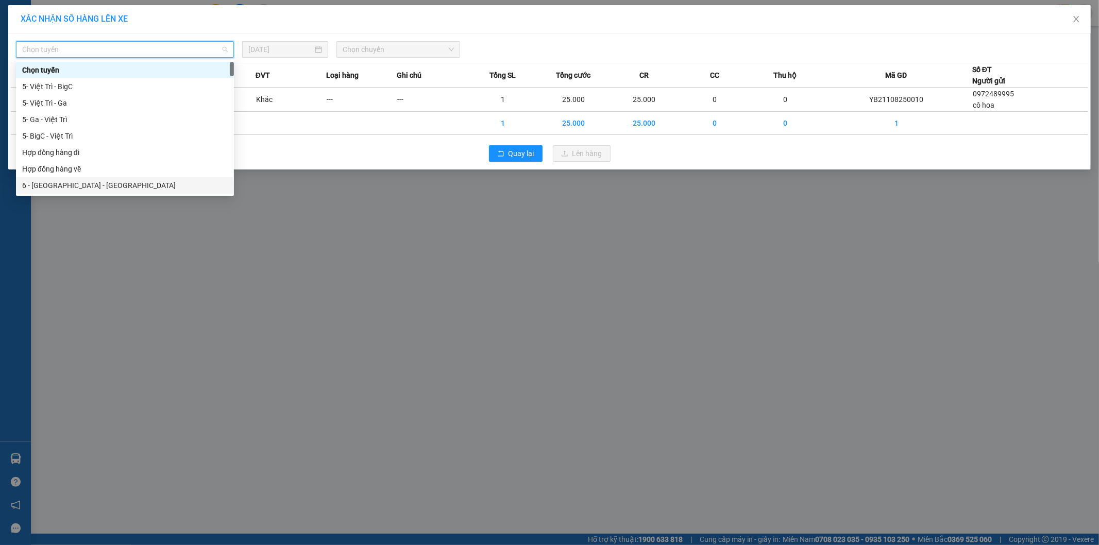
click at [103, 179] on div "6 - [GEOGRAPHIC_DATA] - [GEOGRAPHIC_DATA]" at bounding box center [125, 185] width 218 height 16
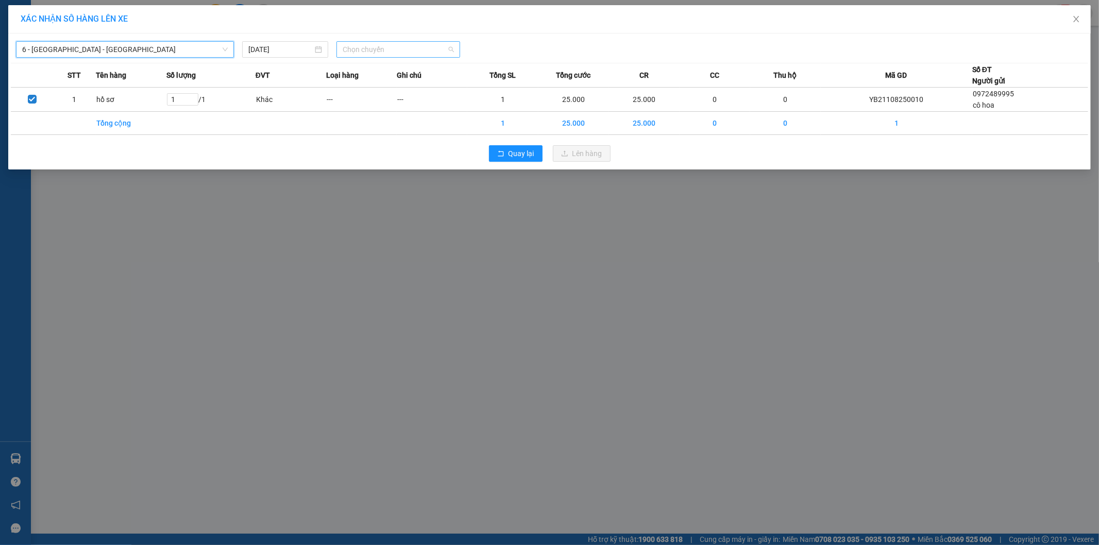
click at [407, 52] on span "Chọn chuyến" at bounding box center [398, 49] width 111 height 15
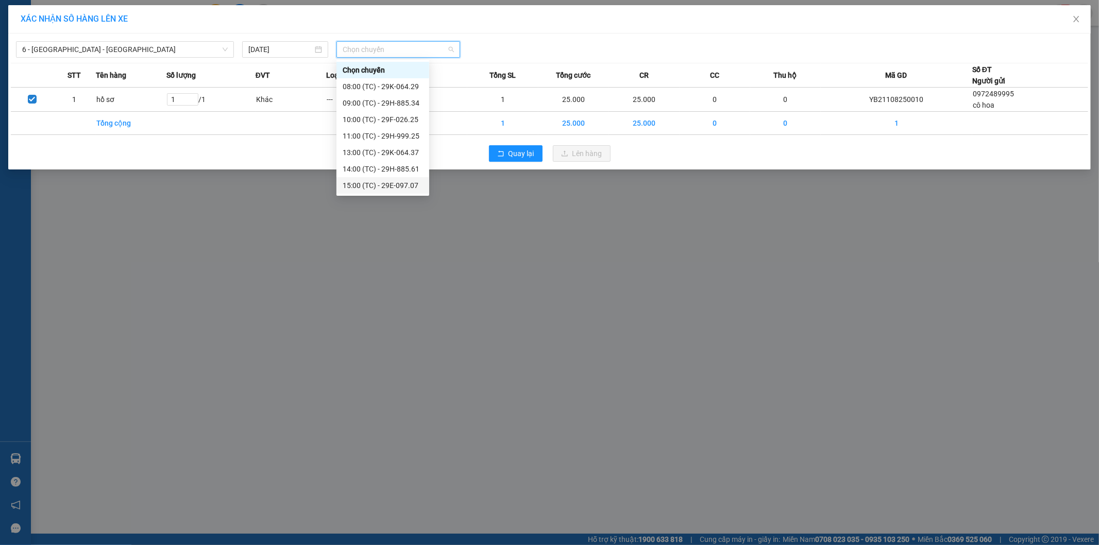
scroll to position [16, 0]
drag, startPoint x: 399, startPoint y: 184, endPoint x: 414, endPoint y: 181, distance: 15.3
click at [400, 184] on div "17:00 (TC) - 29H-885.34" at bounding box center [383, 185] width 80 height 11
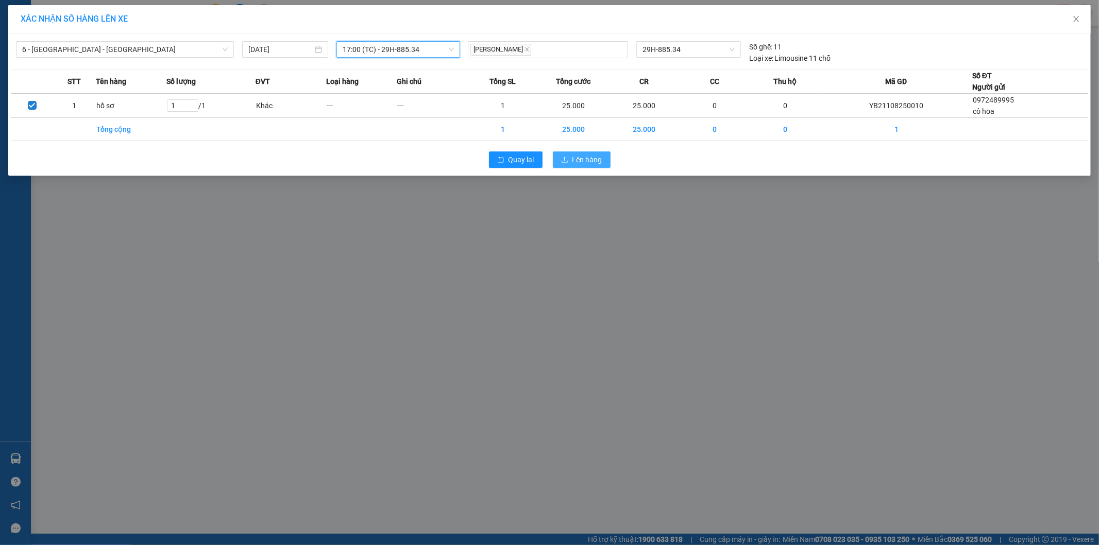
click at [605, 158] on button "Lên hàng" at bounding box center [582, 159] width 58 height 16
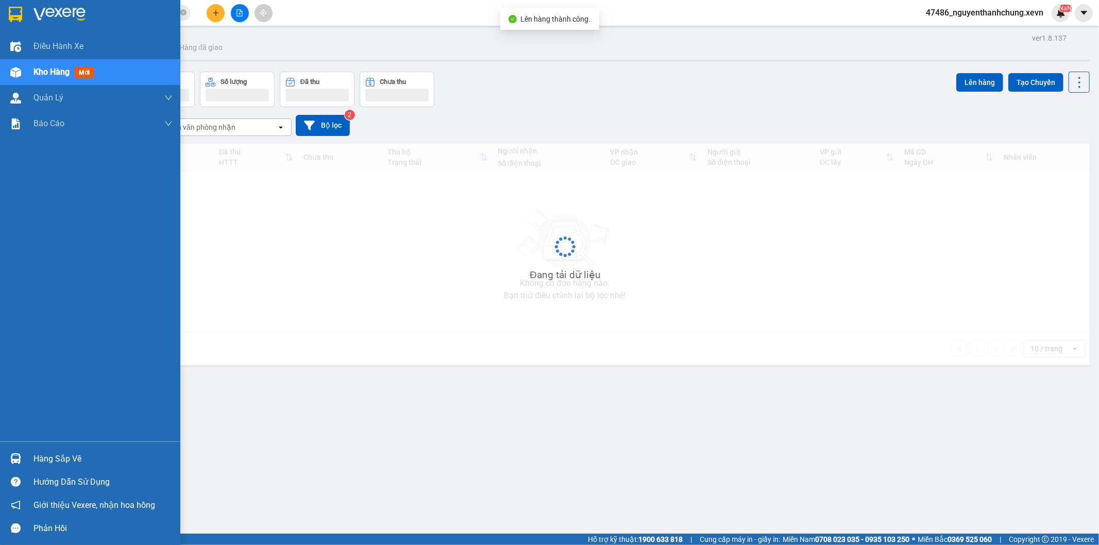
click at [12, 457] on img at bounding box center [15, 458] width 11 height 11
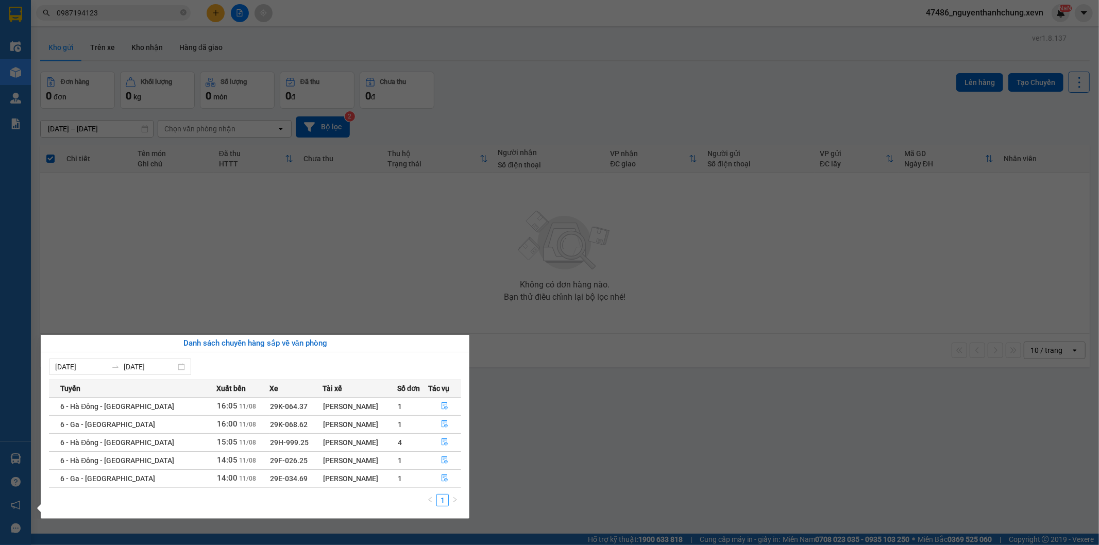
click at [316, 148] on section "Kết quả tìm kiếm ( 1 ) Bộ lọc Mã ĐH Trạng thái Món hàng Thu hộ Tổng cước Chưa c…" at bounding box center [549, 272] width 1099 height 545
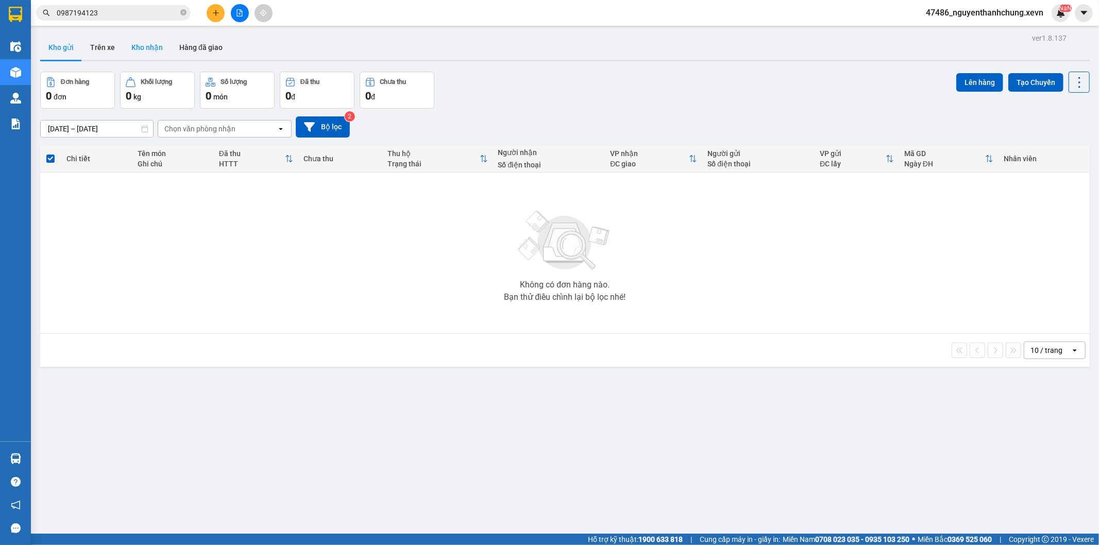
click at [129, 57] on button "Kho nhận" at bounding box center [147, 47] width 48 height 25
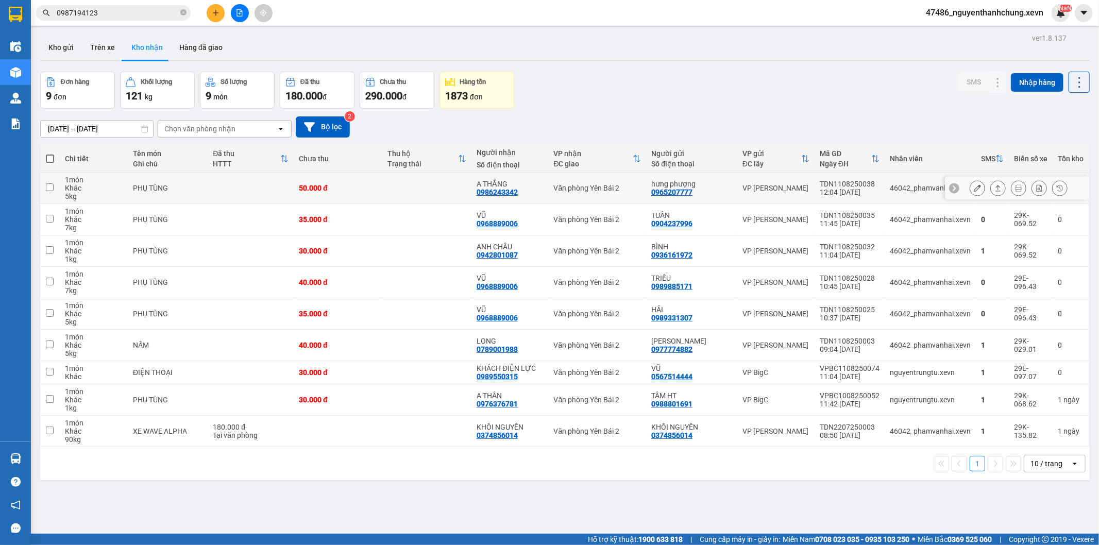
click at [994, 191] on icon at bounding box center [997, 187] width 7 height 7
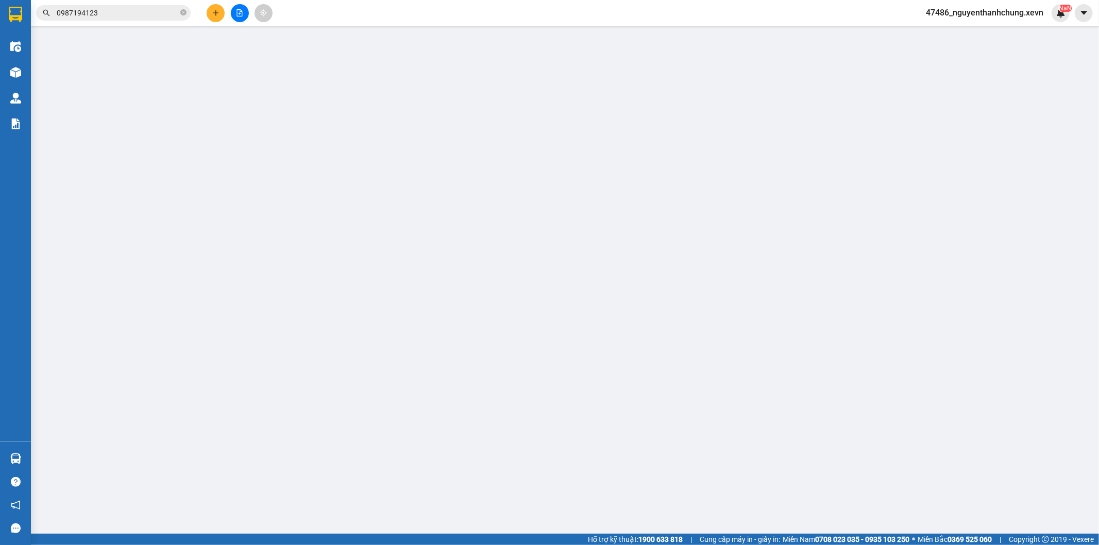
click at [941, 345] on div "SỬA ĐƠN HÀNG Lịch sử Ảnh kiện hàng Yêu cầu xuất hóa đơn điện tử Total Paid Fee …" at bounding box center [549, 272] width 1099 height 545
type input "0965207777"
type input "hưng phượng"
type input "0986243342"
type input "A THẮNG"
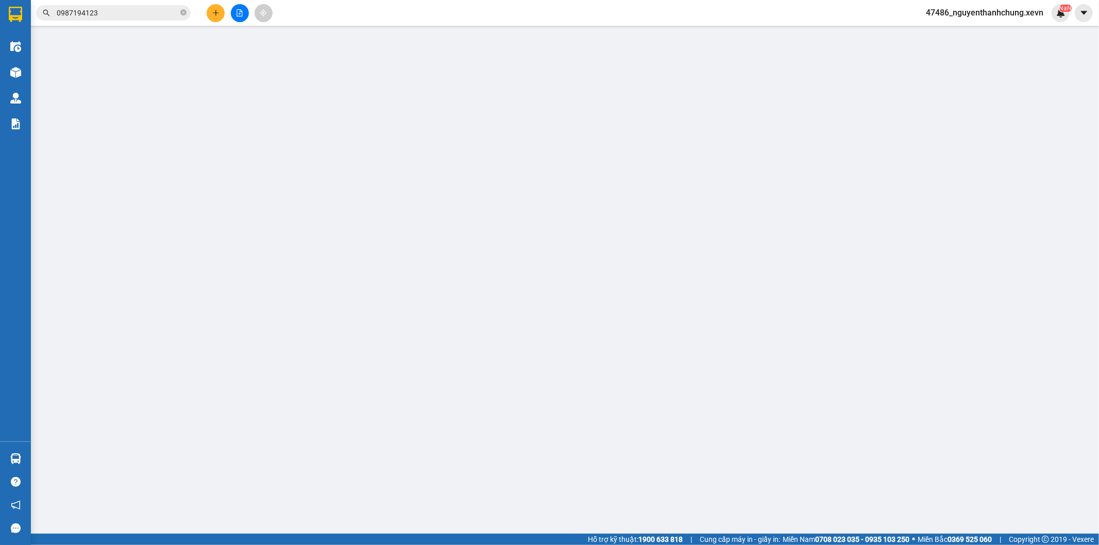
type input "GARA [PERSON_NAME] SAU VP CHỊ [PERSON_NAME]"
type input "123"
type input "50.000"
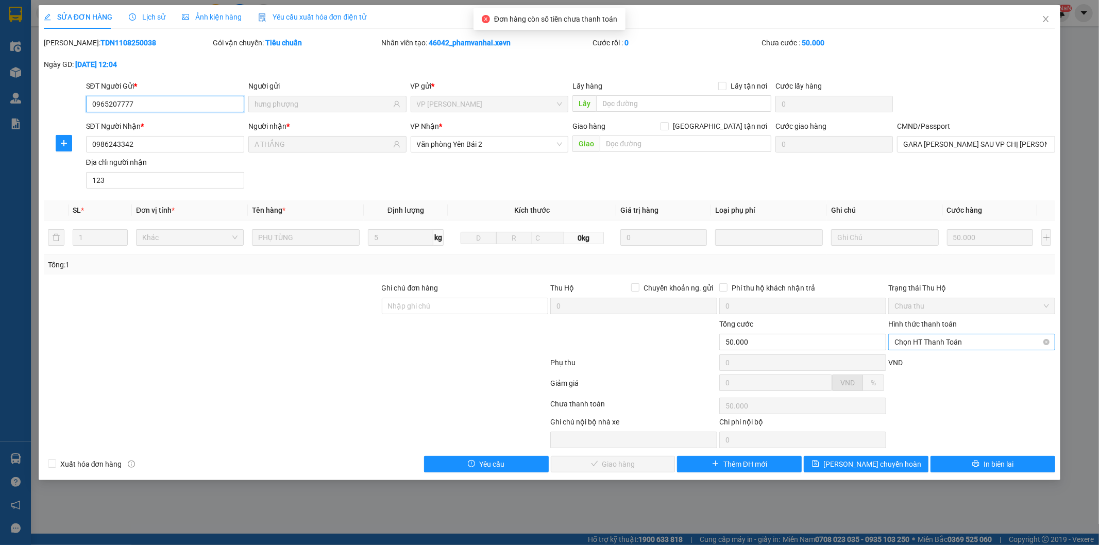
click at [931, 347] on span "Chọn HT Thanh Toán" at bounding box center [971, 341] width 155 height 15
drag, startPoint x: 930, startPoint y: 358, endPoint x: 889, endPoint y: 357, distance: 40.7
click at [928, 358] on div "Tại văn phòng" at bounding box center [972, 362] width 155 height 11
type input "0"
click at [620, 459] on span "Giao hàng" at bounding box center [618, 464] width 33 height 11
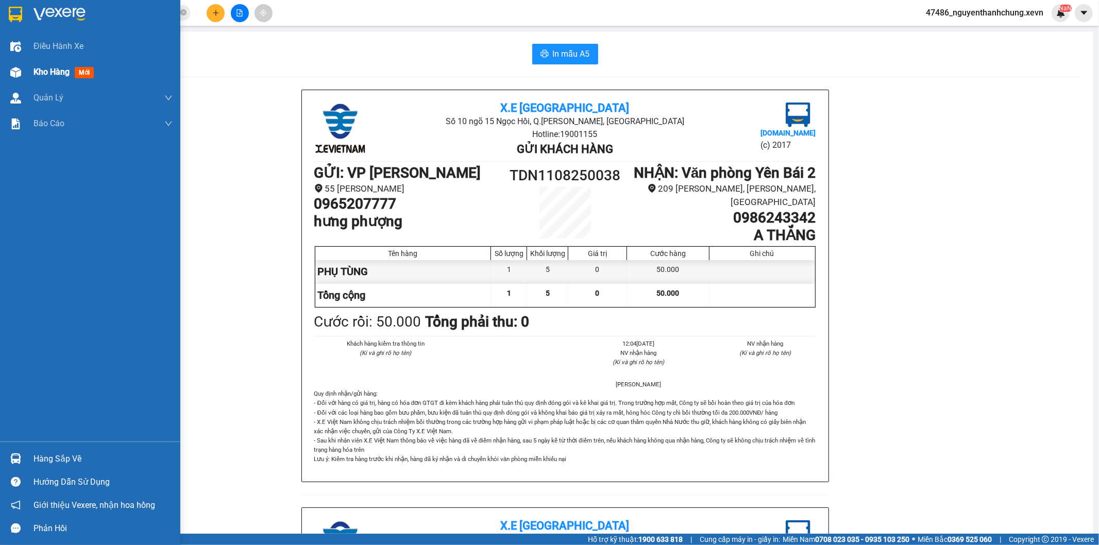
click at [21, 82] on div "Kho hàng mới" at bounding box center [90, 72] width 180 height 26
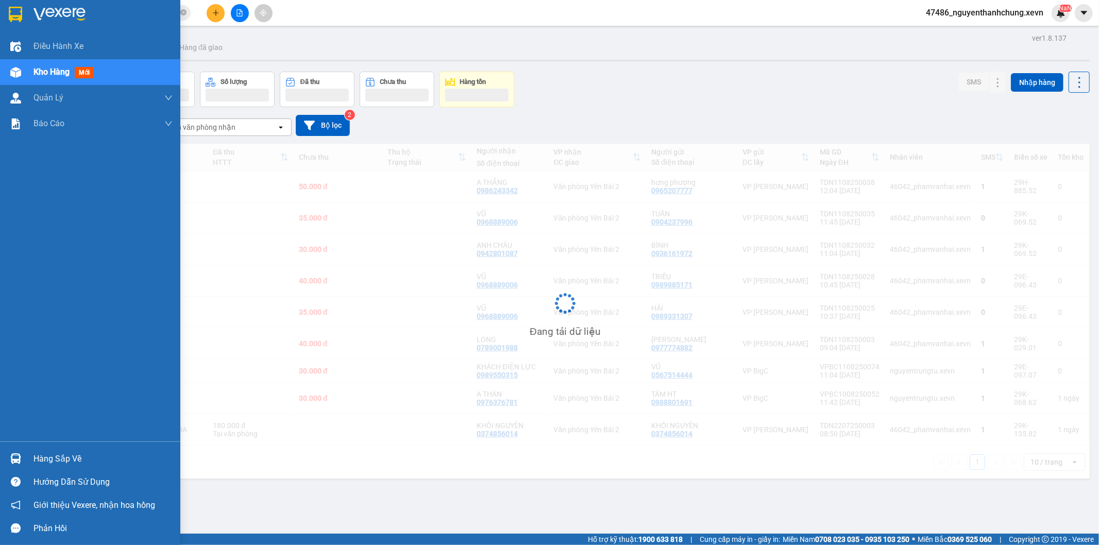
click at [23, 79] on div at bounding box center [16, 72] width 18 height 18
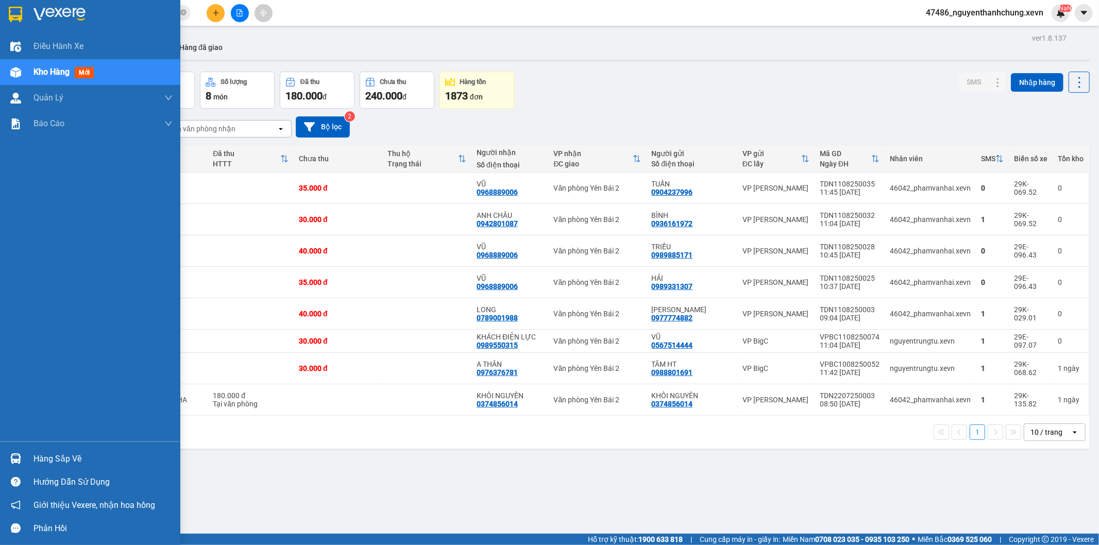
click at [69, 448] on div "Hàng sắp về" at bounding box center [90, 458] width 180 height 23
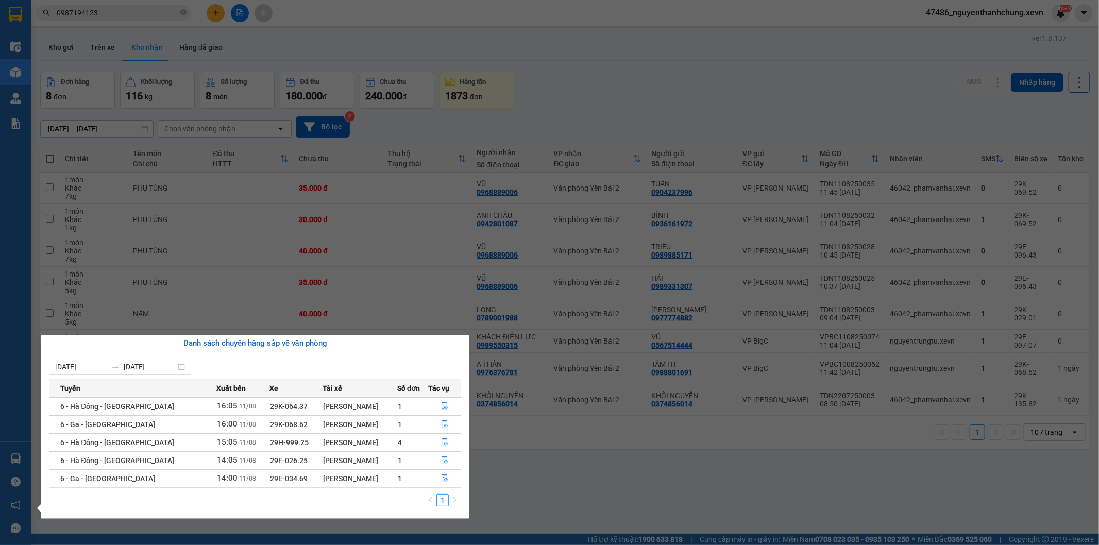
click at [6, 455] on div "Điều hành xe Kho hàng mới Quản [PERSON_NAME] lý chuyến Quản lý giao nhận mới Qu…" at bounding box center [15, 272] width 31 height 545
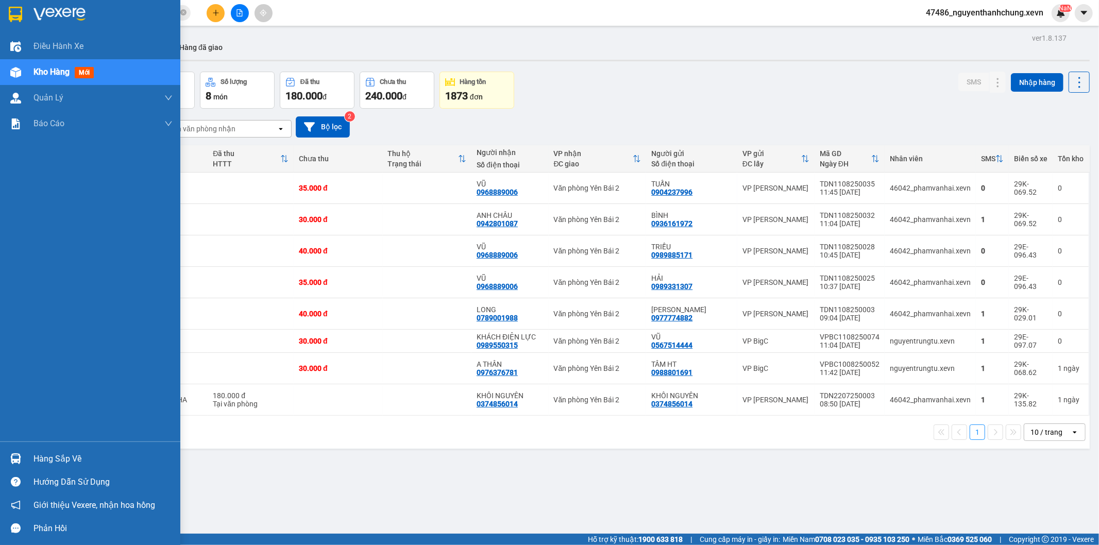
click at [14, 456] on img at bounding box center [15, 458] width 11 height 11
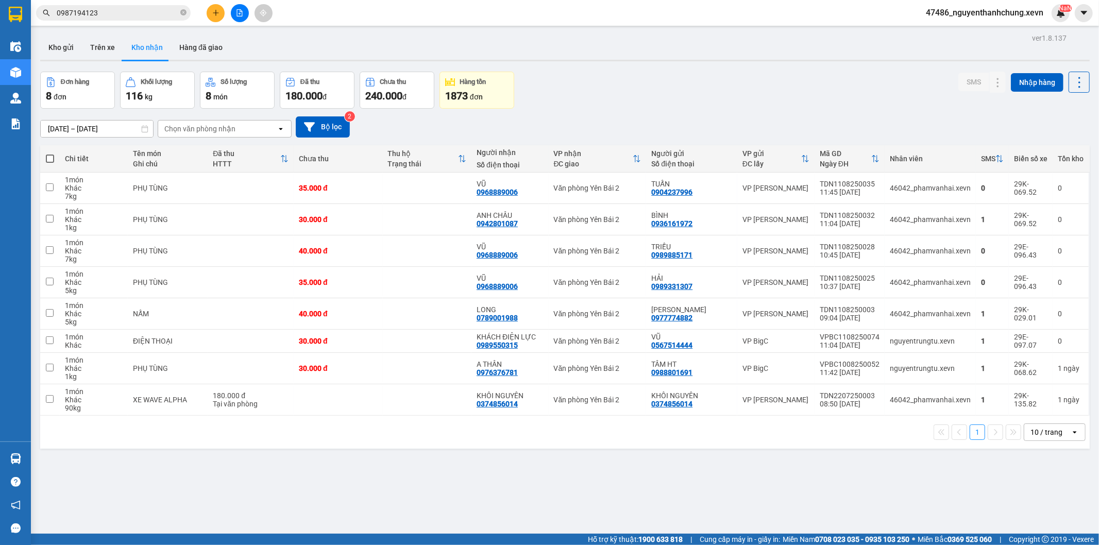
click at [637, 140] on section "Kết quả tìm kiếm ( 1 ) Bộ lọc Mã ĐH Trạng thái Món hàng Thu hộ Tổng cước Chưa c…" at bounding box center [549, 272] width 1099 height 545
click at [558, 208] on td "Văn phòng Yên Bái 2" at bounding box center [598, 219] width 98 height 31
checkbox input "true"
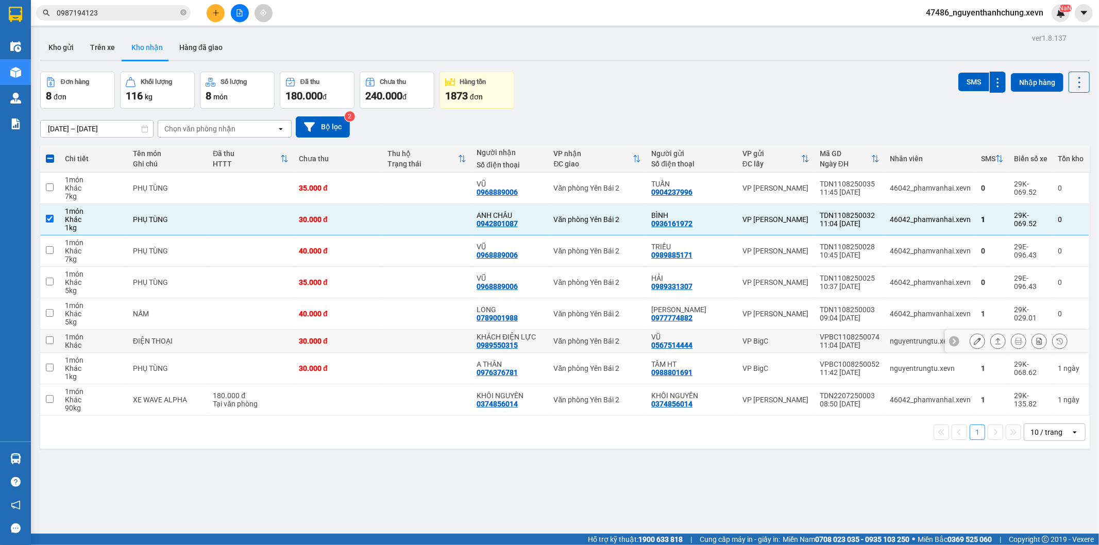
click at [562, 341] on div "Văn phòng Yên Bái 2" at bounding box center [598, 341] width 88 height 8
checkbox input "true"
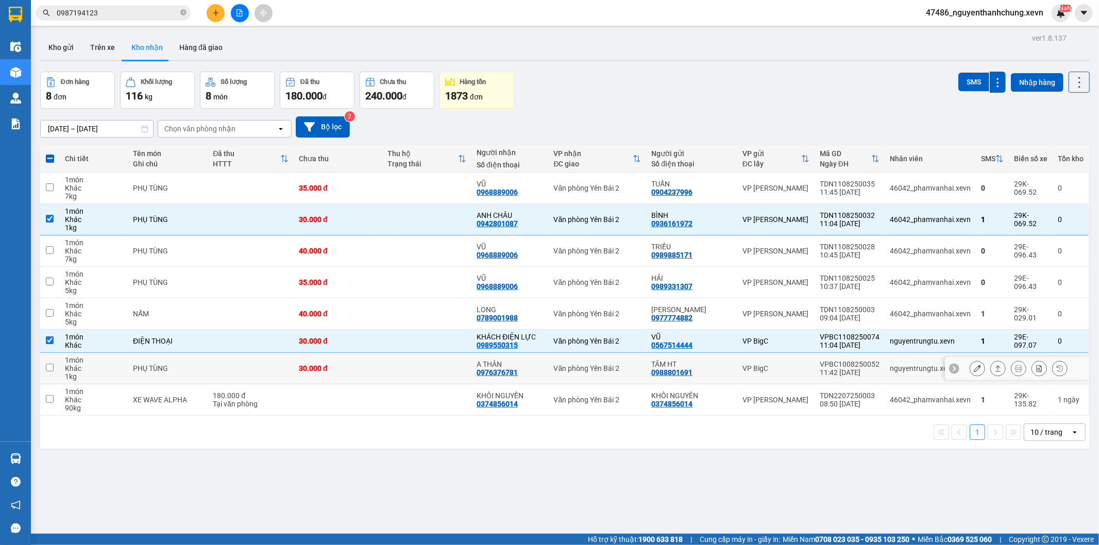
drag, startPoint x: 537, startPoint y: 380, endPoint x: 551, endPoint y: 390, distance: 17.3
click at [537, 379] on td "A THÂN 0976376781" at bounding box center [509, 368] width 77 height 31
checkbox input "true"
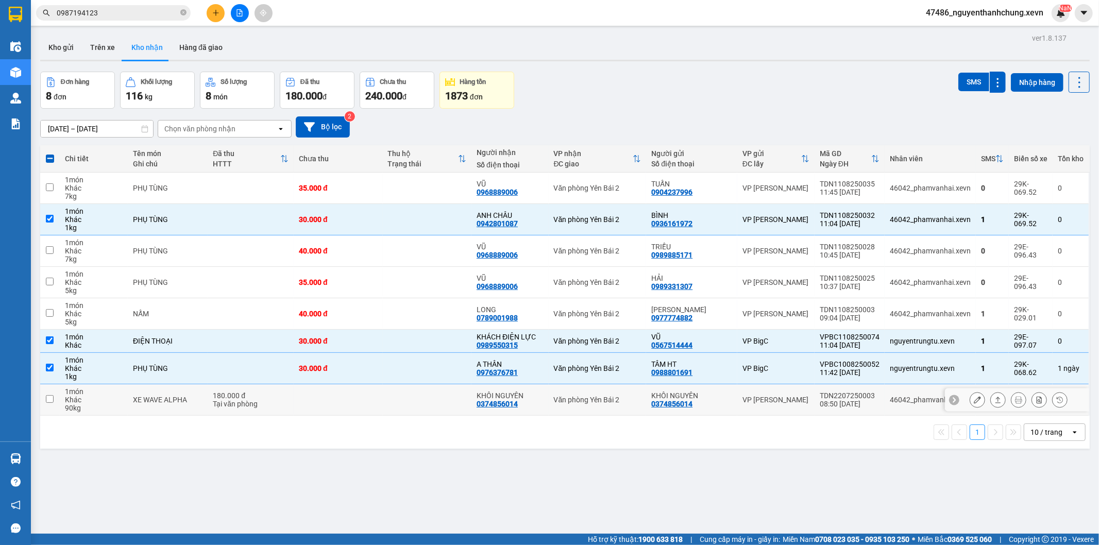
drag, startPoint x: 573, startPoint y: 398, endPoint x: 605, endPoint y: 398, distance: 31.9
click at [575, 398] on div "Văn phòng Yên Bái 2" at bounding box center [598, 400] width 88 height 8
checkbox input "true"
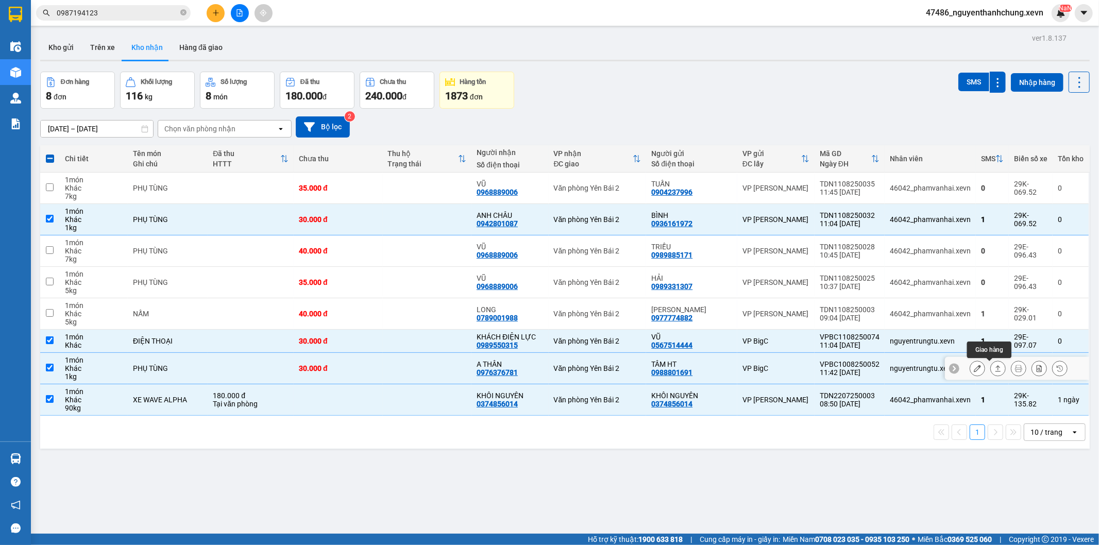
click at [991, 364] on button at bounding box center [998, 369] width 14 height 18
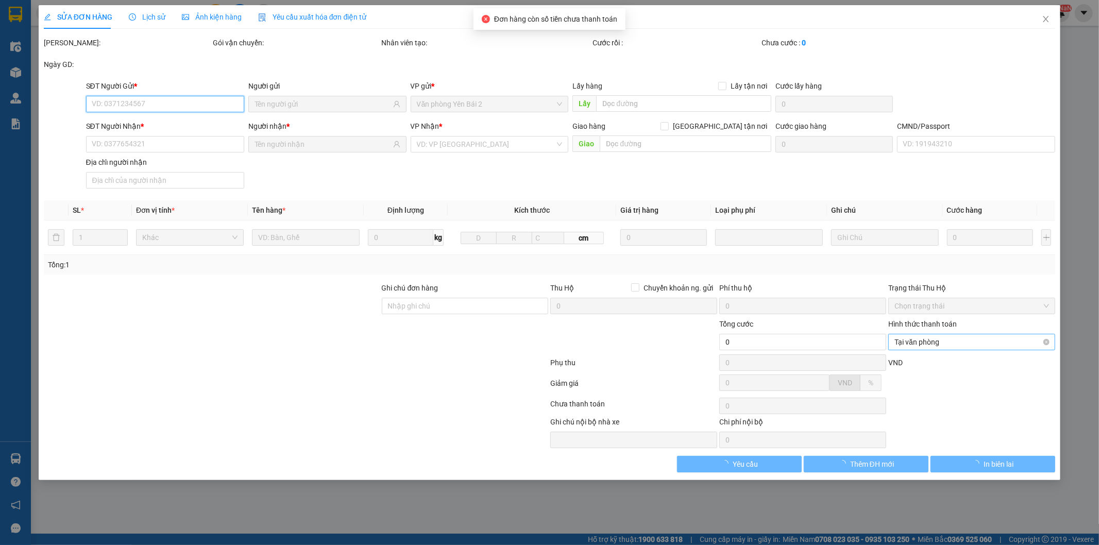
click at [917, 341] on span "Tại văn phòng" at bounding box center [971, 341] width 155 height 15
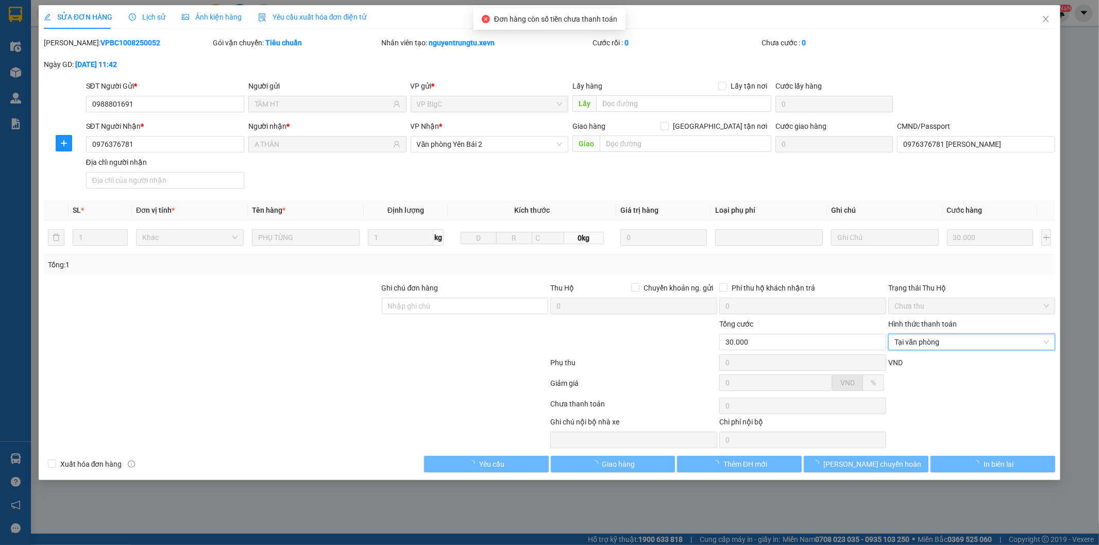
type input "0988801691"
type input "TÂM HT"
type input "0976376781"
type input "A THÂN"
type input "0976376781 LÊ ĐÌNH THÂN"
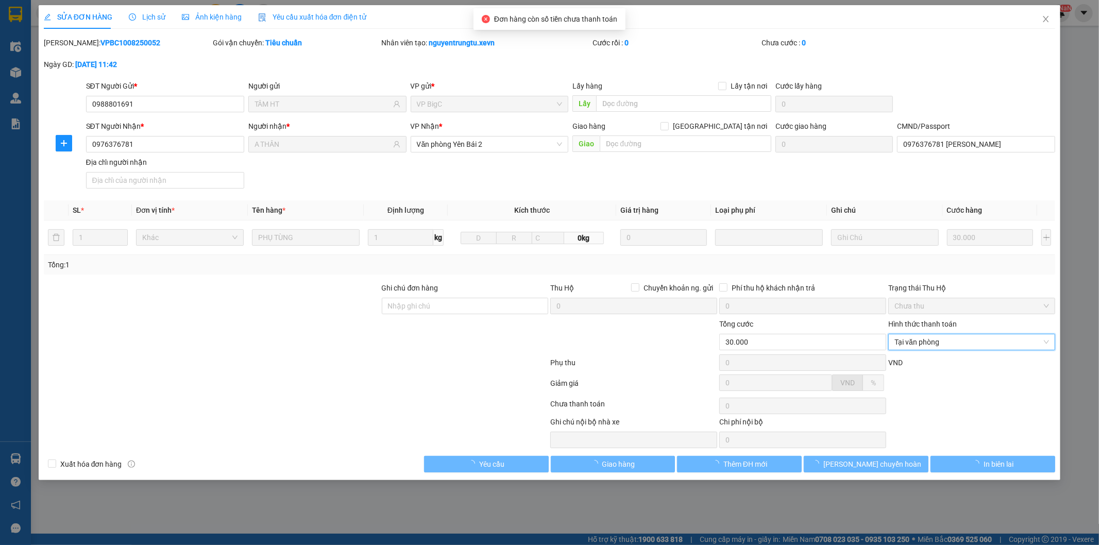
type input "30.000"
type input "0"
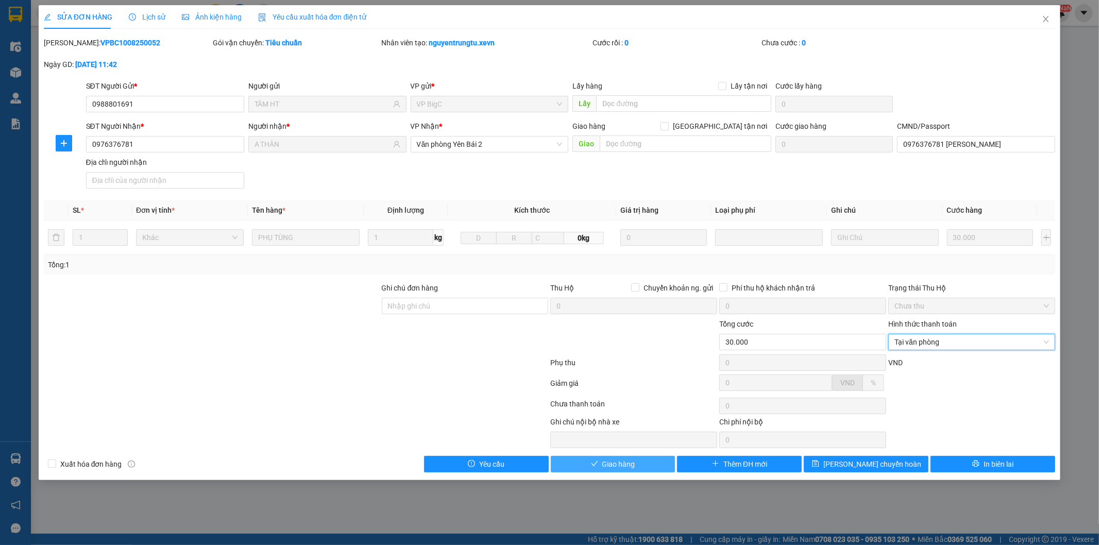
click at [625, 466] on span "Giao hàng" at bounding box center [618, 464] width 33 height 11
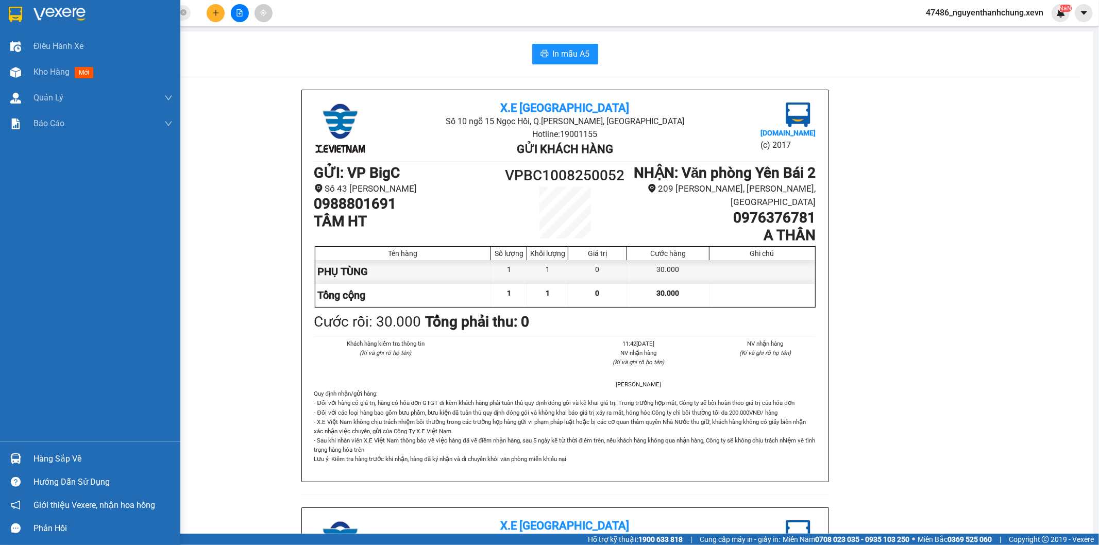
click at [27, 460] on div "Hàng sắp về" at bounding box center [90, 458] width 180 height 23
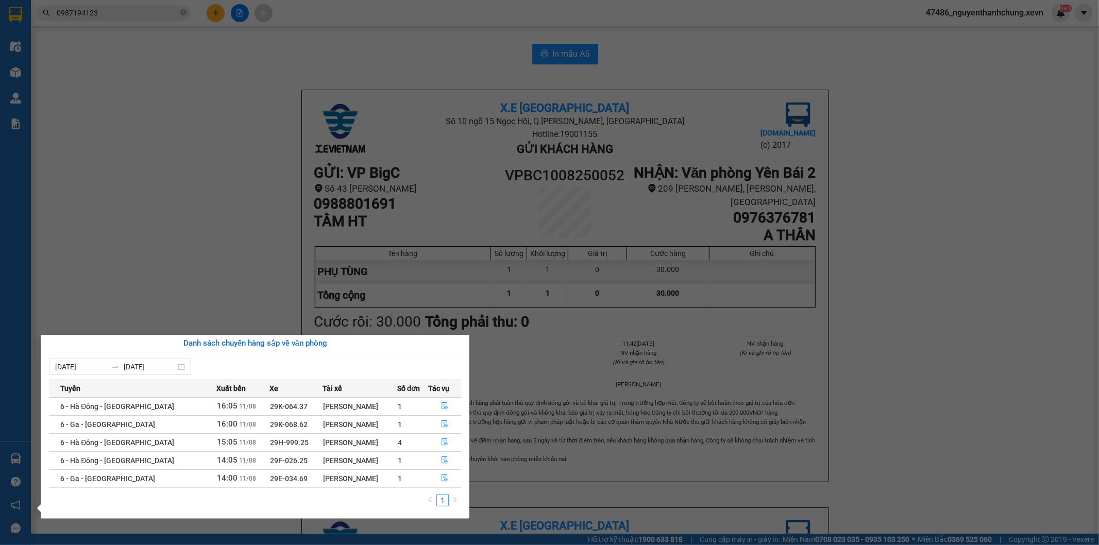
click at [87, 62] on section "Kết quả tìm kiếm ( 1 ) Bộ lọc Mã ĐH Trạng thái Món hàng Thu hộ Tổng cước Chưa c…" at bounding box center [549, 272] width 1099 height 545
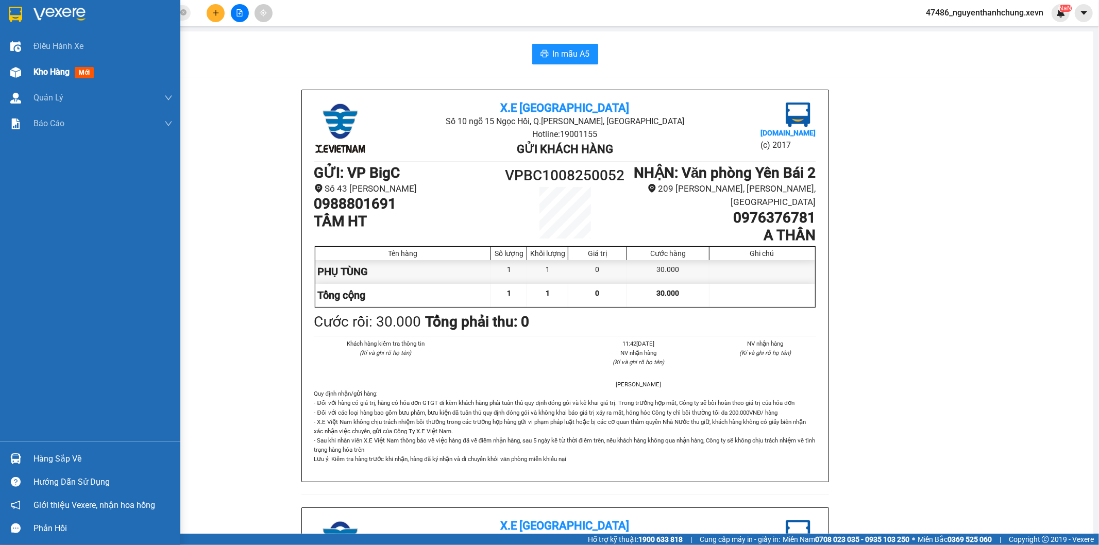
click at [13, 67] on img at bounding box center [15, 72] width 11 height 11
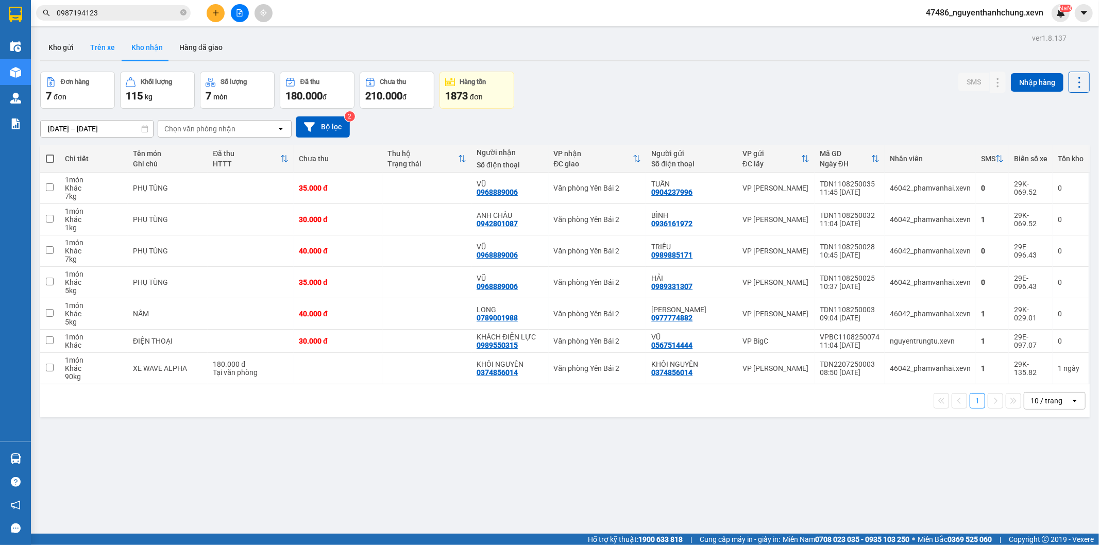
click at [107, 49] on button "Trên xe" at bounding box center [102, 47] width 41 height 25
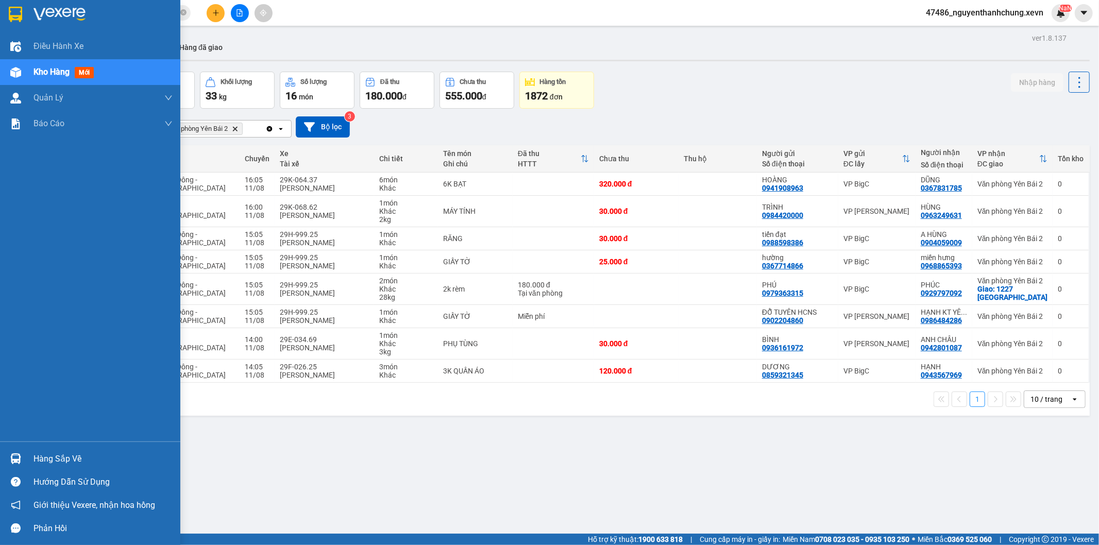
drag, startPoint x: 41, startPoint y: 465, endPoint x: 50, endPoint y: 461, distance: 10.1
click at [48, 462] on div "Hàng sắp về" at bounding box center [102, 458] width 139 height 15
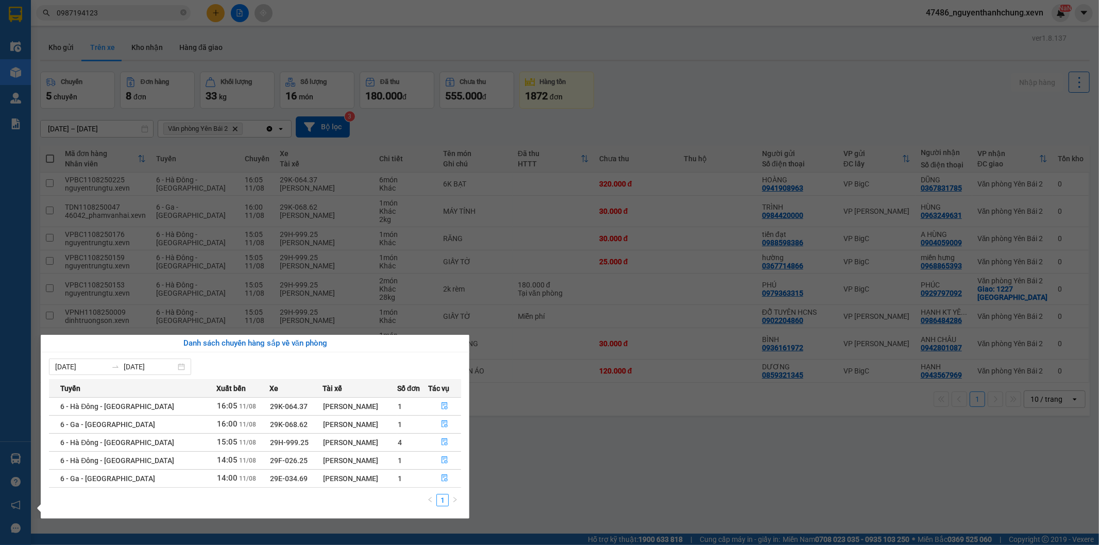
drag, startPoint x: 627, startPoint y: 469, endPoint x: 630, endPoint y: 446, distance: 24.0
click at [626, 469] on section "Kết quả tìm kiếm ( 1 ) Bộ lọc Mã ĐH Trạng thái Món hàng Thu hộ Tổng cước Chưa c…" at bounding box center [549, 272] width 1099 height 545
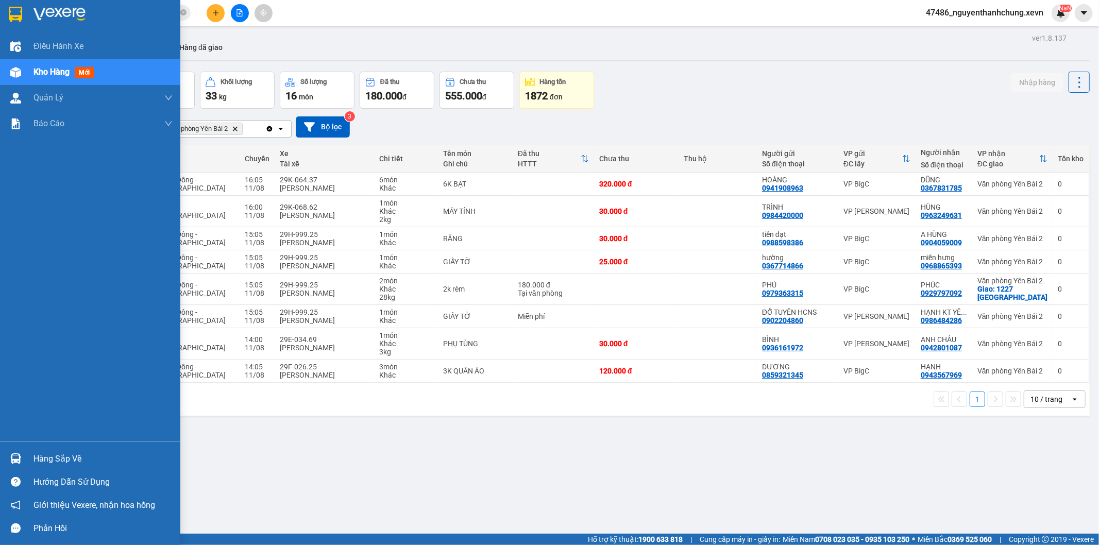
click at [20, 447] on div "Hàng sắp về" at bounding box center [90, 458] width 180 height 23
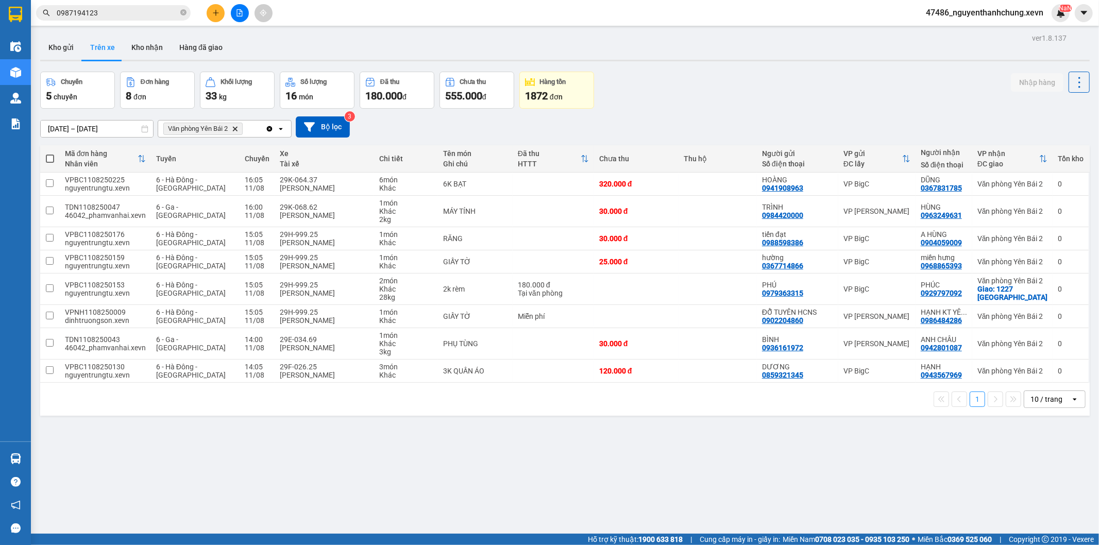
click at [101, 7] on section "Kết quả tìm kiếm ( 1 ) Bộ lọc Mã ĐH Trạng thái Món hàng Thu hộ Tổng cước Chưa c…" at bounding box center [549, 272] width 1099 height 545
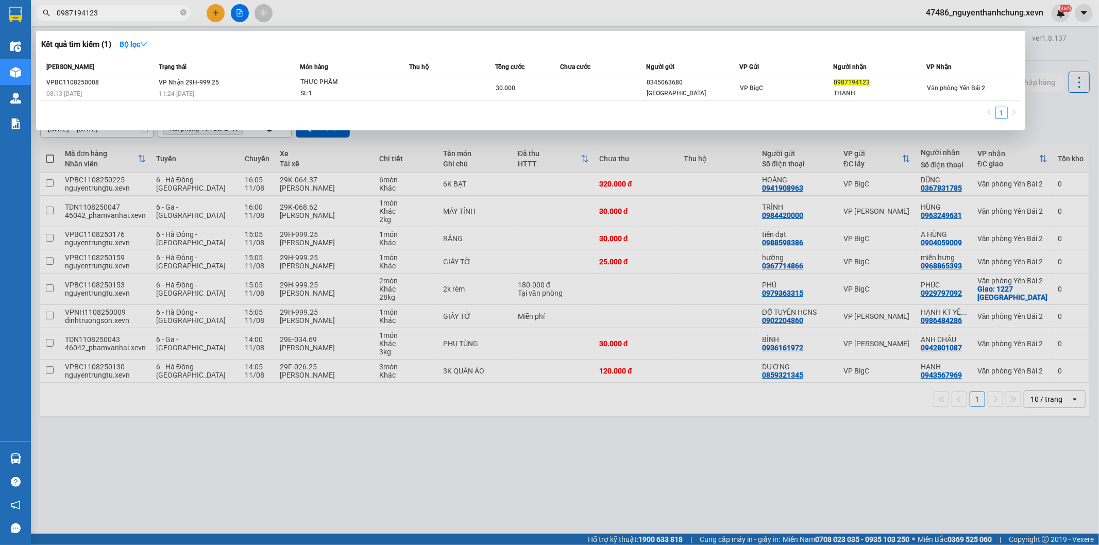
click at [105, 8] on input "0987194123" at bounding box center [118, 12] width 122 height 11
click at [122, 18] on input "0987194123" at bounding box center [118, 12] width 122 height 11
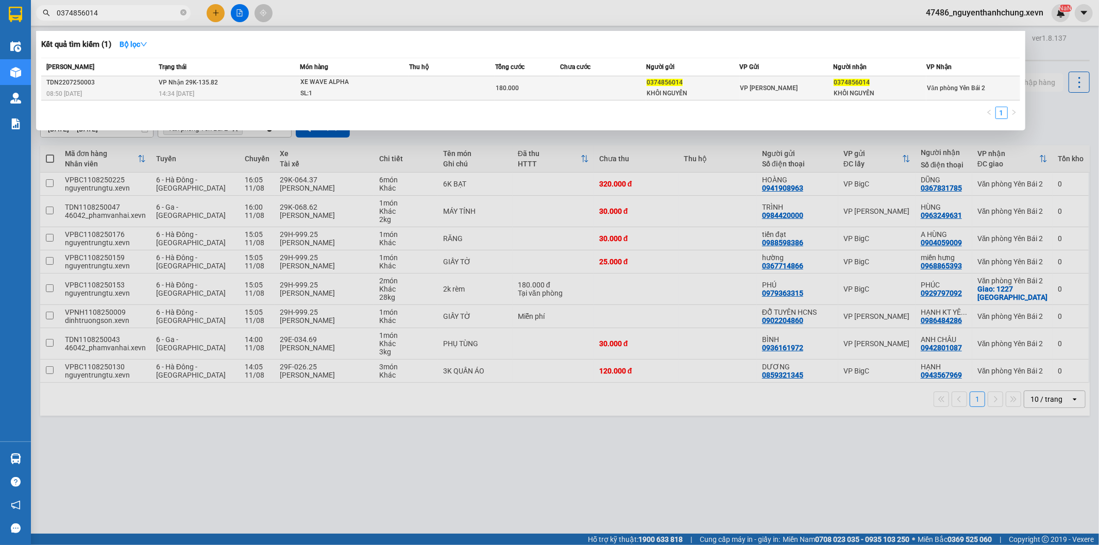
type input "0374856014"
click at [567, 85] on td at bounding box center [603, 88] width 86 height 24
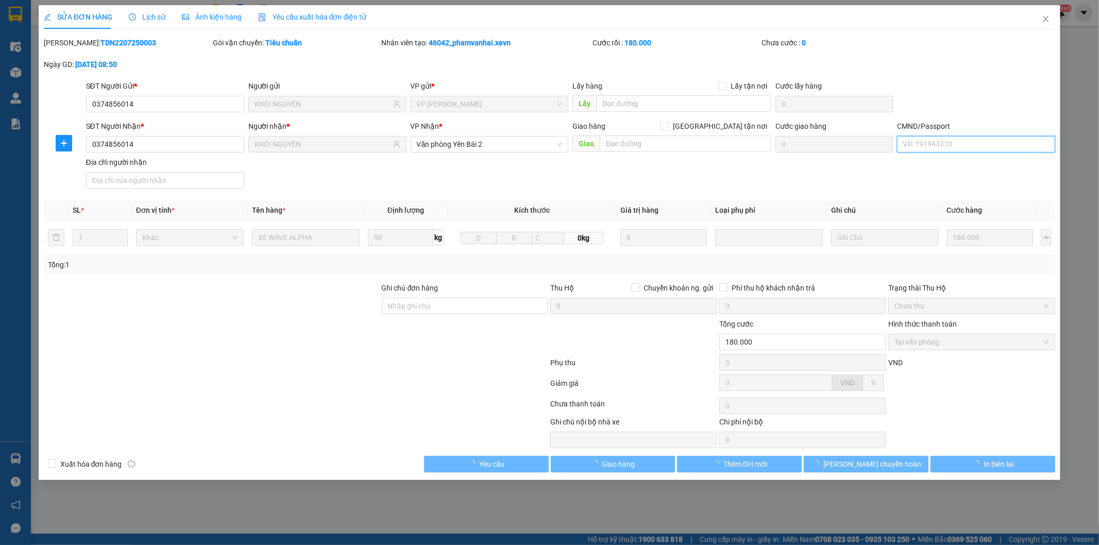
click at [990, 146] on input "CMND/Passport" at bounding box center [976, 144] width 158 height 16
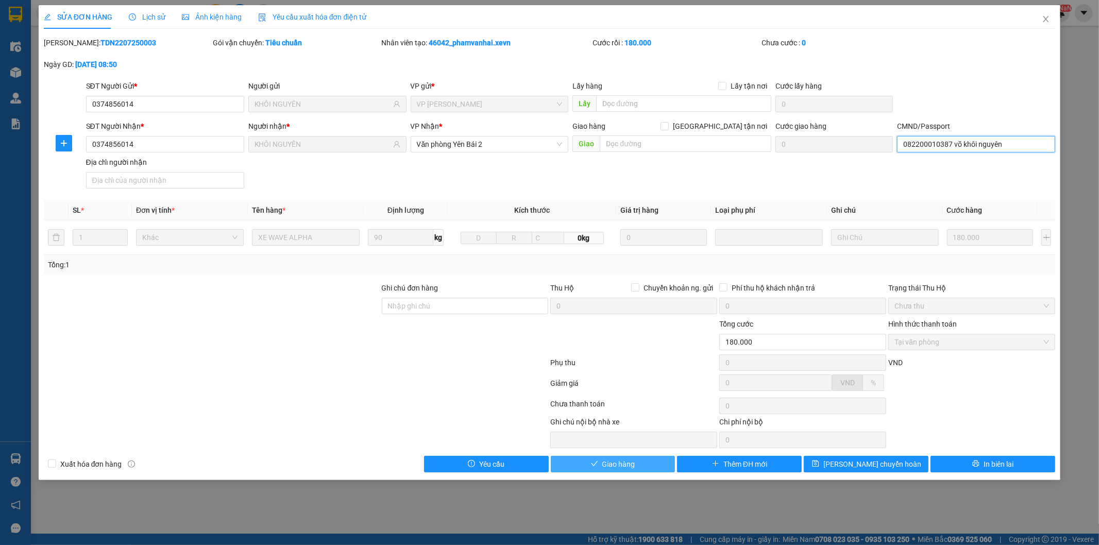
type input "082200010387 võ khôi nguyên"
drag, startPoint x: 616, startPoint y: 465, endPoint x: 623, endPoint y: 459, distance: 9.8
click at [616, 465] on span "Giao hàng" at bounding box center [618, 464] width 33 height 11
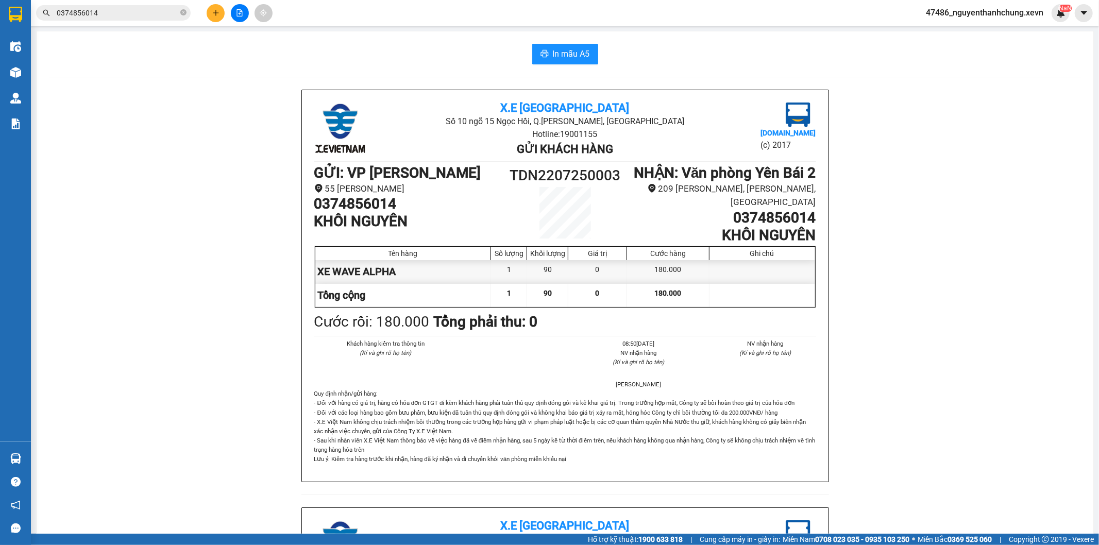
click at [115, 15] on input "0374856014" at bounding box center [118, 12] width 122 height 11
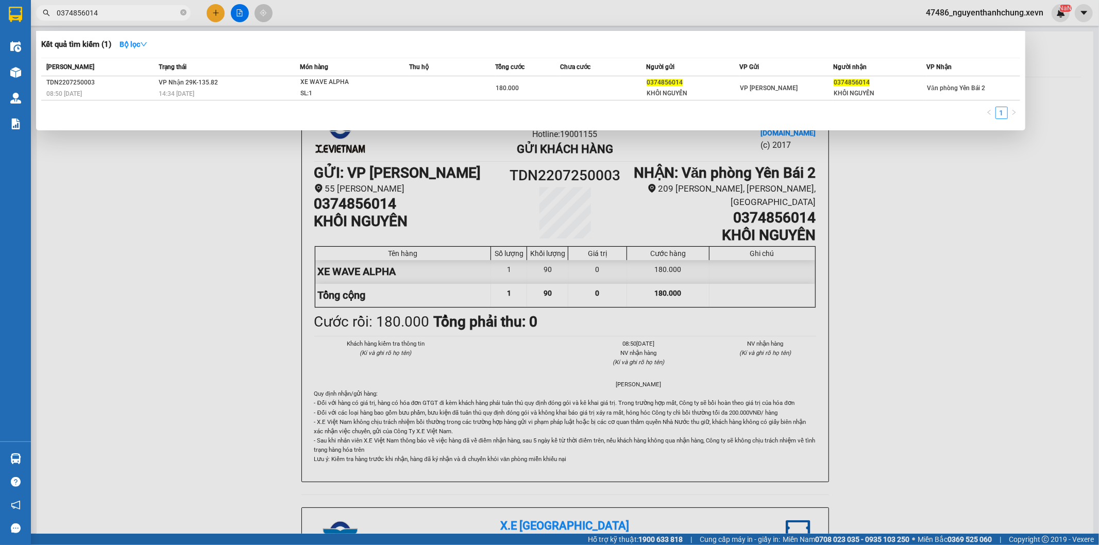
click at [115, 15] on input "0374856014" at bounding box center [118, 12] width 122 height 11
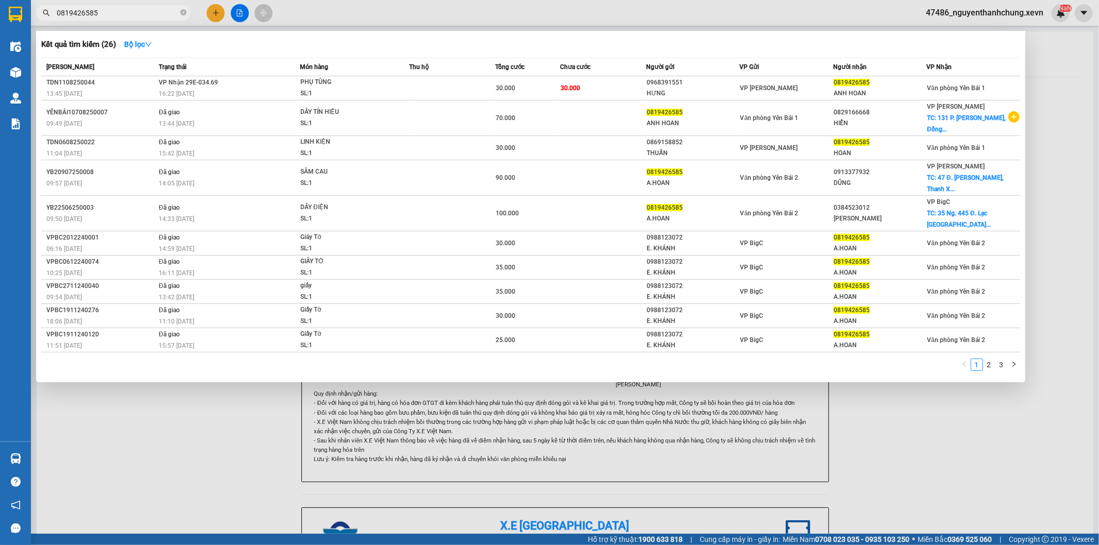
type input "0819426585"
click at [955, 472] on div at bounding box center [549, 272] width 1099 height 545
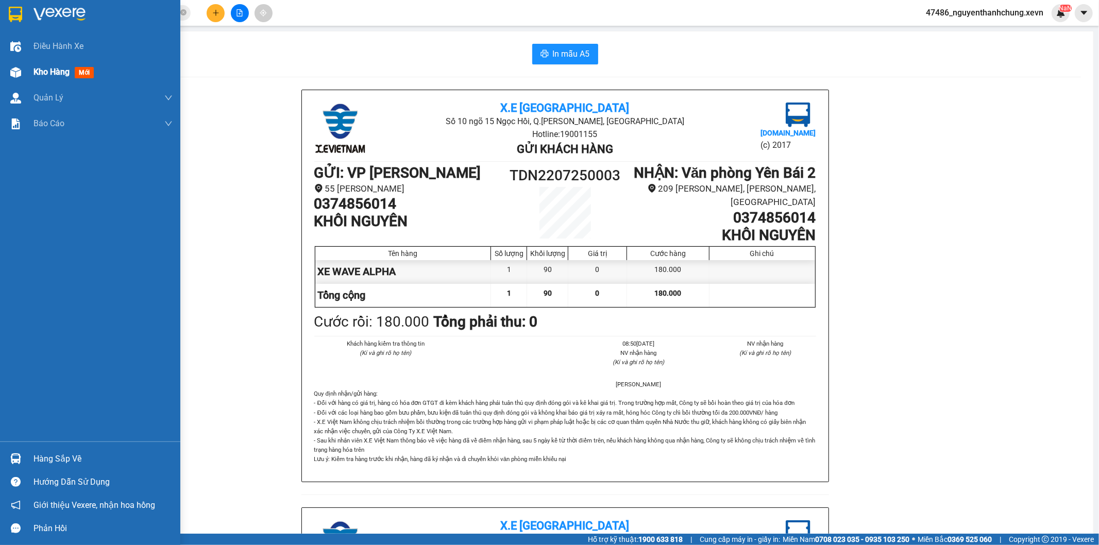
click at [27, 69] on div "Kho hàng mới" at bounding box center [90, 72] width 180 height 26
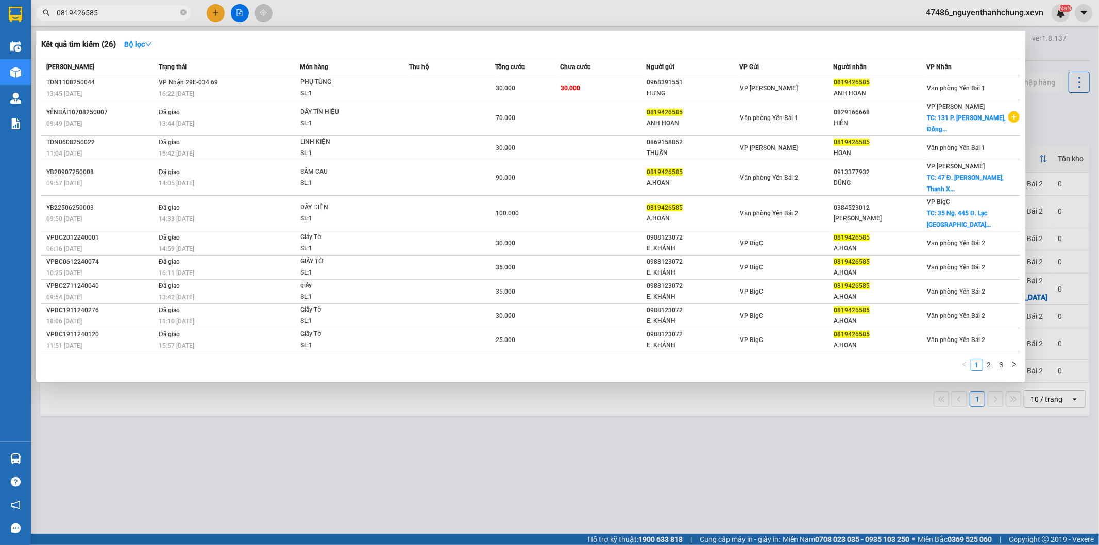
click at [121, 17] on input "0819426585" at bounding box center [118, 12] width 122 height 11
click at [616, 445] on div at bounding box center [549, 272] width 1099 height 545
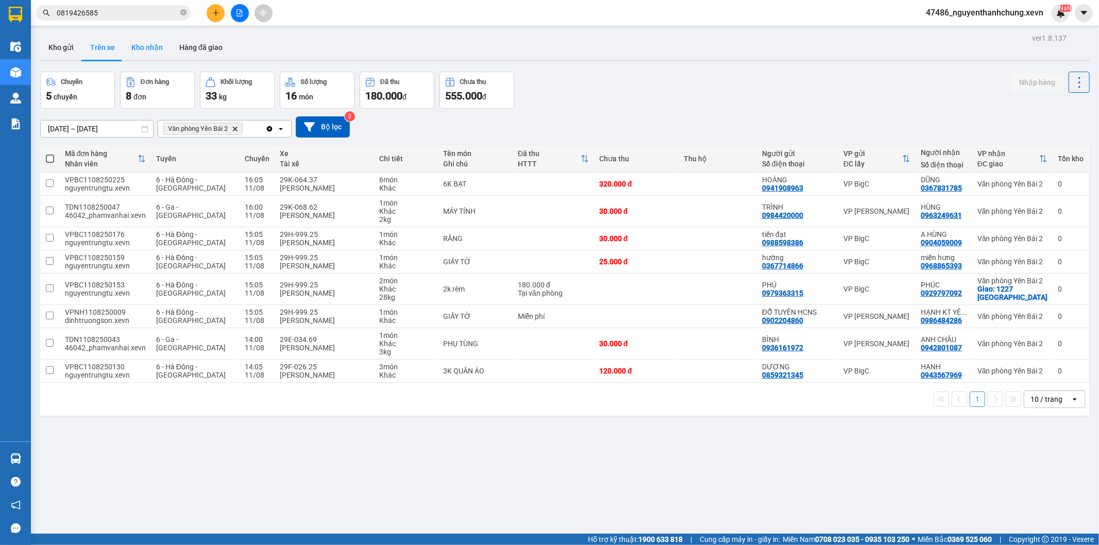
click at [144, 45] on button "Kho nhận" at bounding box center [147, 47] width 48 height 25
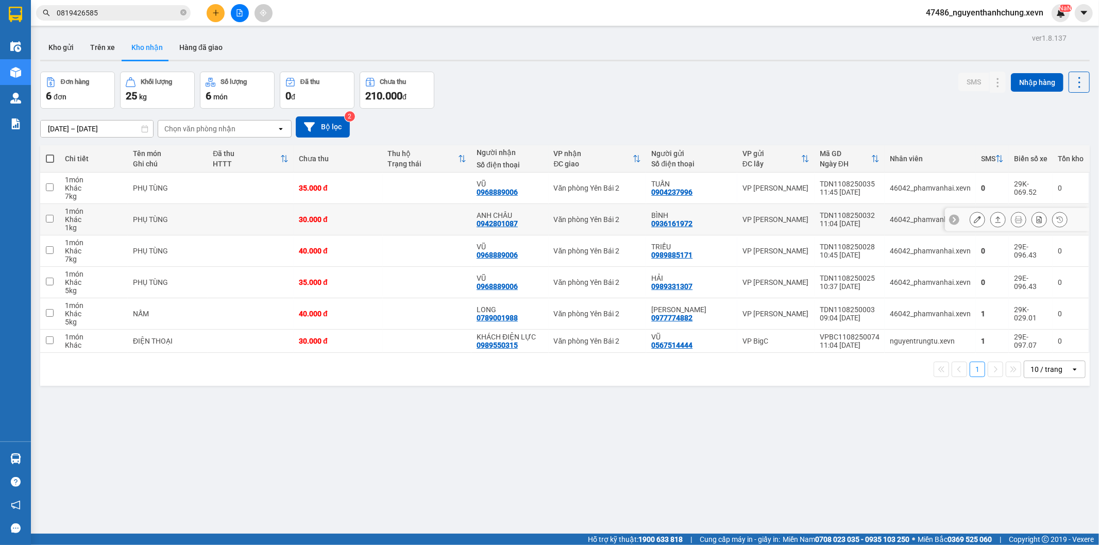
click at [991, 215] on button at bounding box center [998, 220] width 14 height 18
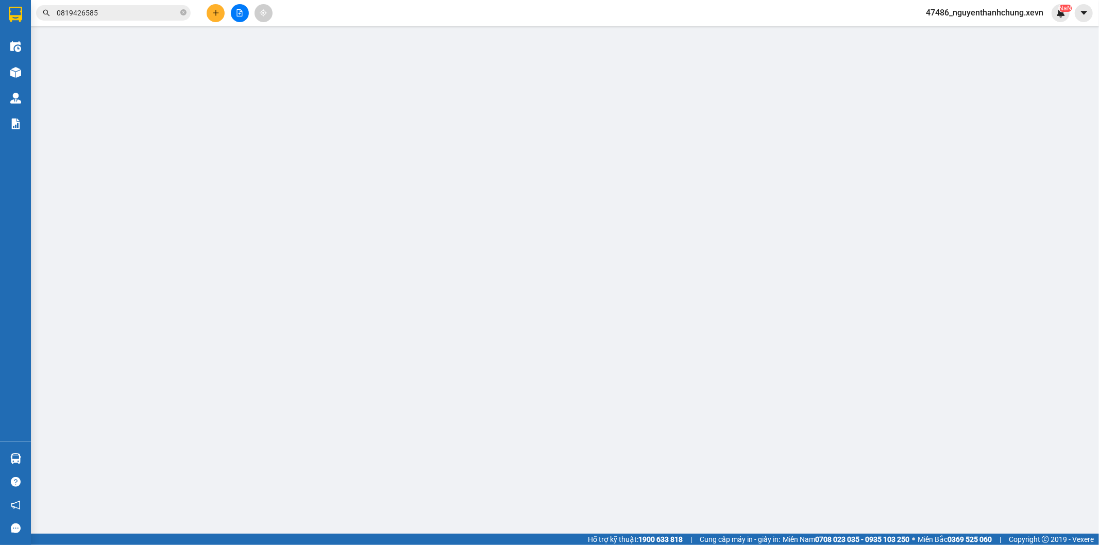
type input "0936161972"
type input "BÌNH"
type input "0942801087"
type input "ANH CHÂU"
type input "015073001724 NGUYỄN MINH CHÂU"
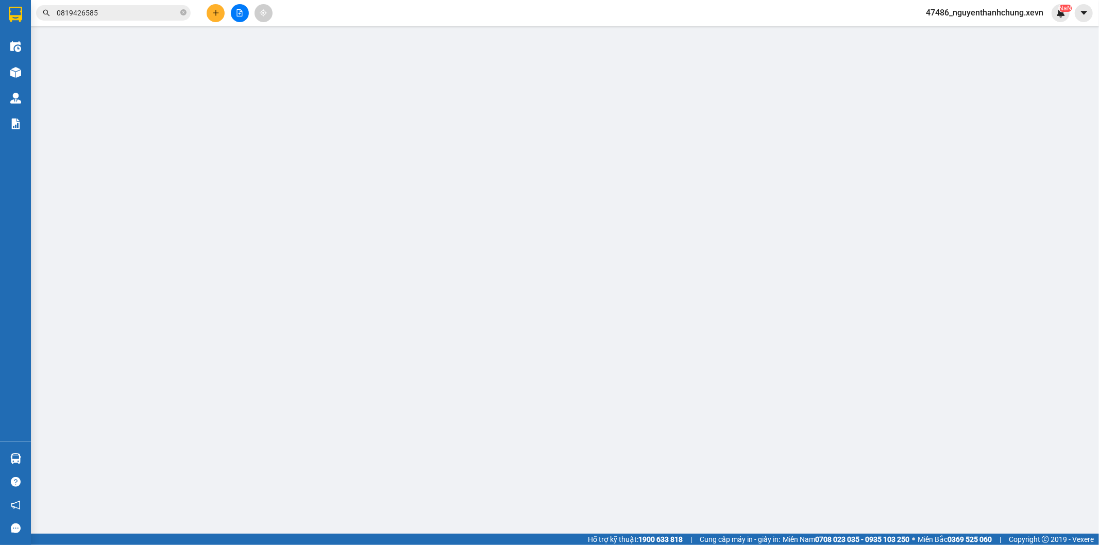
type input "30.000"
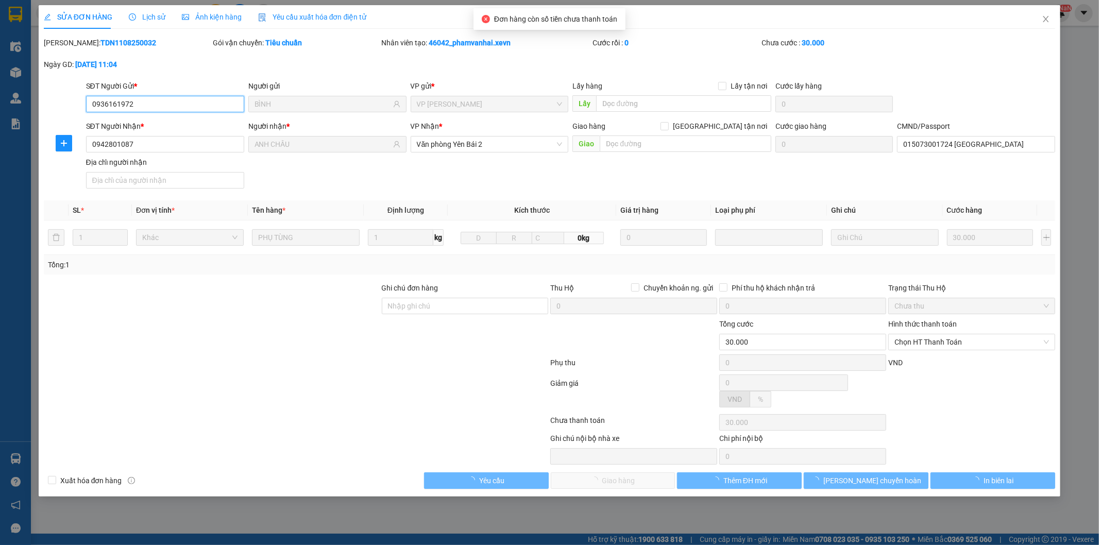
drag, startPoint x: 950, startPoint y: 343, endPoint x: 952, endPoint y: 358, distance: 15.1
click at [950, 344] on span "Chọn HT Thanh Toán" at bounding box center [971, 341] width 155 height 15
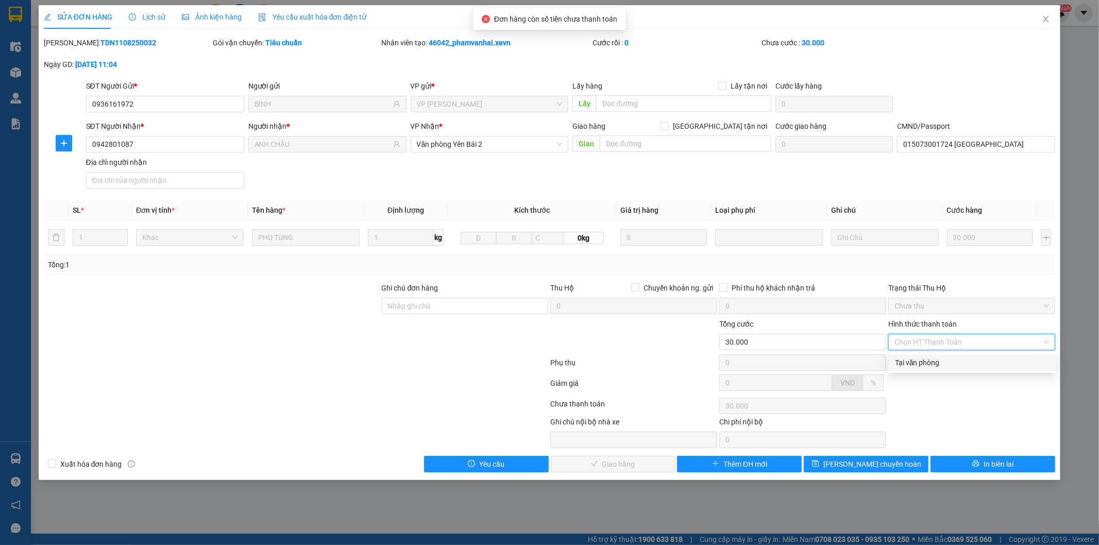
drag, startPoint x: 925, startPoint y: 364, endPoint x: 902, endPoint y: 375, distance: 25.6
click at [924, 364] on div "Tại văn phòng" at bounding box center [972, 362] width 155 height 11
type input "0"
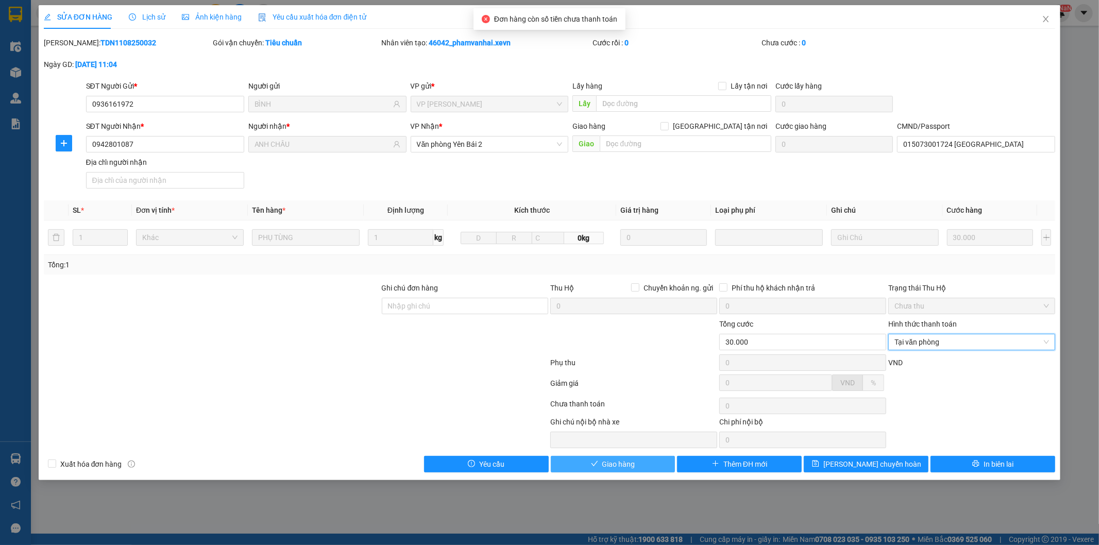
click at [651, 468] on button "Giao hàng" at bounding box center [613, 464] width 125 height 16
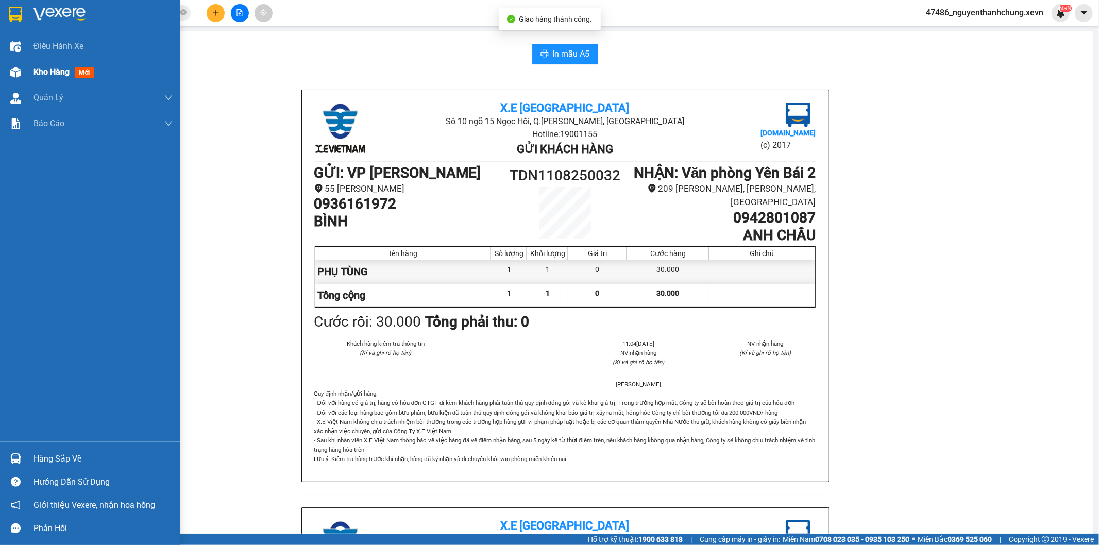
click at [26, 71] on div "Kho hàng mới" at bounding box center [90, 72] width 180 height 26
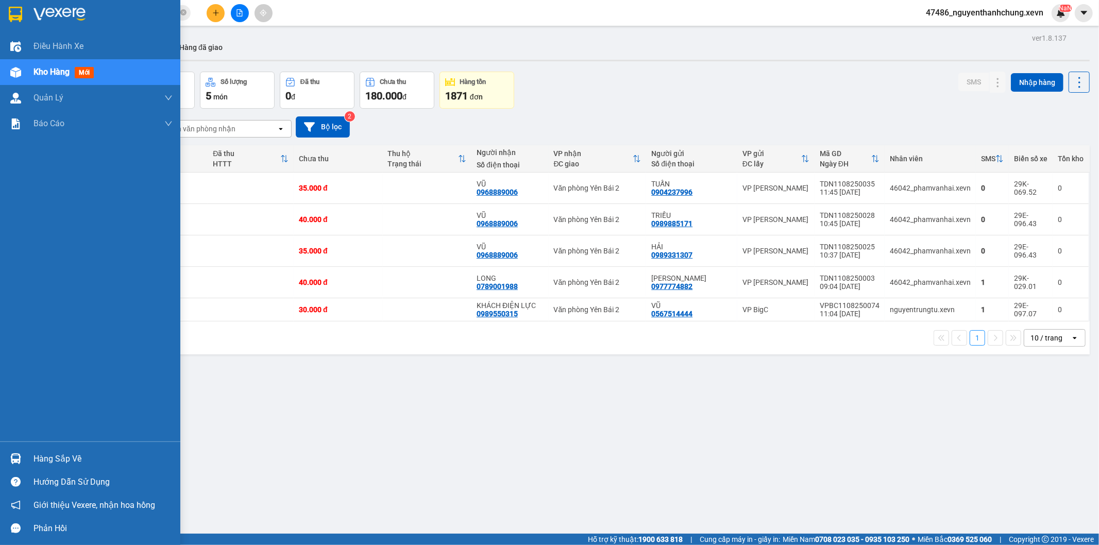
drag, startPoint x: 9, startPoint y: 435, endPoint x: 21, endPoint y: 459, distance: 26.5
click at [16, 451] on div "Điều hành xe Kho hàng mới Quản Lý Quản lý chuyến Quản lý giao nhận mới Quản lý …" at bounding box center [90, 272] width 180 height 545
drag, startPoint x: 21, startPoint y: 459, endPoint x: 33, endPoint y: 436, distance: 26.3
click at [22, 459] on div at bounding box center [16, 459] width 18 height 18
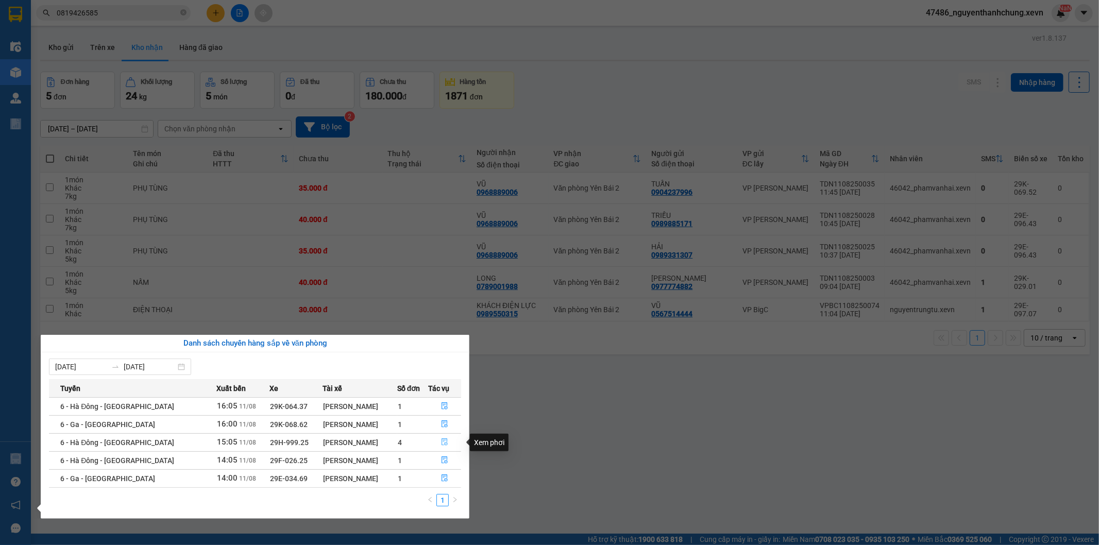
click at [436, 449] on button "button" at bounding box center [445, 442] width 32 height 16
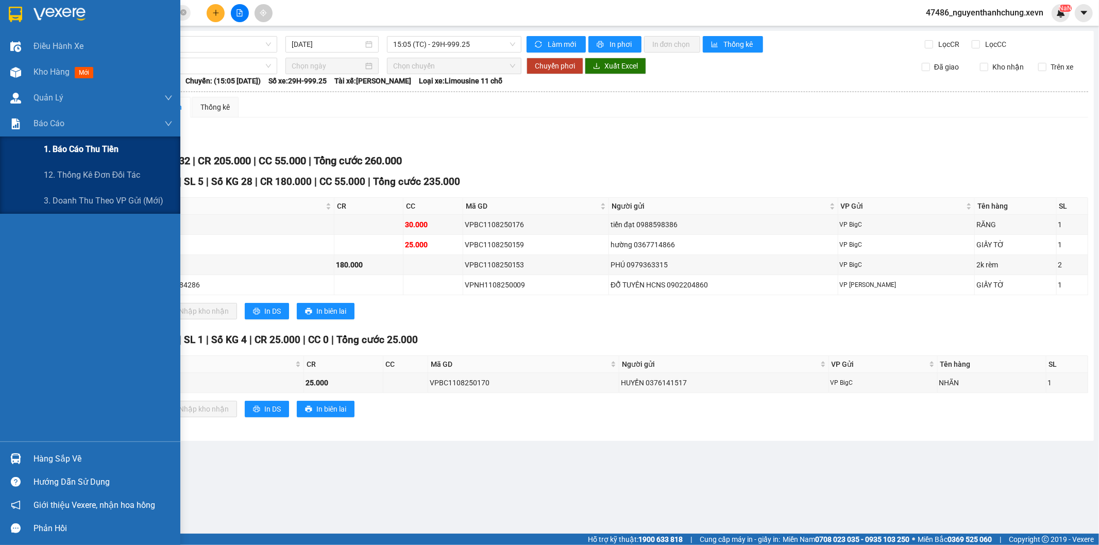
click at [21, 137] on div "1. Báo cáo thu tiền" at bounding box center [90, 150] width 180 height 26
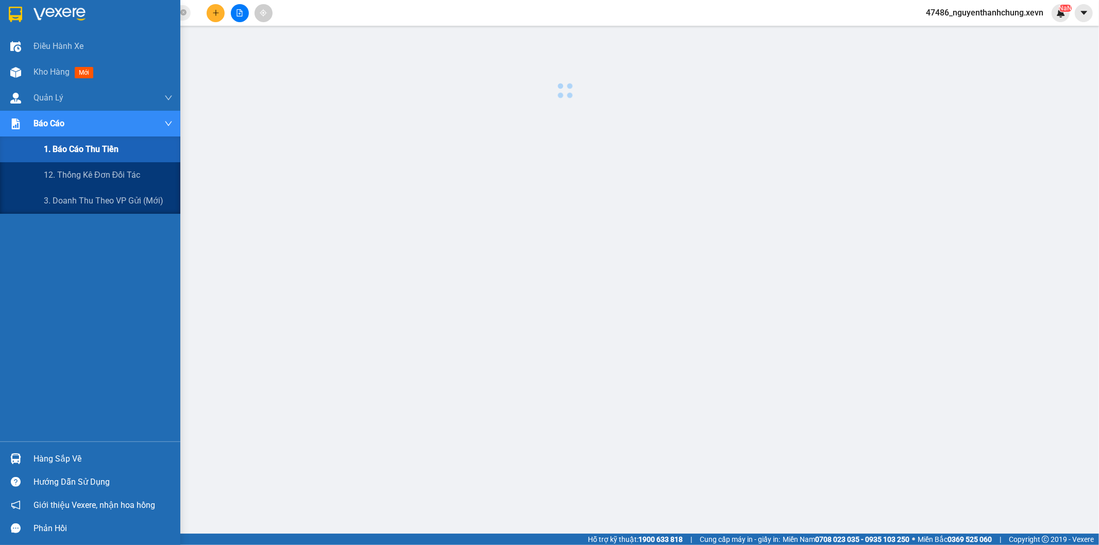
click at [62, 148] on span "1. Báo cáo thu tiền" at bounding box center [81, 149] width 75 height 13
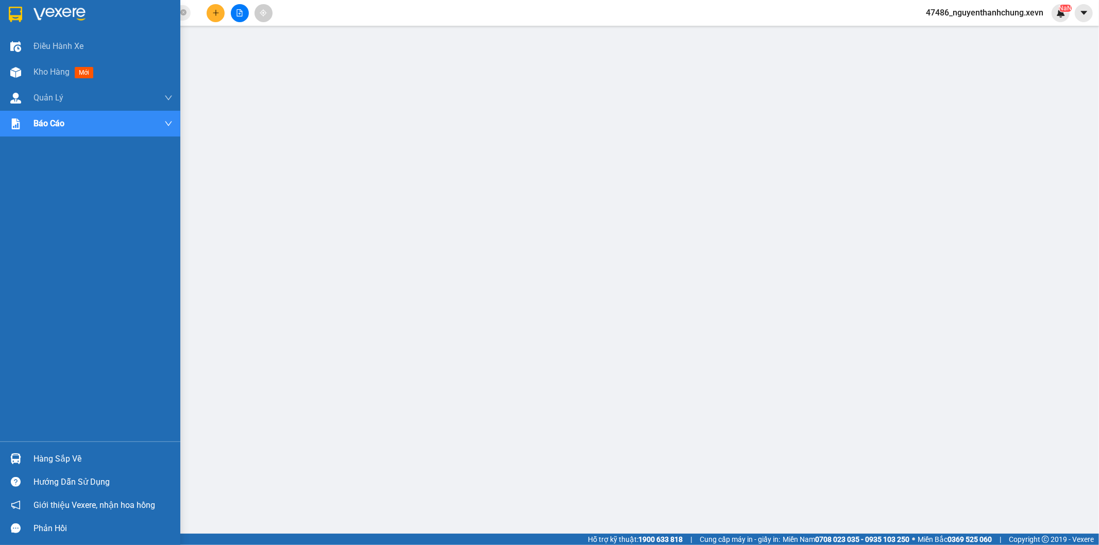
click at [60, 466] on div "Hàng sắp về" at bounding box center [102, 458] width 139 height 15
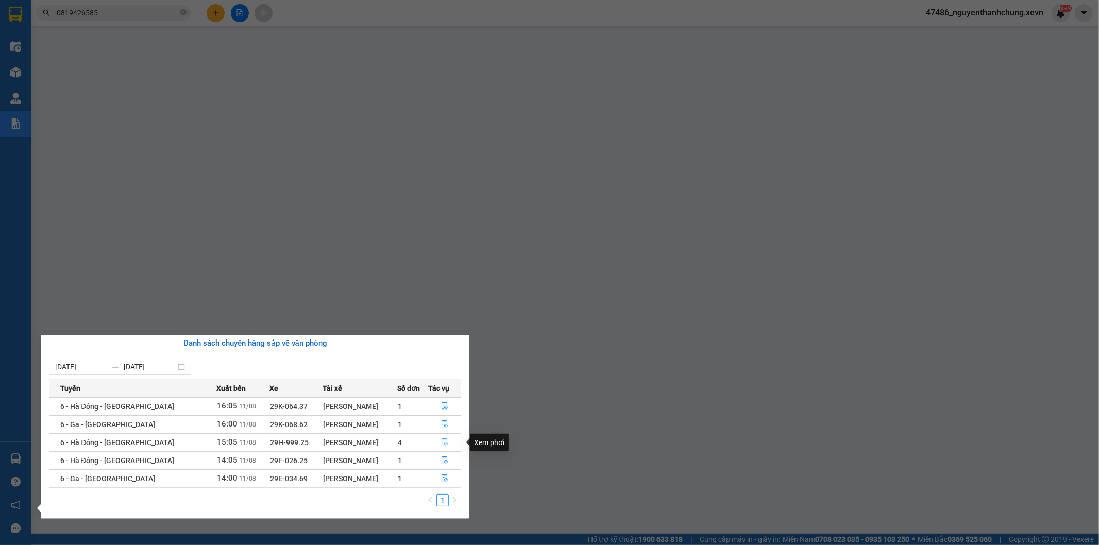
click at [441, 442] on icon "file-done" at bounding box center [444, 441] width 7 height 7
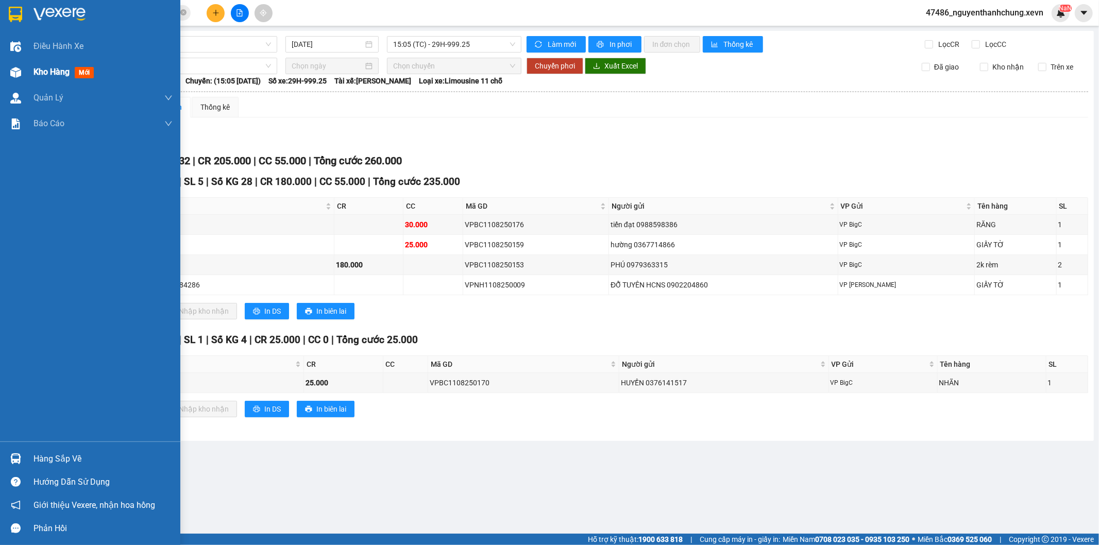
click at [16, 64] on div at bounding box center [16, 72] width 18 height 18
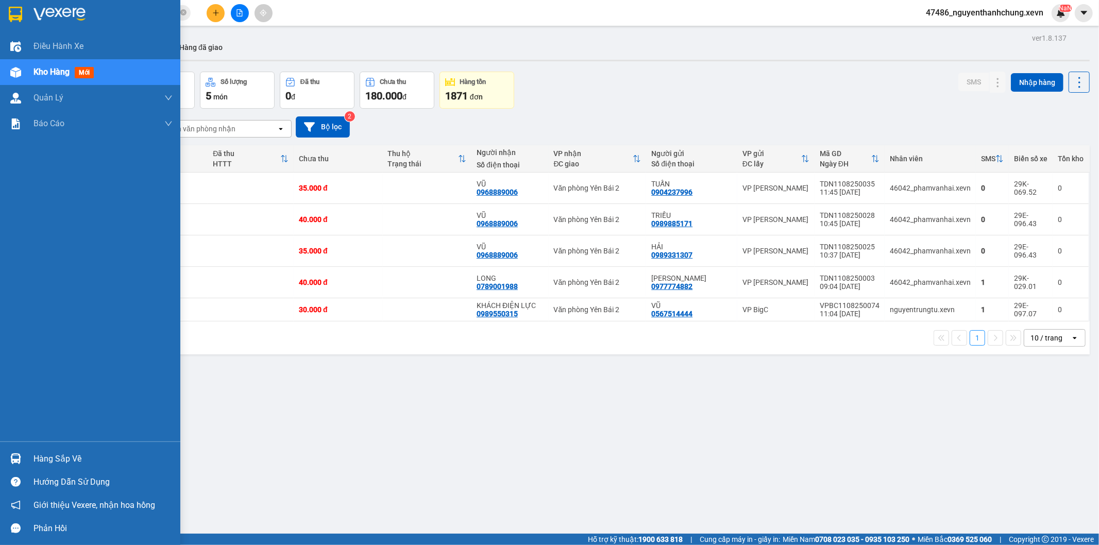
click at [10, 451] on div at bounding box center [16, 459] width 18 height 18
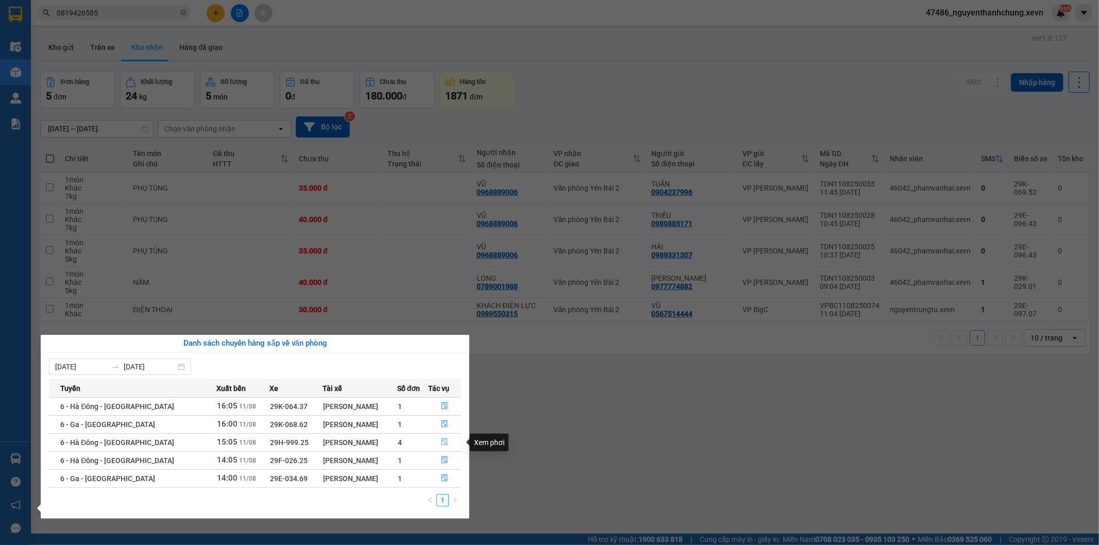
click at [441, 445] on icon "file-done" at bounding box center [444, 441] width 7 height 7
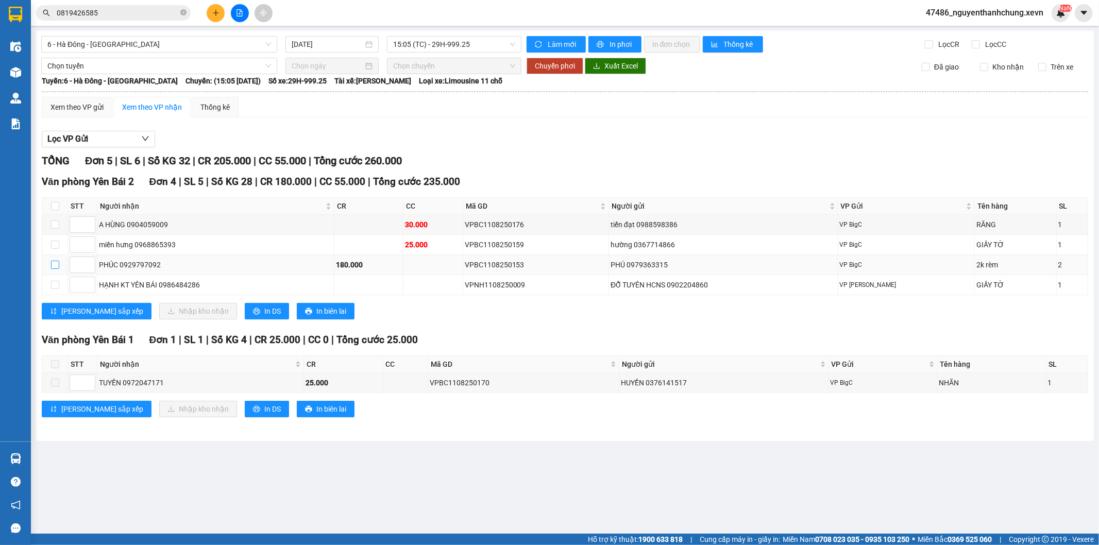
click at [51, 266] on input "checkbox" at bounding box center [55, 265] width 8 height 8
checkbox input "true"
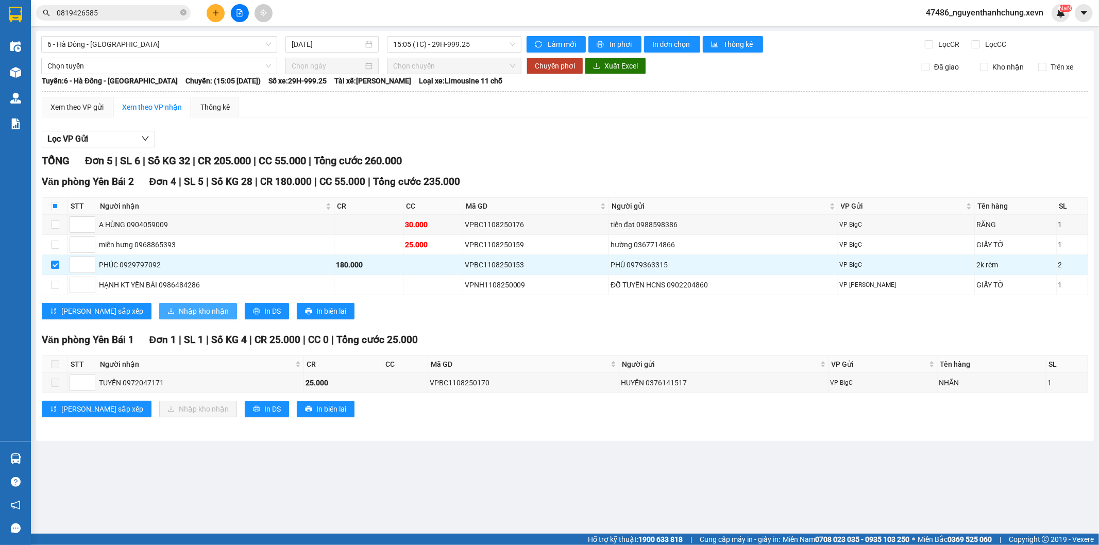
click at [159, 308] on button "Nhập kho nhận" at bounding box center [198, 311] width 78 height 16
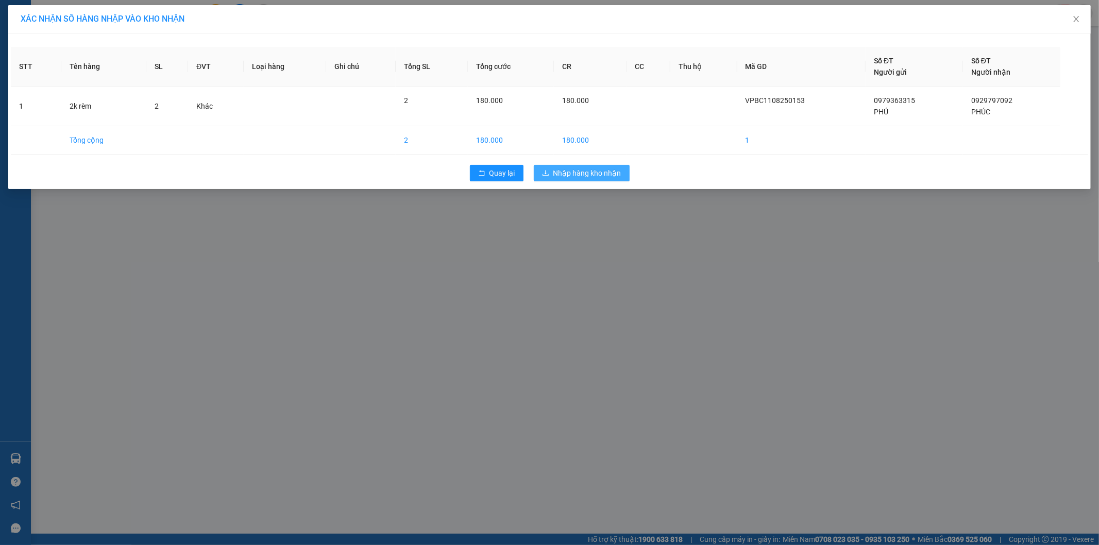
click at [586, 175] on span "Nhập hàng kho nhận" at bounding box center [587, 172] width 68 height 11
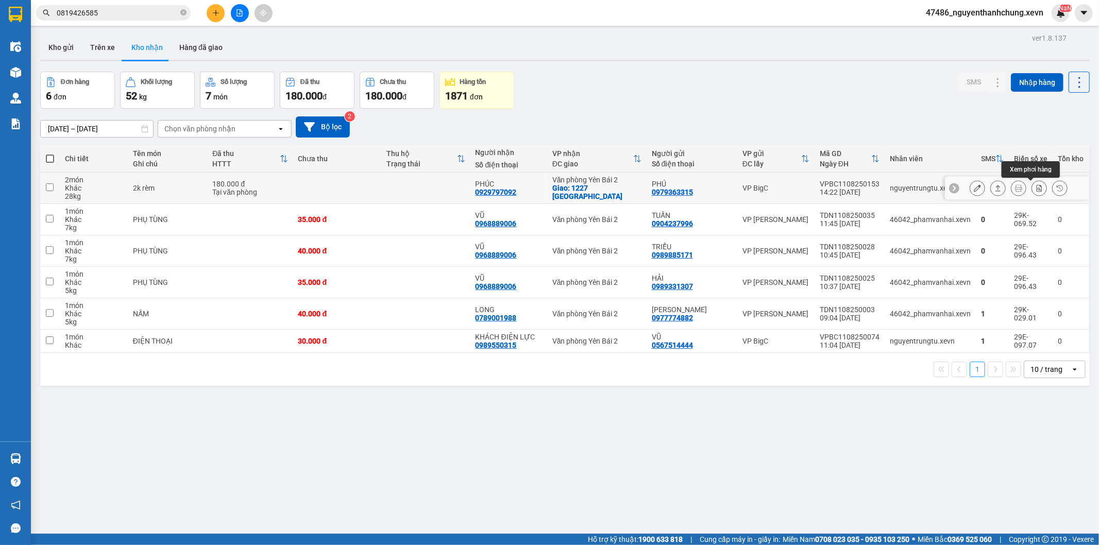
click at [1011, 192] on button at bounding box center [1018, 188] width 14 height 18
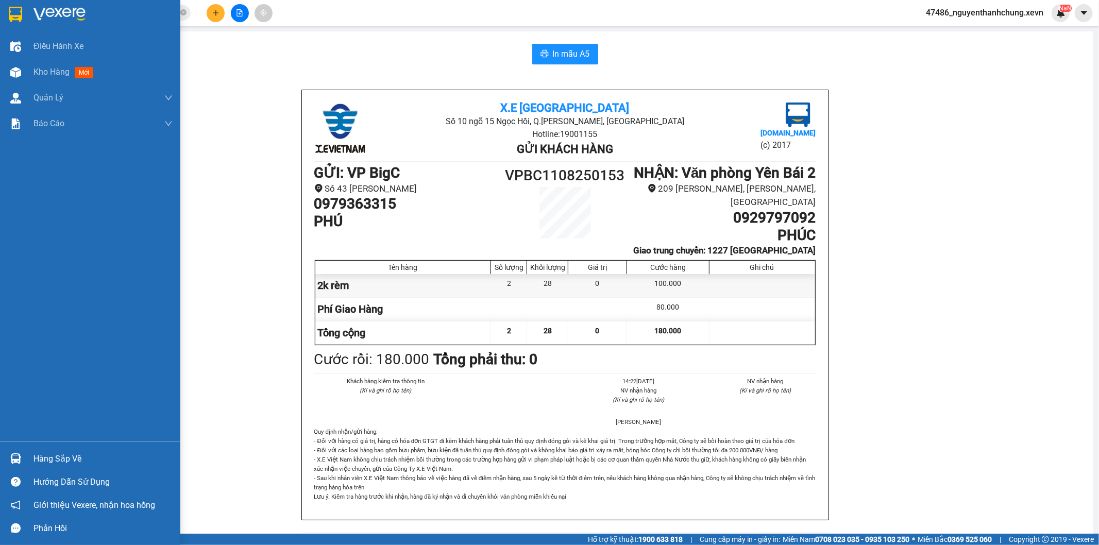
click at [30, 446] on div "Hàng sắp về Hướng dẫn sử dụng Giới thiệu Vexere, nhận hoa hồng Phản hồi" at bounding box center [90, 491] width 180 height 98
drag, startPoint x: 31, startPoint y: 453, endPoint x: 2, endPoint y: 362, distance: 96.1
click at [32, 454] on div "Hàng sắp về" at bounding box center [90, 458] width 180 height 23
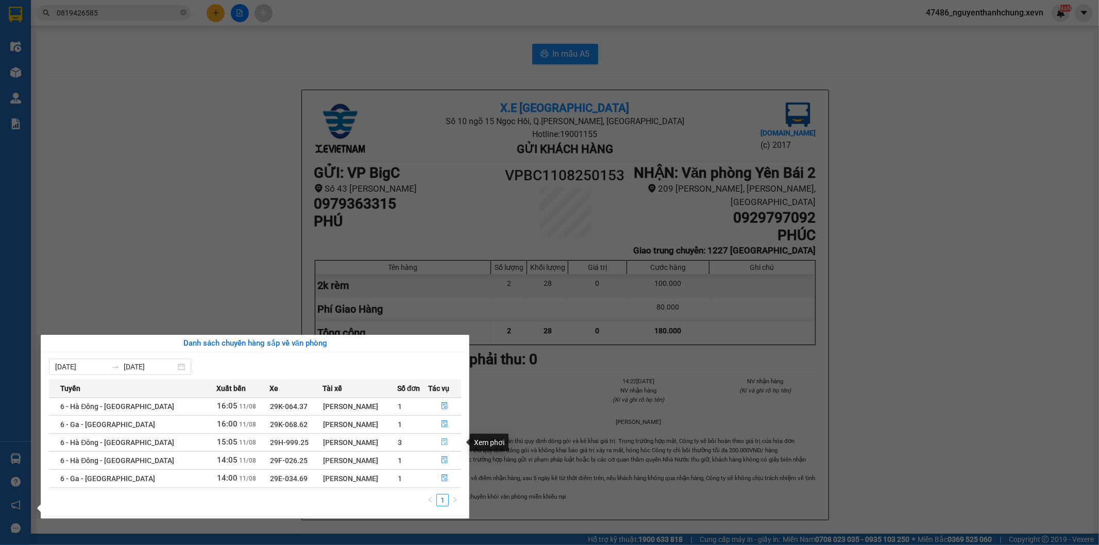
click at [445, 442] on icon "file-done" at bounding box center [445, 441] width 6 height 7
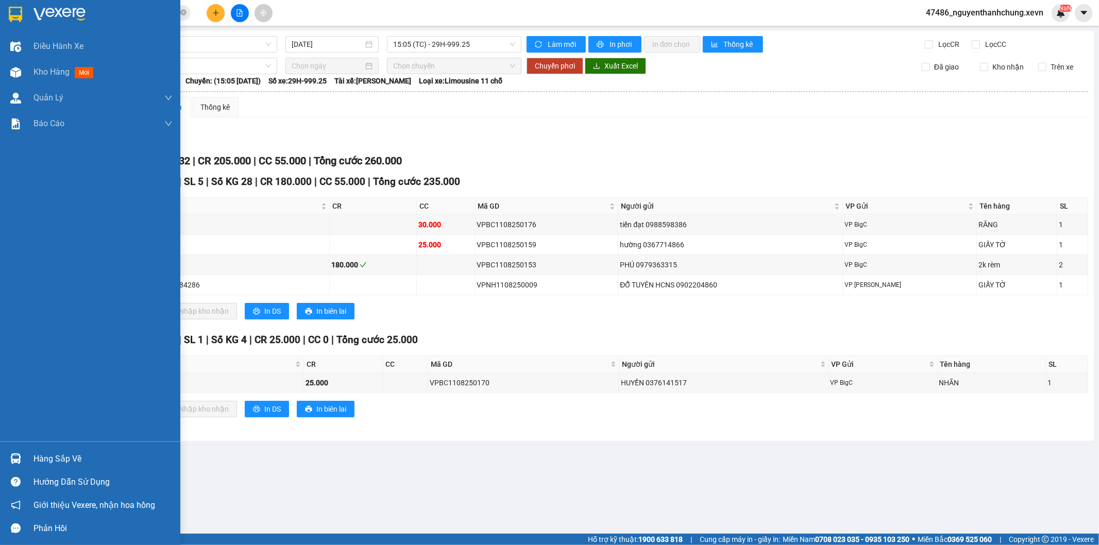
drag, startPoint x: 24, startPoint y: 455, endPoint x: 43, endPoint y: 459, distance: 20.0
click at [24, 455] on div at bounding box center [16, 459] width 18 height 18
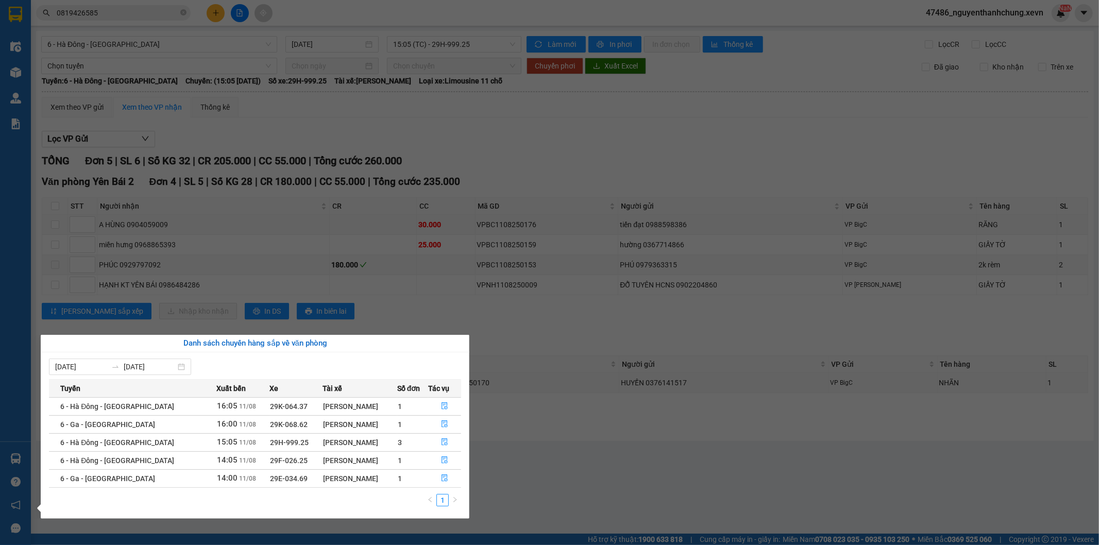
click at [25, 441] on div "Điều hành xe Kho hàng mới Quản [PERSON_NAME] lý chuyến Quản lý giao nhận mới Qu…" at bounding box center [15, 272] width 31 height 545
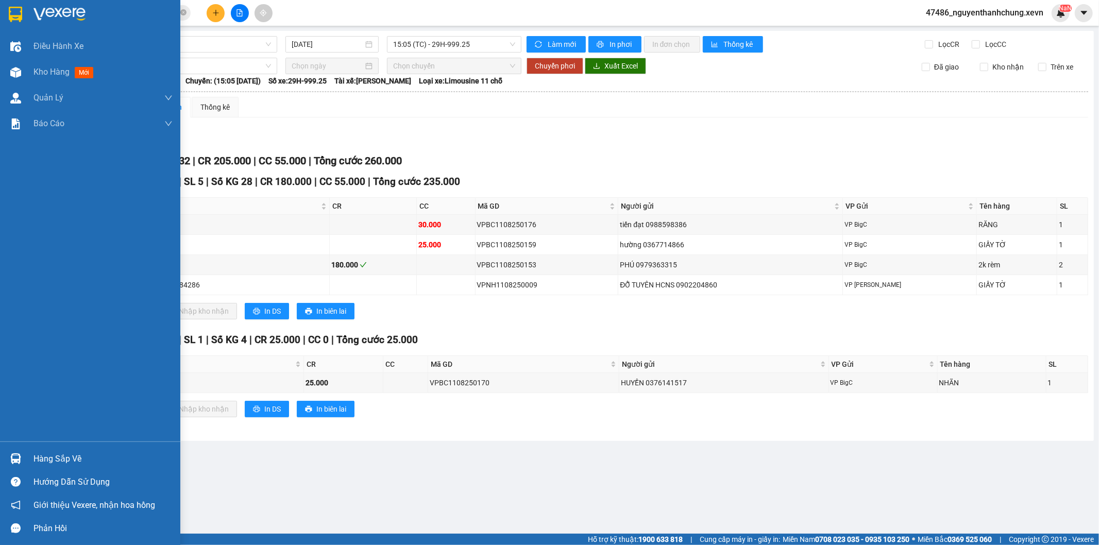
click at [19, 461] on img at bounding box center [15, 458] width 11 height 11
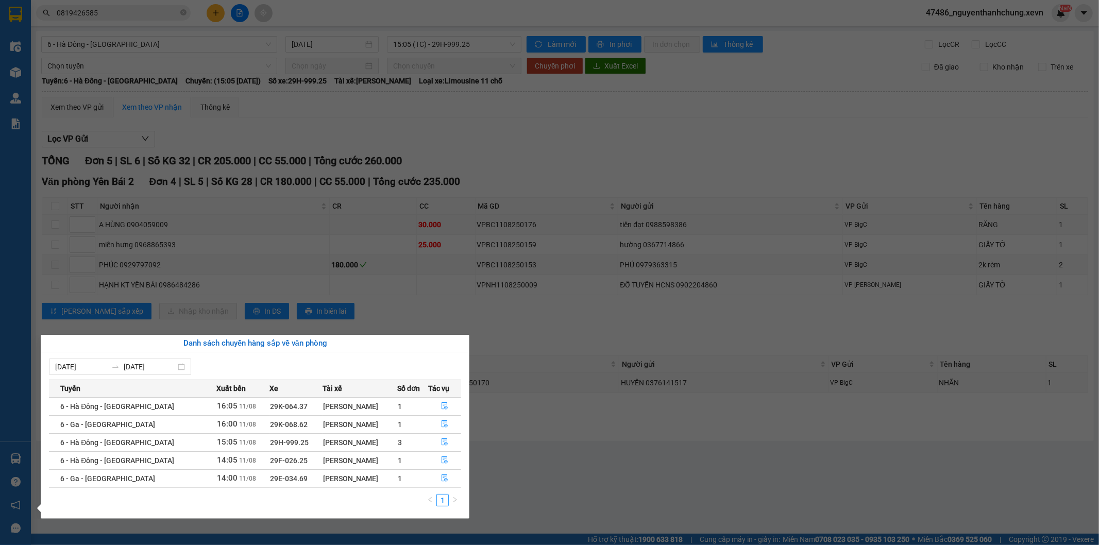
click at [654, 518] on section "Kết quả tìm kiếm ( 26 ) Bộ lọc Mã ĐH Trạng thái Món hàng Thu hộ Tổng cước Chưa …" at bounding box center [549, 272] width 1099 height 545
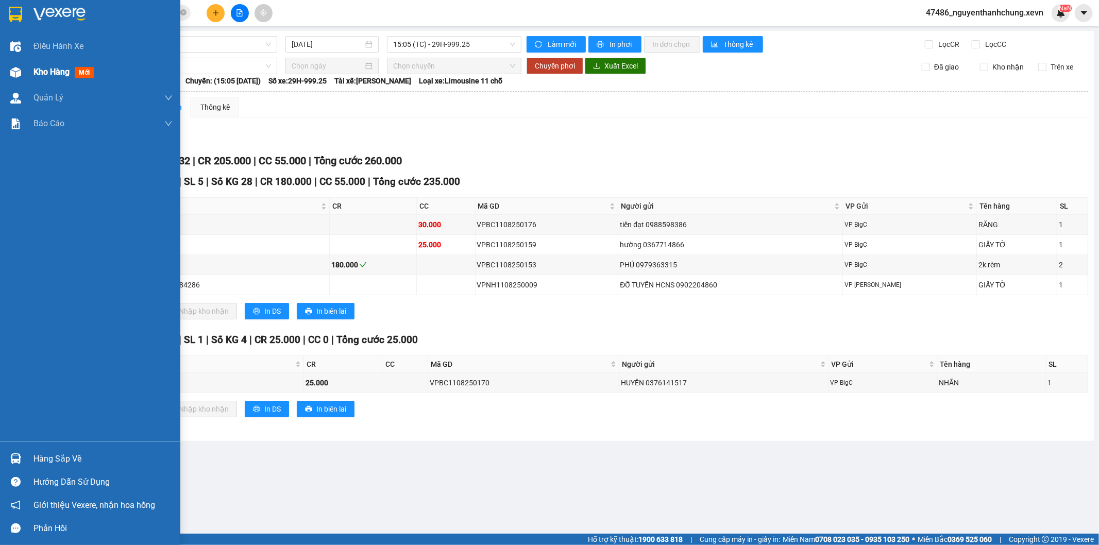
click at [20, 68] on img at bounding box center [15, 72] width 11 height 11
